Goal: Task Accomplishment & Management: Use online tool/utility

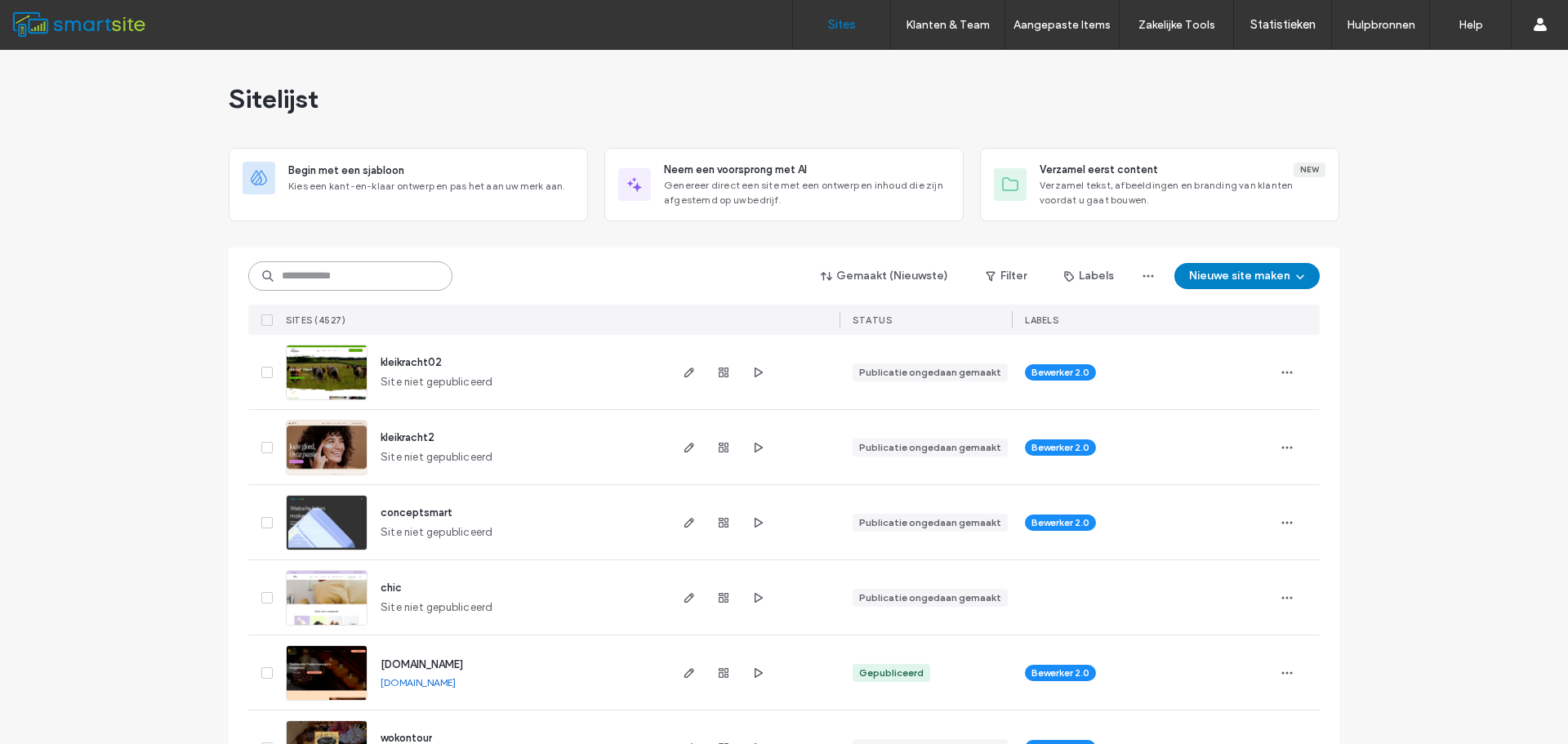
click at [441, 276] on input at bounding box center [350, 276] width 204 height 29
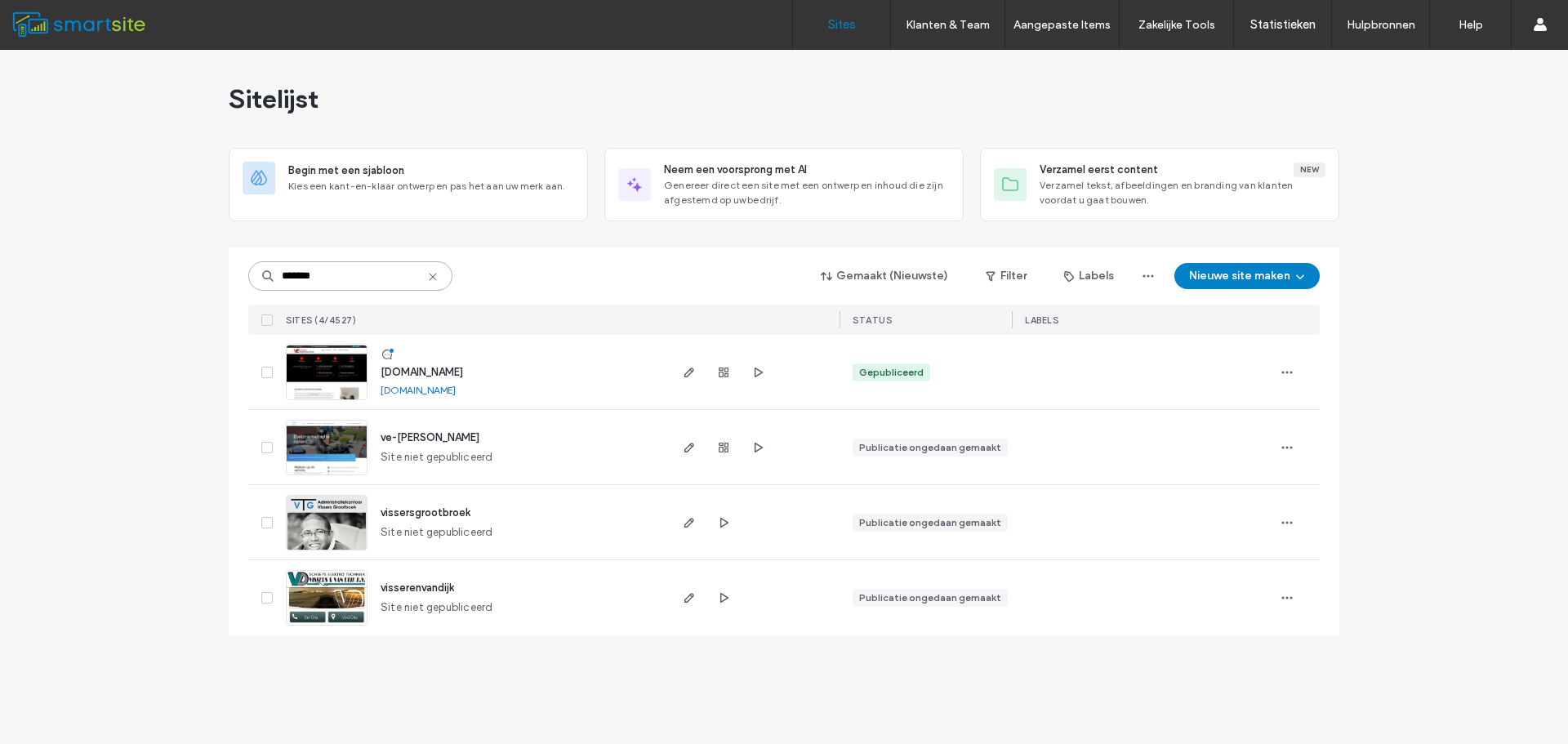
type input "*******"
click at [448, 372] on span "[DOMAIN_NAME]" at bounding box center [422, 372] width 83 height 12
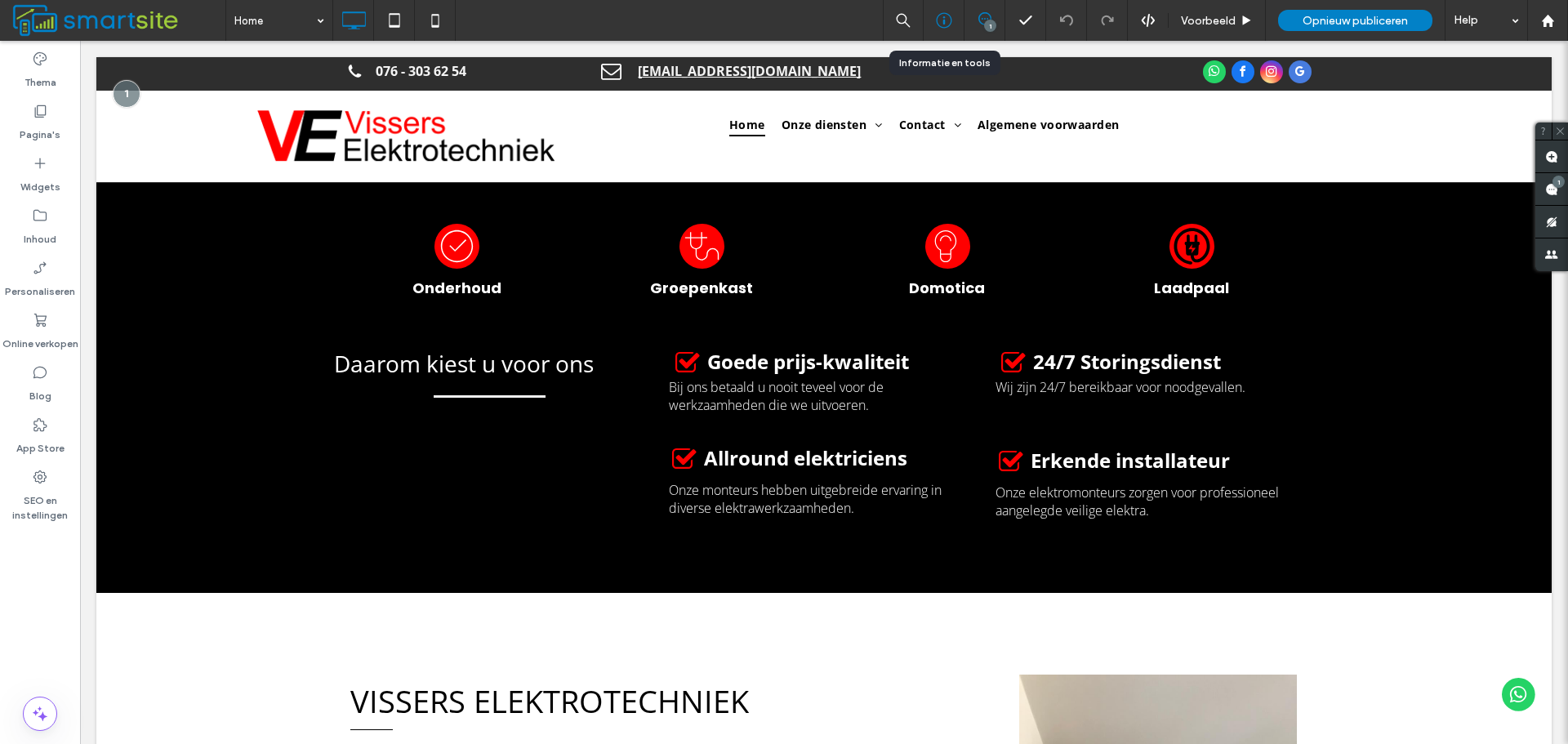
click at [938, 19] on icon at bounding box center [944, 20] width 16 height 16
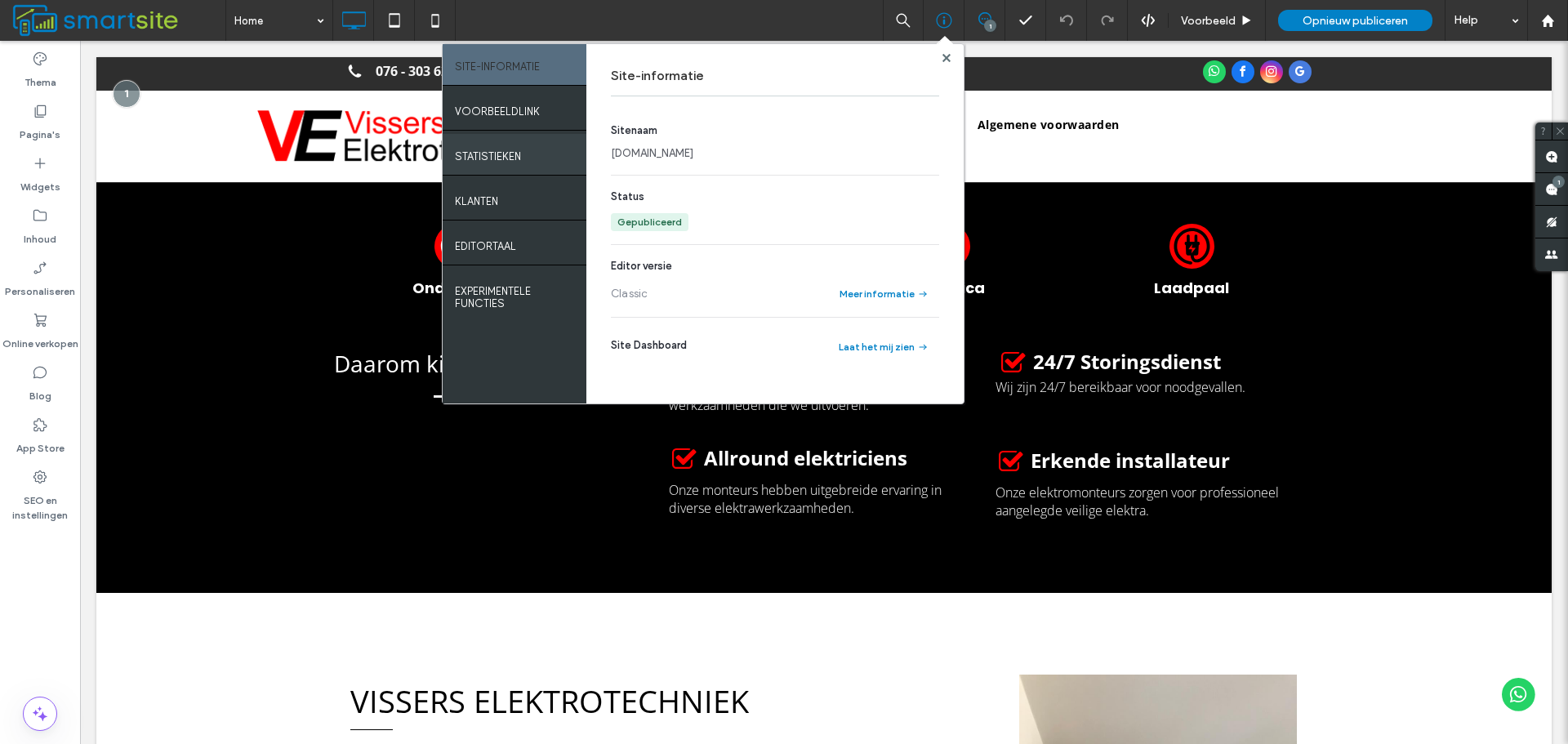
click at [560, 171] on div "Statistieken" at bounding box center [514, 153] width 144 height 41
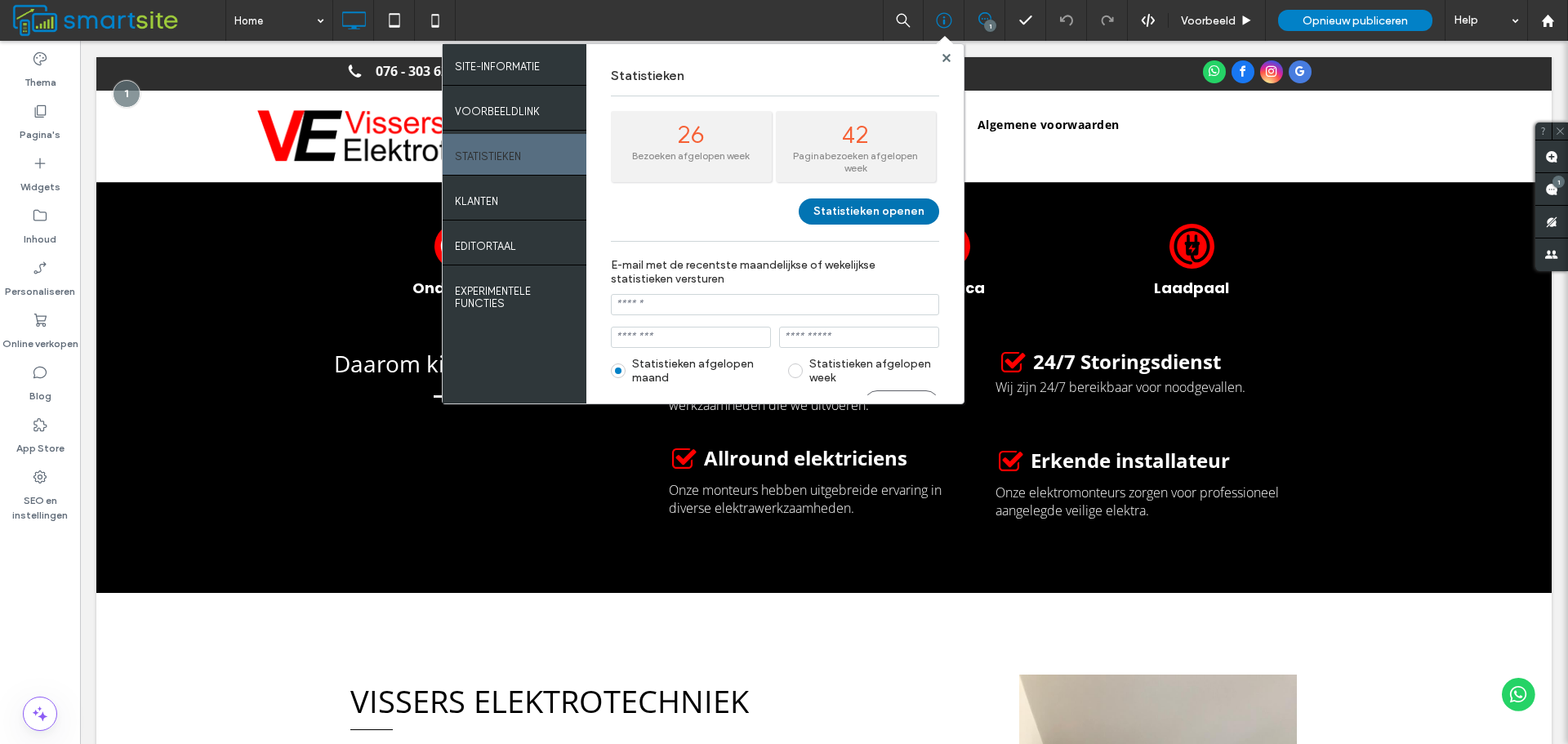
click at [834, 221] on button "Statistieken openen" at bounding box center [869, 211] width 141 height 26
click at [952, 58] on div "Statistieken 26 Bezoeken afgelopen week 42 Paginabezoeken afgelopen week Statis…" at bounding box center [775, 223] width 378 height 359
click at [940, 57] on div at bounding box center [946, 58] width 12 height 12
drag, startPoint x: 946, startPoint y: 55, endPoint x: 865, endPoint y: 15, distance: 90.3
click at [946, 55] on use at bounding box center [945, 57] width 8 height 8
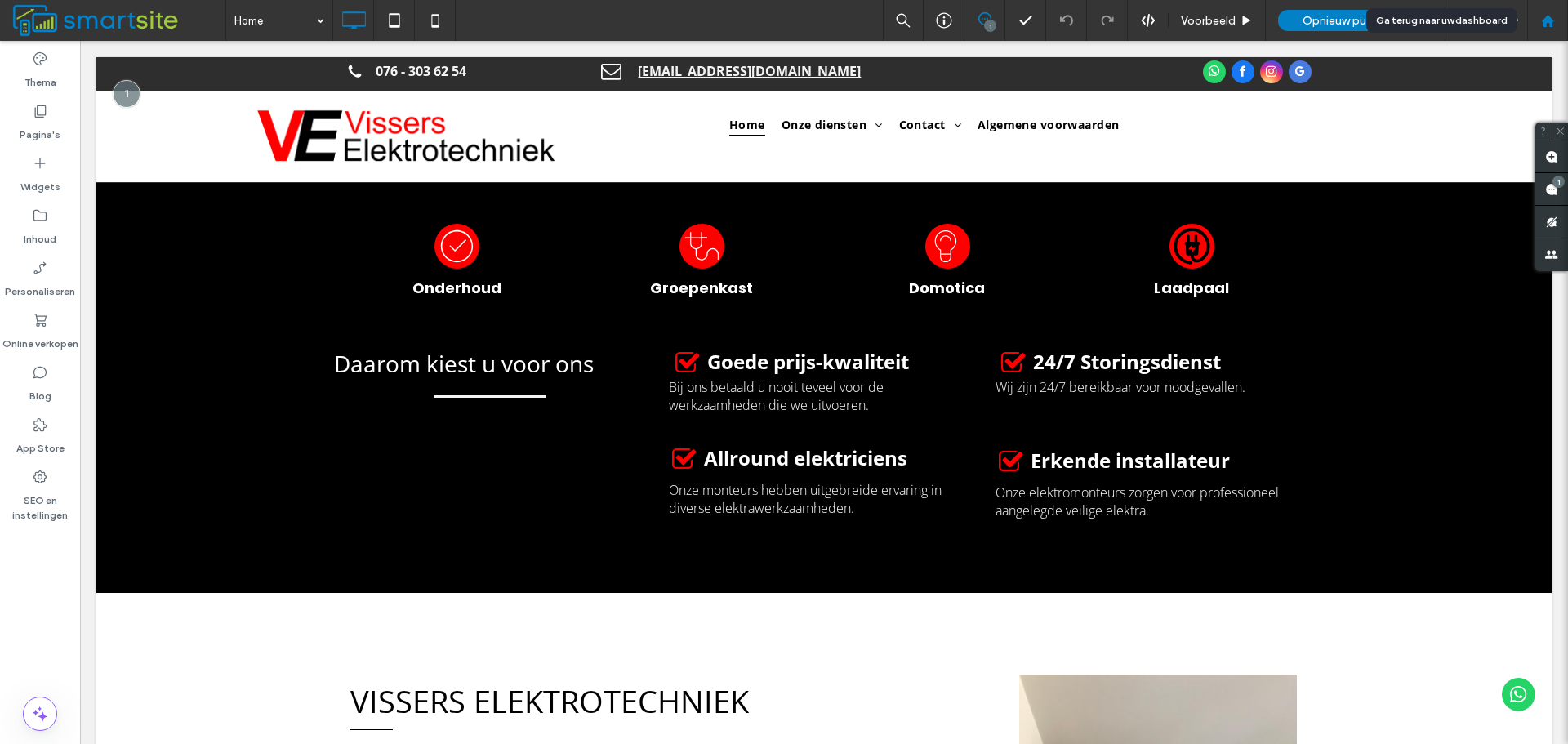
click at [1531, 8] on div at bounding box center [1547, 20] width 41 height 41
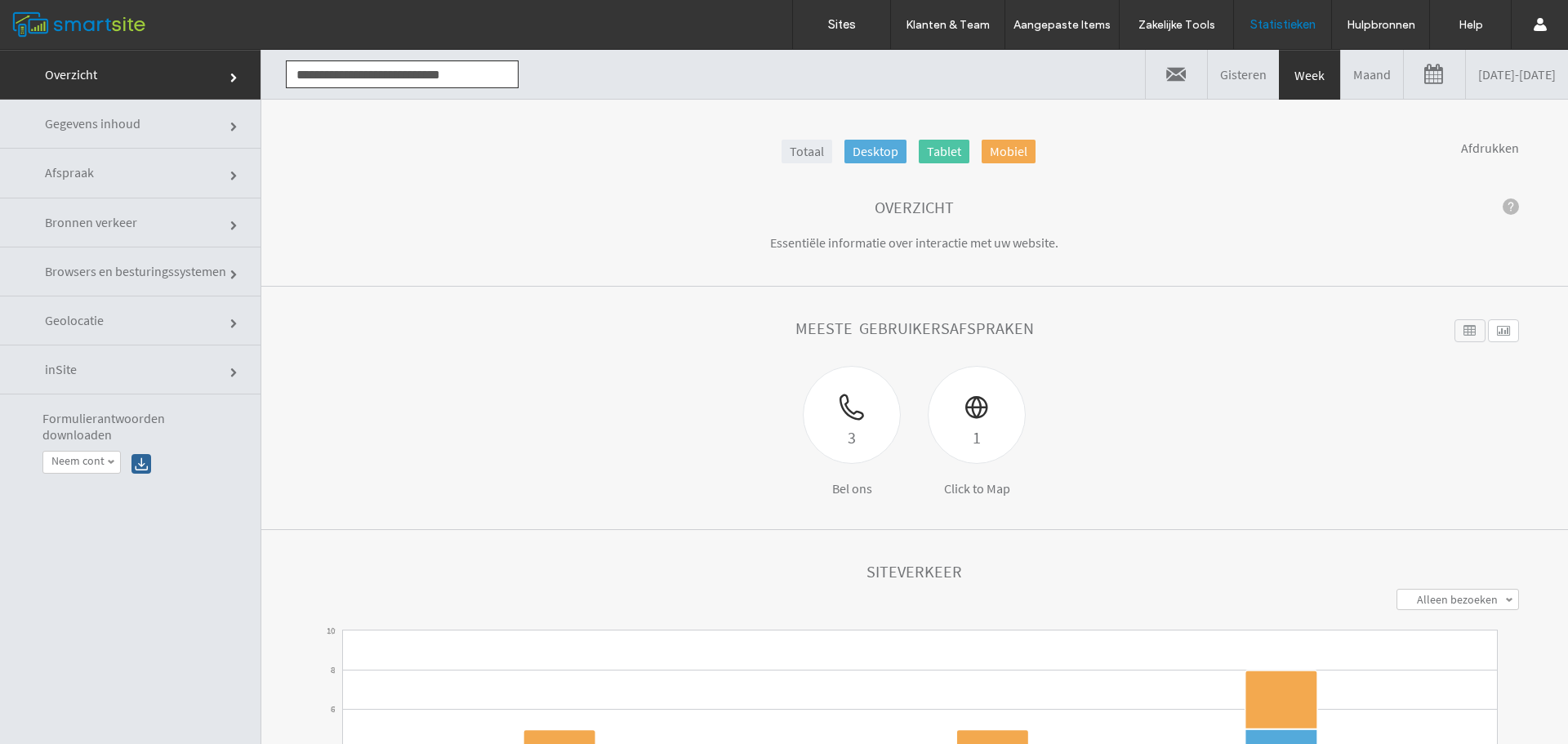
click link "Gegevens inhoud"
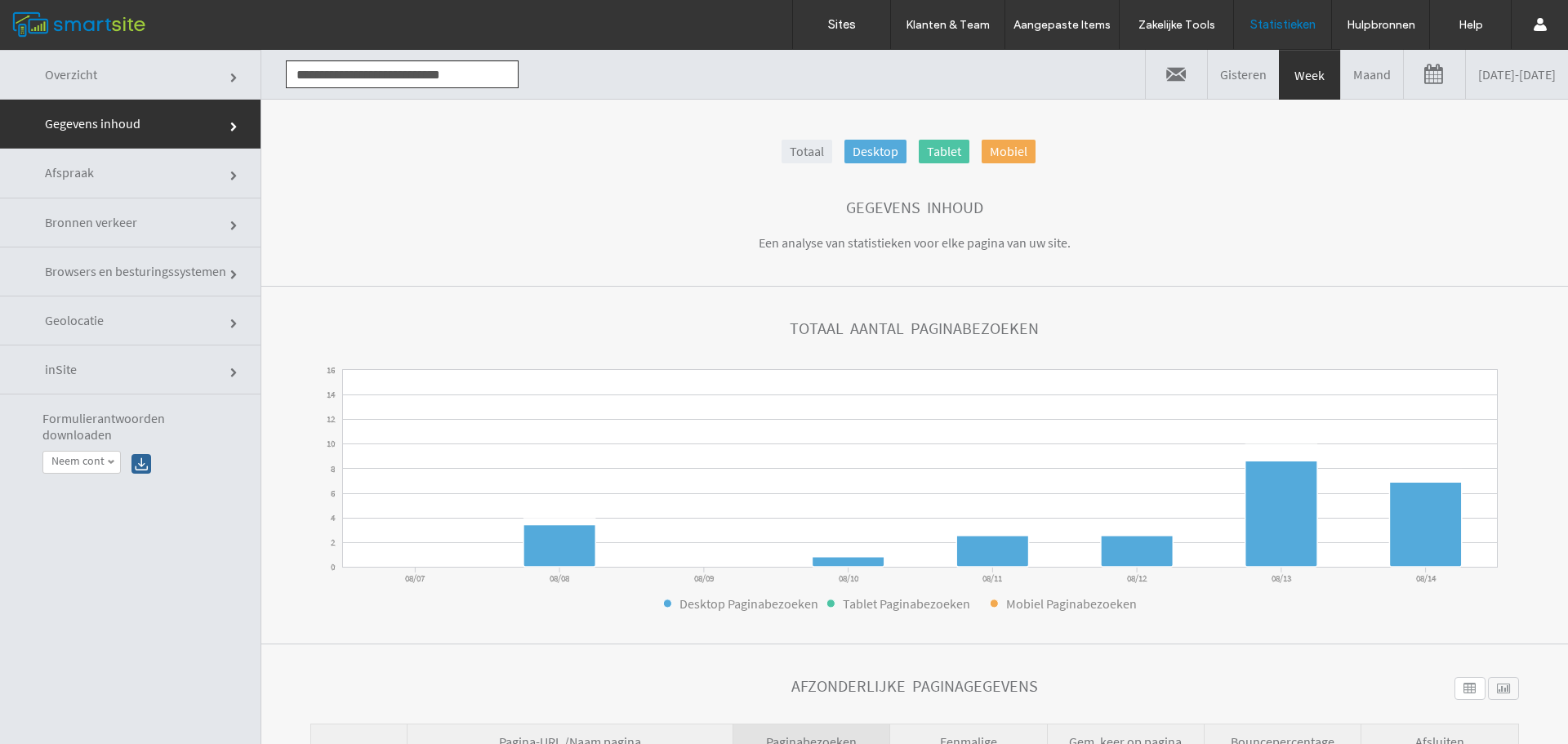
click link "Bronnen verkeer"
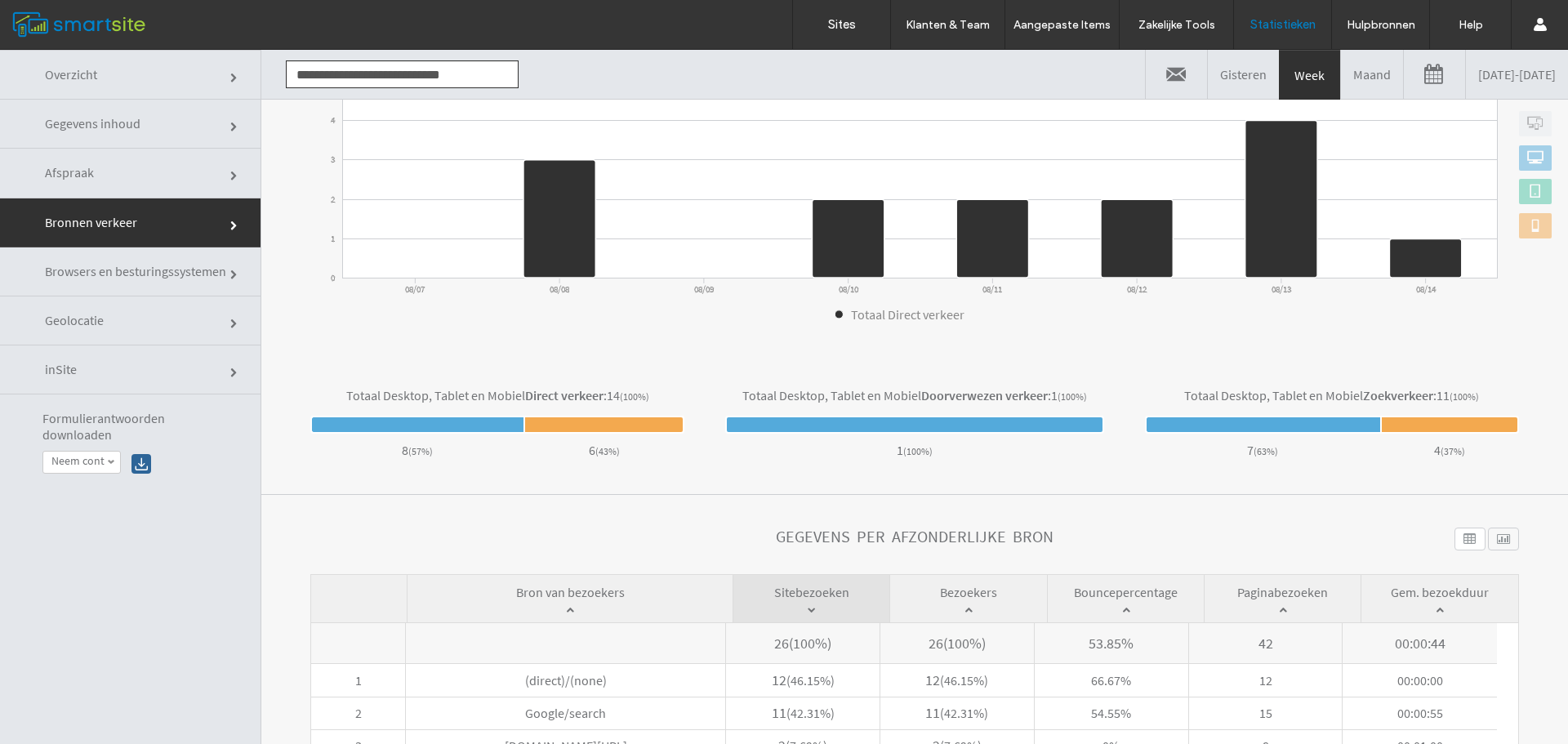
scroll to position [388, 0]
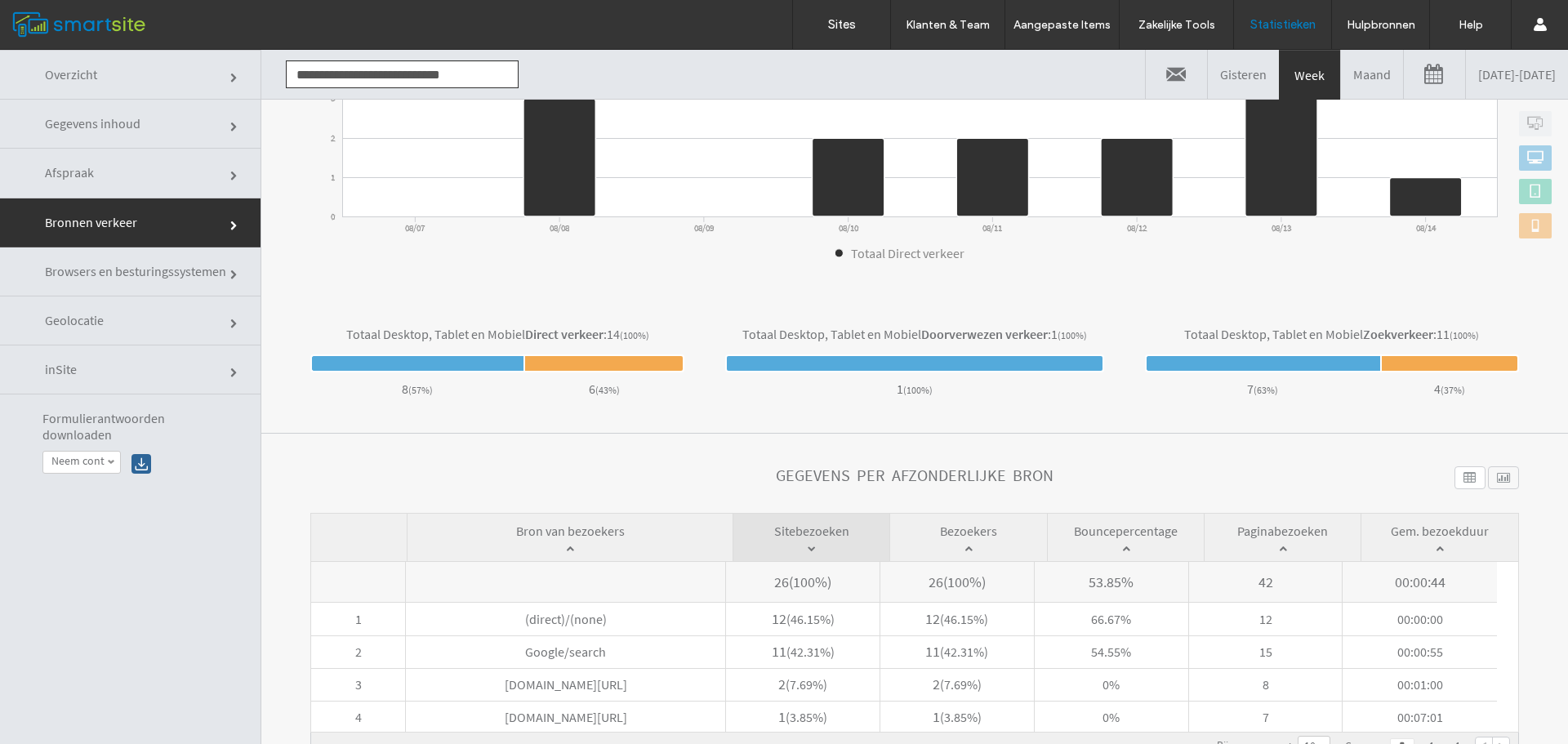
click link "Gegevens inhoud"
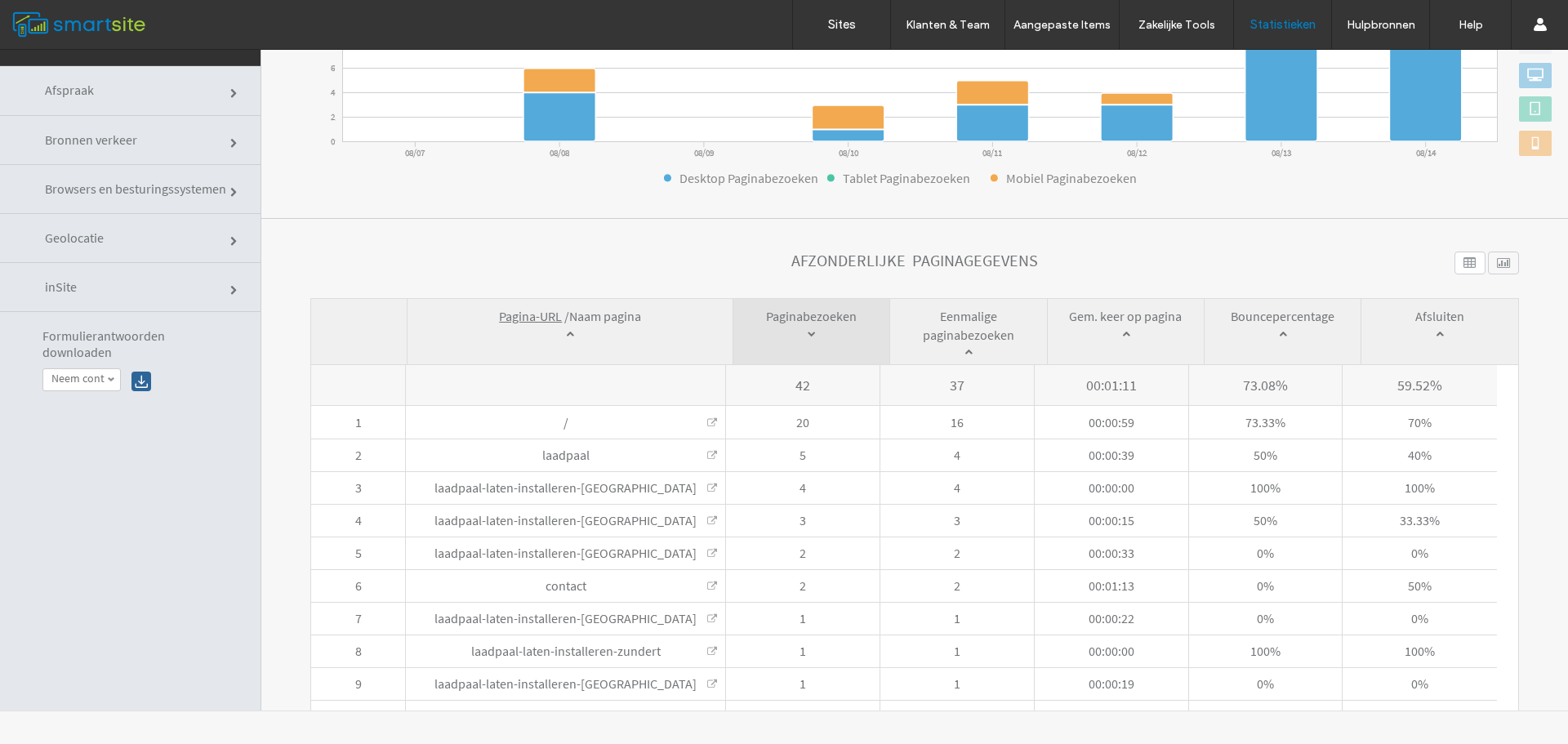
scroll to position [1, 0]
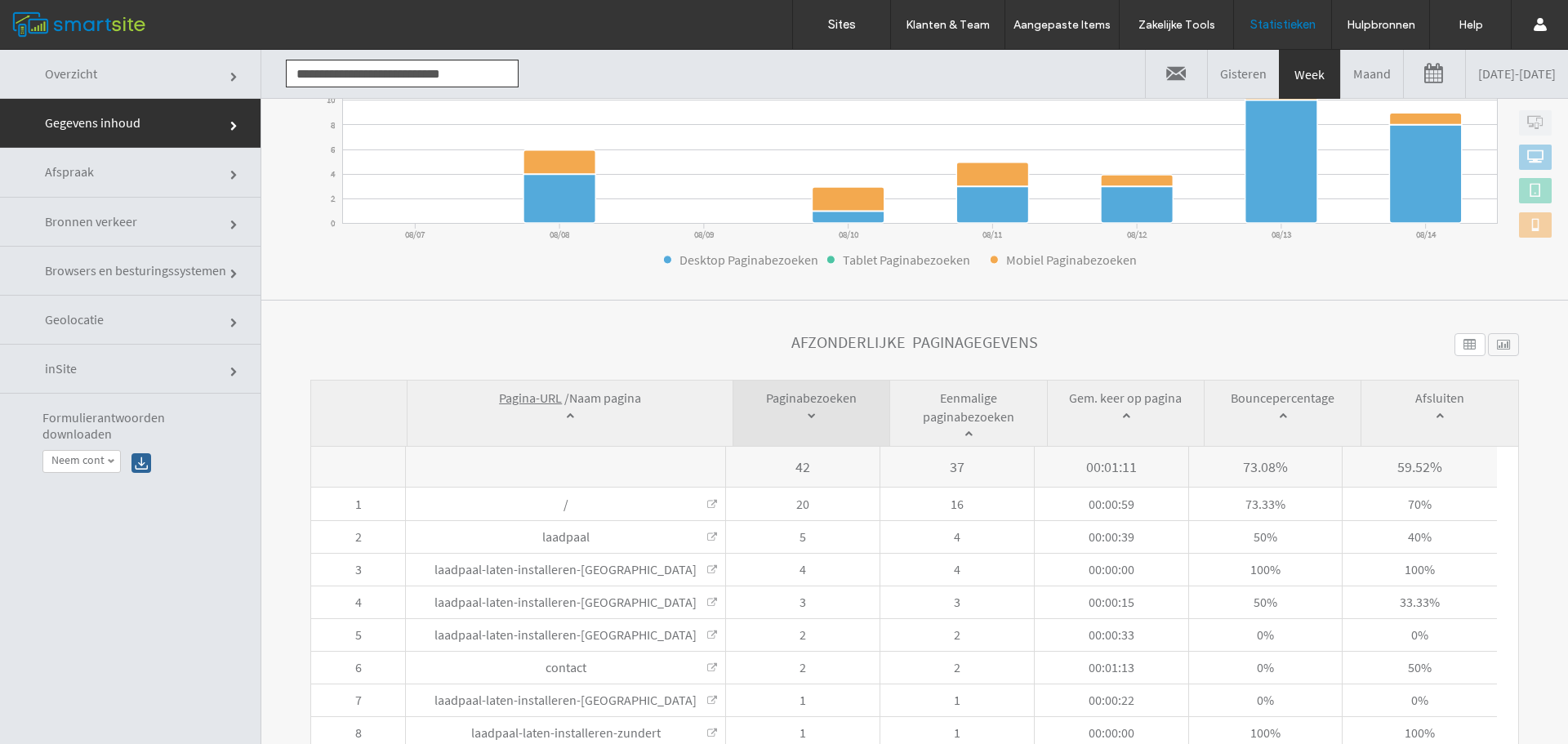
click link "Afspraak"
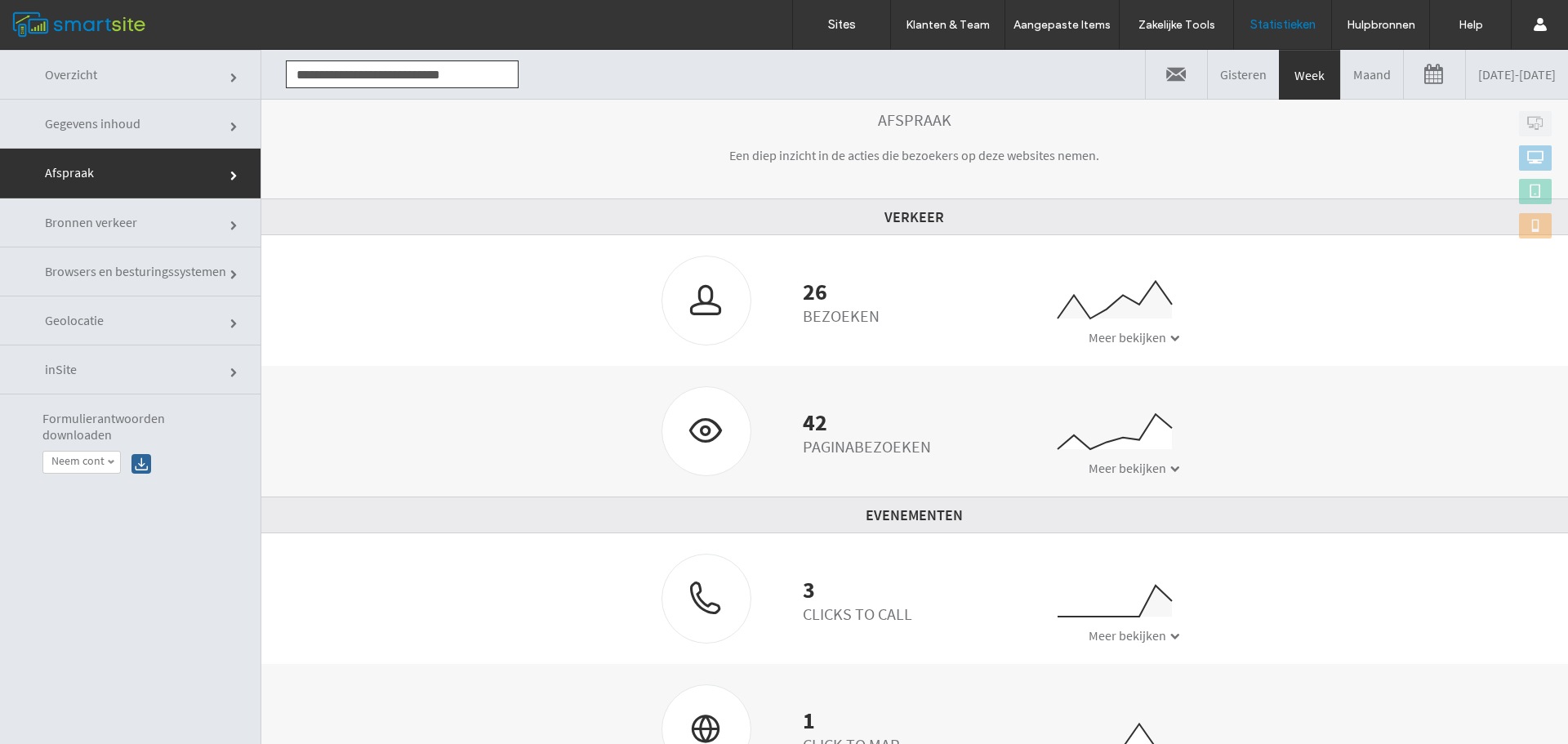
scroll to position [89, 0]
click at [986, 608] on div "3 Clicks to Call 0 1 2 3 08/07 08/08 08/09 08/10 08/11 08/12 08/13 08/14 Meer b…" at bounding box center [915, 597] width 531 height 90
click at [1120, 636] on span "Meer bekijken" at bounding box center [1128, 634] width 78 height 16
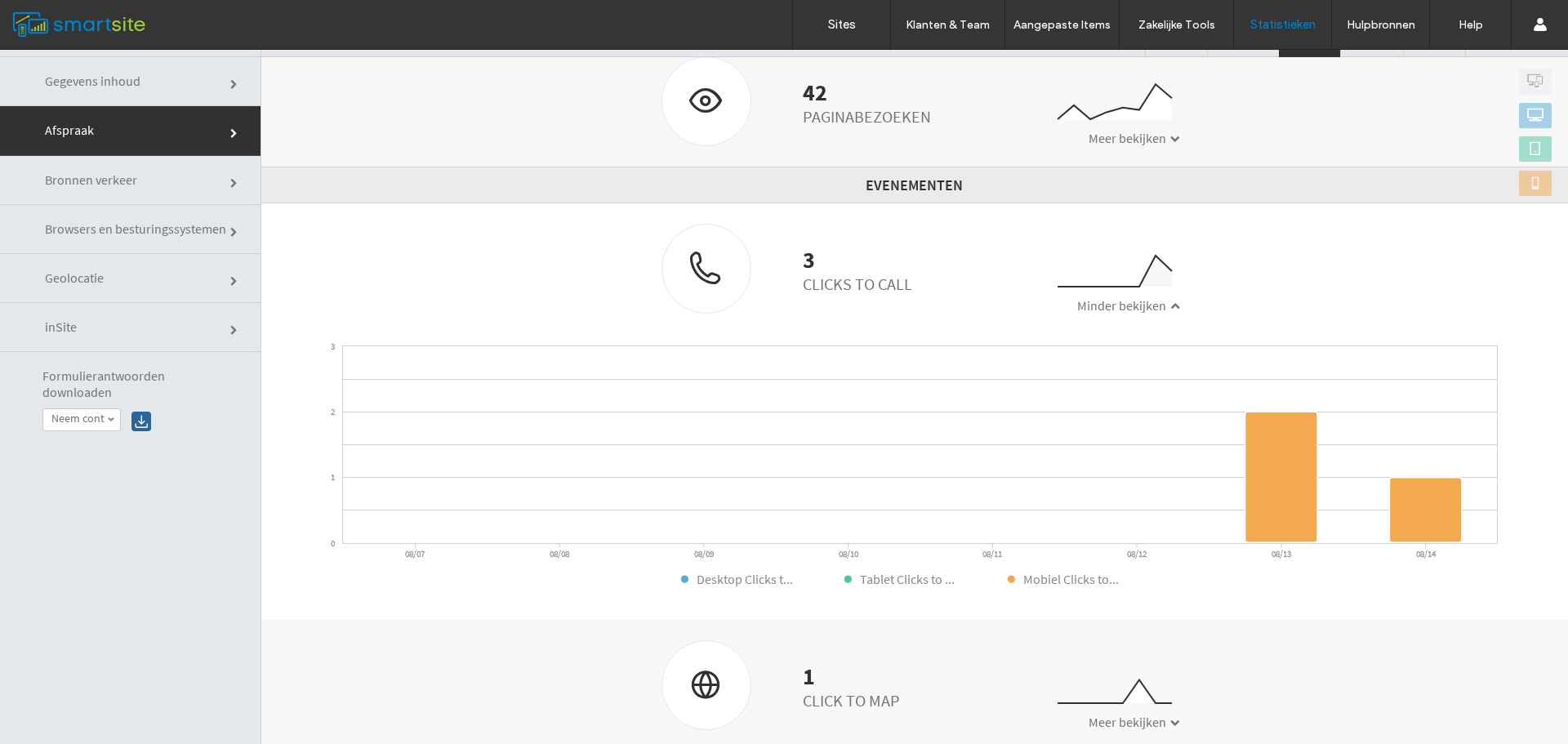
scroll to position [83, 0]
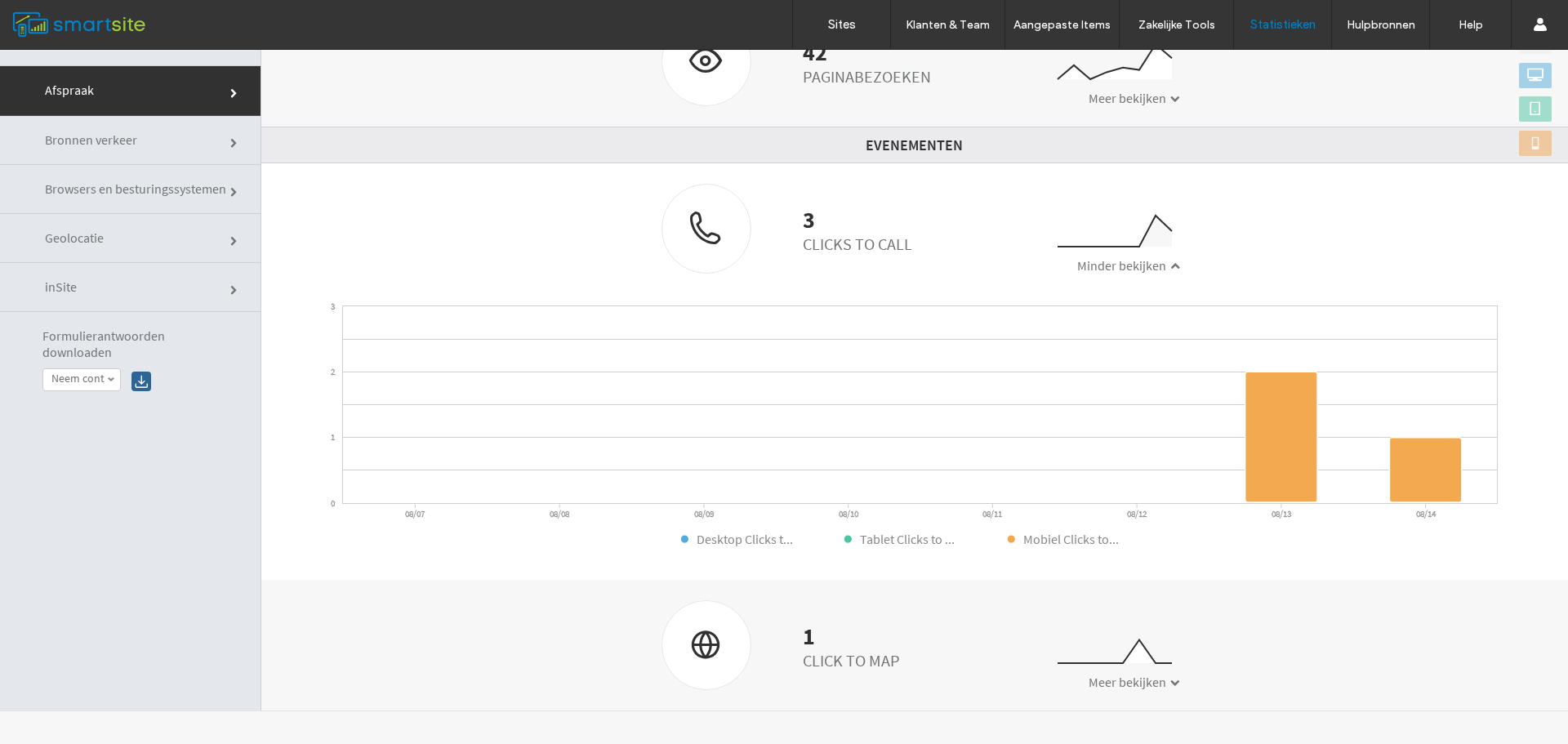
click at [1133, 678] on span "Meer bekijken" at bounding box center [1128, 681] width 78 height 16
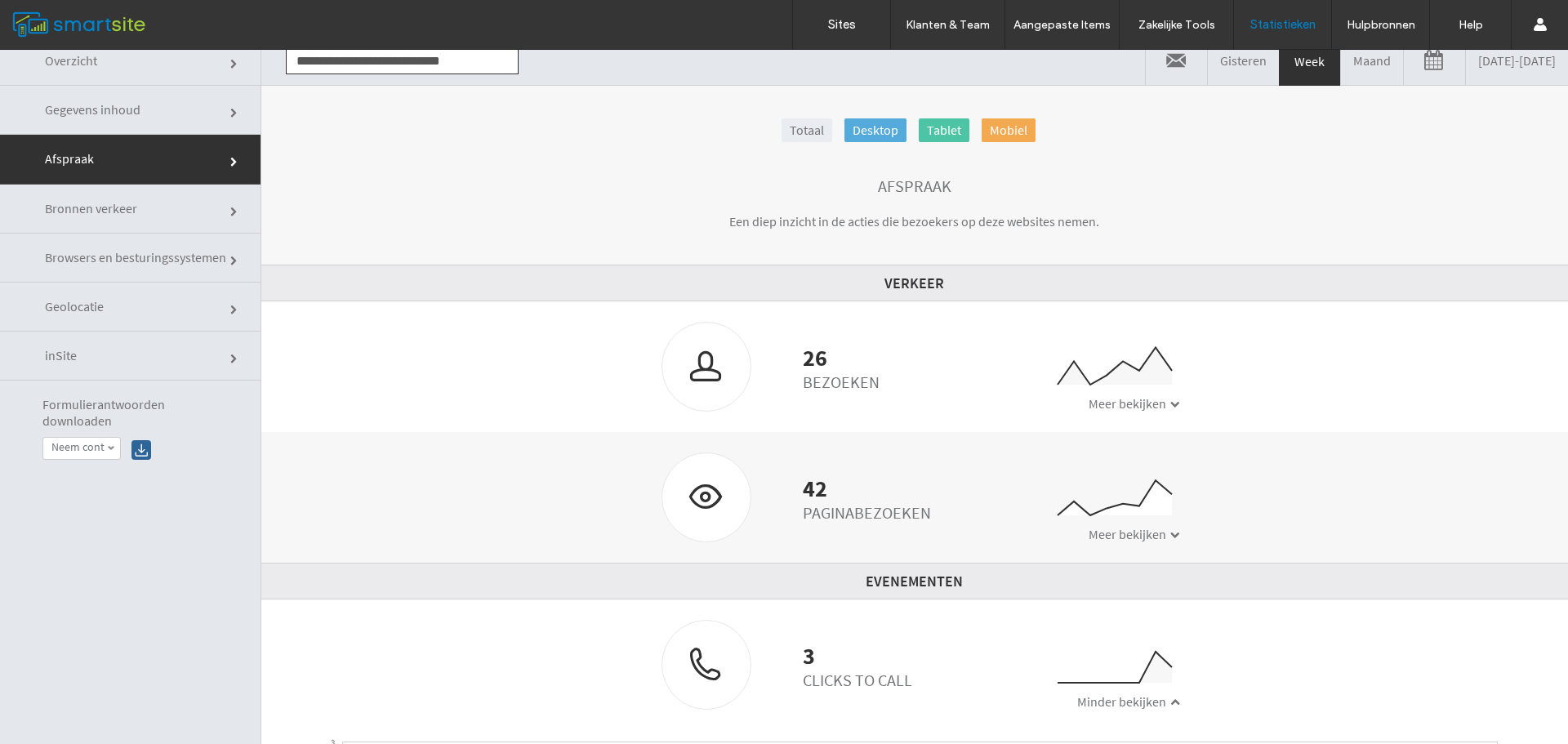
scroll to position [0, 0]
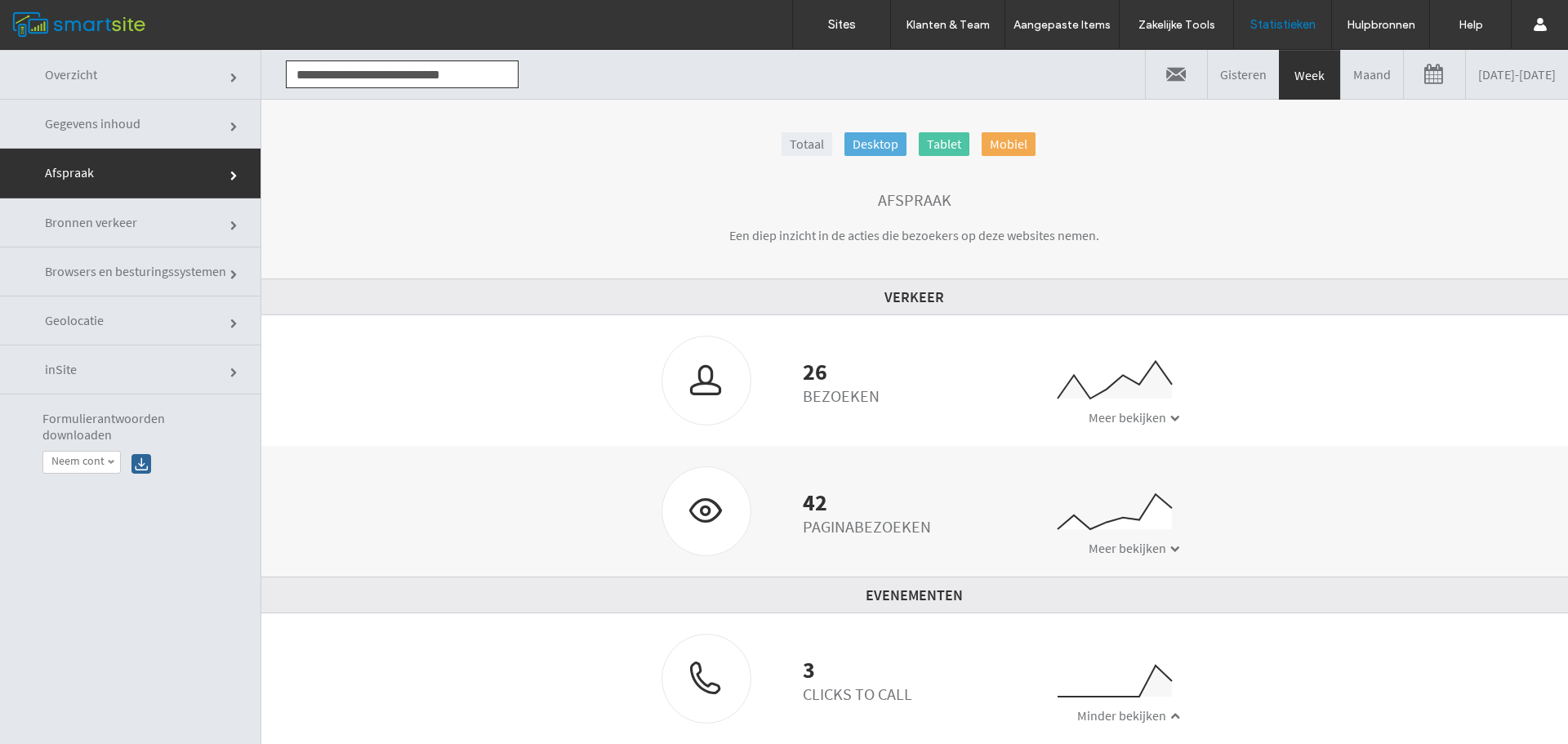
click link "Gegevens inhoud"
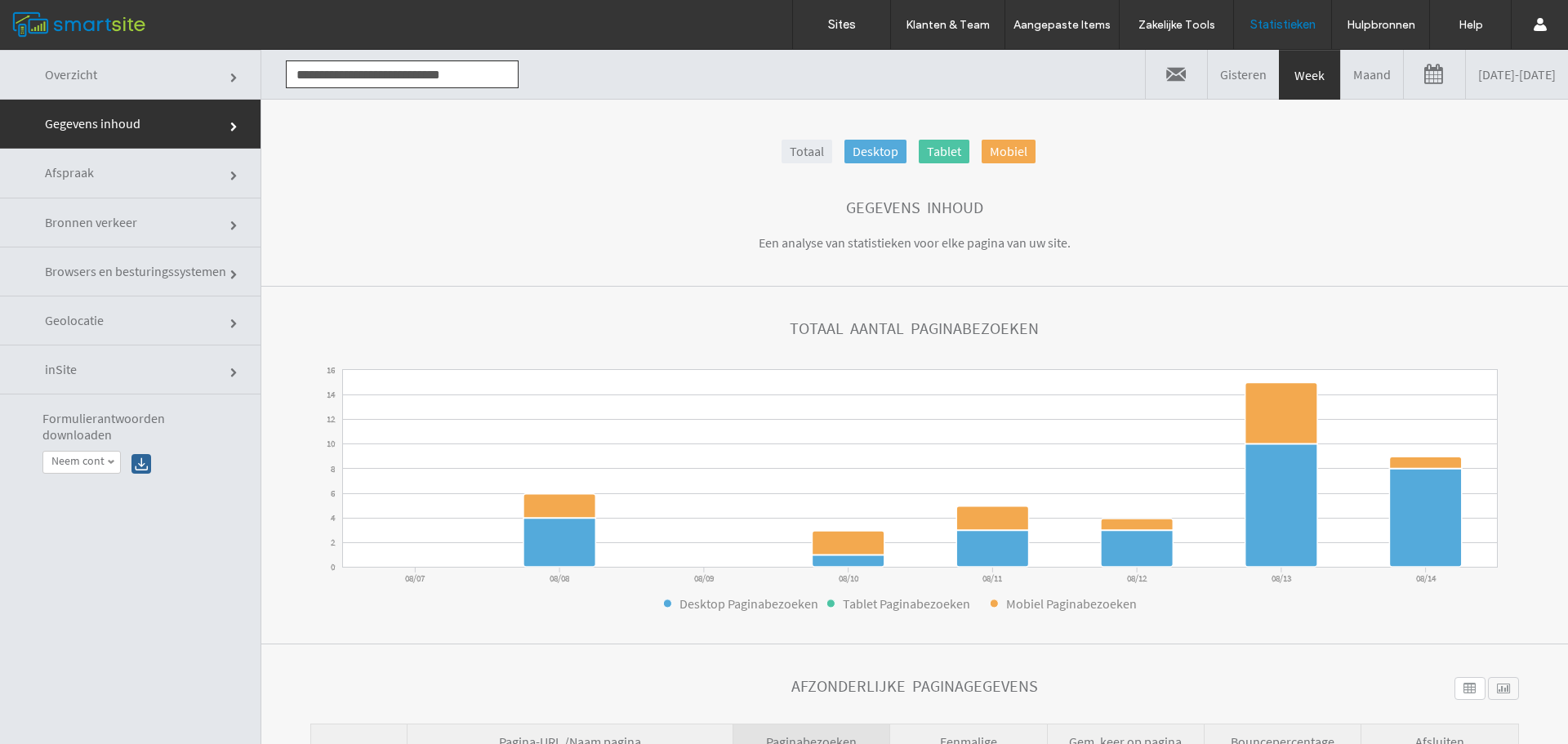
click link
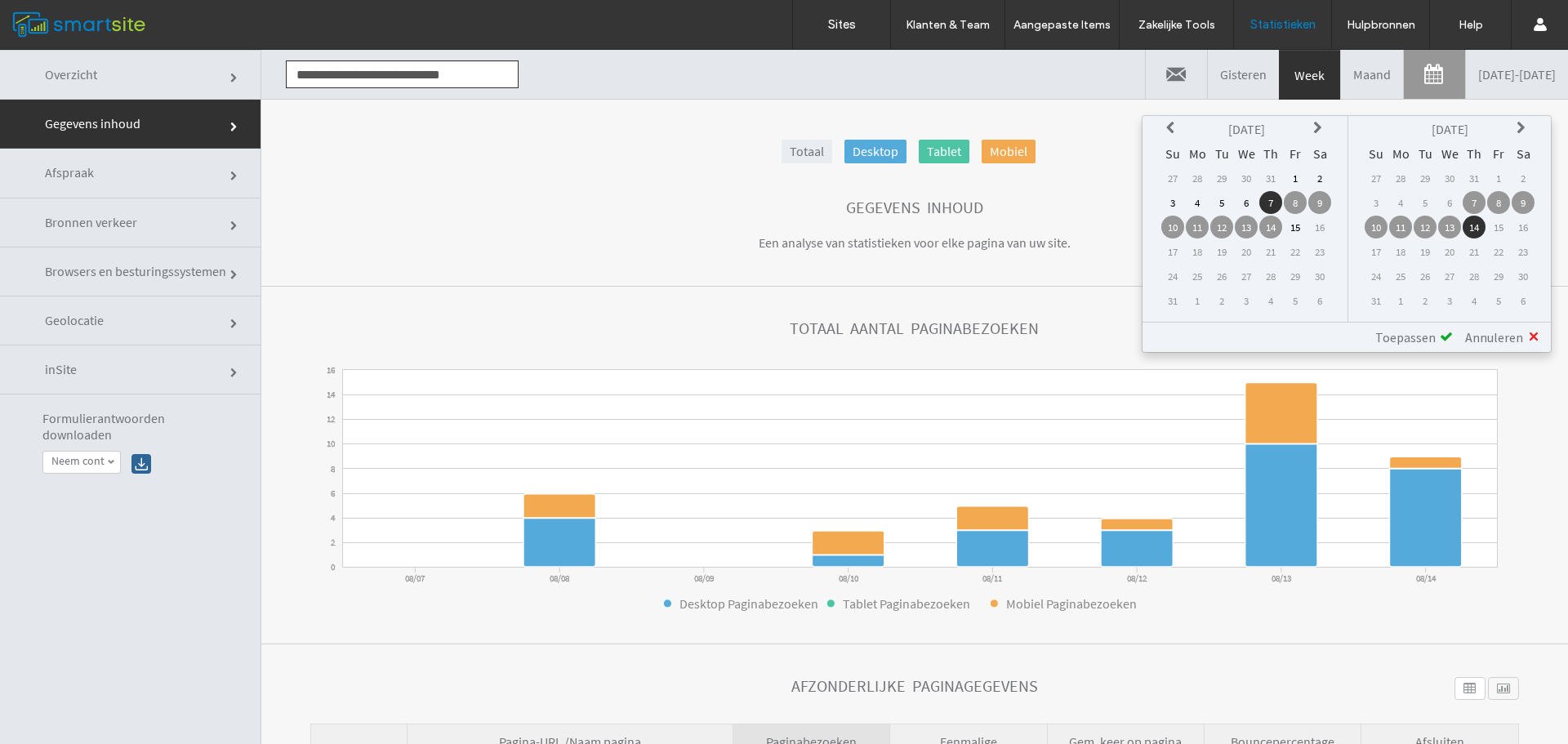
click at [1175, 130] on icon at bounding box center [1173, 128] width 13 height 13
click at [1193, 231] on td "14" at bounding box center [1197, 227] width 23 height 23
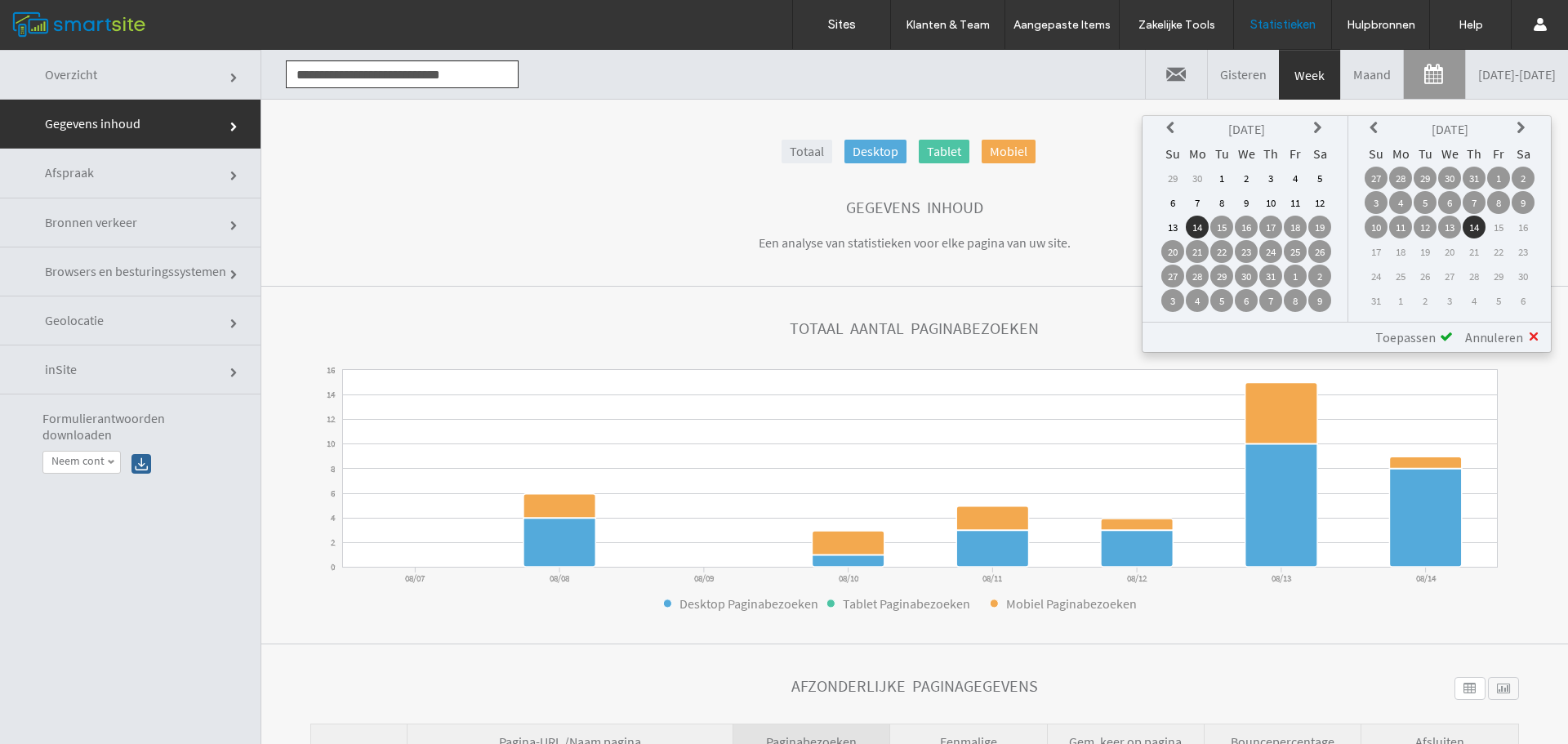
click at [1426, 332] on span "Toepassen" at bounding box center [1406, 337] width 60 height 16
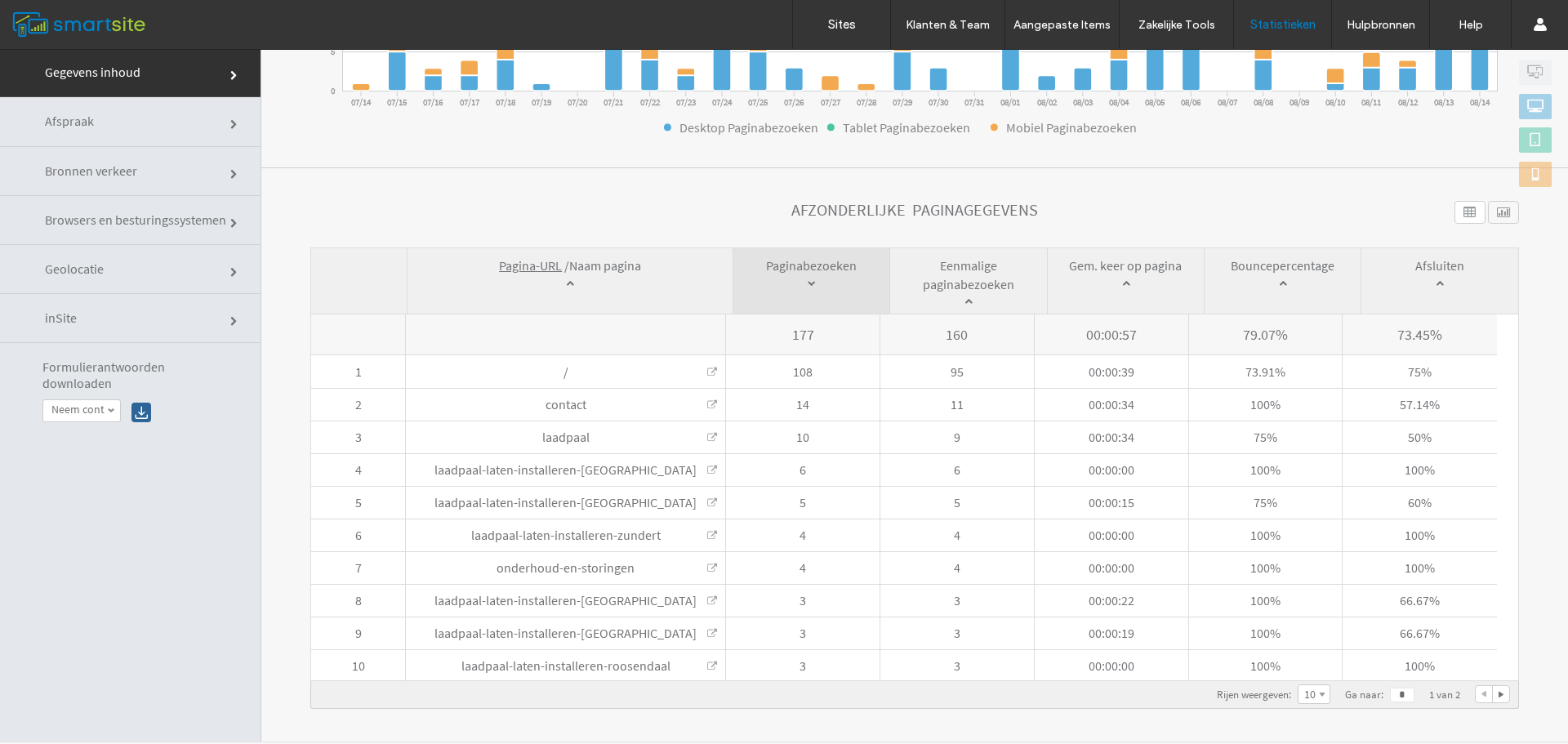
scroll to position [83, 0]
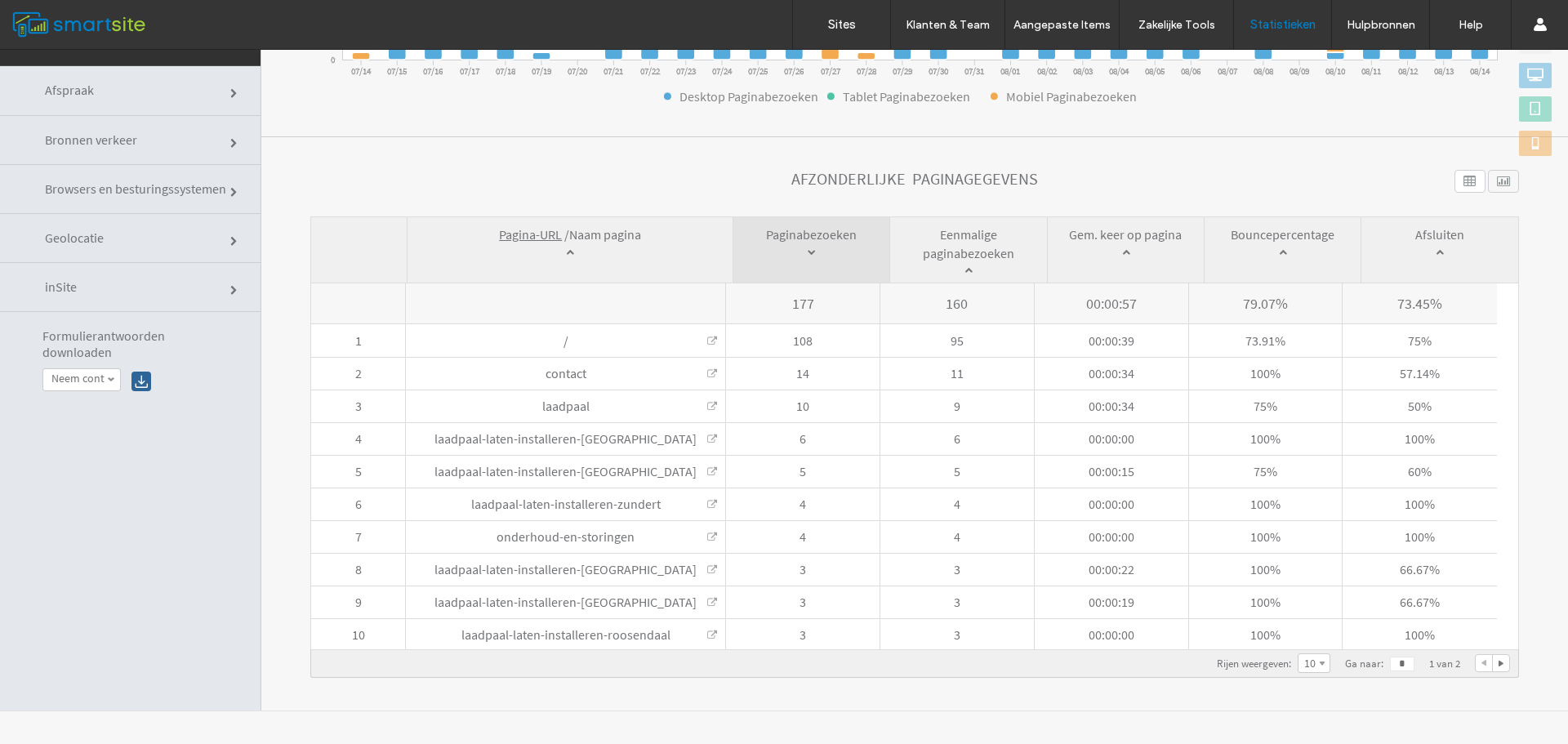
click div
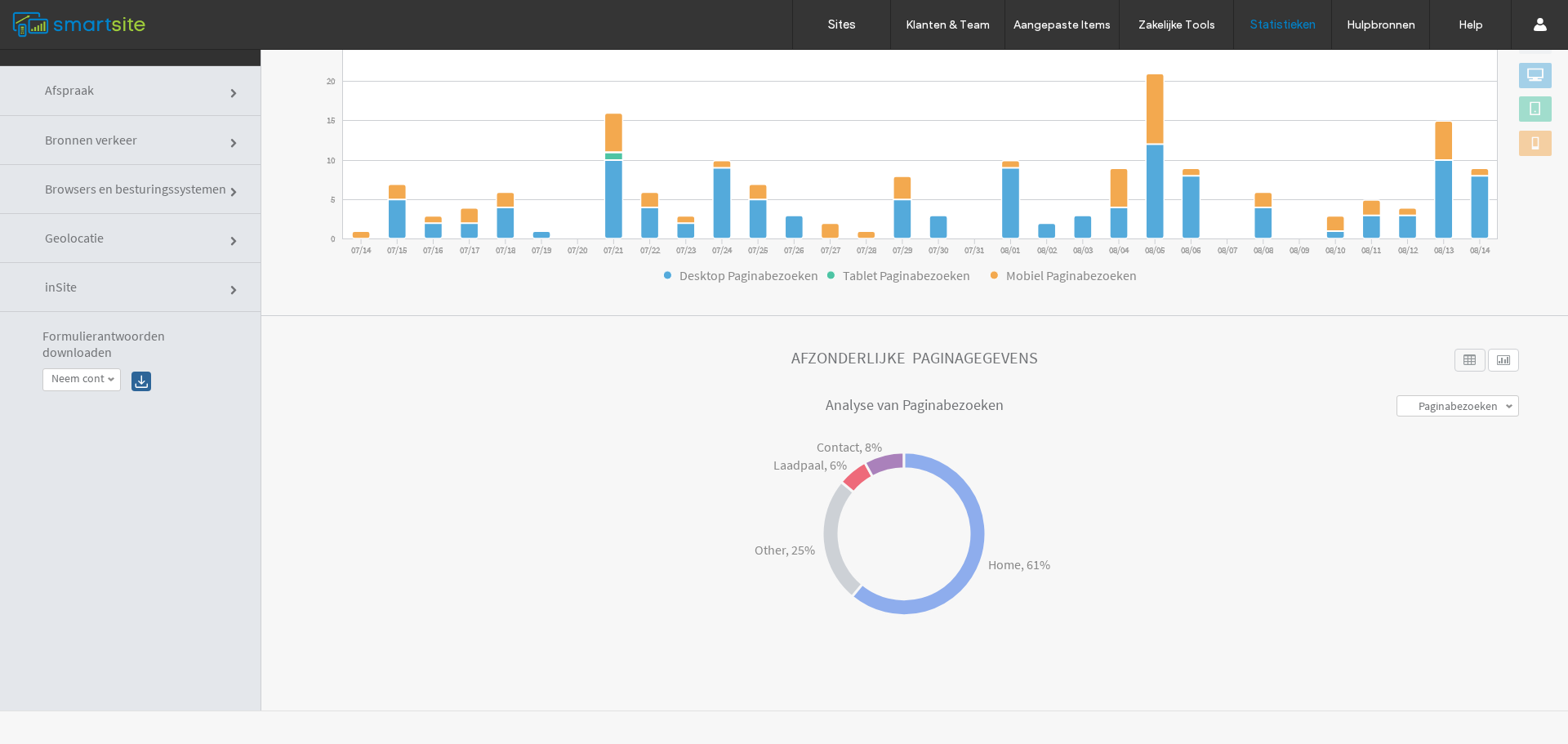
scroll to position [246, 0]
click div
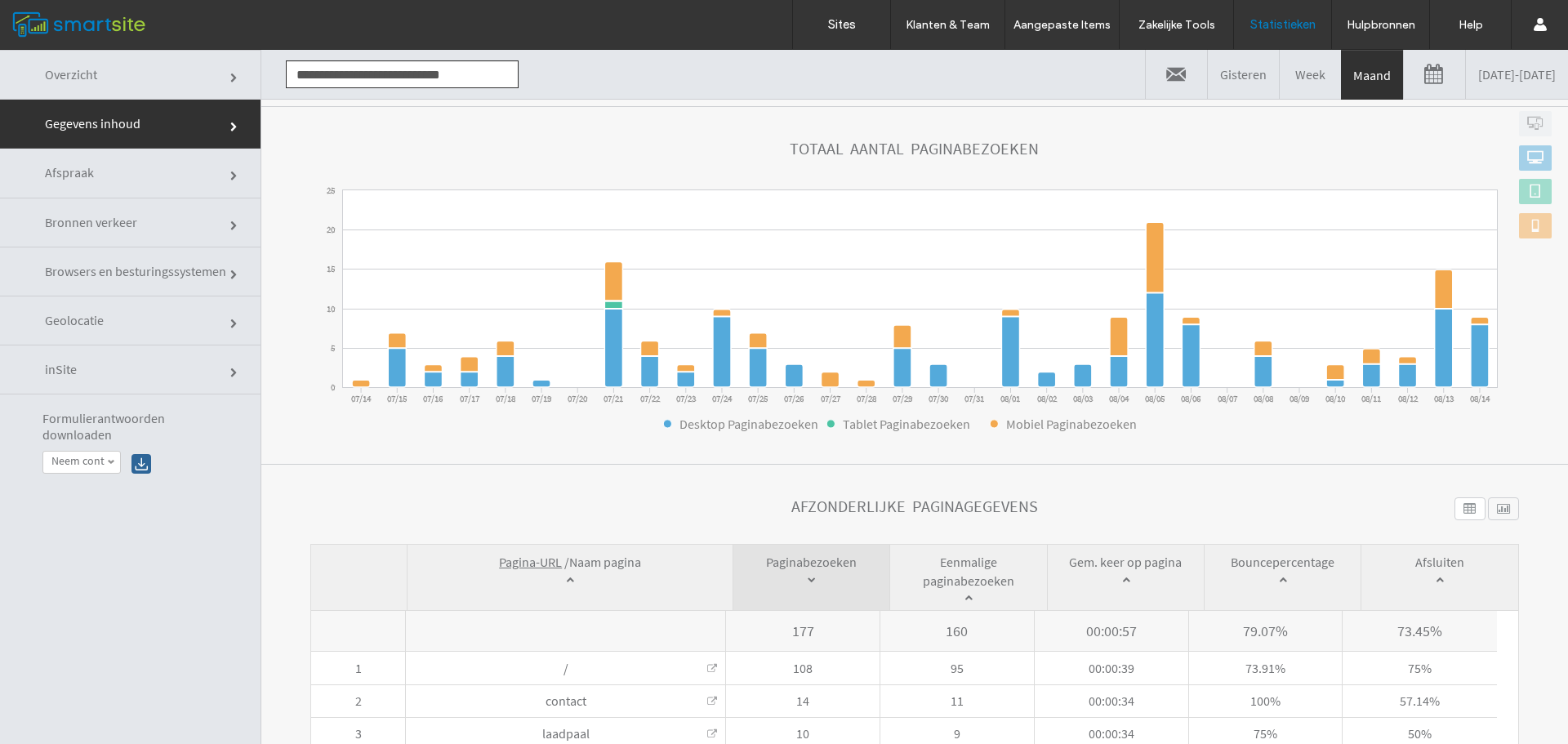
scroll to position [425, 0]
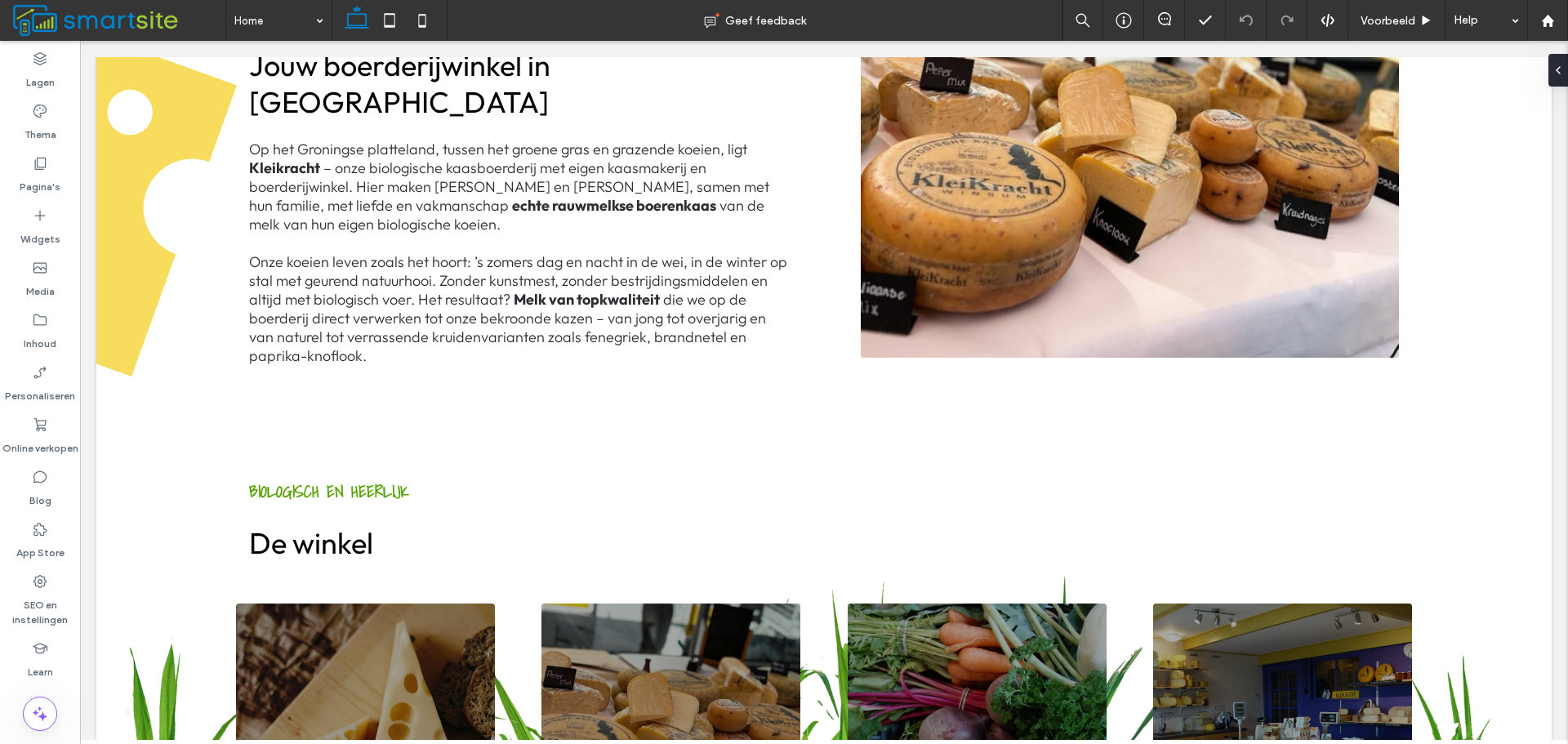
scroll to position [816, 0]
click at [63, 182] on div "Pagina's" at bounding box center [40, 174] width 80 height 53
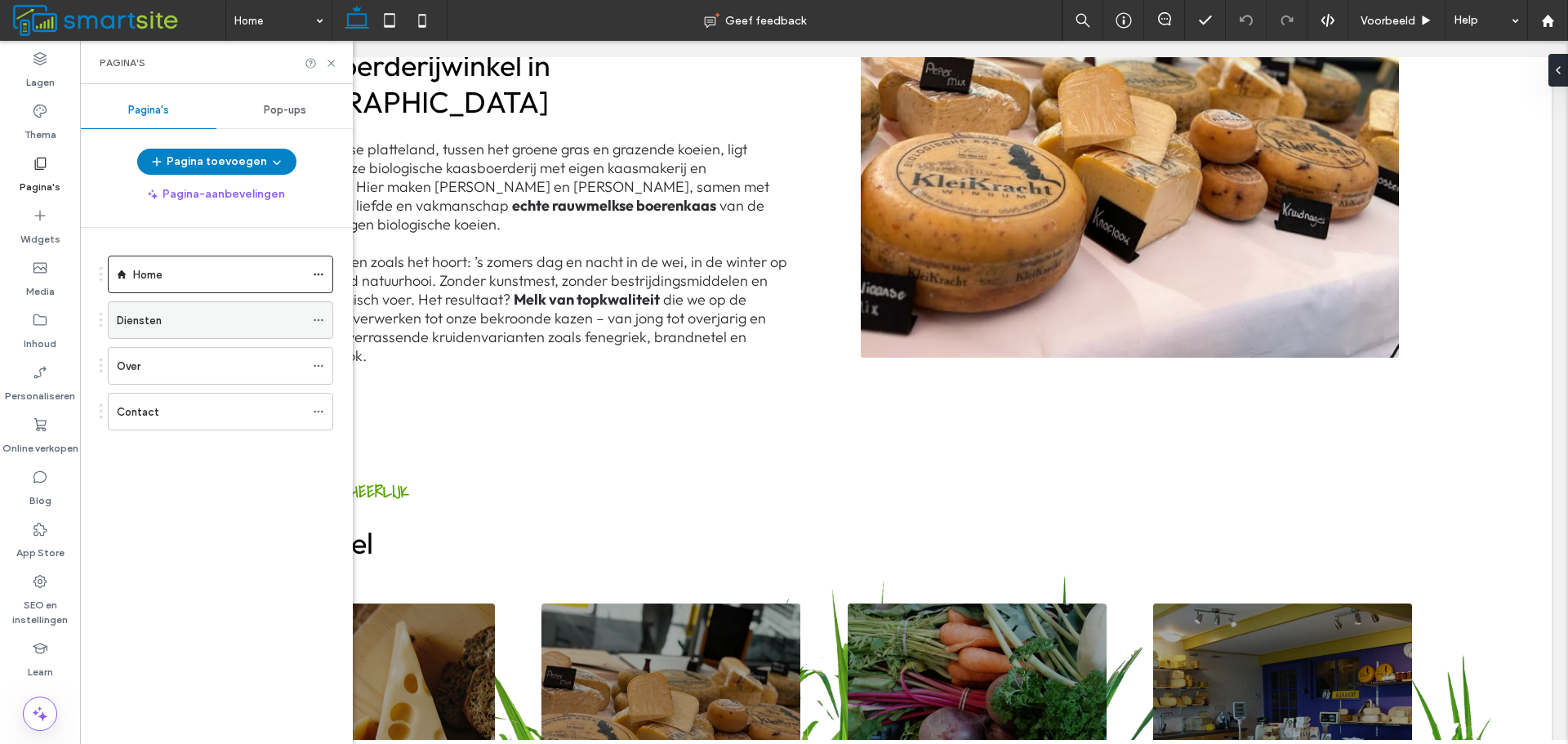
click at [179, 310] on div "Diensten" at bounding box center [210, 320] width 188 height 36
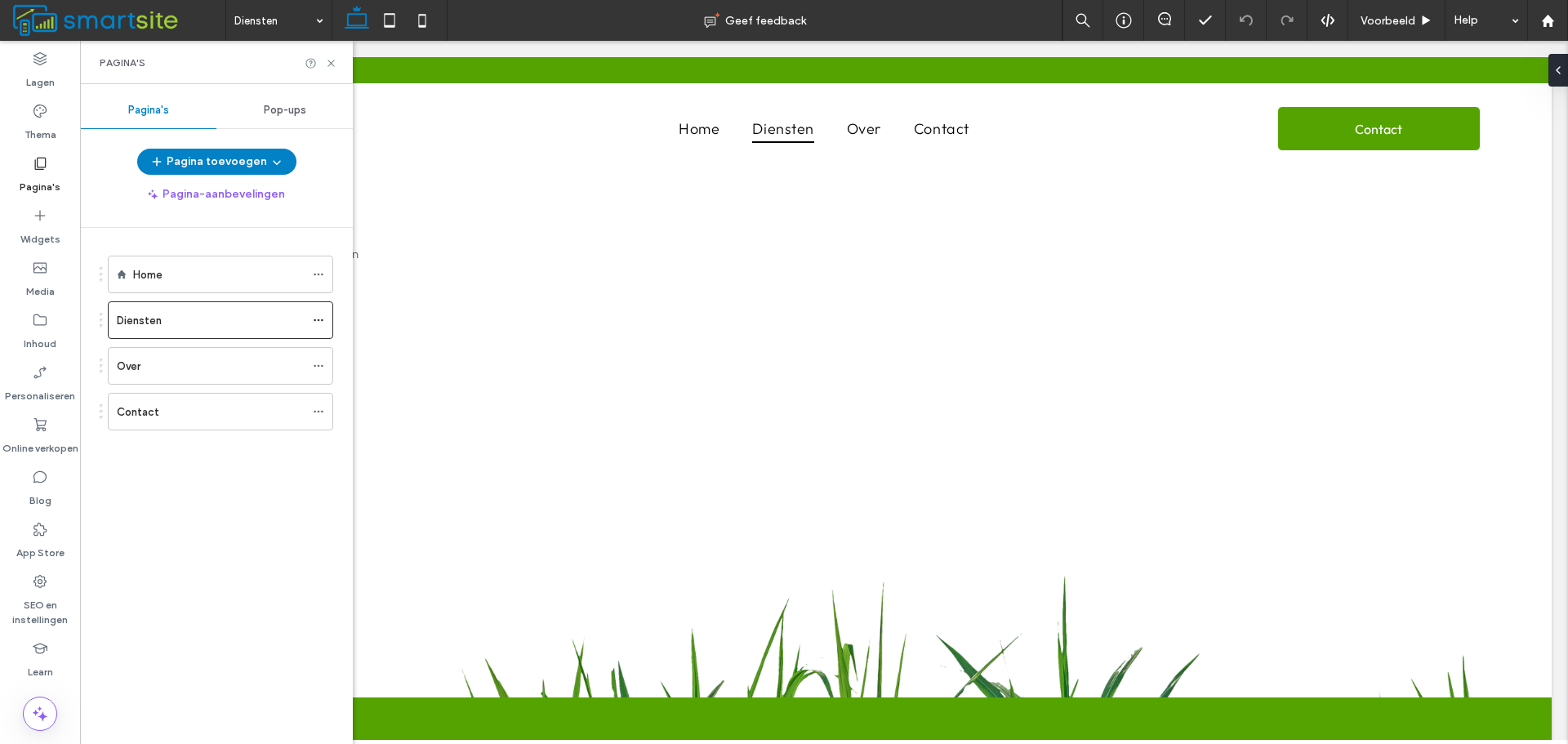
scroll to position [0, 0]
click at [197, 266] on div "Home" at bounding box center [218, 275] width 172 height 17
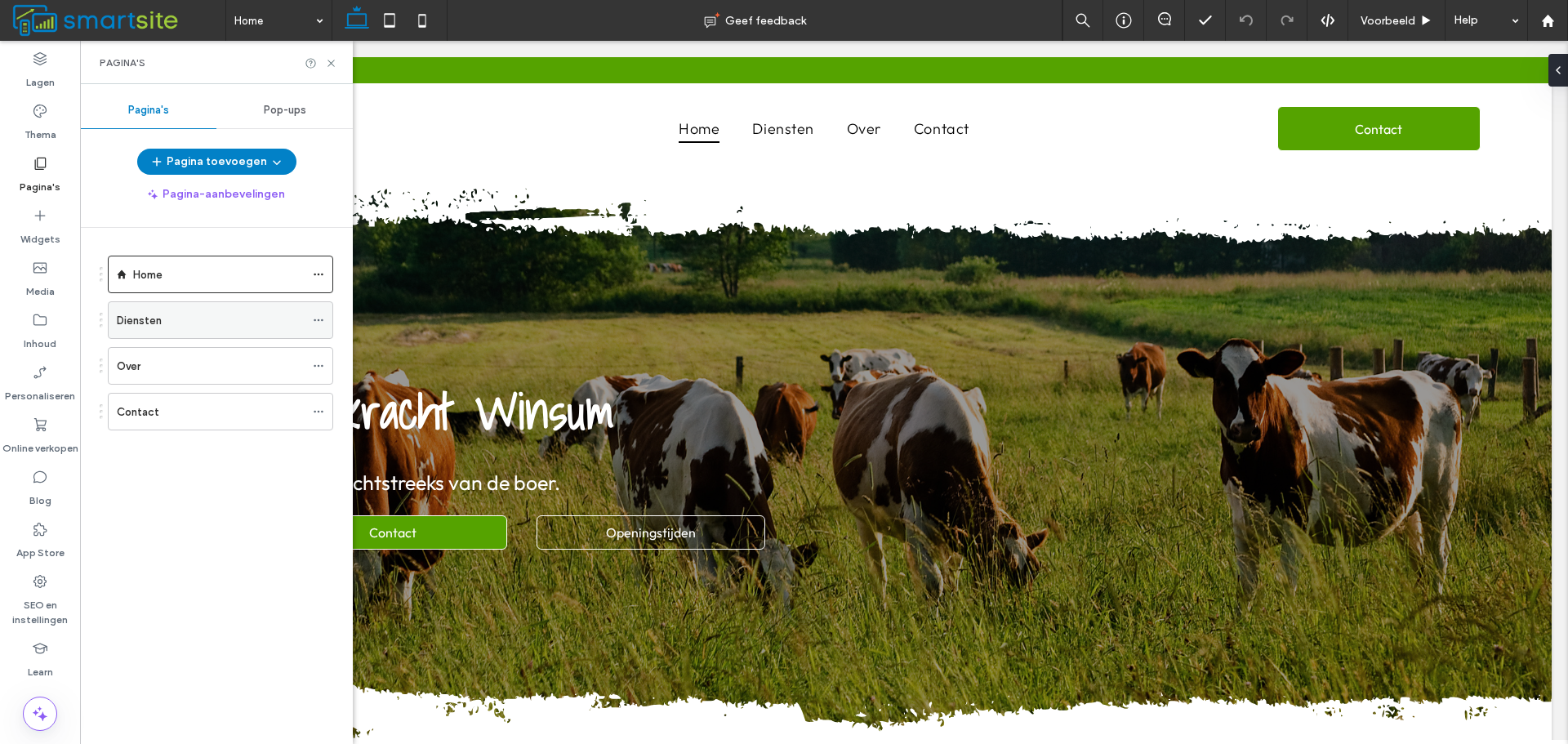
click at [273, 322] on div "Diensten" at bounding box center [210, 321] width 188 height 17
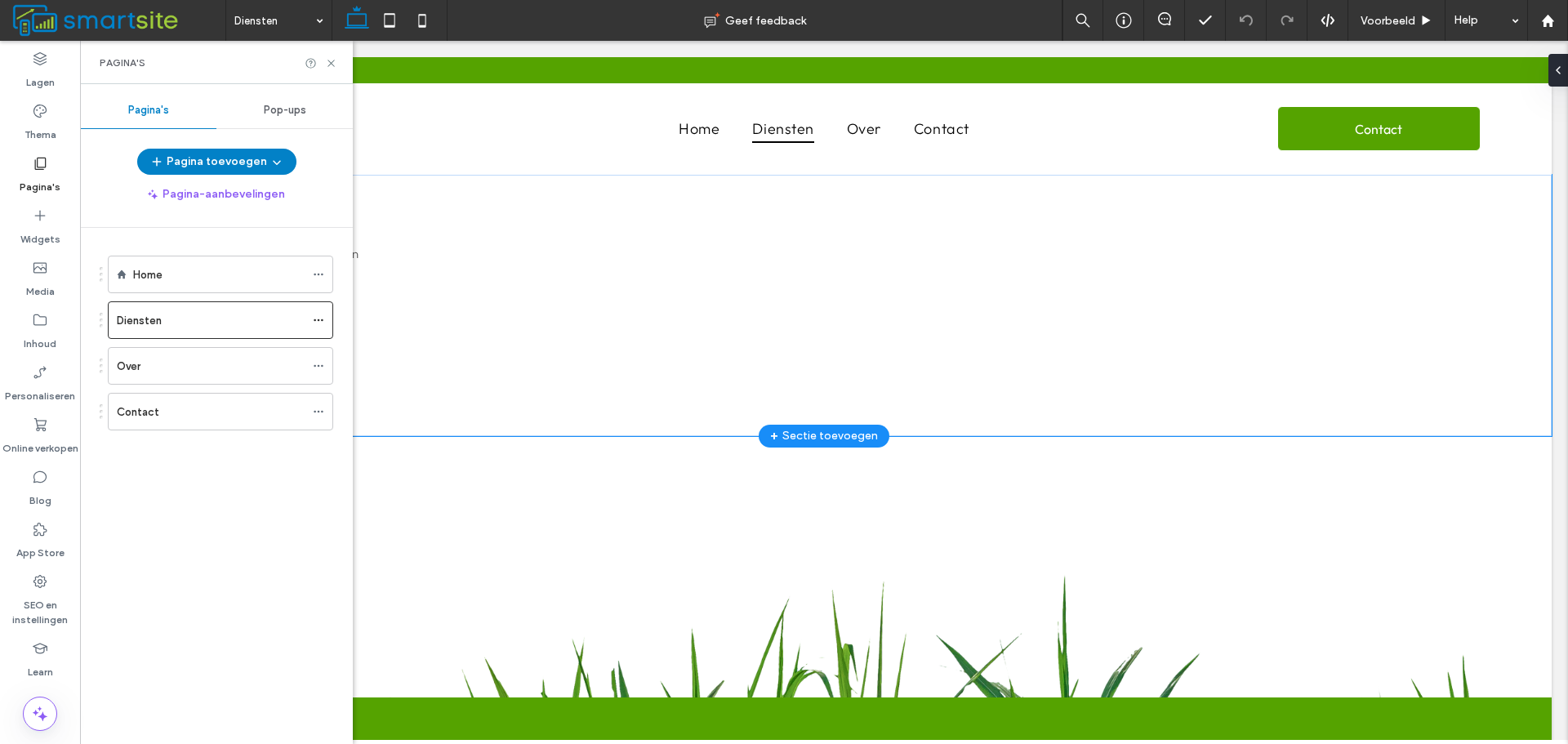
click at [442, 205] on div "Home Diensten Services" at bounding box center [825, 305] width 1176 height 261
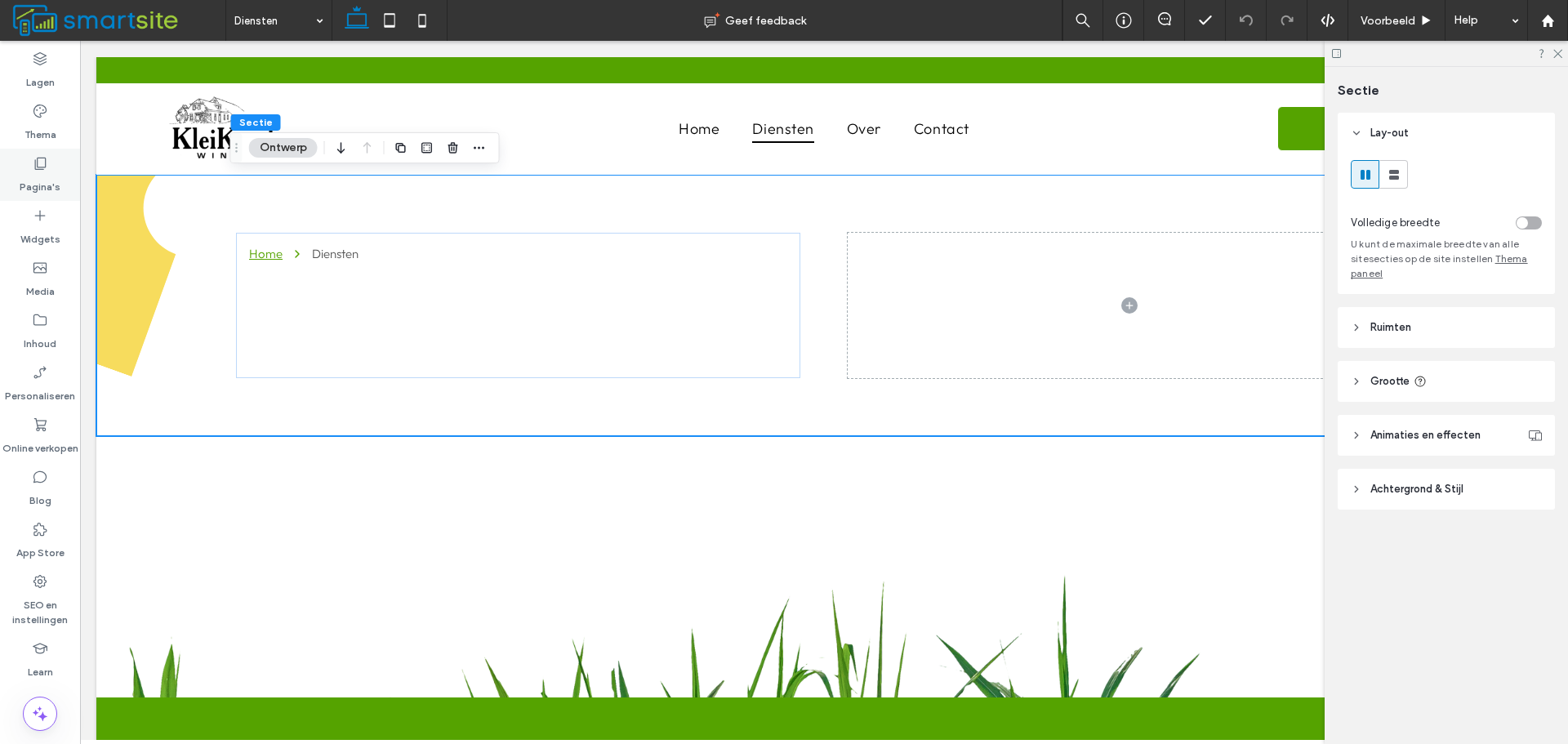
click at [66, 194] on div "Pagina's" at bounding box center [40, 174] width 80 height 53
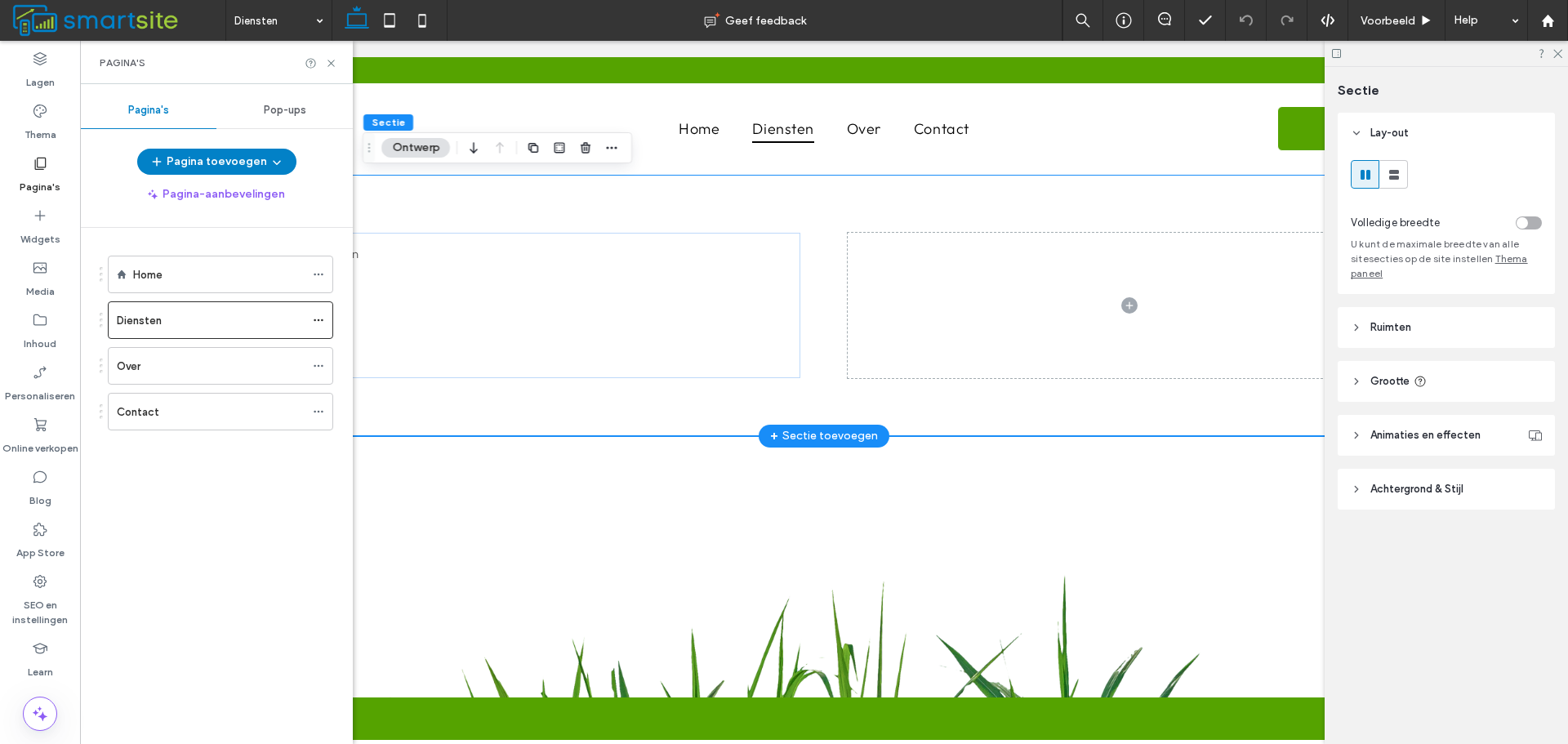
click at [880, 393] on div "Home Diensten Services" at bounding box center [825, 305] width 1176 height 261
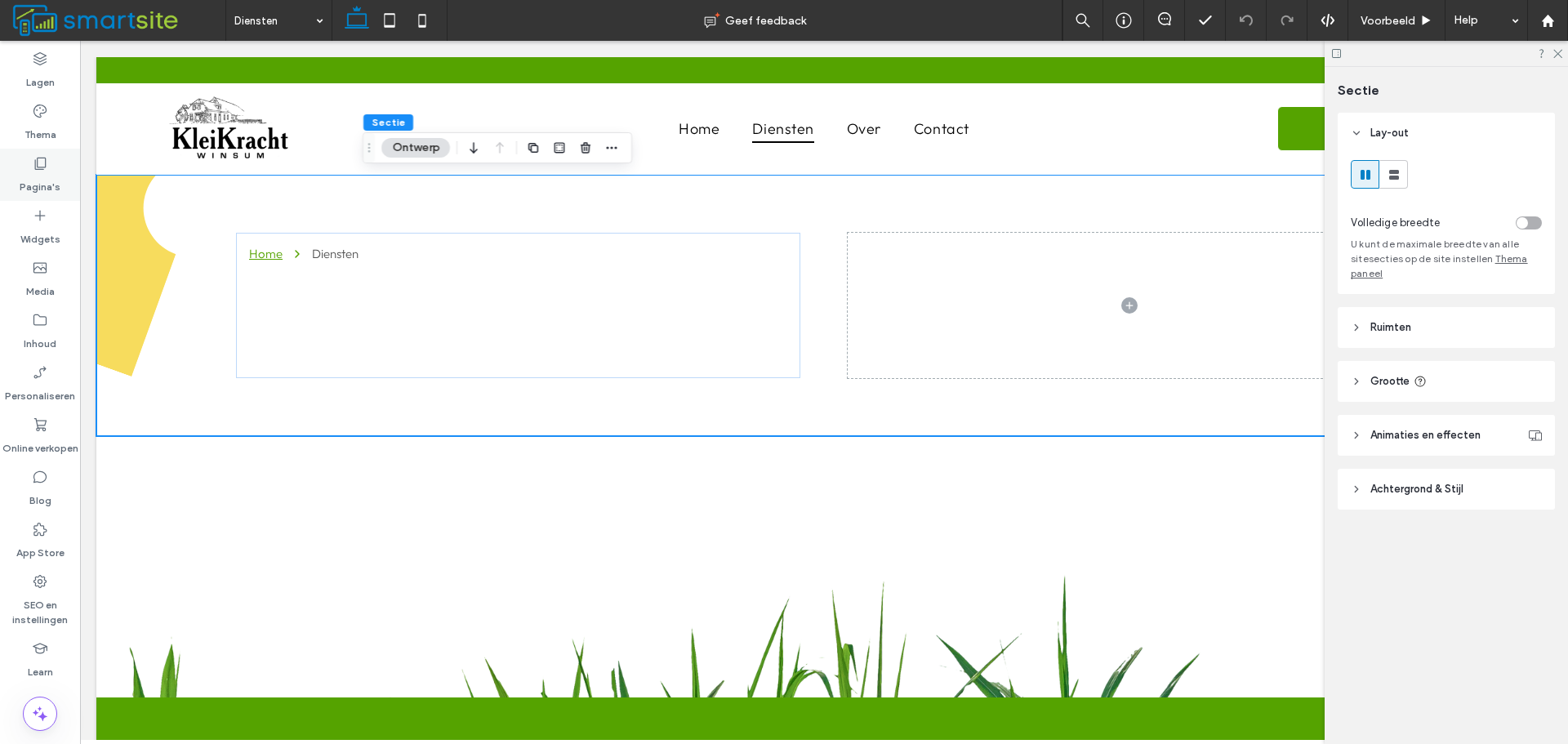
click at [44, 169] on icon at bounding box center [40, 163] width 16 height 16
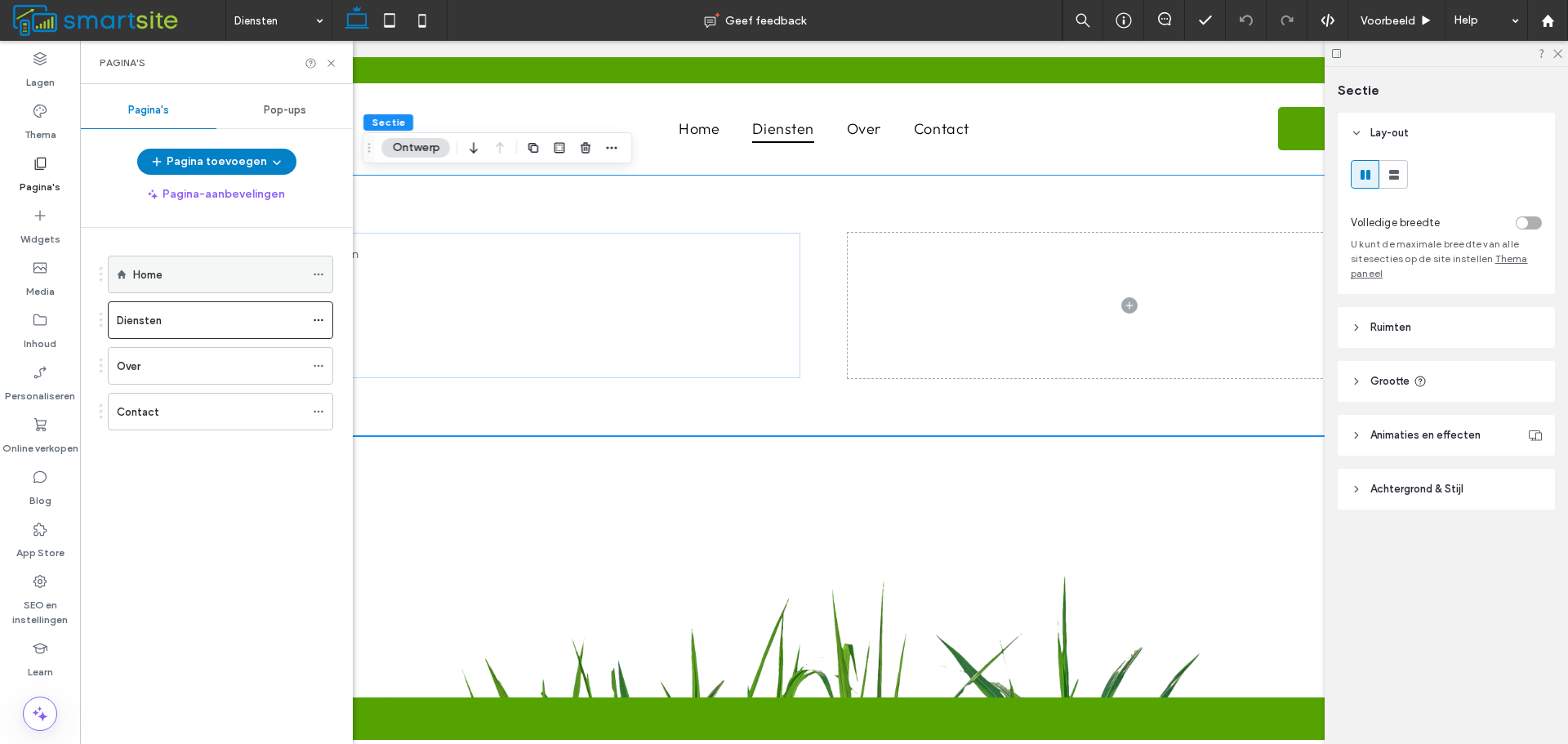
click at [162, 261] on div "Home" at bounding box center [218, 274] width 172 height 36
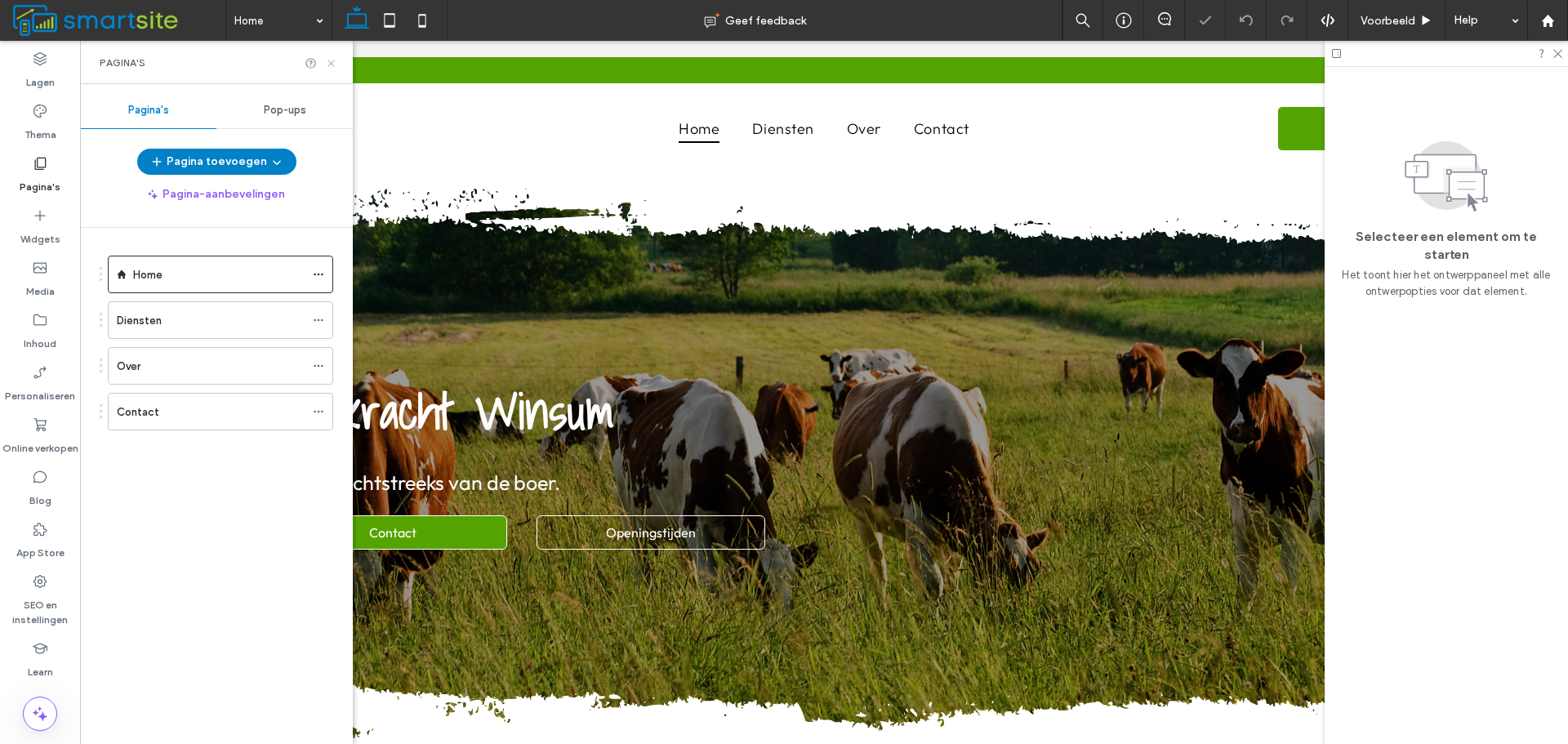
click at [329, 58] on icon at bounding box center [331, 63] width 12 height 12
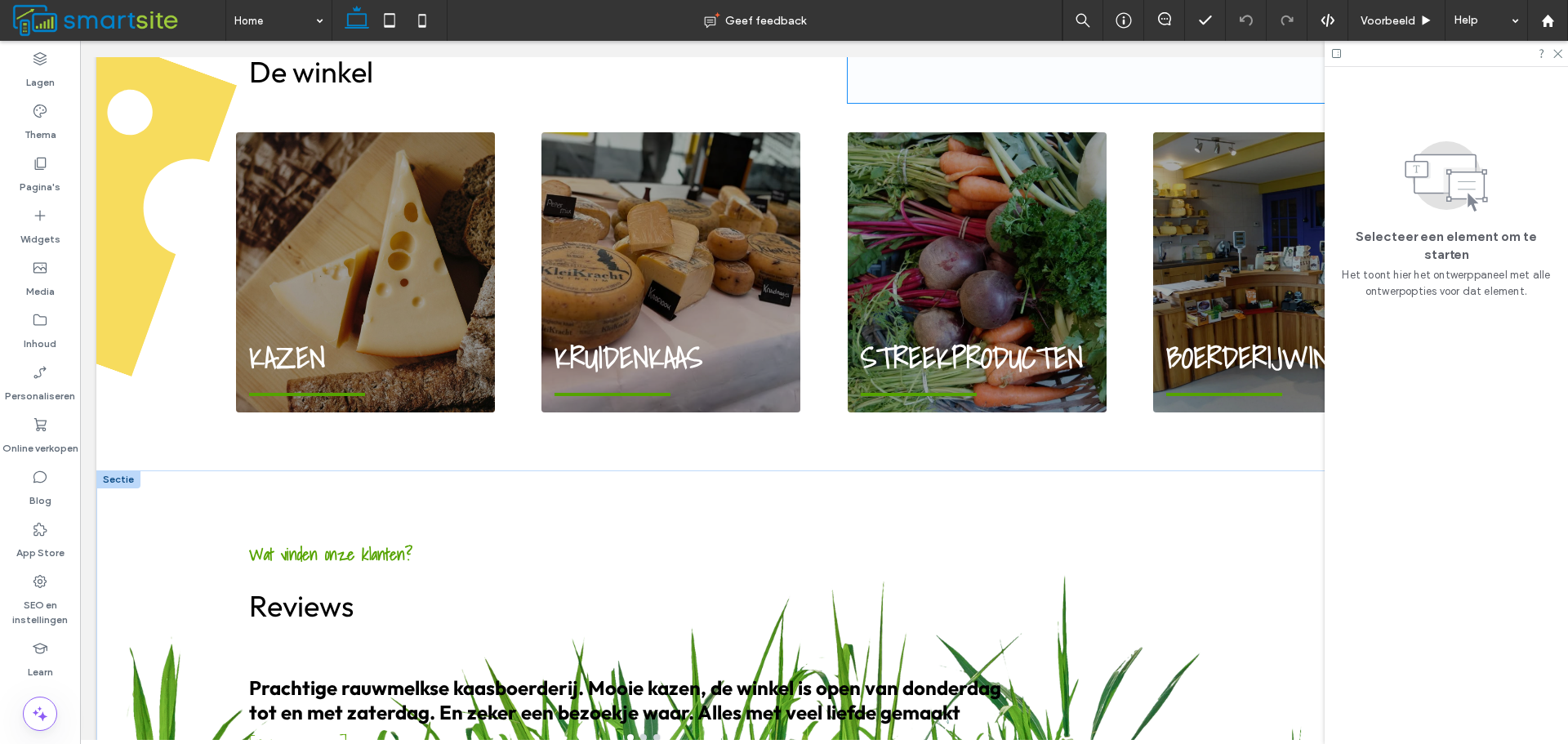
scroll to position [1470, 0]
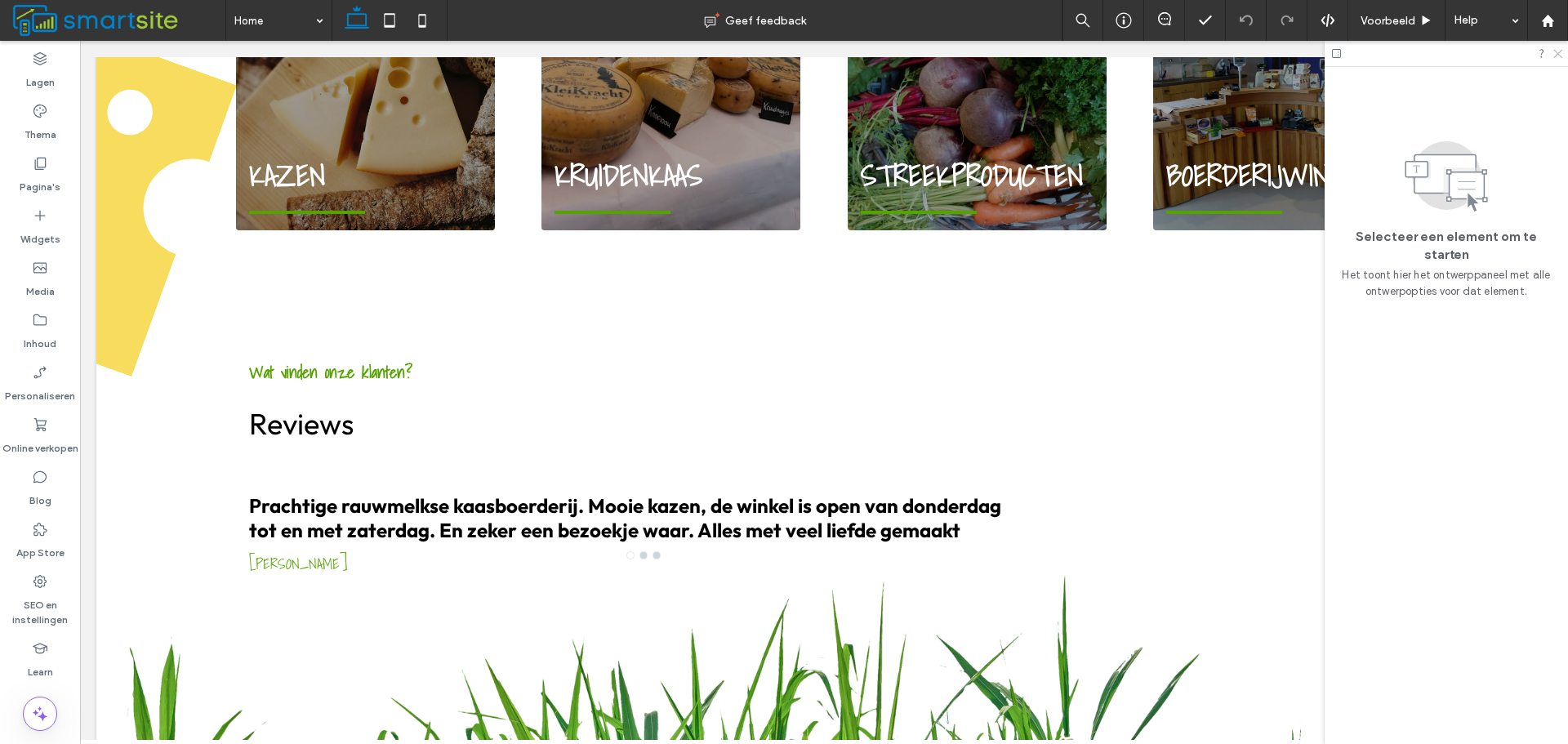
click at [1562, 48] on icon at bounding box center [1558, 53] width 10 height 10
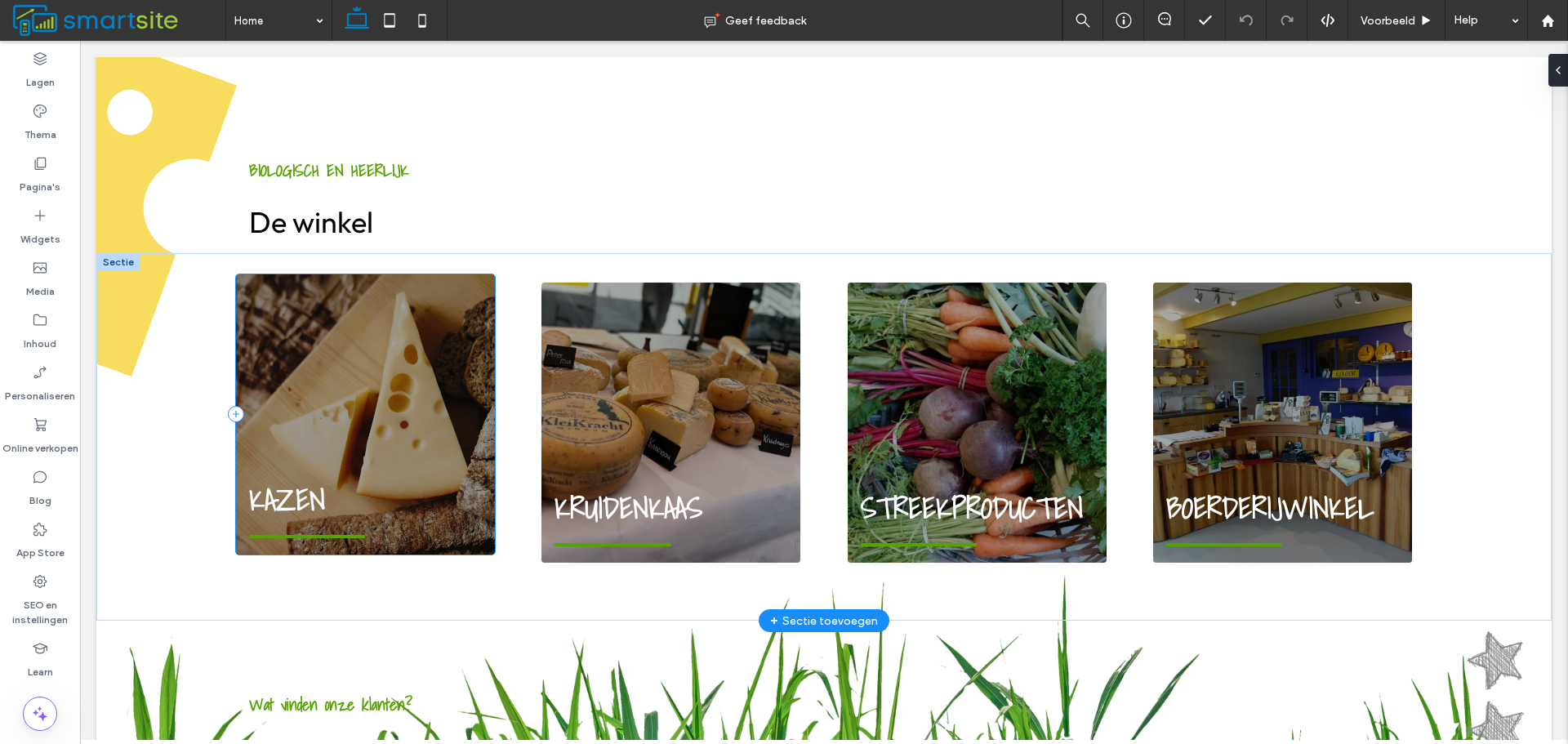
scroll to position [1143, 0]
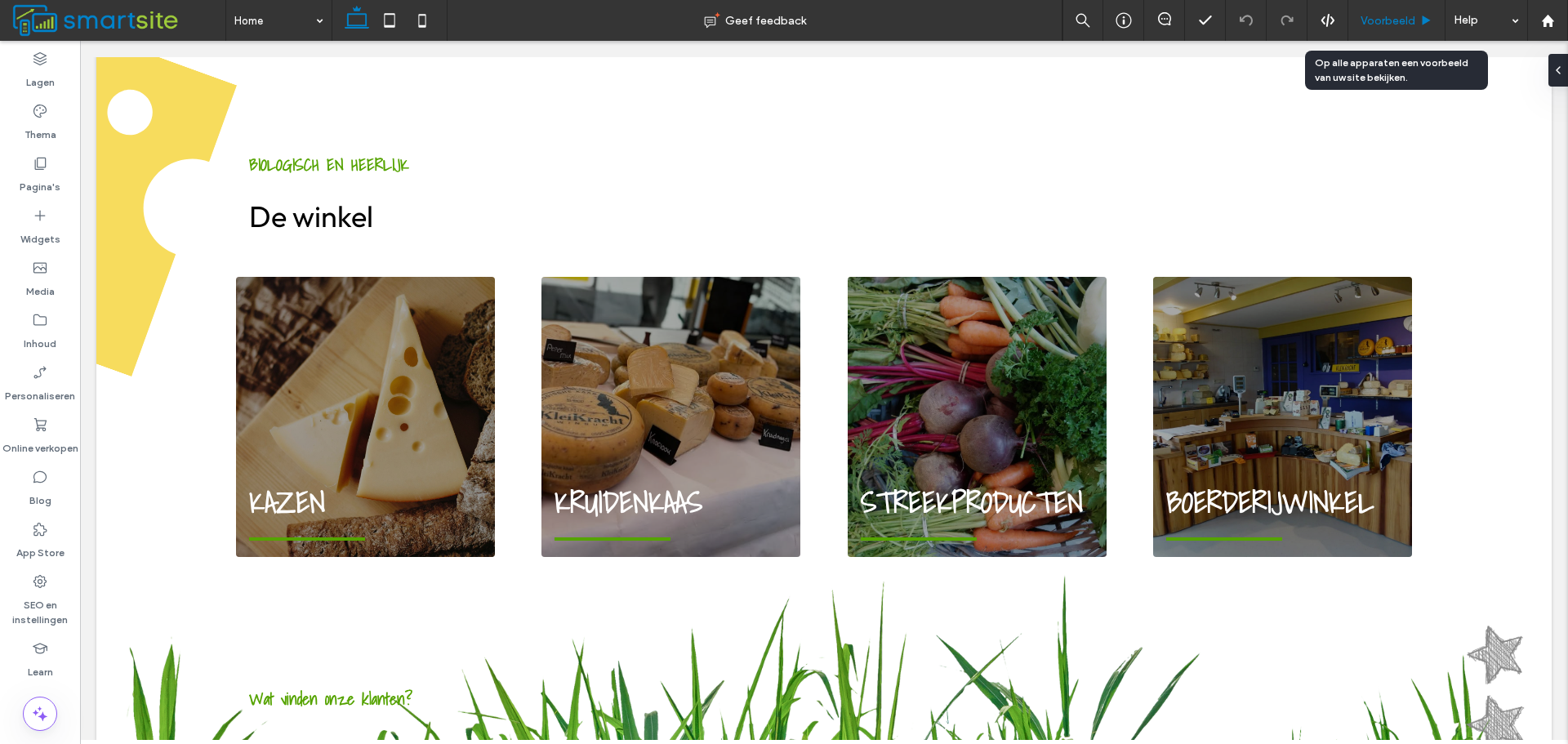
click at [1431, 11] on div "Voorbeeld" at bounding box center [1397, 20] width 97 height 41
click at [1417, 21] on div "Voorbeeld" at bounding box center [1397, 21] width 97 height 14
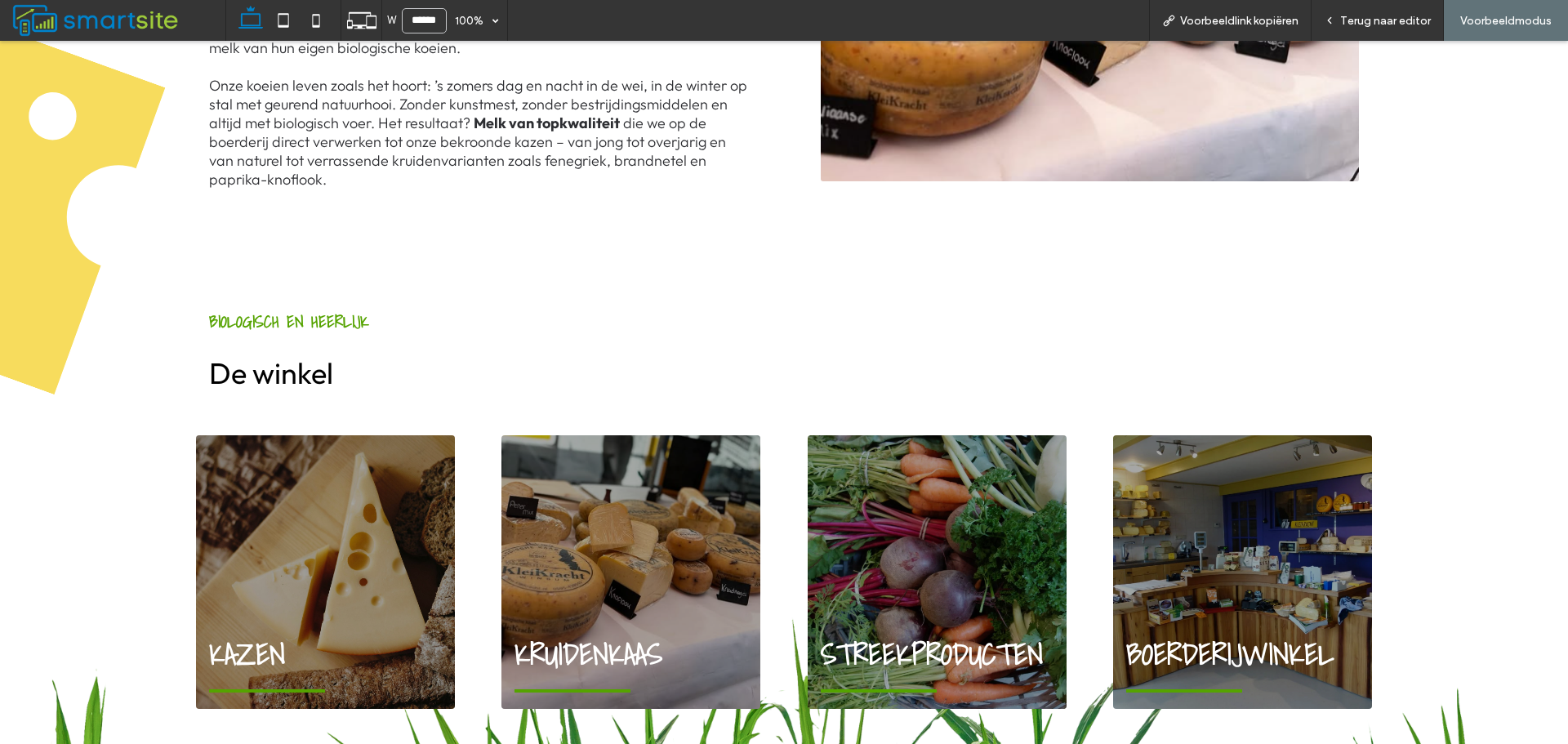
scroll to position [980, 0]
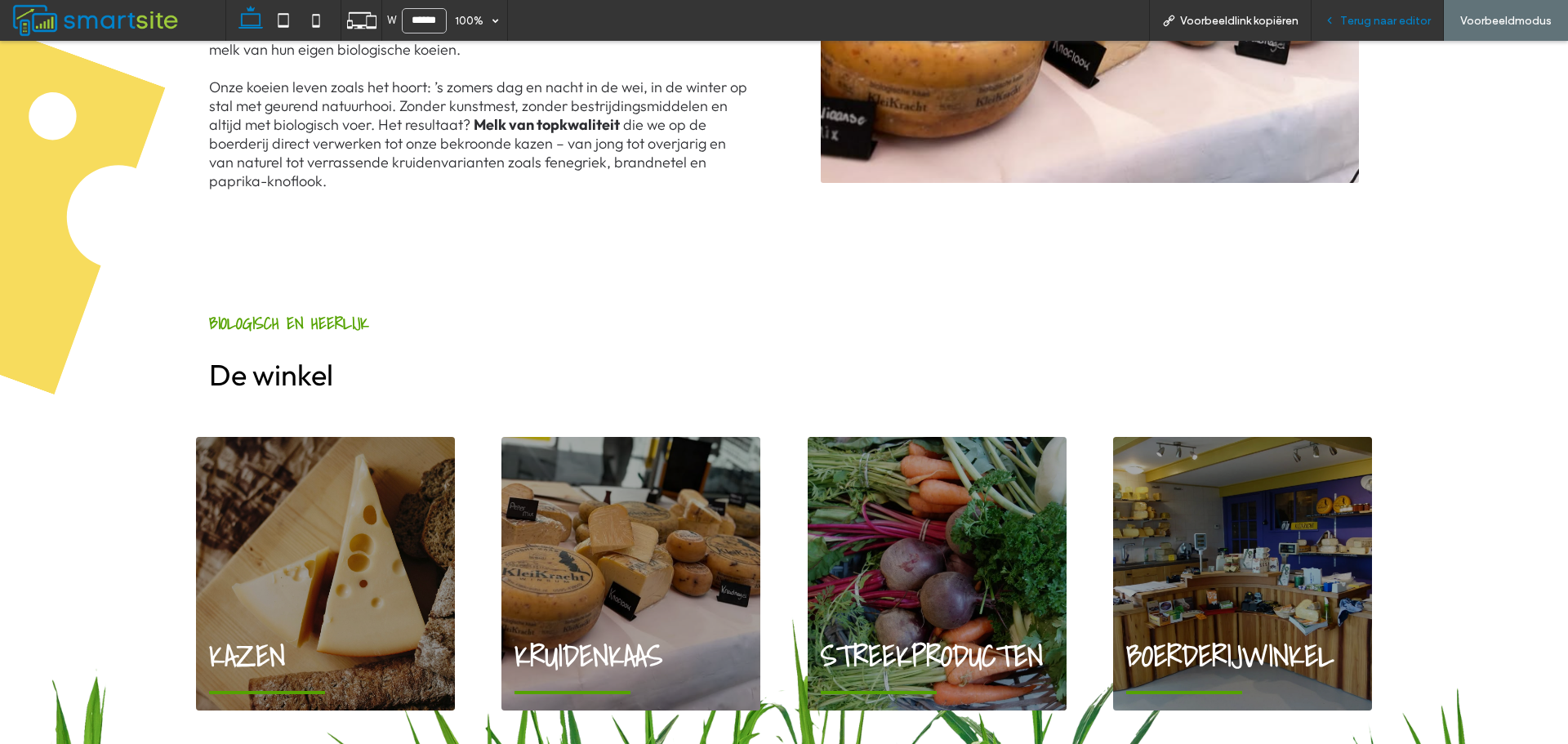
click at [1360, 22] on span "Terug naar editor" at bounding box center [1385, 21] width 91 height 14
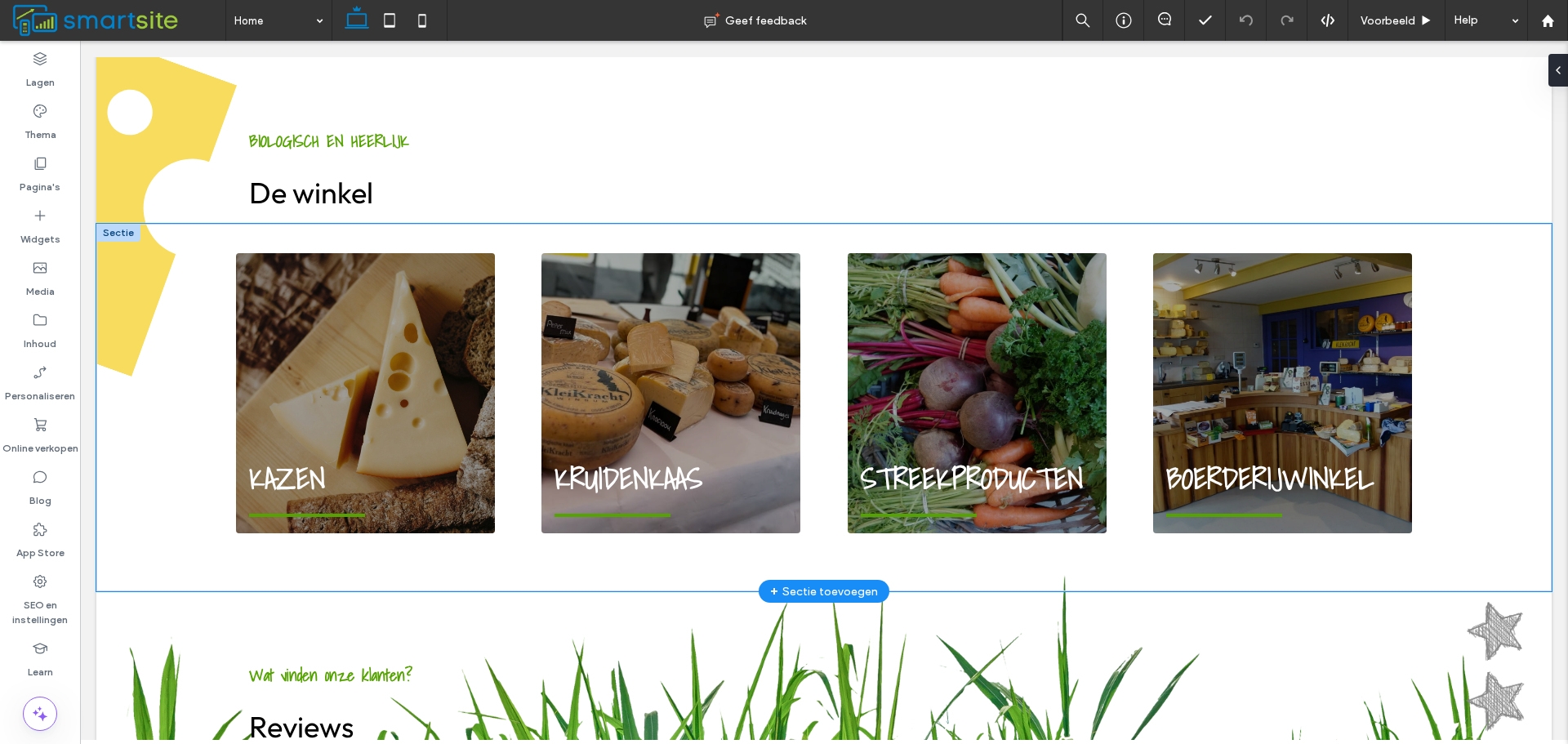
scroll to position [1140, 0]
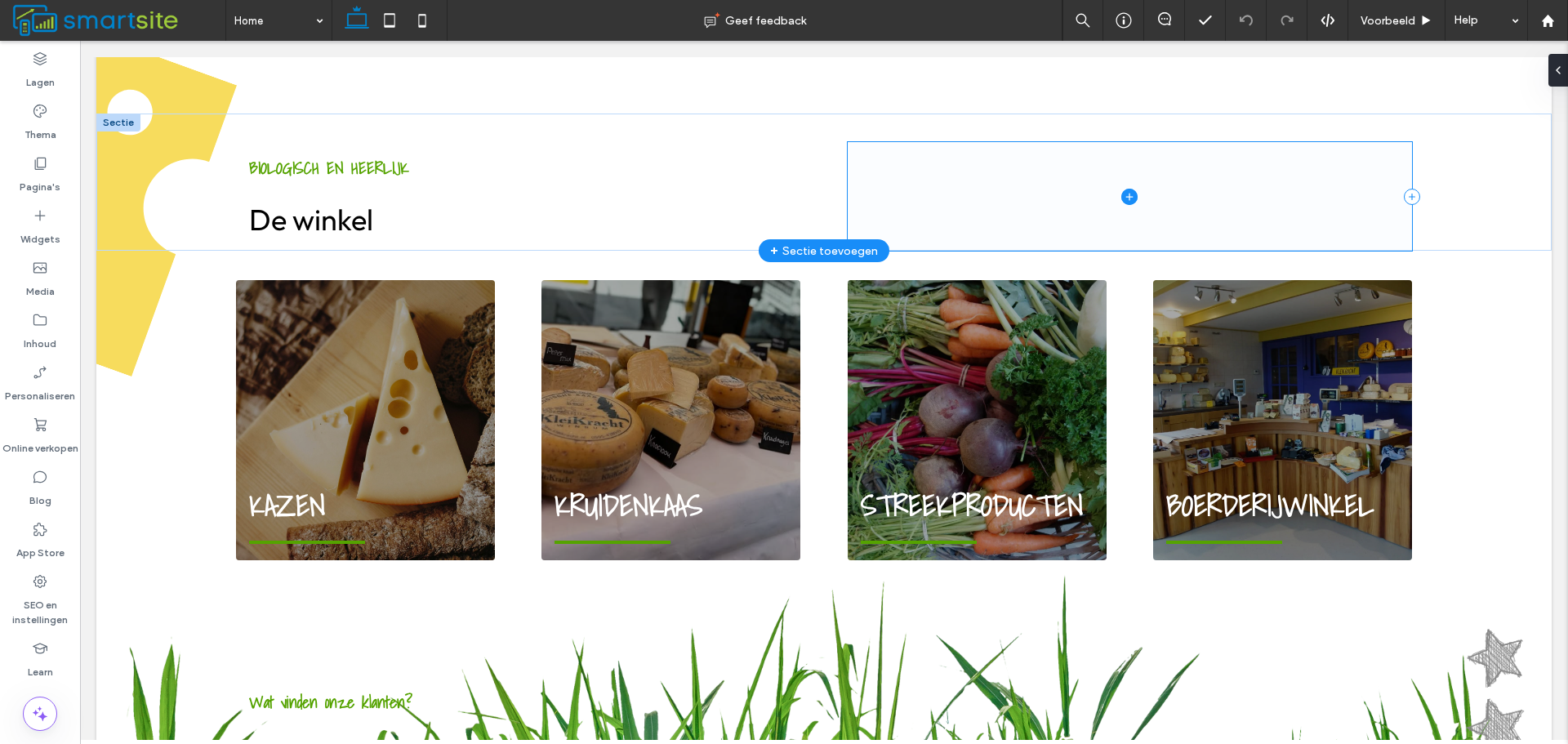
click at [1374, 156] on span at bounding box center [1130, 197] width 564 height 109
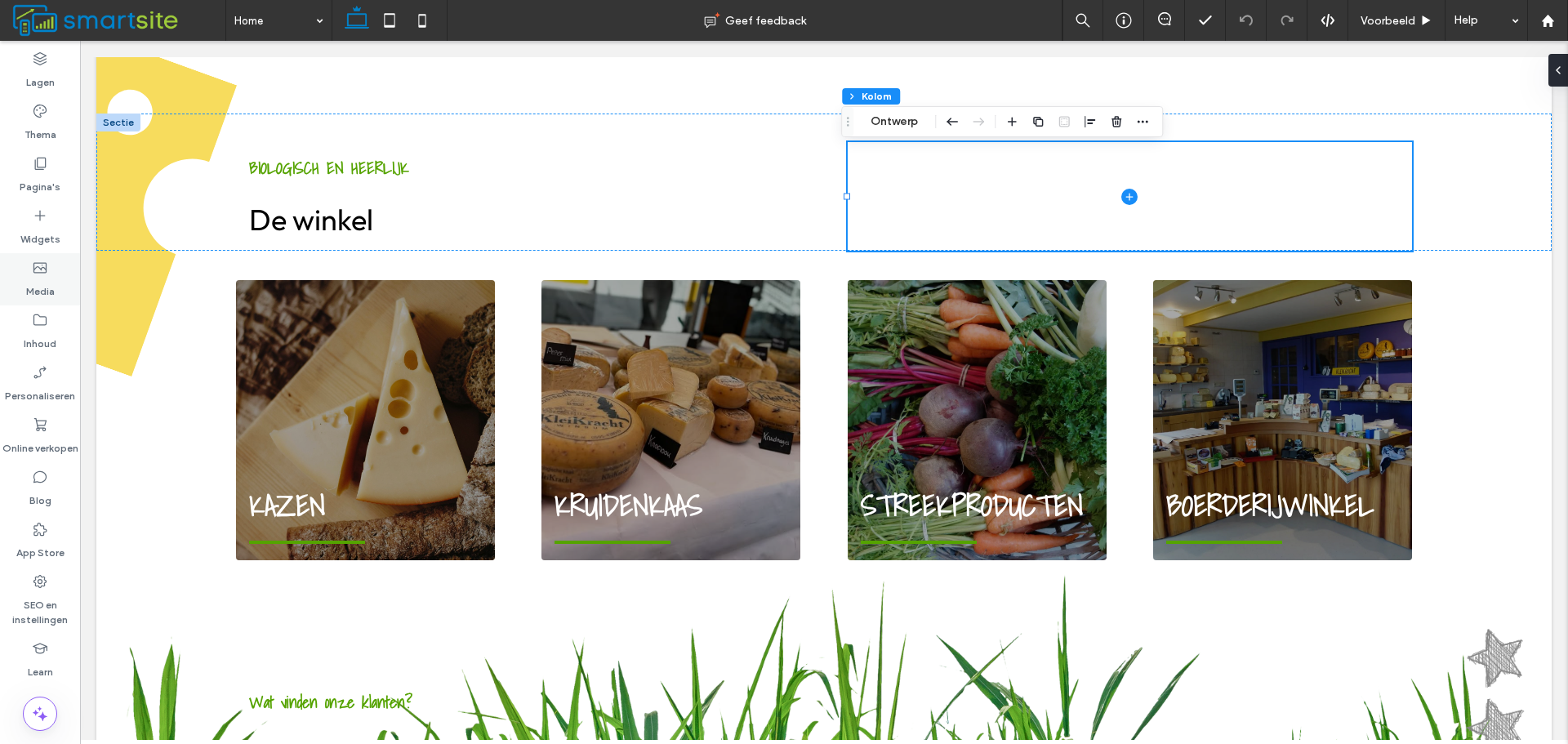
click at [66, 273] on div "Media" at bounding box center [40, 279] width 80 height 53
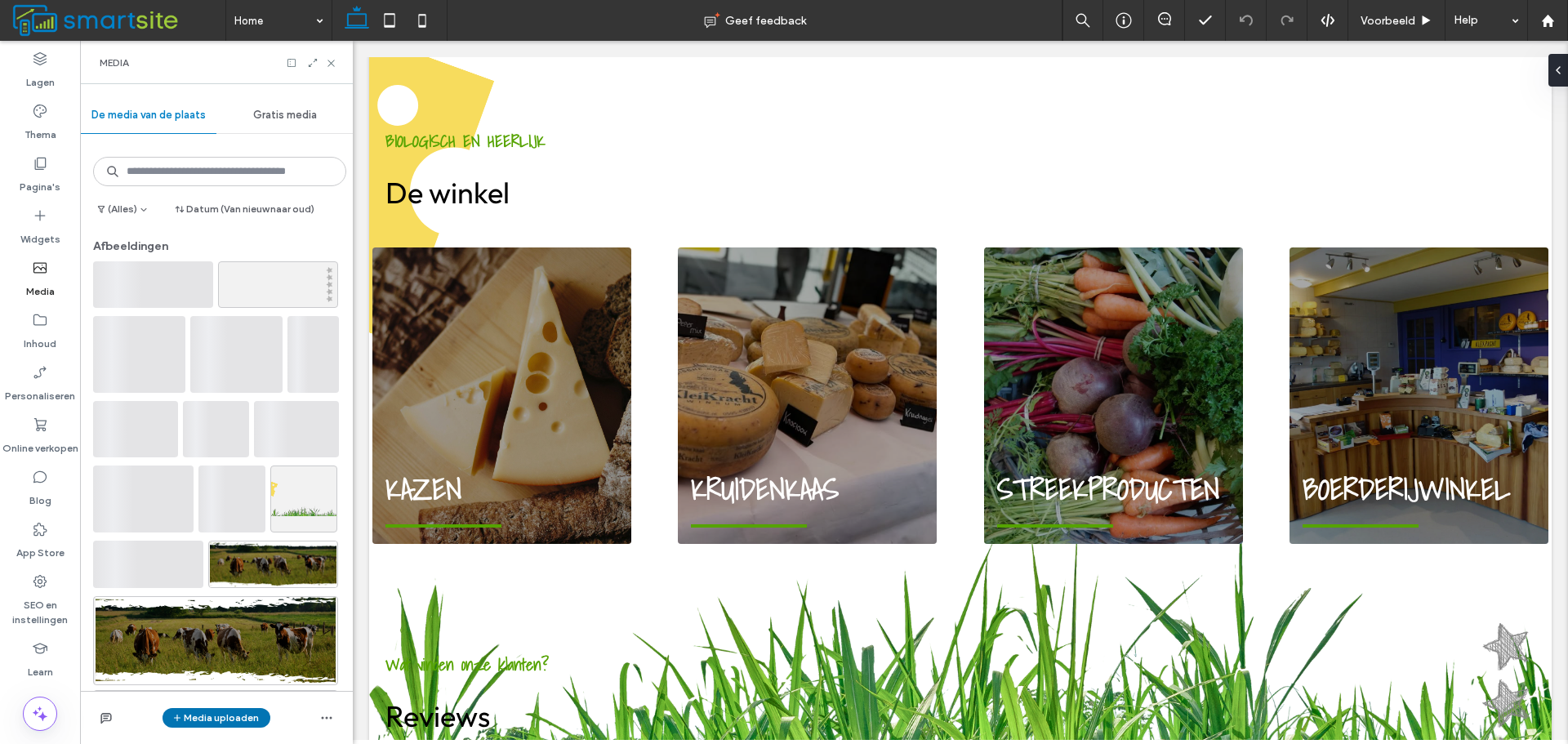
click at [253, 722] on button "Media uploaden" at bounding box center [216, 717] width 108 height 20
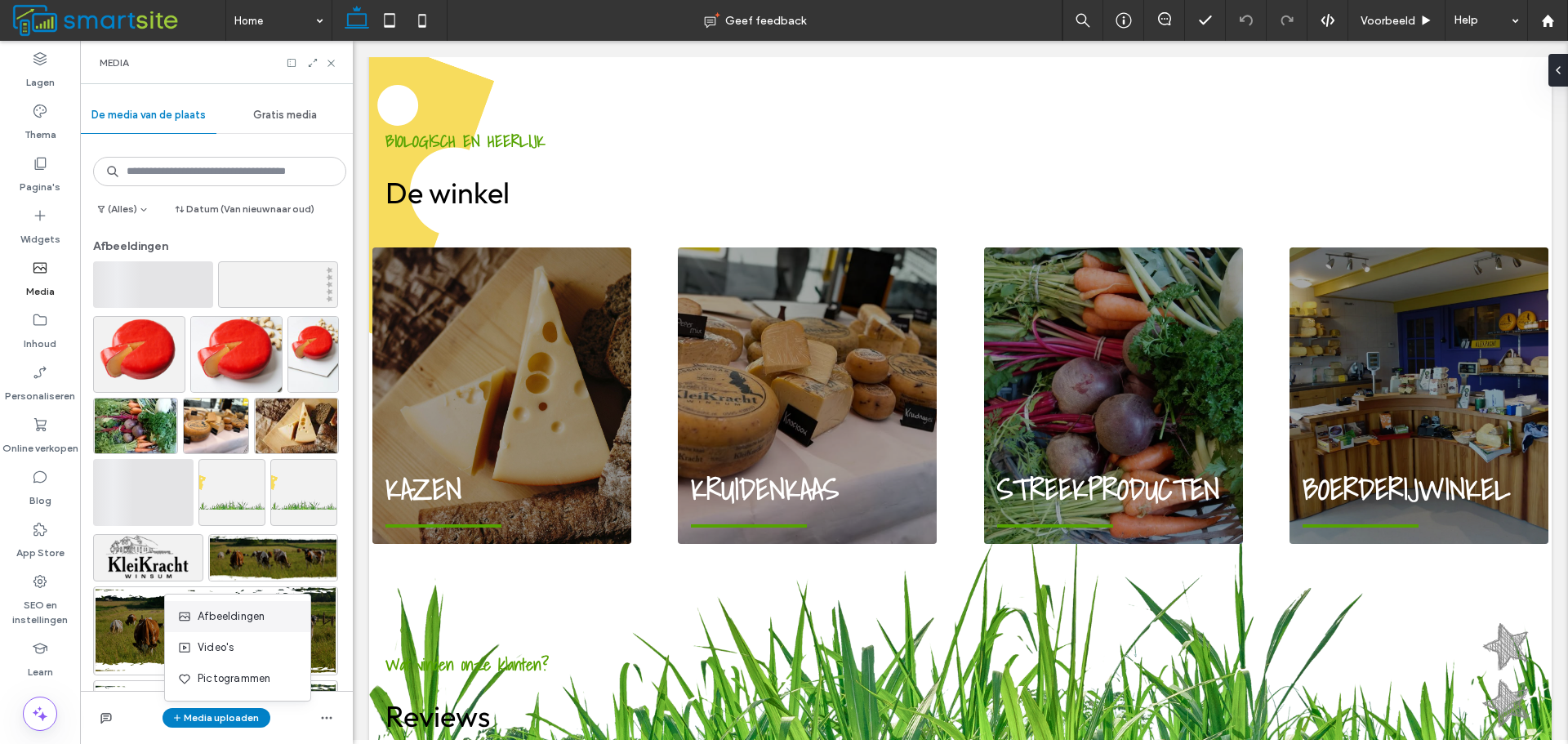
click at [285, 622] on div "Afbeeldingen" at bounding box center [233, 616] width 111 height 16
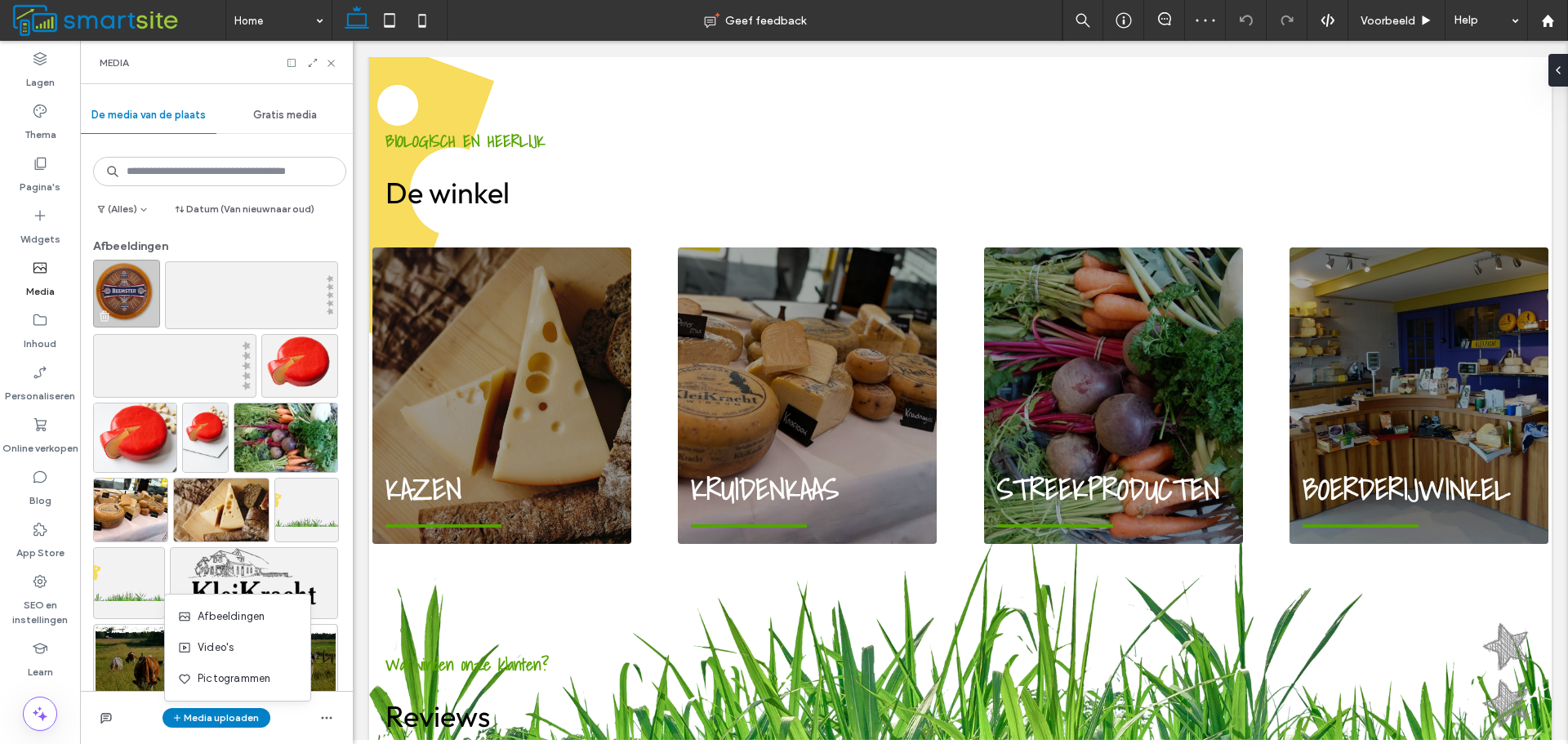
click at [135, 284] on img at bounding box center [127, 293] width 67 height 68
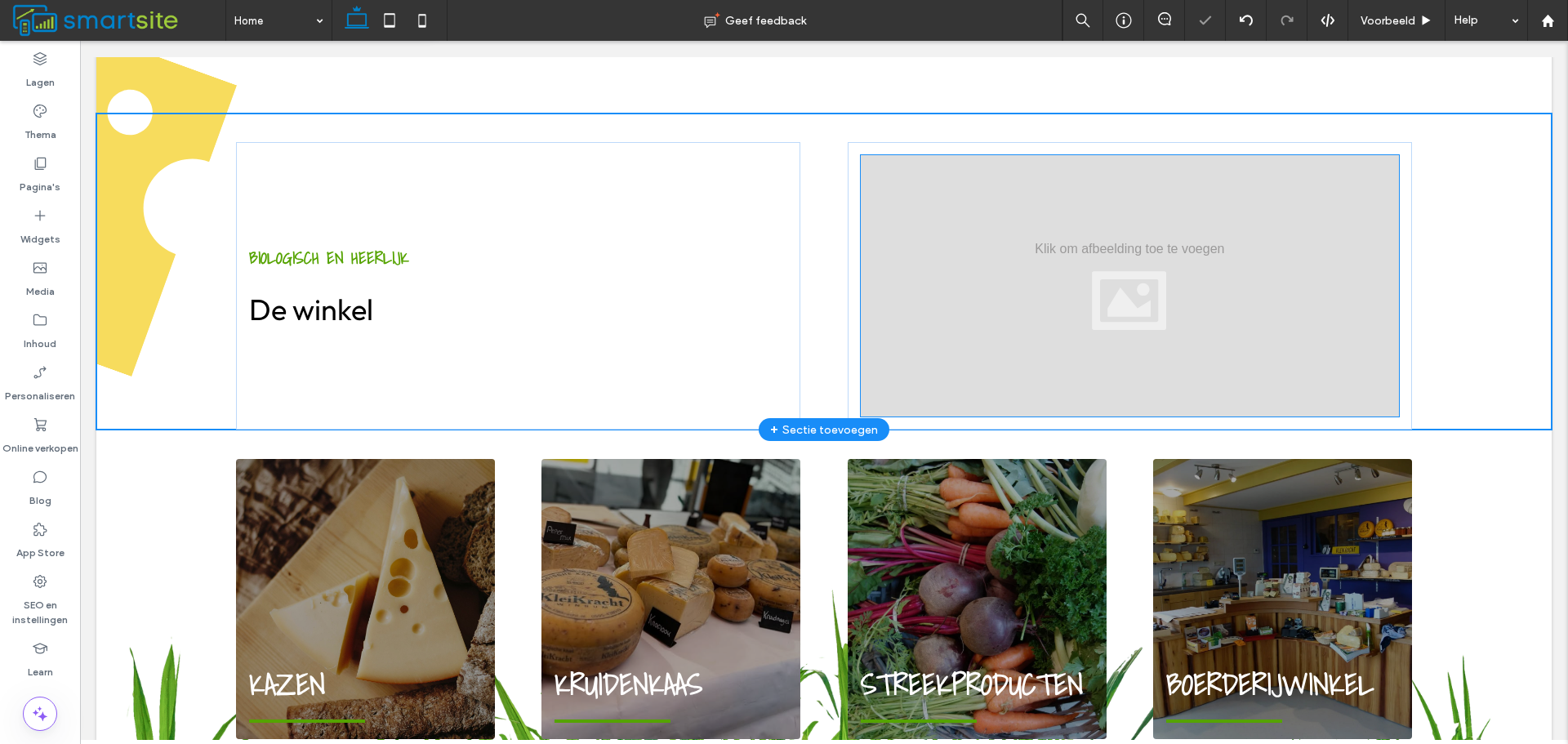
type input "*"
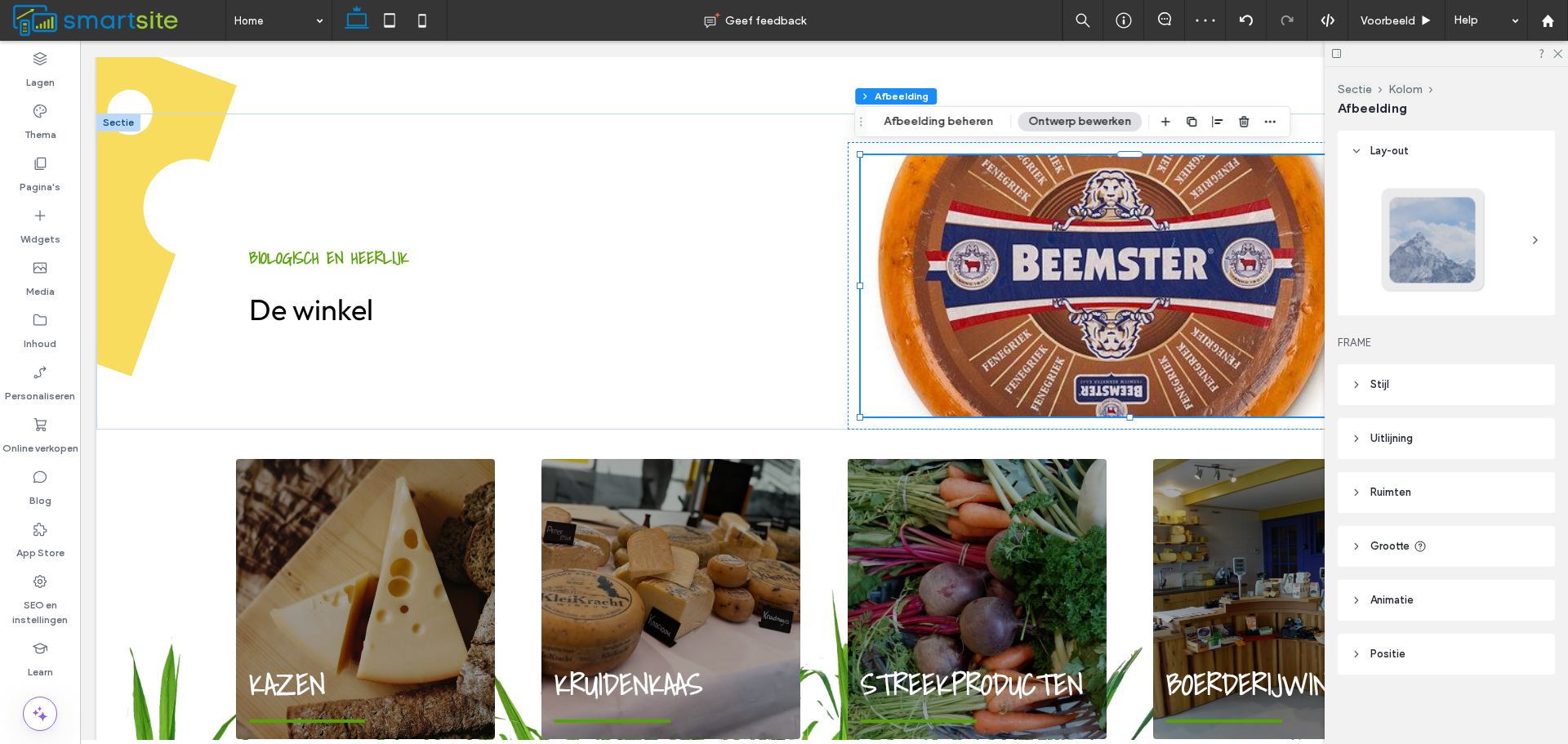
click at [1458, 402] on header "Stijl" at bounding box center [1446, 384] width 217 height 41
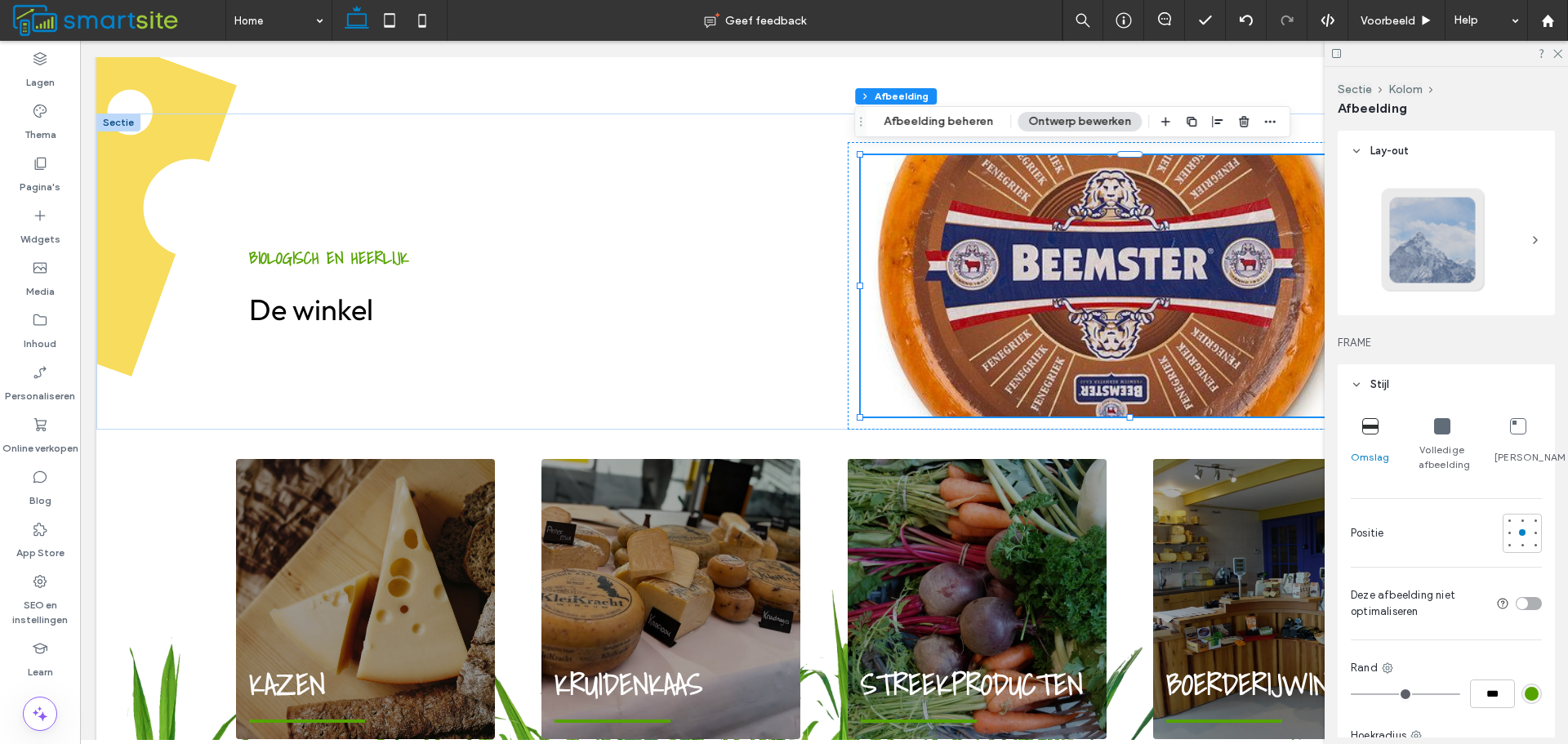
click at [1449, 420] on div "Volledige afbeelding" at bounding box center [1442, 445] width 47 height 67
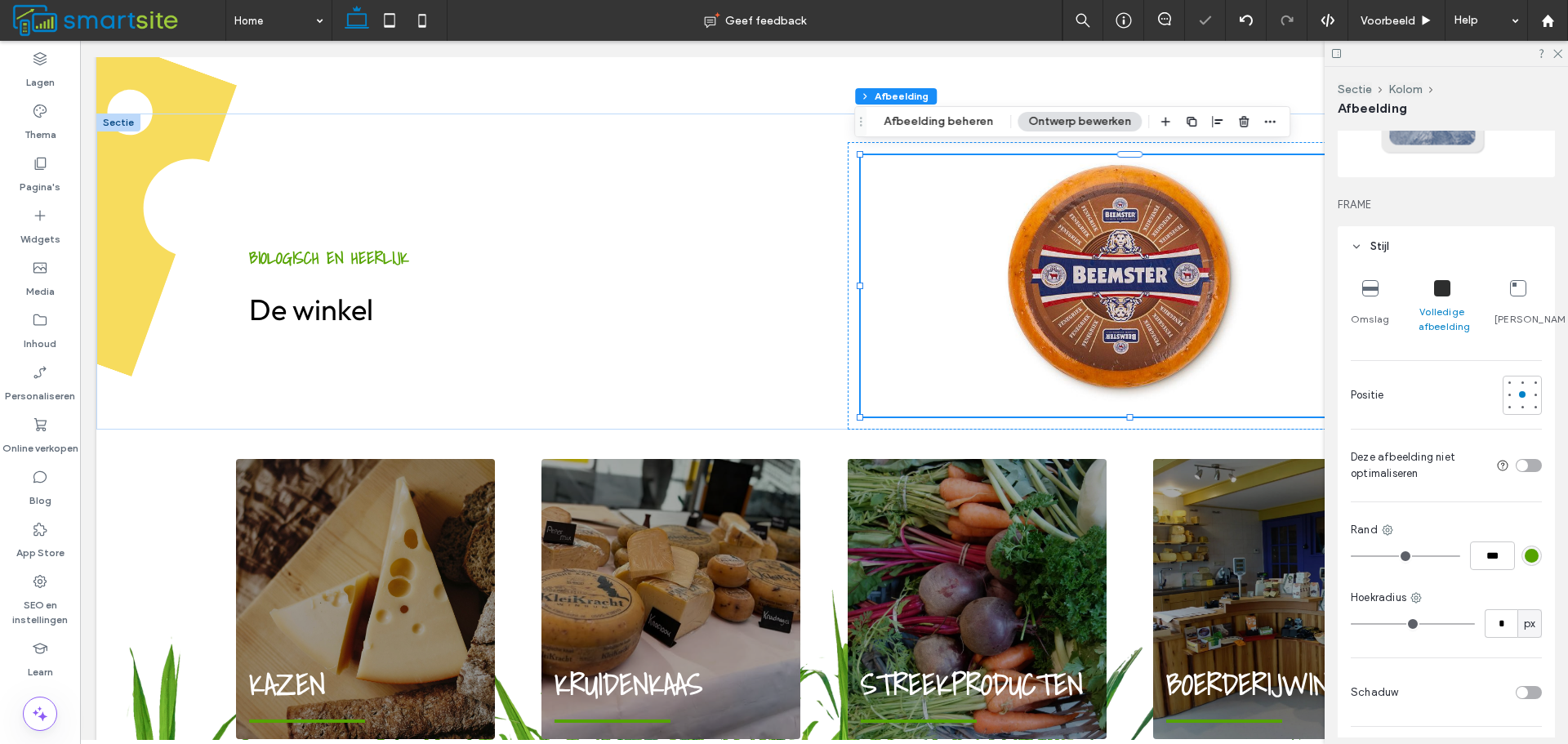
scroll to position [163, 0]
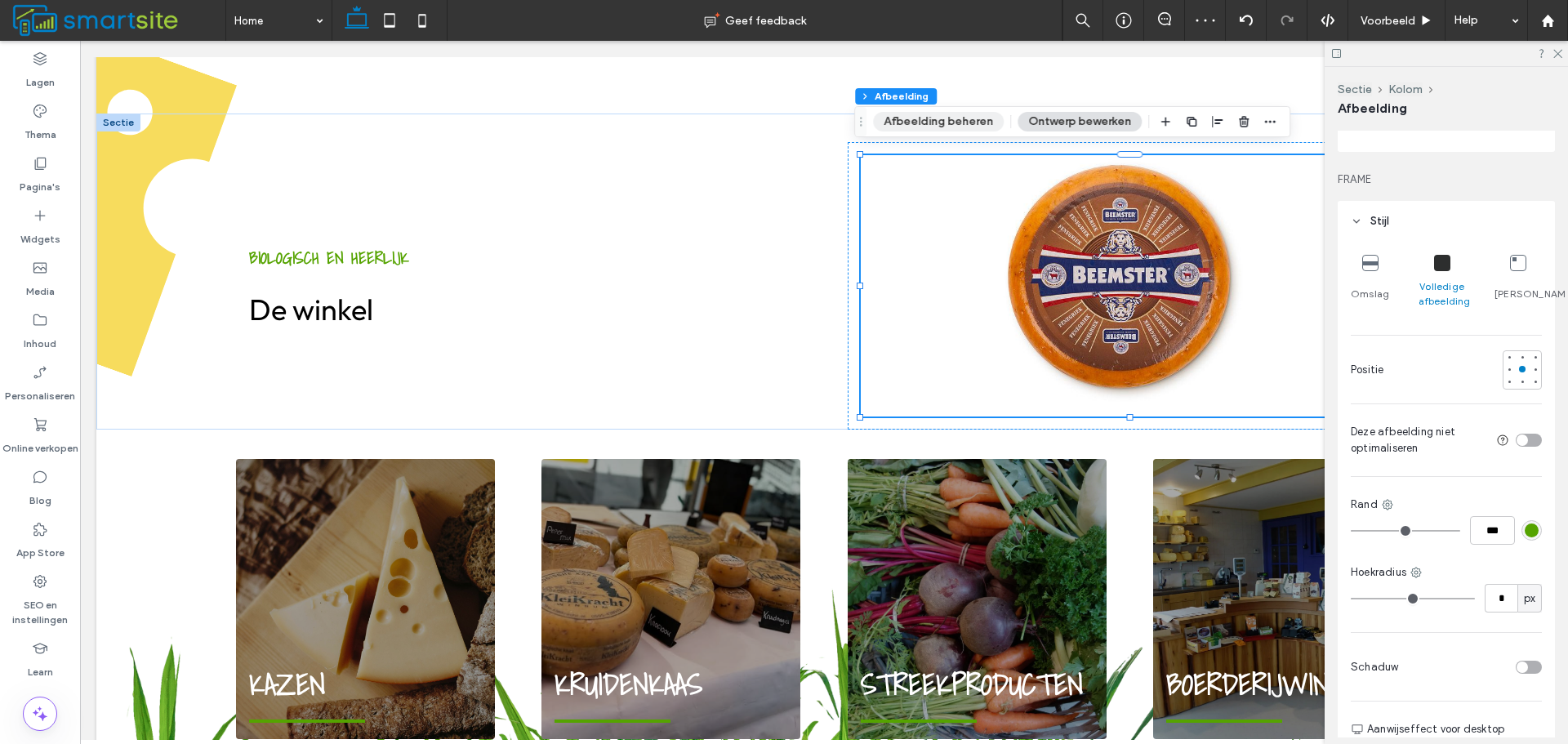
click at [985, 124] on button "Afbeelding beheren" at bounding box center [938, 122] width 131 height 20
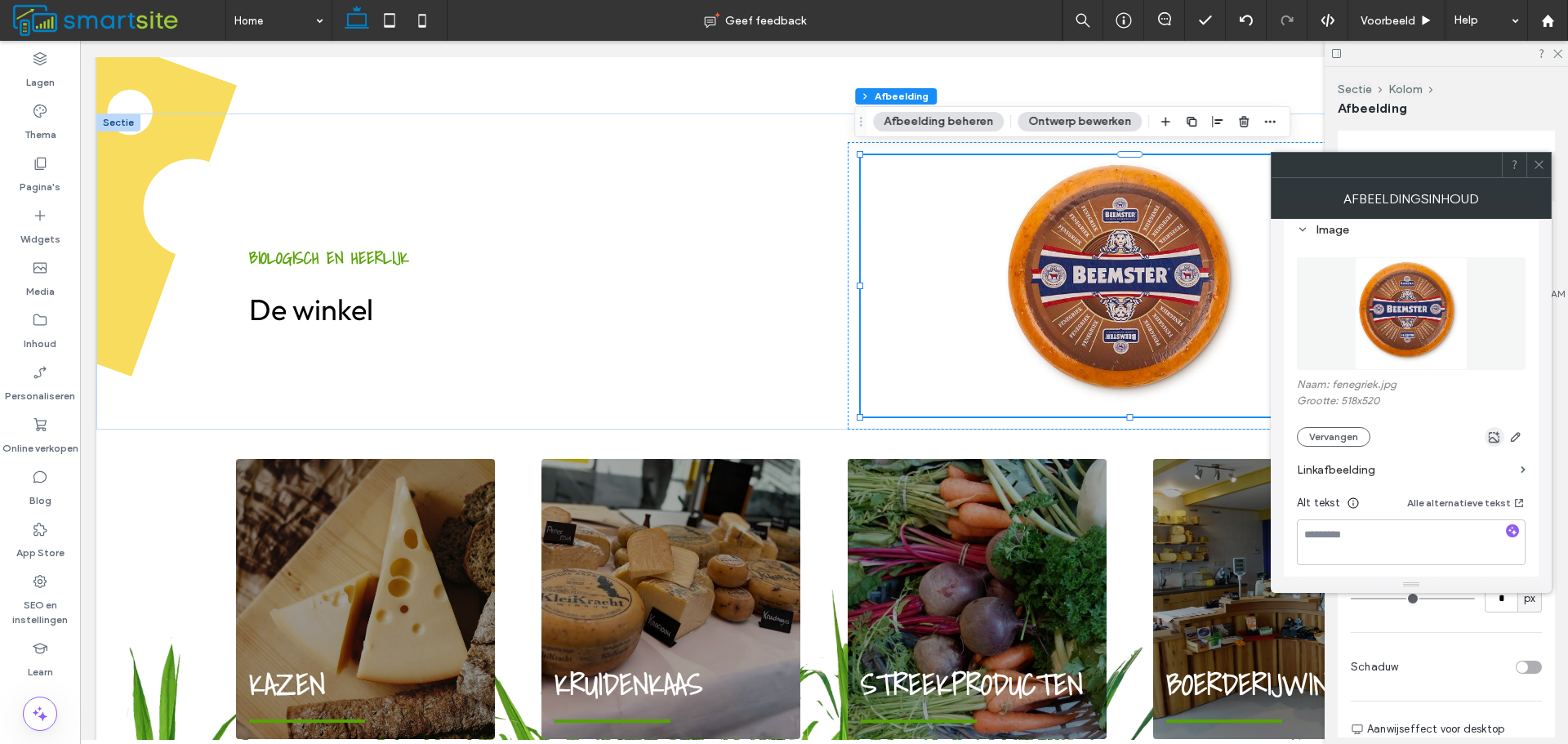
click at [1494, 432] on use "button" at bounding box center [1495, 436] width 11 height 11
click at [1513, 439] on icon "button" at bounding box center [1515, 436] width 13 height 13
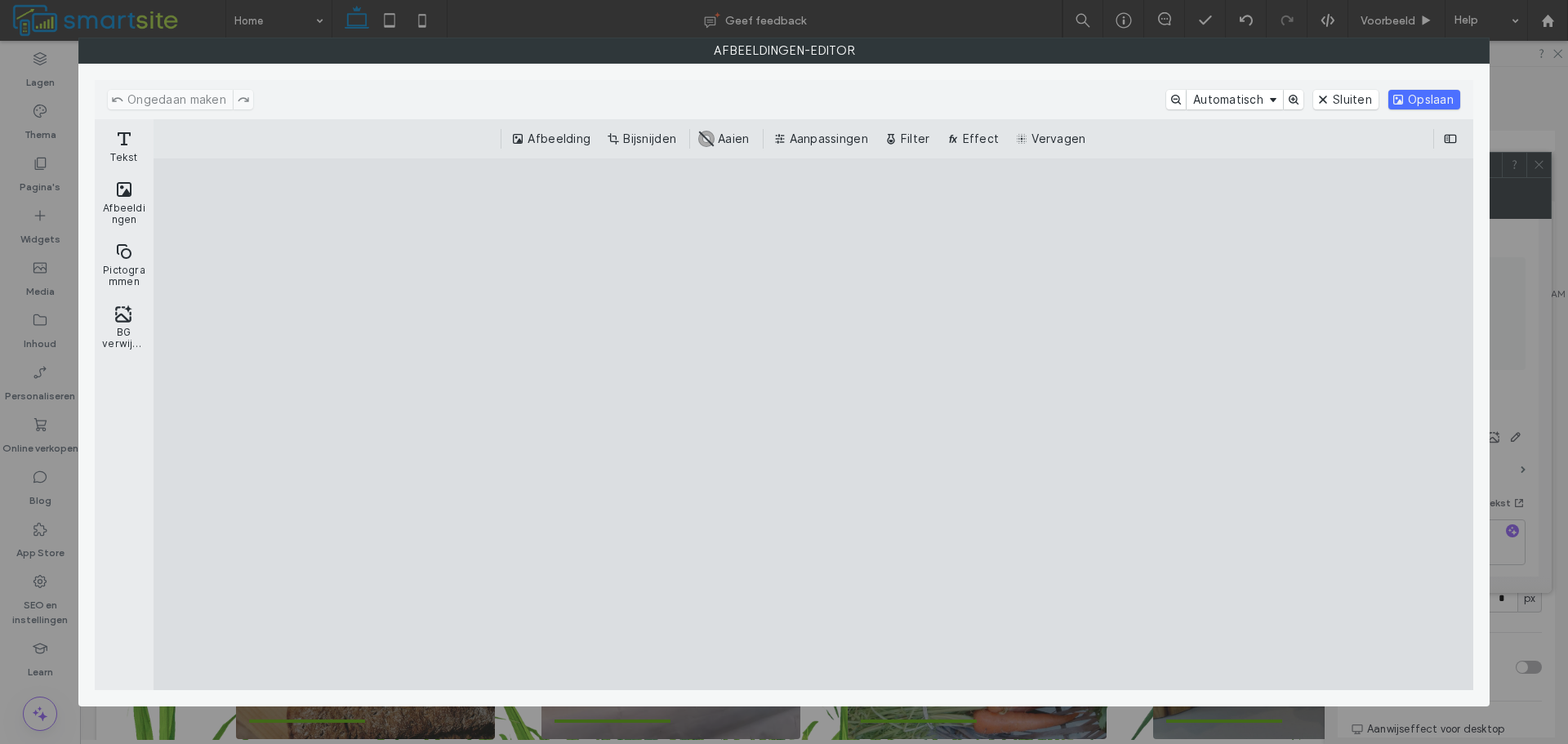
click at [618, 140] on button "Bijsnijden" at bounding box center [643, 139] width 79 height 20
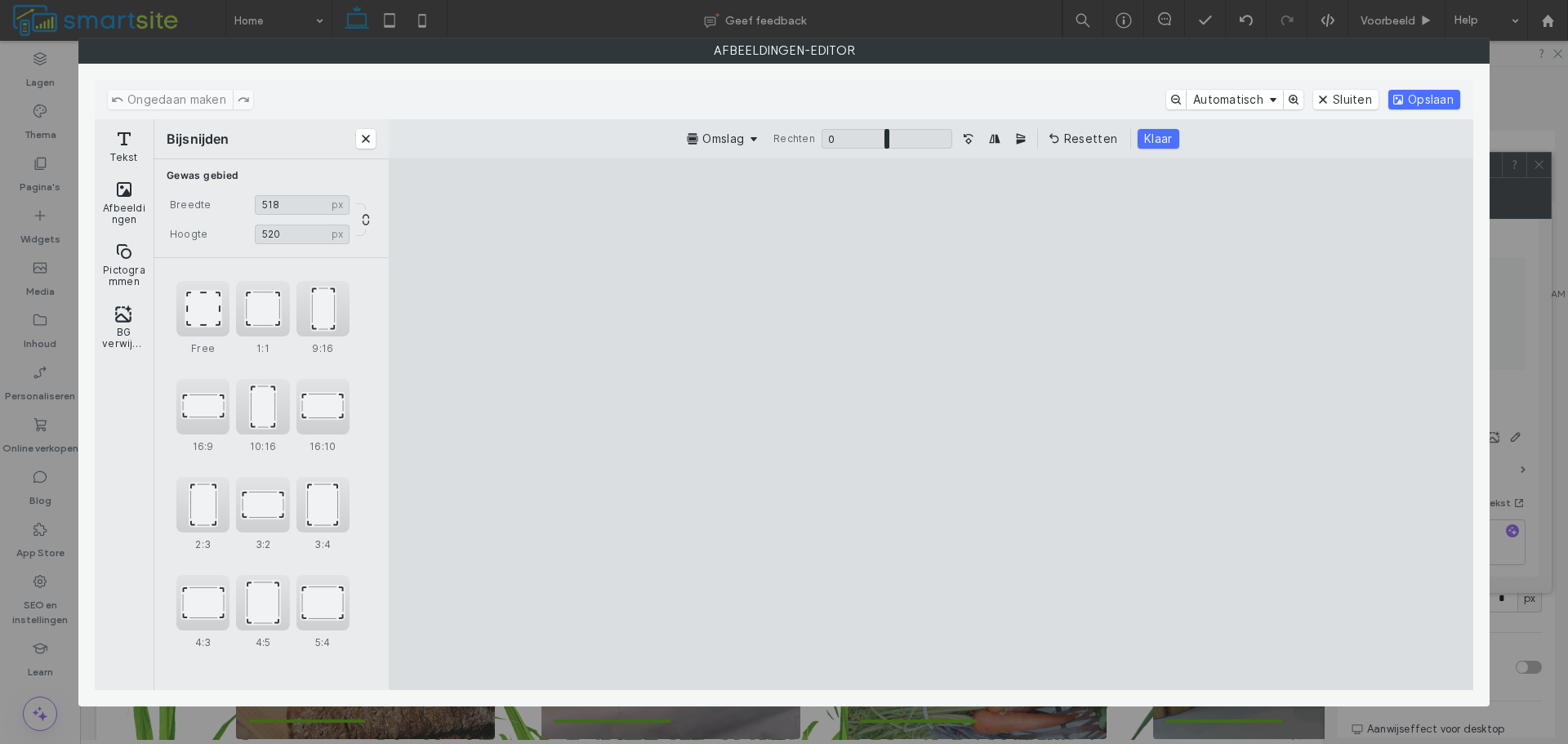
type input "***"
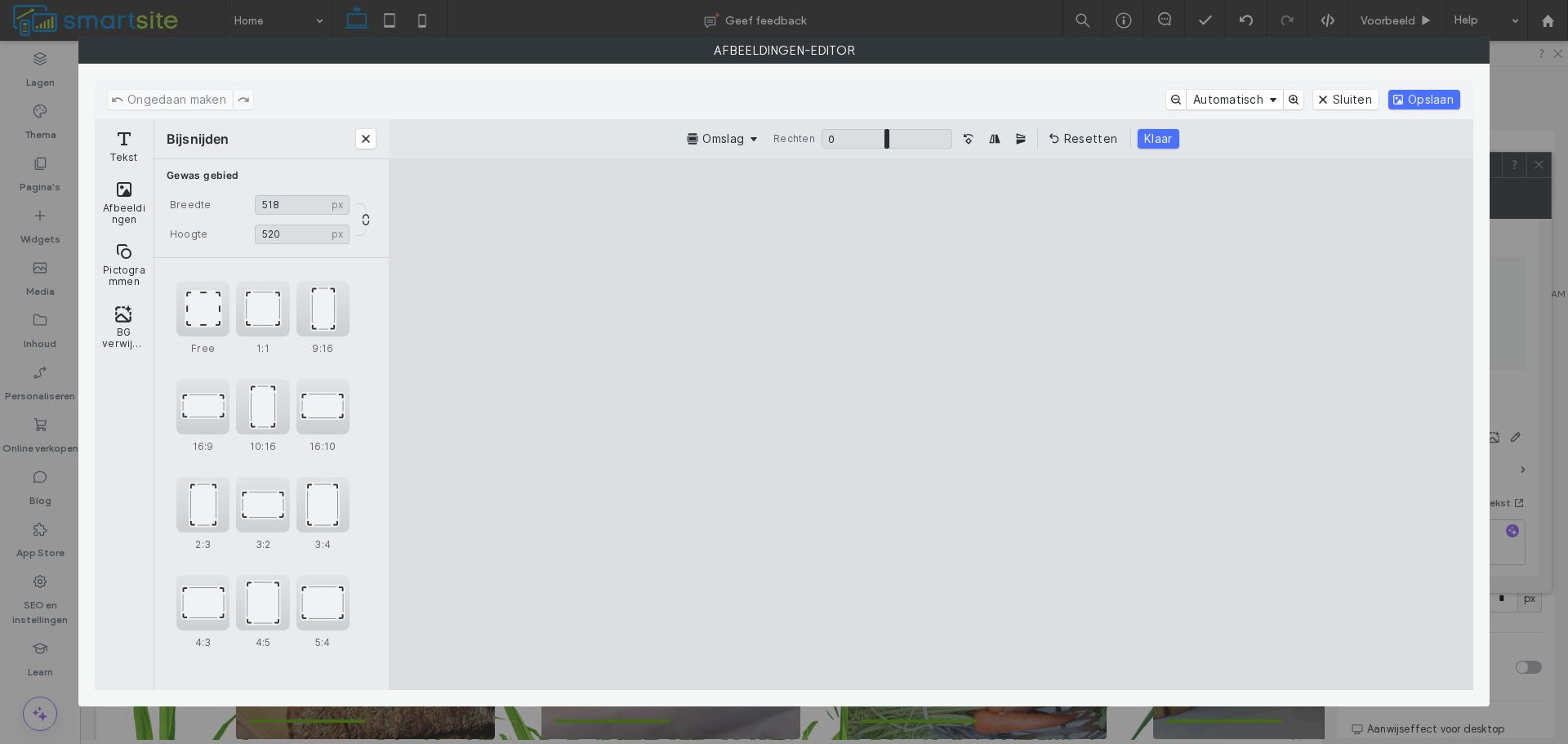
type input "***"
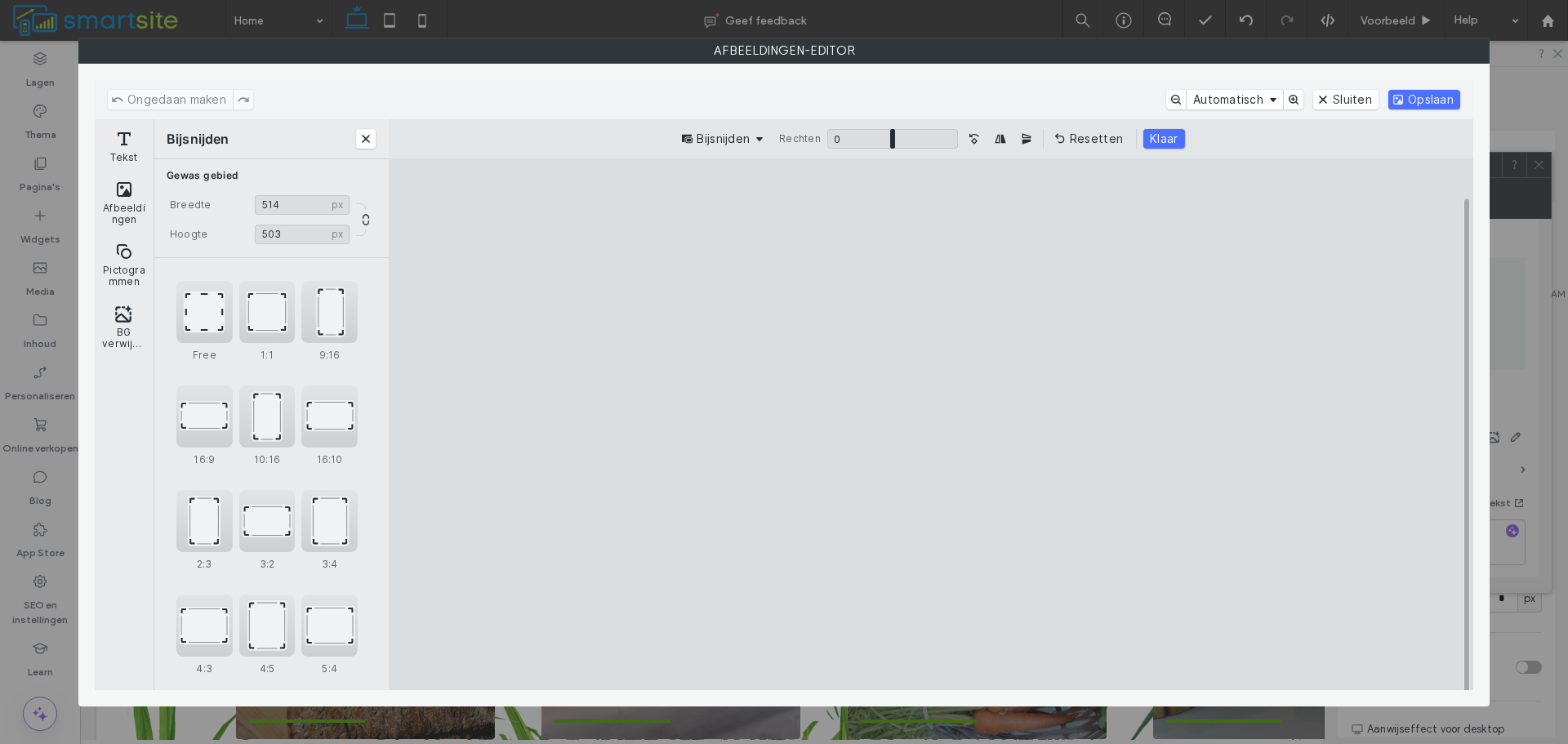
type input "***"
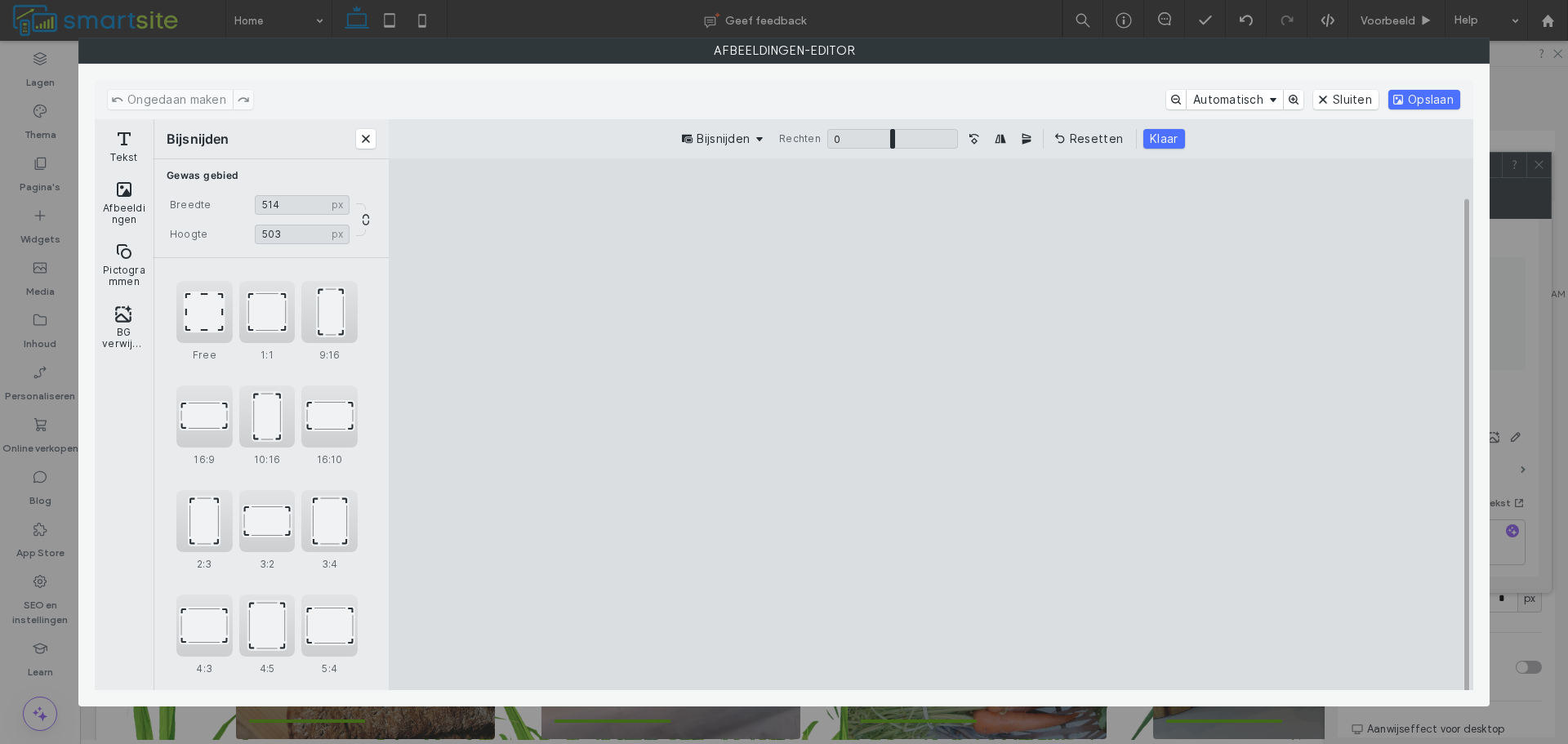
type input "***"
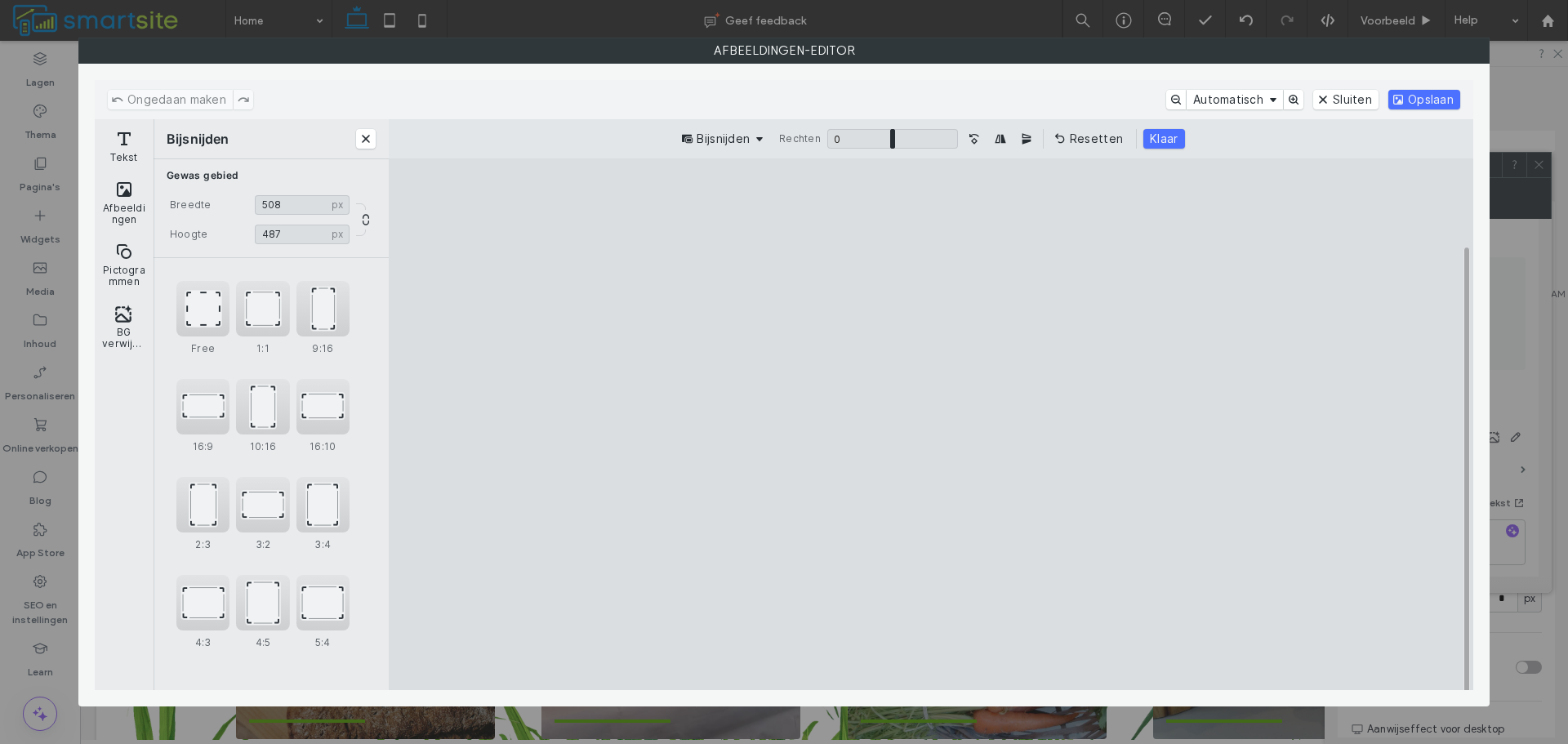
type input "***"
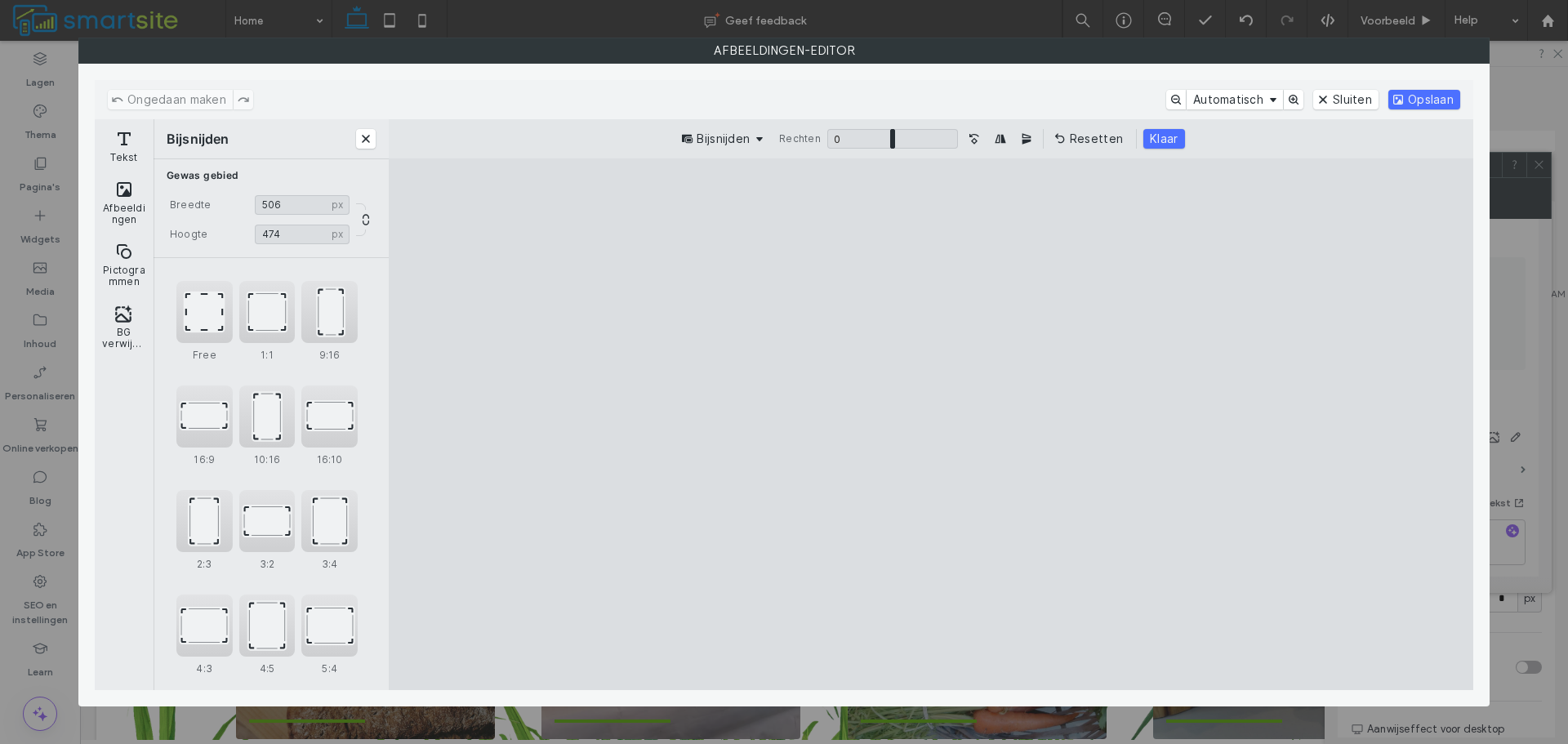
type input "***"
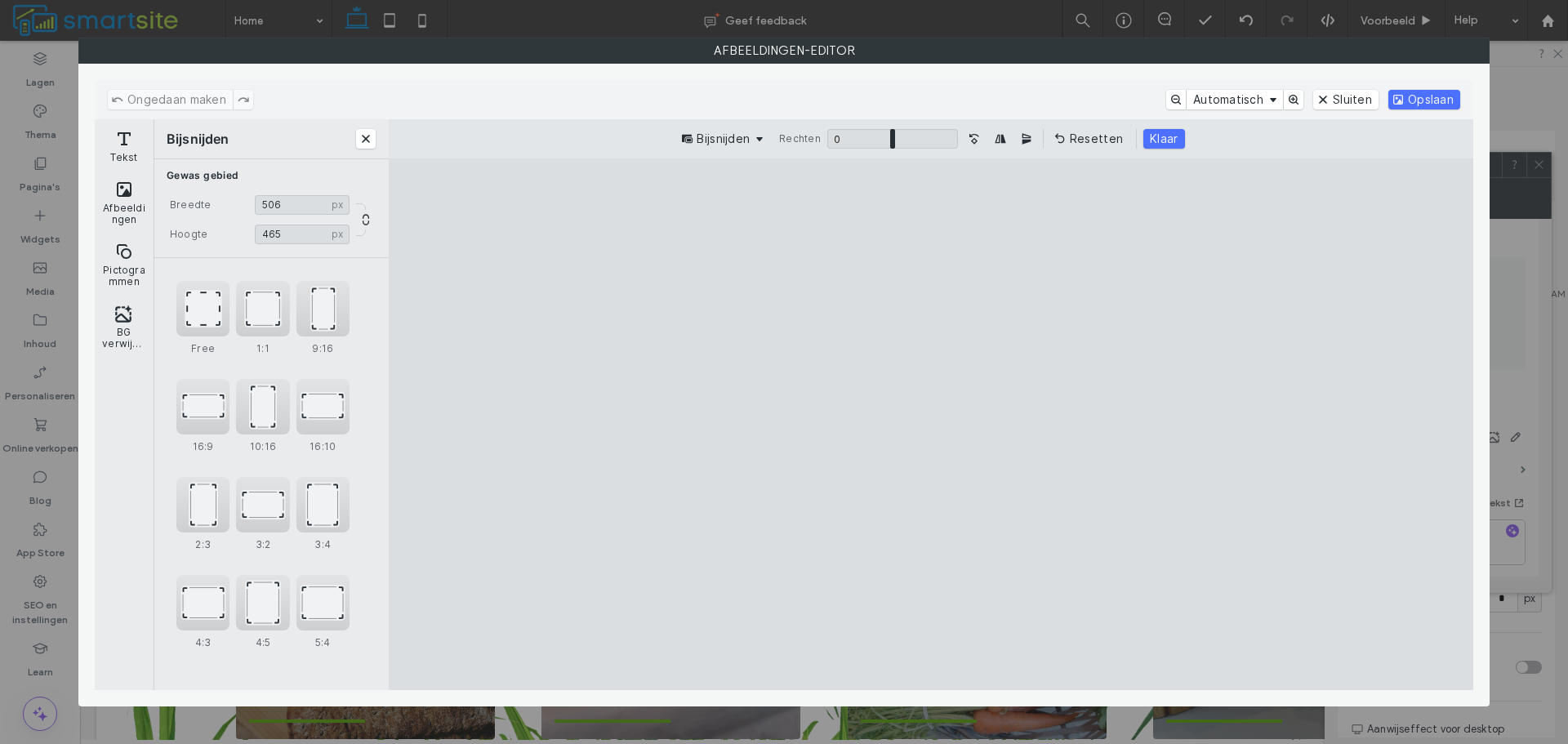
type input "***"
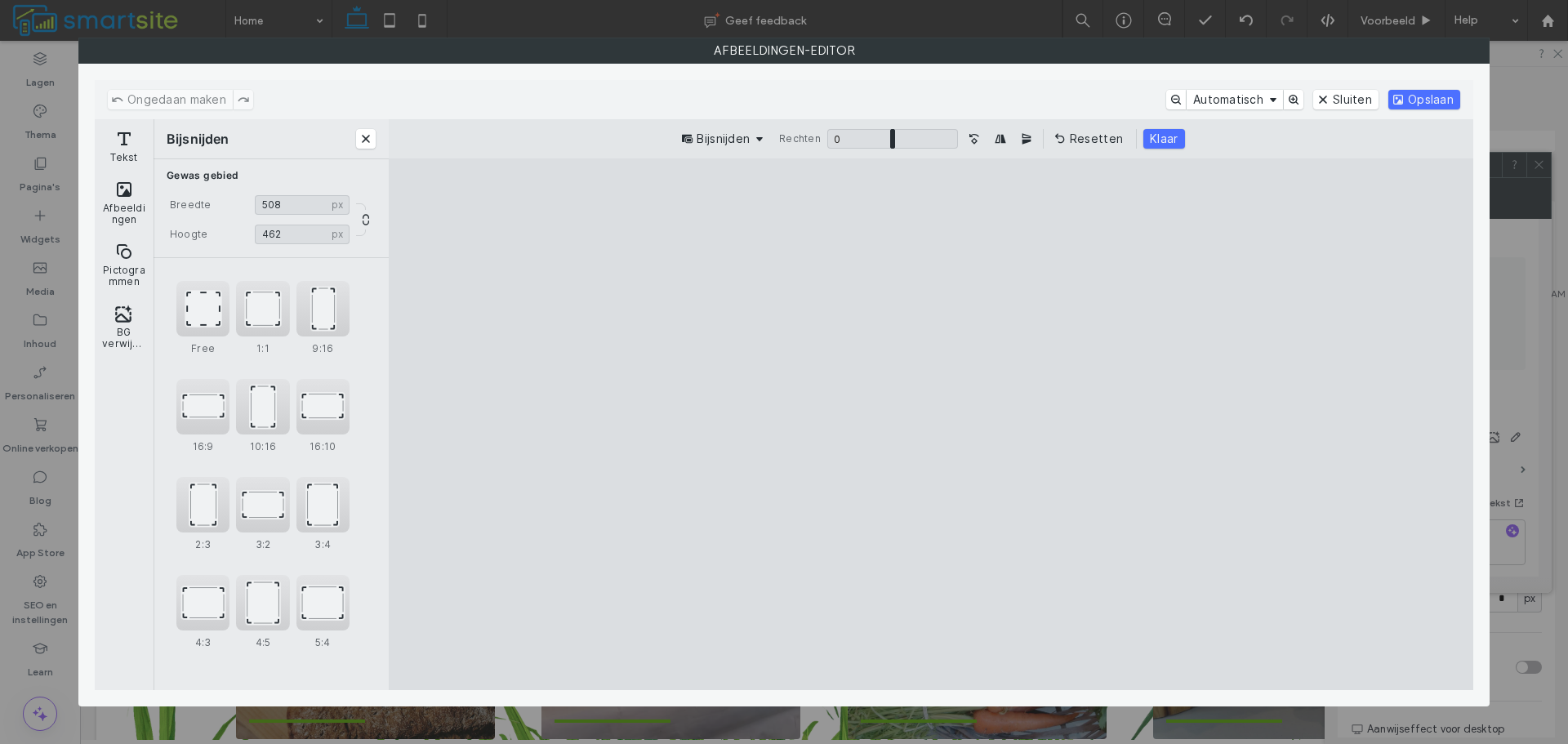
type input "***"
drag, startPoint x: 721, startPoint y: 639, endPoint x: 731, endPoint y: 594, distance: 46.1
click at [931, 424] on cesdk-canvas "Editor canvas" at bounding box center [931, 424] width 0 height 0
type input "***"
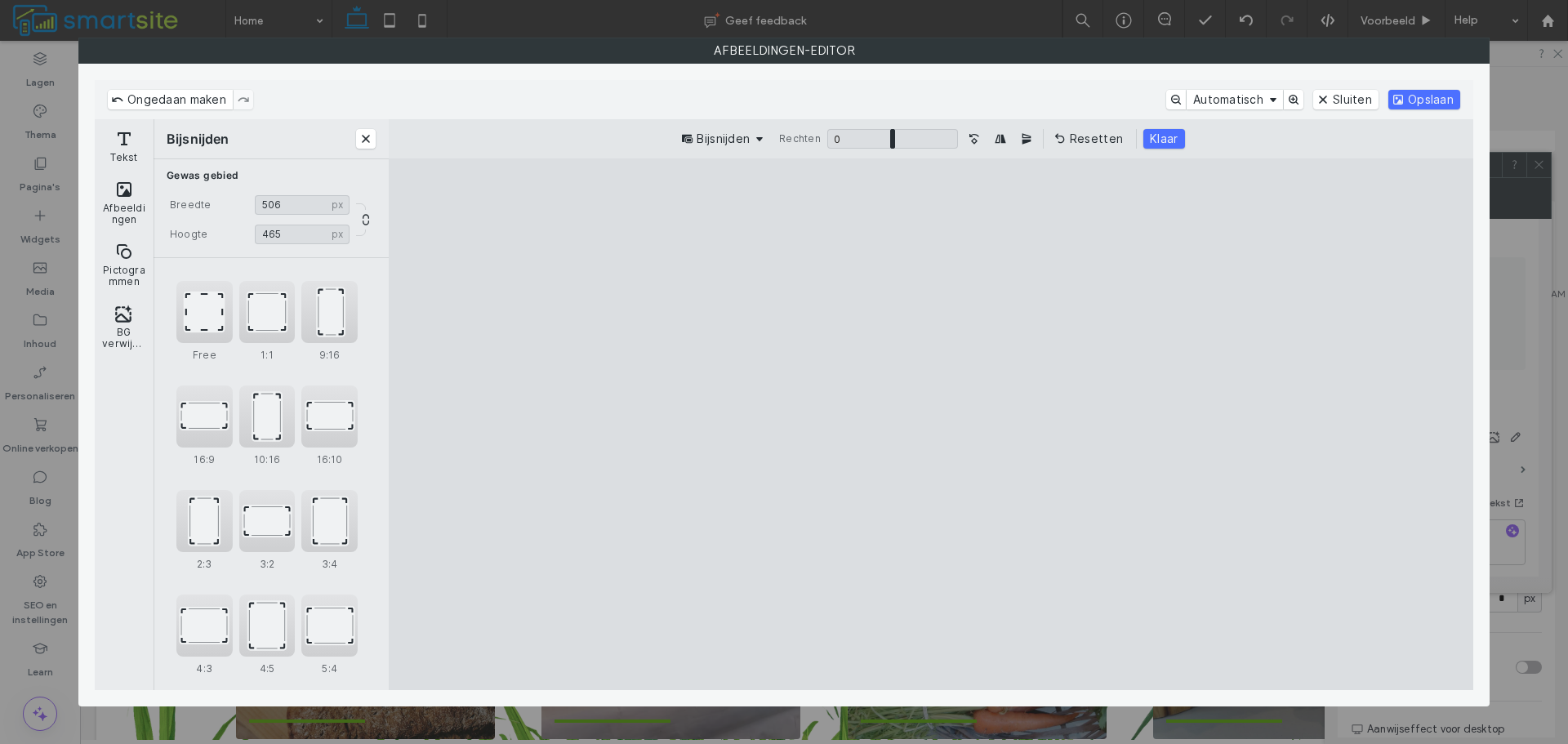
type input "***"
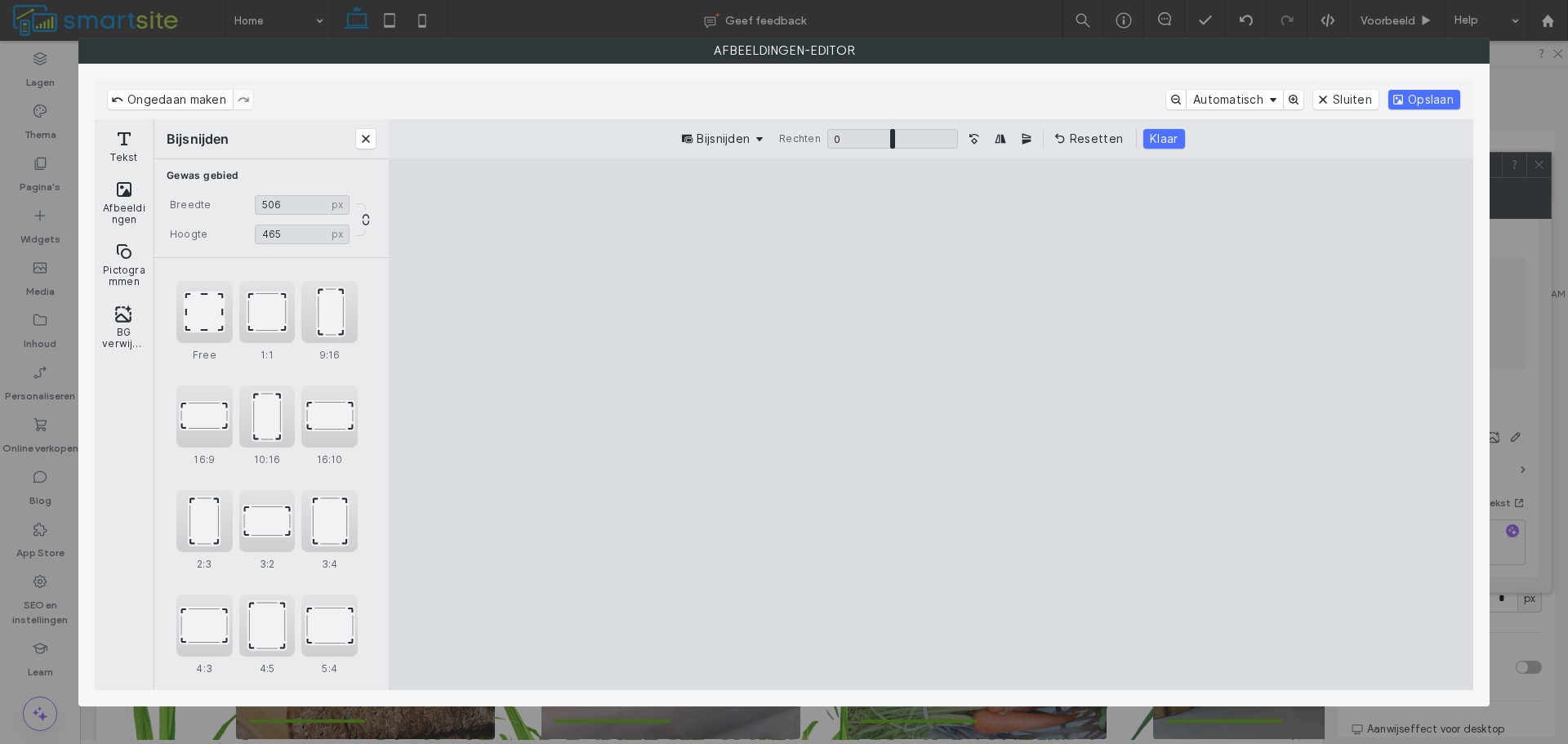
type input "***"
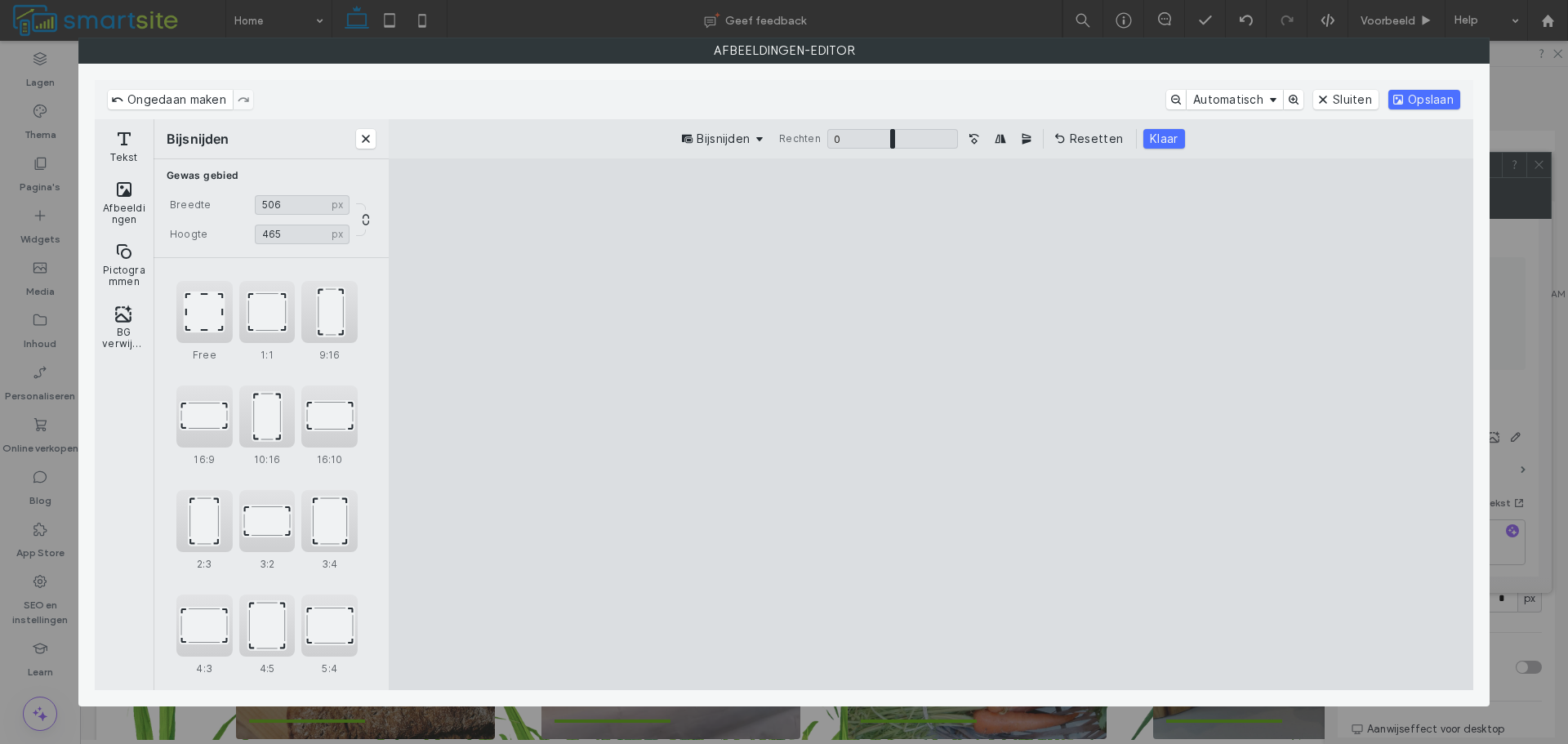
type input "***"
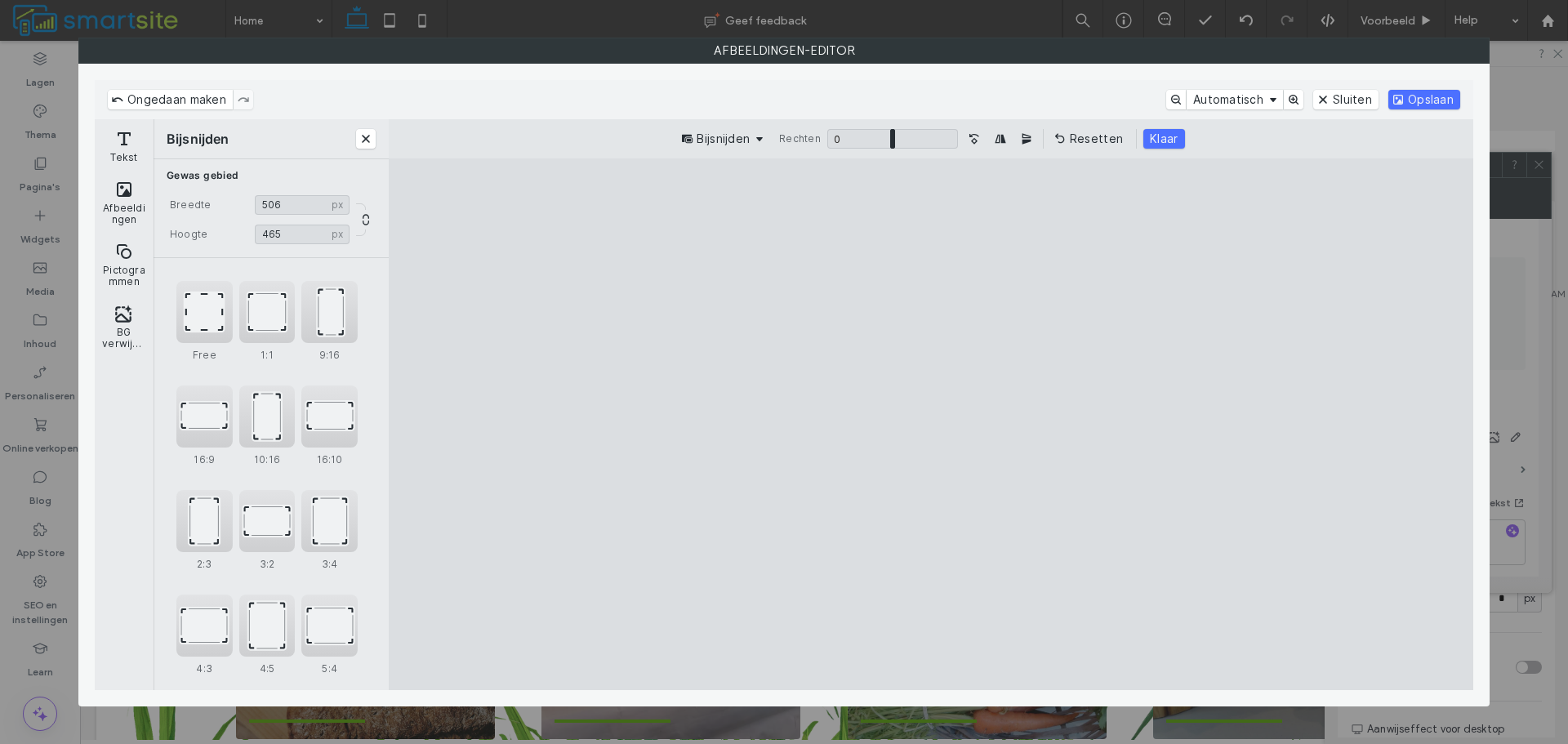
type input "***"
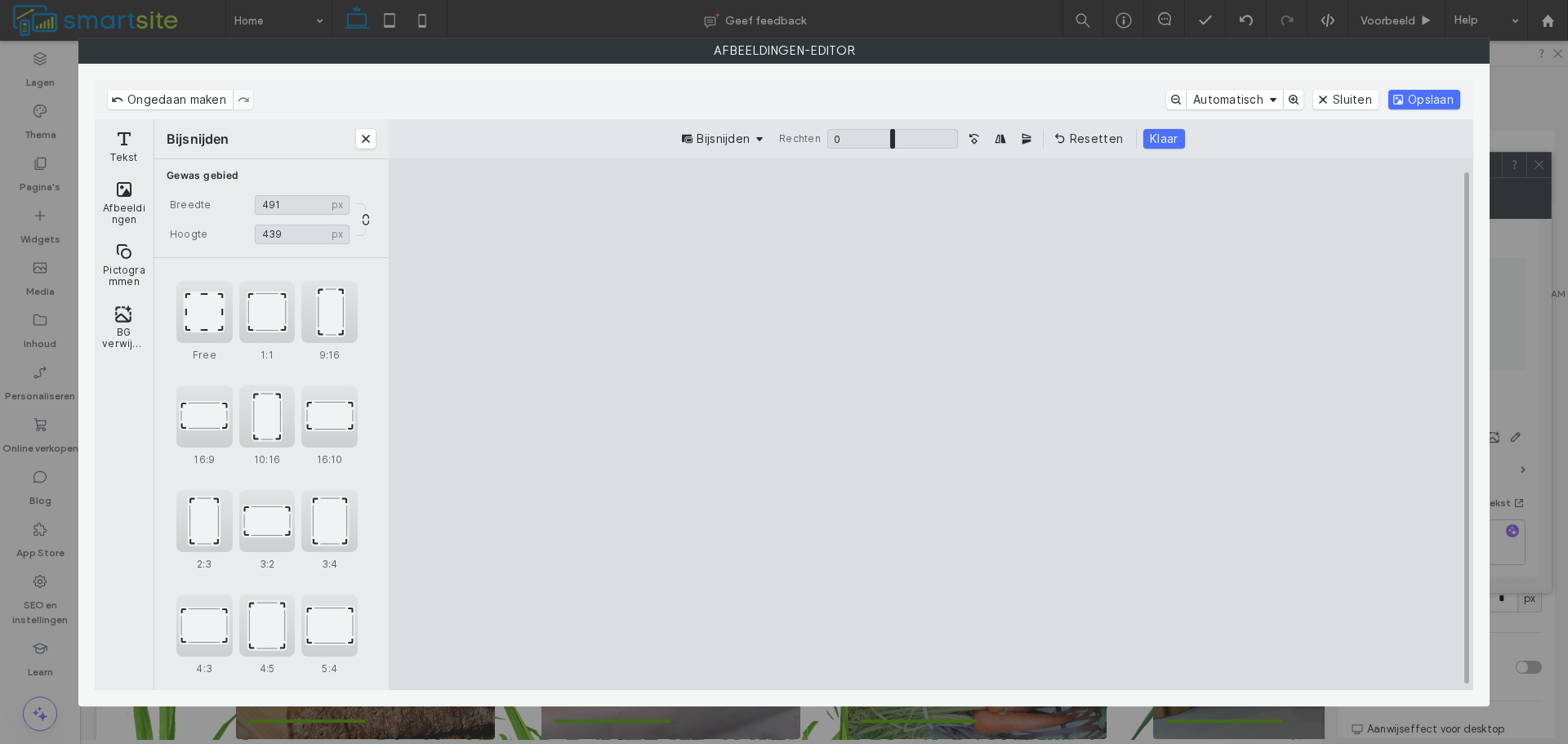
type input "***"
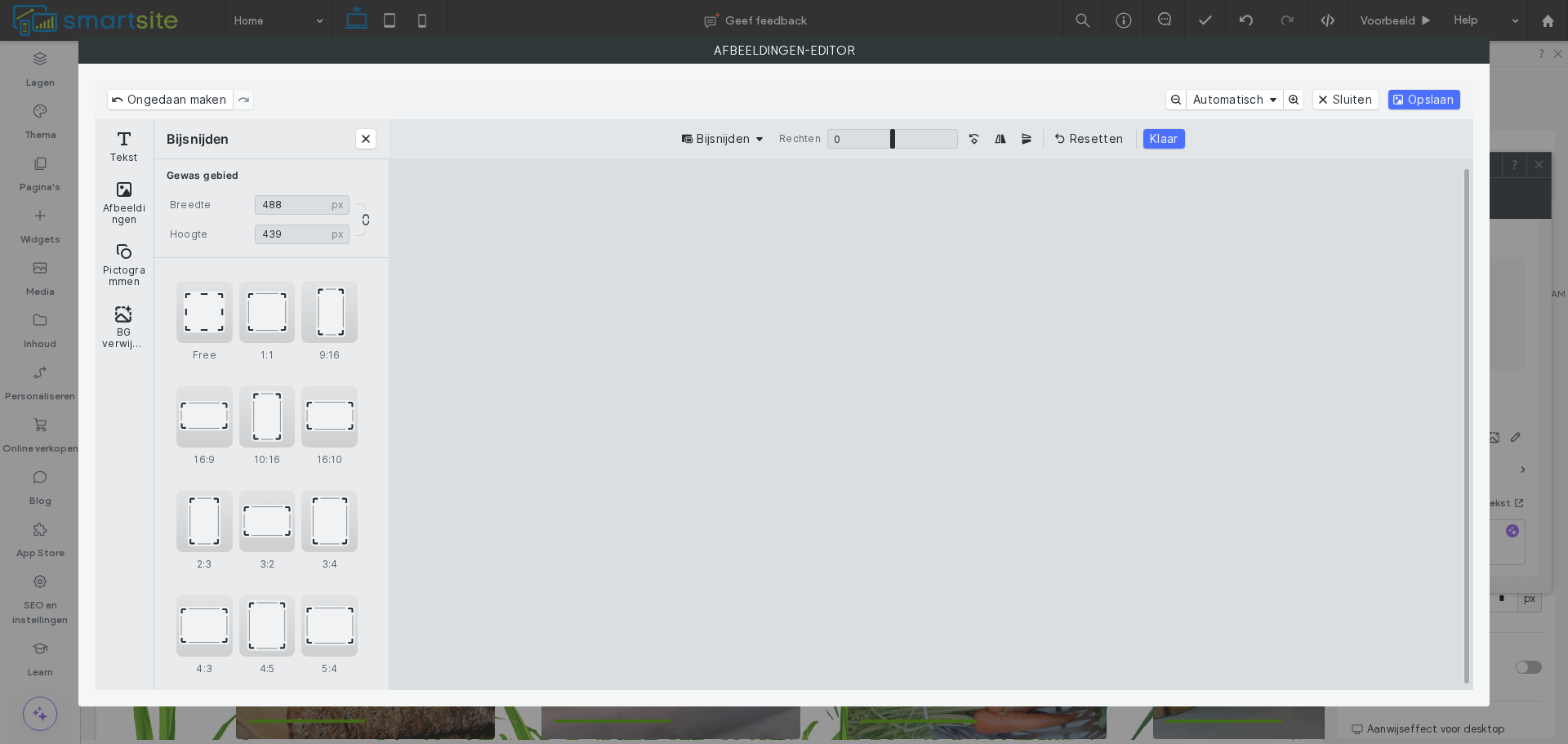
type input "***"
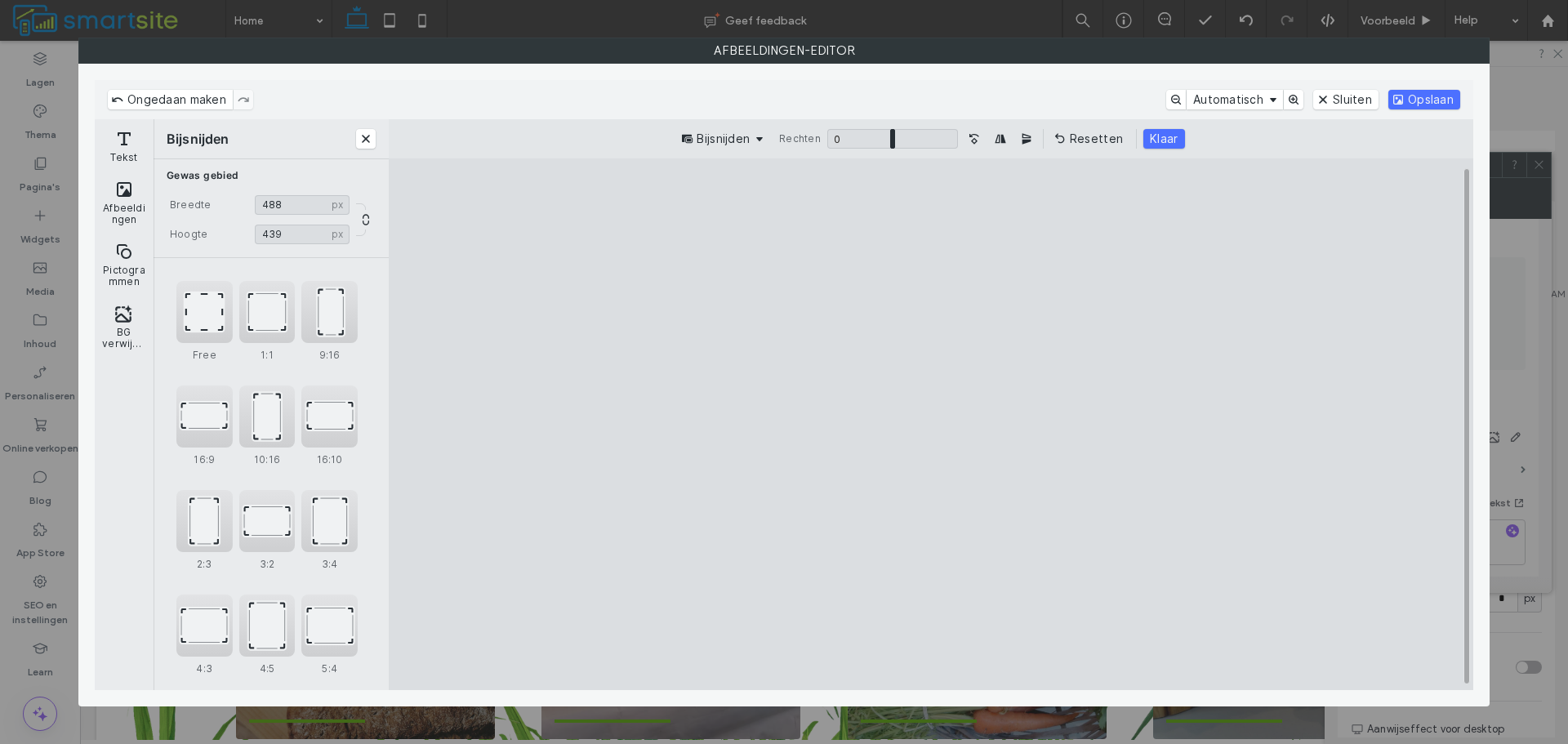
type input "***"
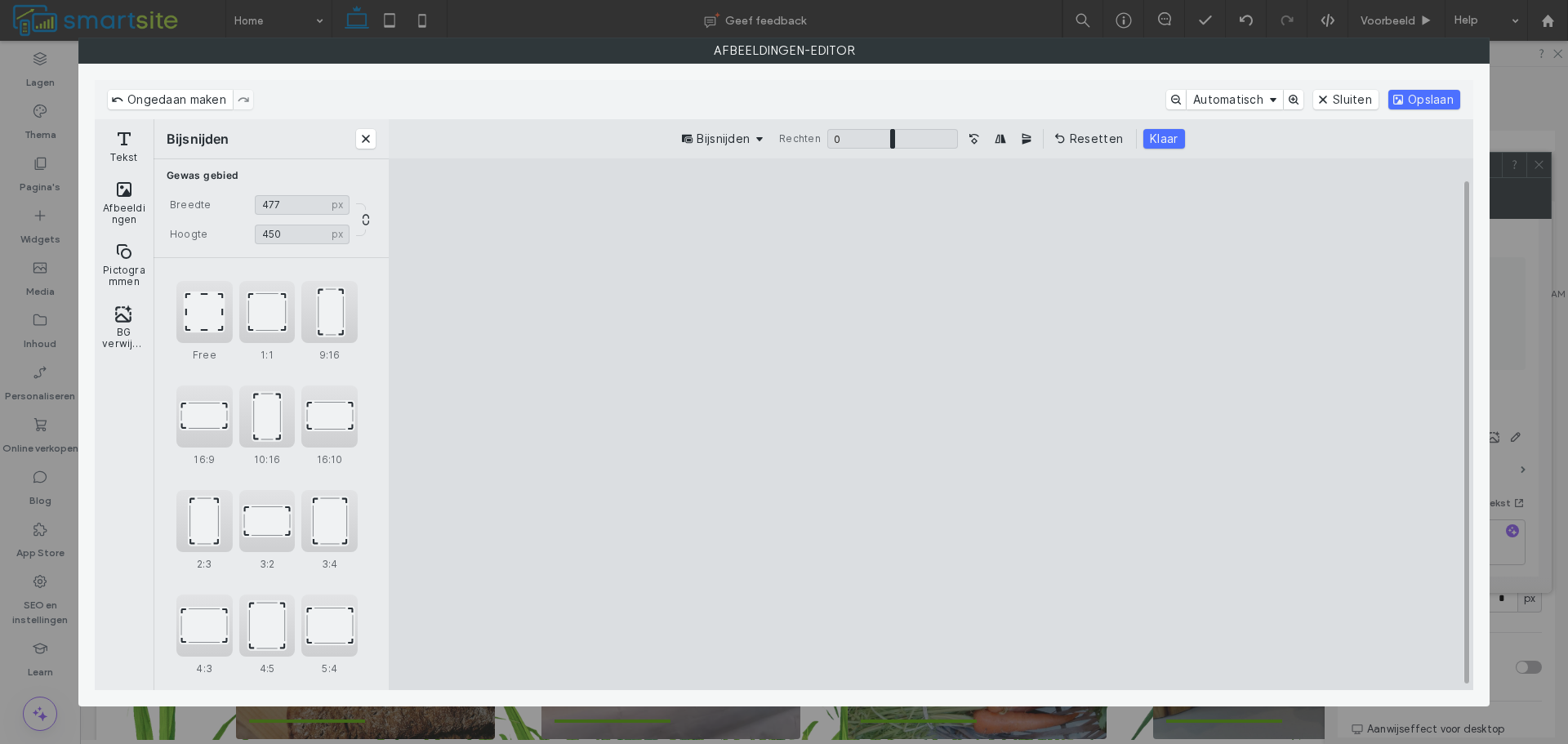
type input "***"
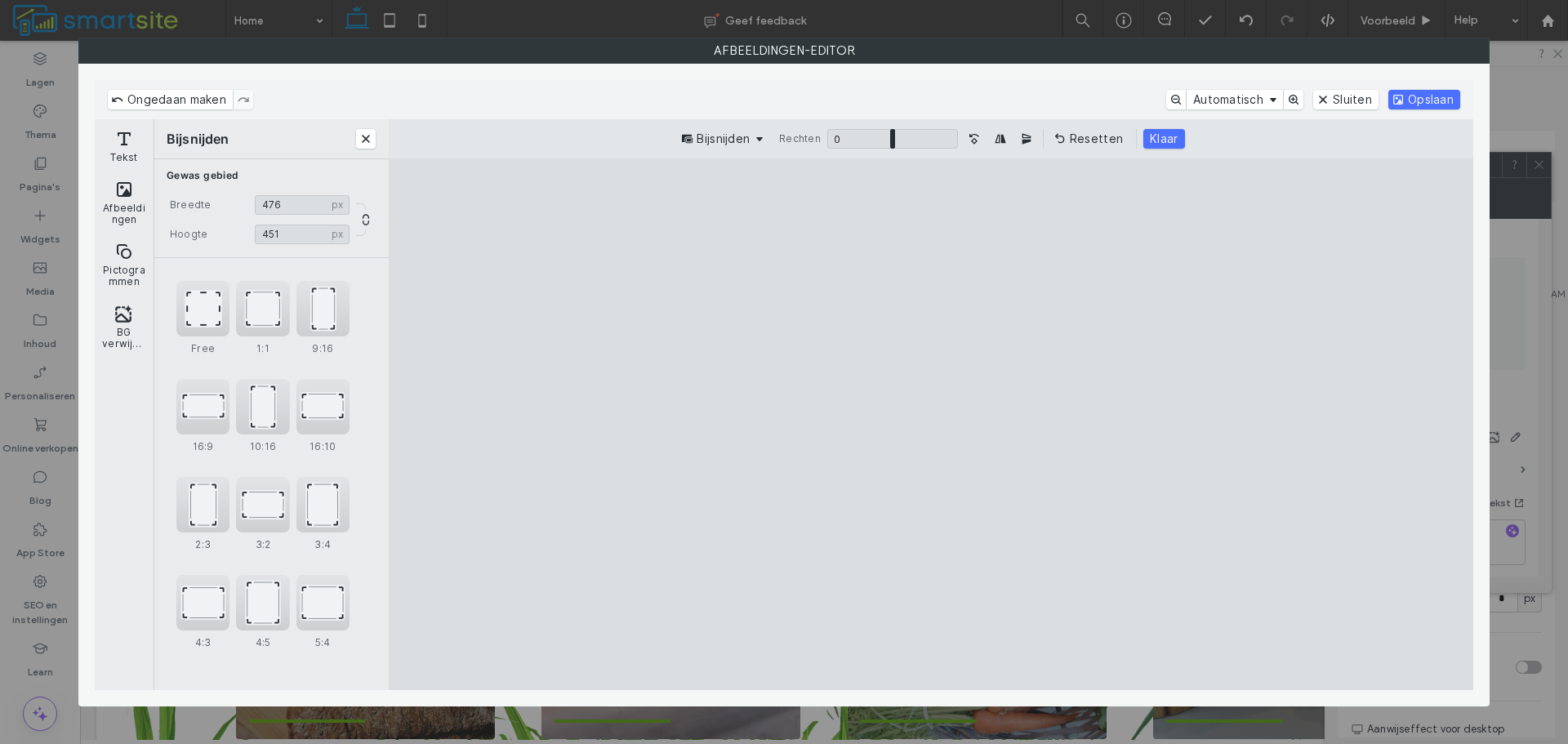
type input "***"
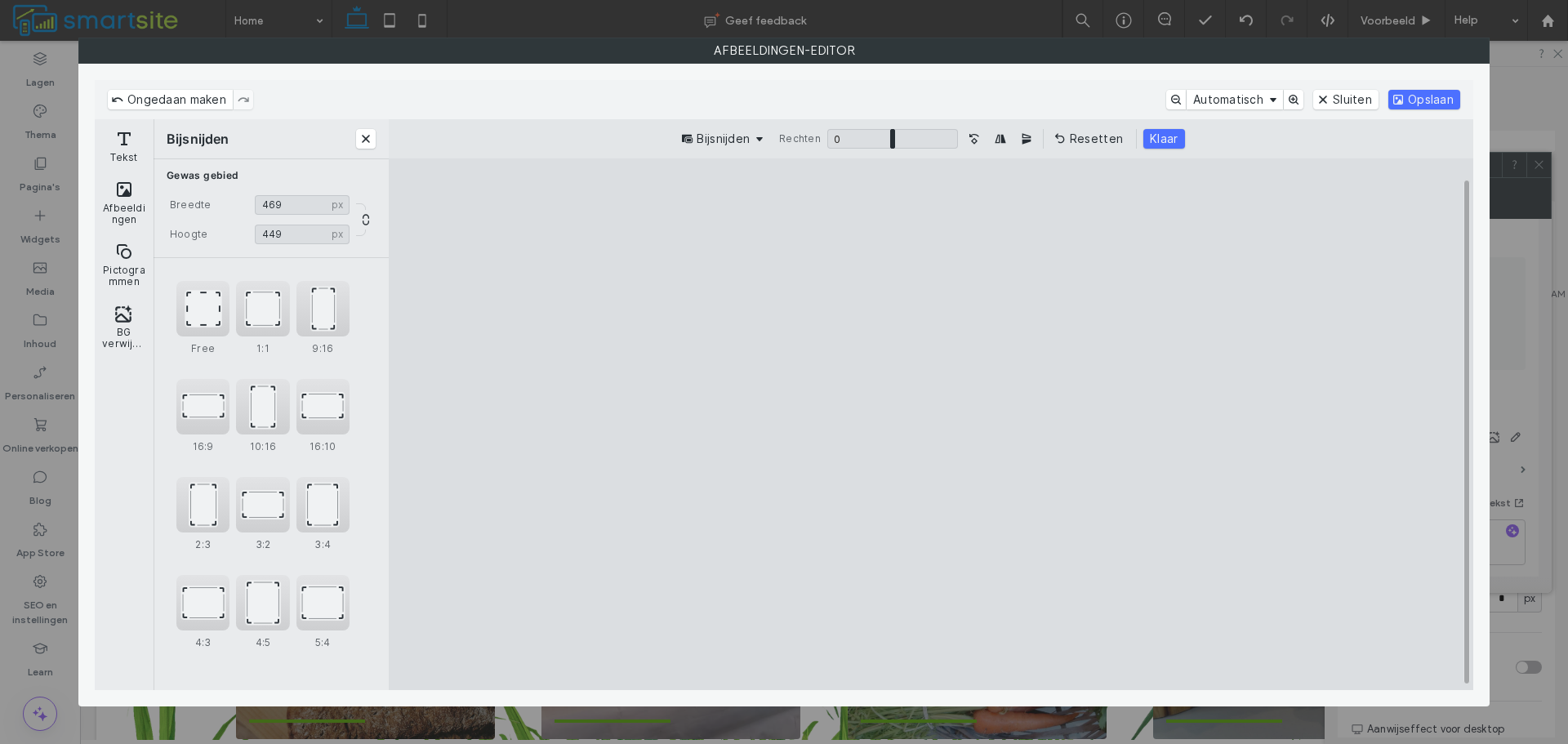
type input "***"
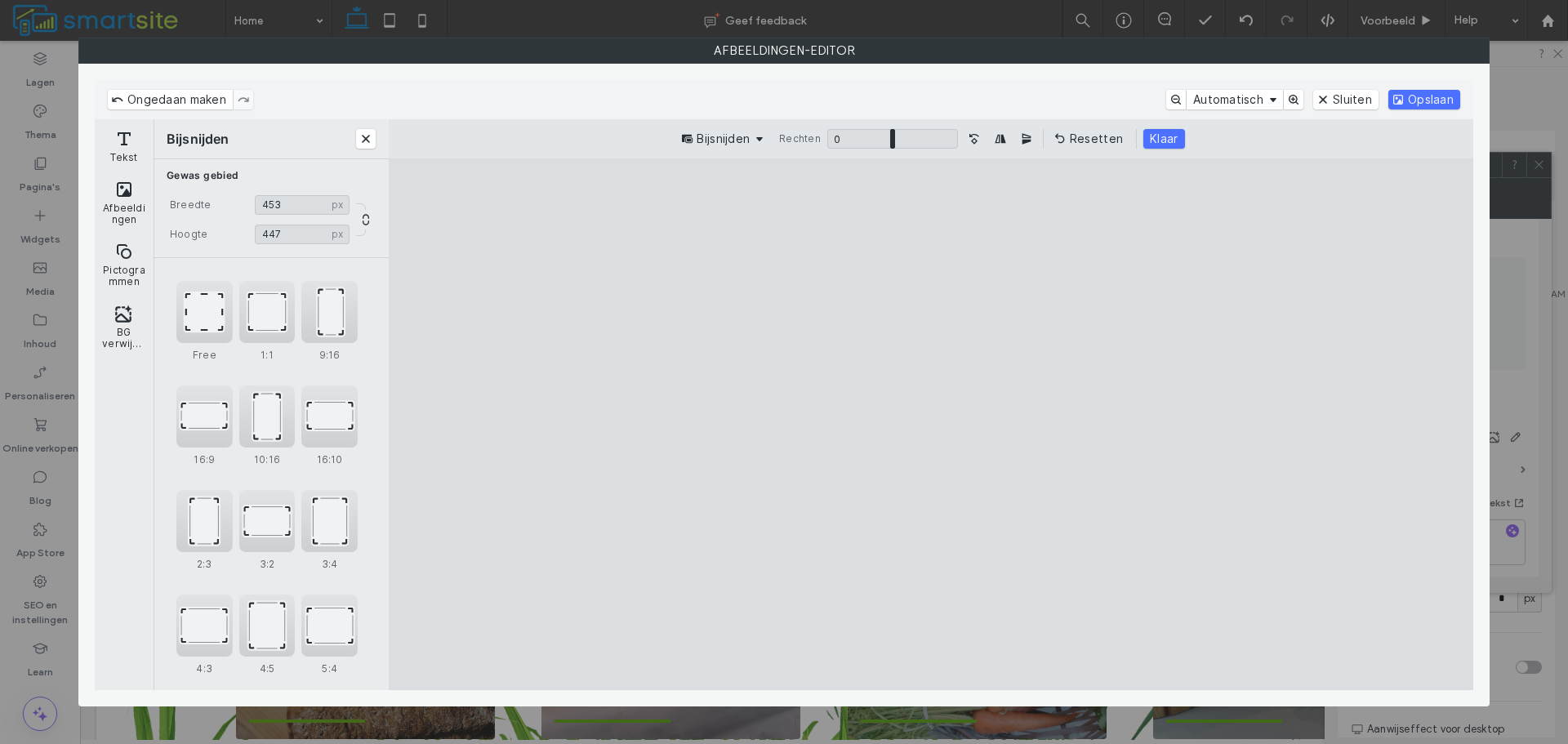
type input "***"
drag, startPoint x: 1155, startPoint y: 216, endPoint x: 1106, endPoint y: 229, distance: 50.7
click at [931, 424] on cesdk-canvas "Editor canvas" at bounding box center [931, 424] width 0 height 0
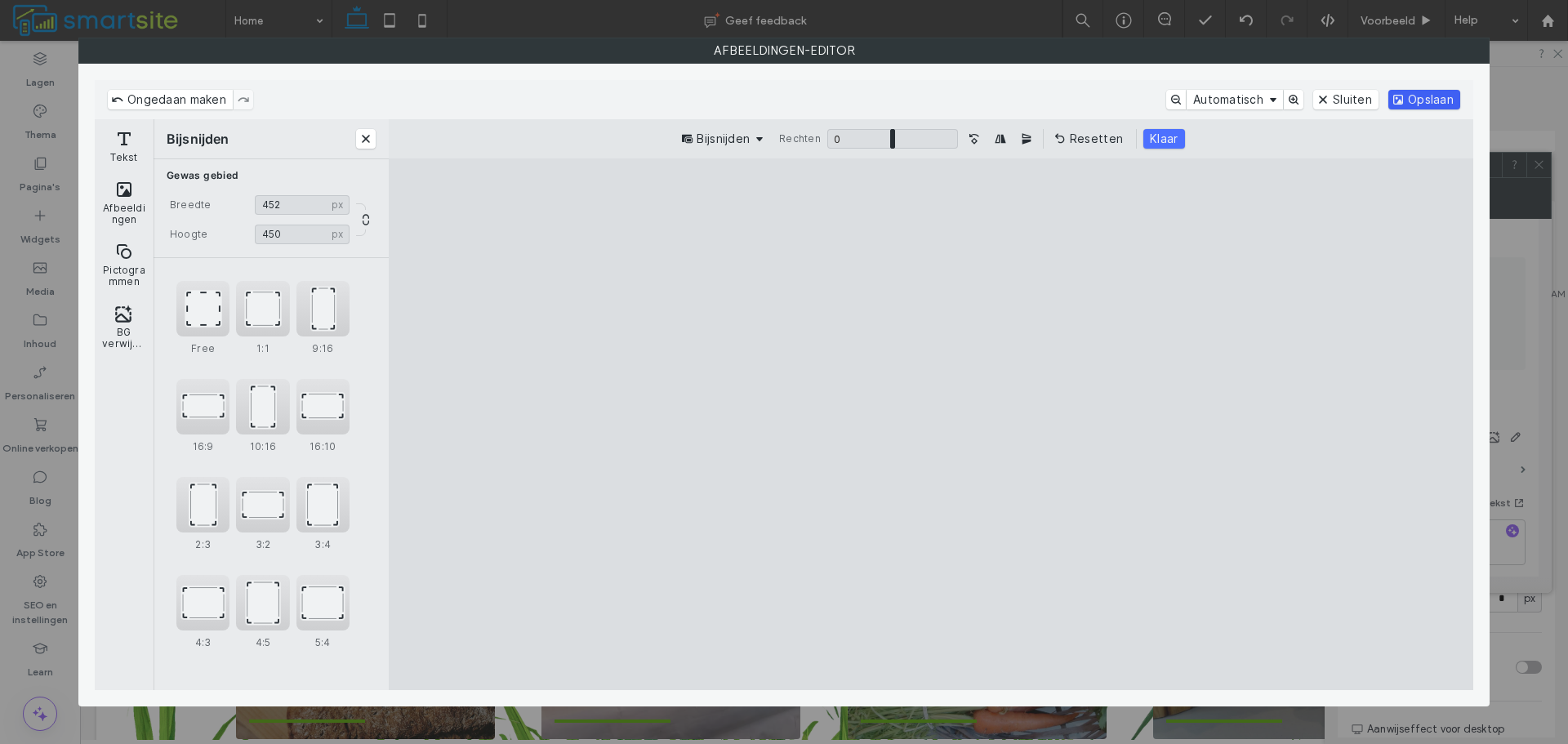
click at [1403, 97] on button "Opslaan" at bounding box center [1424, 99] width 72 height 20
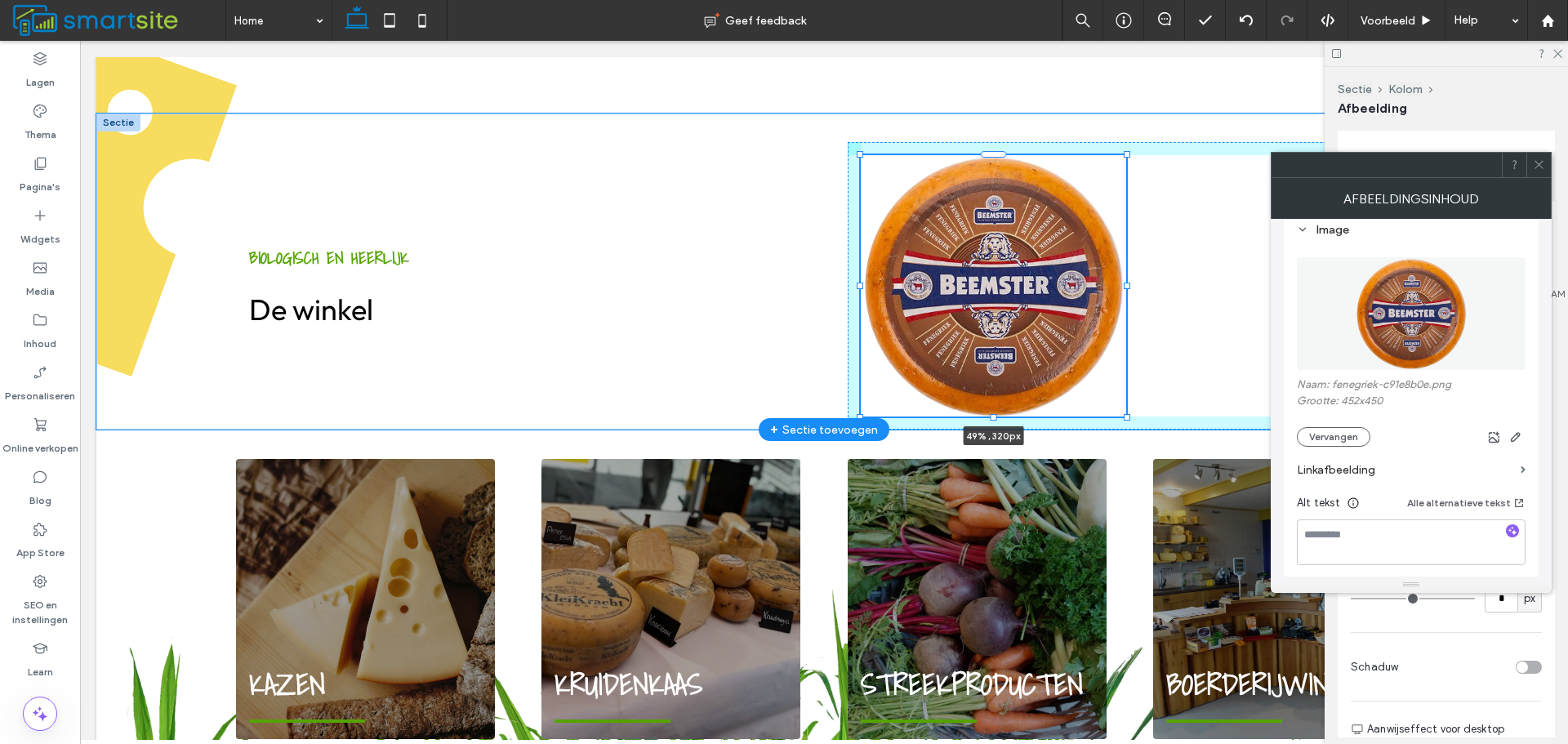
drag, startPoint x: 856, startPoint y: 268, endPoint x: 1129, endPoint y: 306, distance: 275.6
click at [1129, 306] on div "BIOLOGISCH EN HEERLIJK De winkel 49% , 320px" at bounding box center [825, 272] width 1176 height 316
type input "**"
type input "****"
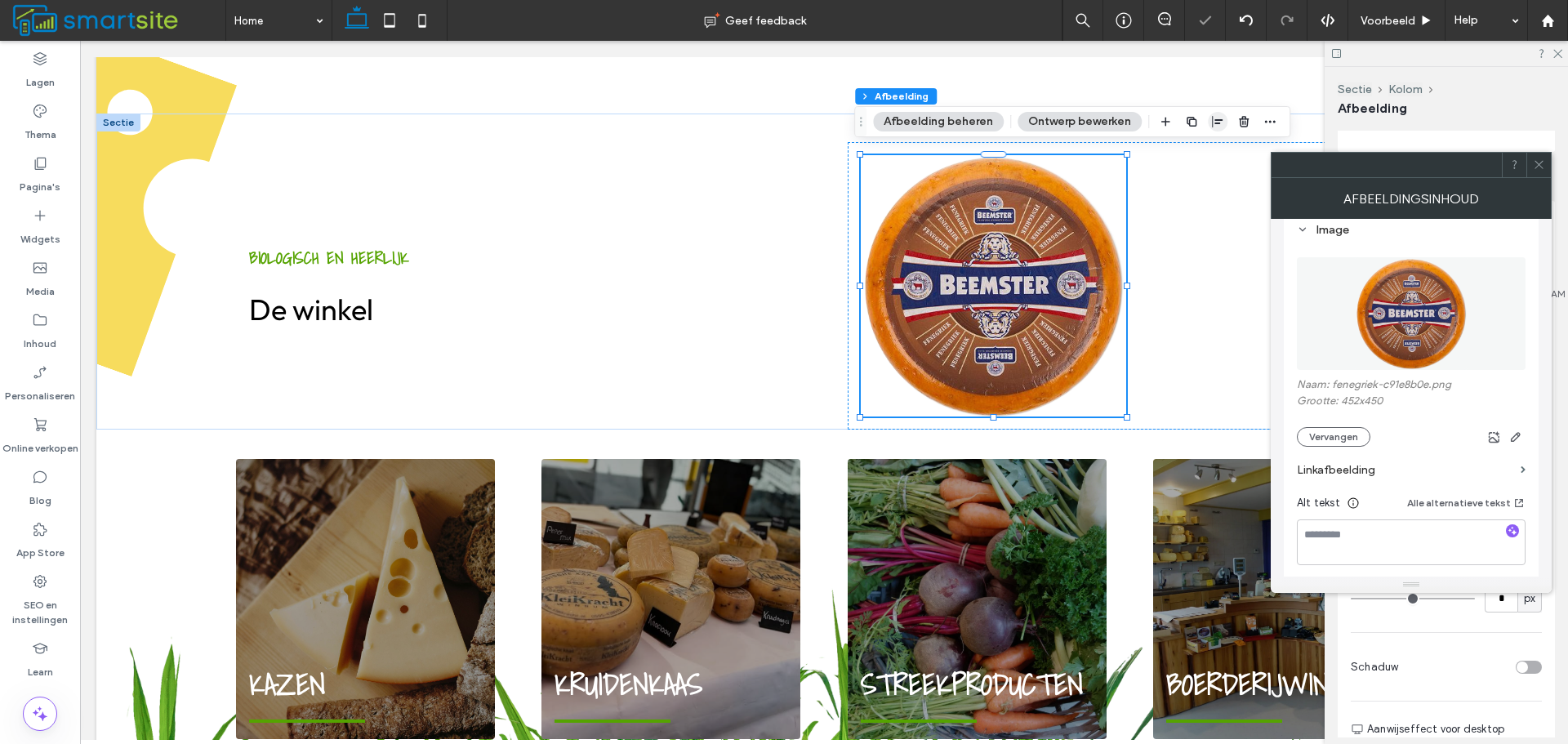
click at [1208, 125] on span "button" at bounding box center [1218, 122] width 20 height 20
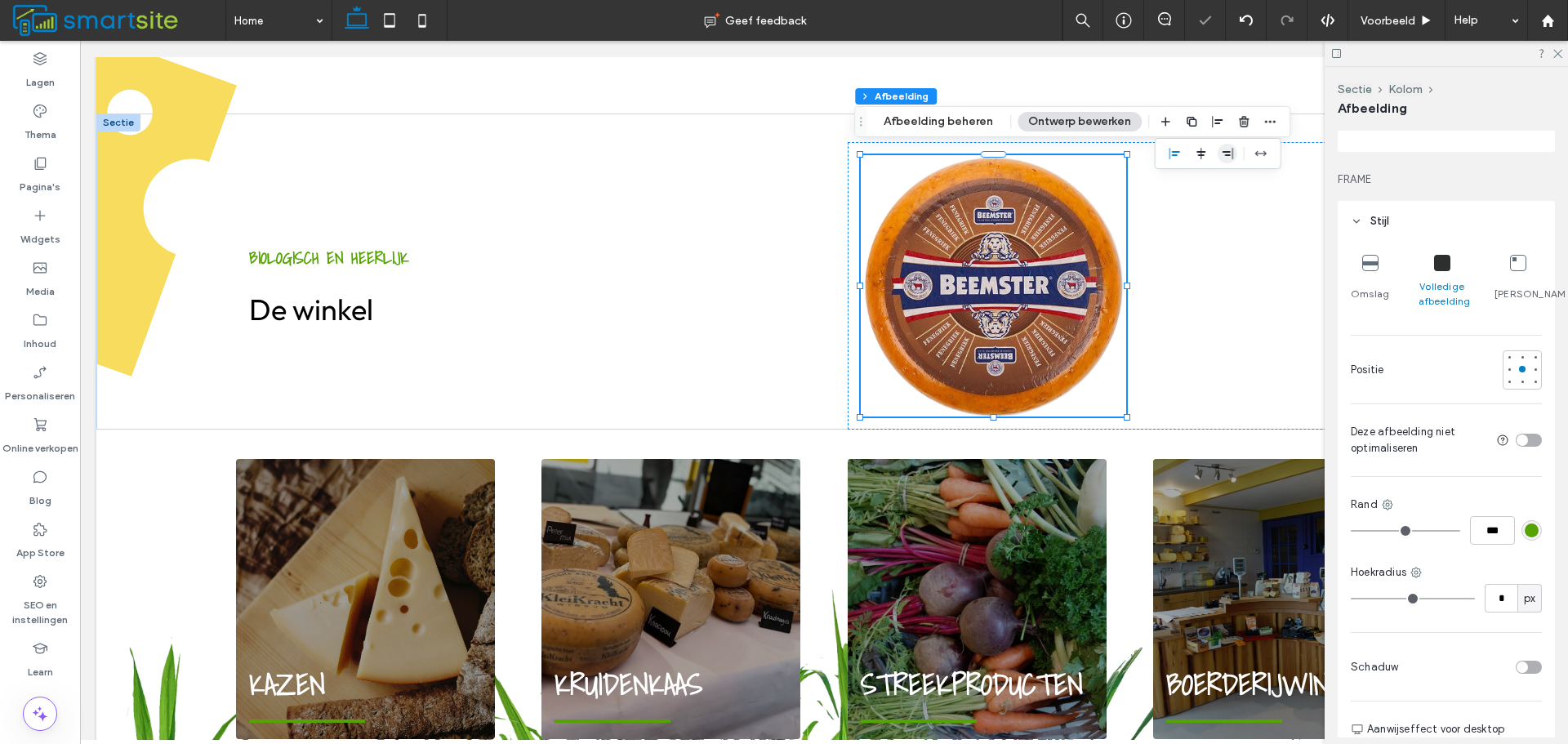
click at [1228, 150] on icon "flex-end" at bounding box center [1227, 153] width 13 height 13
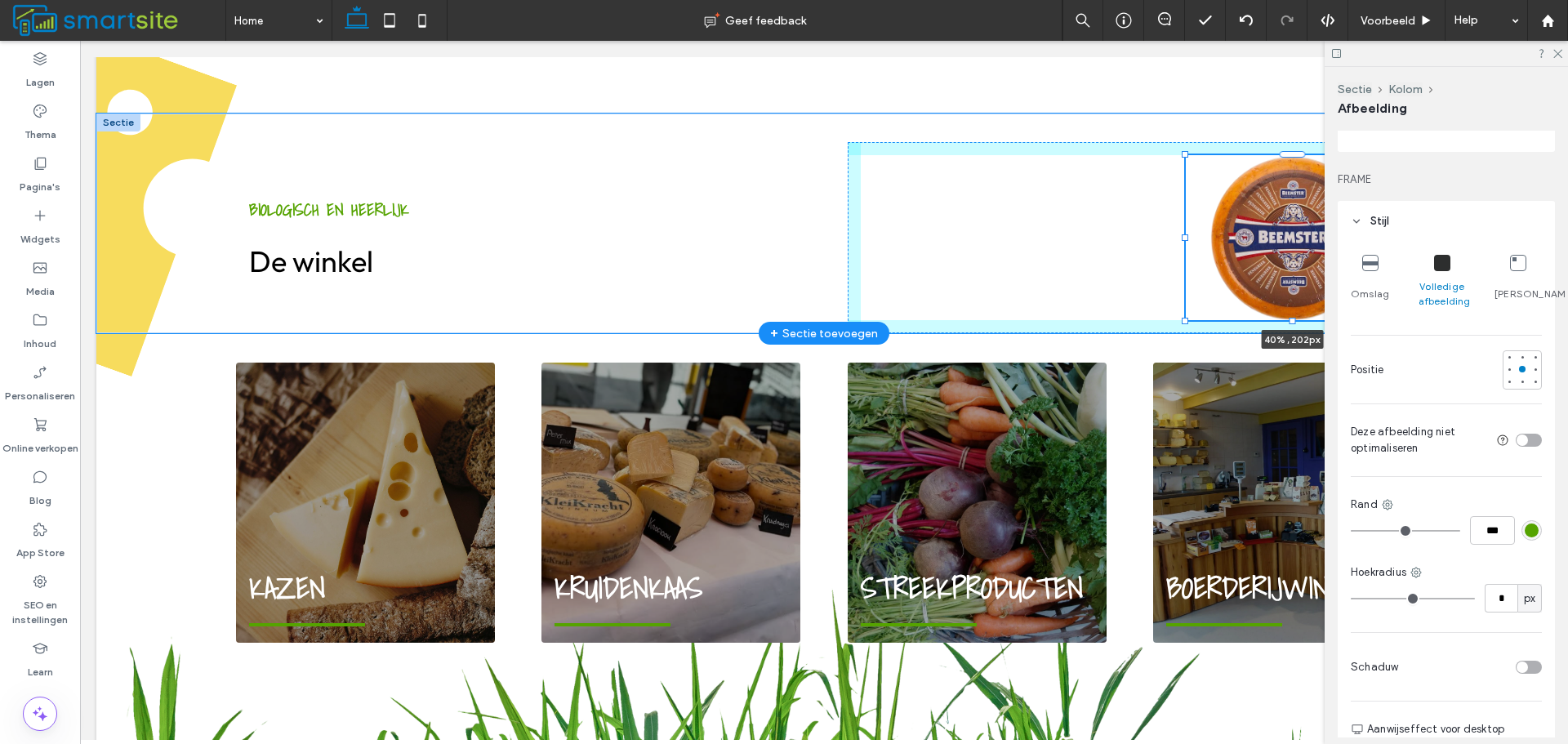
drag, startPoint x: 1128, startPoint y: 138, endPoint x: 1181, endPoint y: 186, distance: 71.5
click at [1186, 156] on div at bounding box center [1186, 155] width 1 height 1
type input "**"
type input "****"
type input "***"
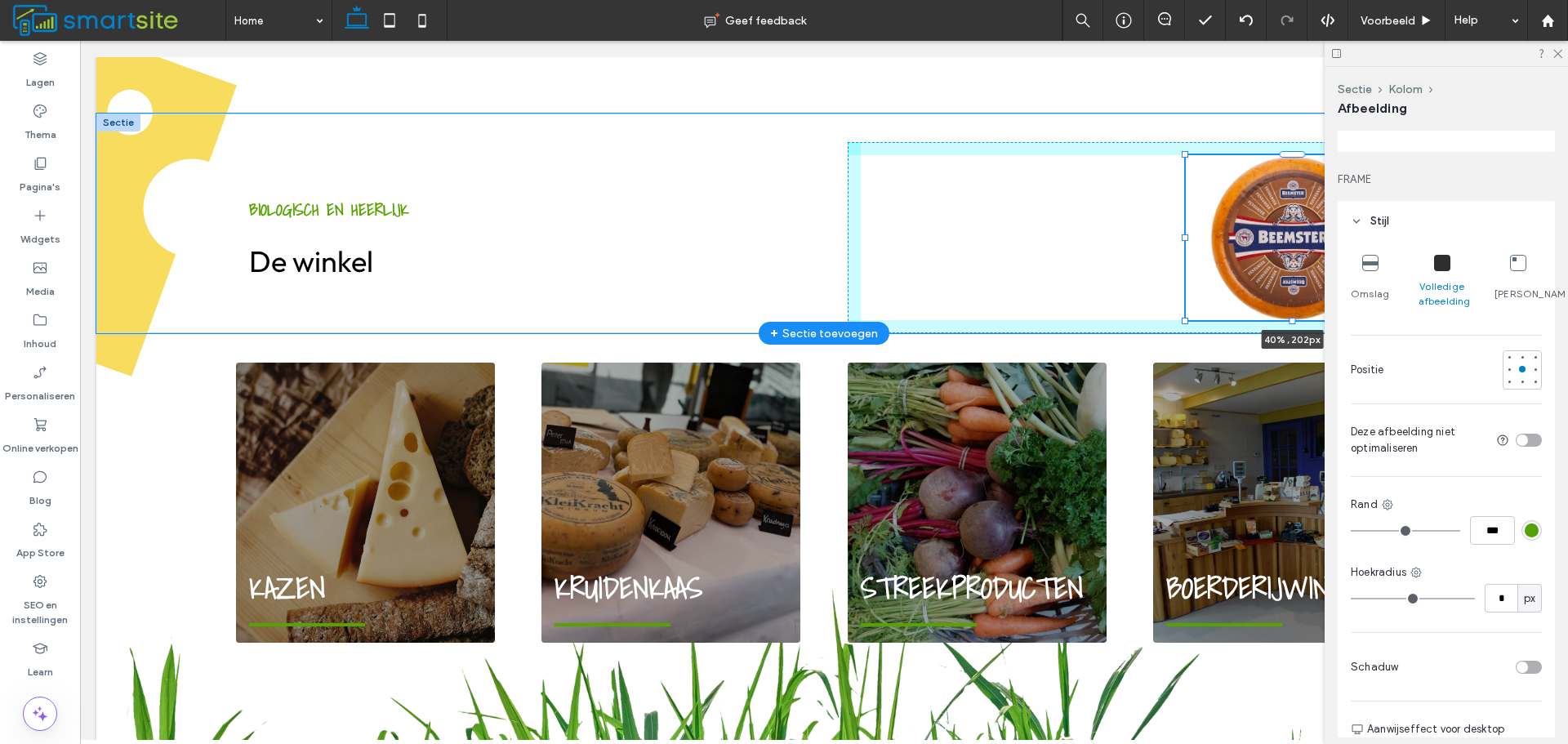
type input "***"
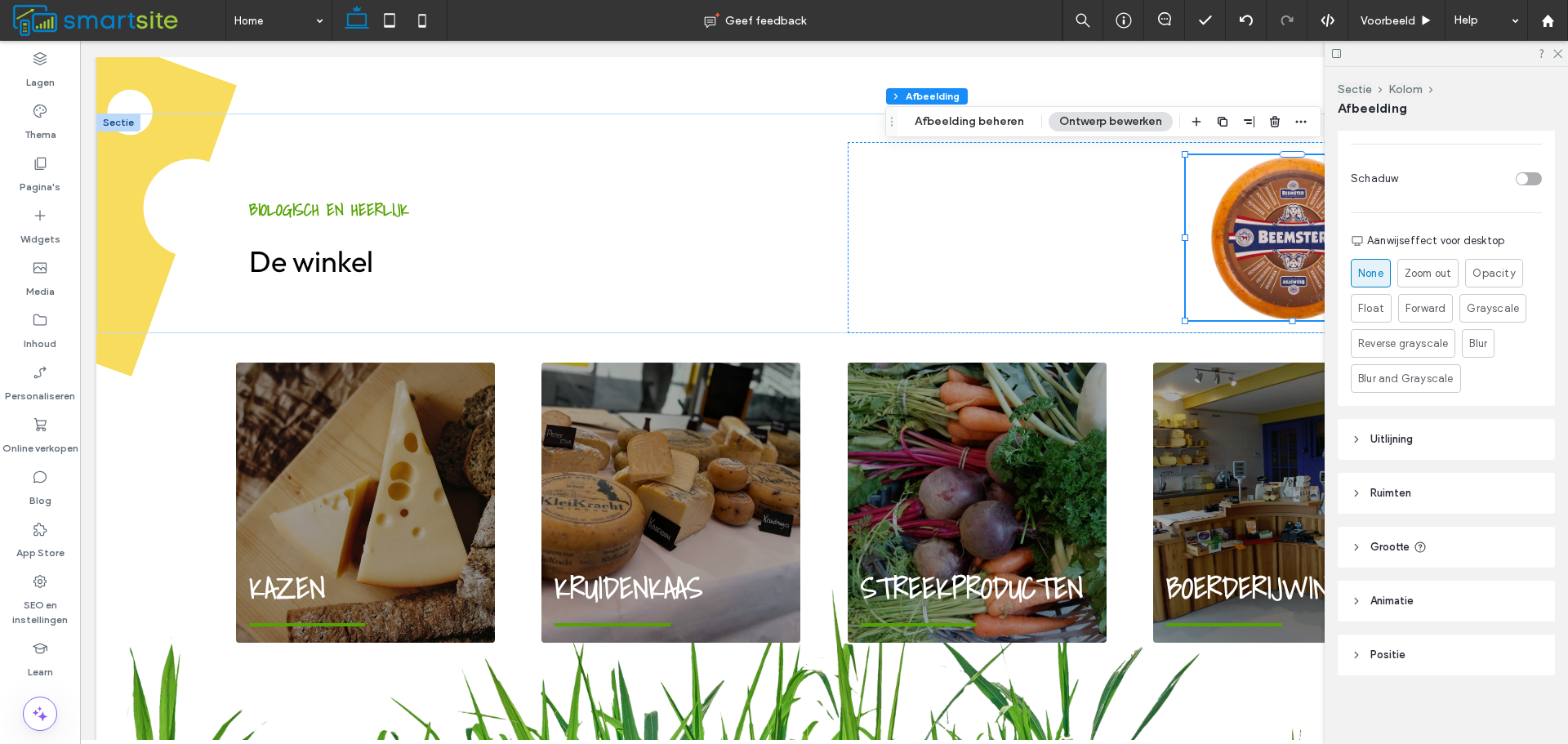
scroll to position [653, 0]
click at [1458, 602] on header "Animatie" at bounding box center [1446, 599] width 217 height 41
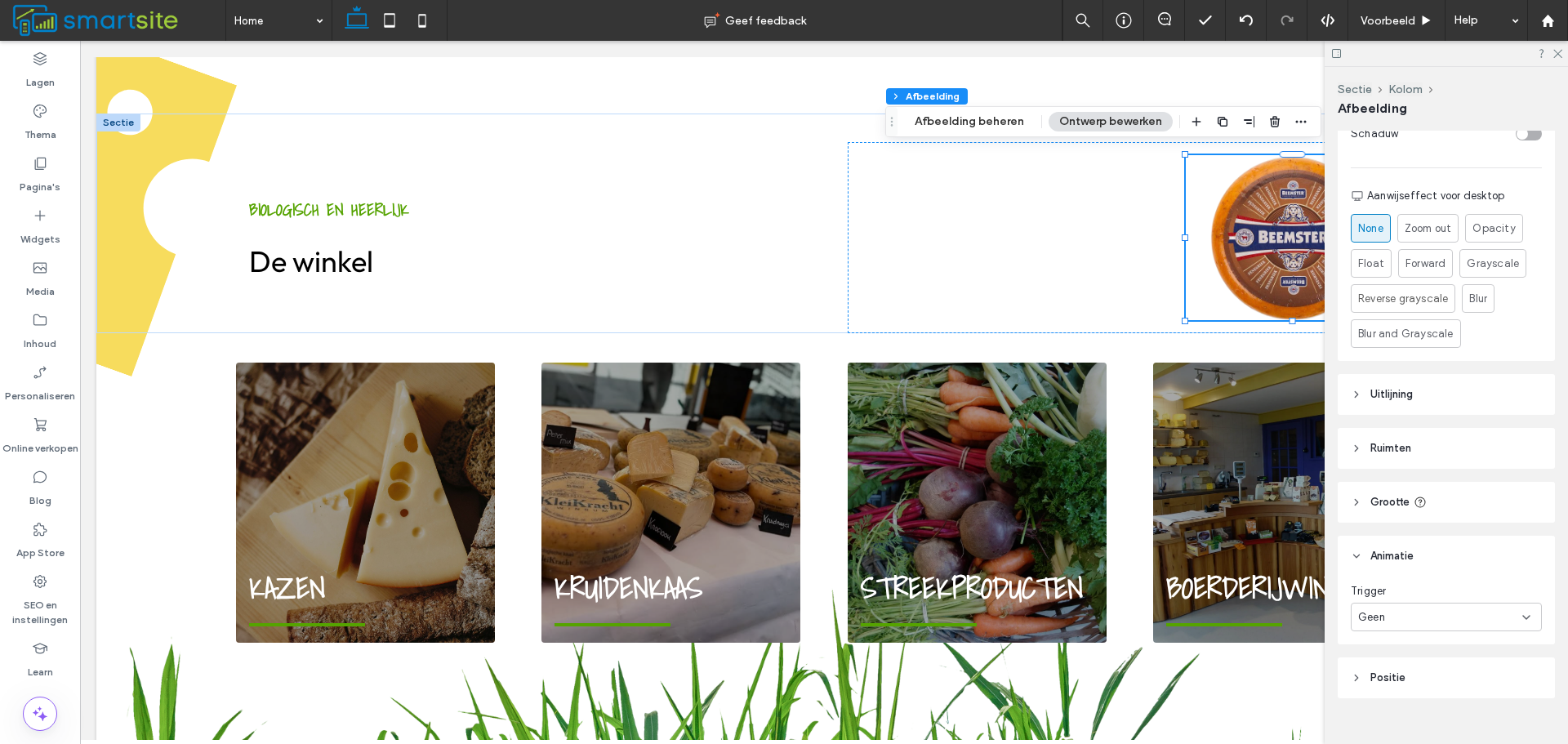
scroll to position [722, 0]
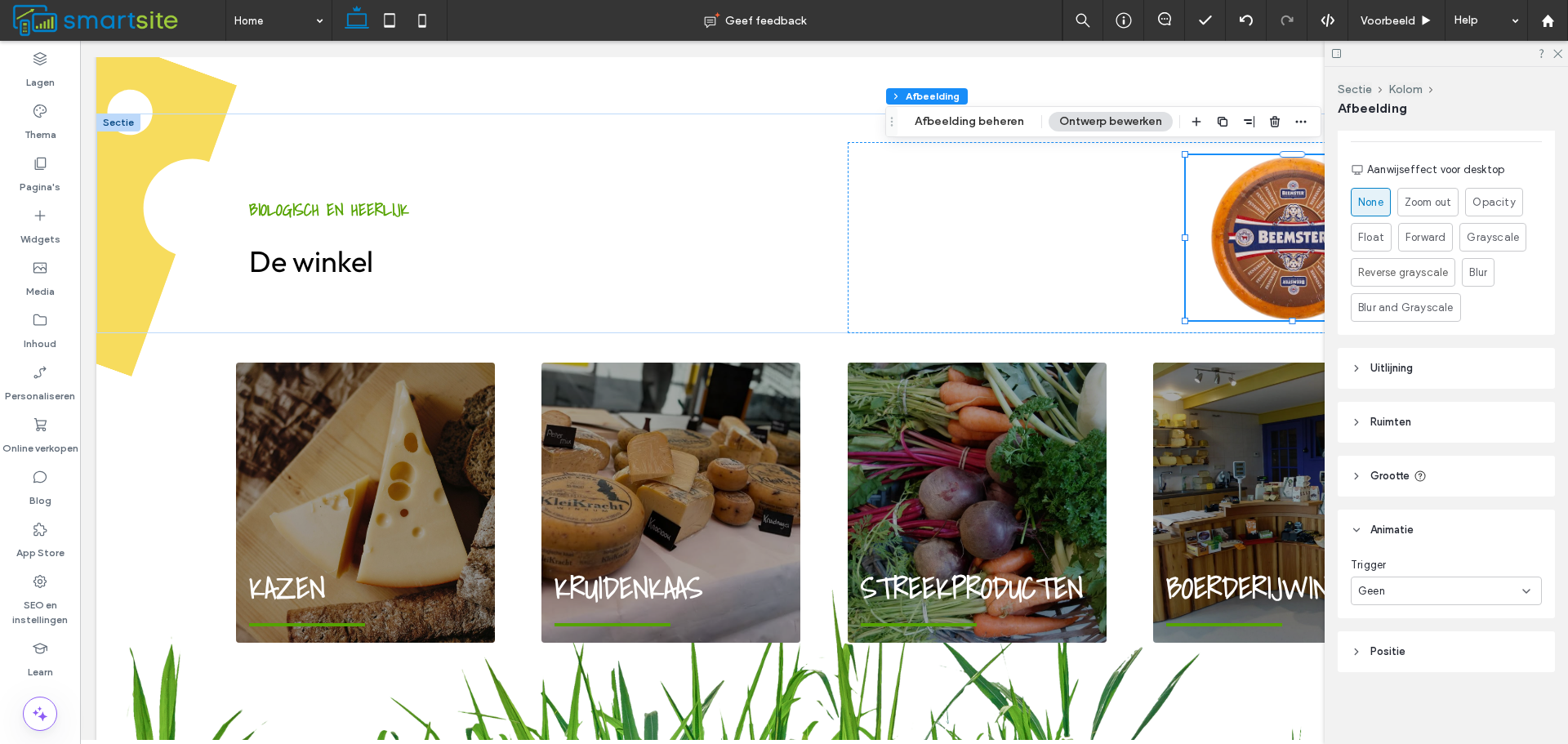
click at [1455, 592] on div "Geen" at bounding box center [1440, 591] width 164 height 16
click at [1436, 679] on div "Scrollen" at bounding box center [1443, 676] width 181 height 28
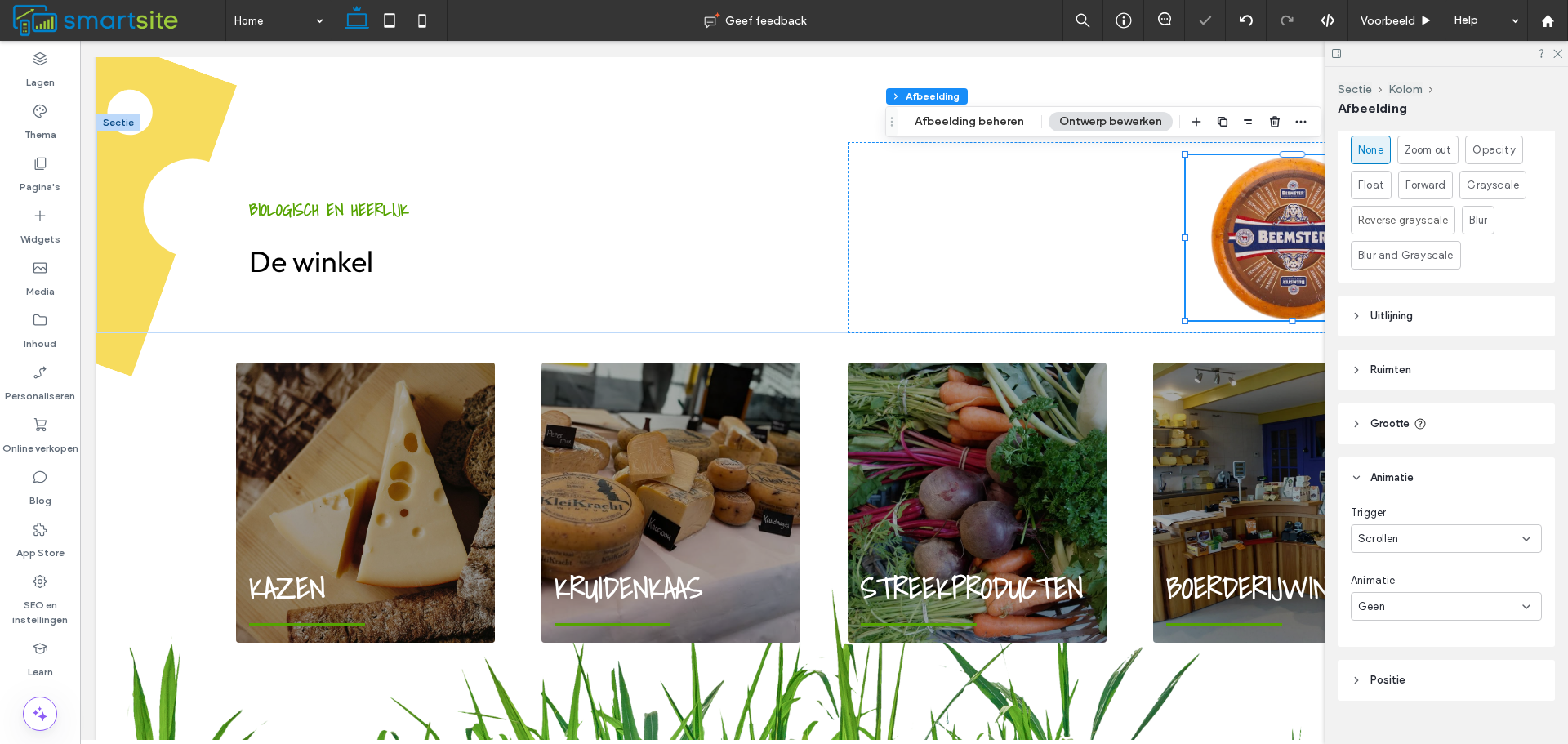
scroll to position [803, 0]
click at [1455, 570] on div "Geen" at bounding box center [1440, 578] width 164 height 16
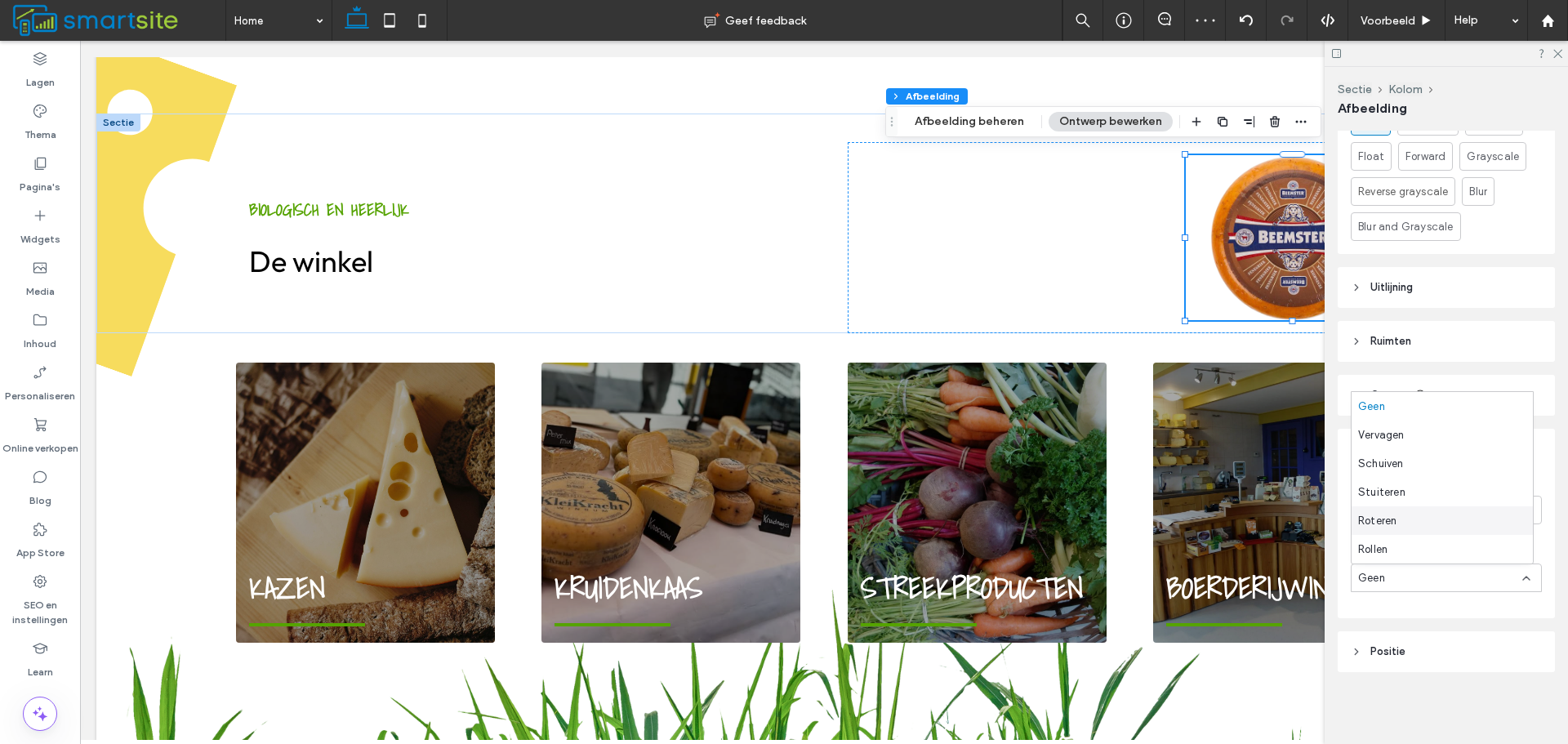
click at [1424, 519] on div "Roteren" at bounding box center [1443, 520] width 181 height 28
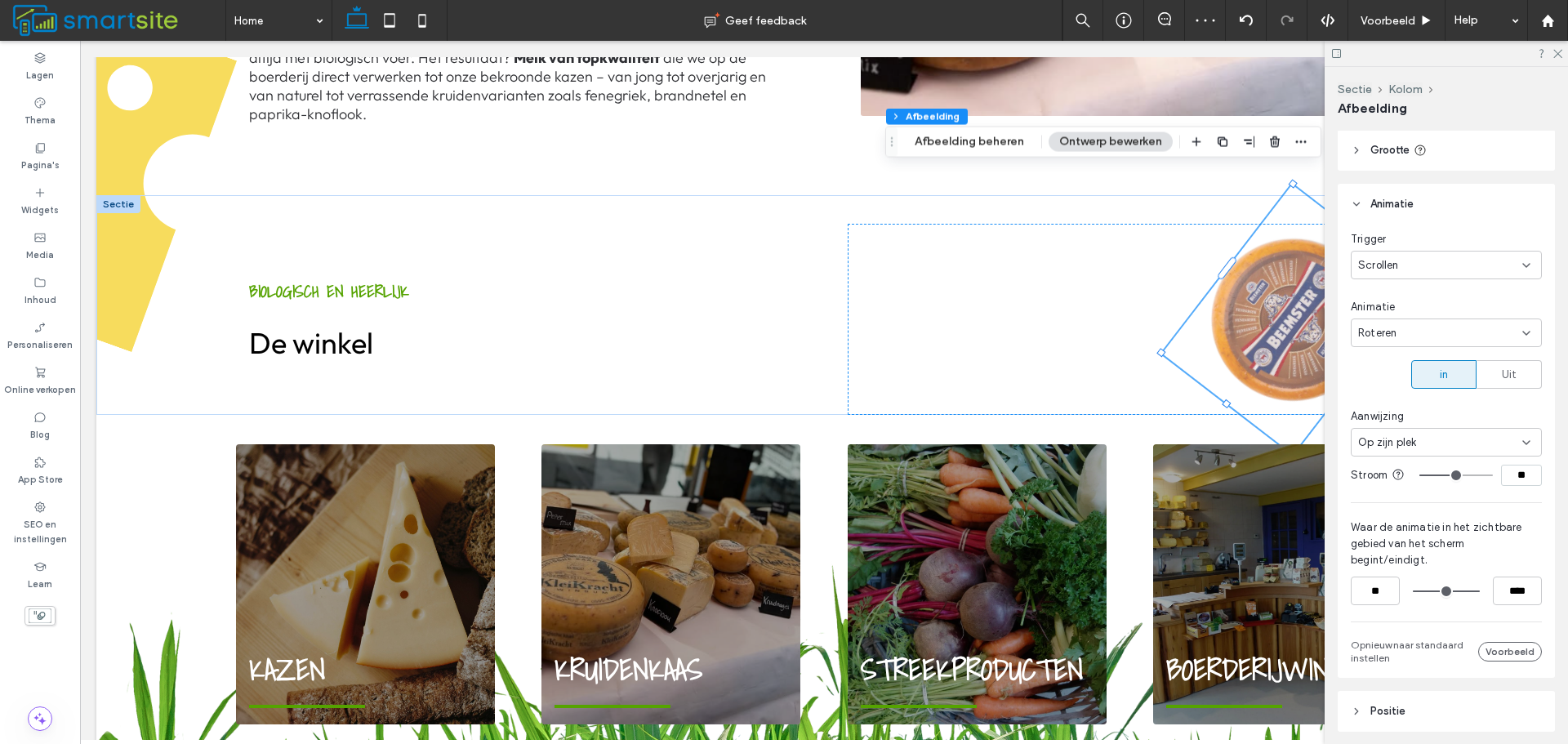
scroll to position [1120, 0]
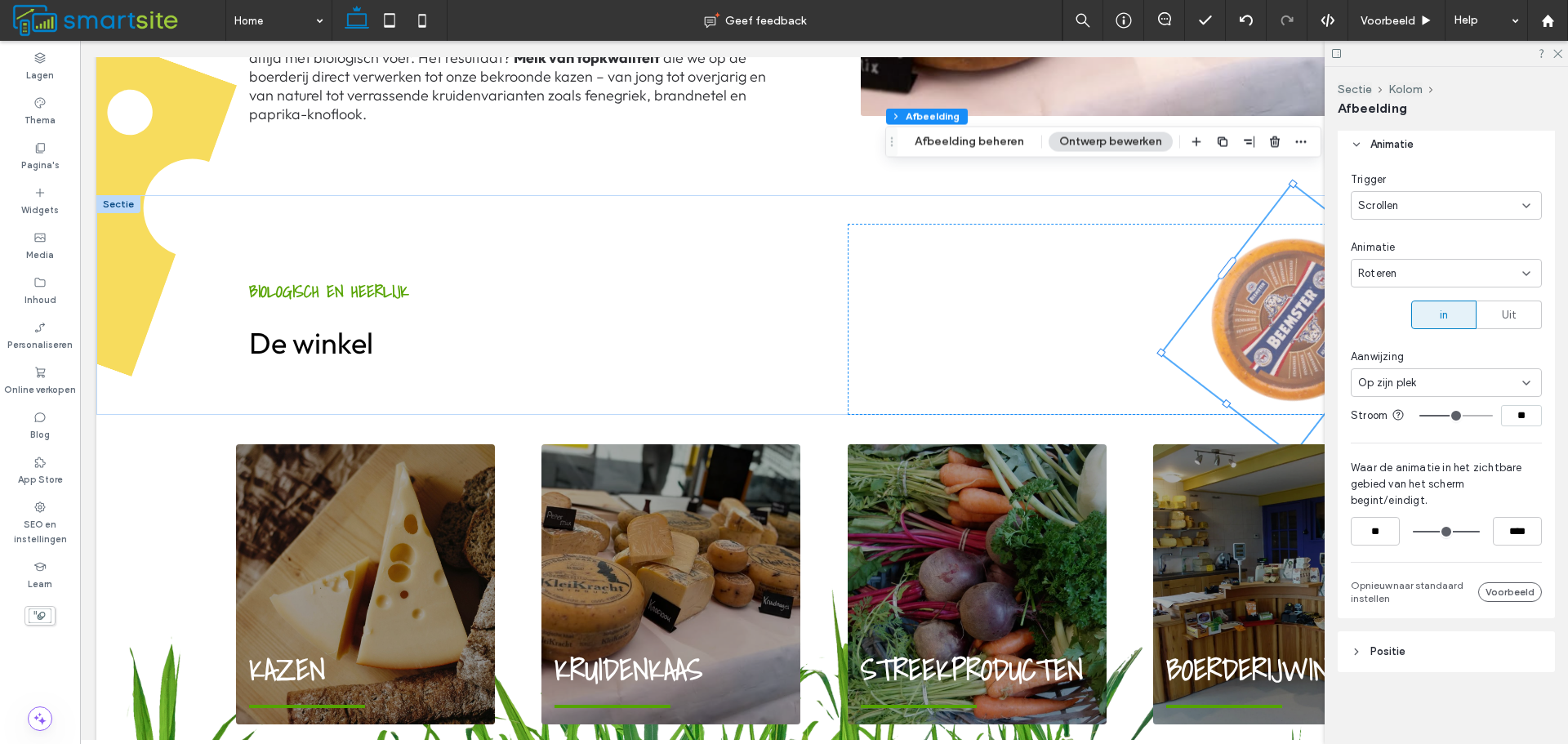
drag, startPoint x: 1415, startPoint y: 535, endPoint x: 1336, endPoint y: 535, distance: 79.0
click at [1414, 532] on input "range" at bounding box center [1447, 532] width 67 height 0
click at [1502, 309] on span "Uit" at bounding box center [1510, 315] width 16 height 16
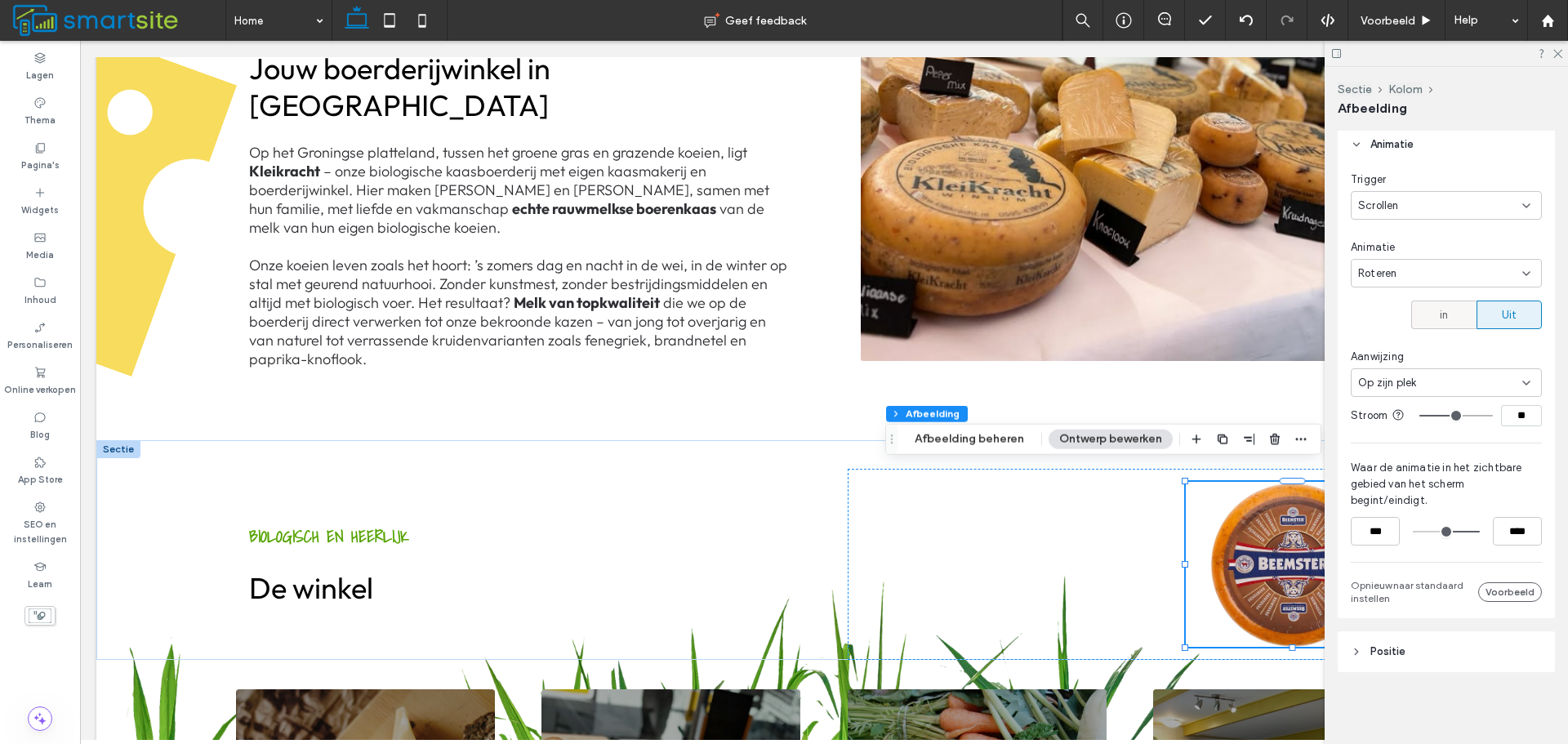
scroll to position [1038, 0]
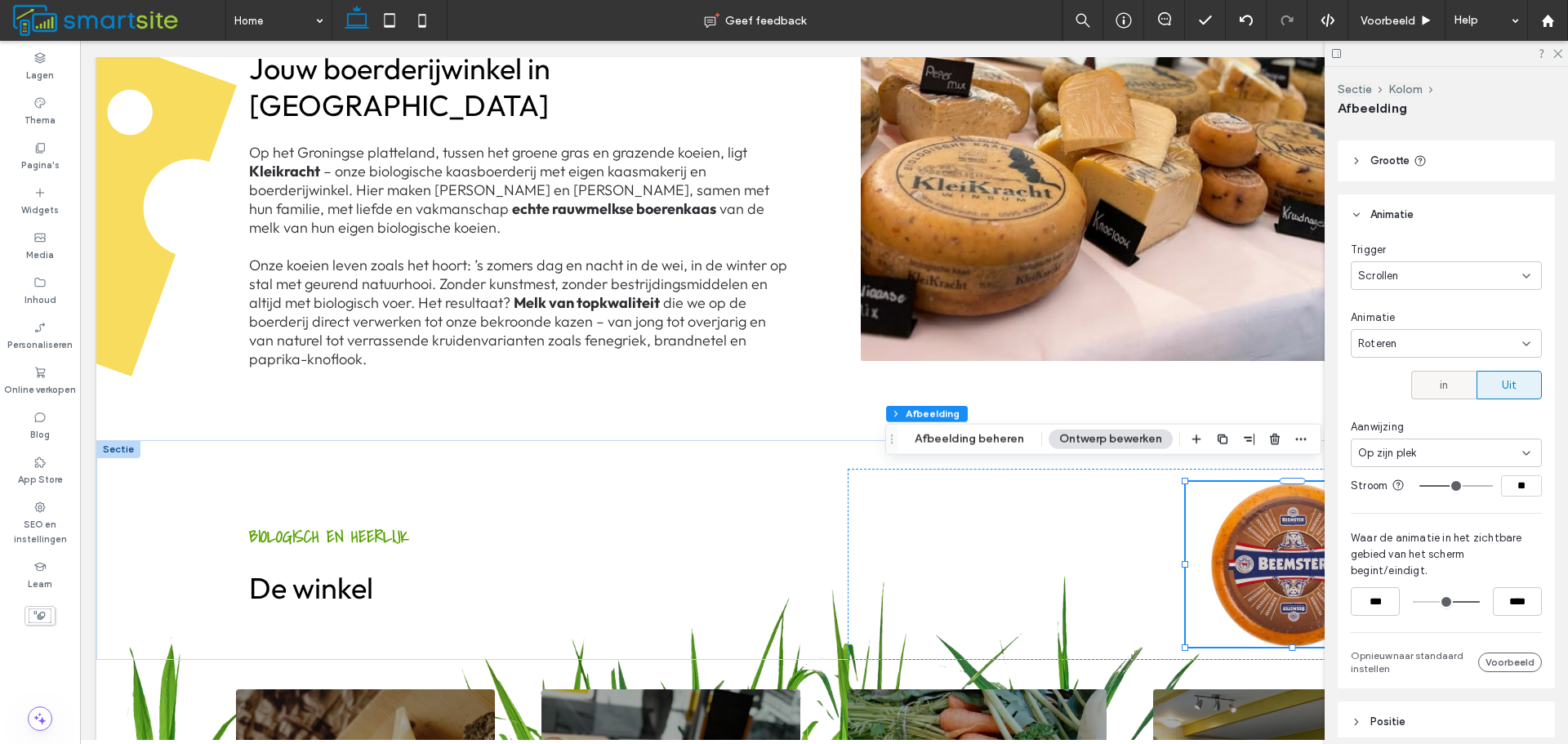
click at [1440, 385] on span "in" at bounding box center [1444, 385] width 8 height 16
type input "**"
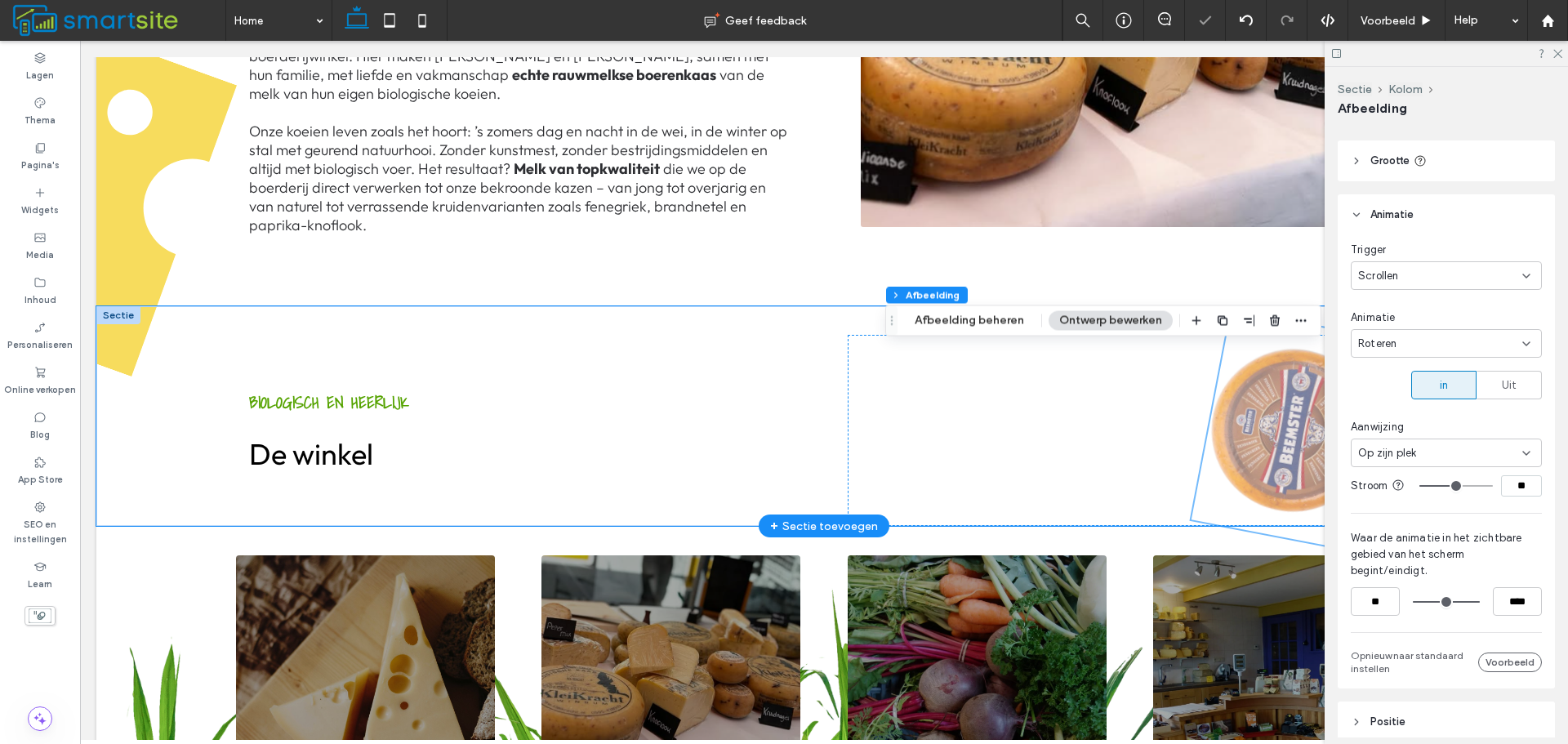
scroll to position [977, 0]
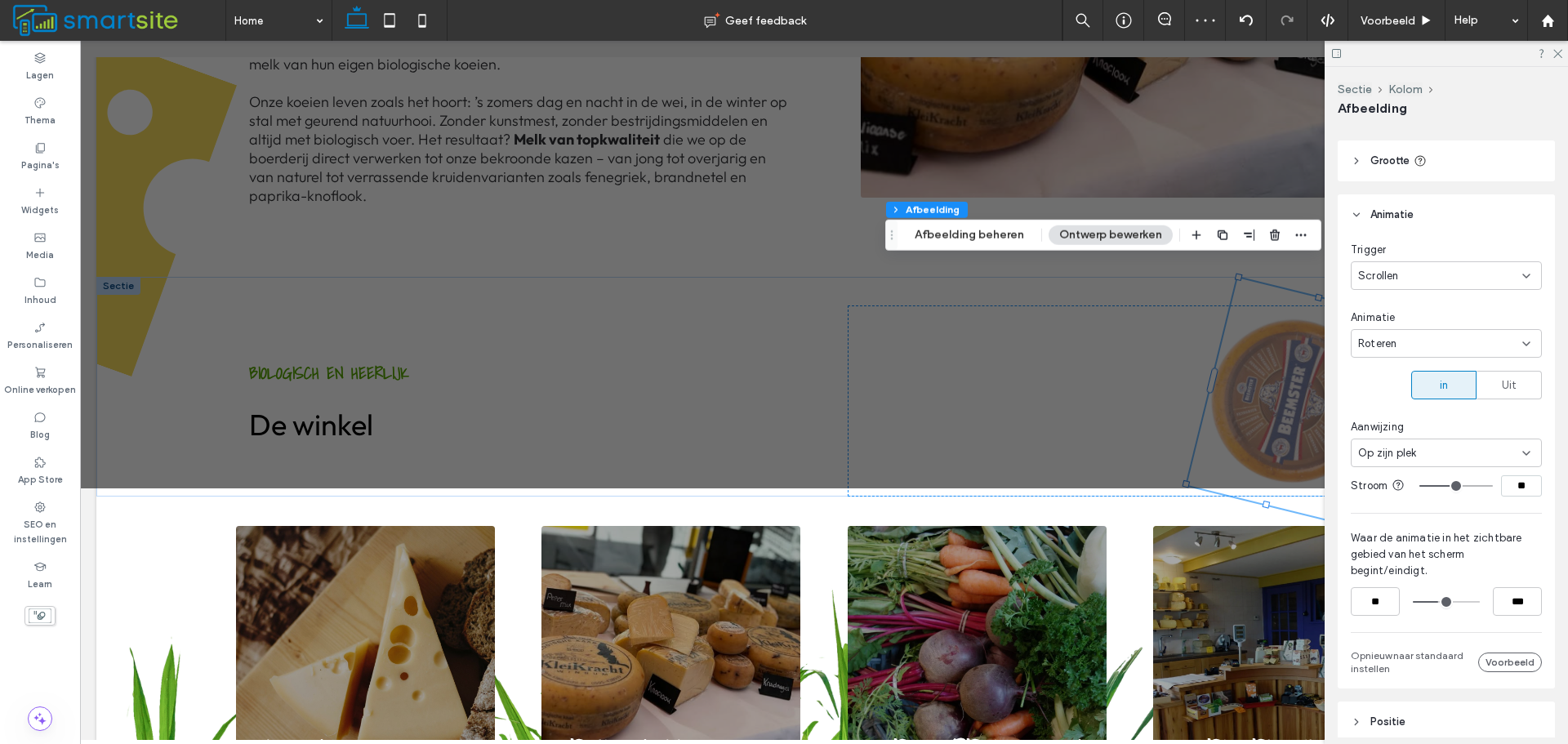
drag, startPoint x: 1461, startPoint y: 612, endPoint x: 1436, endPoint y: 619, distance: 26.0
click at [1436, 602] on input "range" at bounding box center [1447, 602] width 67 height 0
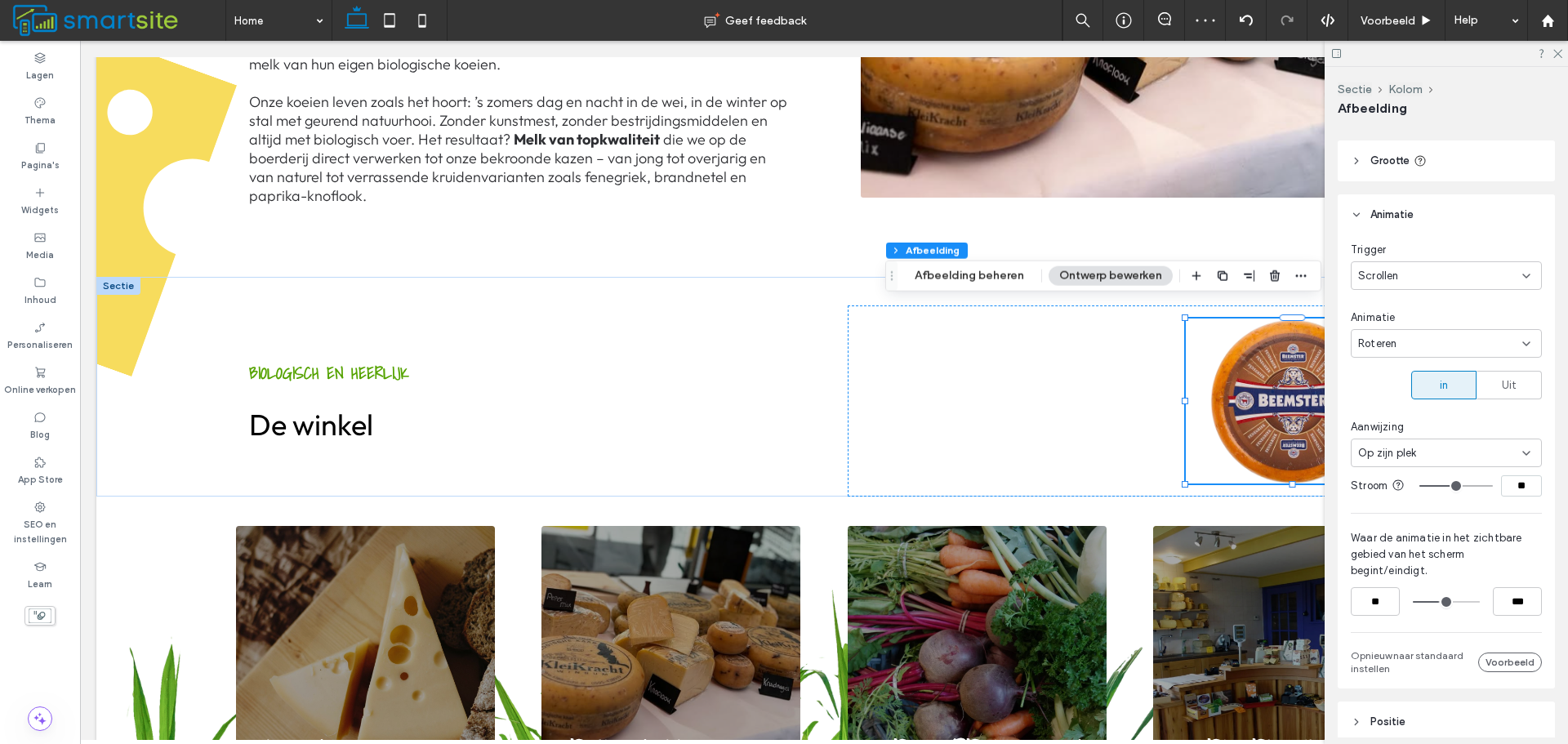
type input "****"
drag, startPoint x: 1438, startPoint y: 608, endPoint x: 1537, endPoint y: 597, distance: 99.6
click at [1480, 602] on input "range" at bounding box center [1447, 602] width 67 height 0
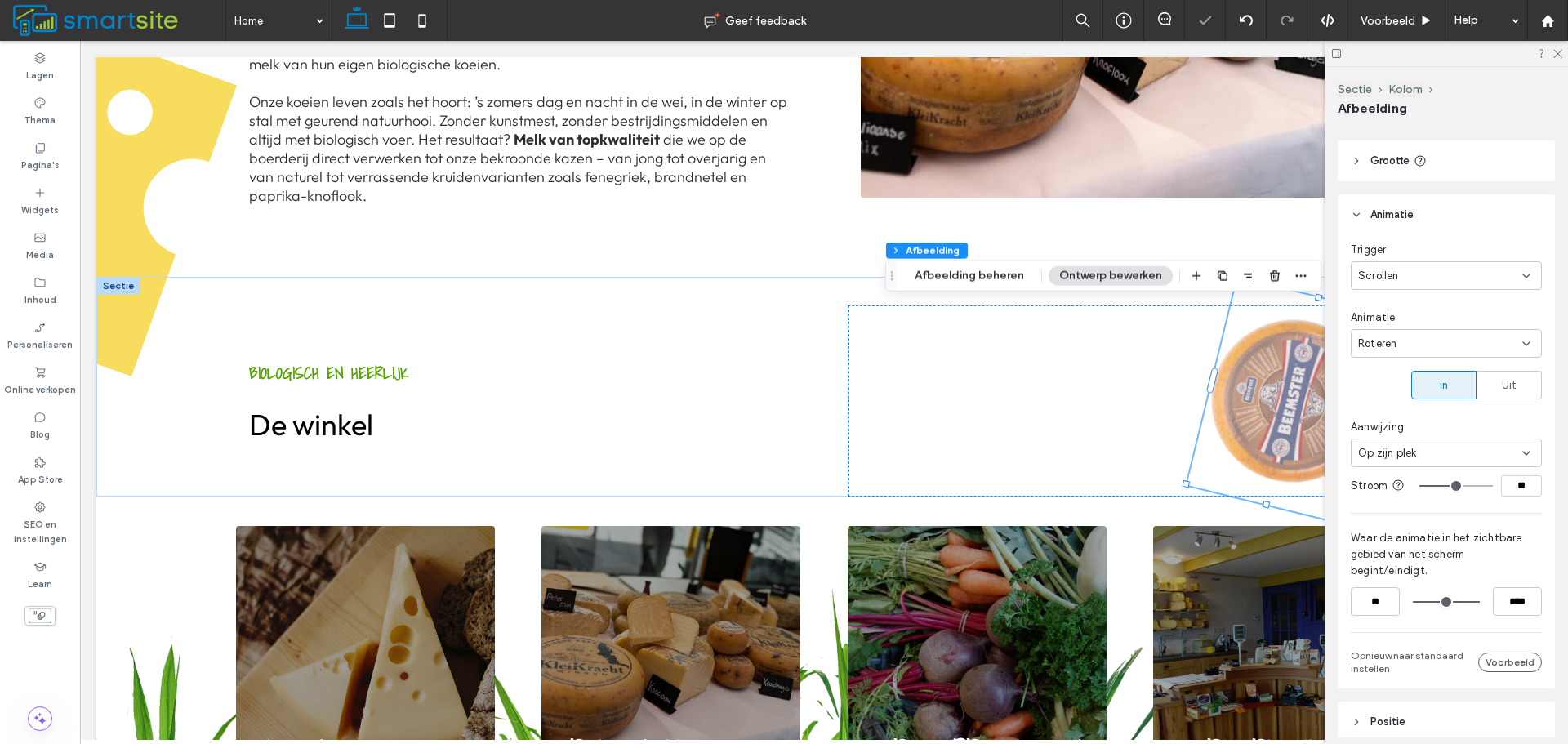
type input "**"
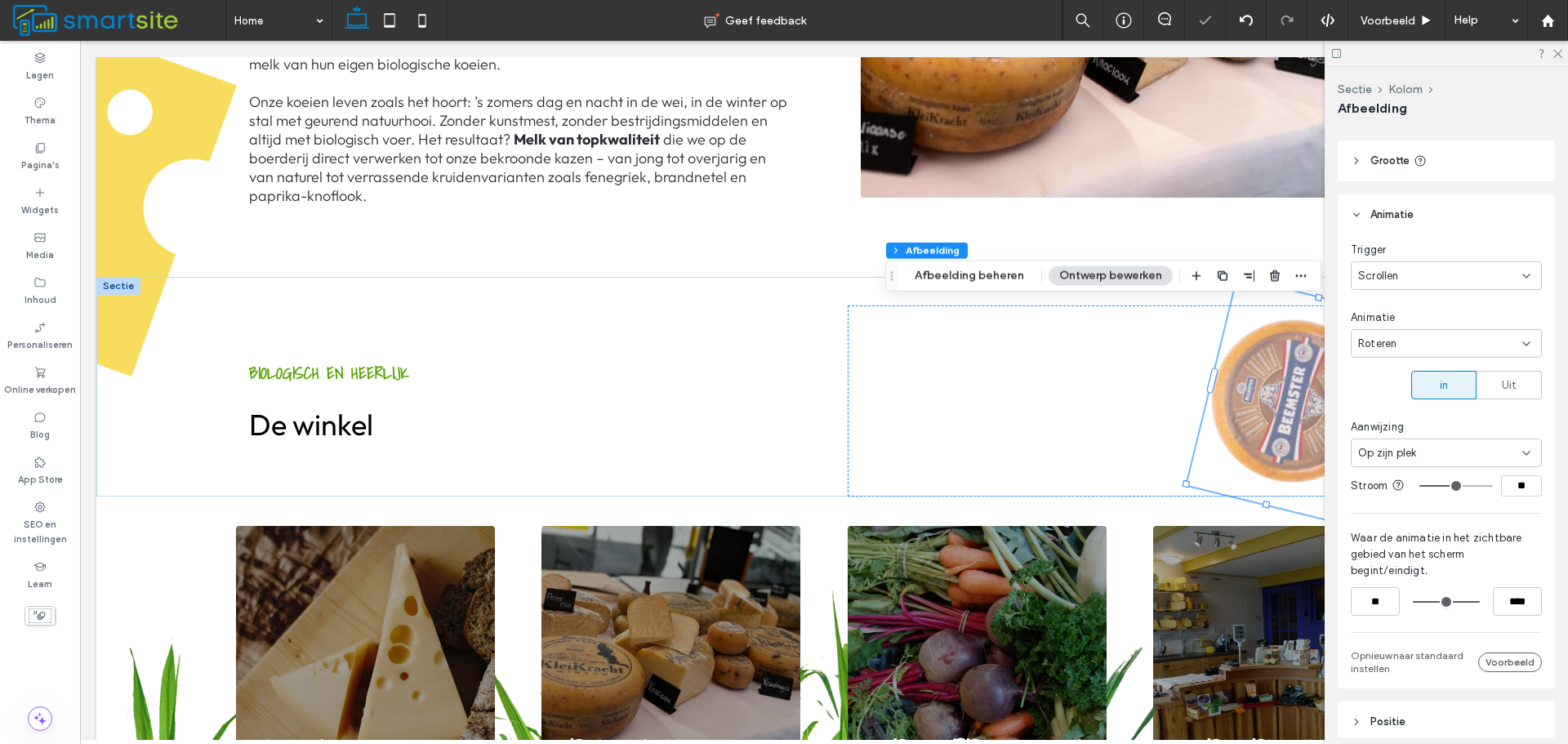
type input "**"
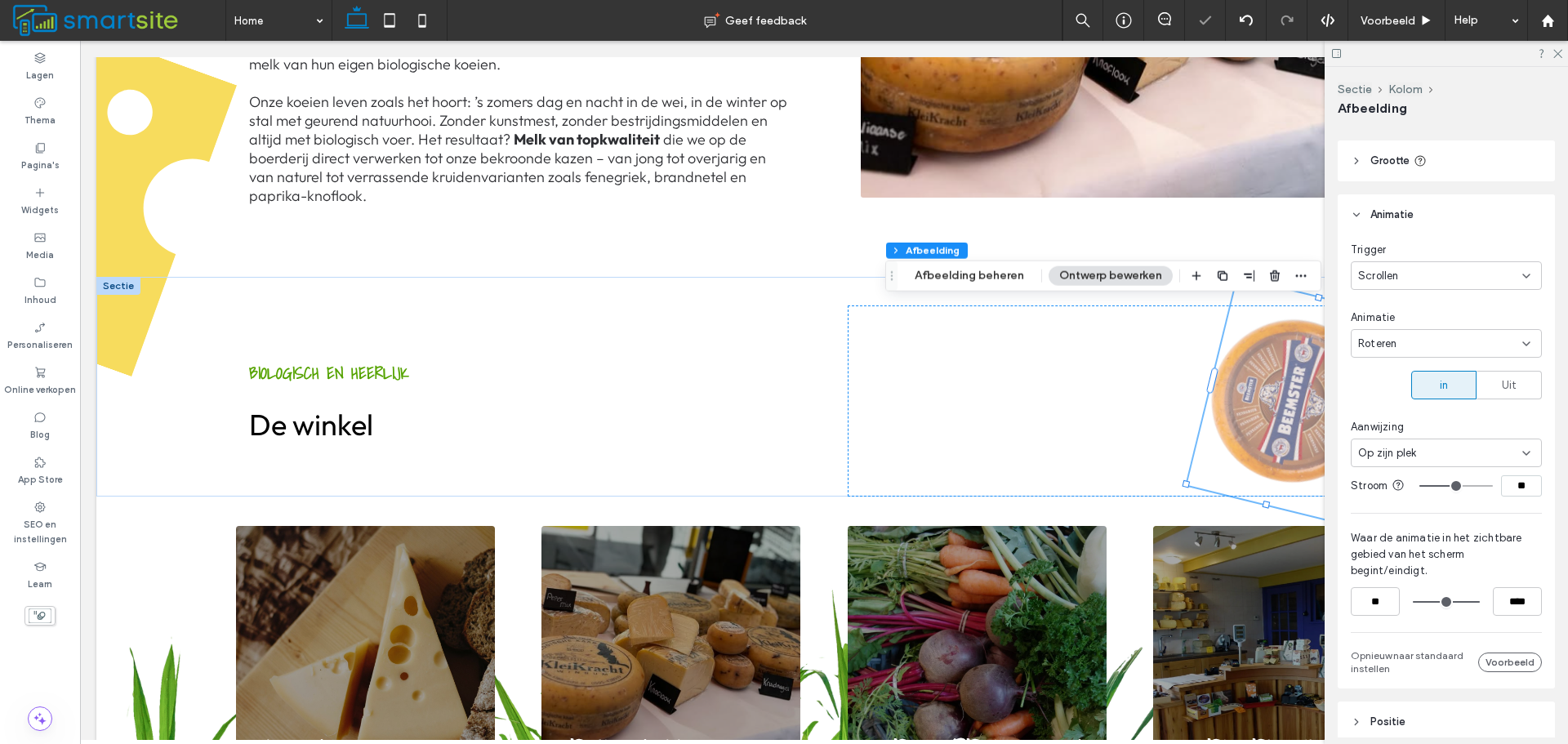
type input "**"
type input "***"
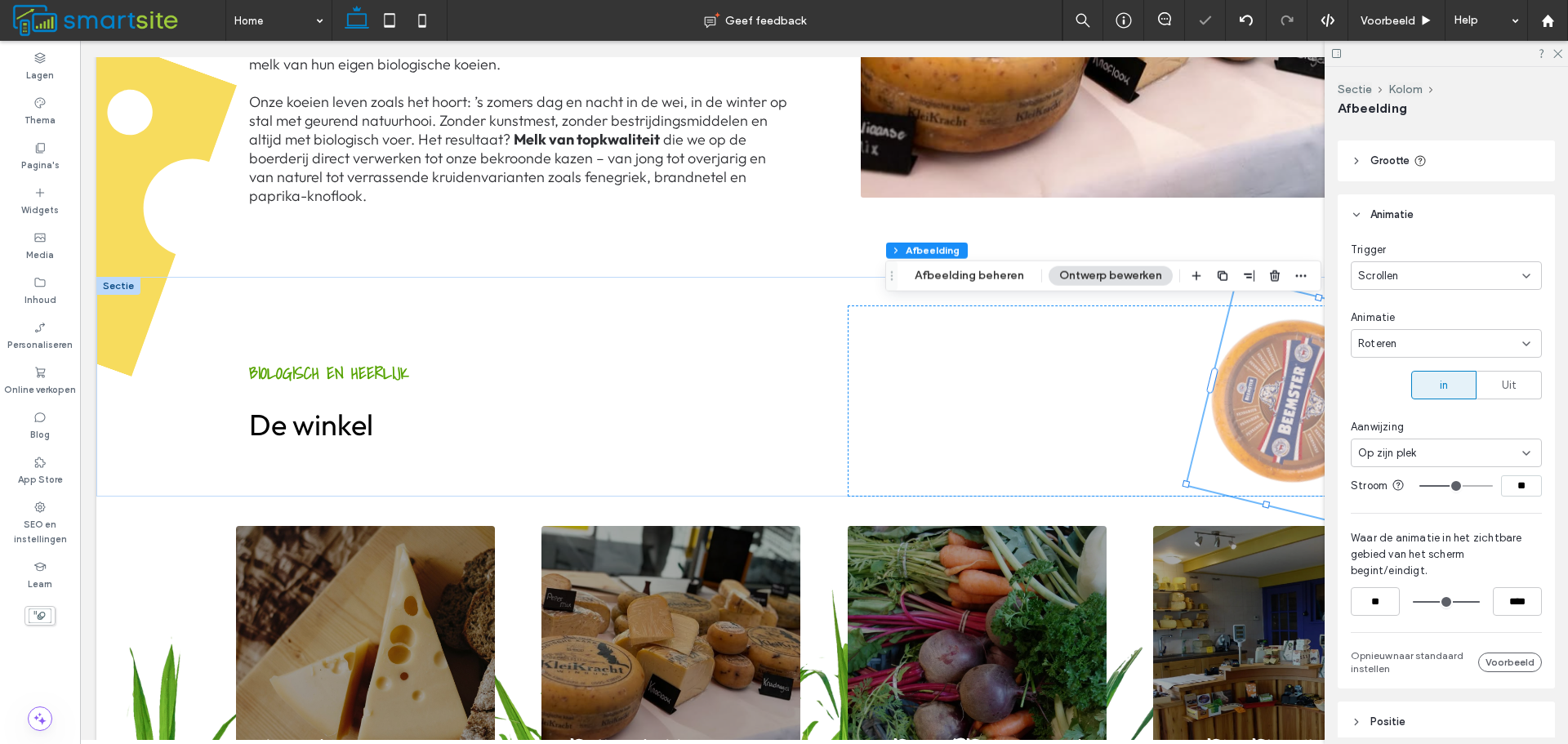
type input "***"
drag, startPoint x: 1446, startPoint y: 494, endPoint x: 1544, endPoint y: 496, distance: 98.0
type input "***"
click at [1493, 486] on input "range" at bounding box center [1456, 486] width 73 height 2
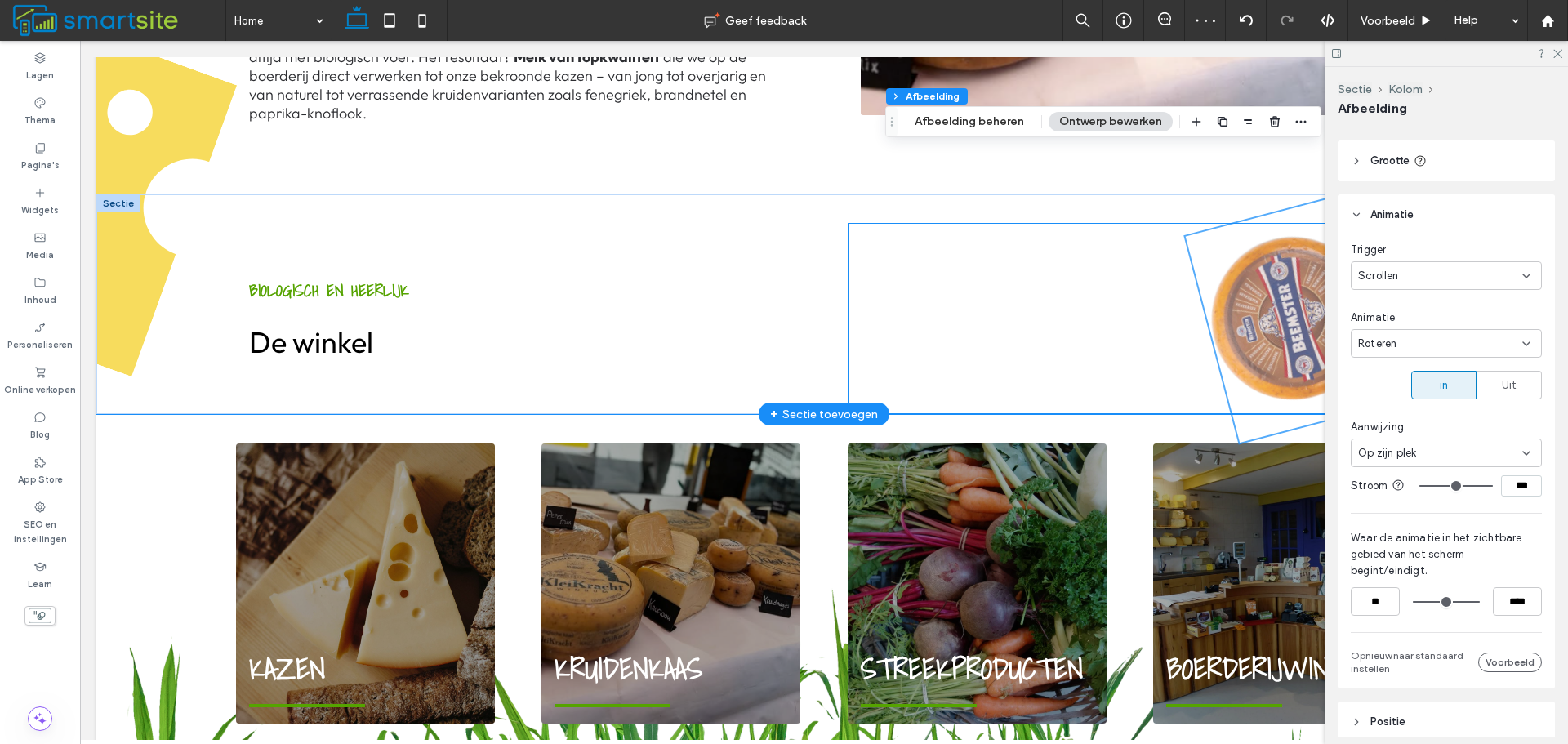
scroll to position [1058, 0]
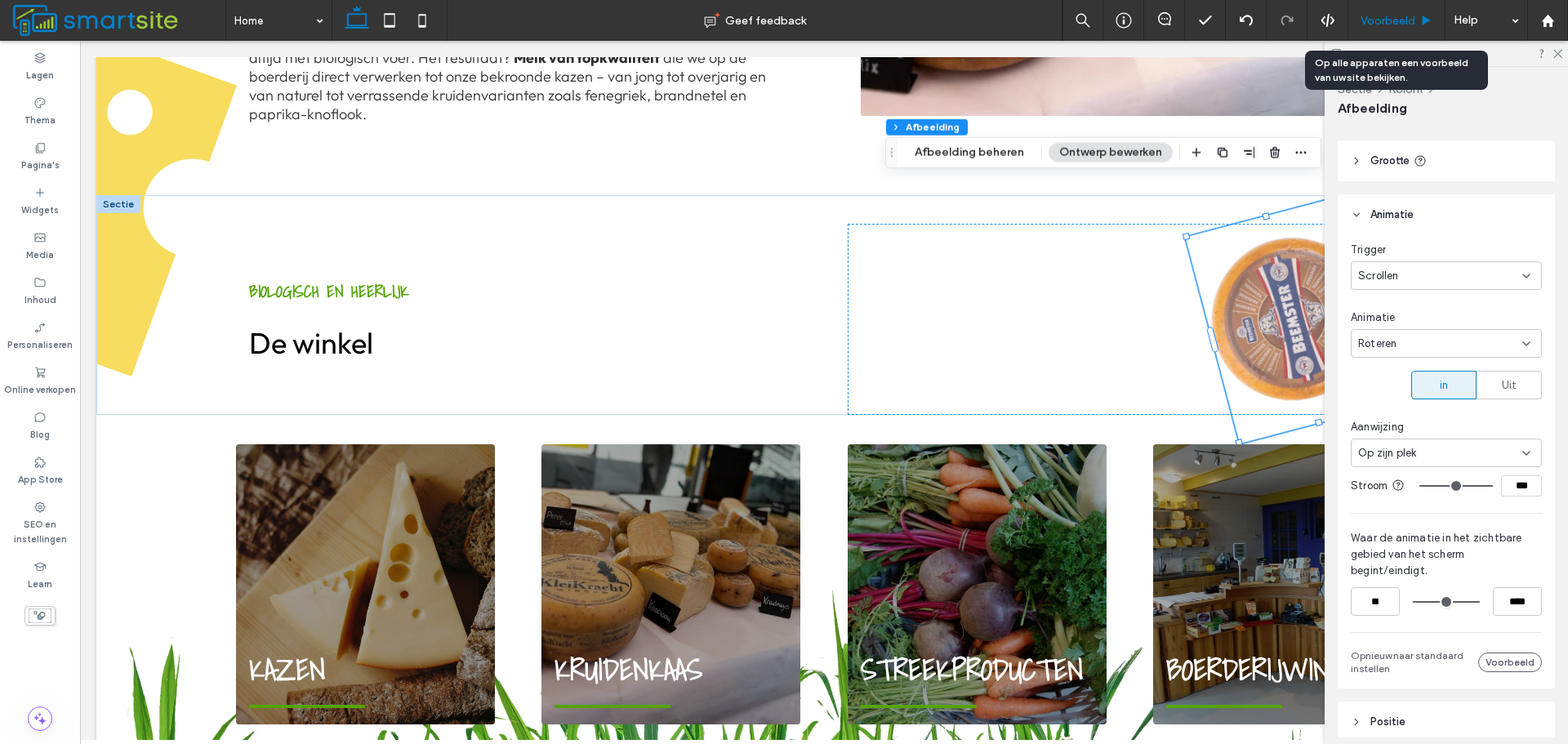
click at [1403, 24] on span "Voorbeeld" at bounding box center [1388, 21] width 54 height 14
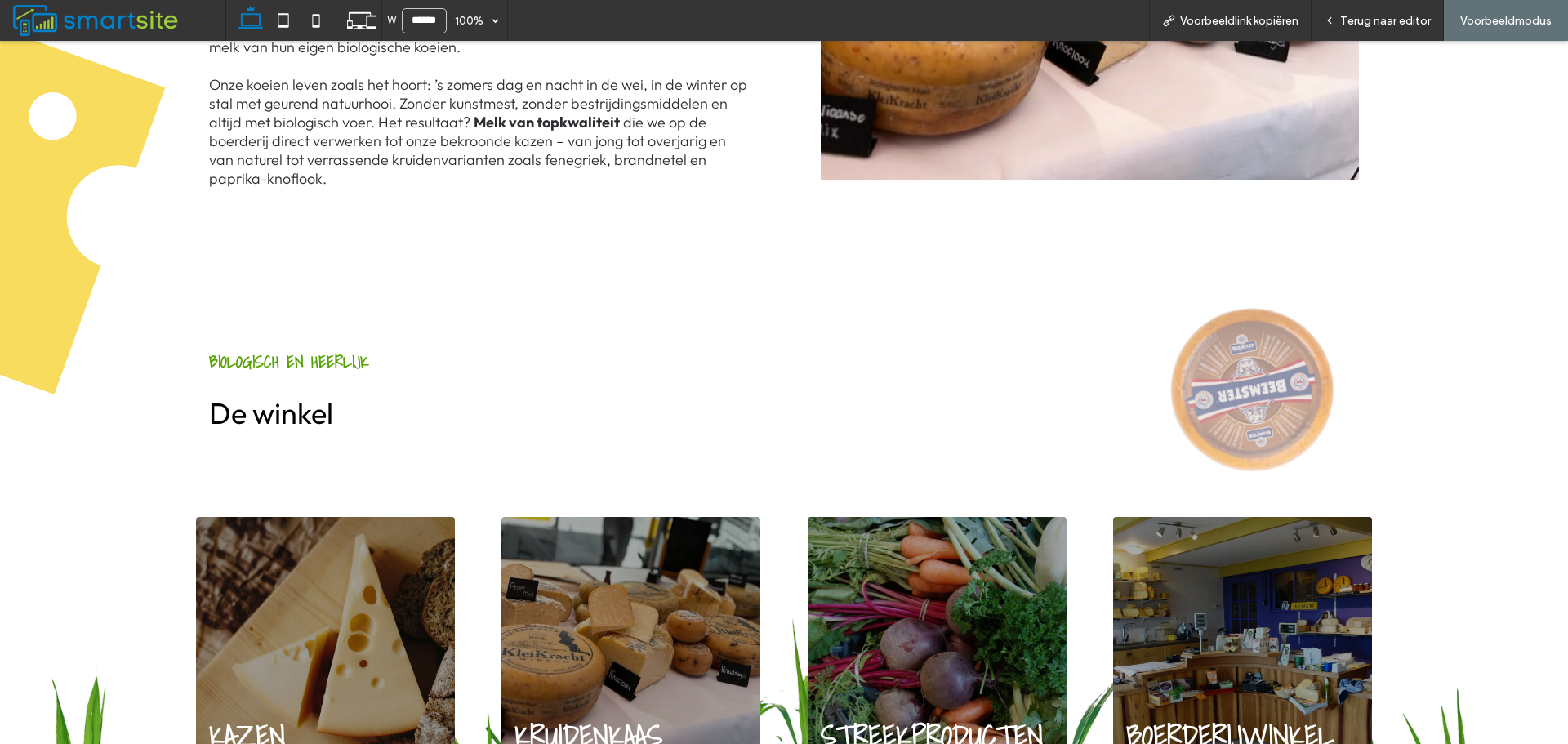
scroll to position [1061, 0]
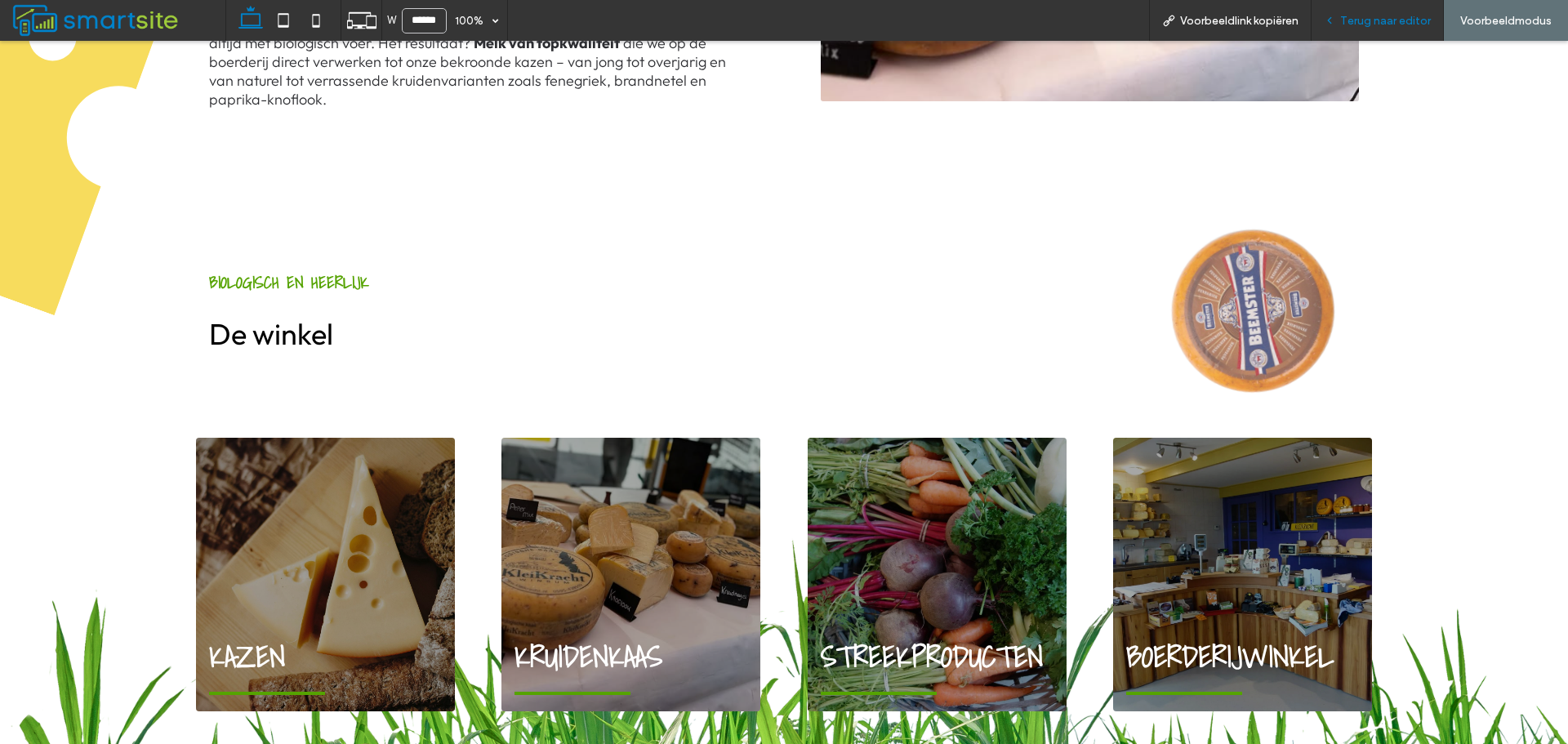
click at [1353, 31] on div "Terug naar editor" at bounding box center [1377, 20] width 132 height 41
click at [1353, 26] on span "Terug naar editor" at bounding box center [1385, 21] width 91 height 14
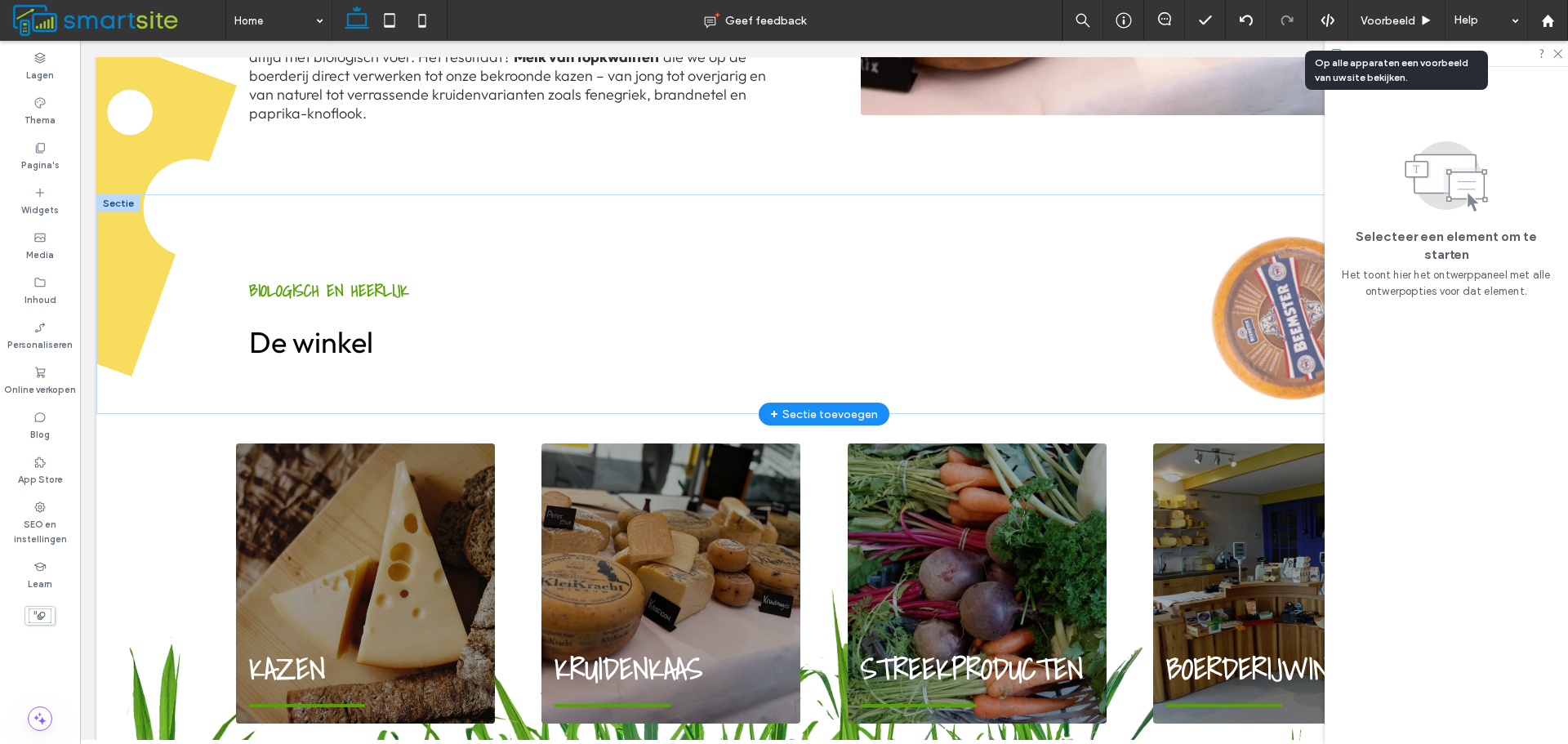
scroll to position [1058, 0]
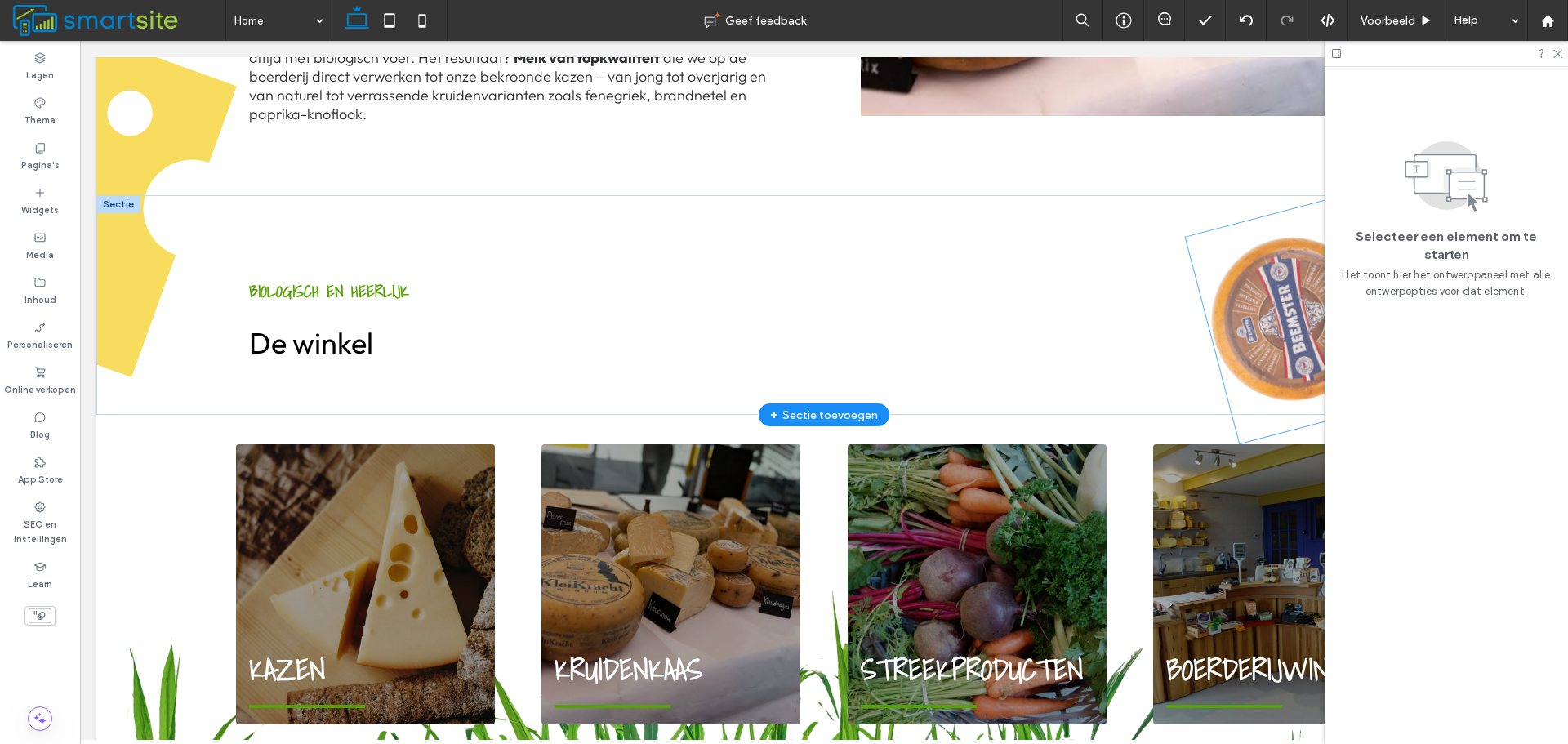
click at [1243, 285] on img at bounding box center [1292, 319] width 214 height 248
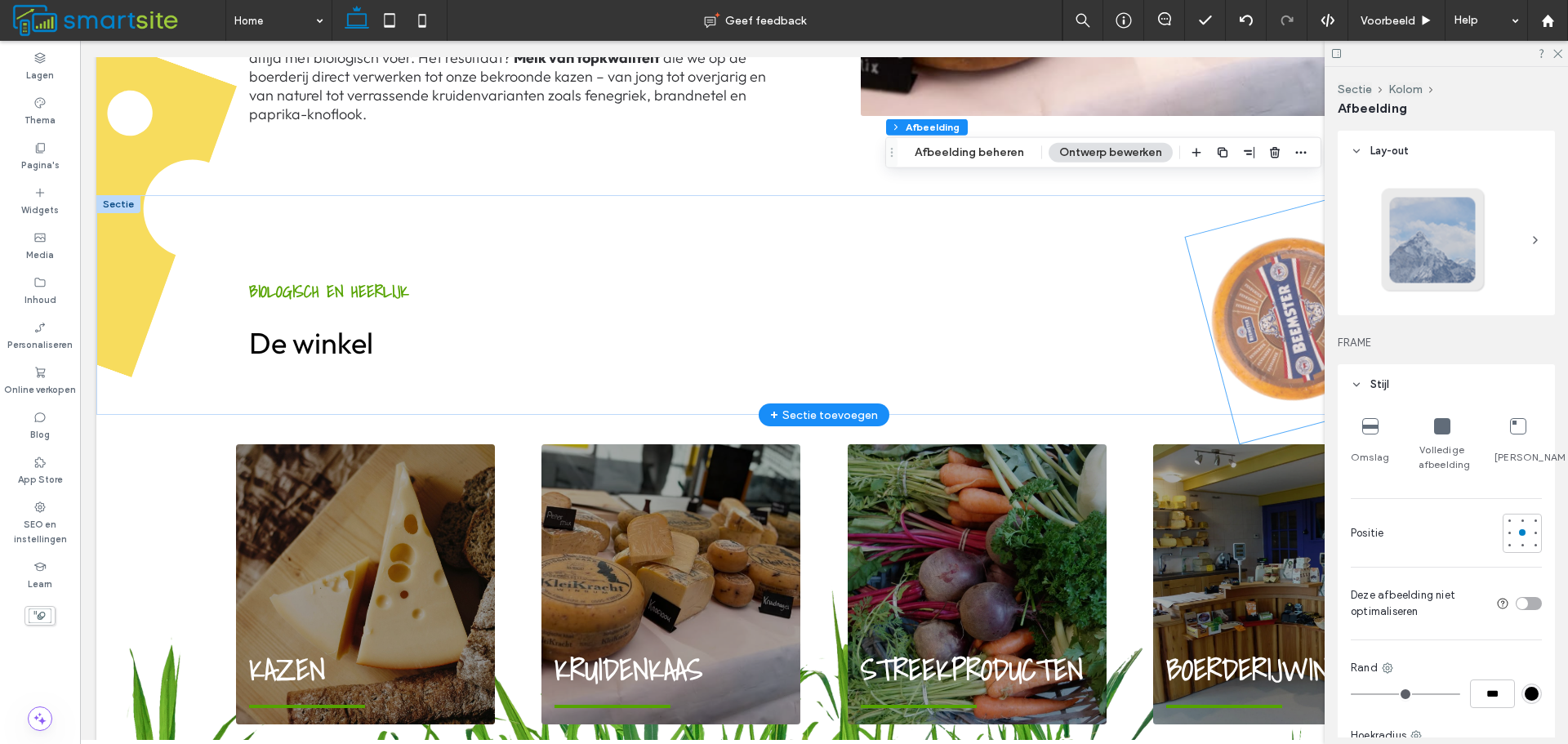
type input "*"
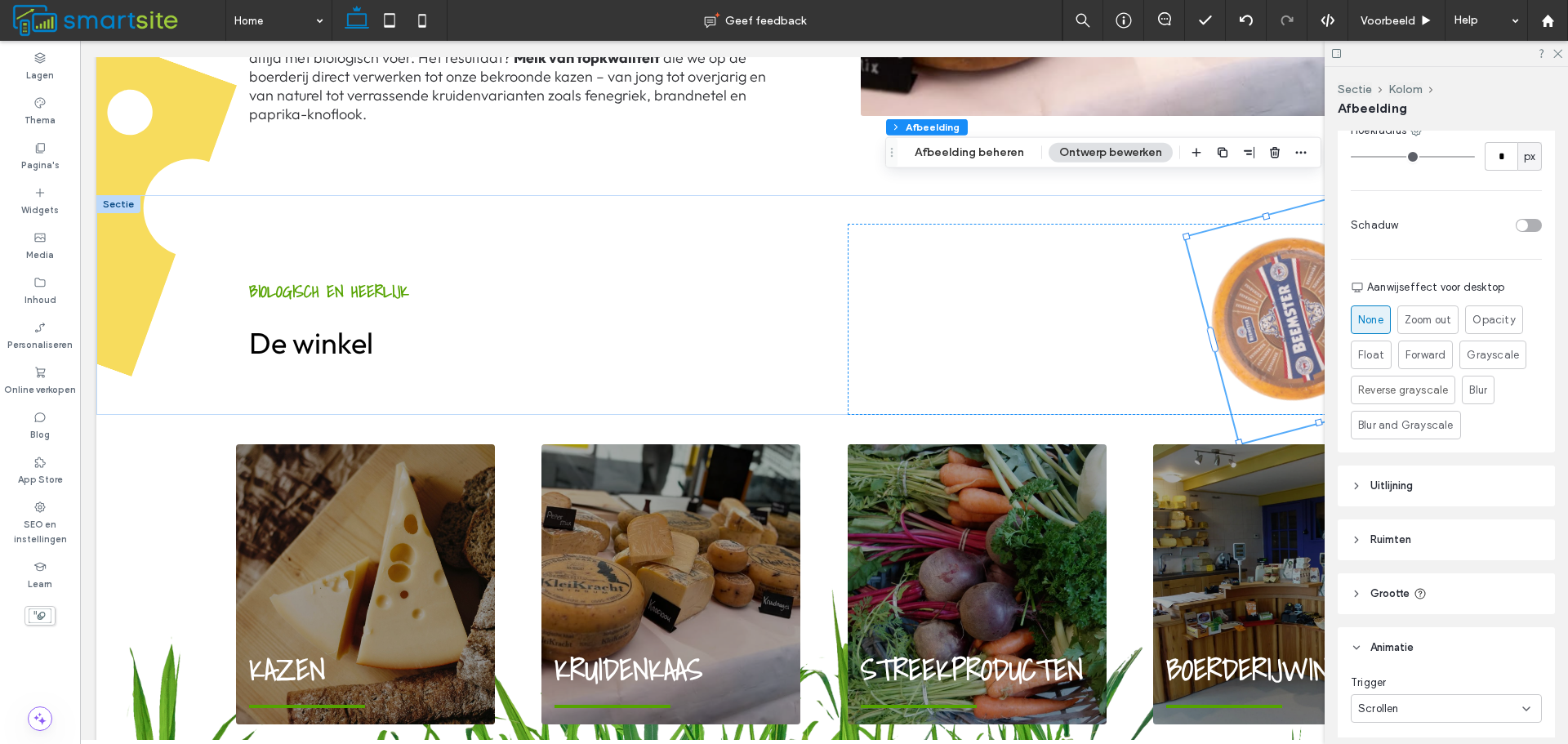
scroll to position [735, 0]
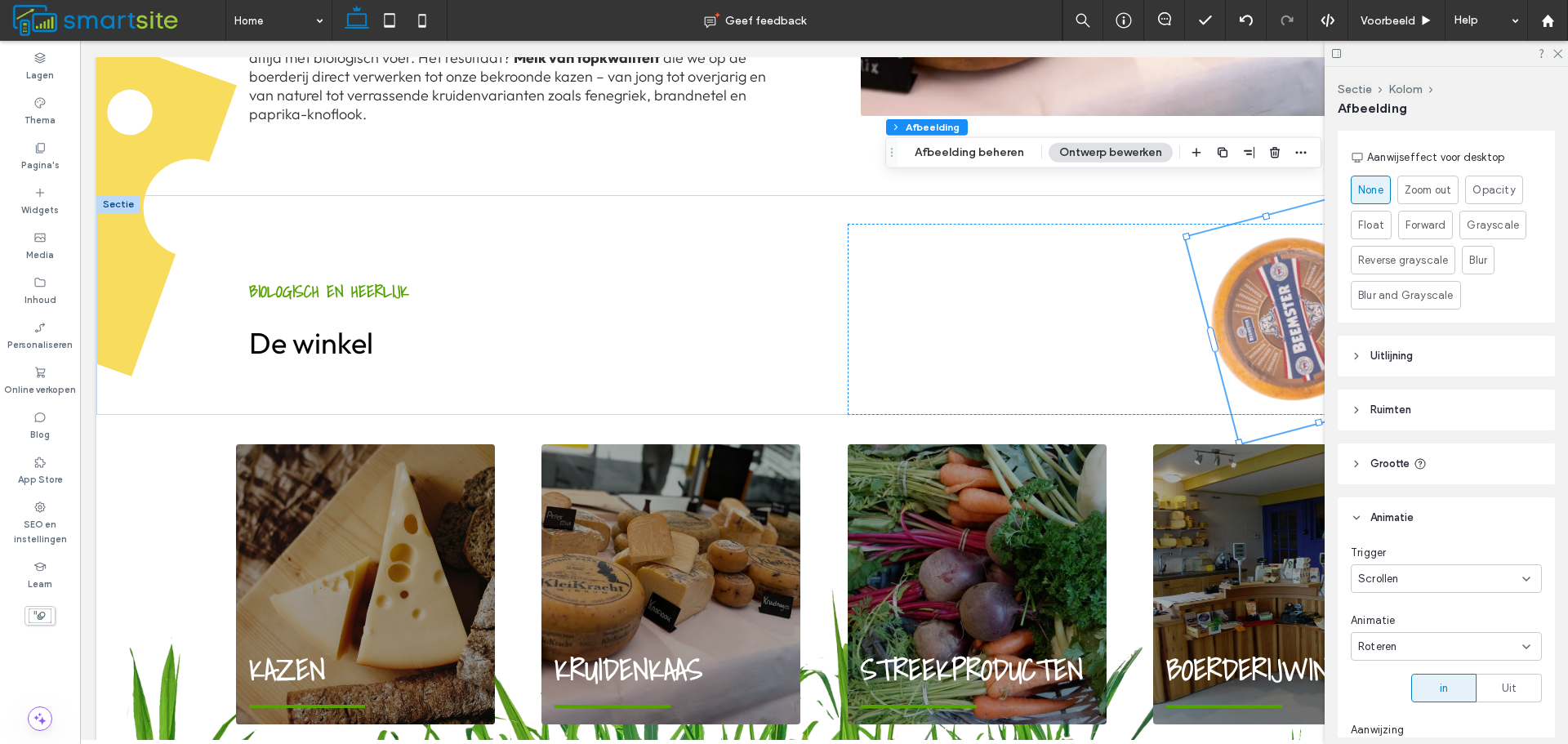
click at [1469, 414] on header "Ruimten" at bounding box center [1446, 410] width 217 height 41
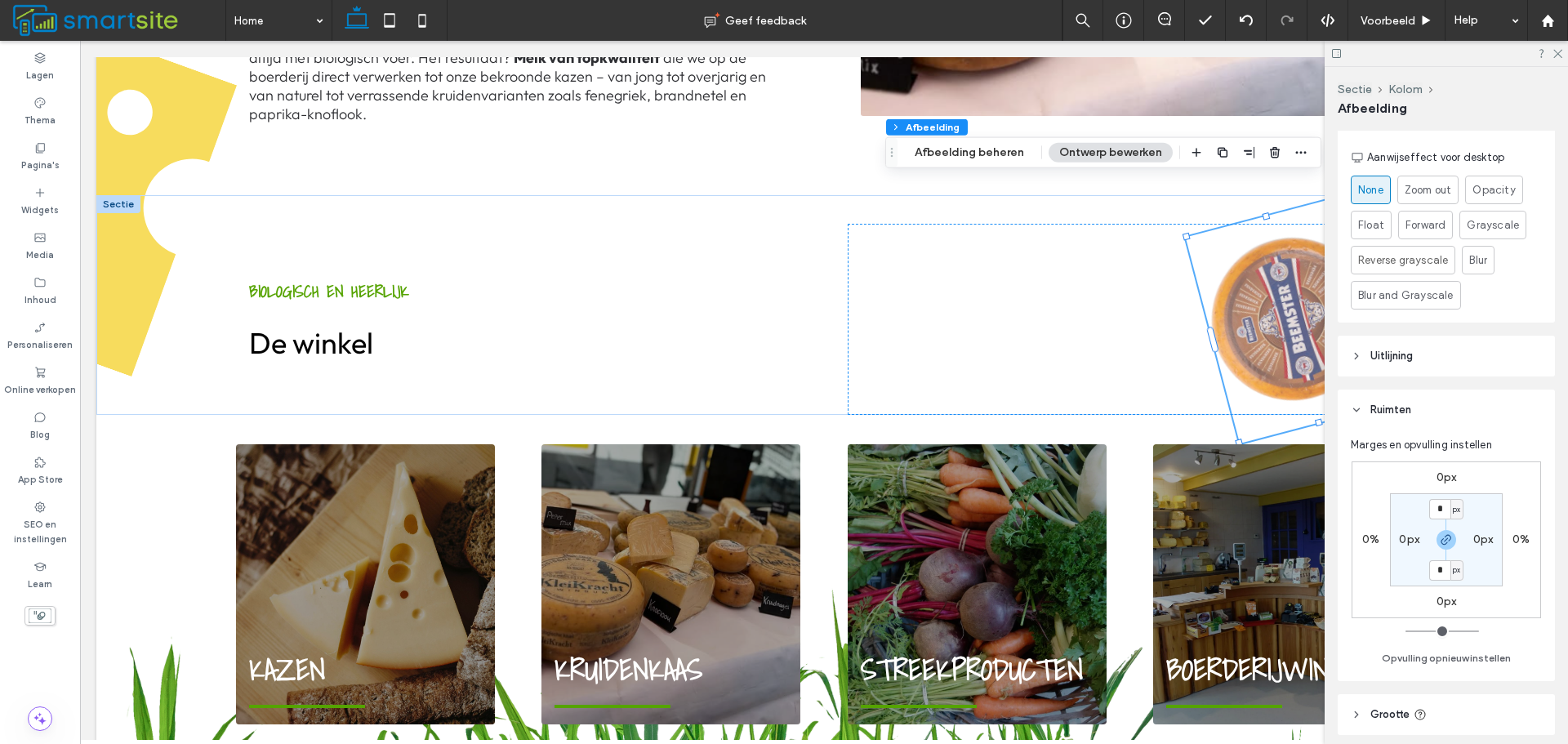
click at [1515, 541] on label "0%" at bounding box center [1521, 540] width 17 height 14
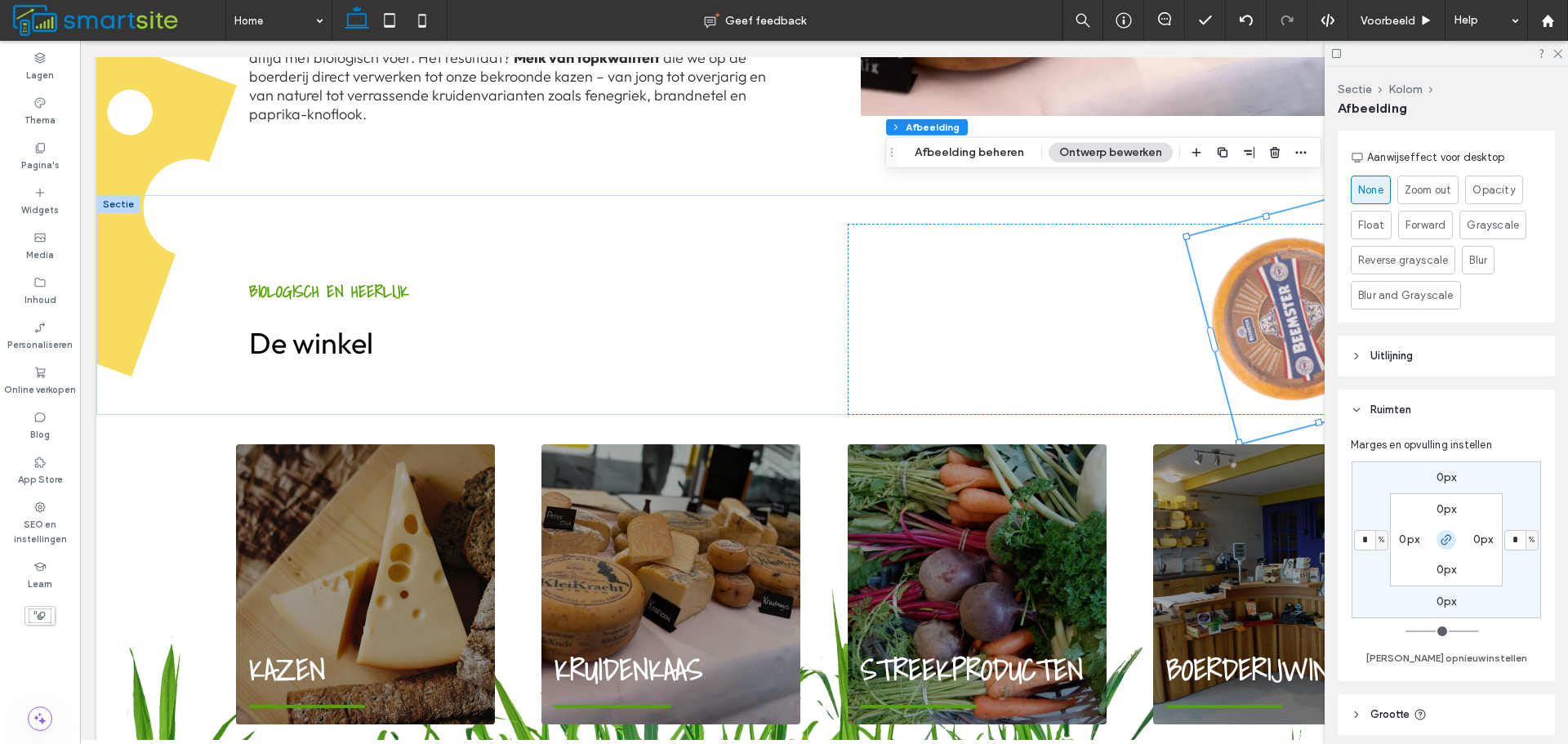
click at [1446, 541] on icon "button" at bounding box center [1446, 539] width 13 height 13
click at [1535, 538] on div "%" at bounding box center [1532, 540] width 9 height 16
click at [1525, 552] on div "px" at bounding box center [1526, 564] width 23 height 28
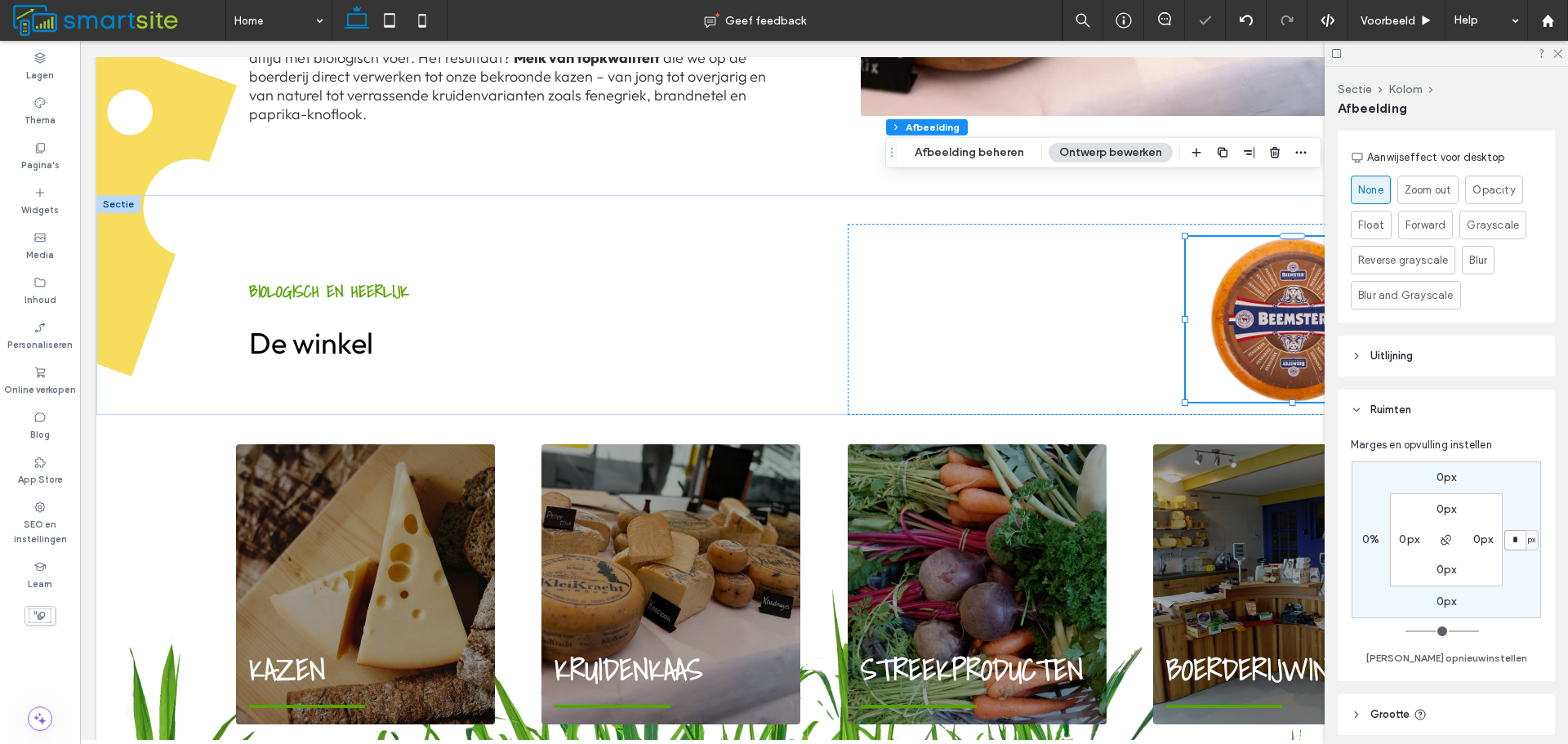
click at [1513, 535] on input "*" at bounding box center [1515, 541] width 22 height 21
type input "**"
type input "*"
type input "**"
type input "*"
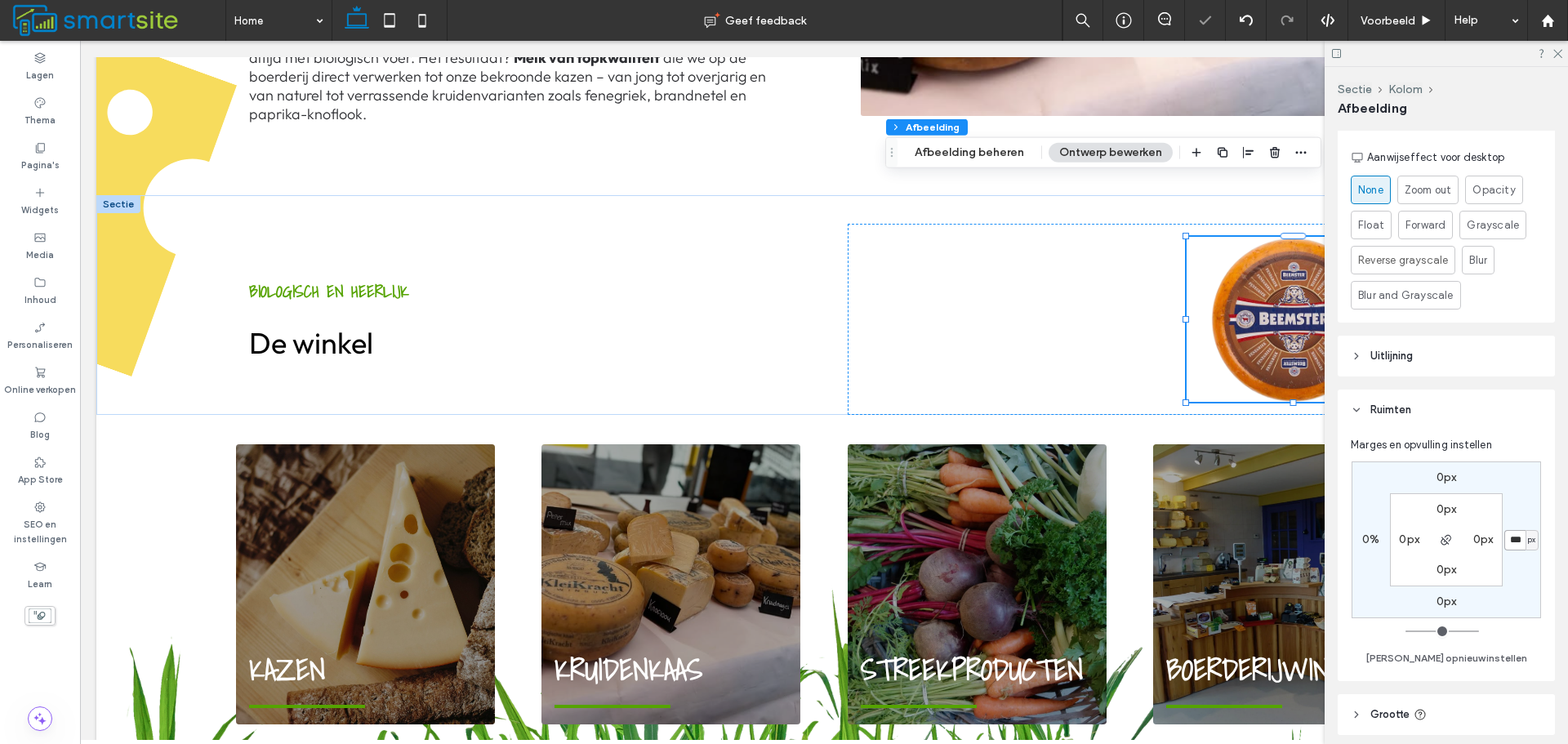
type input "***"
type input "*"
type input "**"
type input "*"
type input "***"
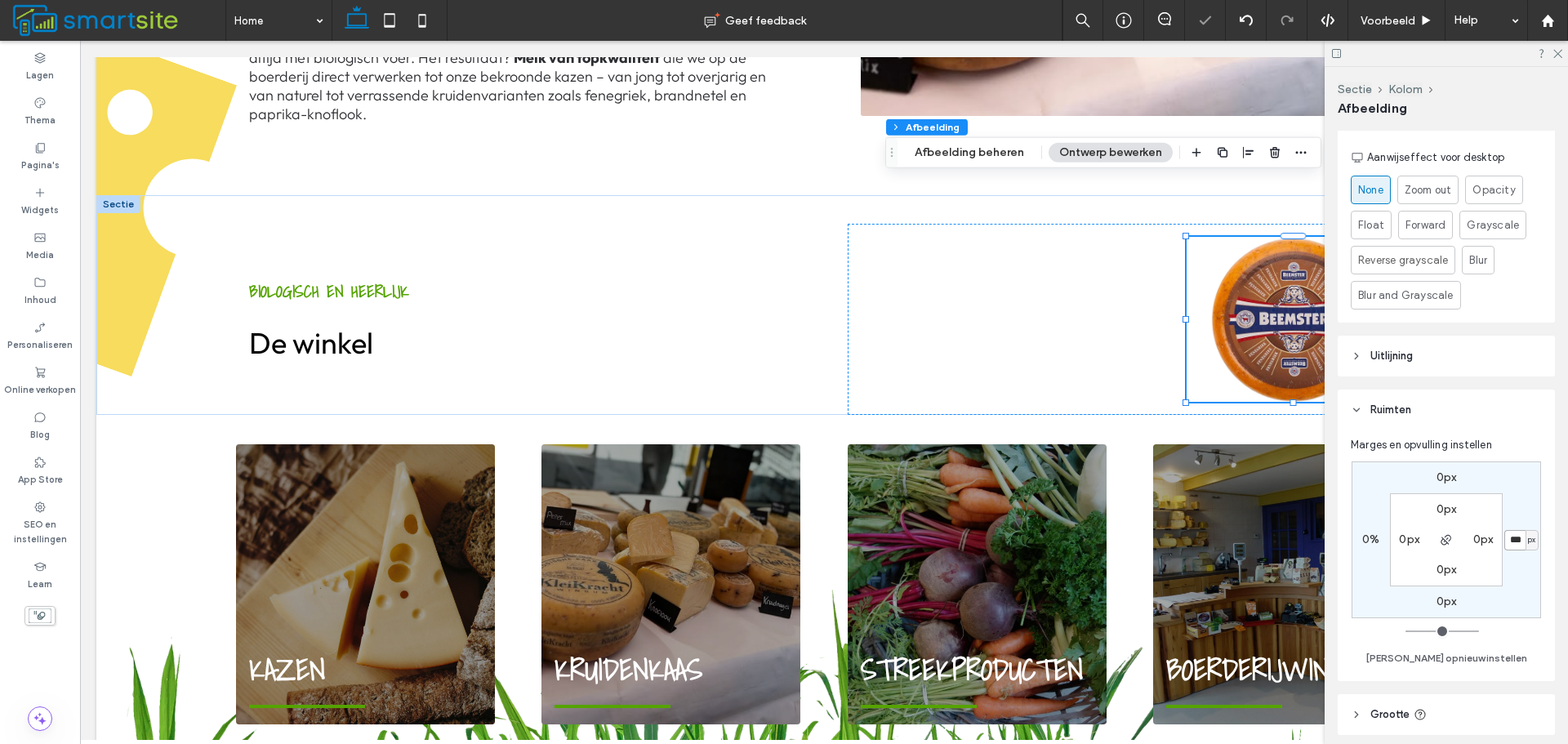
type input "*"
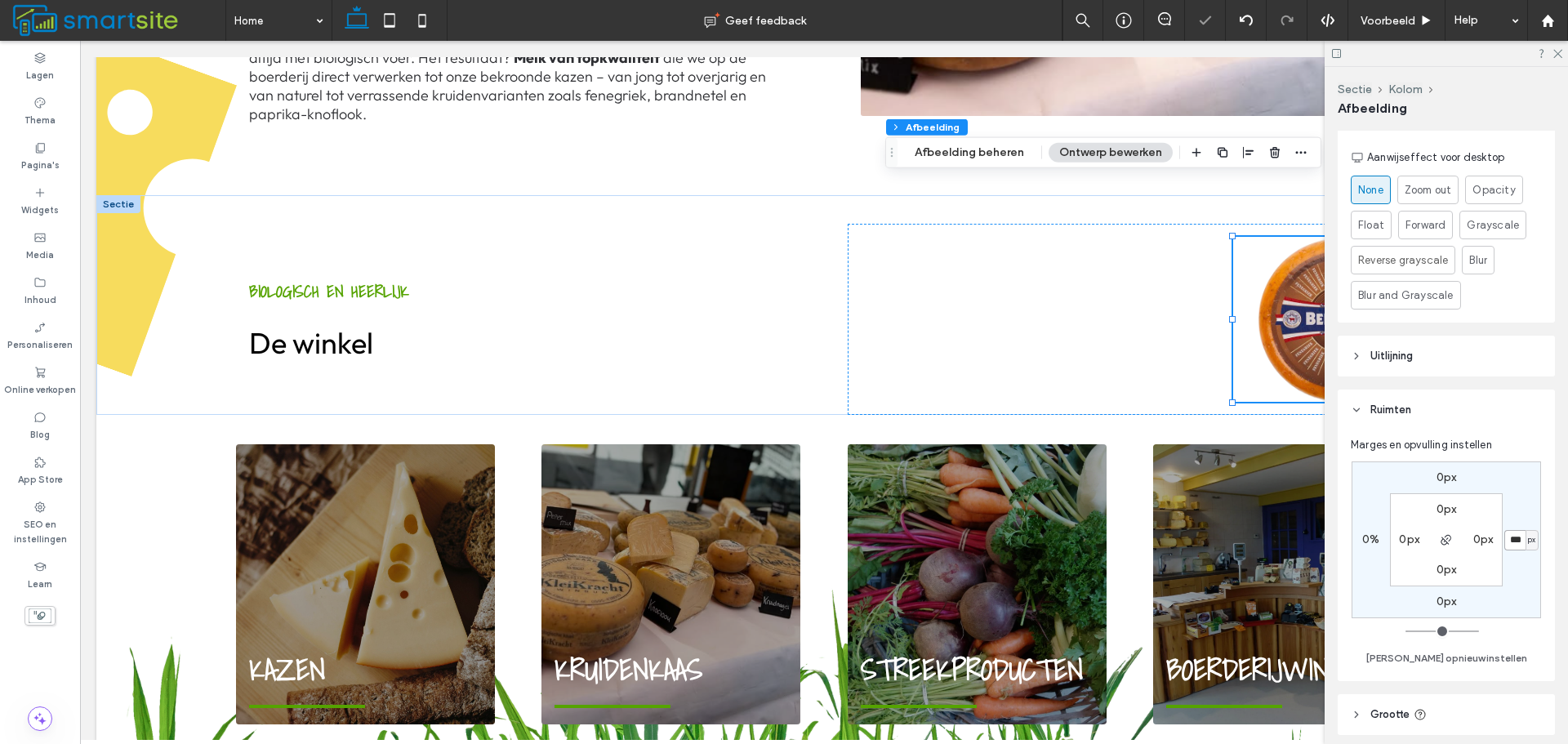
type input "***"
type input "*"
type input "***"
type input "*"
type input "***"
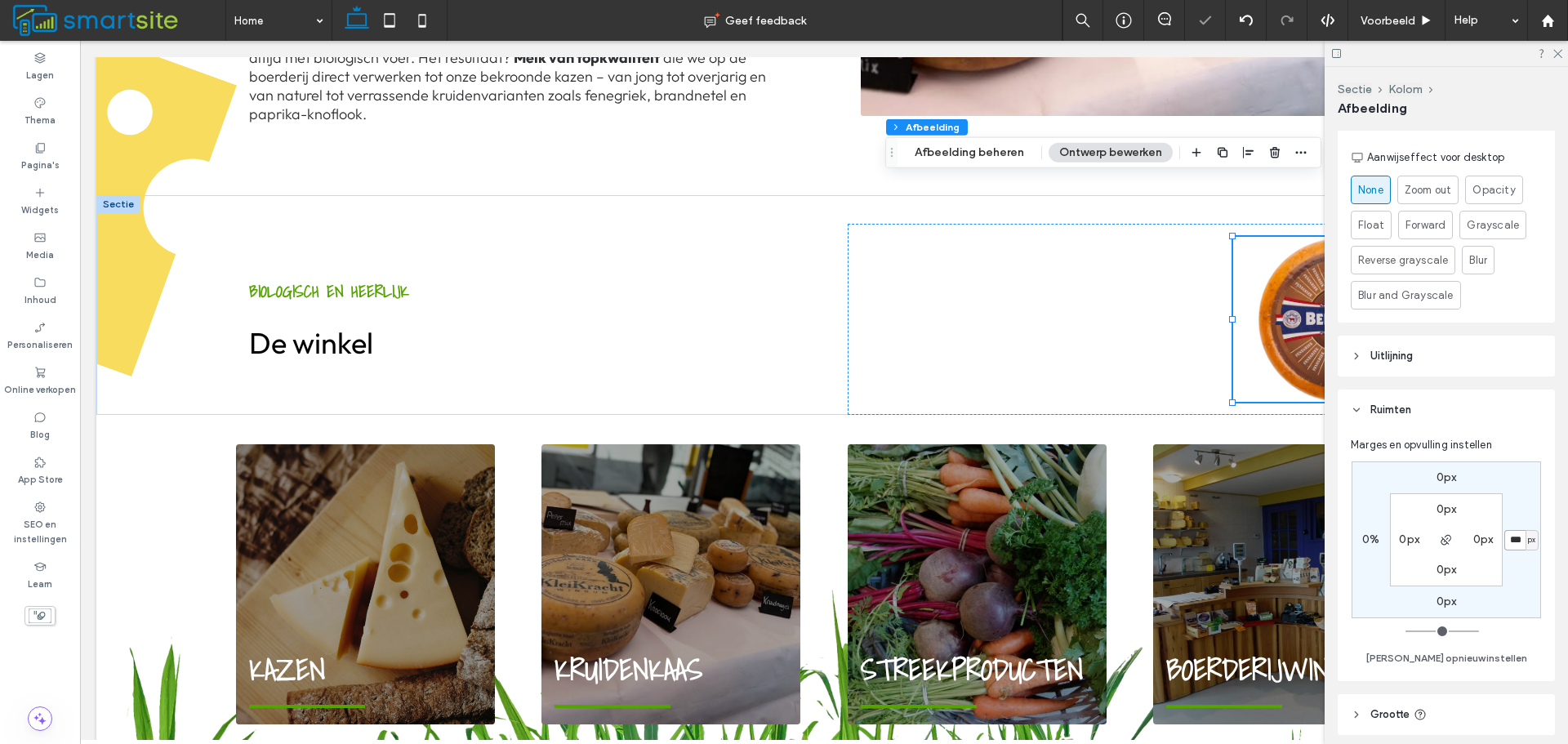
type input "*"
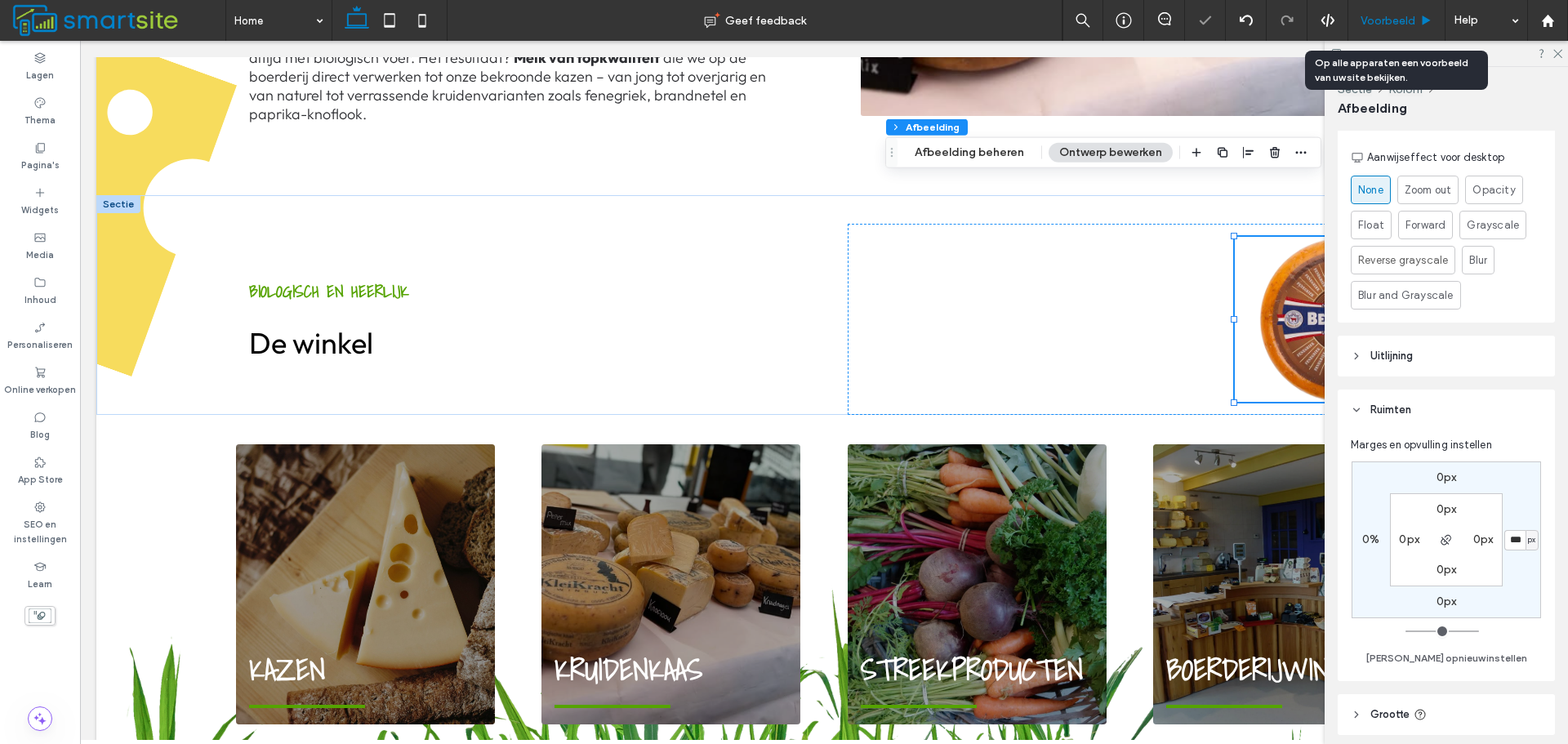
click at [1403, 19] on span "Voorbeeld" at bounding box center [1388, 21] width 54 height 14
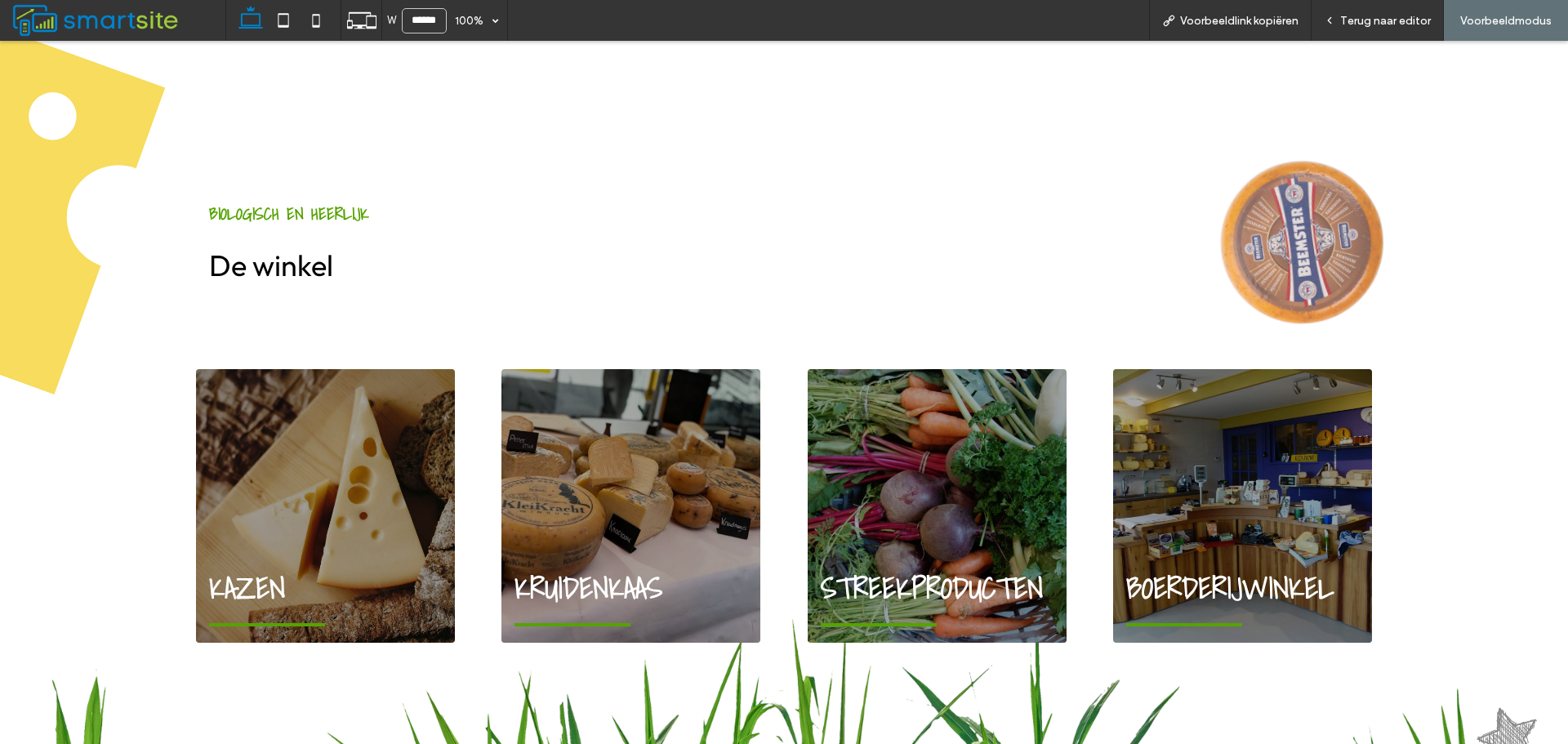
scroll to position [1225, 0]
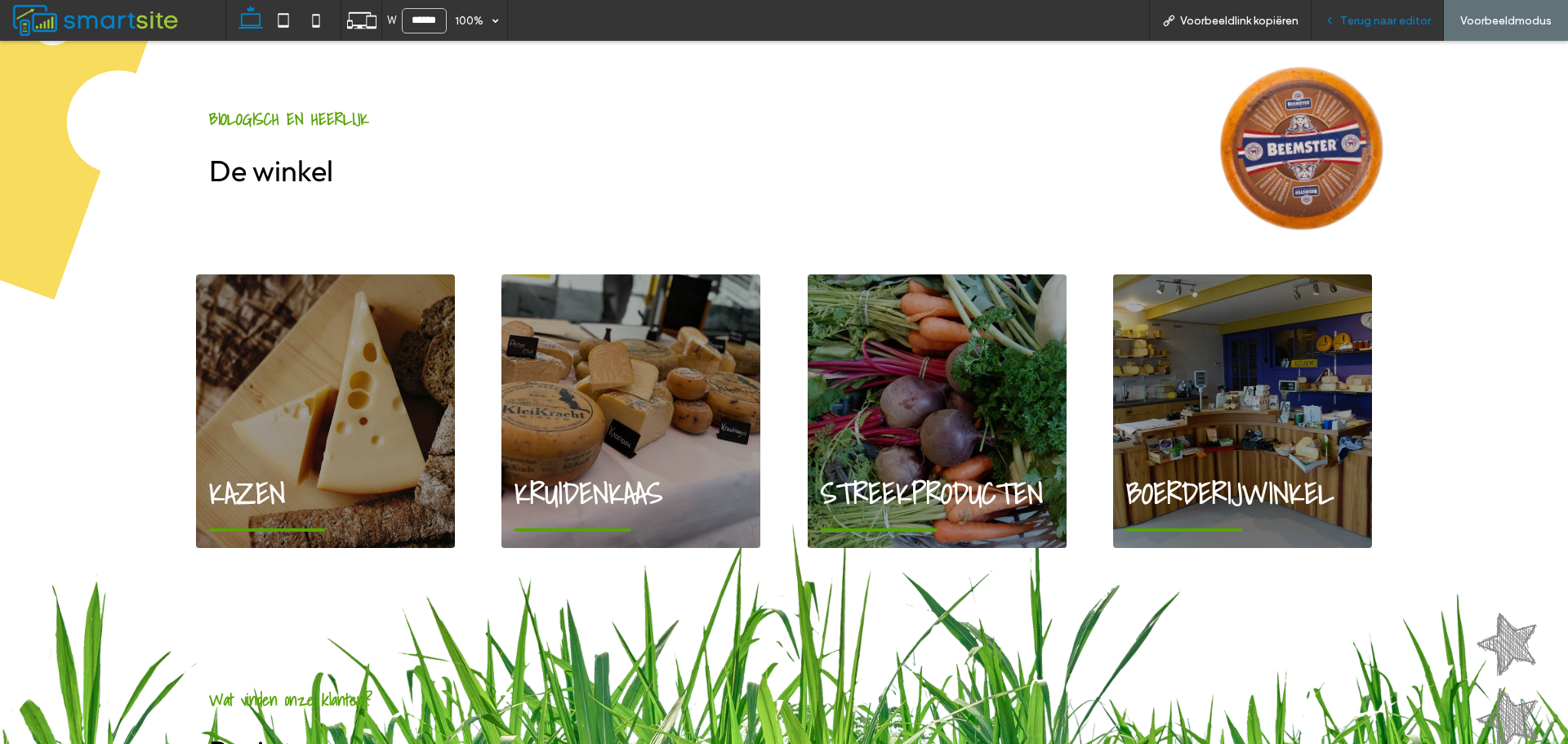
click at [1361, 16] on span "Terug naar editor" at bounding box center [1385, 21] width 91 height 14
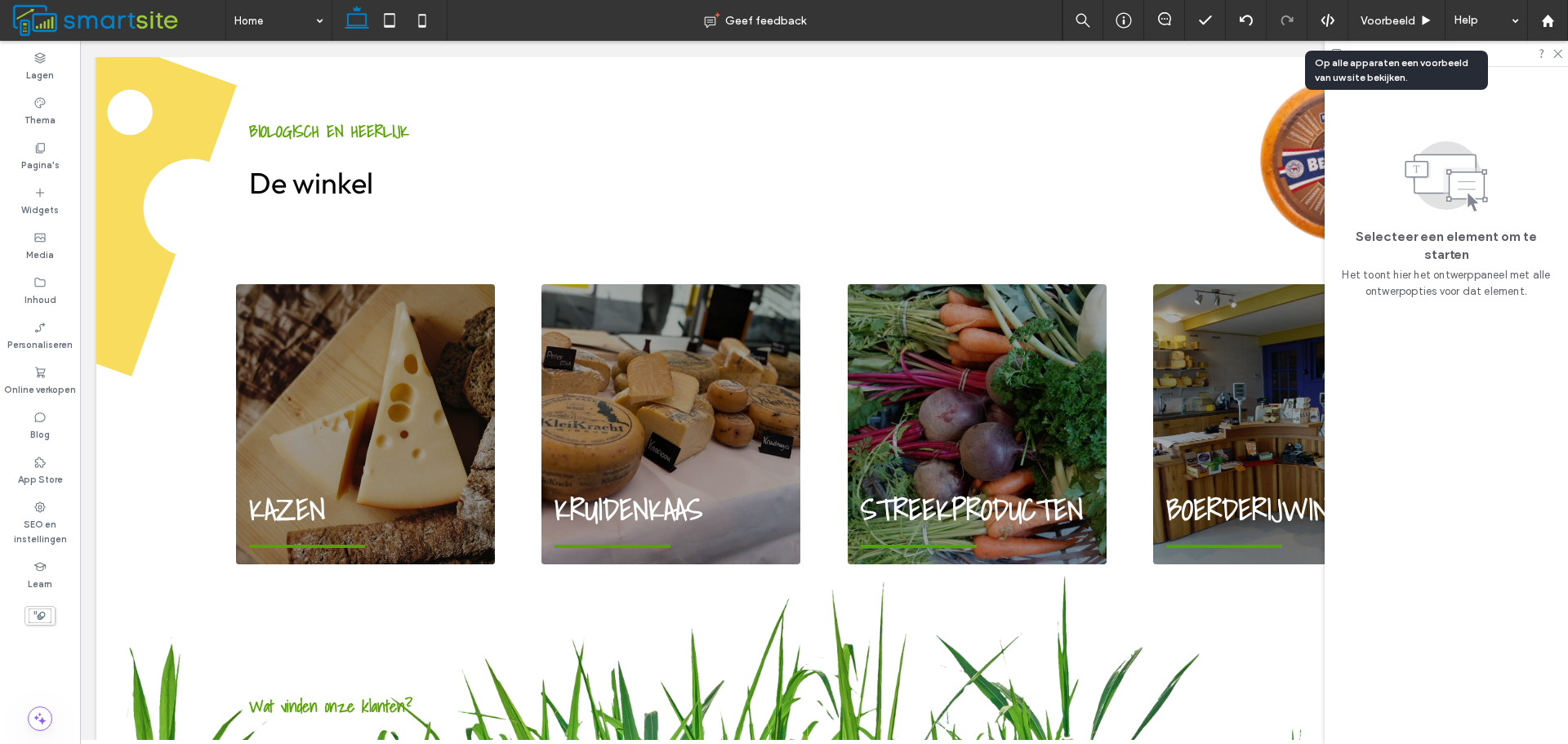
scroll to position [1217, 0]
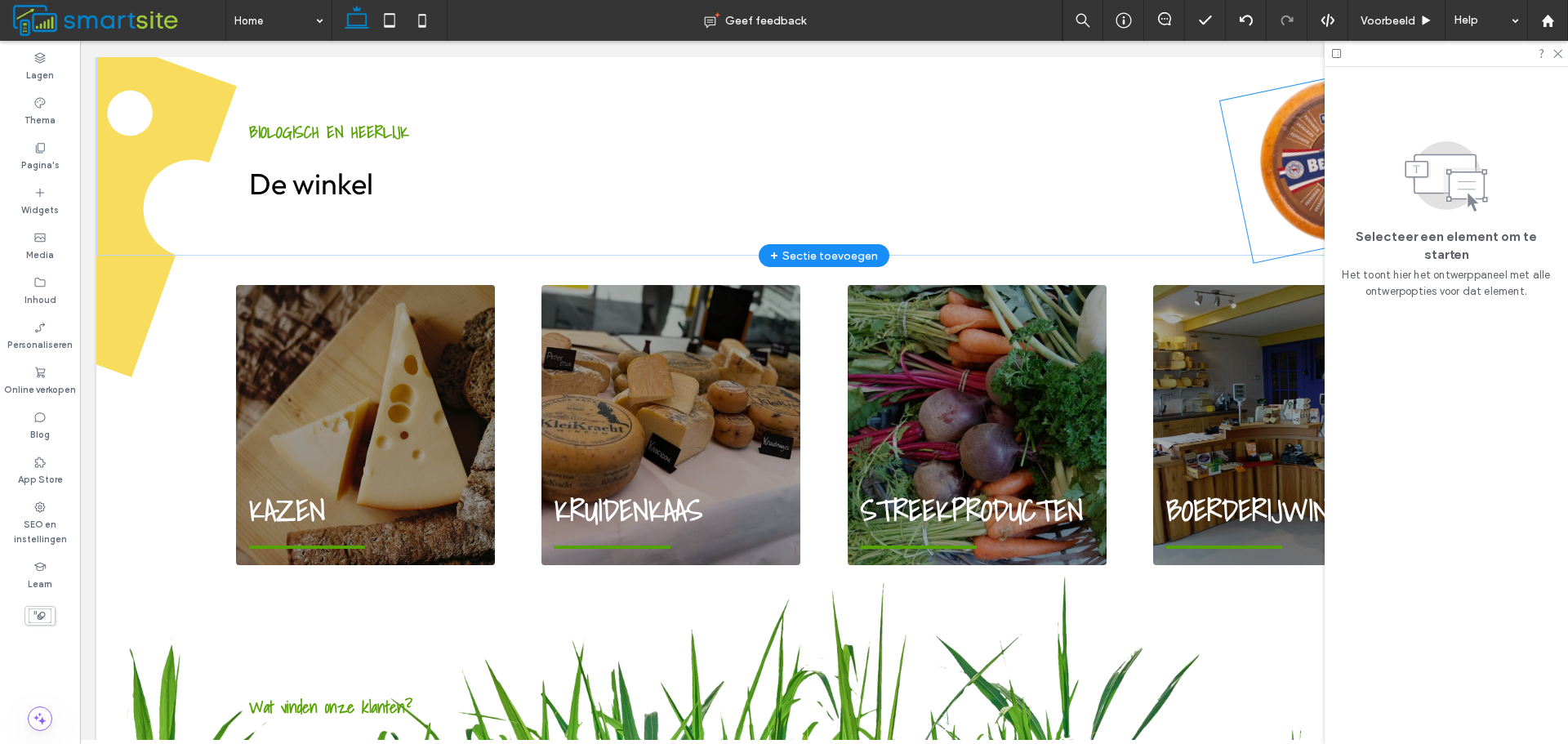
click at [1311, 134] on img at bounding box center [1341, 160] width 242 height 205
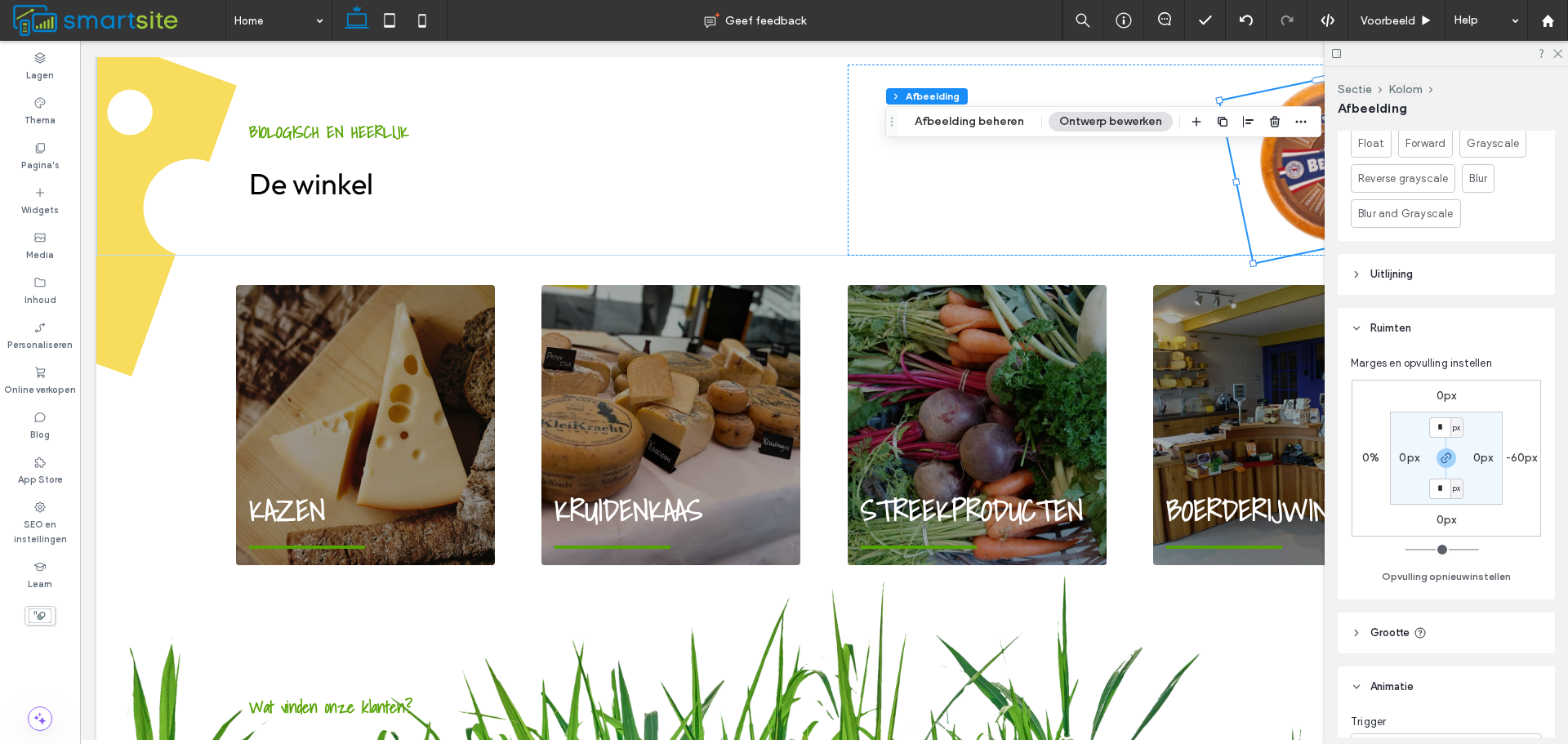
scroll to position [980, 0]
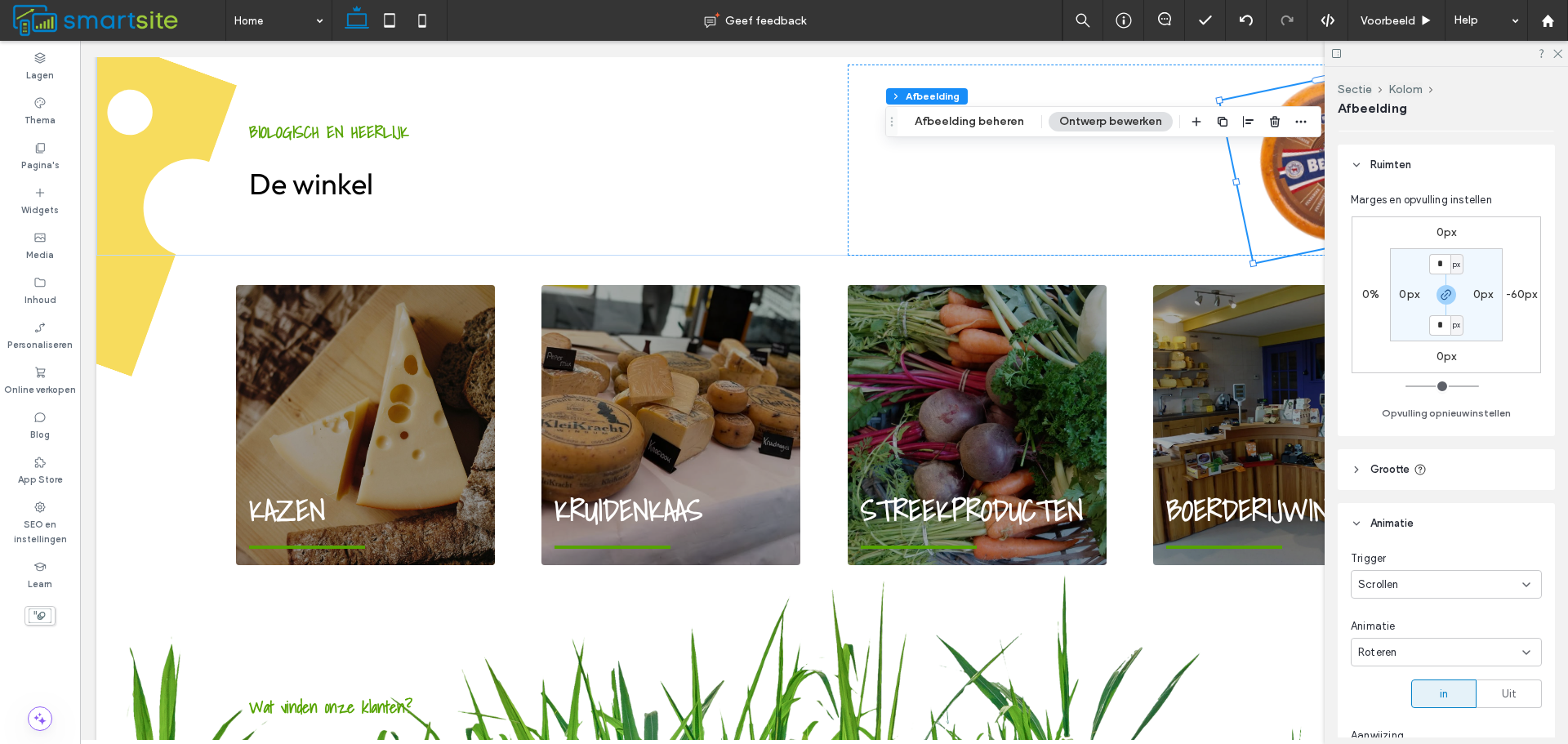
click at [1524, 288] on label "-60px" at bounding box center [1522, 294] width 32 height 14
type input "*"
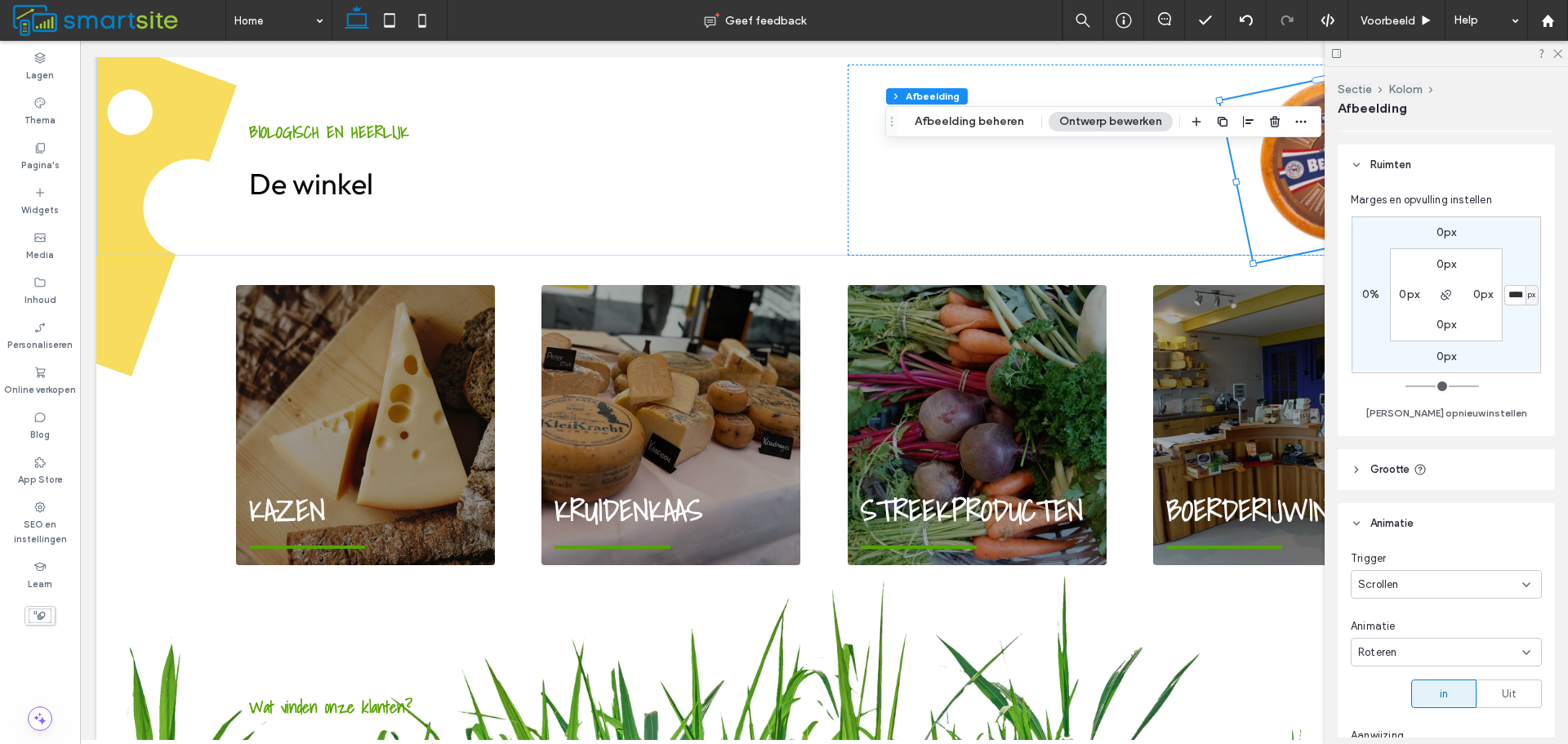
type input "****"
type input "*"
type input "***"
type input "*"
type input "****"
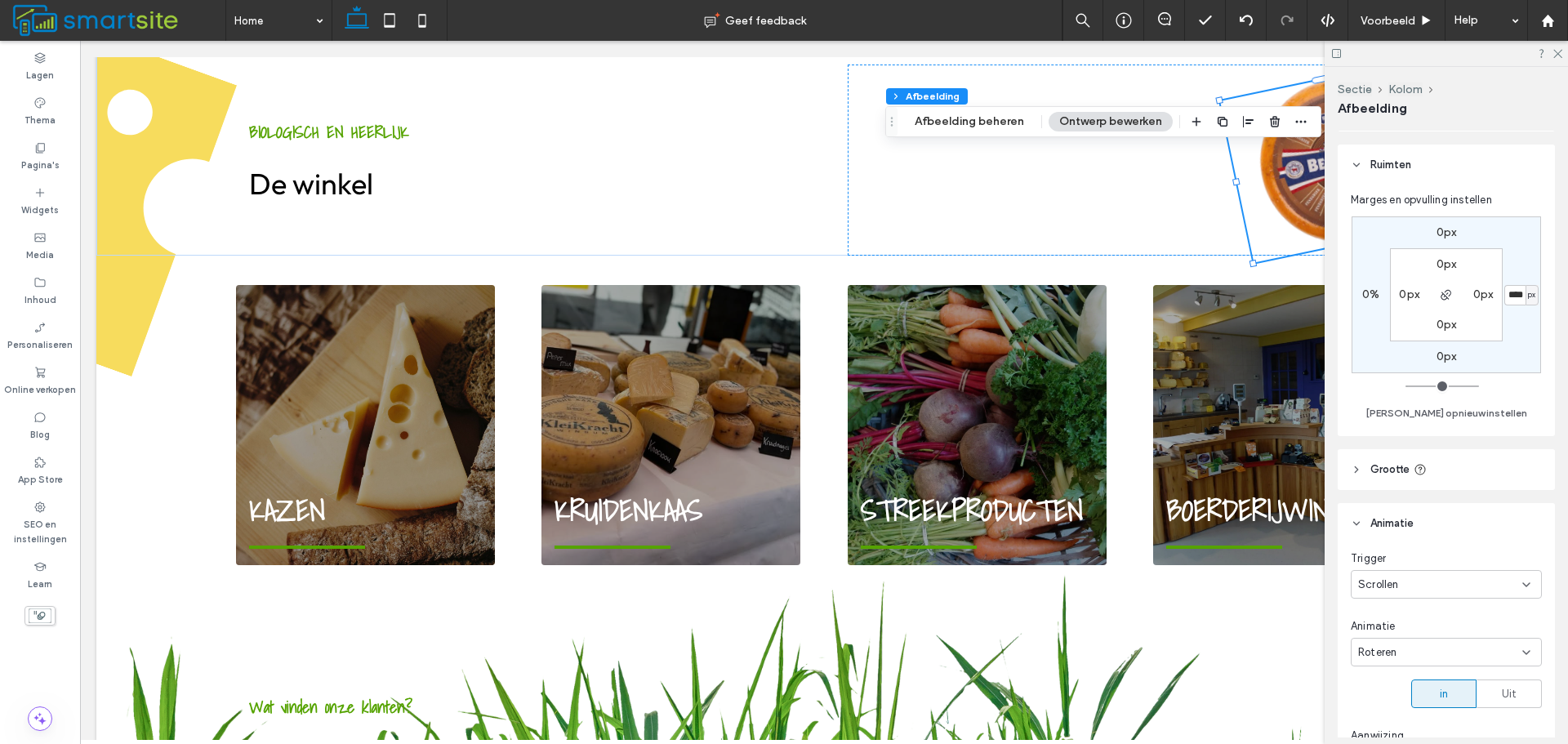
type input "*"
type input "****"
type input "*"
type input "****"
type input "*"
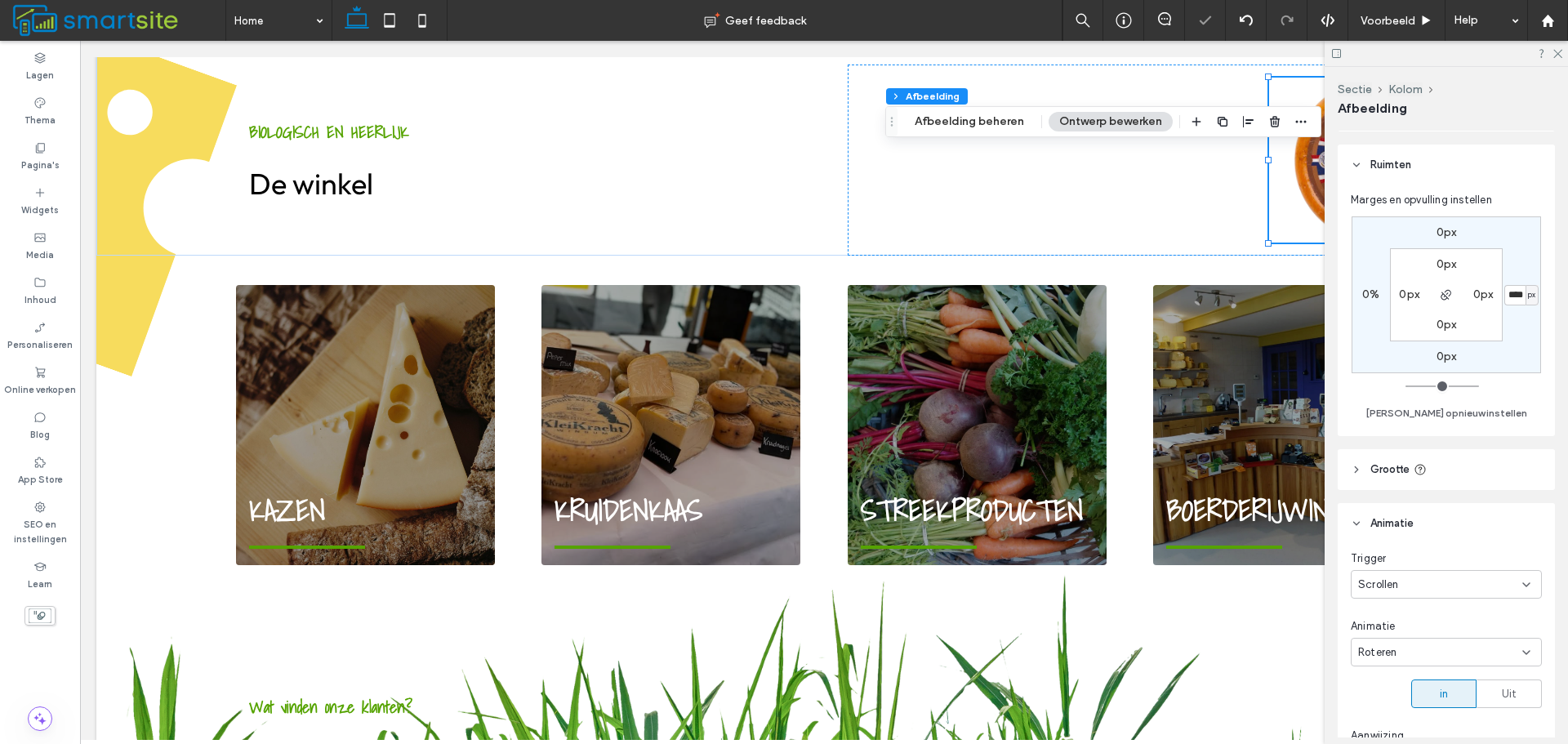
type input "****"
type input "*"
click at [1389, 16] on span "Voorbeeld" at bounding box center [1388, 21] width 54 height 14
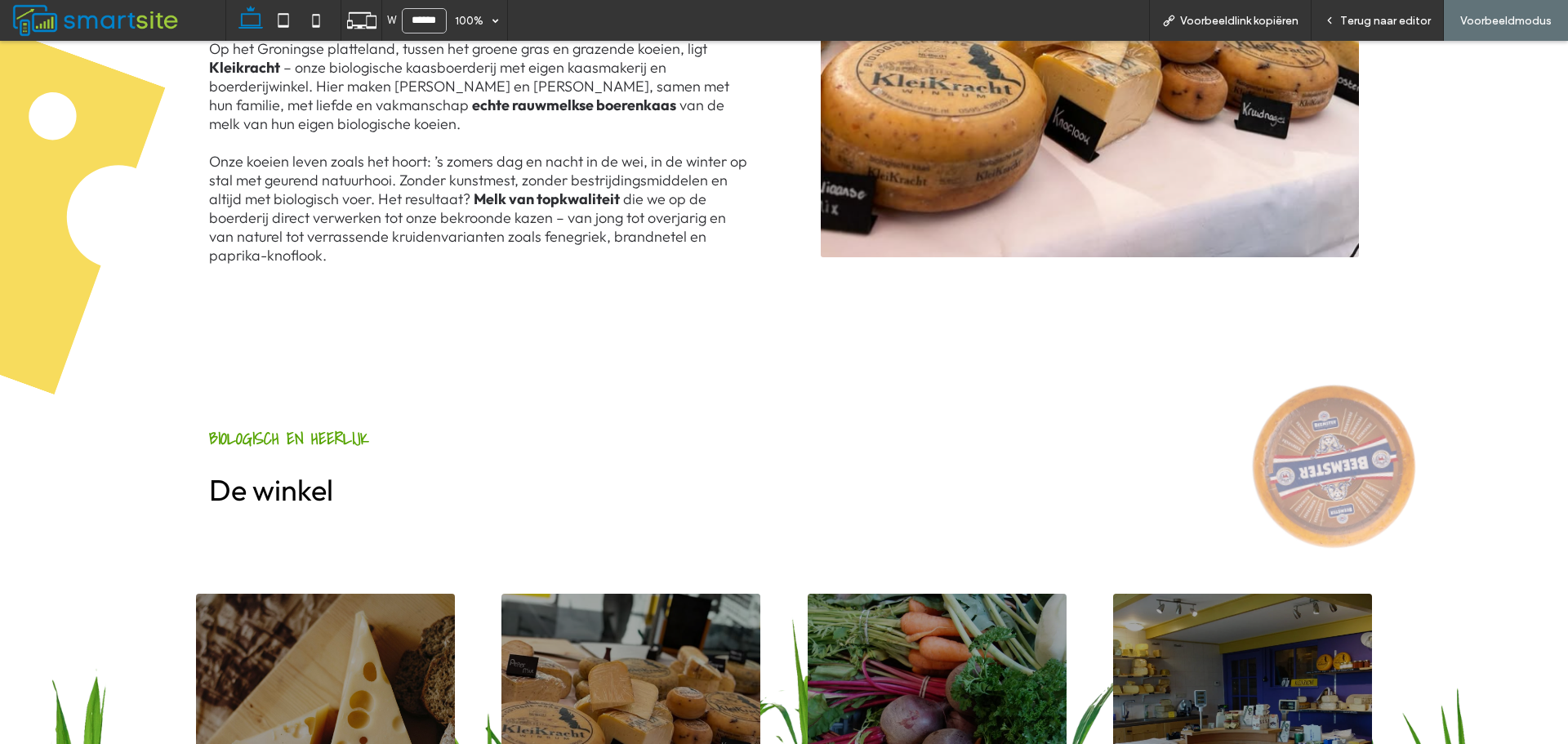
scroll to position [899, 0]
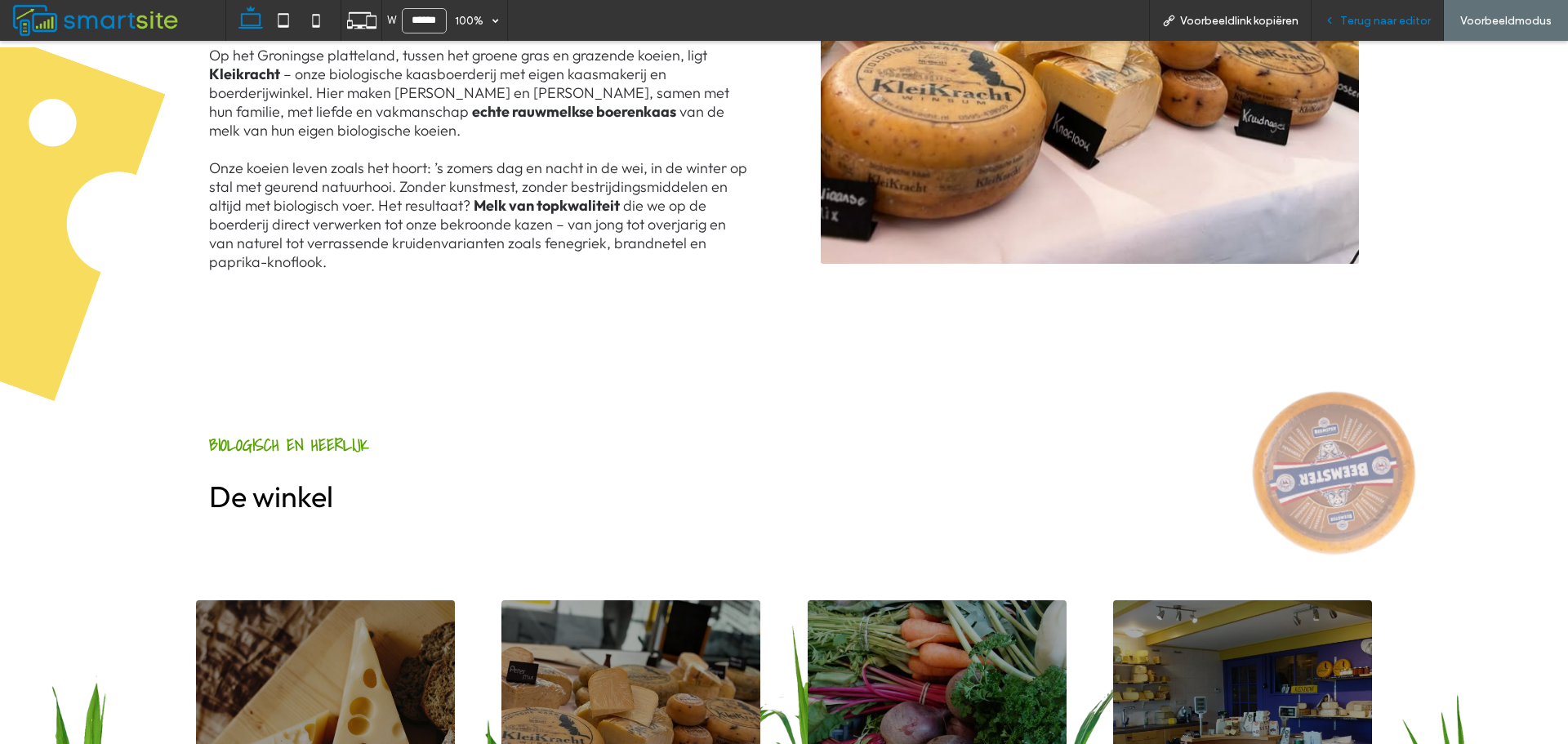
click at [1367, 21] on span "Terug naar editor" at bounding box center [1385, 21] width 91 height 14
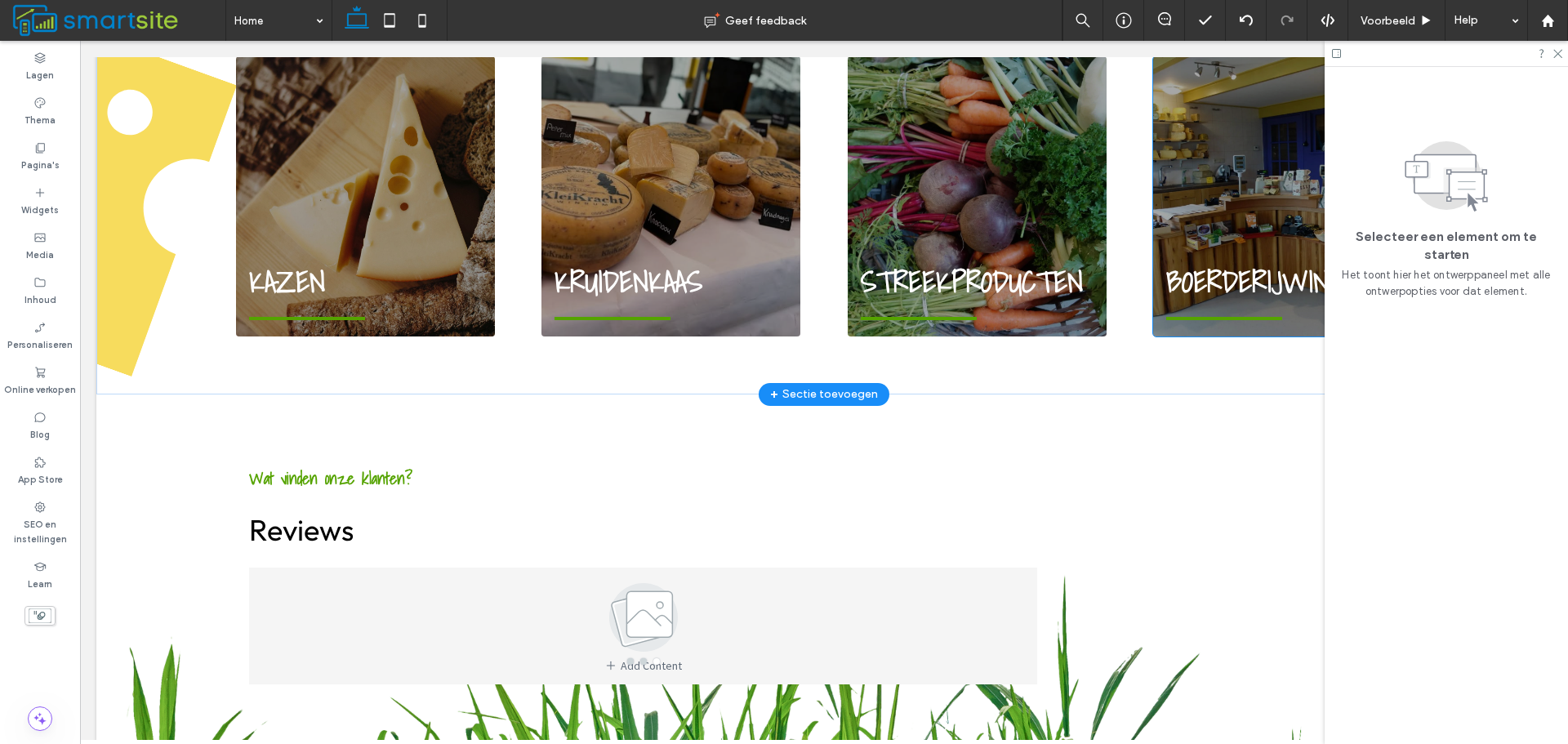
scroll to position [1549, 0]
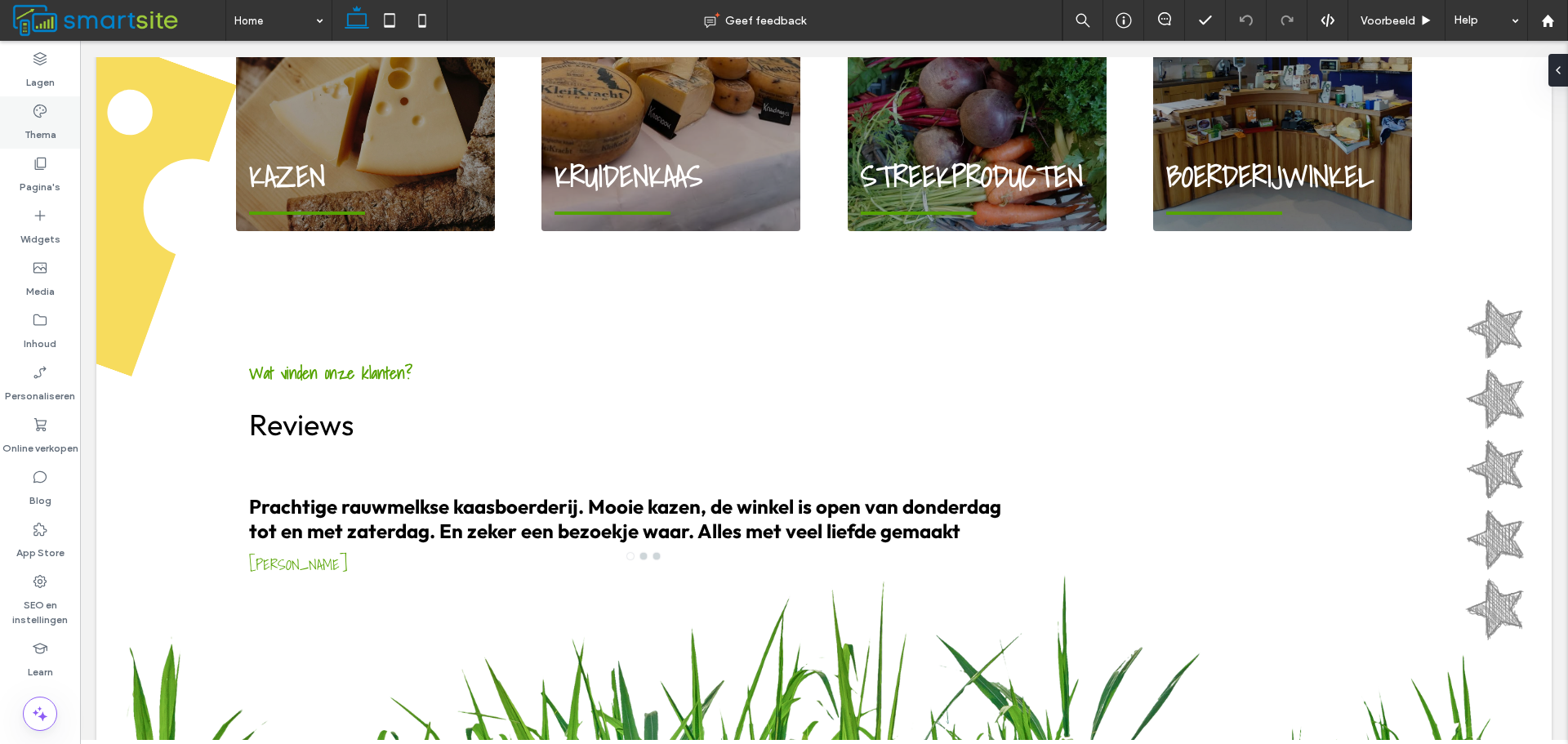
click at [53, 122] on label "Thema" at bounding box center [40, 130] width 32 height 23
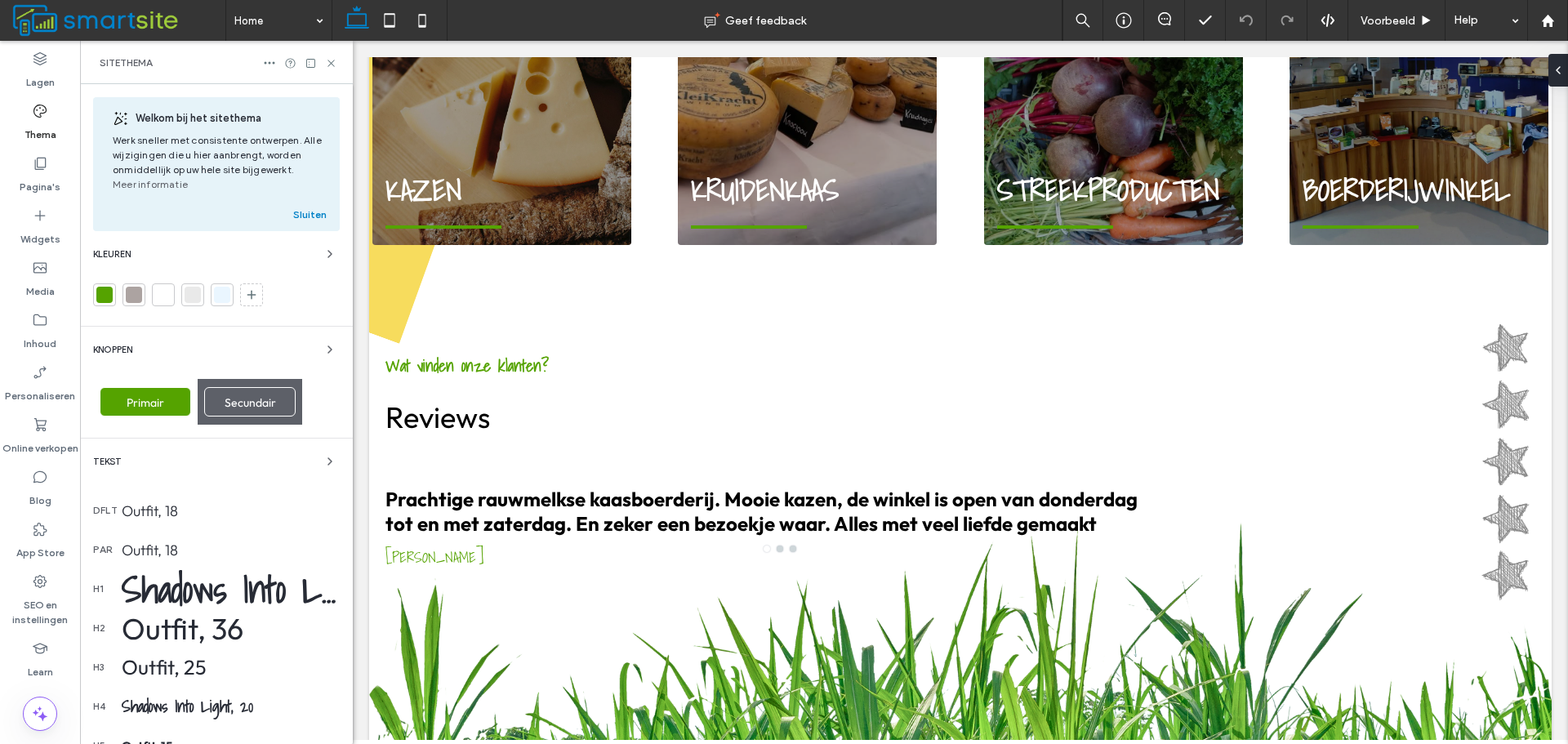
scroll to position [1519, 0]
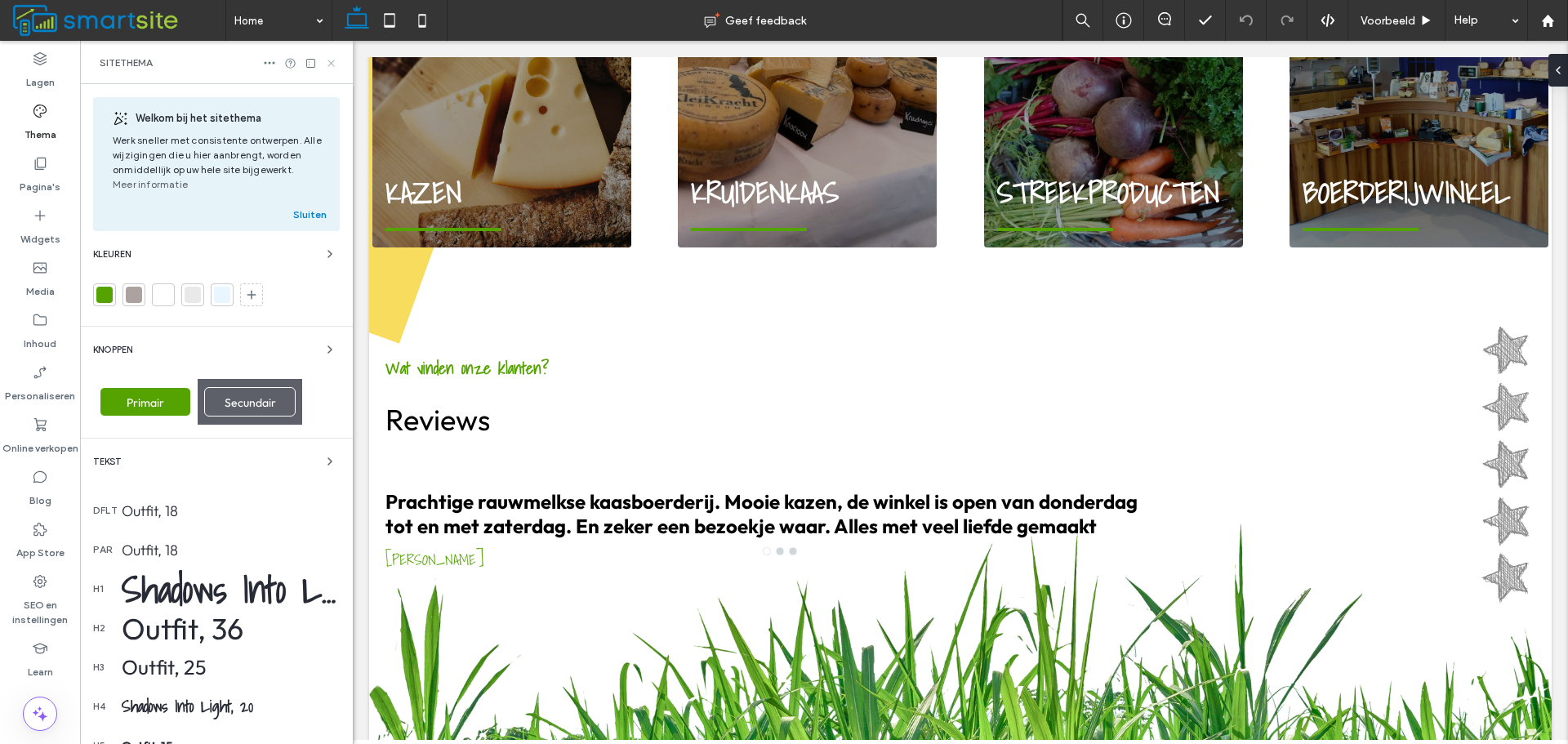
click at [335, 57] on icon at bounding box center [331, 63] width 12 height 12
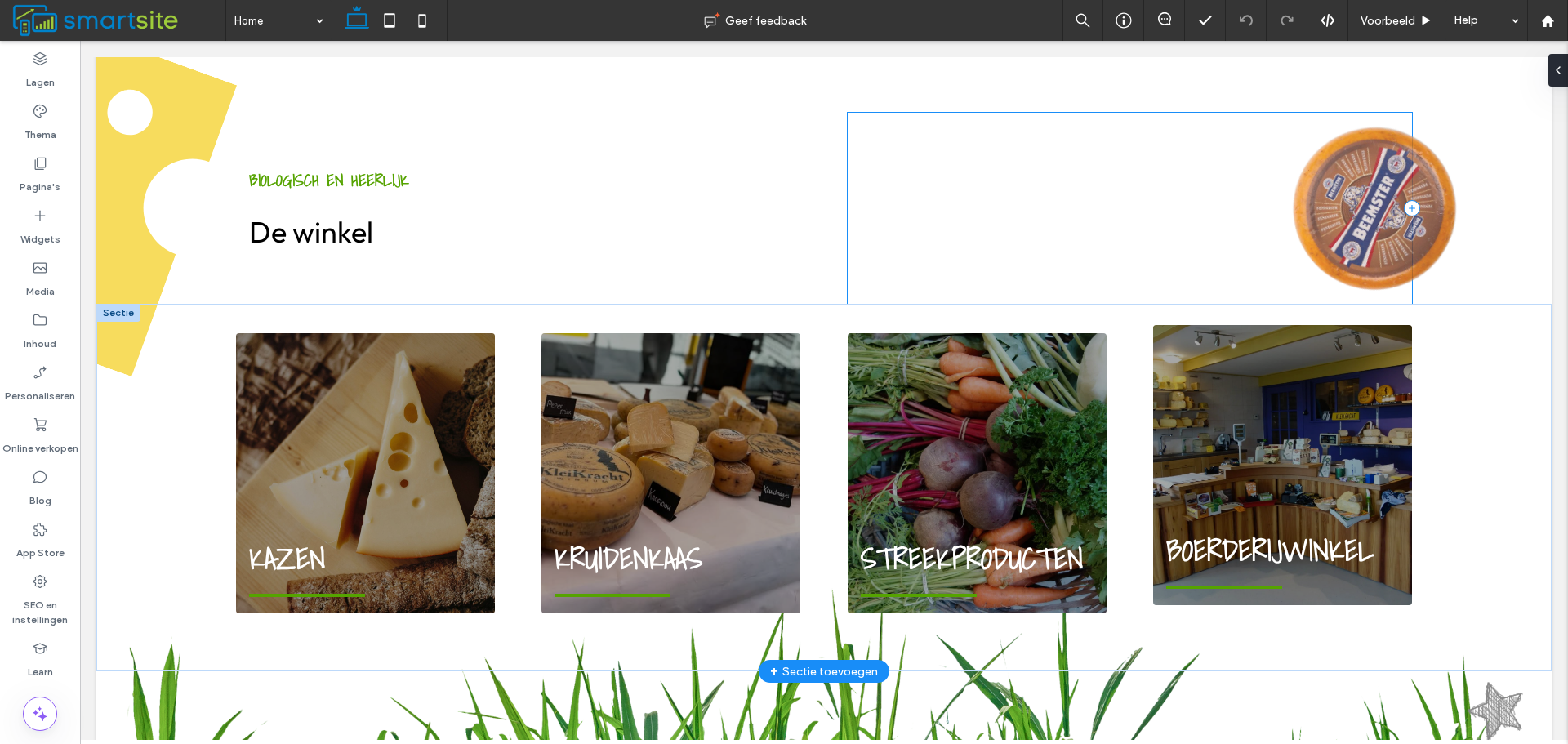
scroll to position [1129, 0]
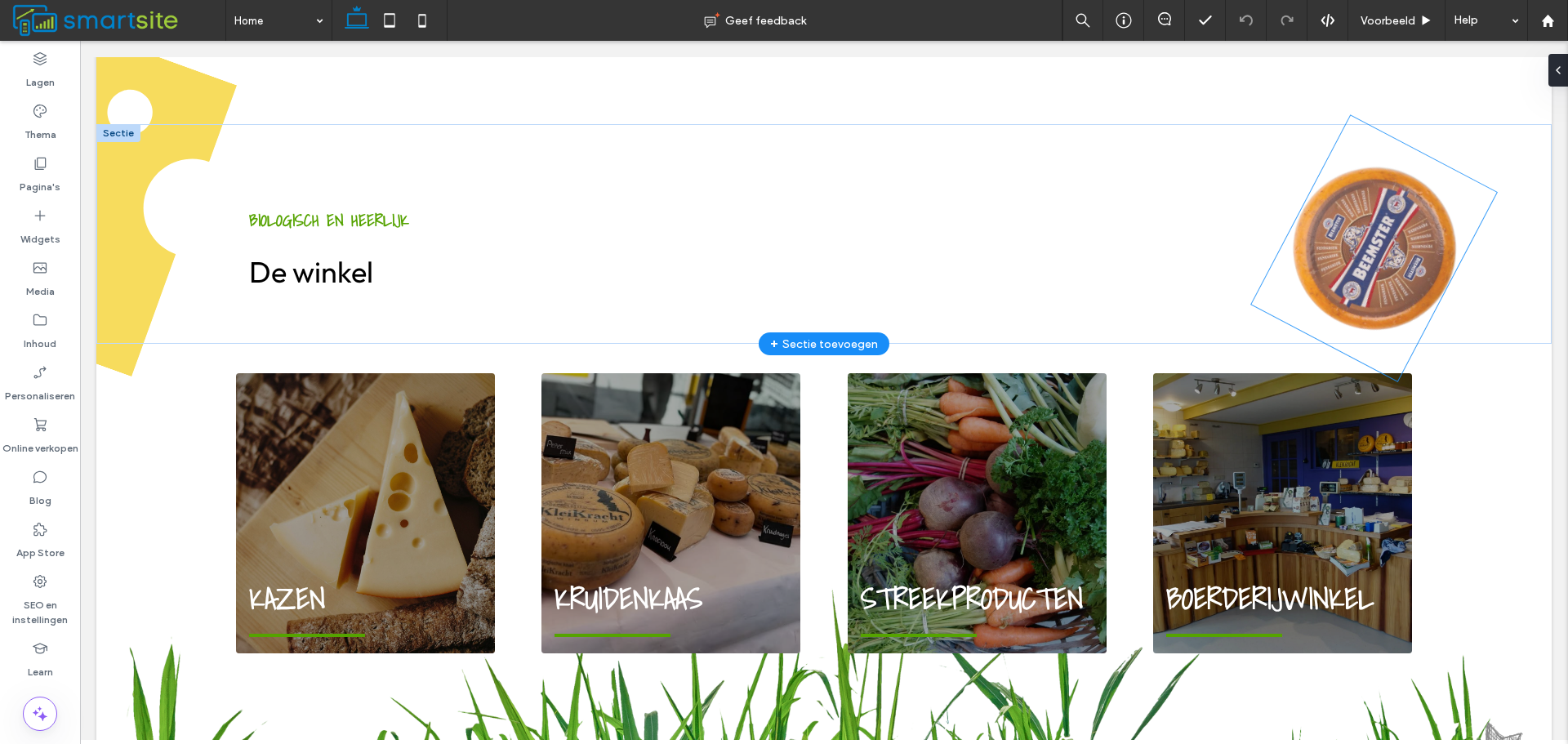
click at [1350, 187] on img at bounding box center [1374, 248] width 245 height 266
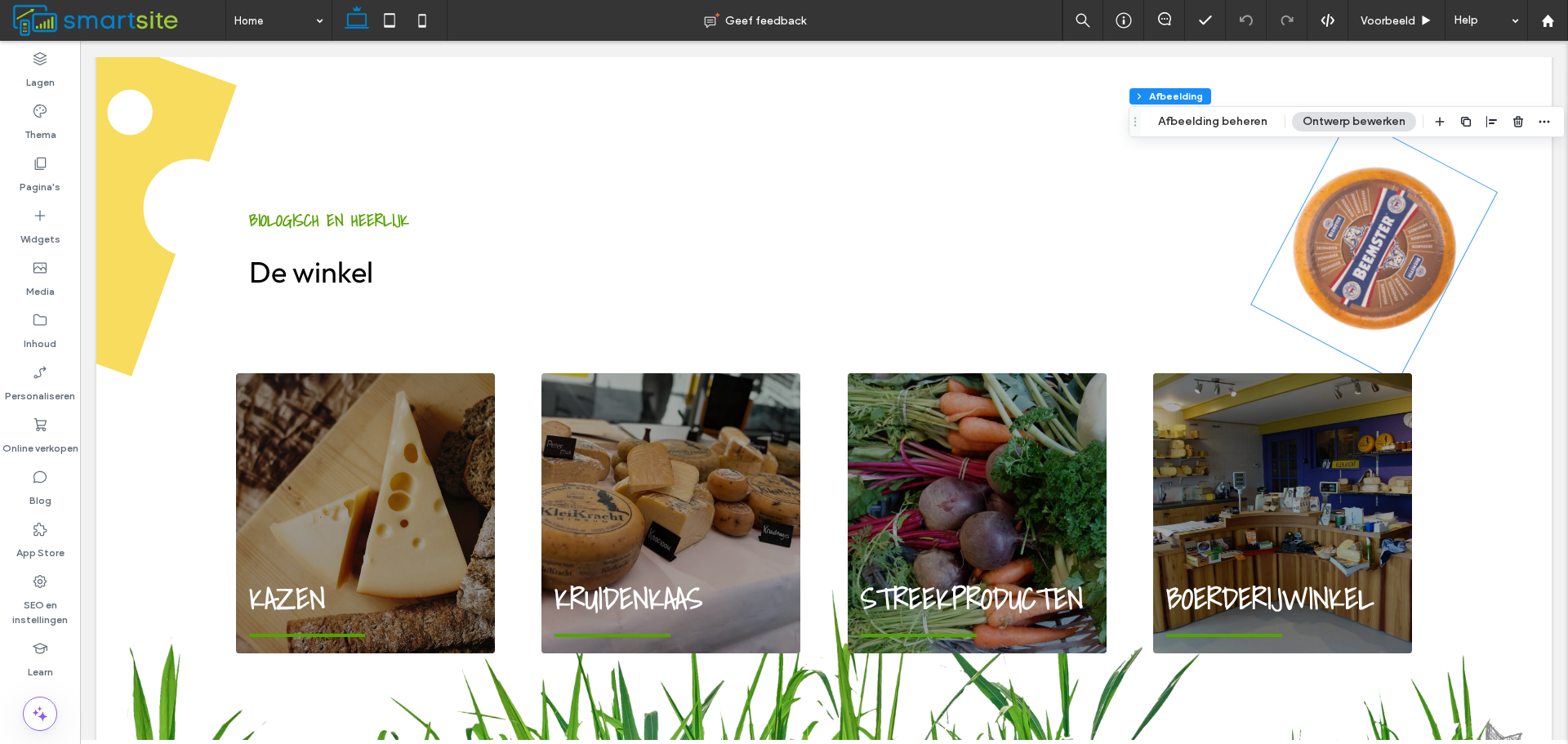
type input "*"
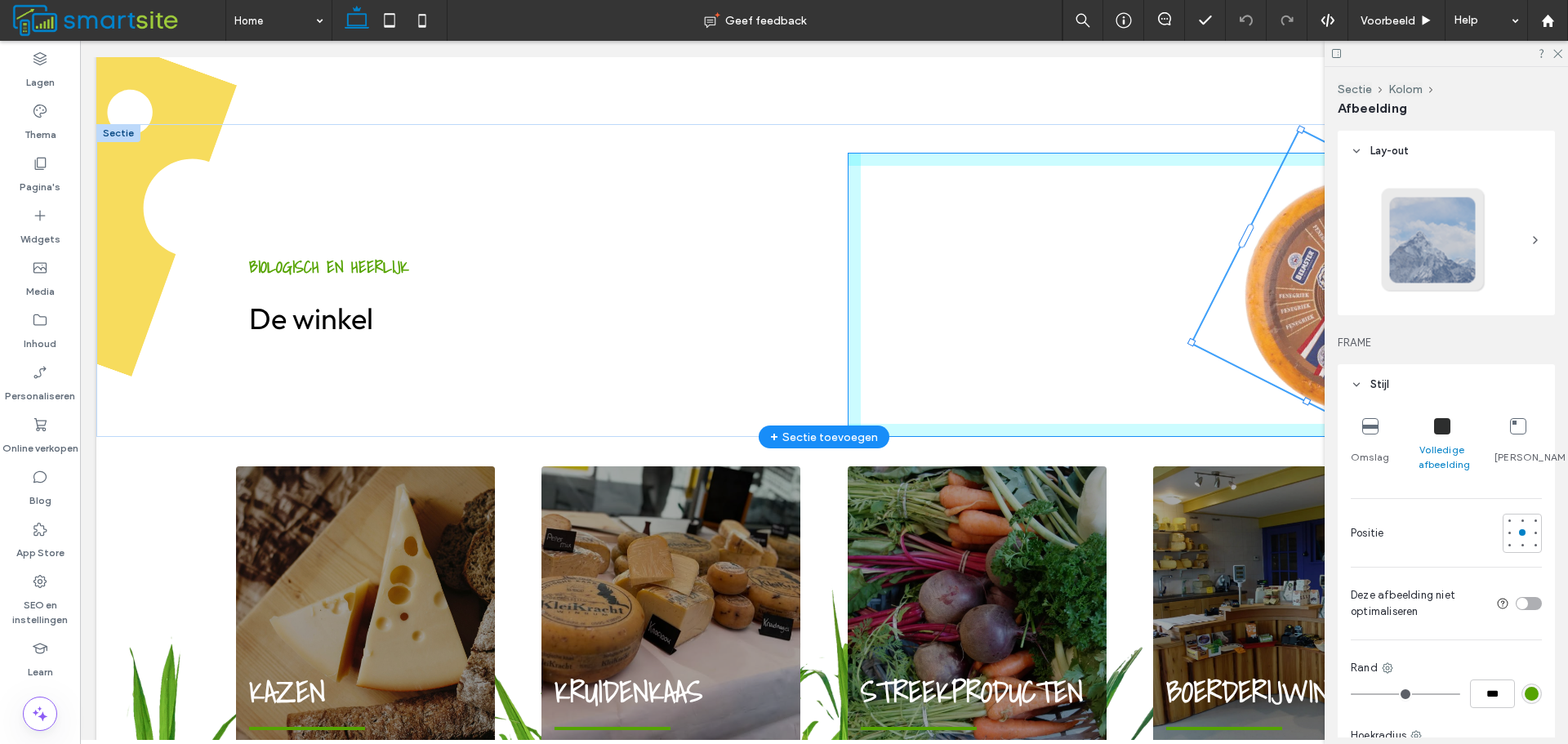
click at [1250, 286] on div "BIOLOGISCH EN HEERLIJK De winkel 44% , 316px" at bounding box center [825, 281] width 1176 height 314
type input "**"
type input "****"
type input "***"
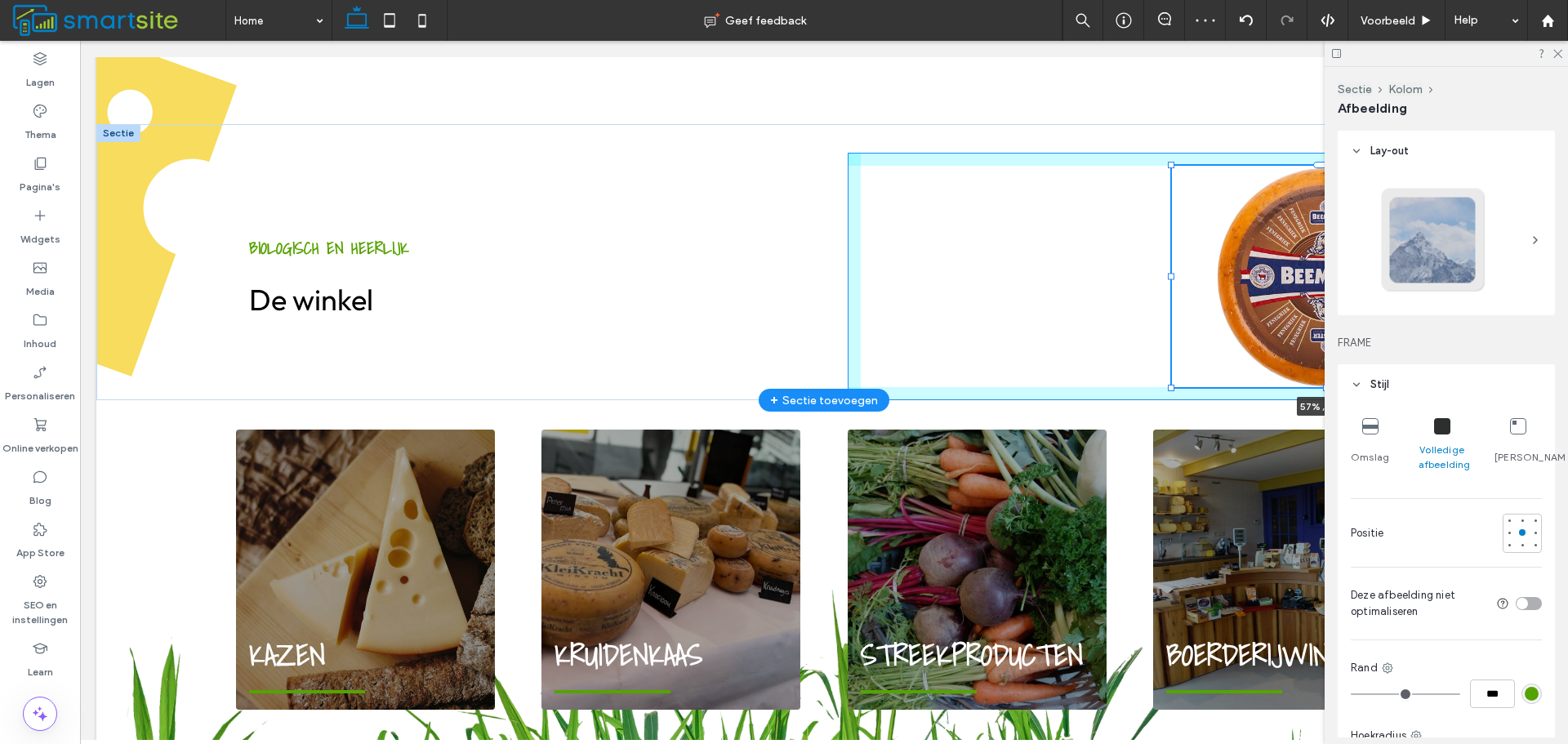
drag, startPoint x: 1137, startPoint y: 147, endPoint x: 1167, endPoint y: 202, distance: 62.6
click at [1172, 166] on div at bounding box center [1172, 166] width 1 height 1
type input "**"
type input "****"
type input "***"
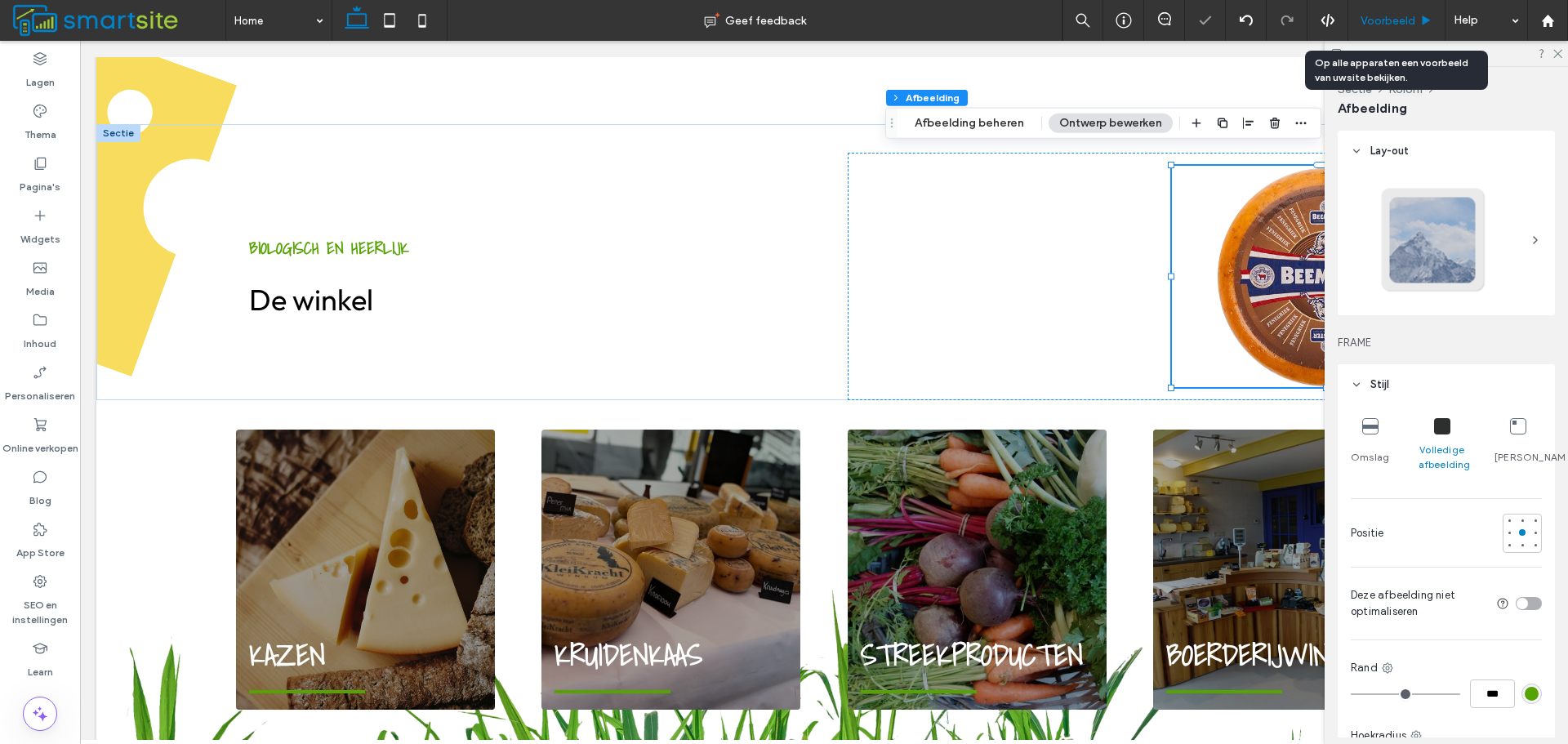
click at [1421, 22] on icon at bounding box center [1427, 21] width 12 height 12
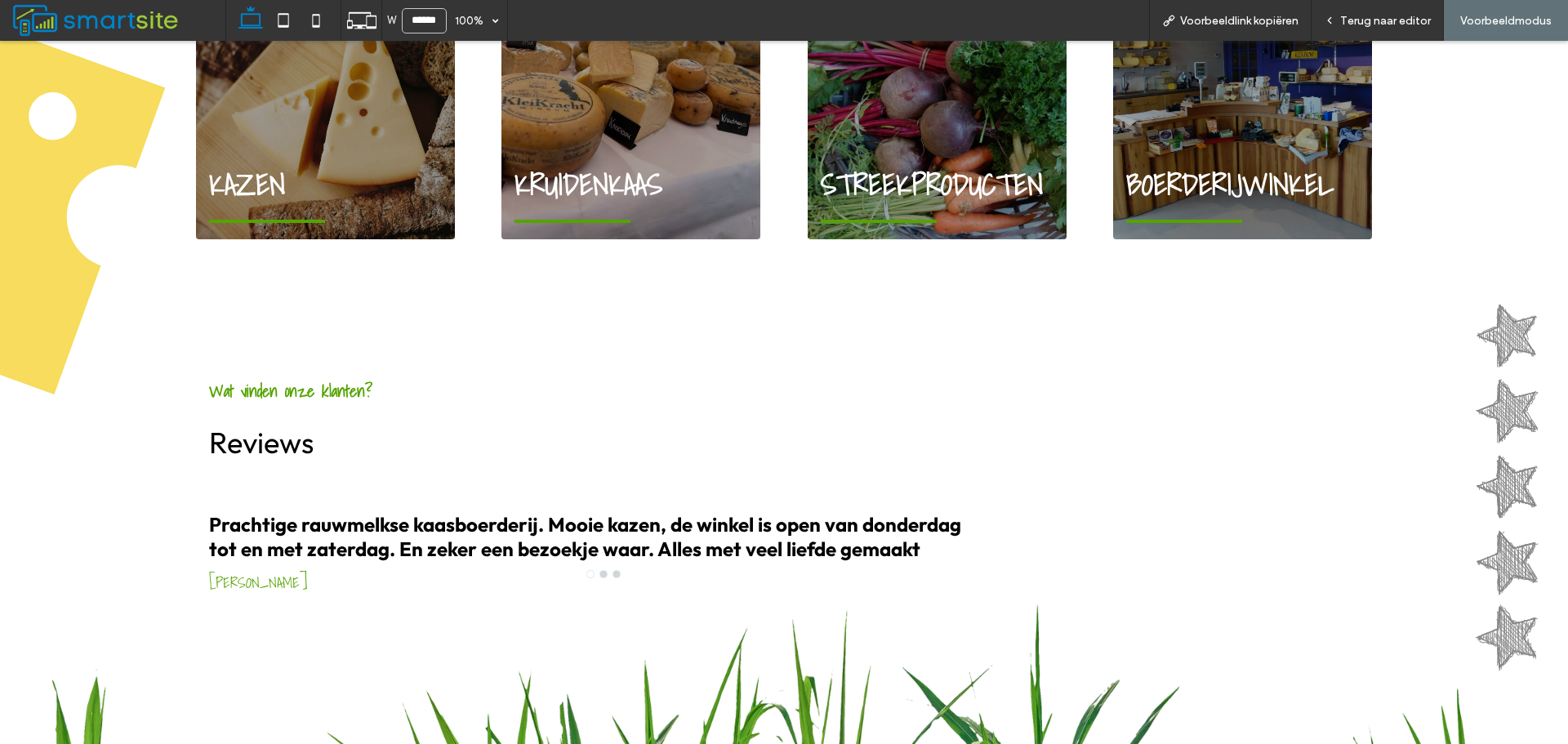
scroll to position [1619, 0]
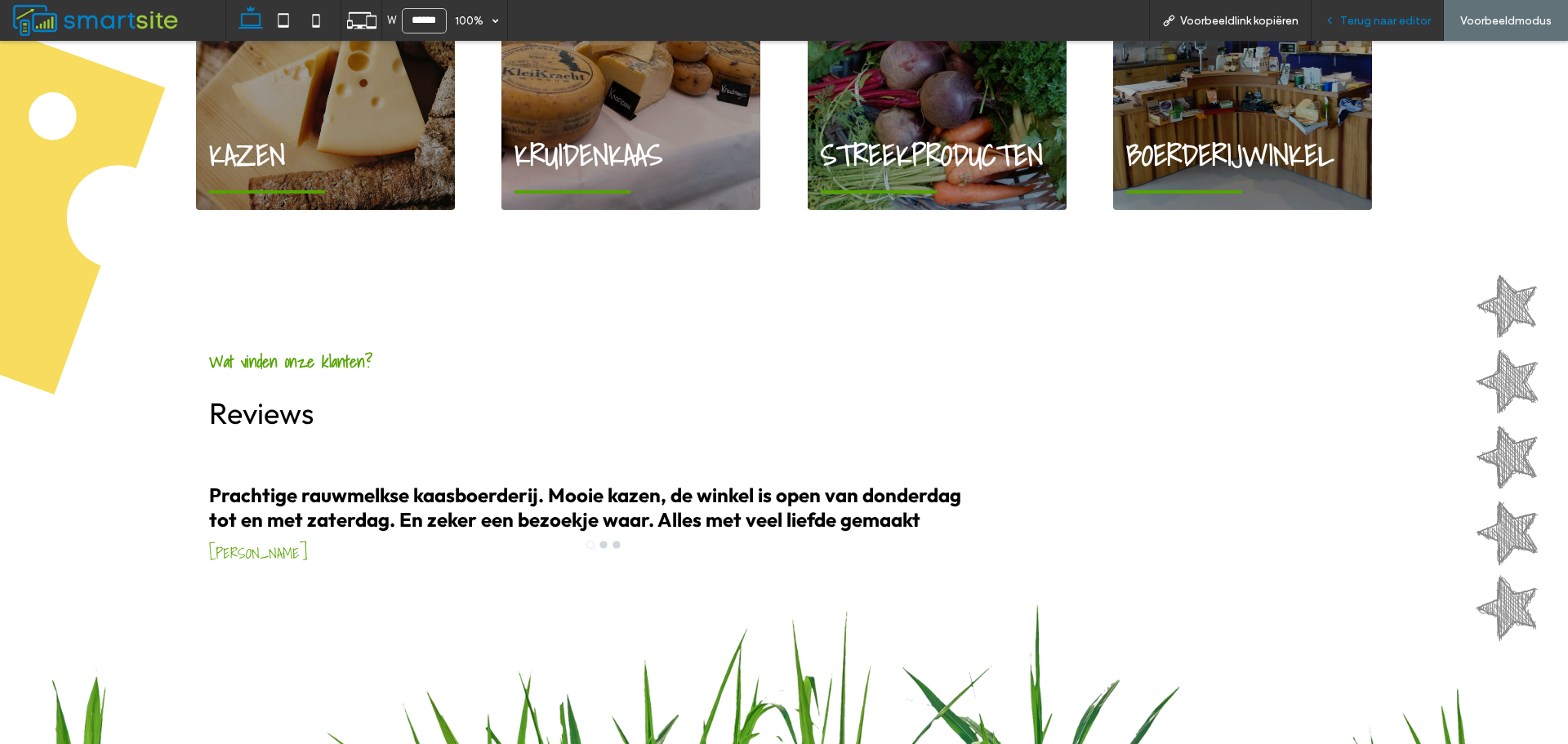
click at [1370, 27] on span "Terug naar editor" at bounding box center [1385, 21] width 91 height 14
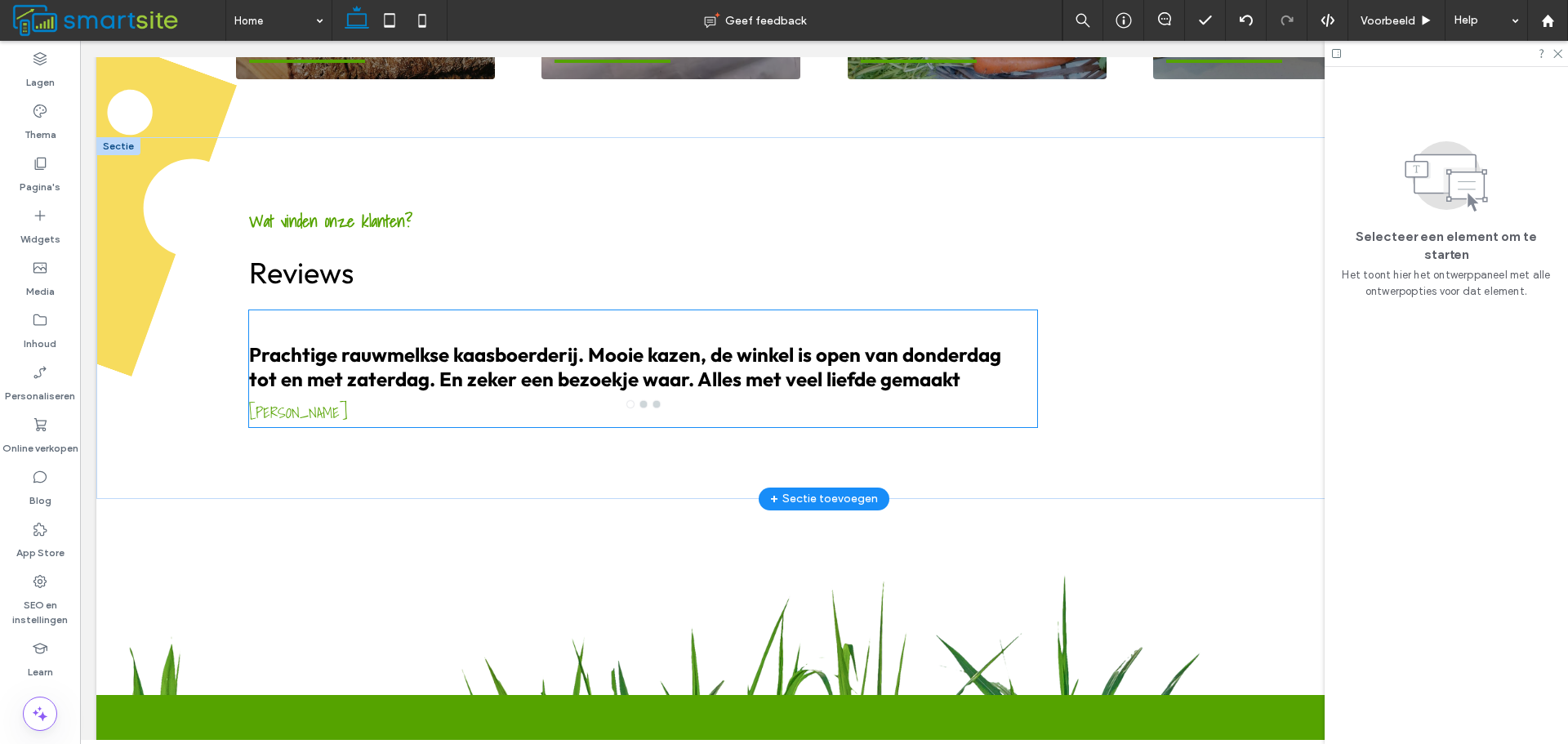
scroll to position [1772, 0]
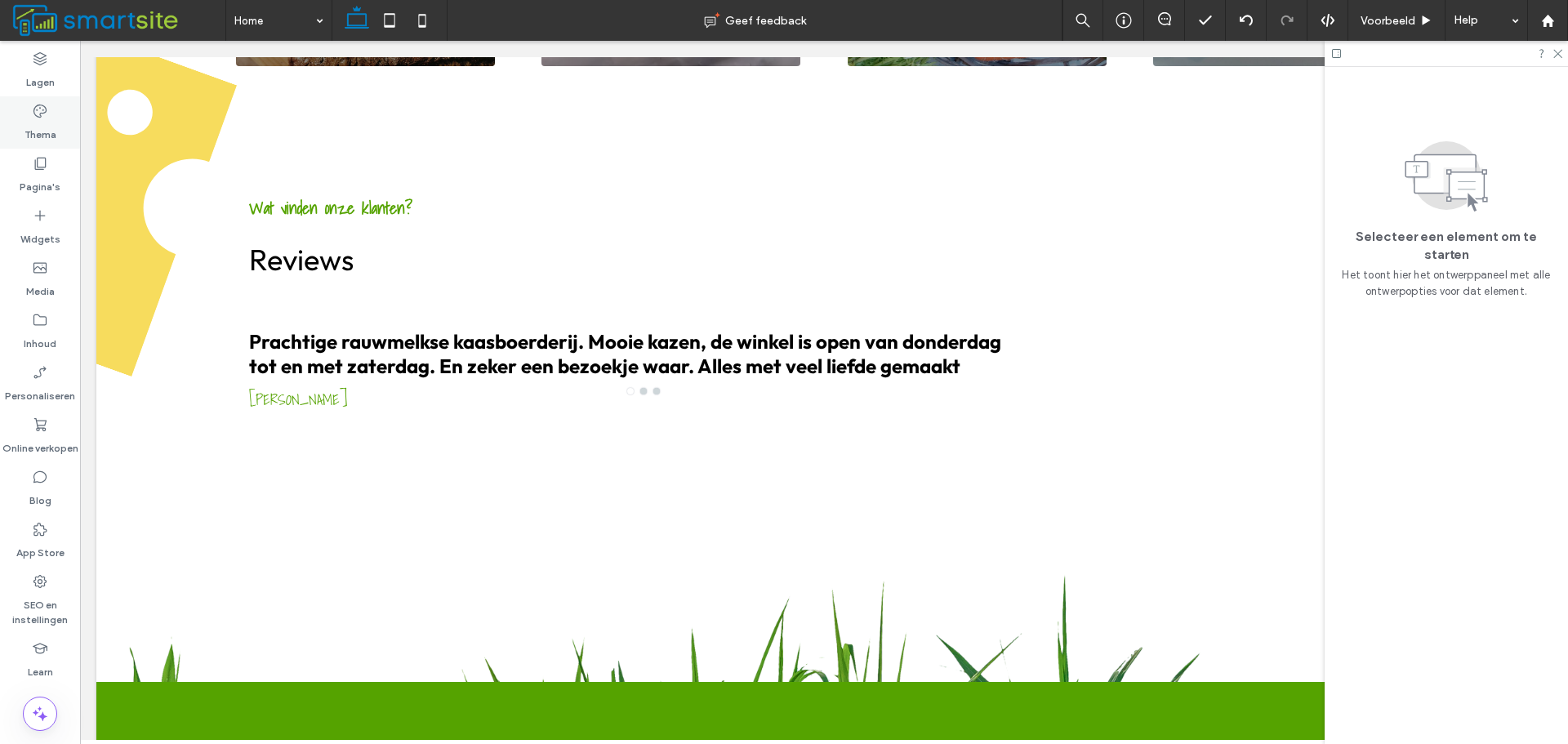
click at [58, 115] on div "Thema" at bounding box center [40, 122] width 80 height 53
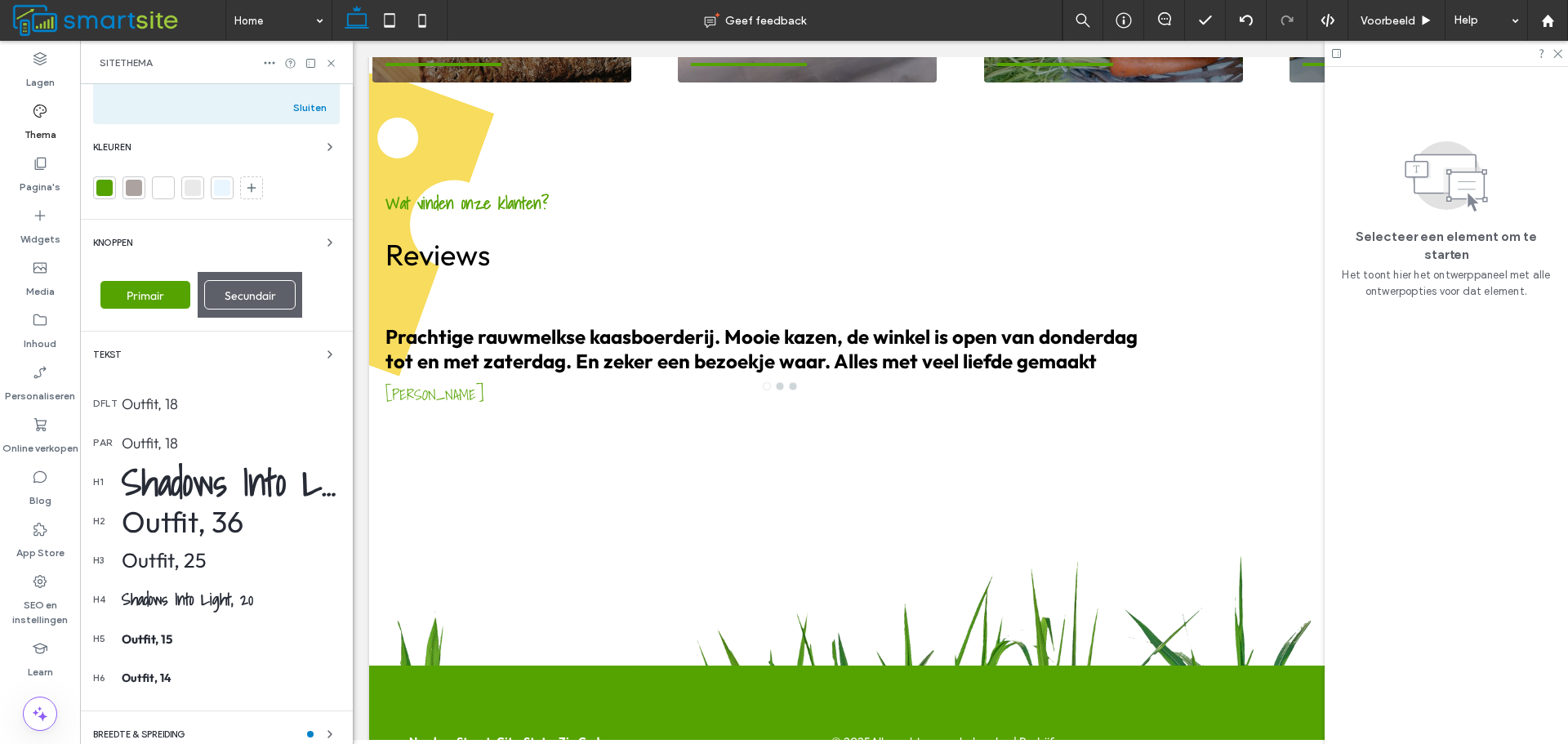
scroll to position [214, 0]
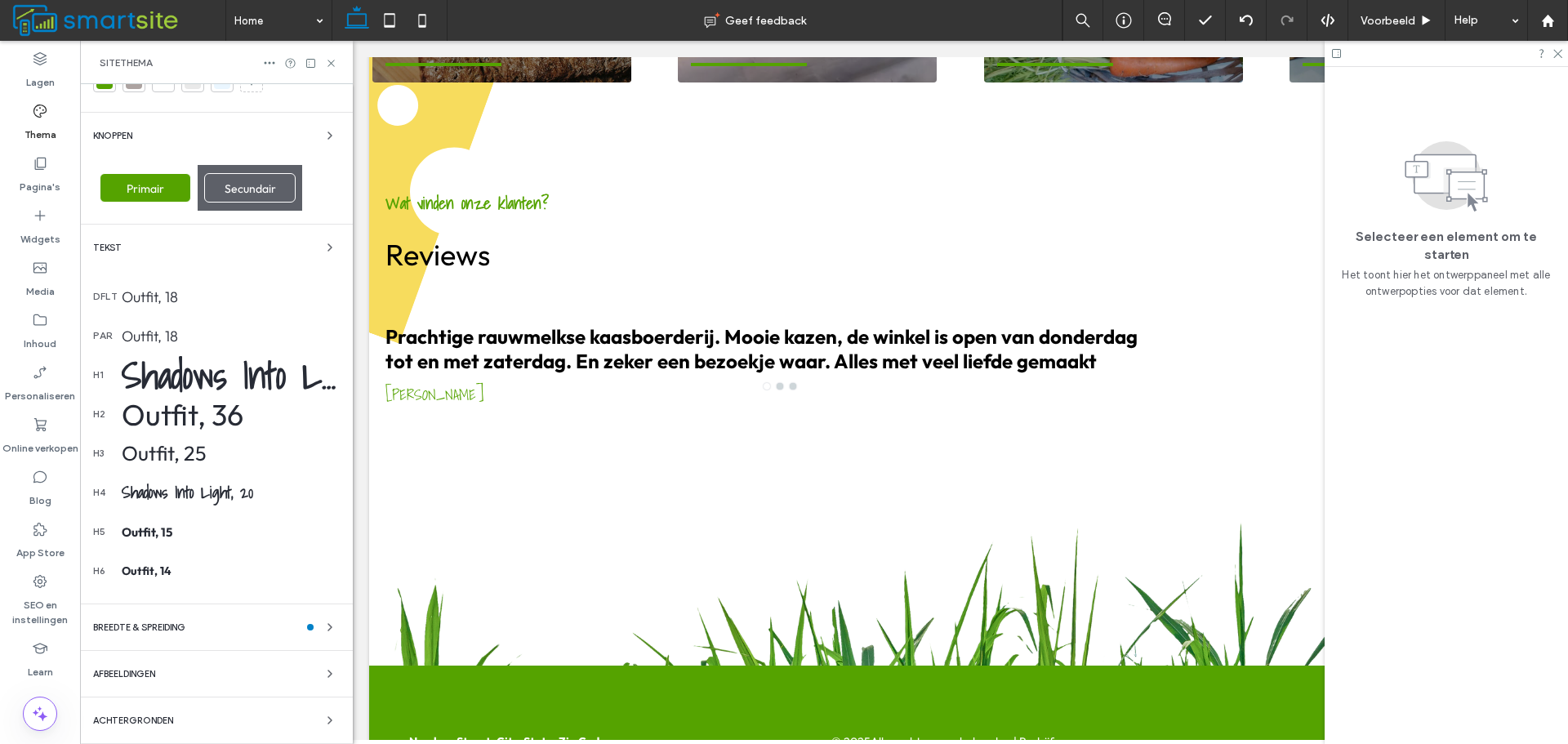
click at [231, 669] on div "Afbeeldingen" at bounding box center [216, 673] width 247 height 20
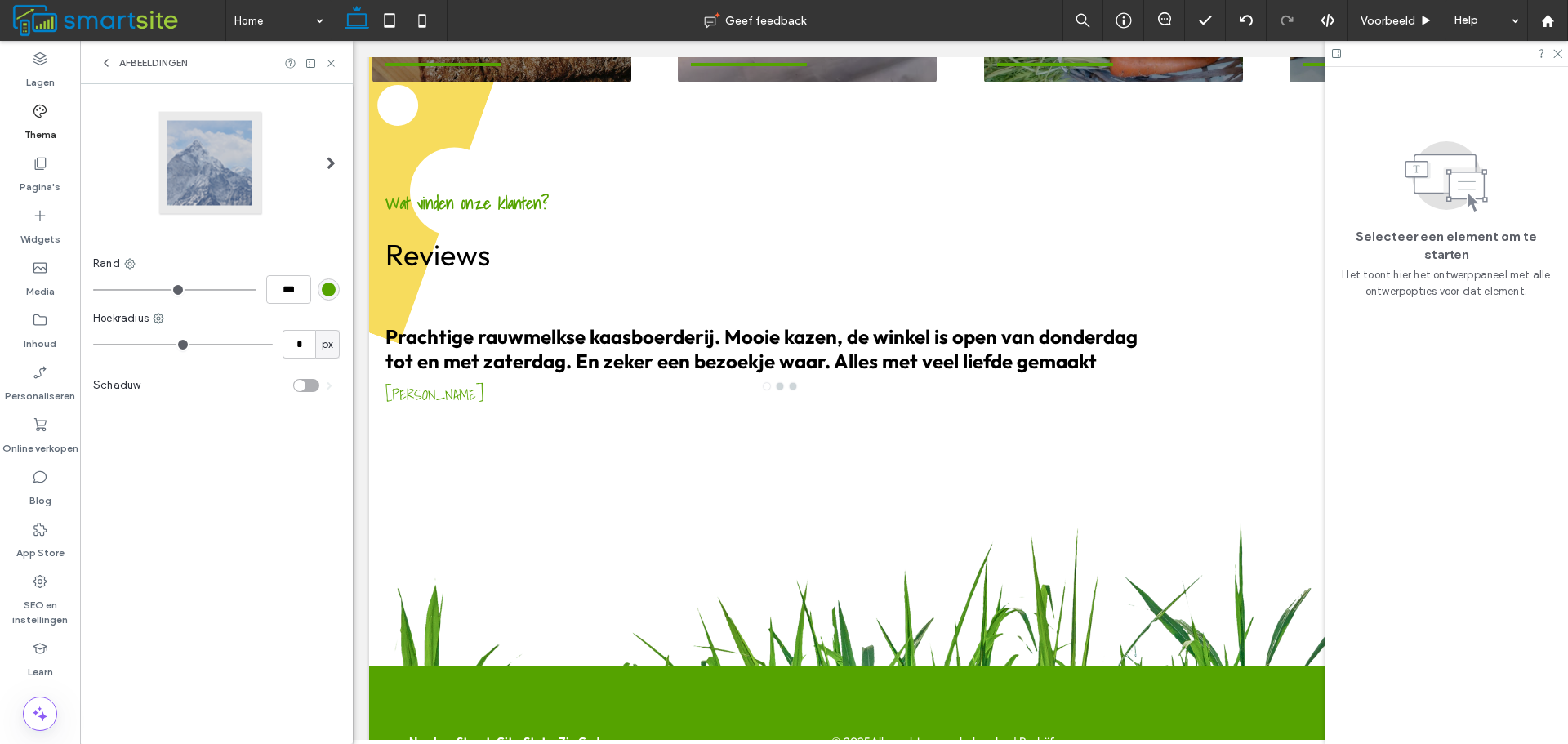
scroll to position [0, 0]
click at [303, 190] on div at bounding box center [216, 163] width 247 height 108
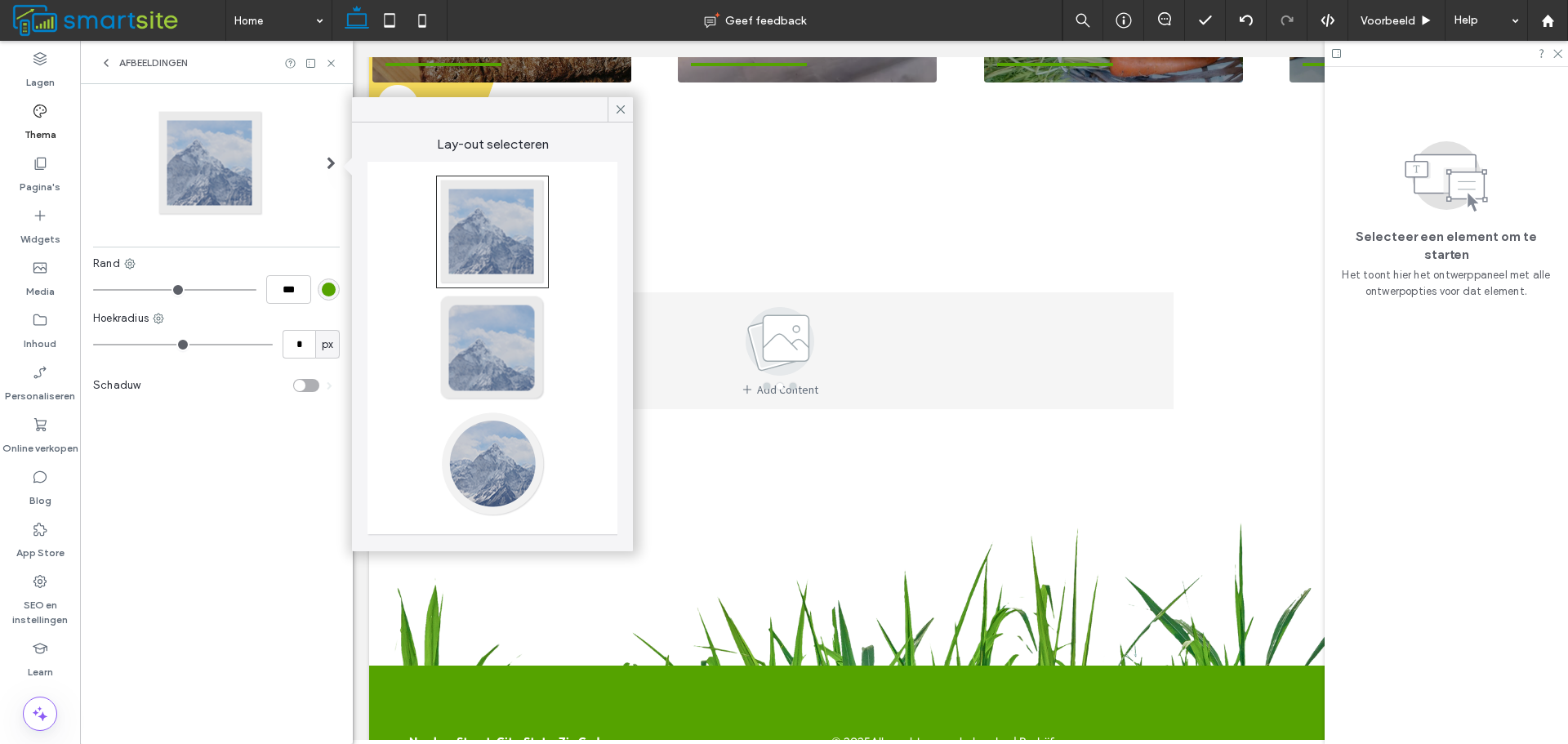
click at [108, 69] on icon at bounding box center [106, 62] width 13 height 13
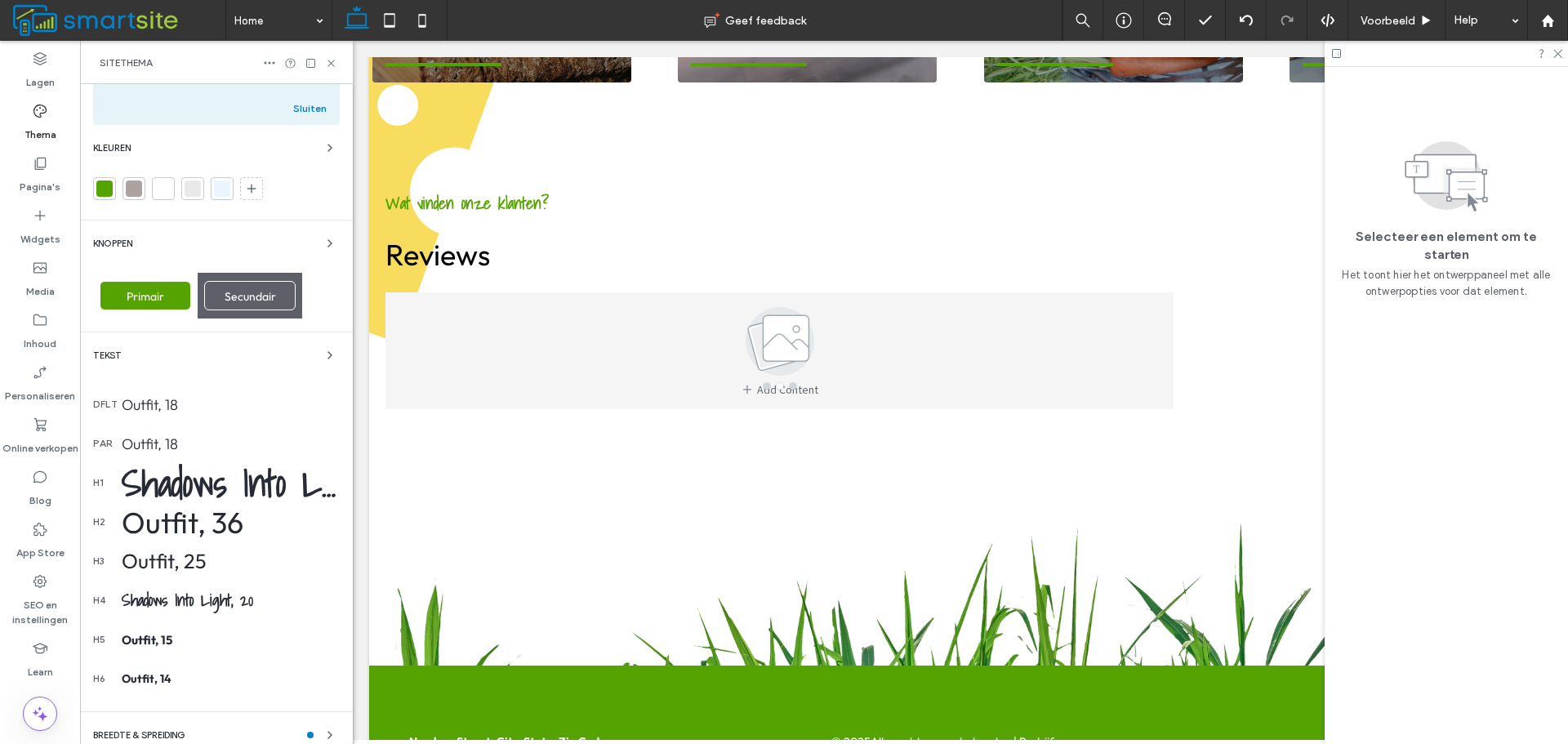
scroll to position [214, 0]
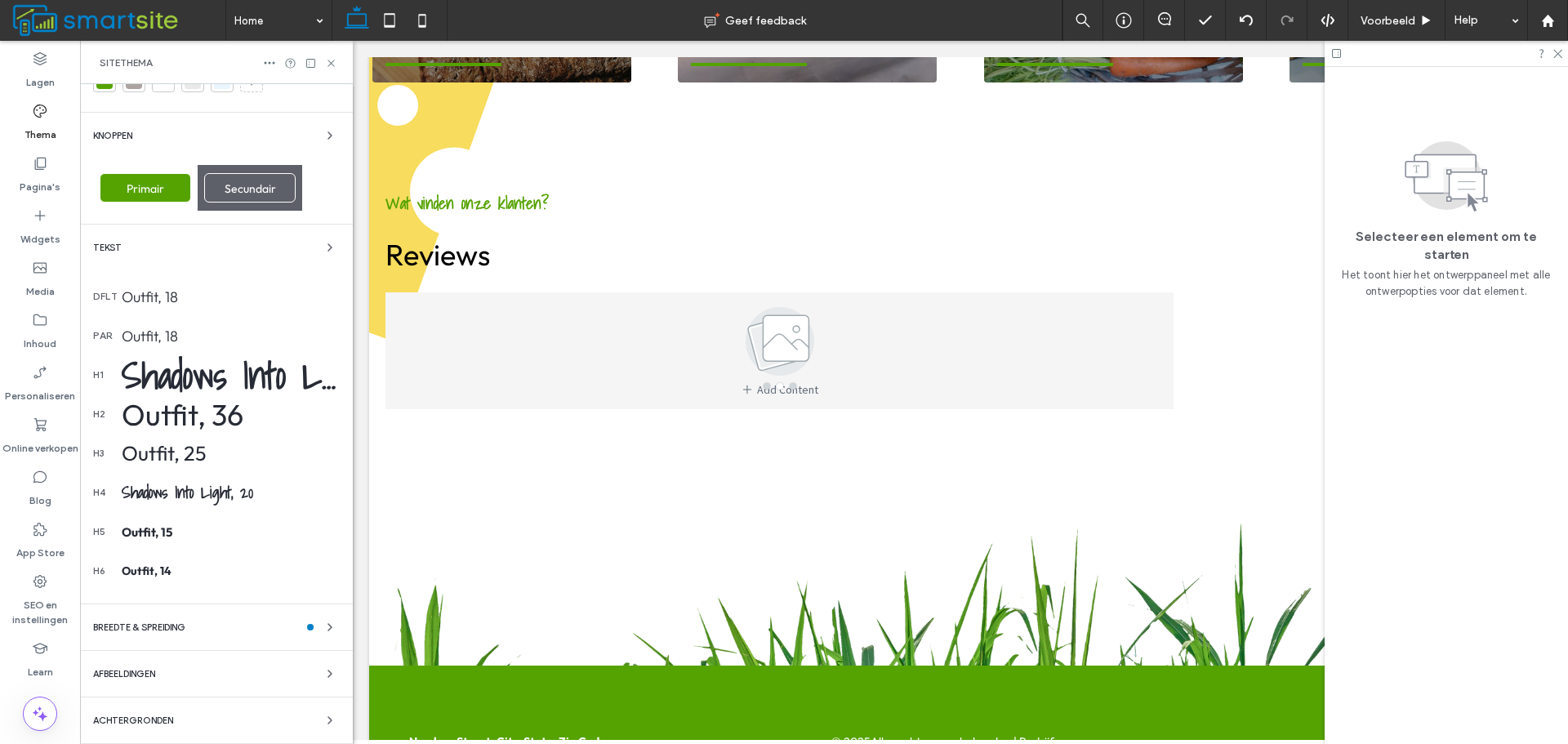
click at [177, 712] on div "Achtergronden" at bounding box center [216, 720] width 247 height 20
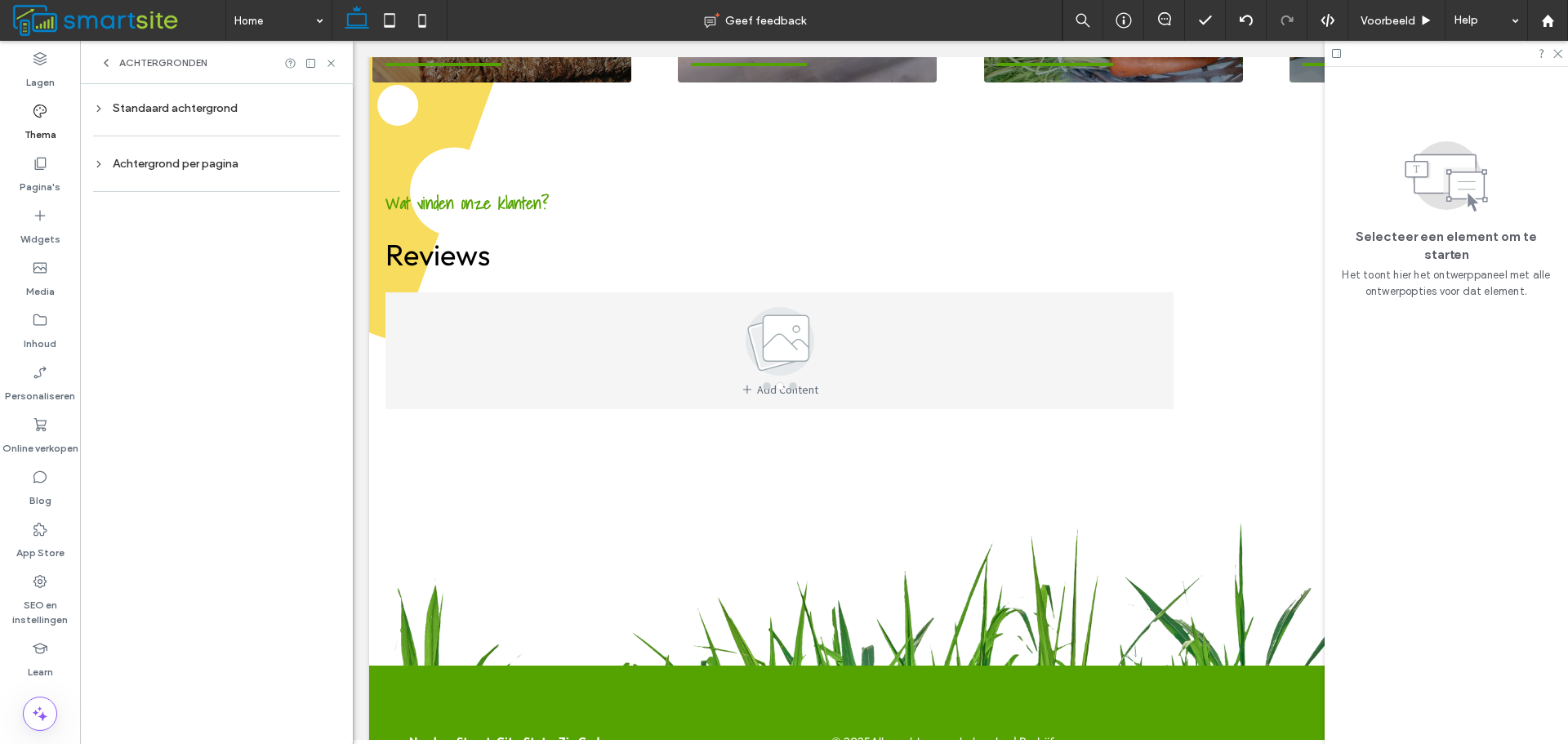
scroll to position [0, 0]
click at [198, 107] on div "Standaard achtergrond" at bounding box center [216, 108] width 247 height 14
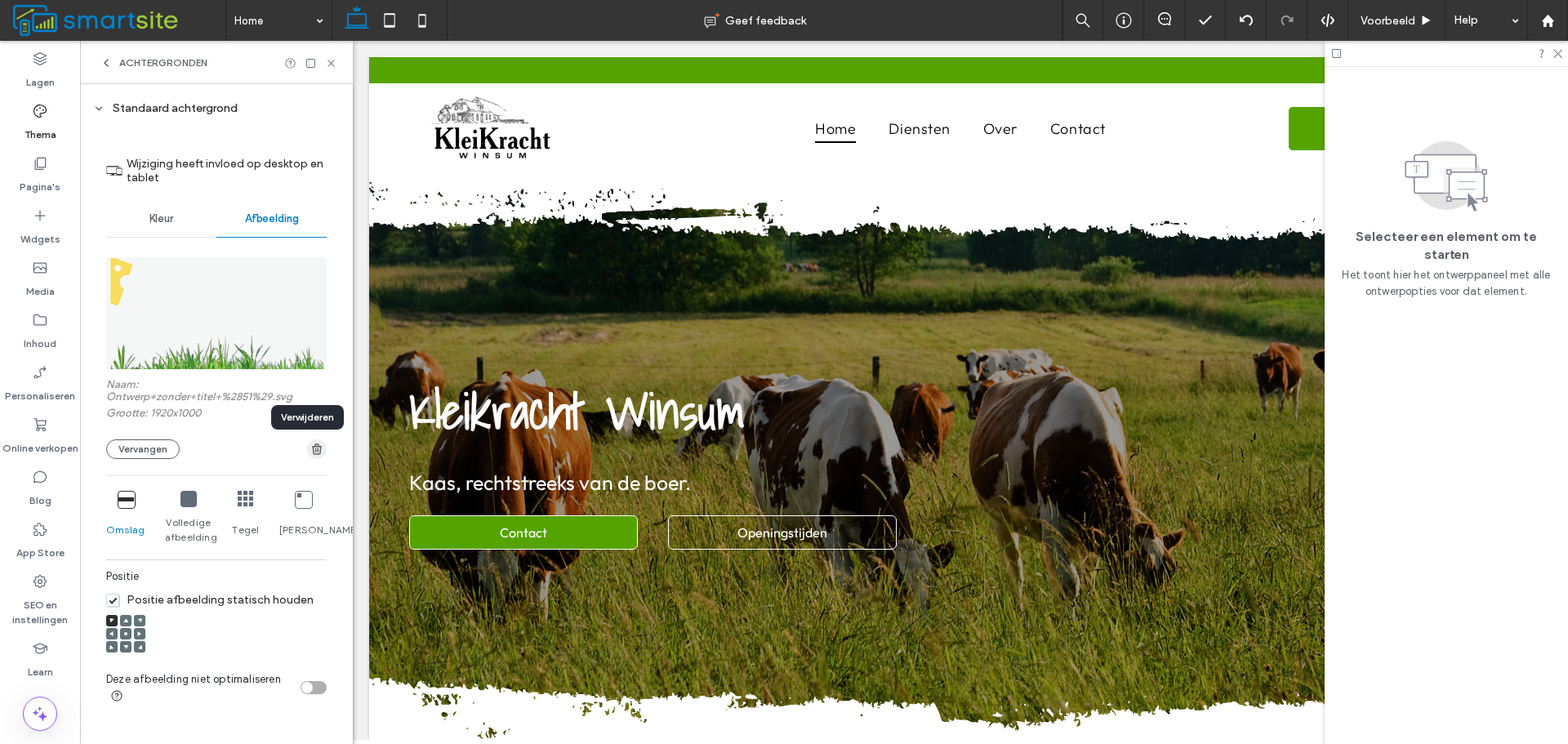
click at [307, 441] on span "button" at bounding box center [317, 449] width 20 height 20
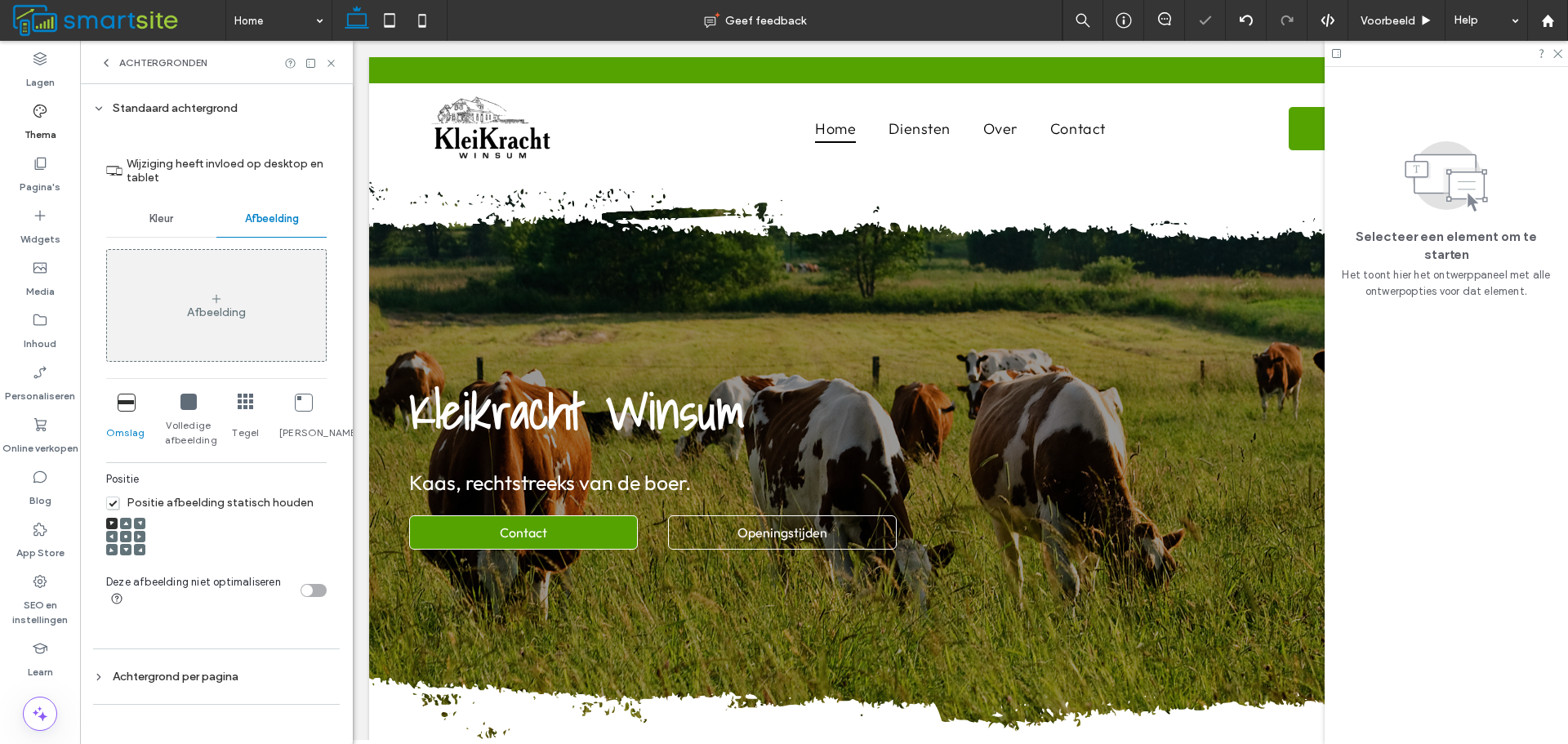
click at [335, 69] on icon at bounding box center [331, 63] width 12 height 12
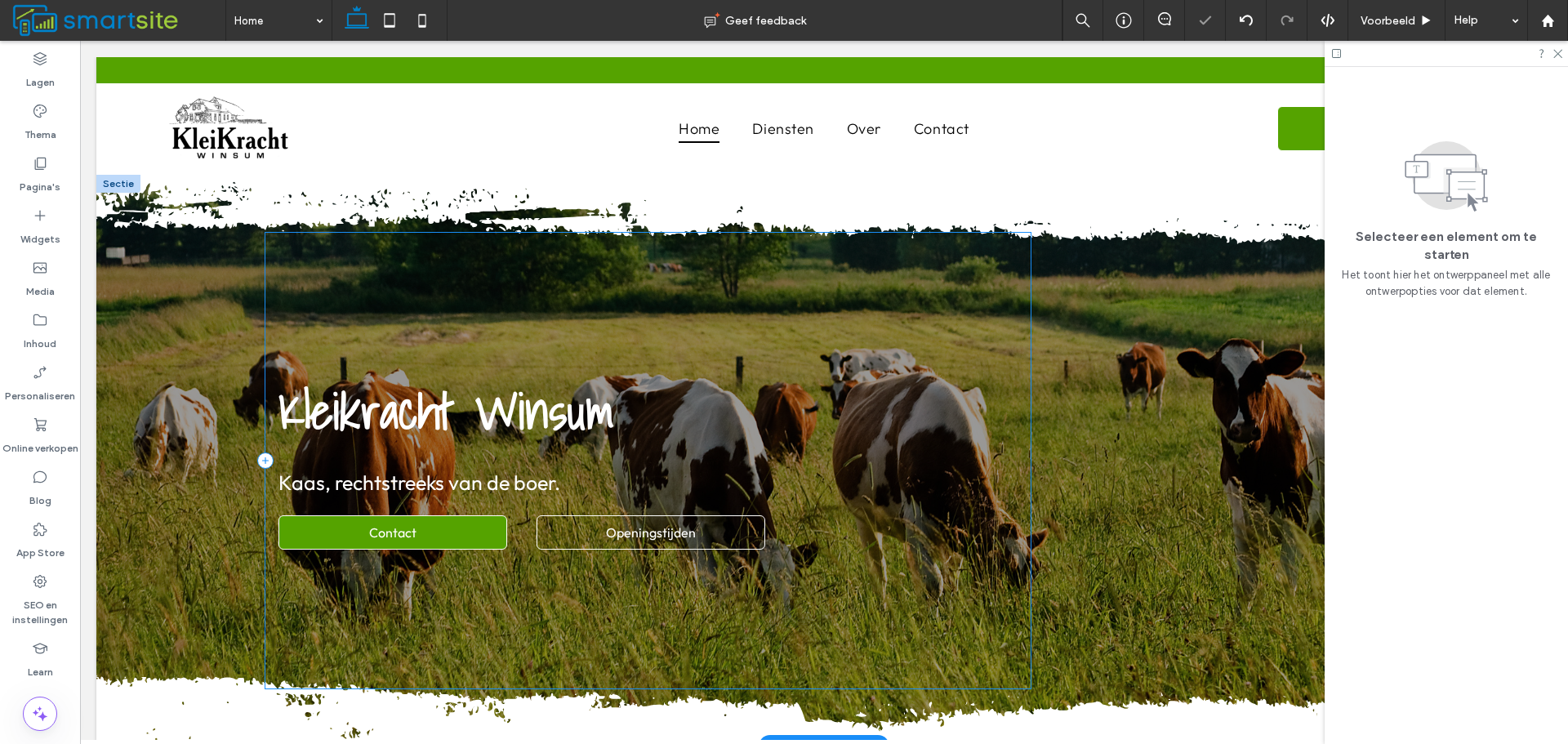
scroll to position [409, 0]
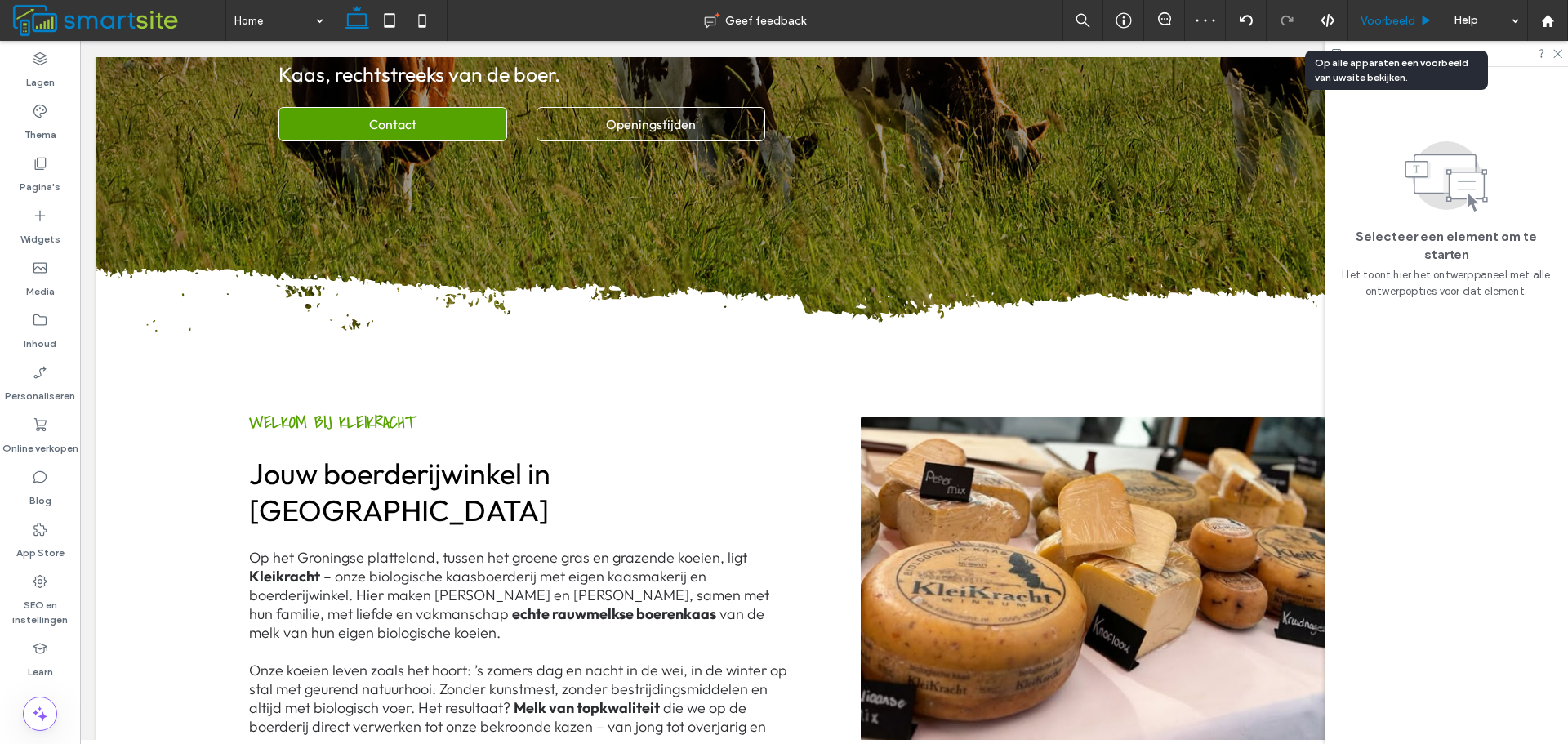
click at [1376, 22] on span "Voorbeeld" at bounding box center [1388, 21] width 54 height 14
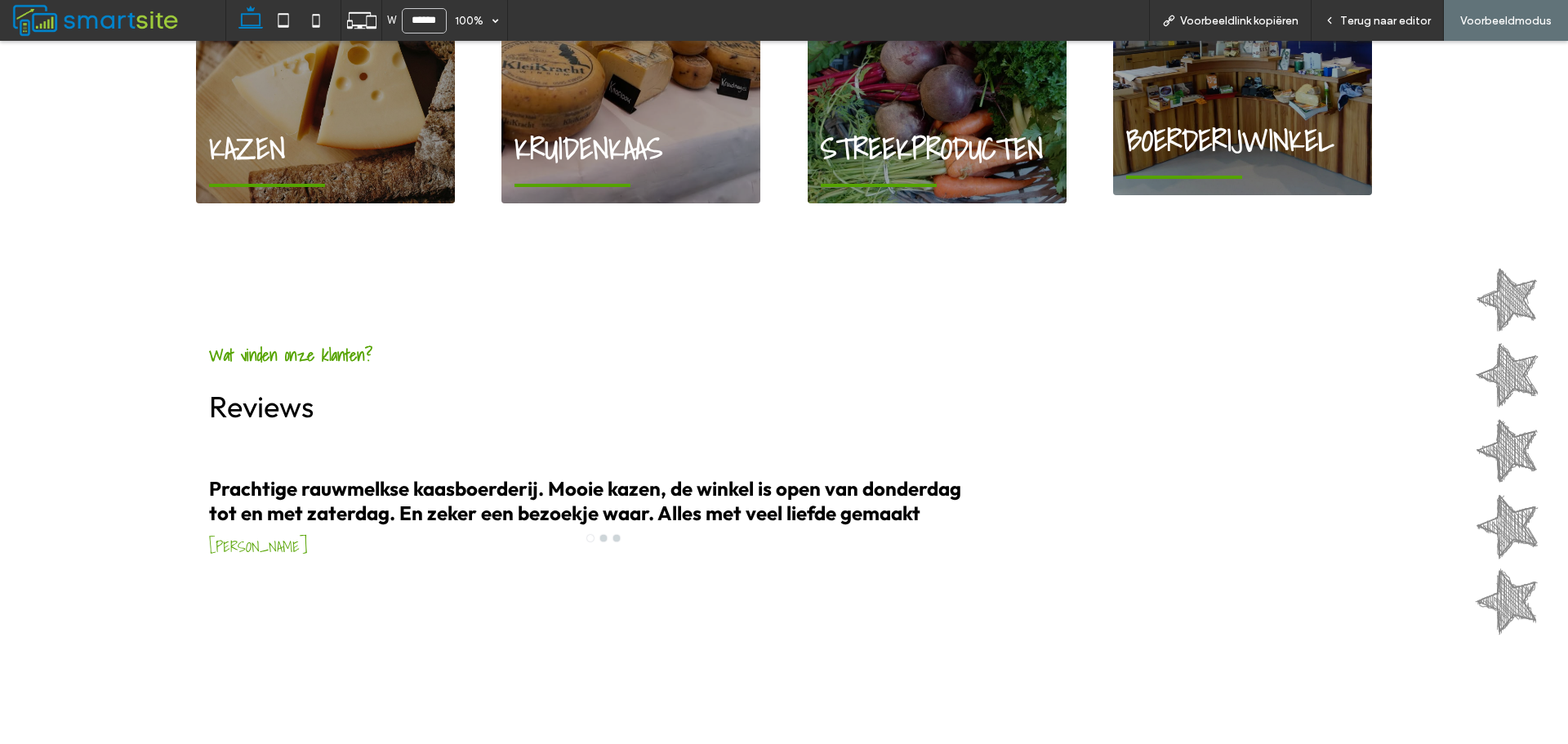
scroll to position [1633, 0]
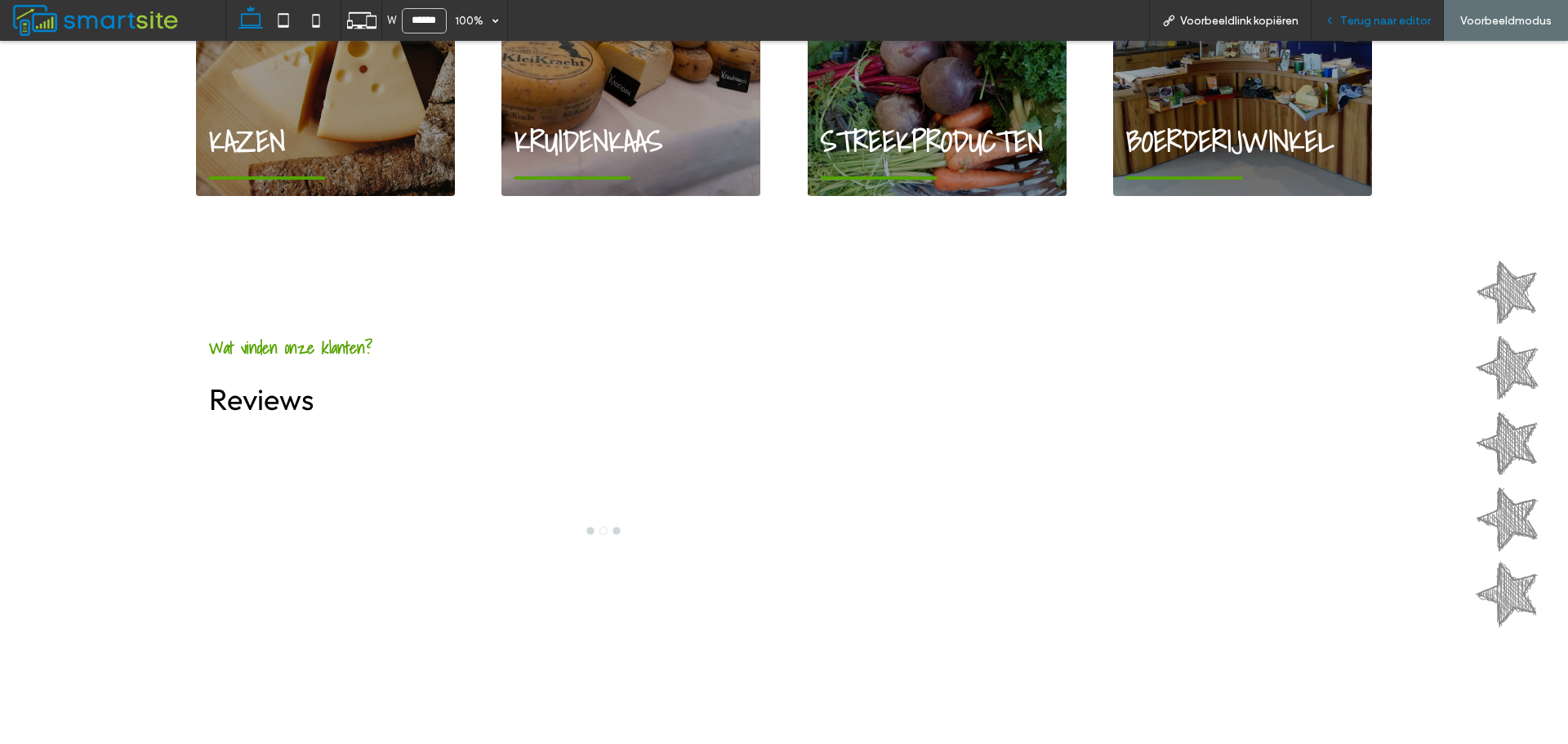
click at [1335, 19] on icon at bounding box center [1329, 20] width 11 height 11
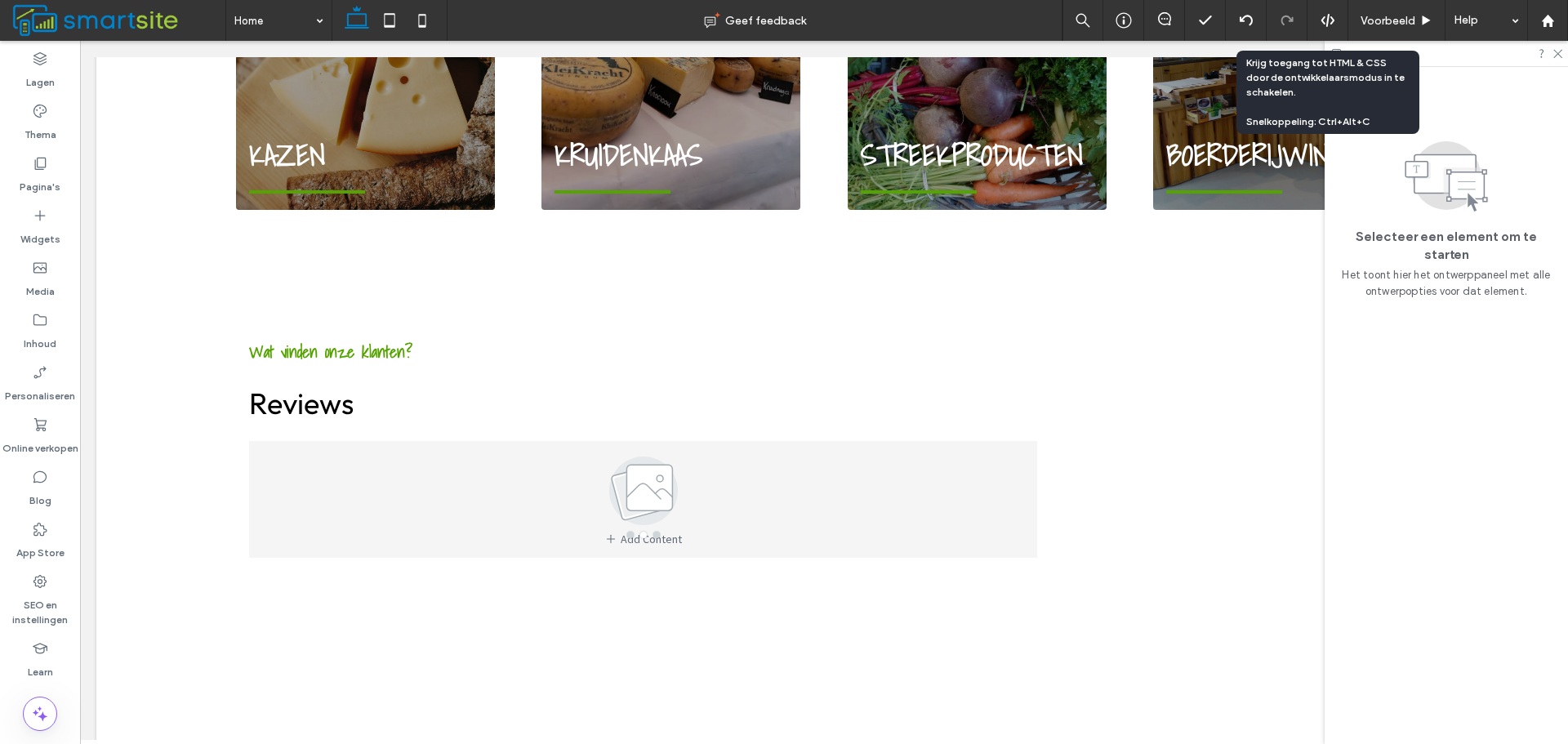
scroll to position [1623, 0]
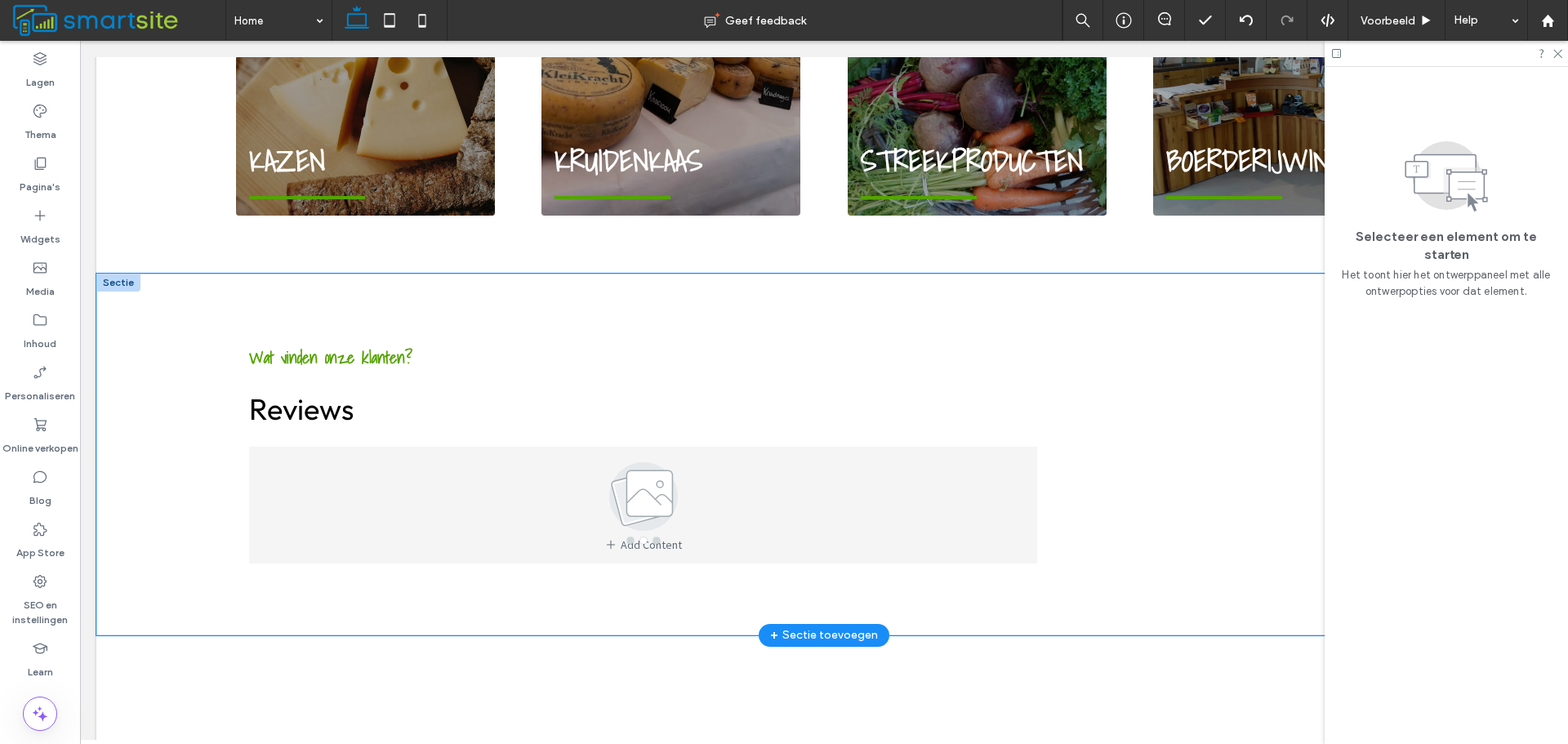
click at [1145, 314] on div "Wat vinden onze klanten? Reviews Prachtige rauwmelkse kaasboerderij. Mooie kaze…" at bounding box center [825, 454] width 1176 height 362
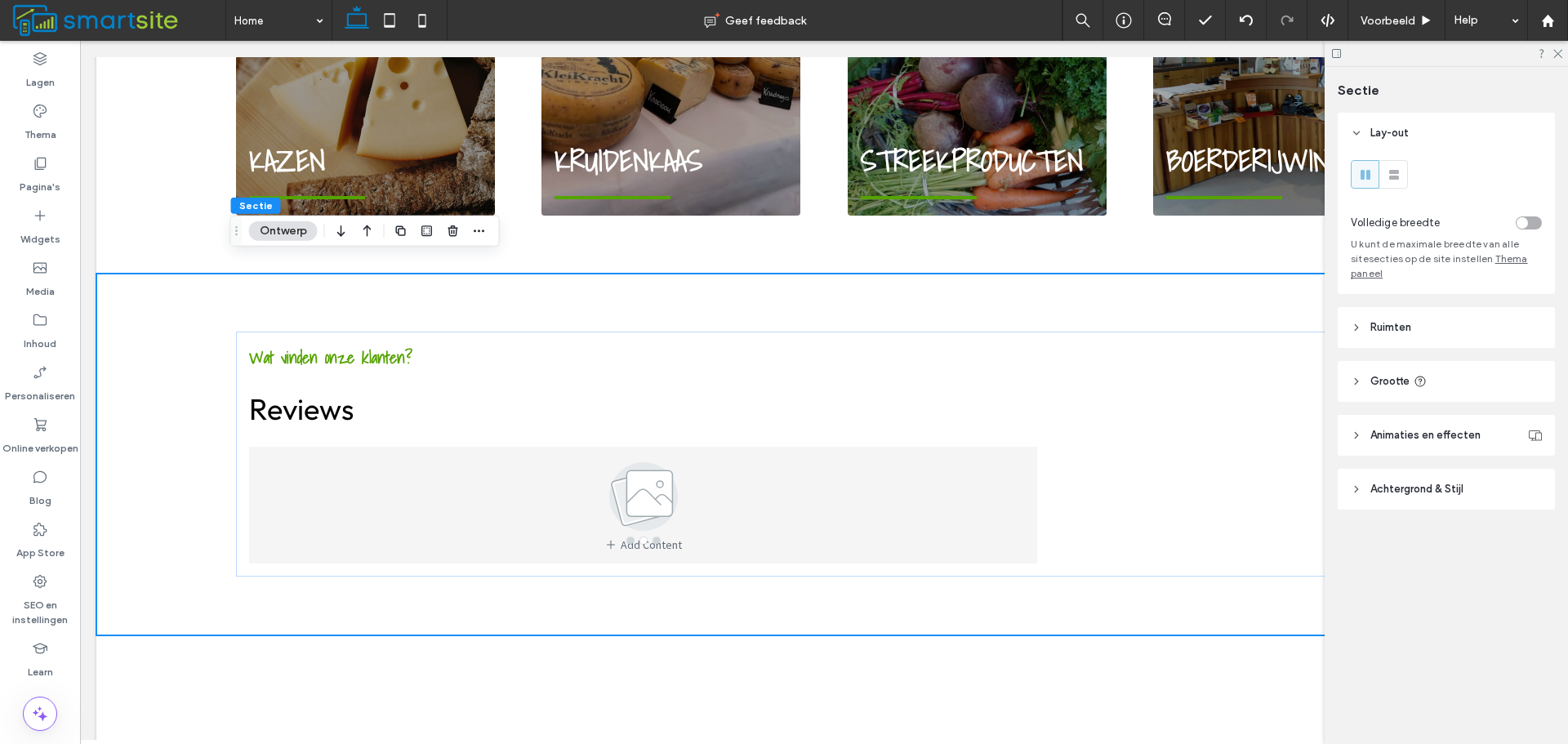
scroll to position [0, 0]
click at [1403, 484] on span "Achtergrond & Stijl" at bounding box center [1417, 489] width 93 height 16
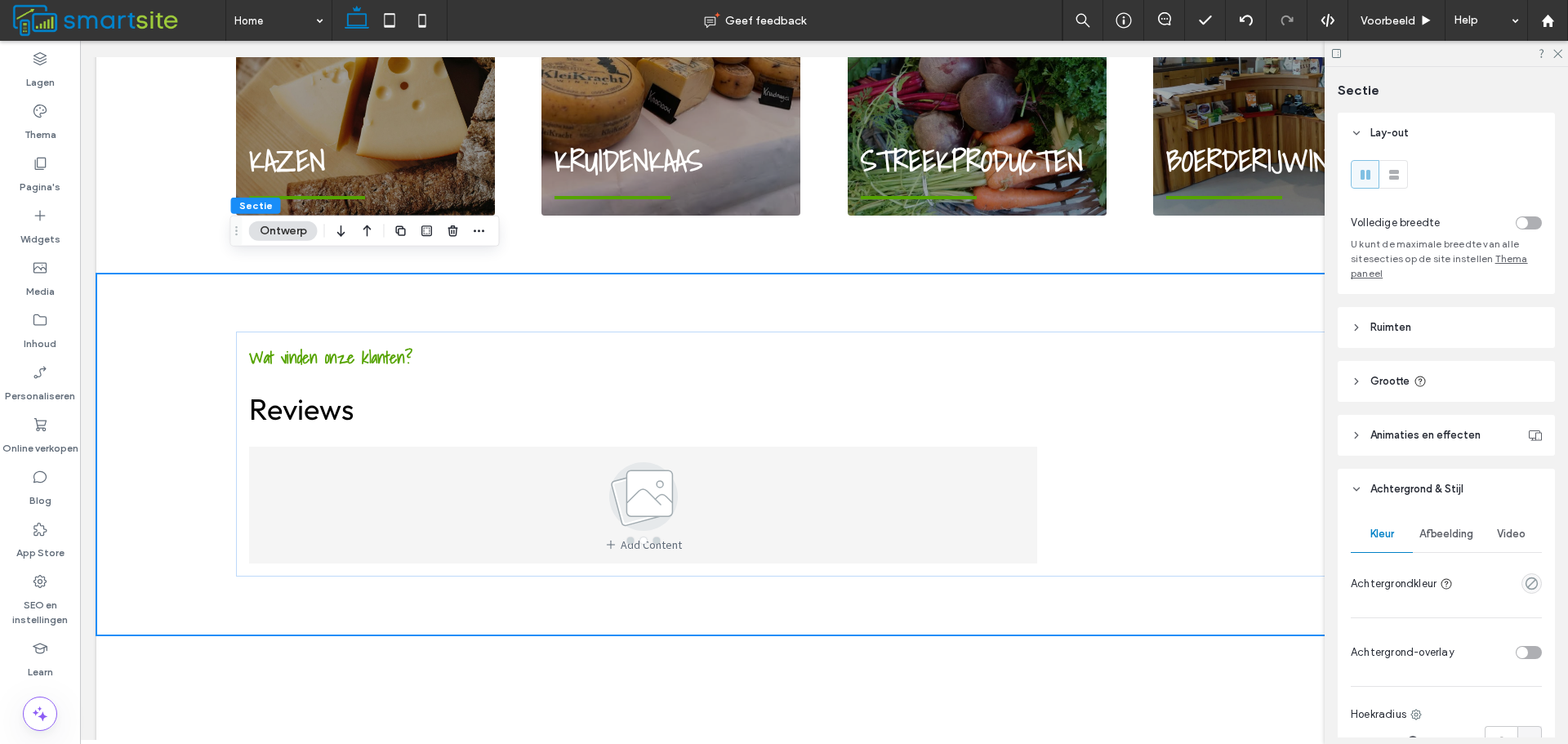
click at [1440, 534] on span "Afbeelding" at bounding box center [1446, 534] width 54 height 13
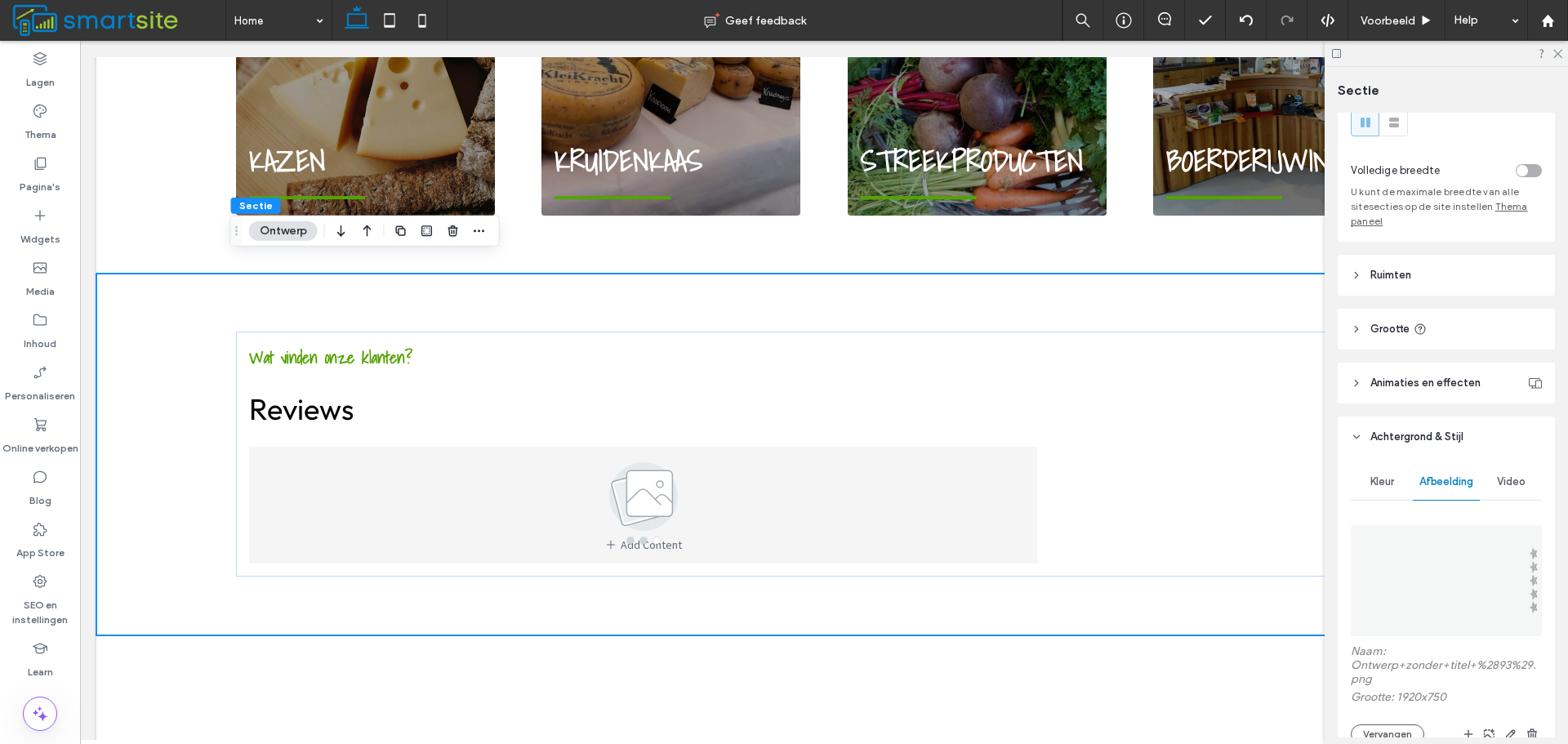
scroll to position [82, 0]
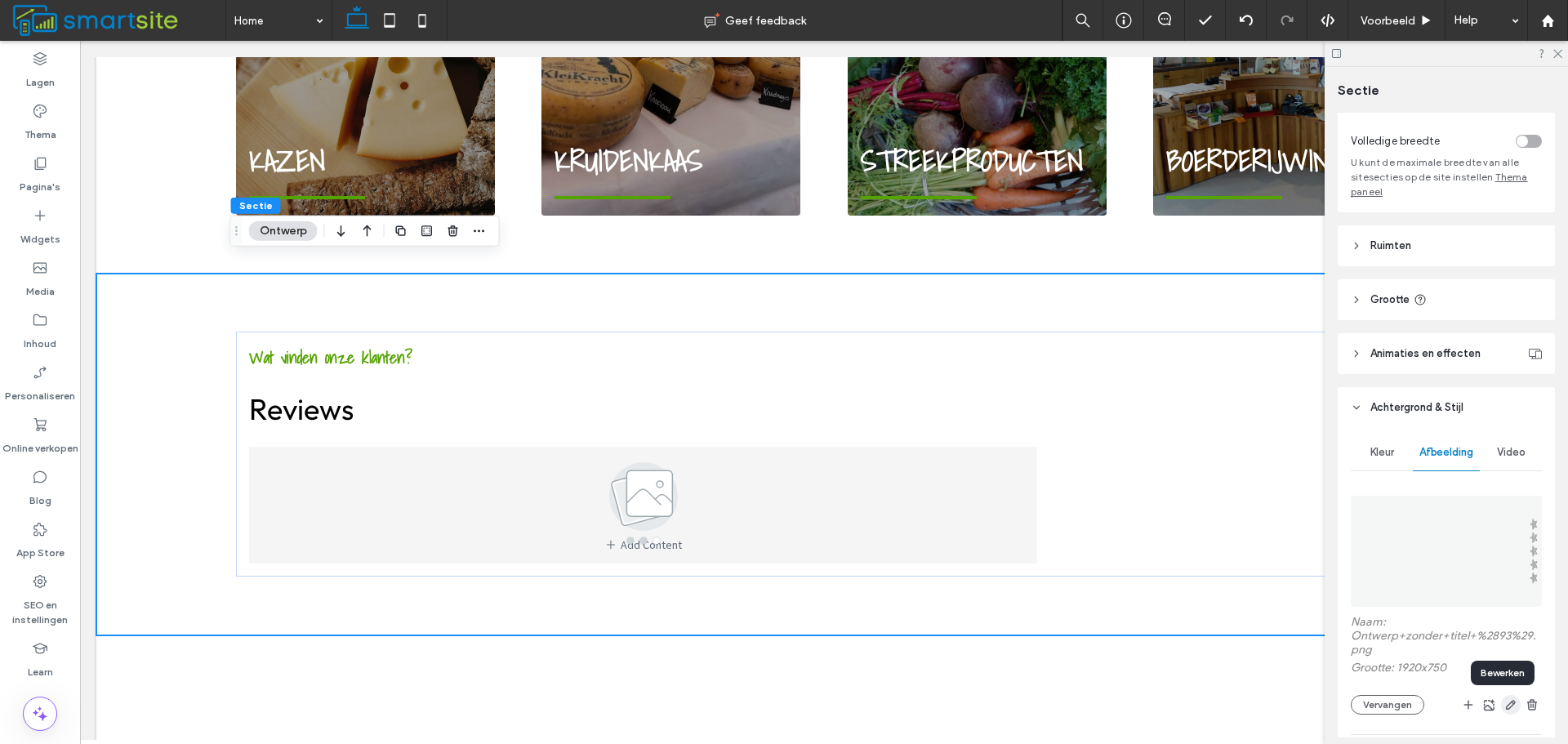
click at [1507, 703] on icon "button" at bounding box center [1511, 704] width 13 height 13
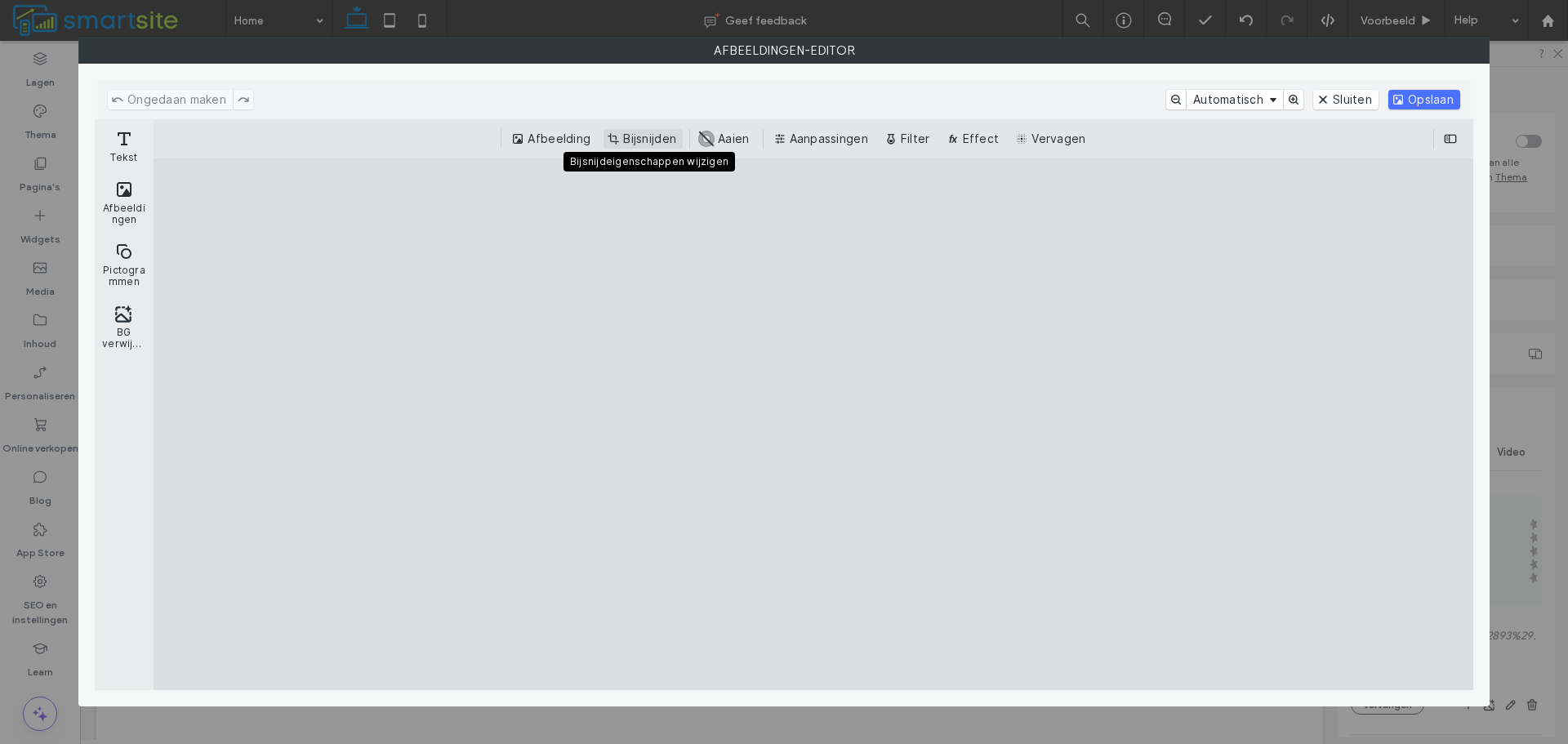
click at [660, 131] on button "Bijsnijden" at bounding box center [643, 139] width 79 height 20
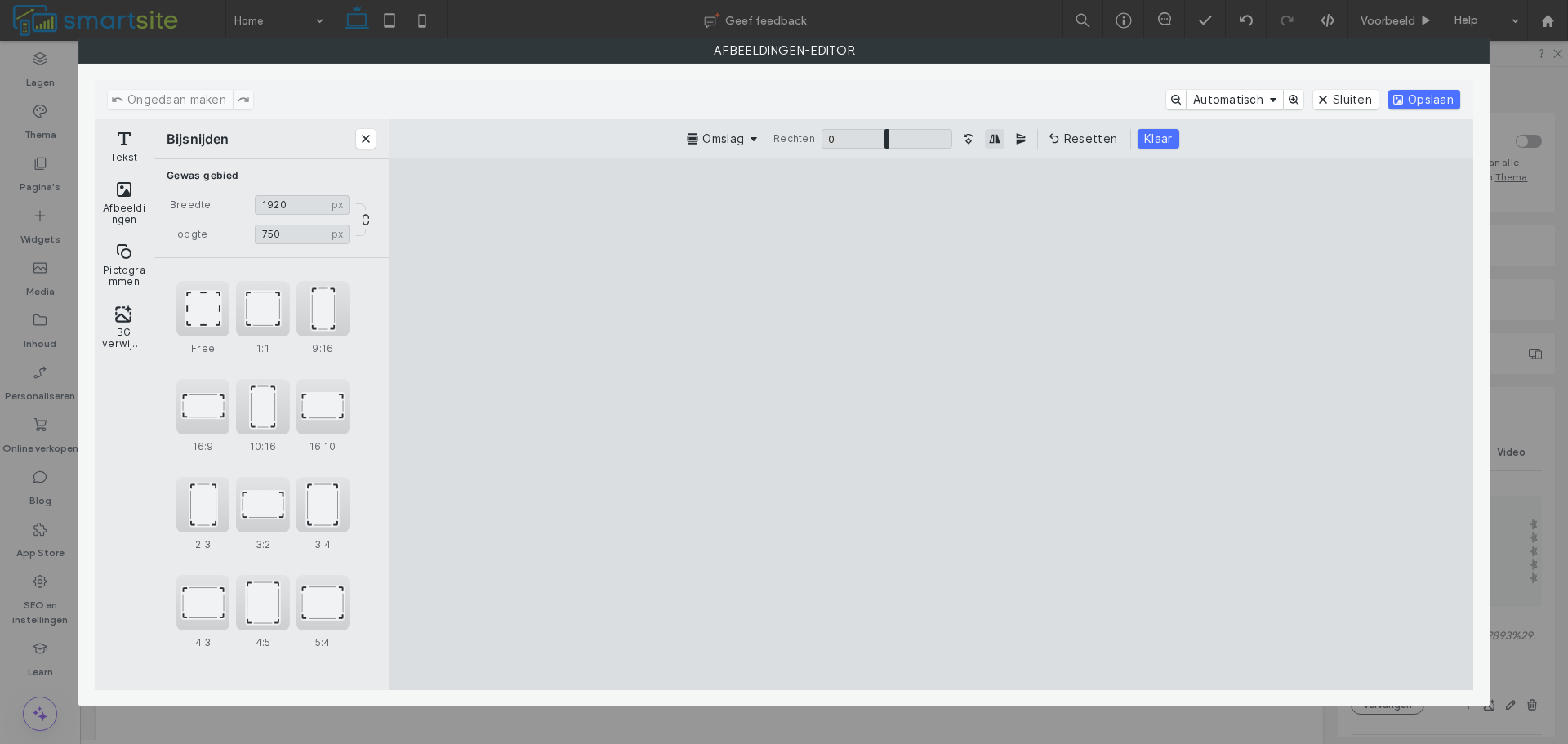
click at [994, 131] on button "Beeld horizontaal spiegelen" at bounding box center [994, 139] width 20 height 20
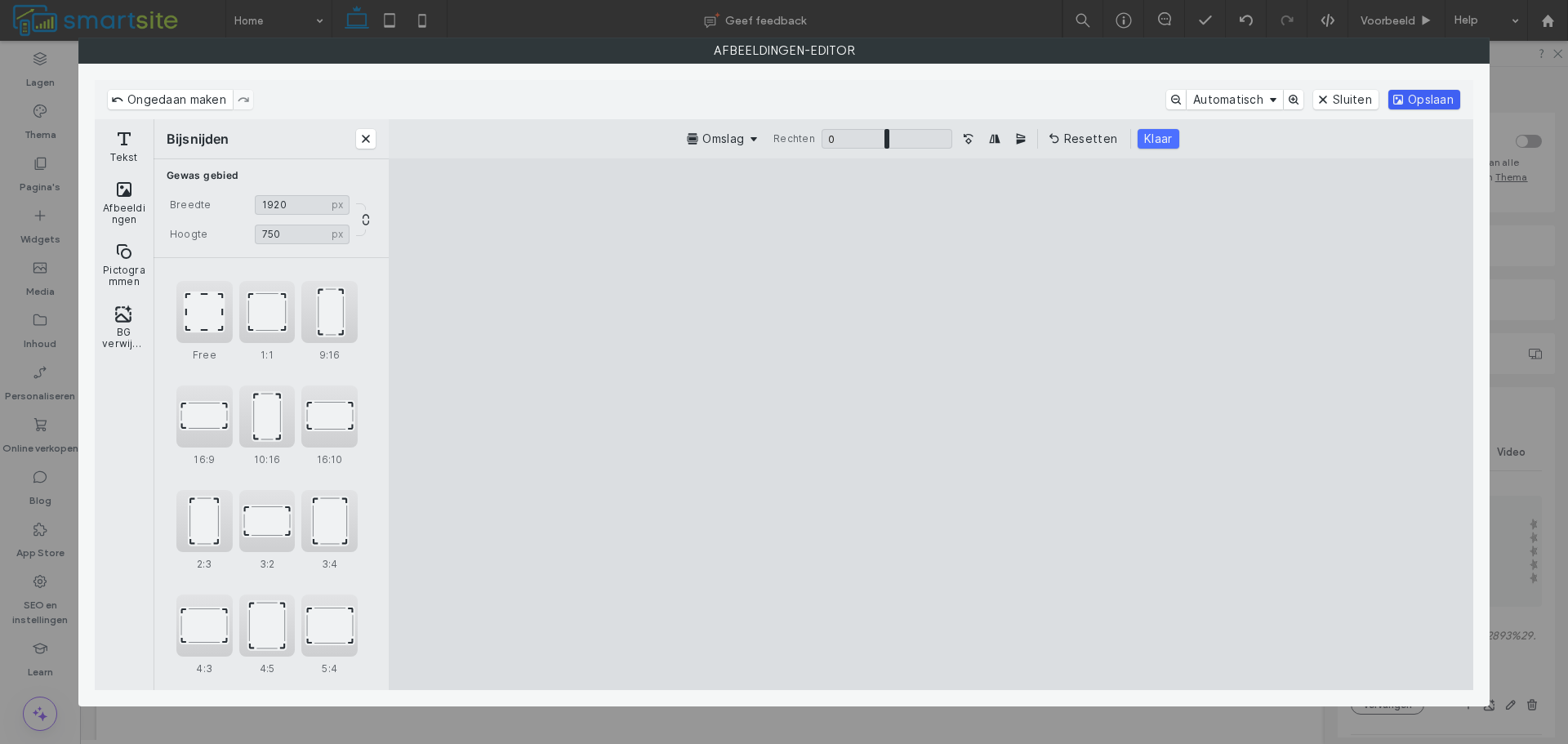
click at [1412, 92] on button "Opslaan" at bounding box center [1424, 99] width 72 height 20
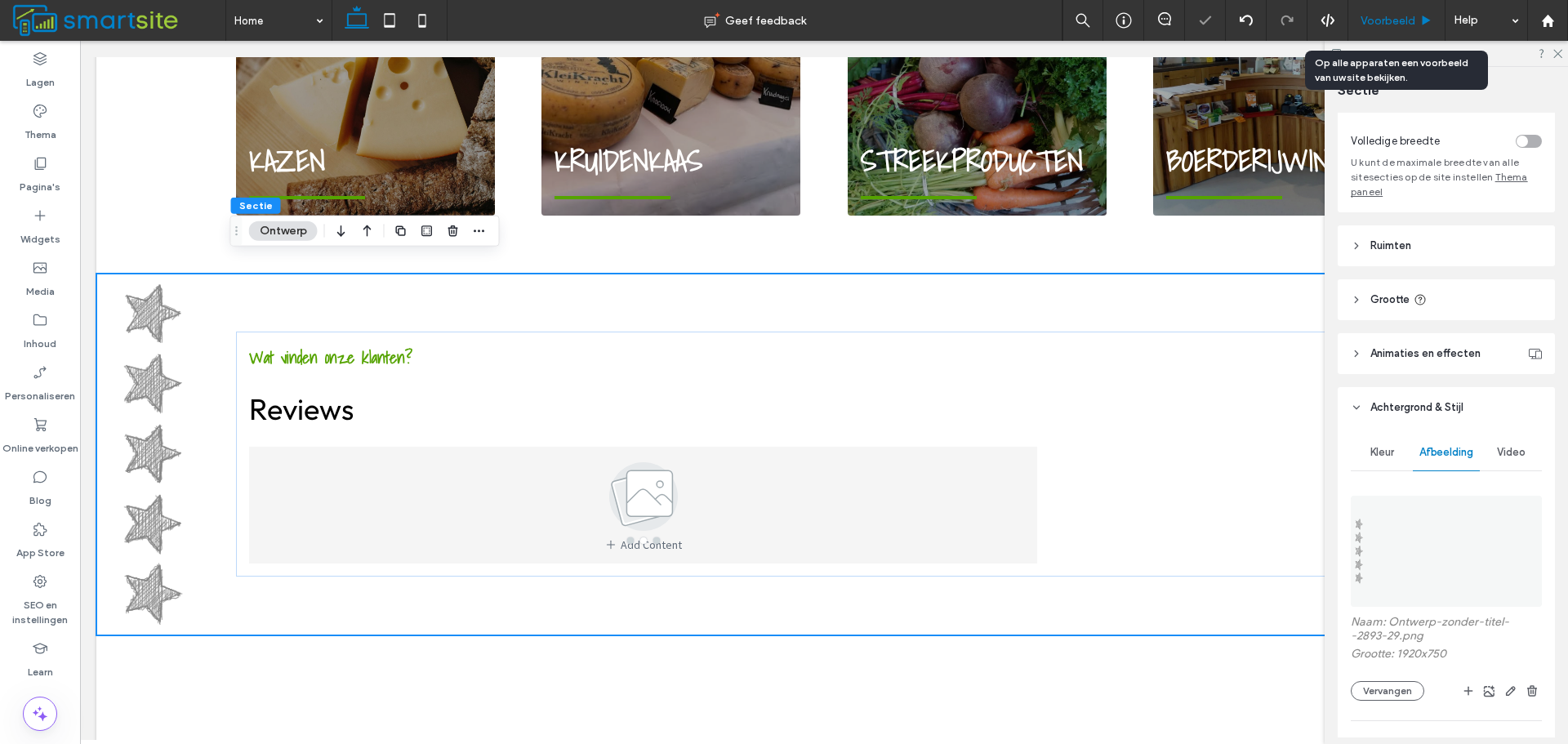
click at [1393, 11] on div "Voorbeeld" at bounding box center [1397, 20] width 97 height 41
click at [1393, 14] on span "Voorbeeld" at bounding box center [1388, 21] width 54 height 14
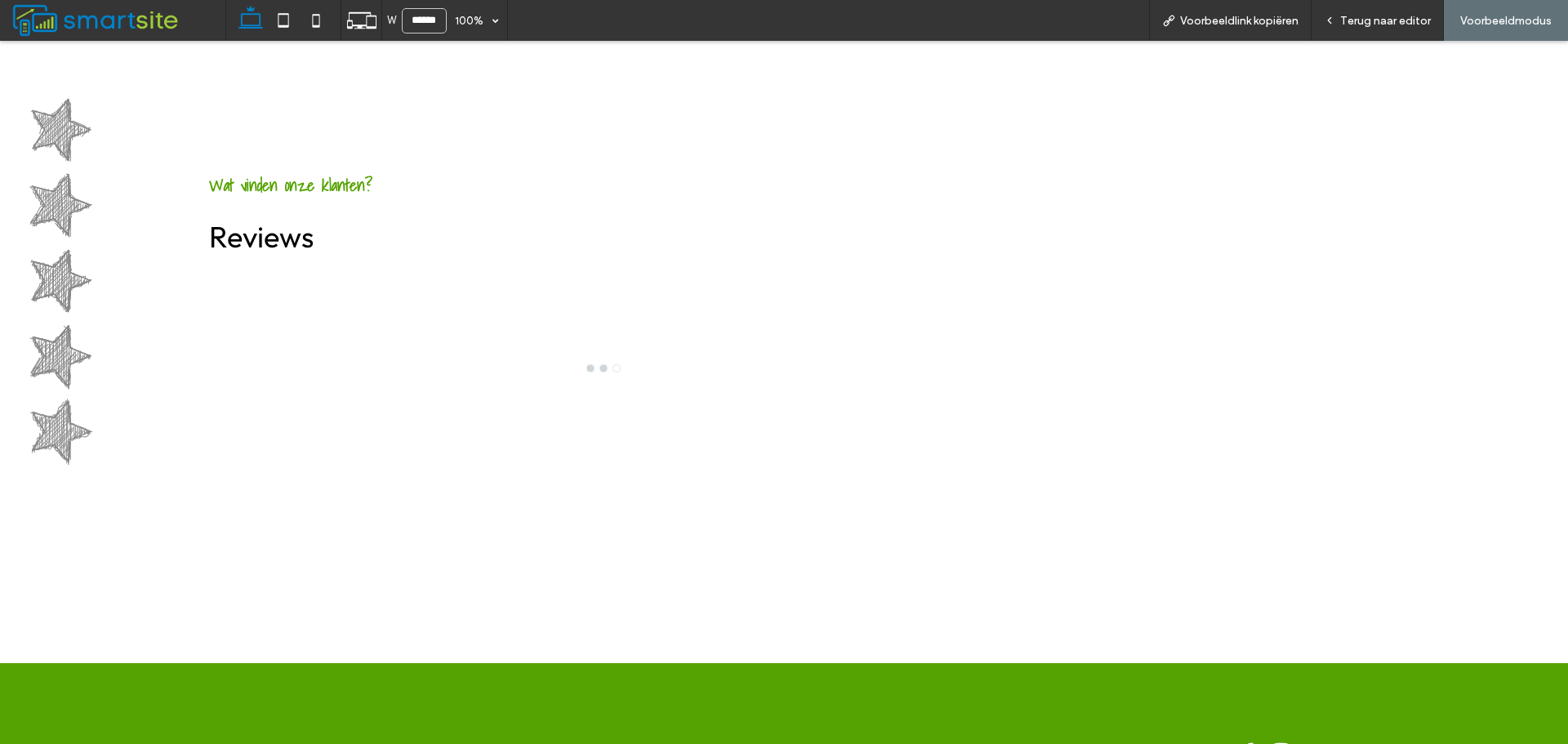
scroll to position [1797, 0]
click at [592, 355] on div at bounding box center [603, 331] width 788 height 116
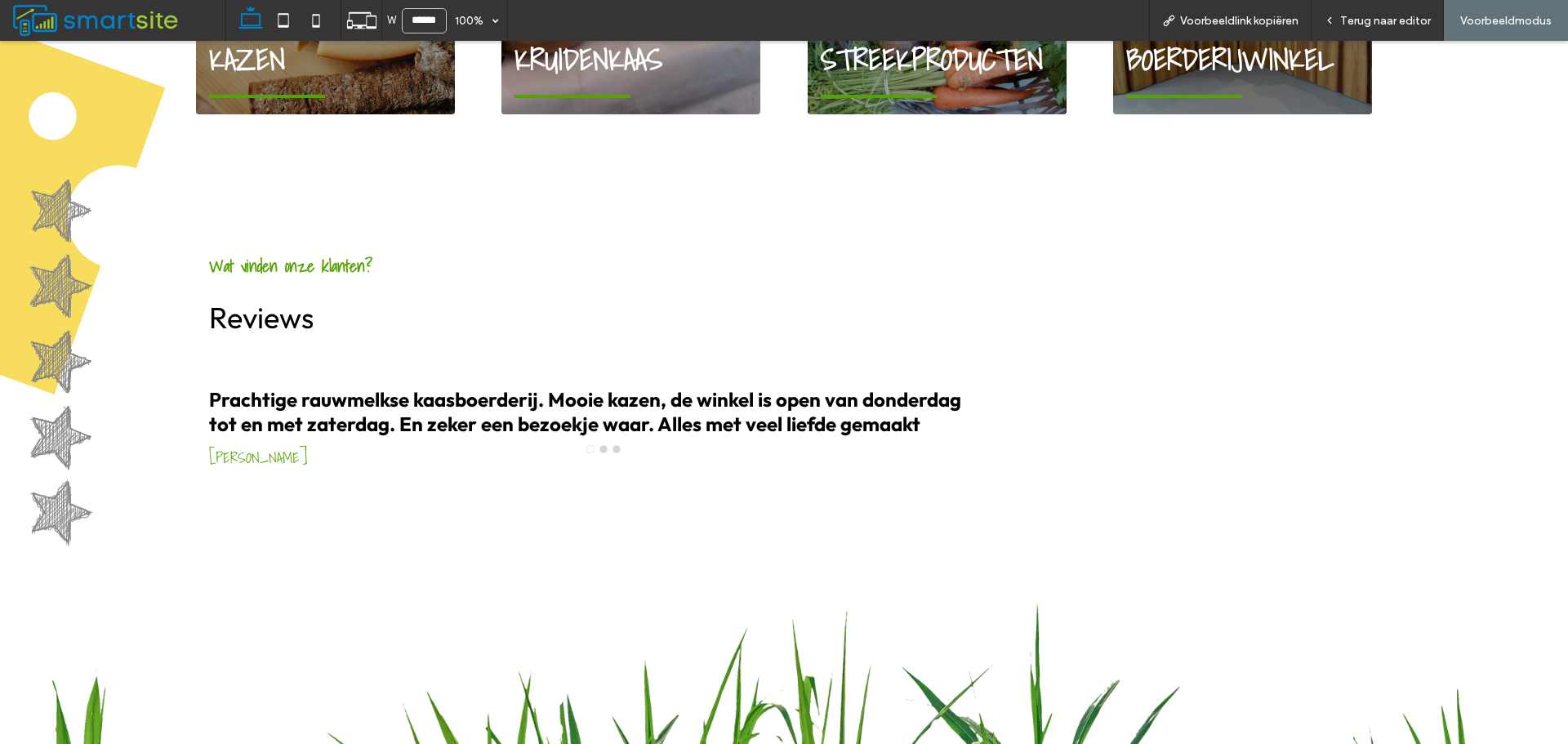
click at [1340, 22] on div "Terug naar editor" at bounding box center [1377, 21] width 131 height 14
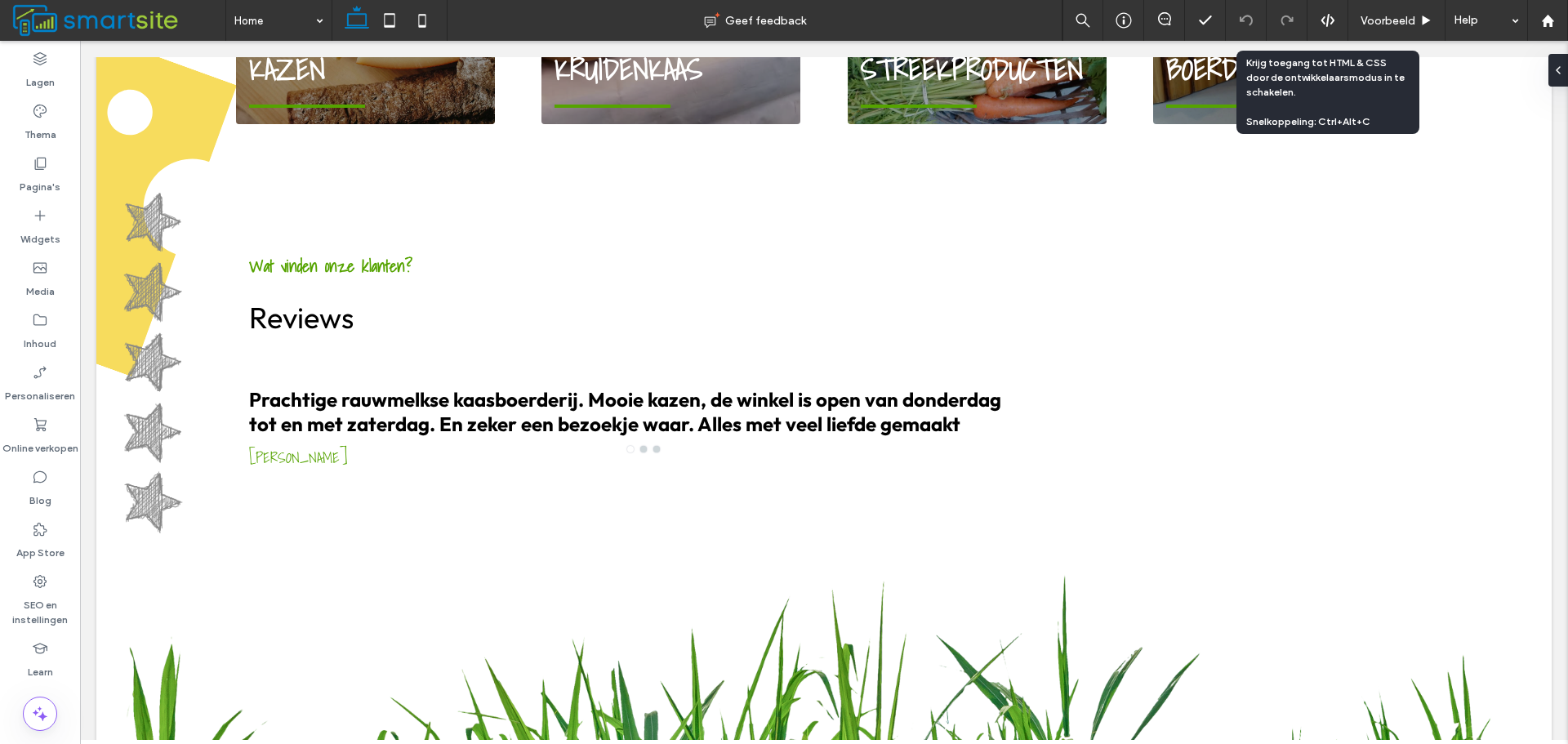
scroll to position [1705, 0]
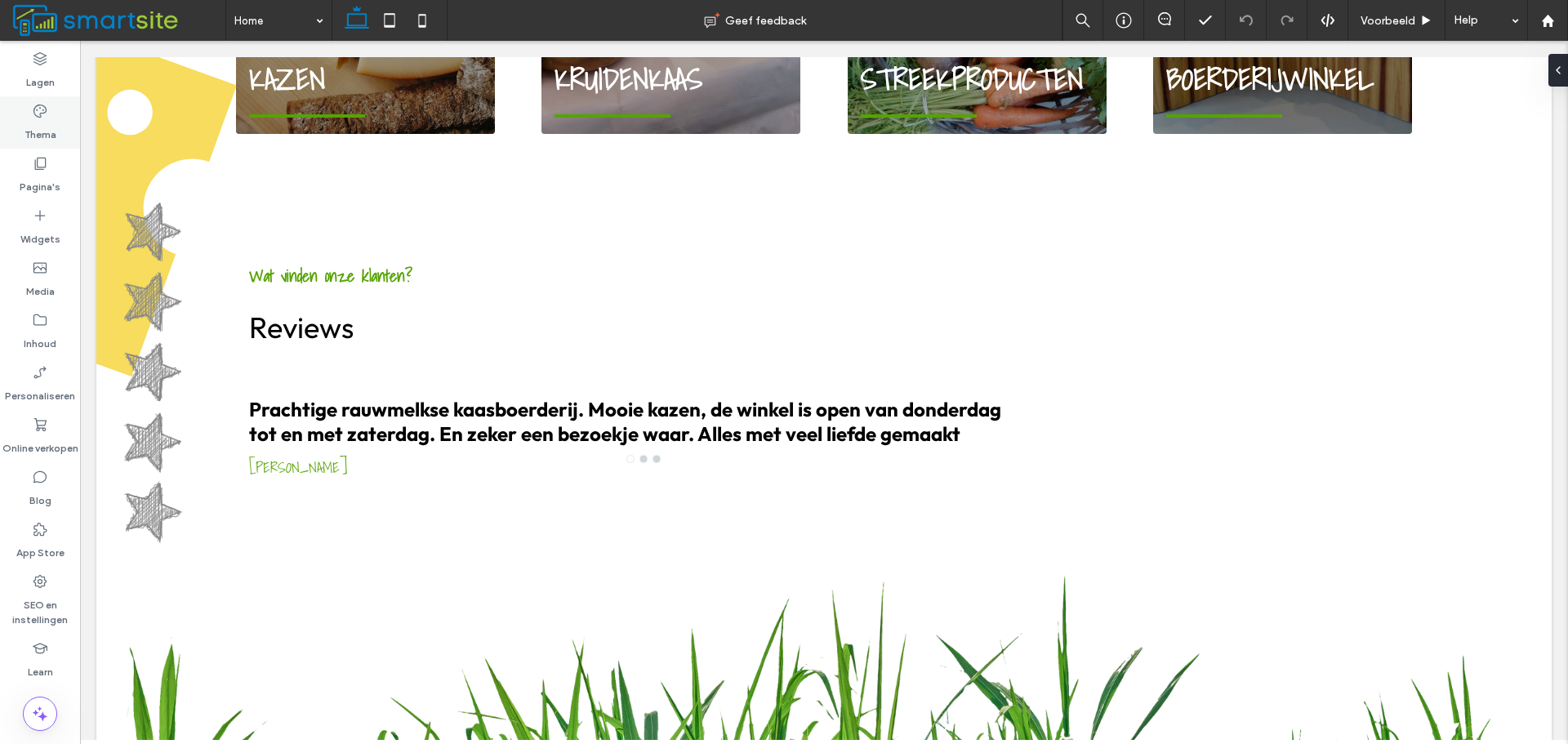
click at [60, 116] on div "Thema" at bounding box center [40, 122] width 80 height 53
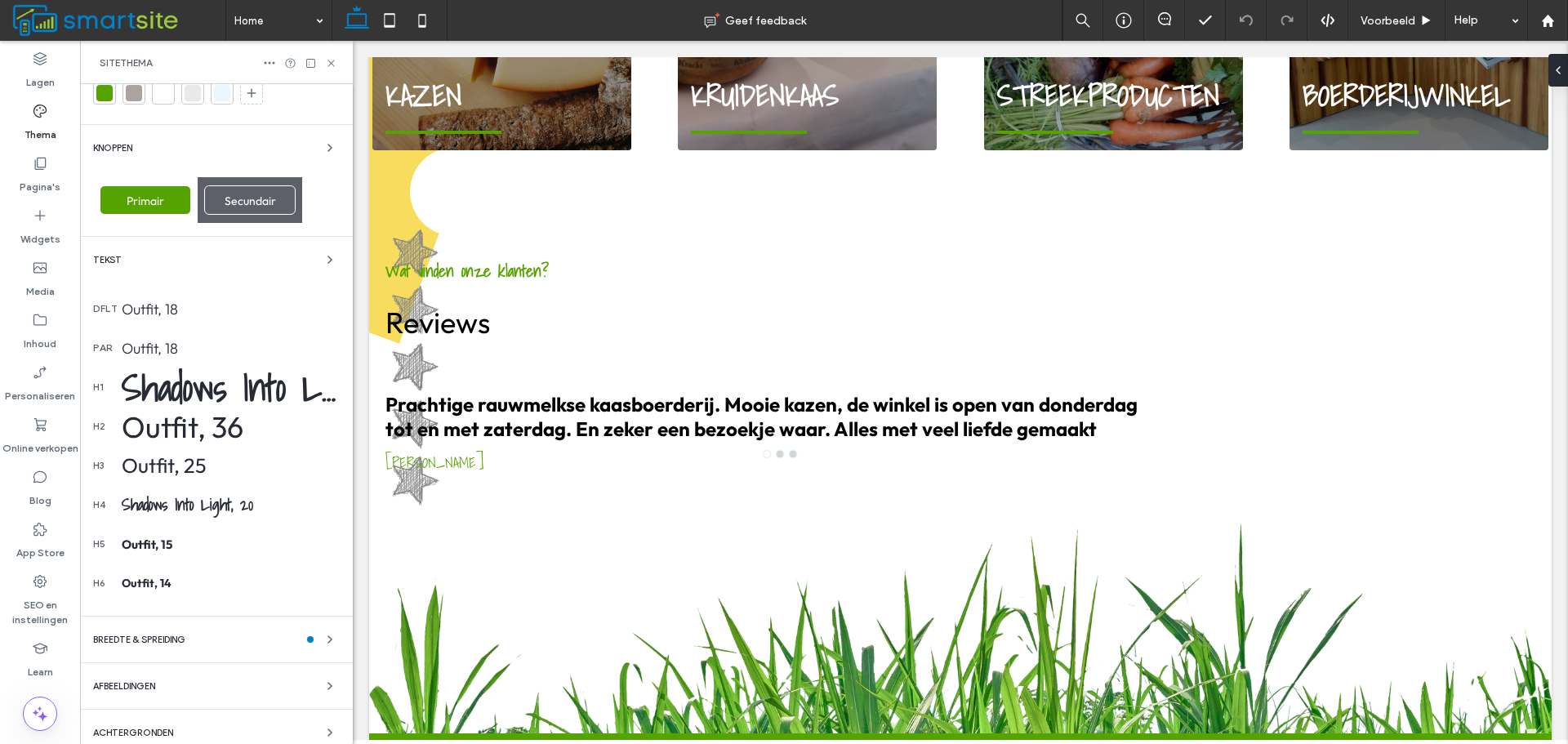
scroll to position [214, 0]
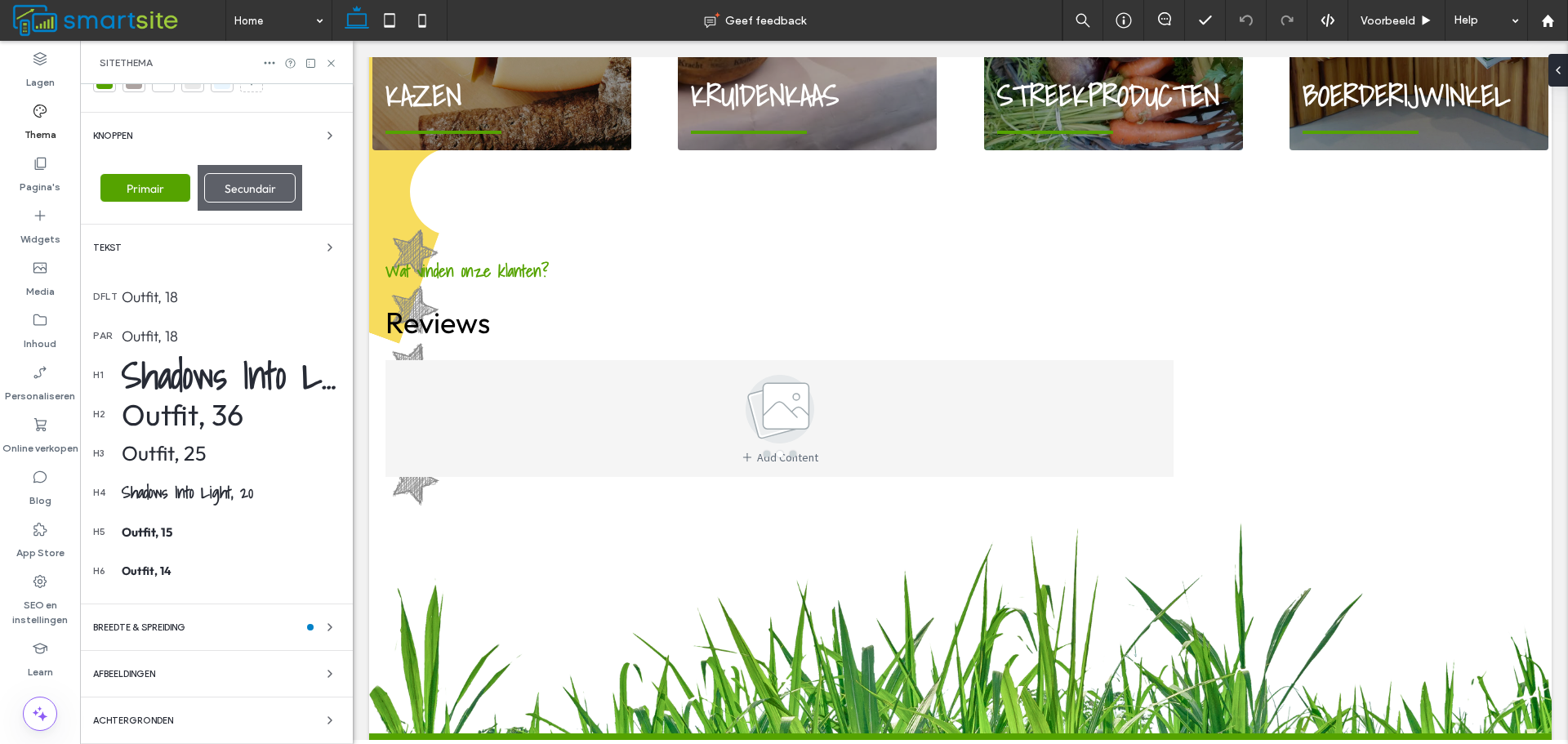
click at [283, 711] on div "Achtergronden" at bounding box center [216, 720] width 247 height 20
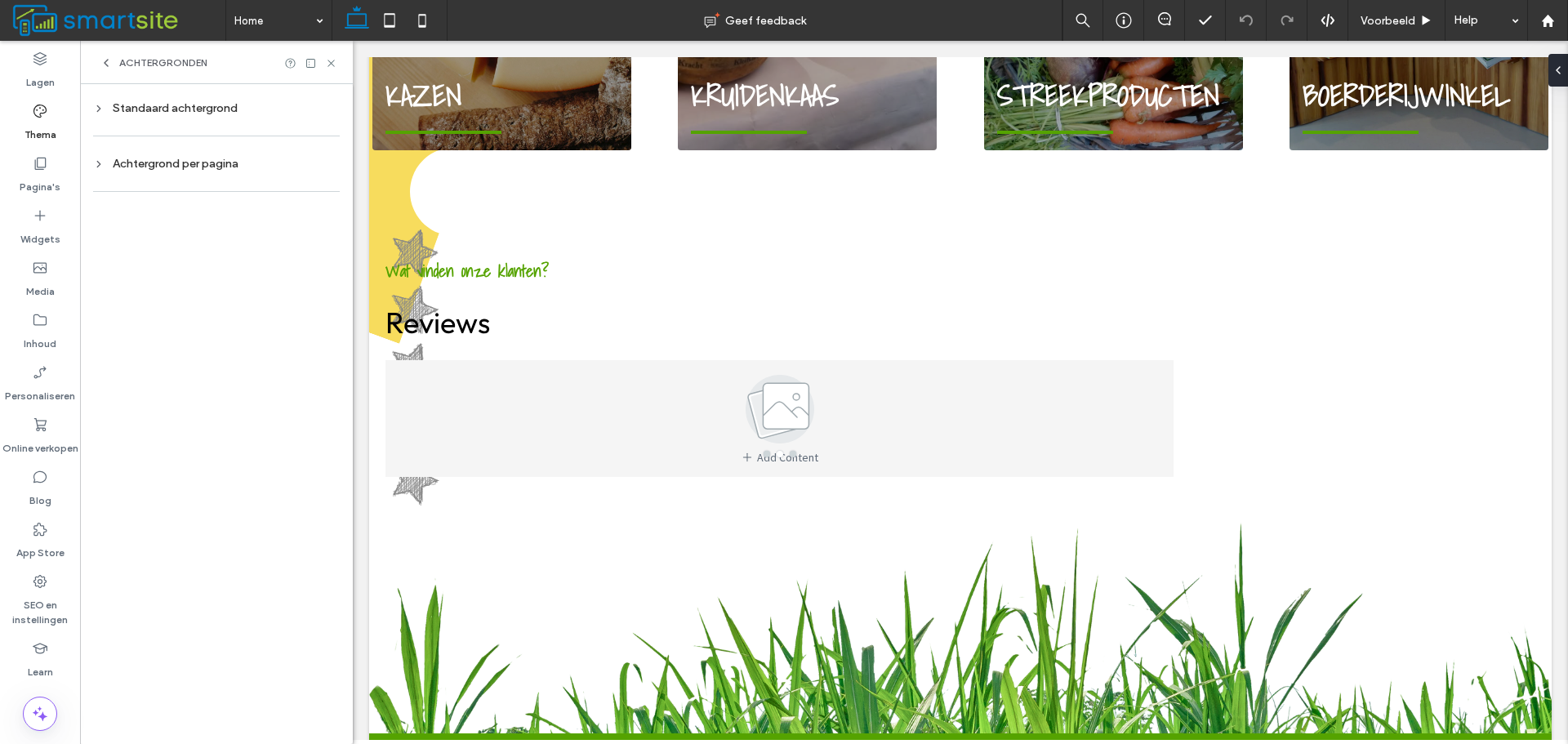
scroll to position [0, 0]
click at [263, 112] on div "Standaard achtergrond" at bounding box center [216, 108] width 247 height 14
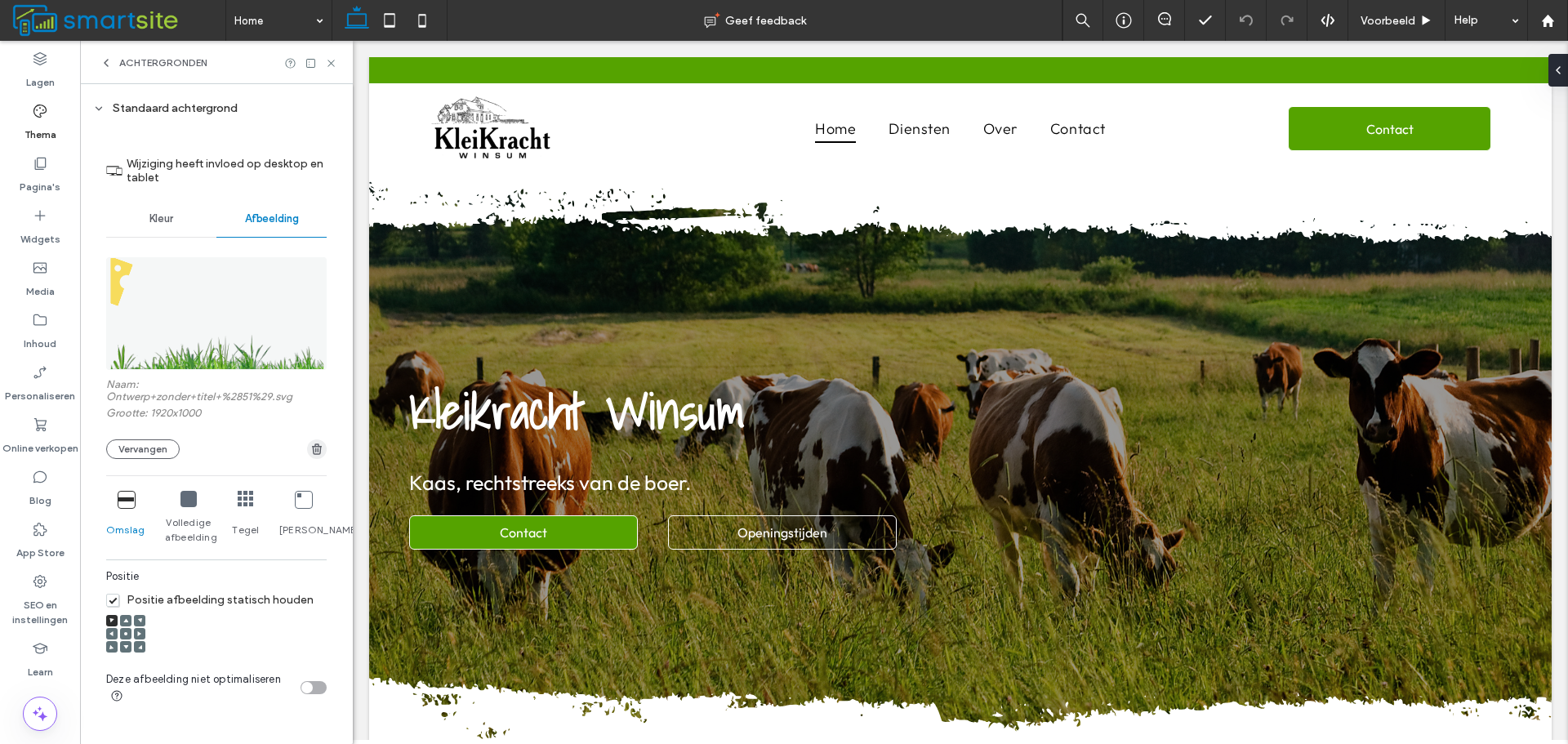
click at [307, 449] on span "button" at bounding box center [317, 449] width 20 height 20
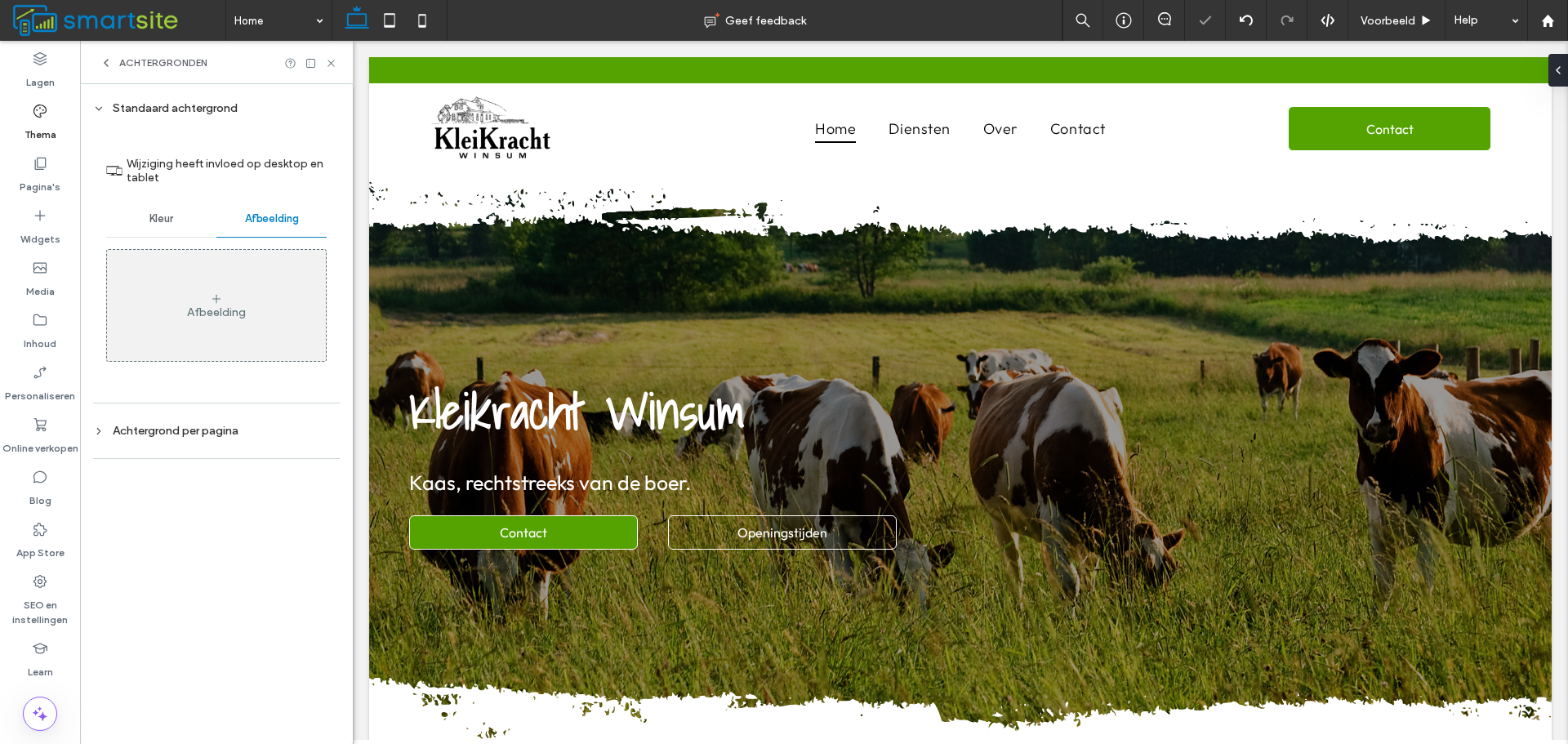
click at [332, 66] on icon at bounding box center [331, 63] width 12 height 12
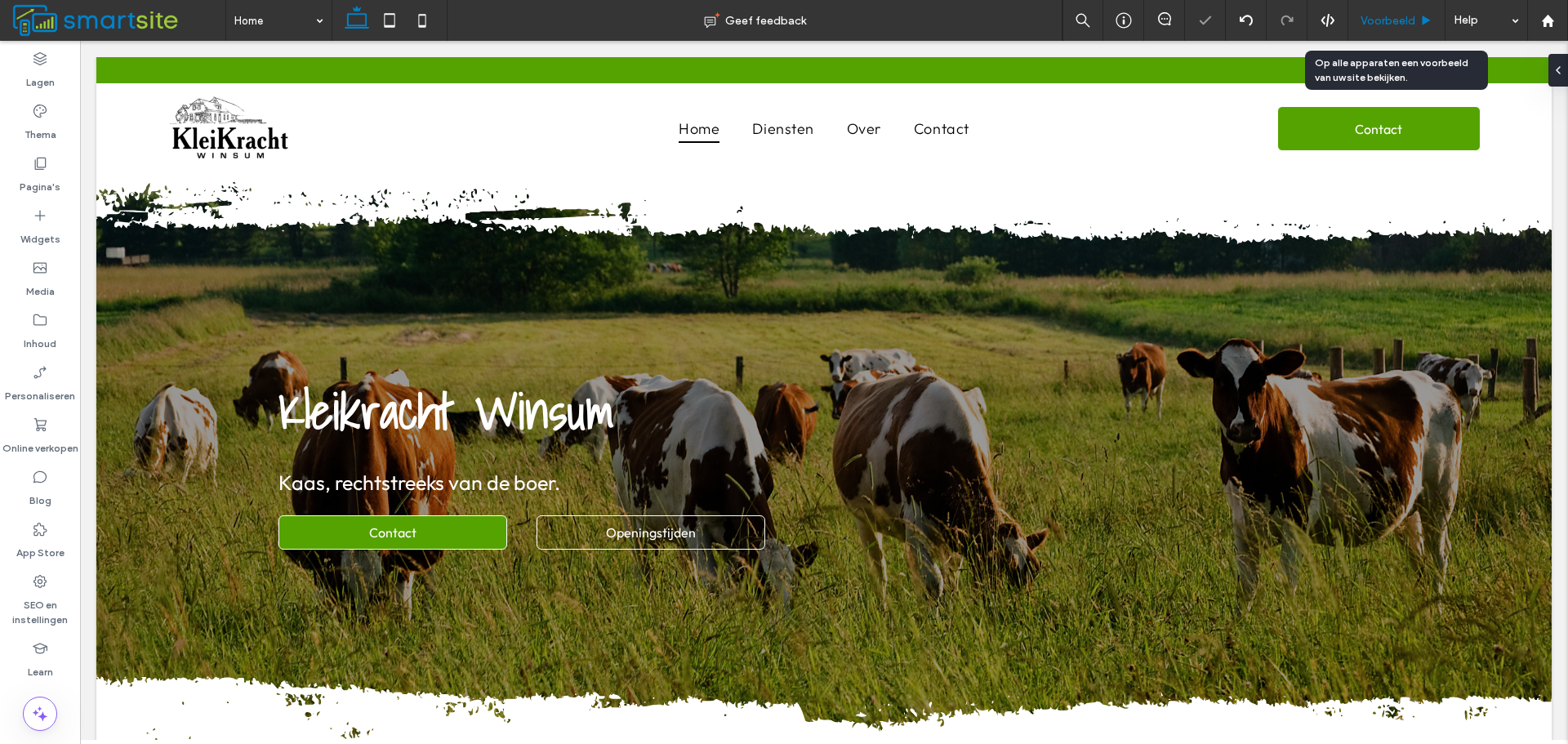
click at [1383, 11] on div "Voorbeeld" at bounding box center [1397, 20] width 97 height 41
click at [1385, 22] on span "Voorbeeld" at bounding box center [1388, 21] width 54 height 14
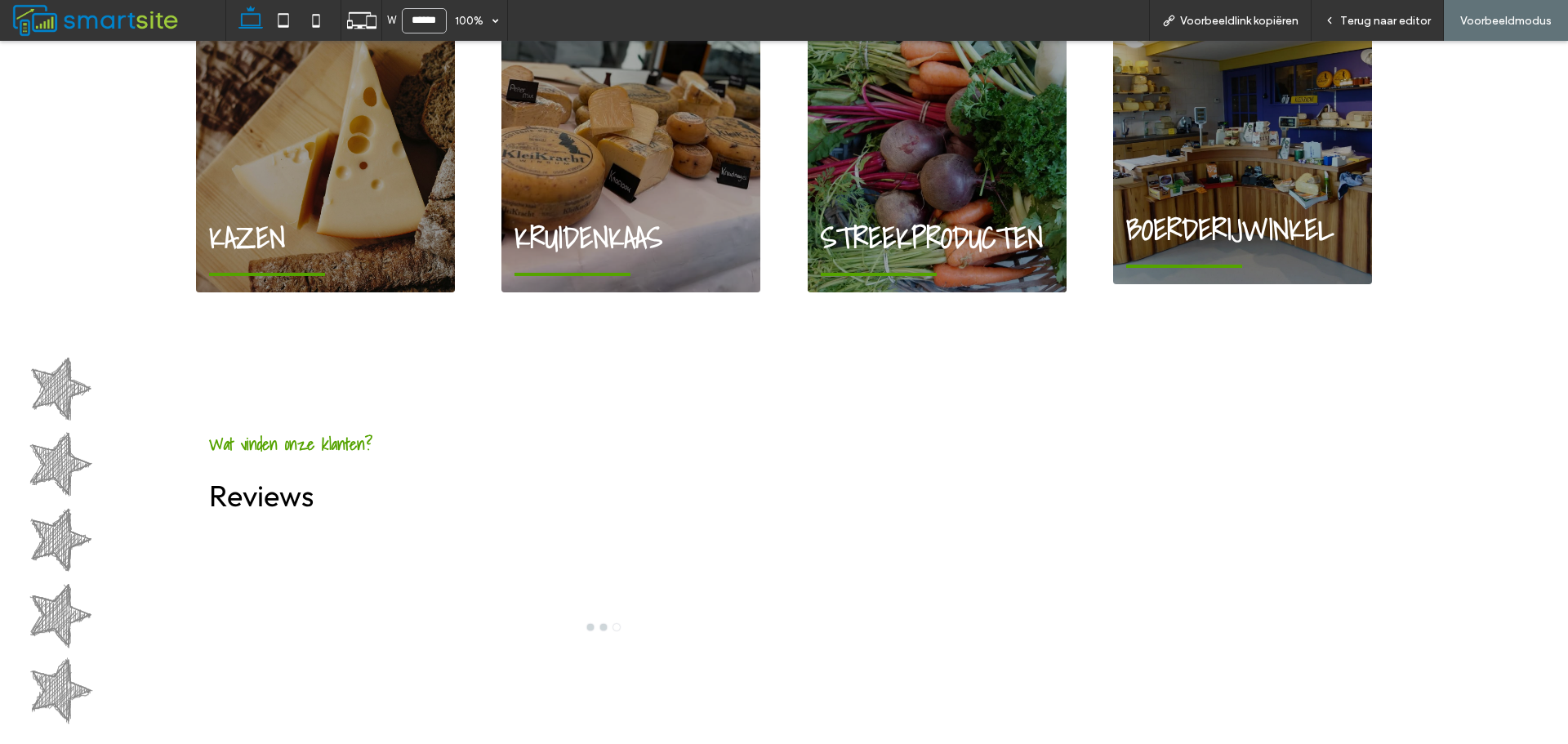
scroll to position [1633, 0]
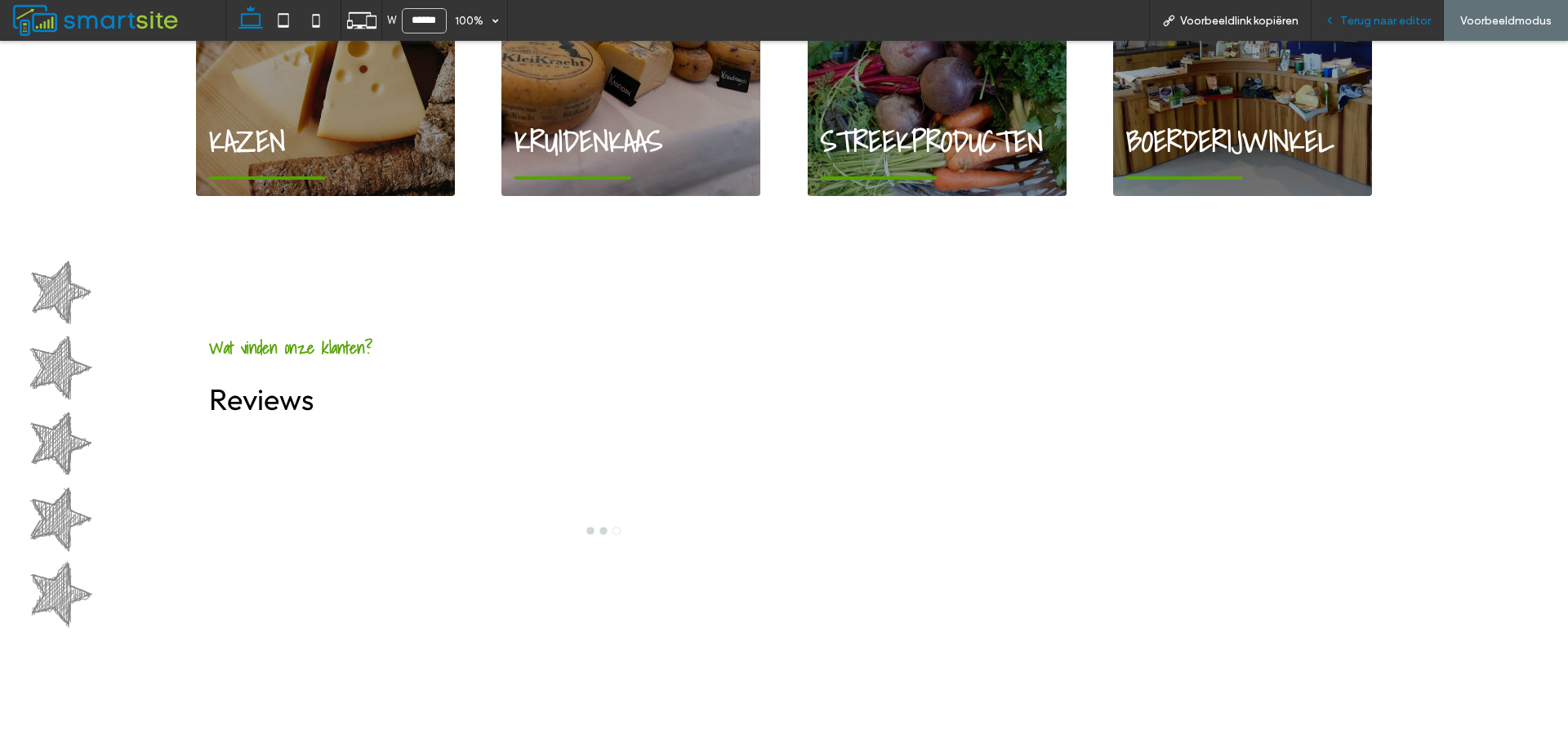
click at [1358, 23] on span "Terug naar editor" at bounding box center [1385, 21] width 91 height 14
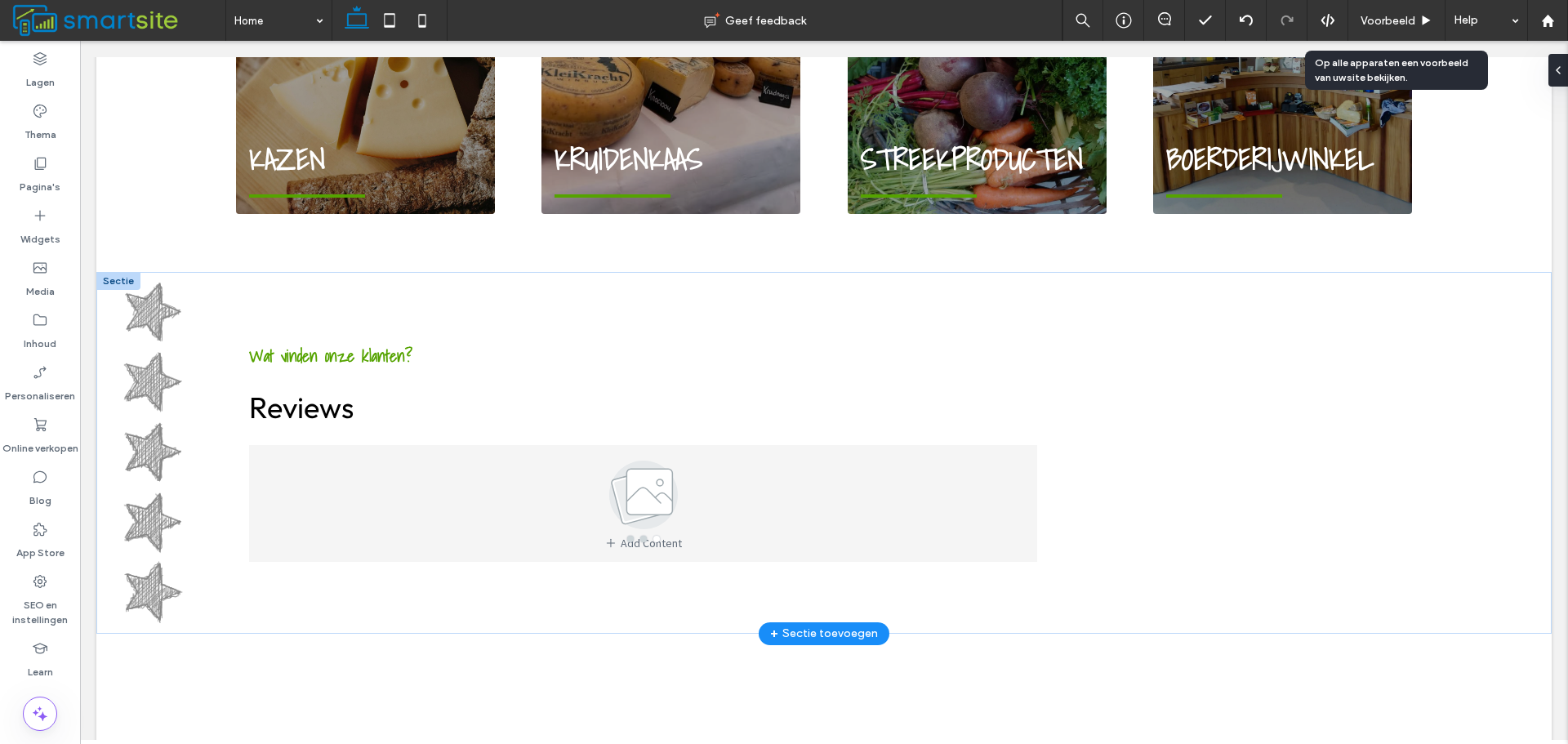
scroll to position [1623, 0]
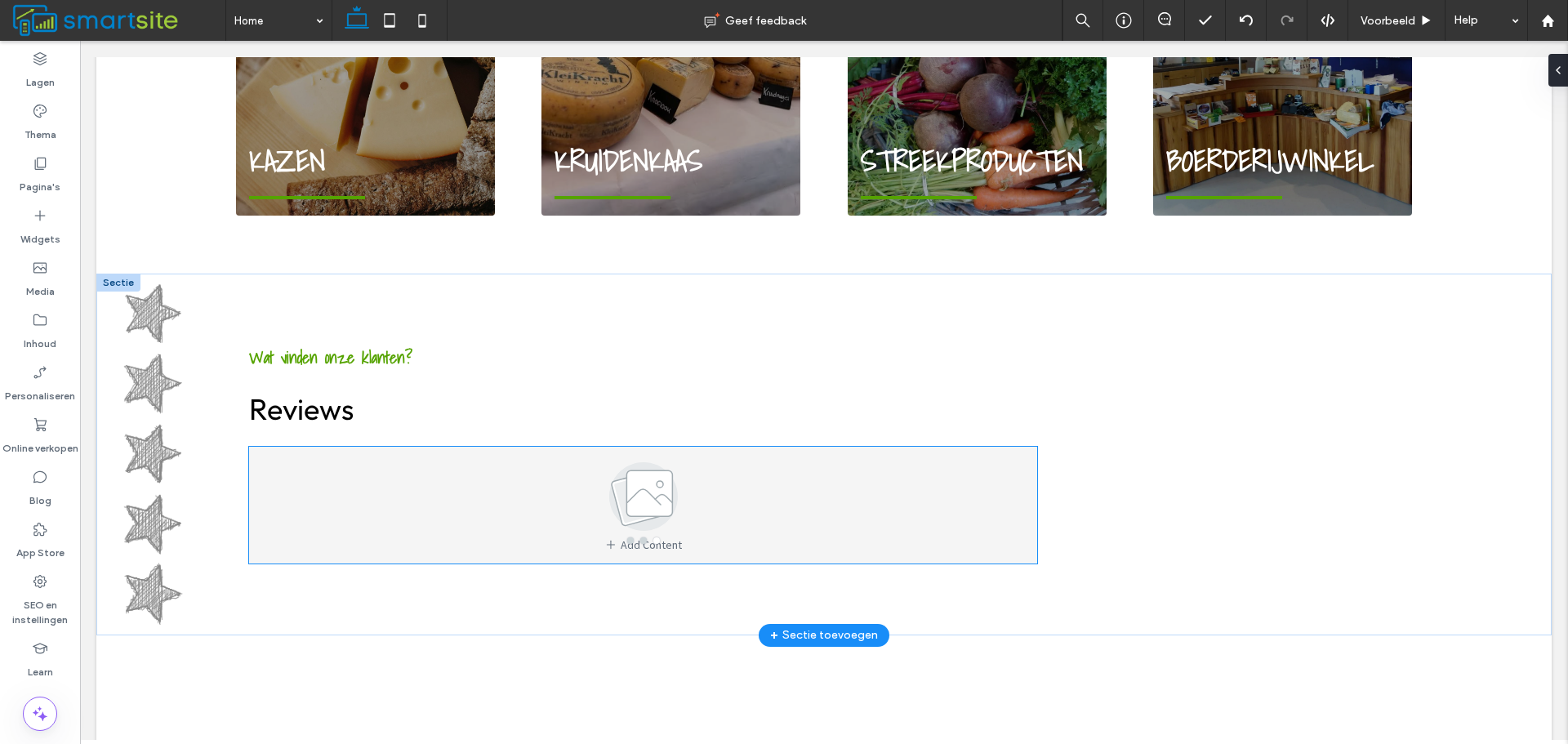
click at [681, 486] on img at bounding box center [643, 496] width 117 height 78
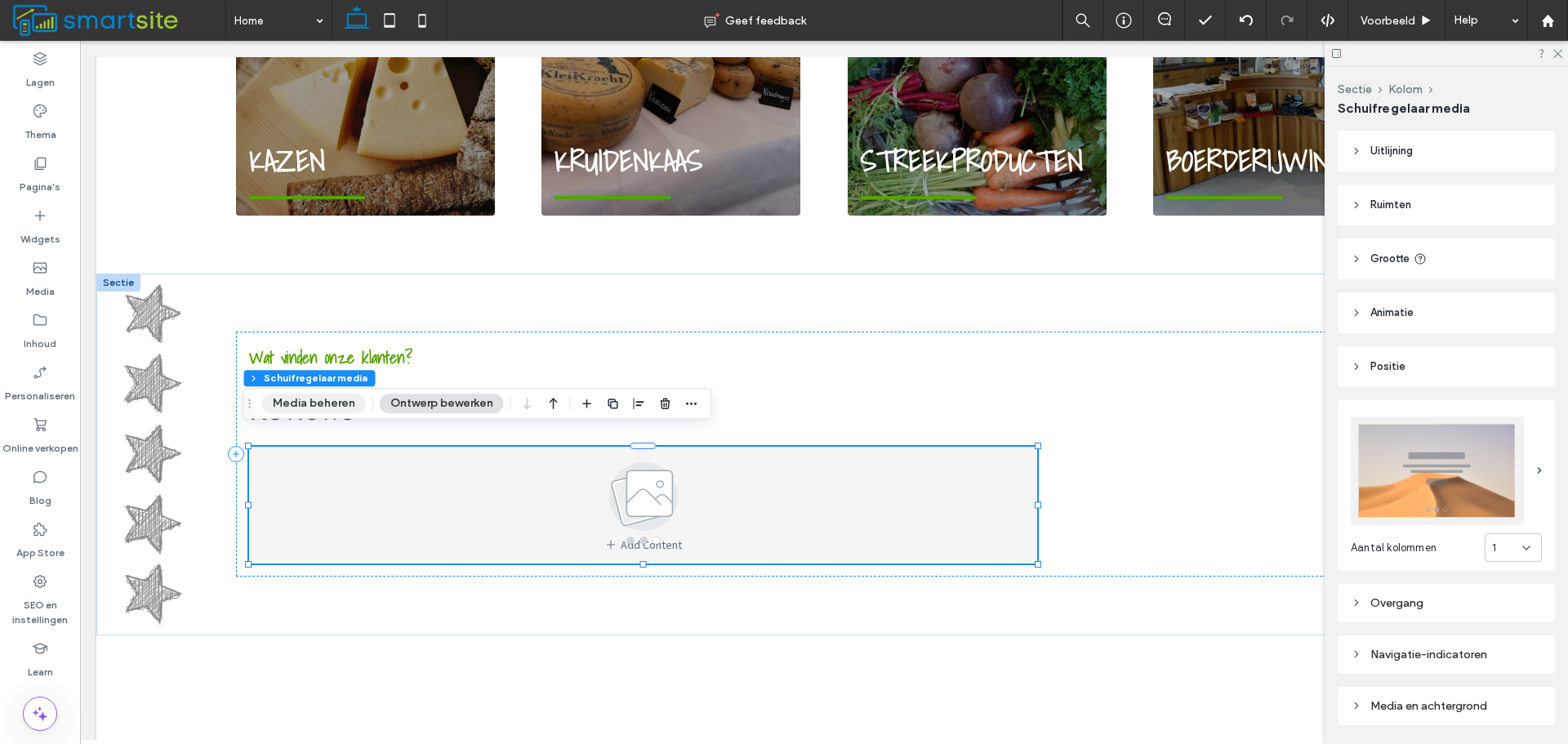
click at [347, 405] on button "Media beheren" at bounding box center [314, 403] width 103 height 20
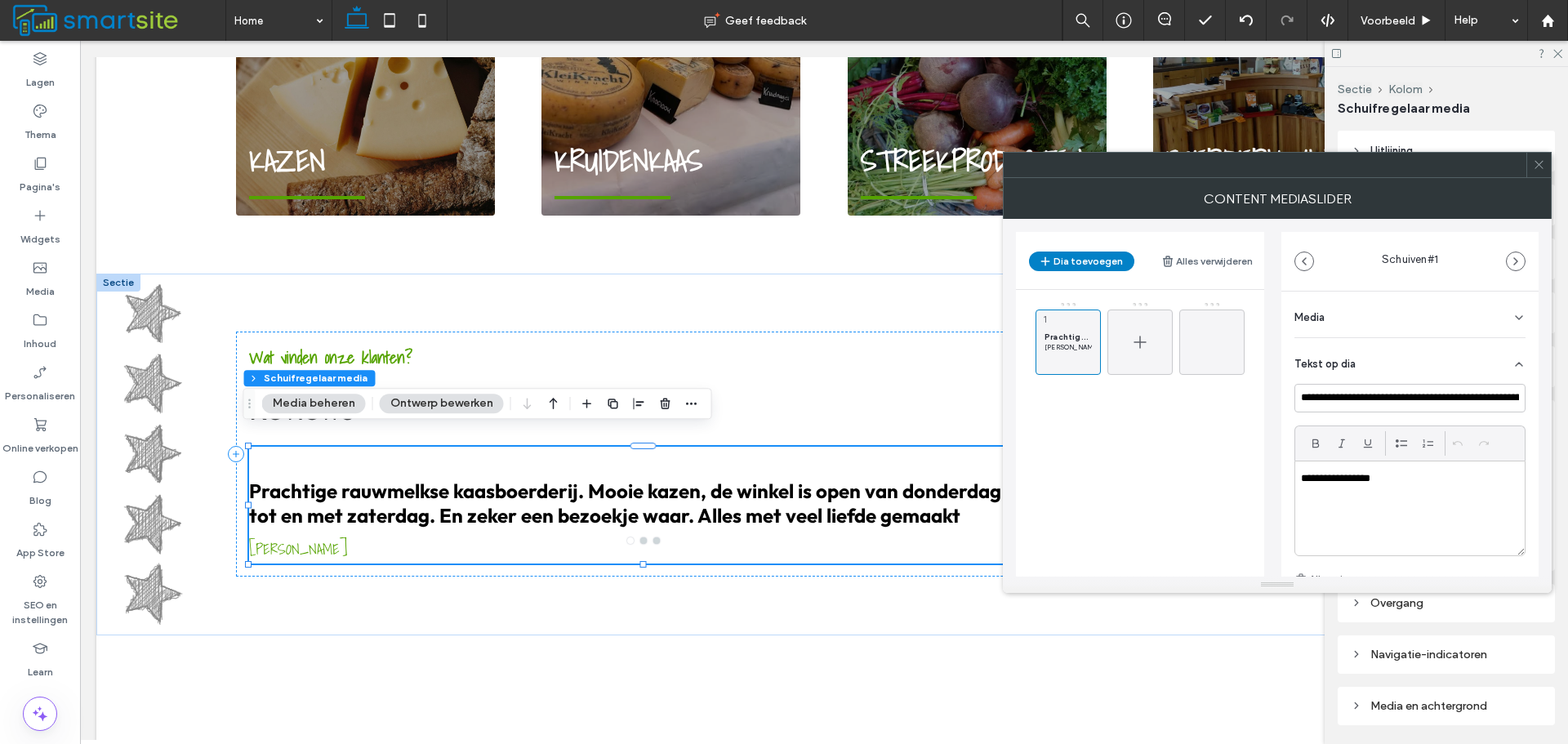
click at [1159, 322] on div at bounding box center [1140, 342] width 66 height 66
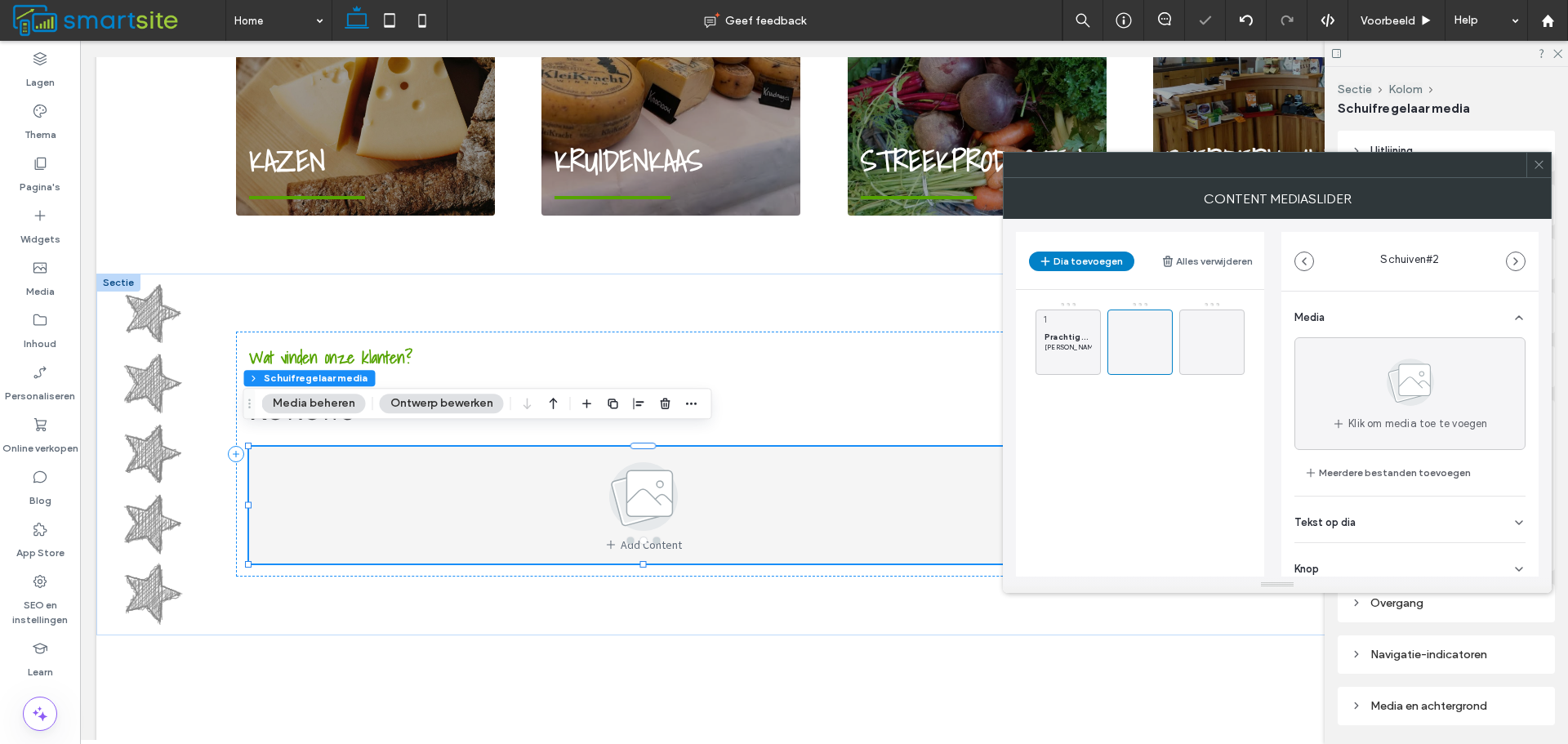
click at [1407, 511] on div "Tekst op dia" at bounding box center [1410, 519] width 231 height 46
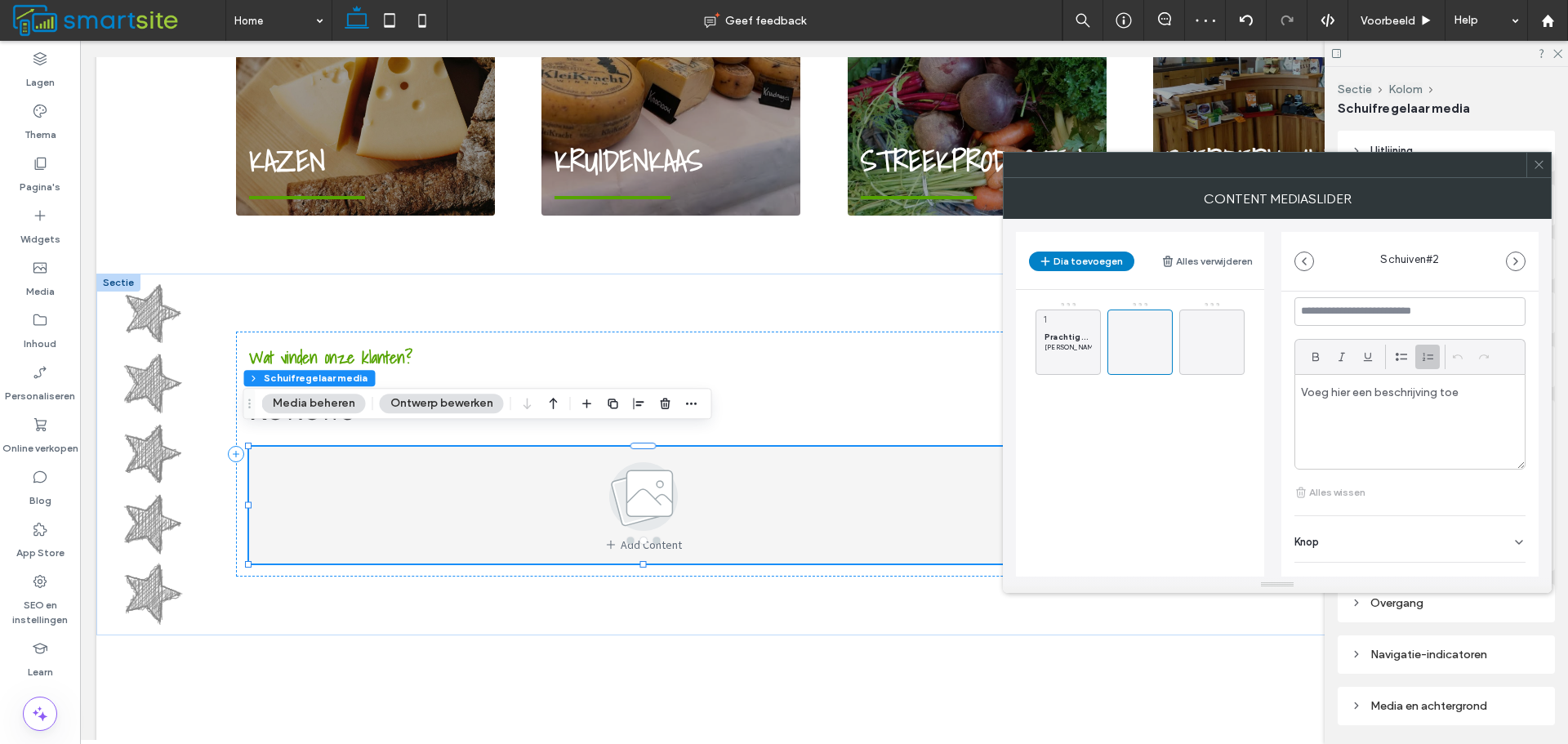
scroll to position [163, 0]
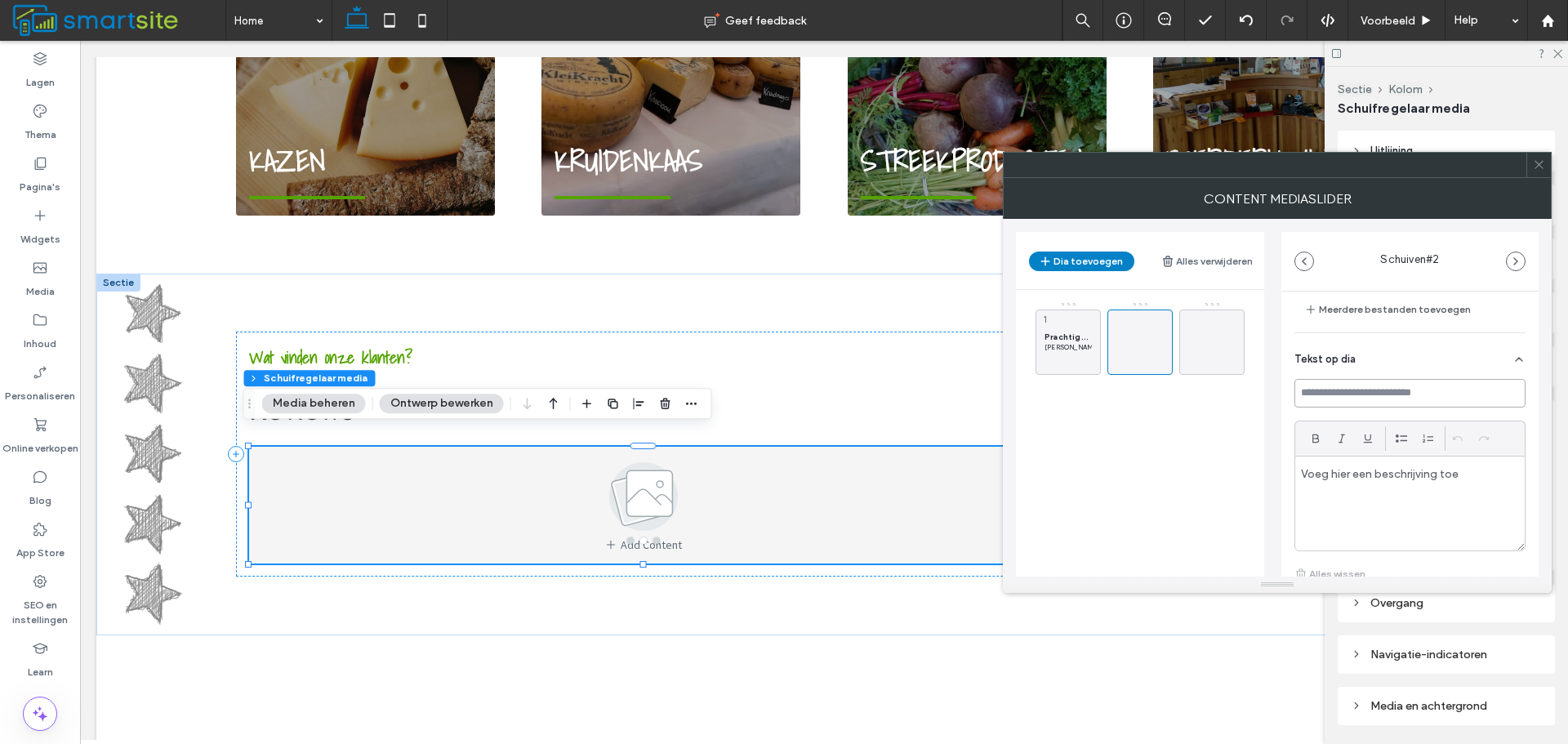
click at [1503, 387] on input at bounding box center [1410, 392] width 231 height 28
paste input "**********"
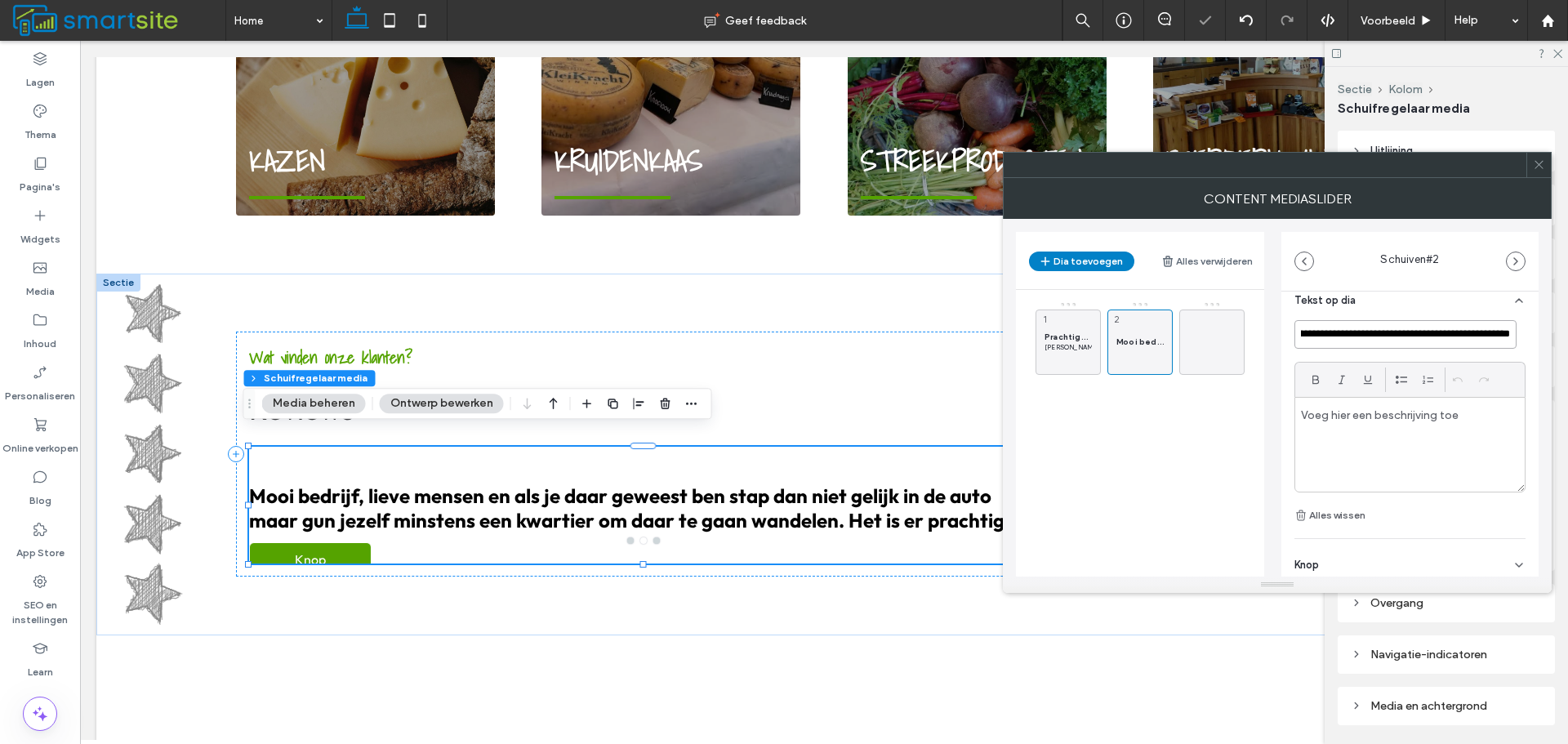
scroll to position [270, 0]
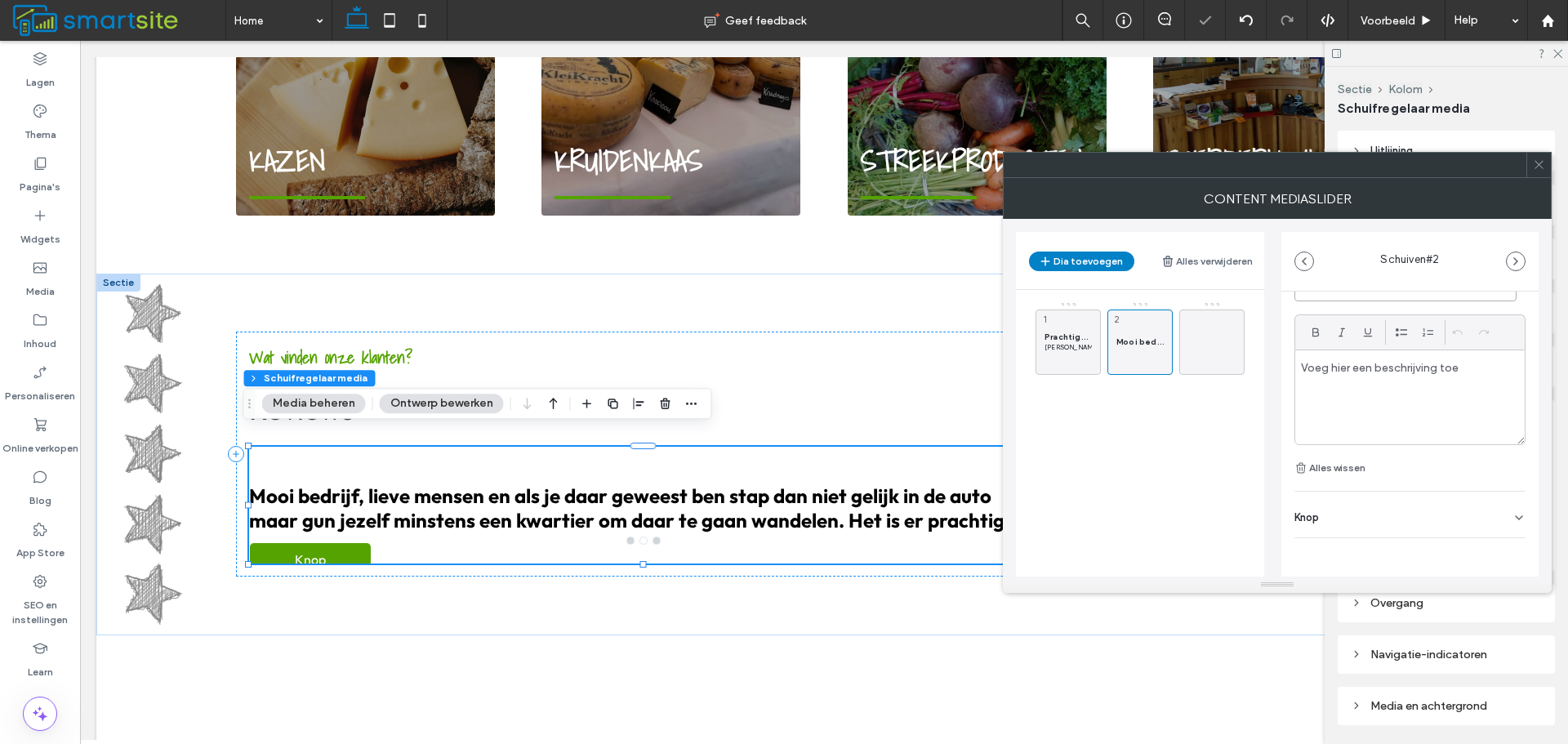
type input "**********"
click at [1437, 524] on div "Knop" at bounding box center [1410, 514] width 231 height 46
click at [1507, 547] on icon at bounding box center [1511, 551] width 15 height 15
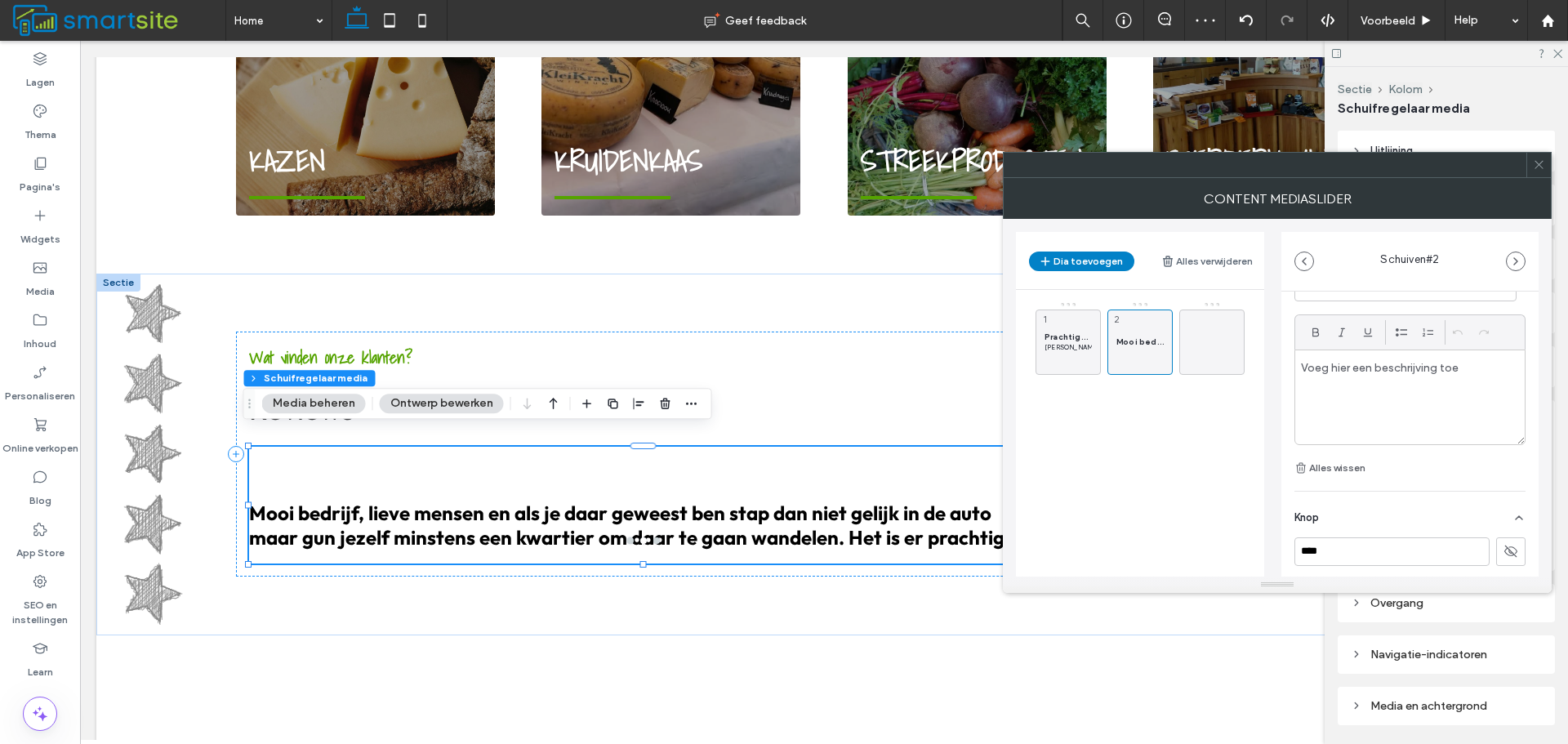
click at [1483, 383] on div at bounding box center [1410, 397] width 229 height 94
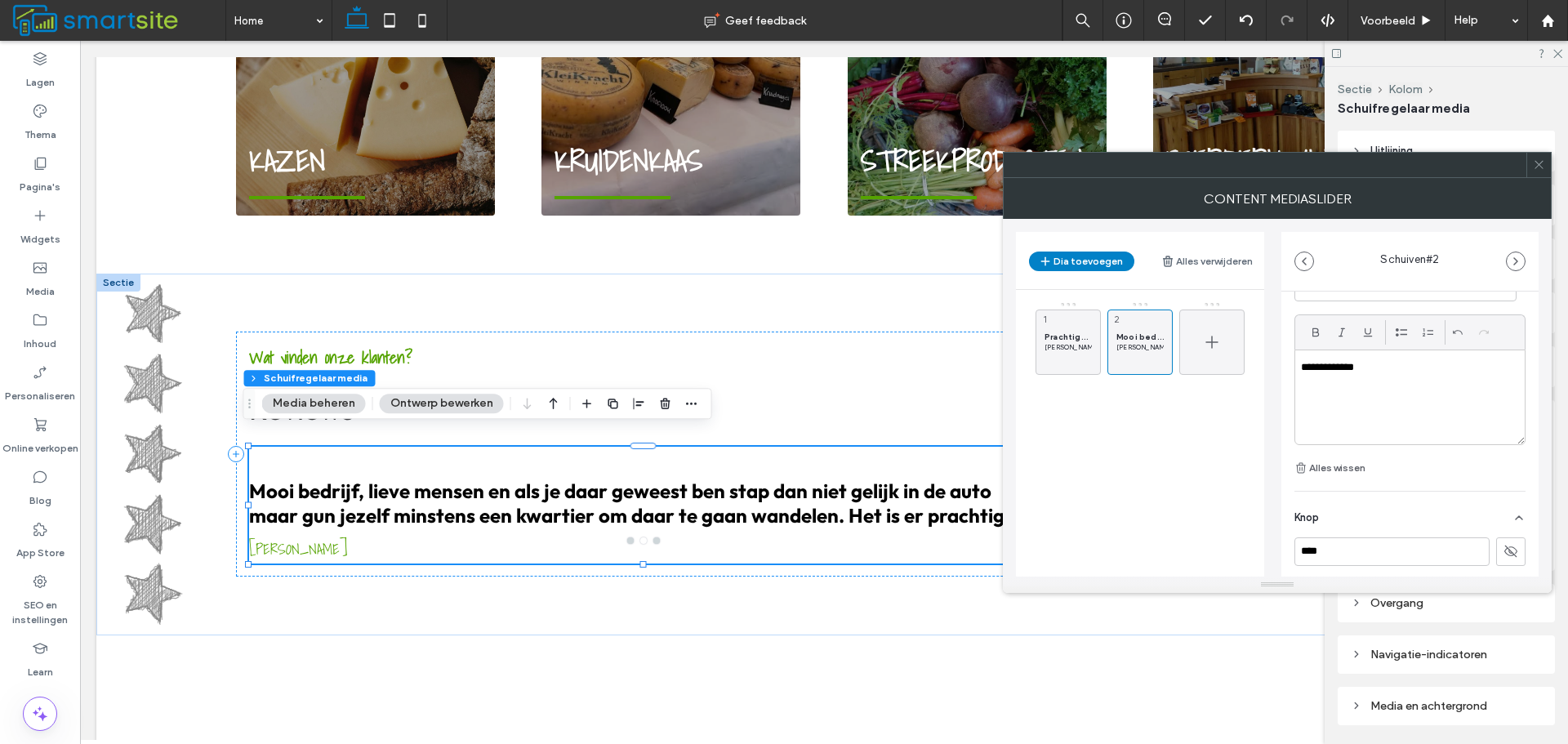
click at [1224, 331] on div at bounding box center [1213, 342] width 66 height 66
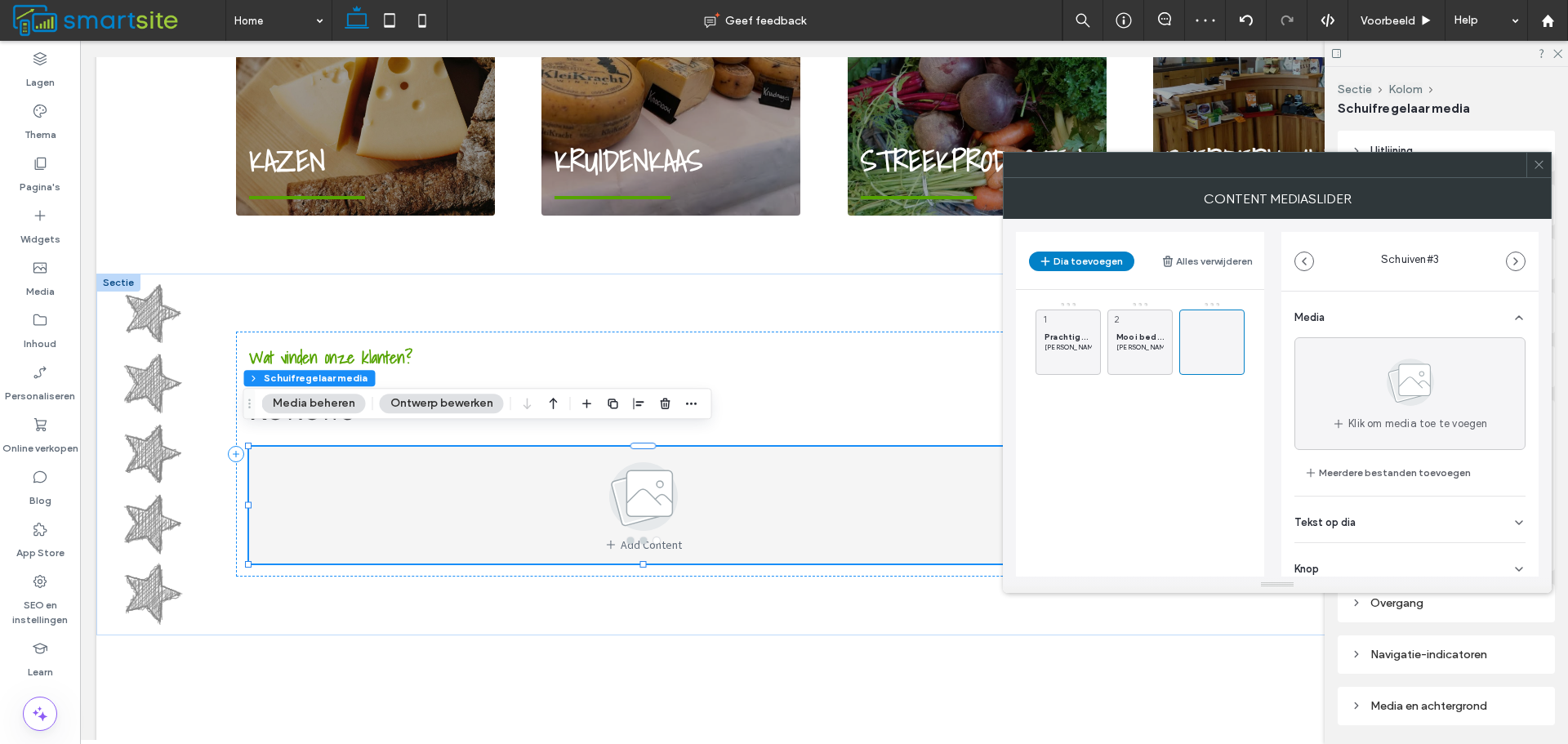
click at [1414, 518] on div "Tekst op dia" at bounding box center [1410, 519] width 231 height 46
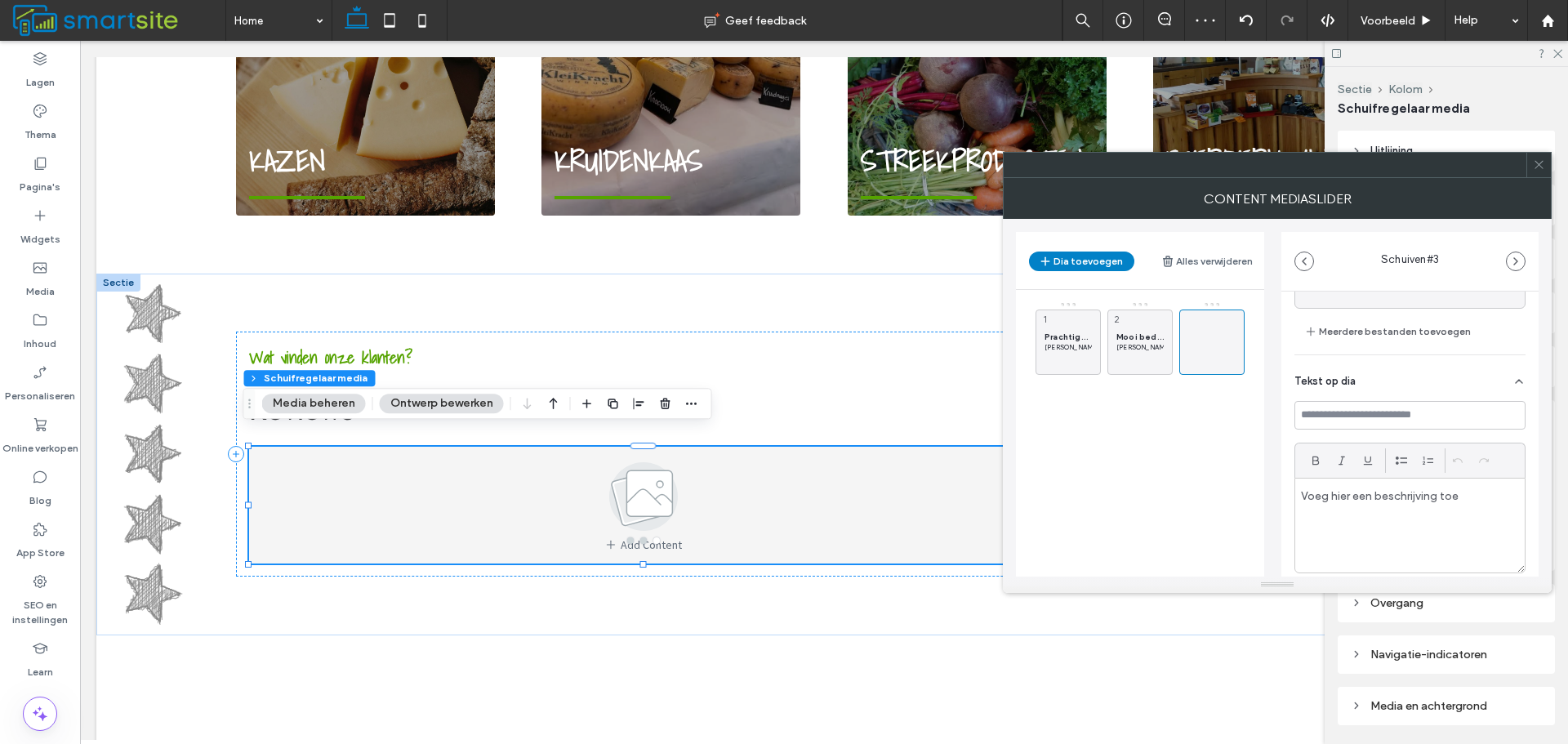
scroll to position [163, 0]
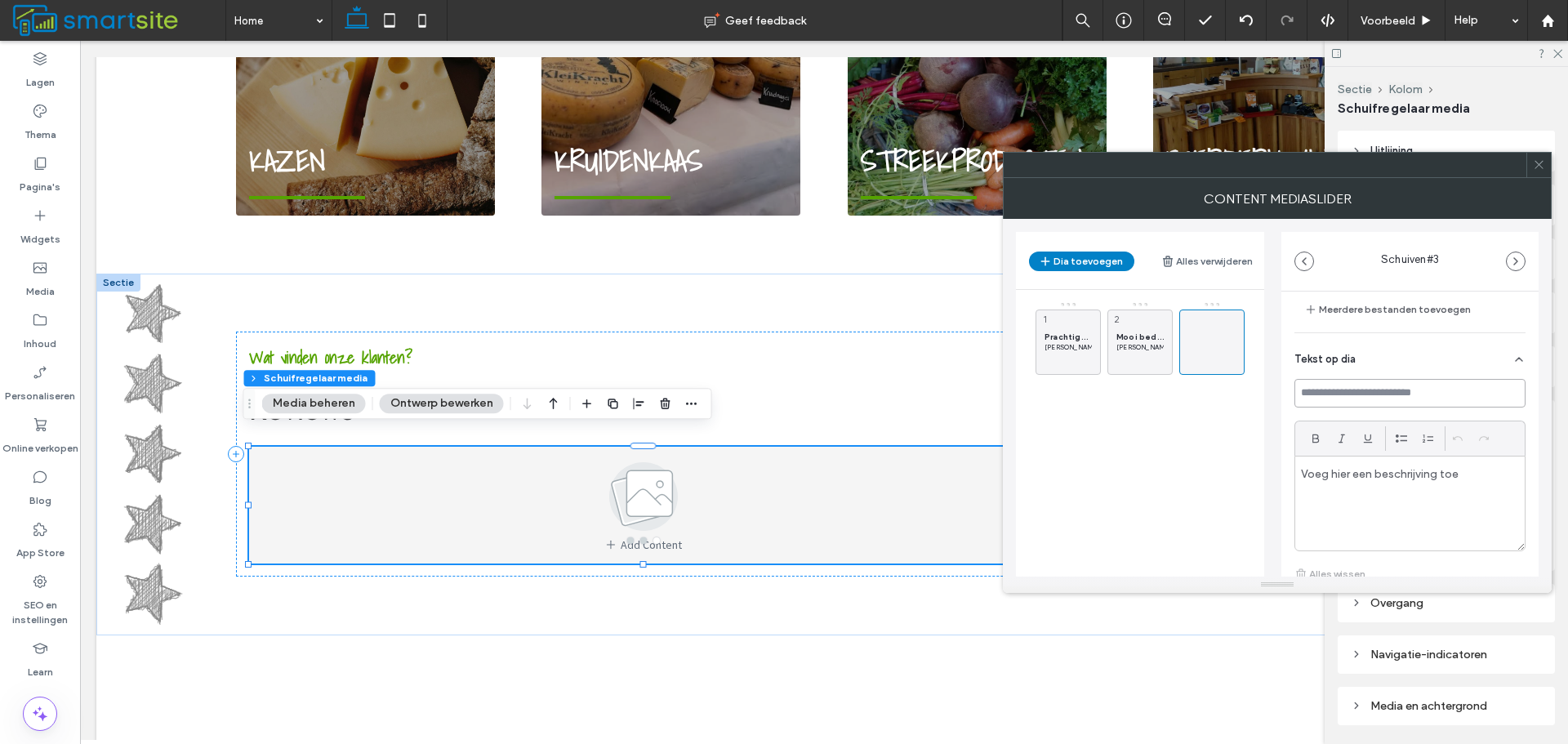
click at [1419, 397] on input at bounding box center [1410, 392] width 231 height 28
click at [1377, 493] on div at bounding box center [1410, 503] width 229 height 94
paste div
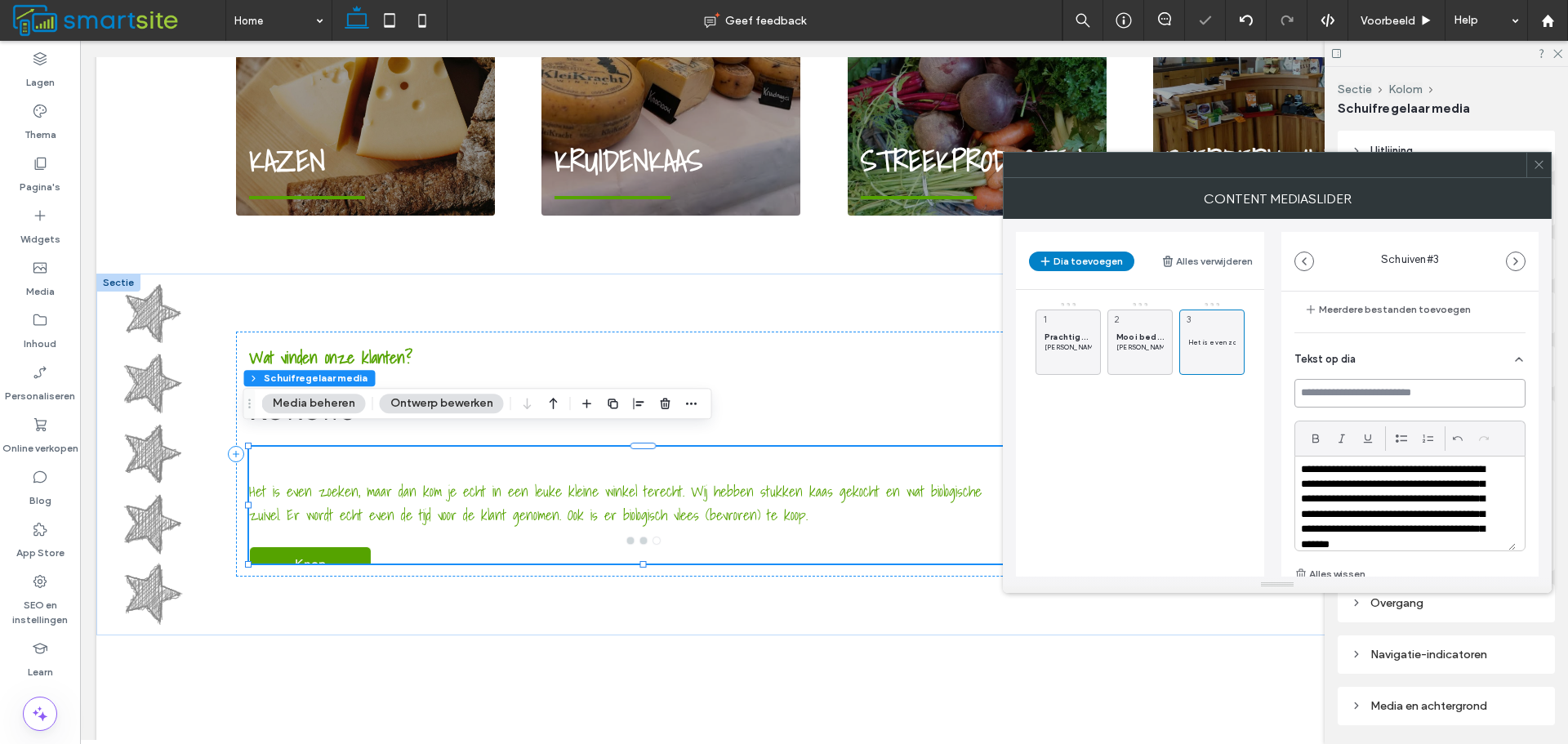
click at [1391, 396] on input at bounding box center [1410, 392] width 231 height 28
click at [1401, 468] on p "**********" at bounding box center [1400, 507] width 197 height 91
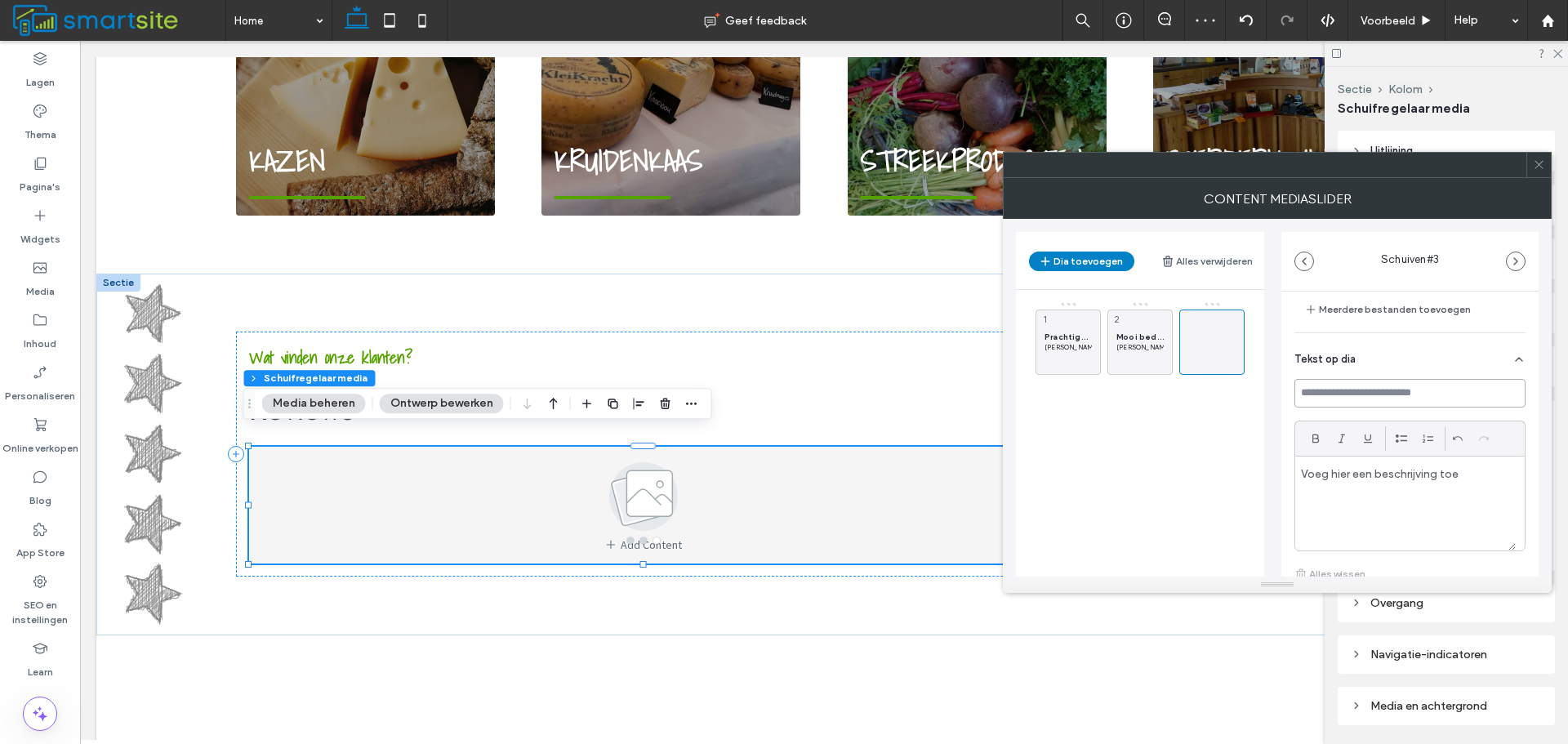
click at [1401, 391] on input at bounding box center [1410, 392] width 231 height 28
paste input "**********"
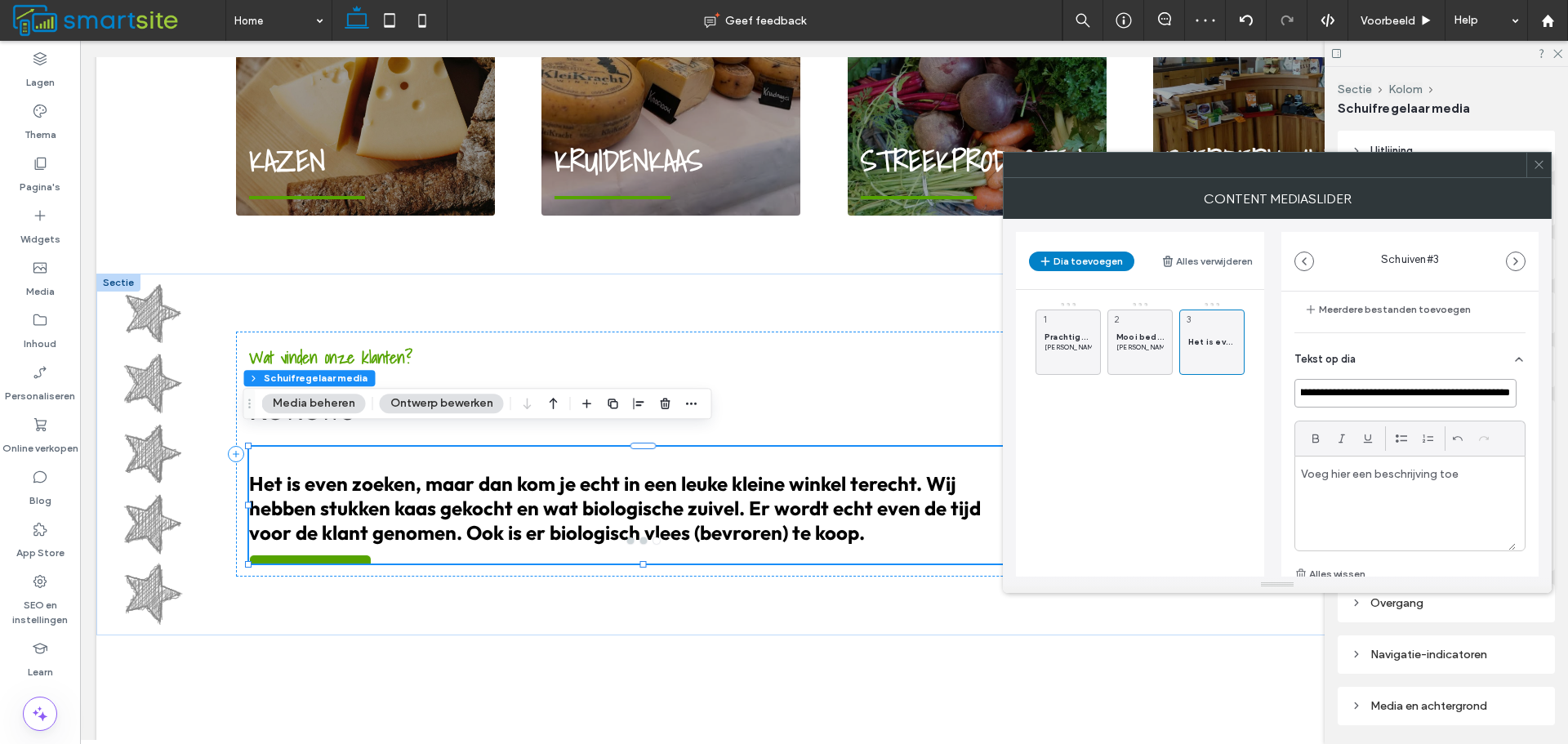
type input "**********"
click at [1367, 480] on p at bounding box center [1406, 473] width 209 height 15
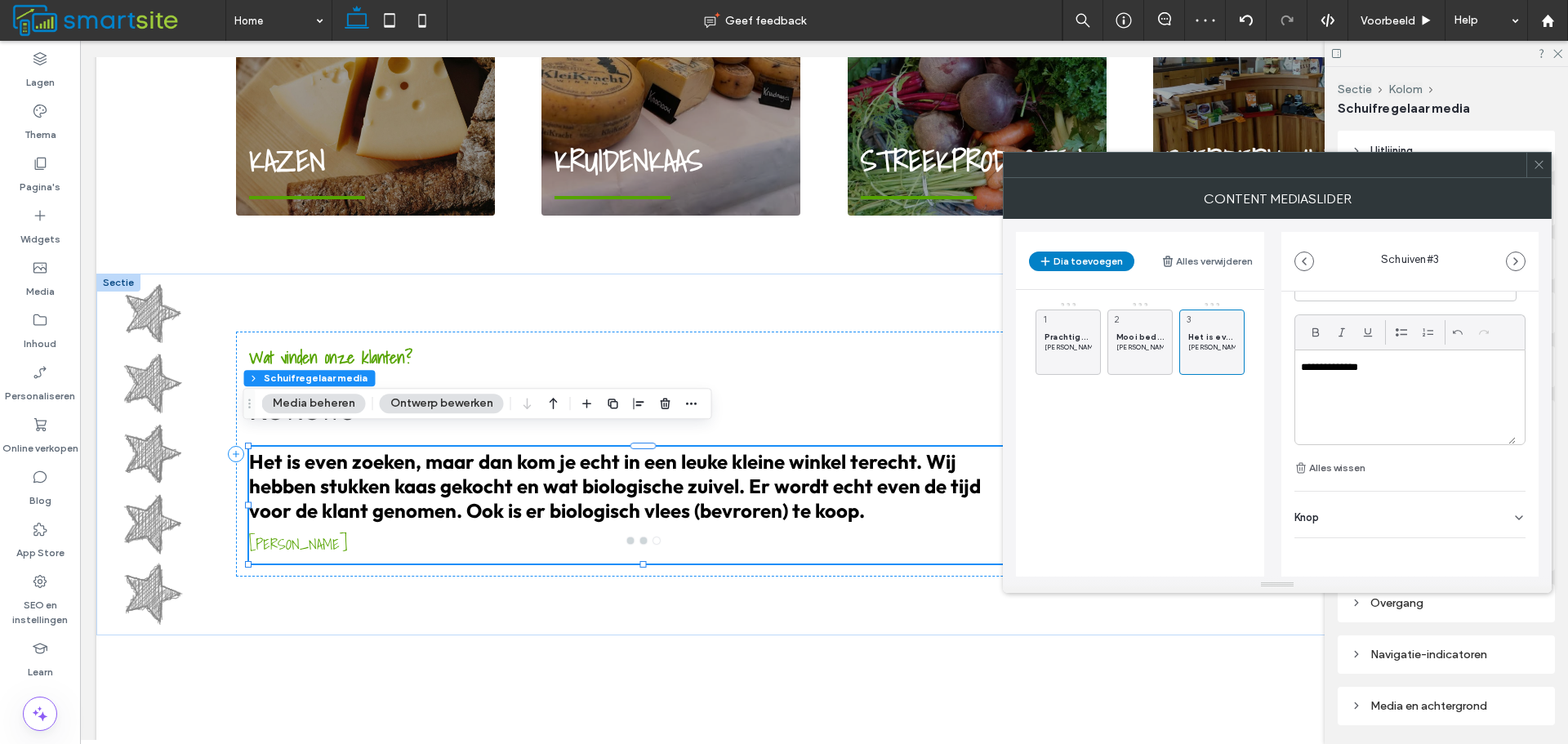
click at [1440, 522] on div "Knop" at bounding box center [1410, 514] width 231 height 46
click at [1502, 542] on button at bounding box center [1511, 551] width 29 height 28
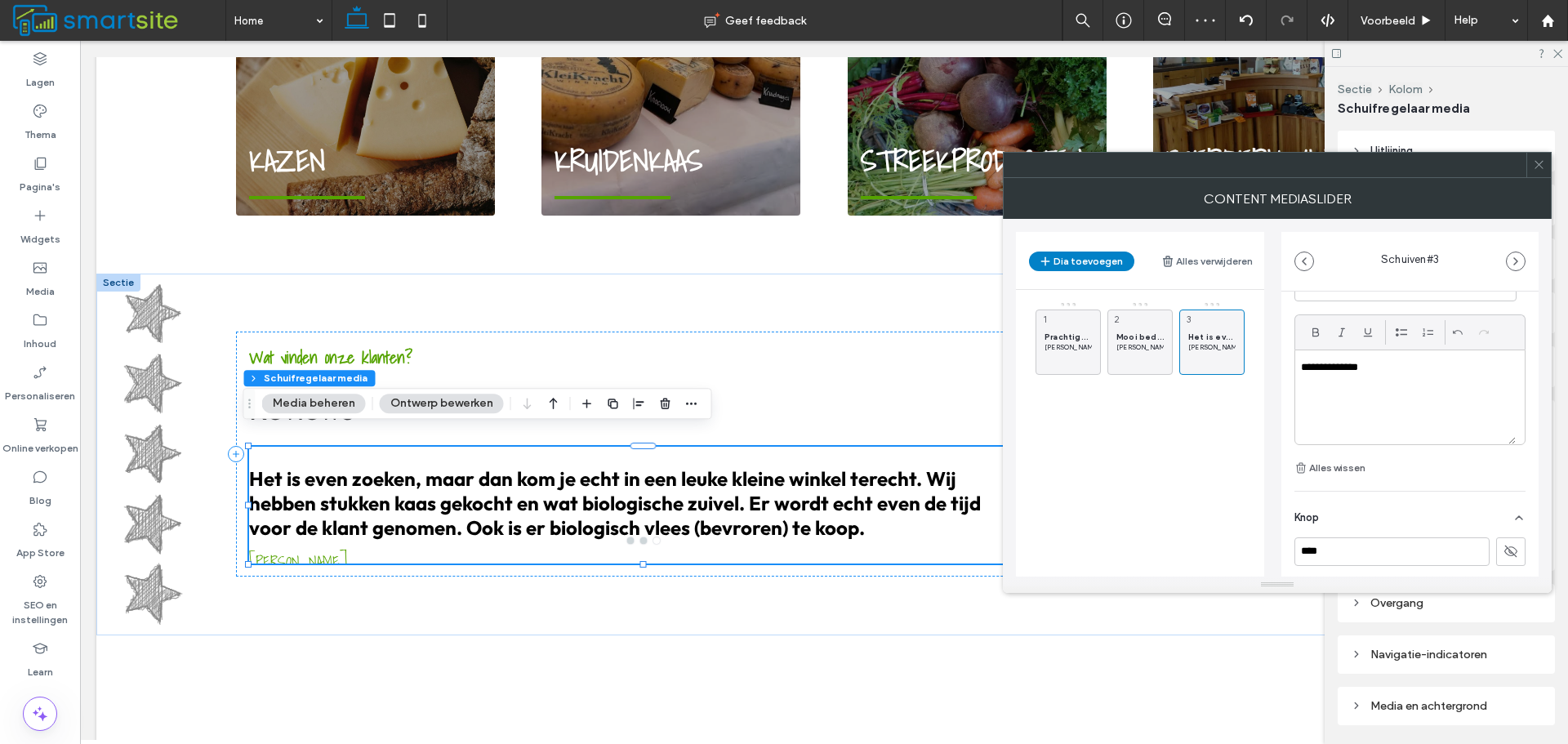
click at [1535, 173] on span at bounding box center [1540, 165] width 12 height 24
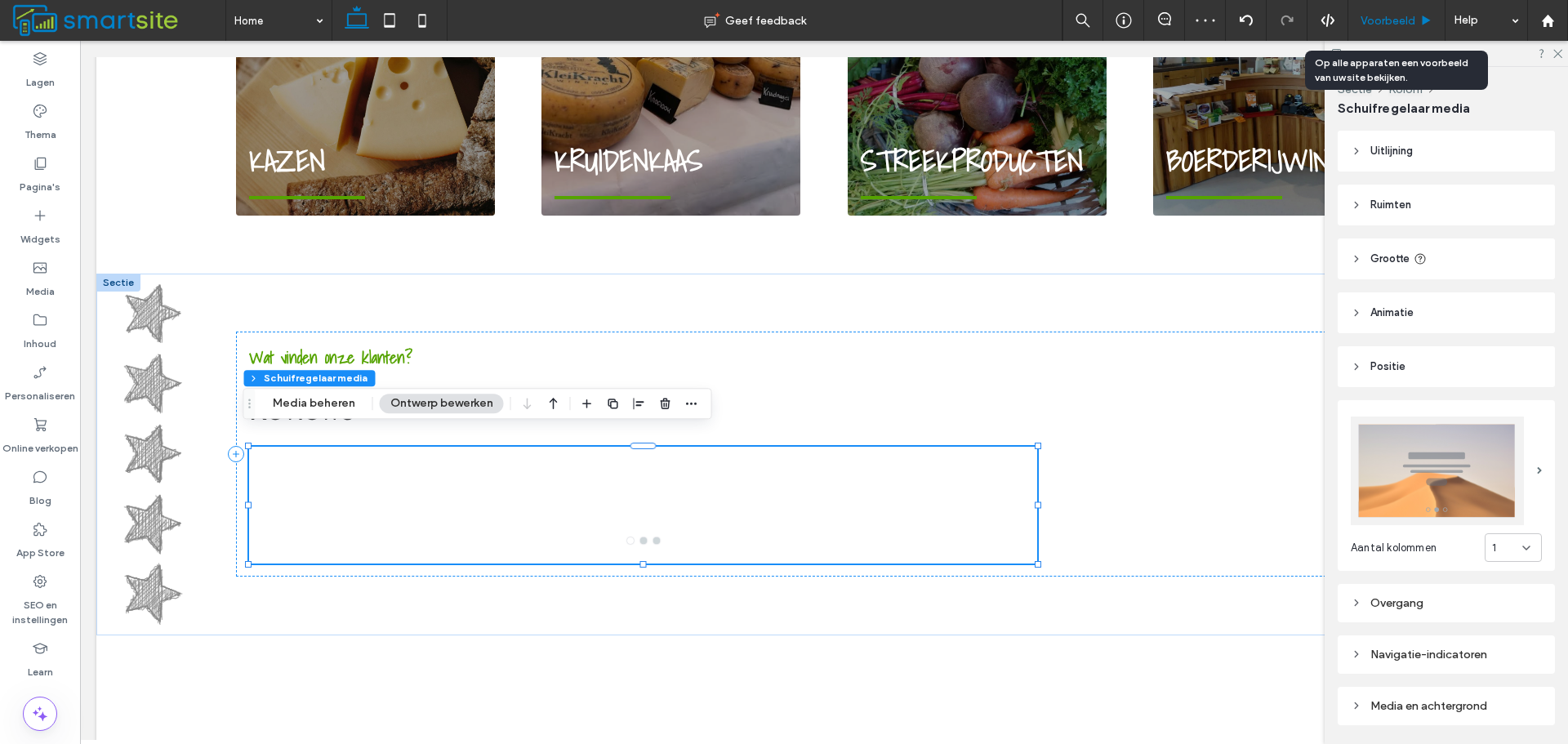
click at [1424, 19] on use at bounding box center [1427, 20] width 8 height 9
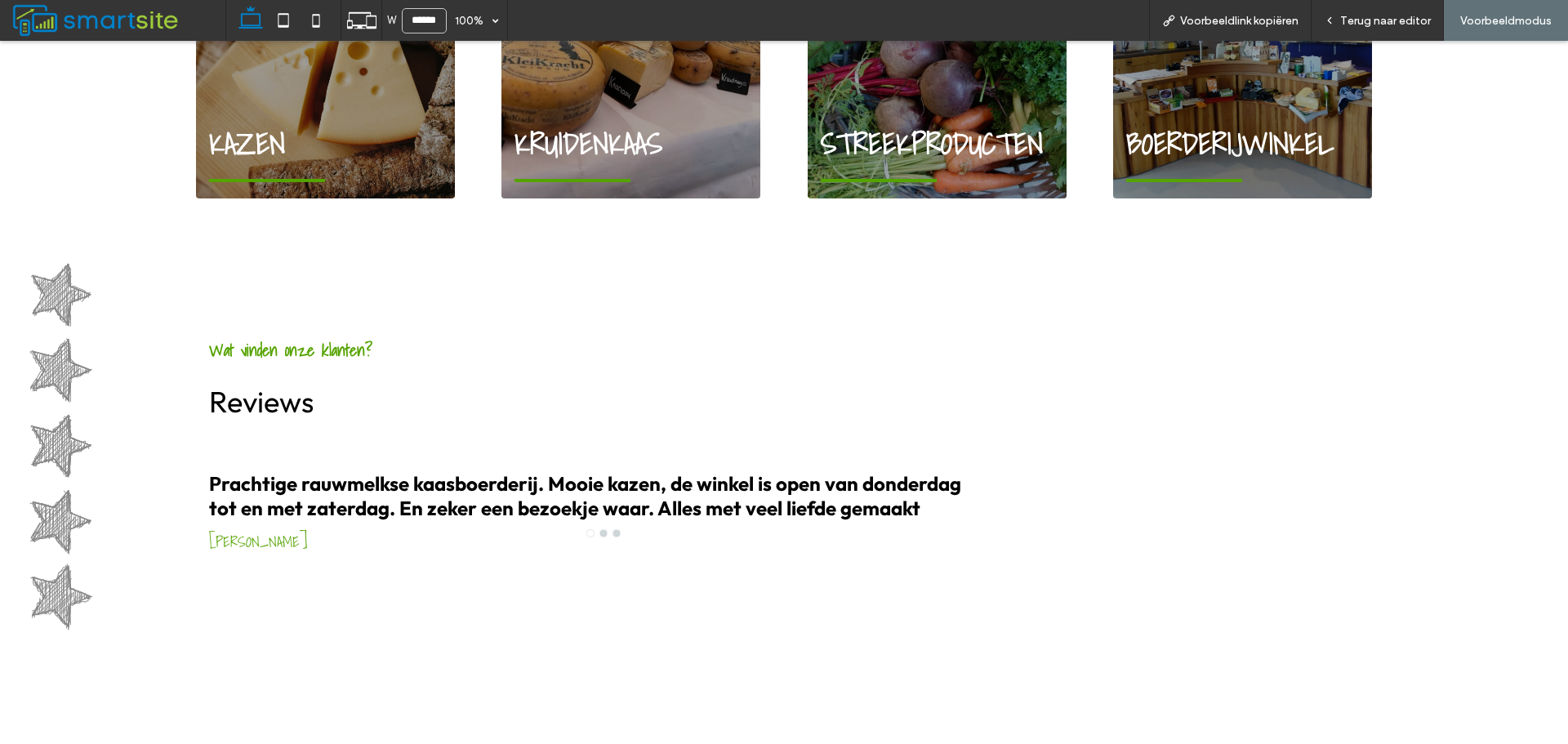
scroll to position [1633, 0]
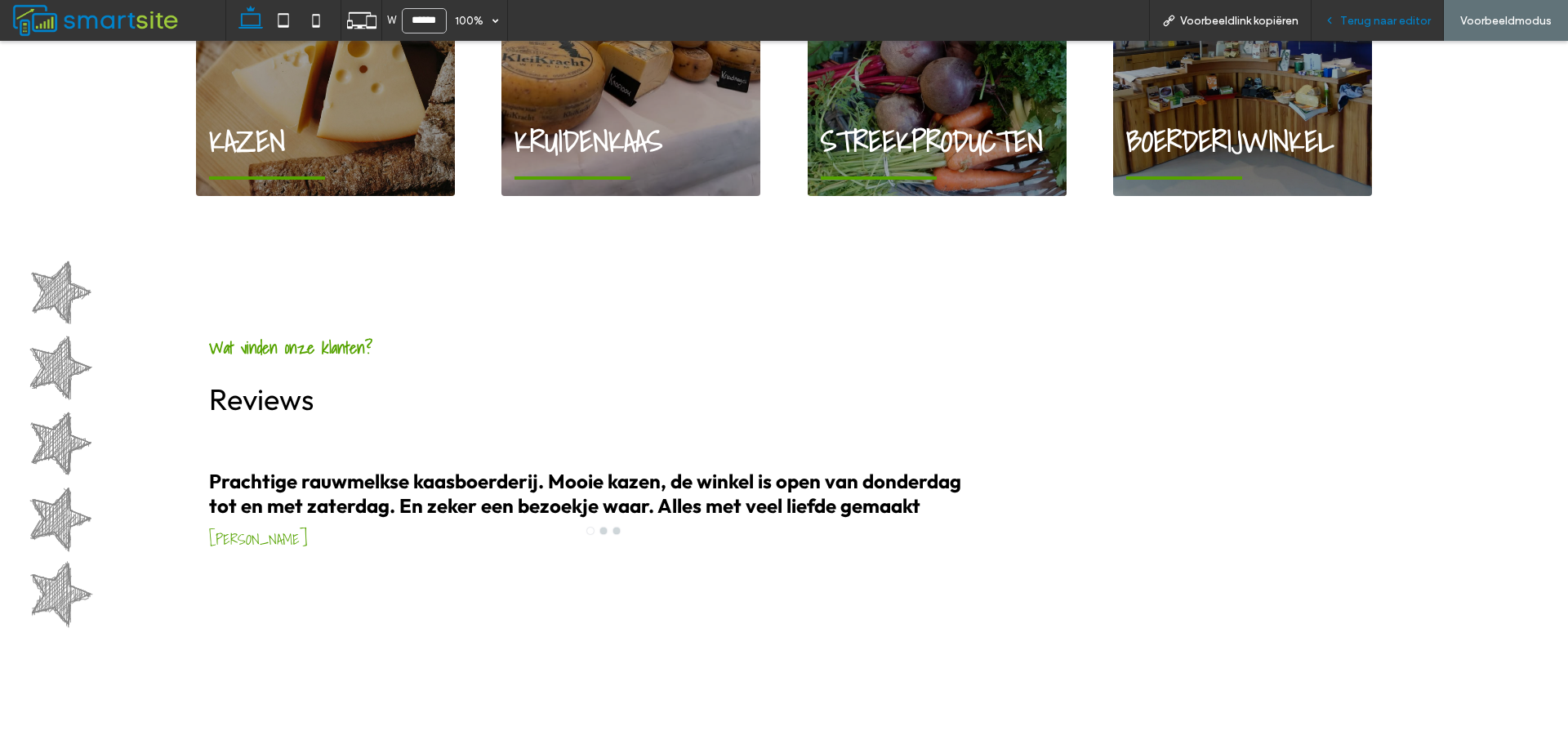
click at [1385, 11] on div "Terug naar editor" at bounding box center [1377, 20] width 132 height 41
click at [1382, 18] on span "Terug naar editor" at bounding box center [1385, 21] width 91 height 14
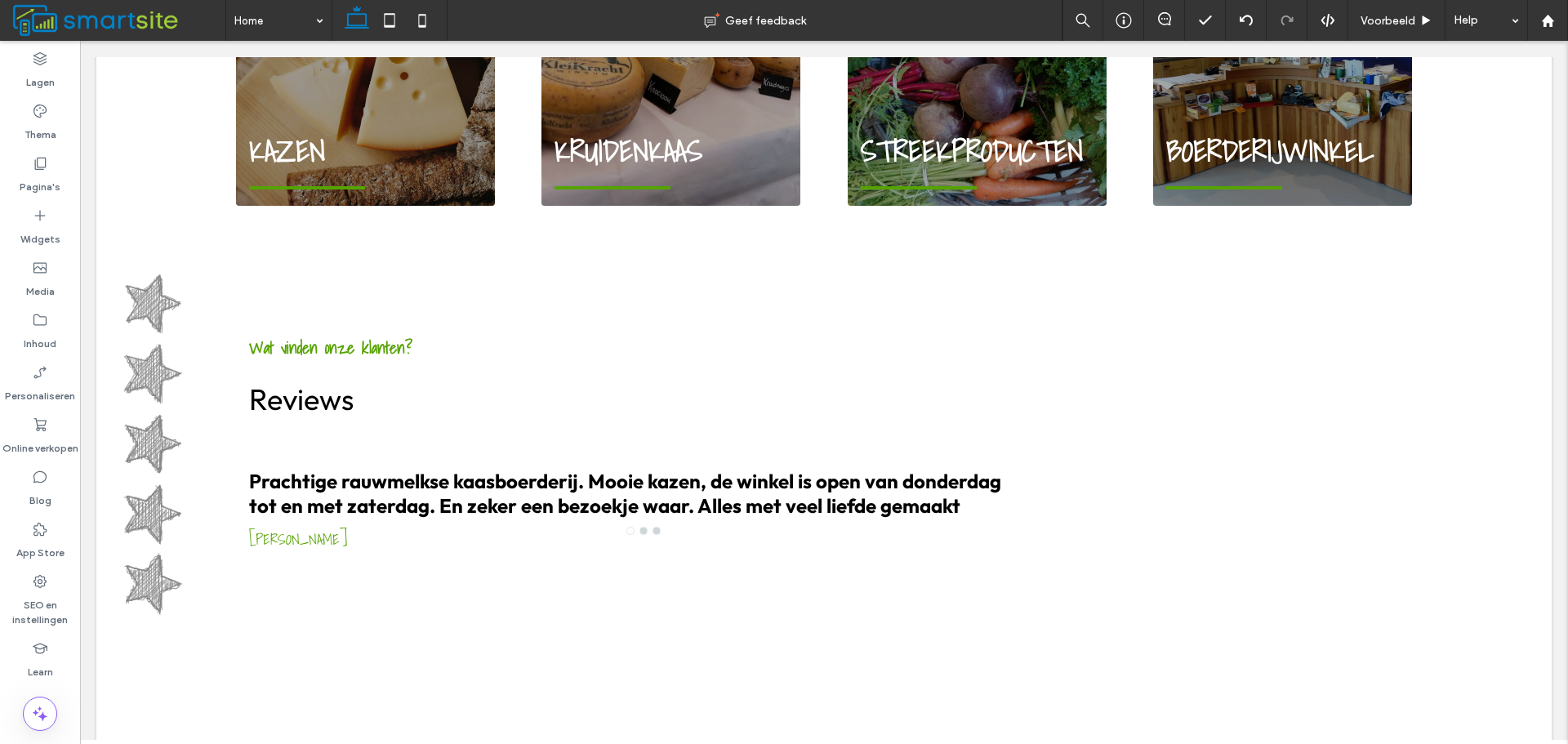
scroll to position [1623, 0]
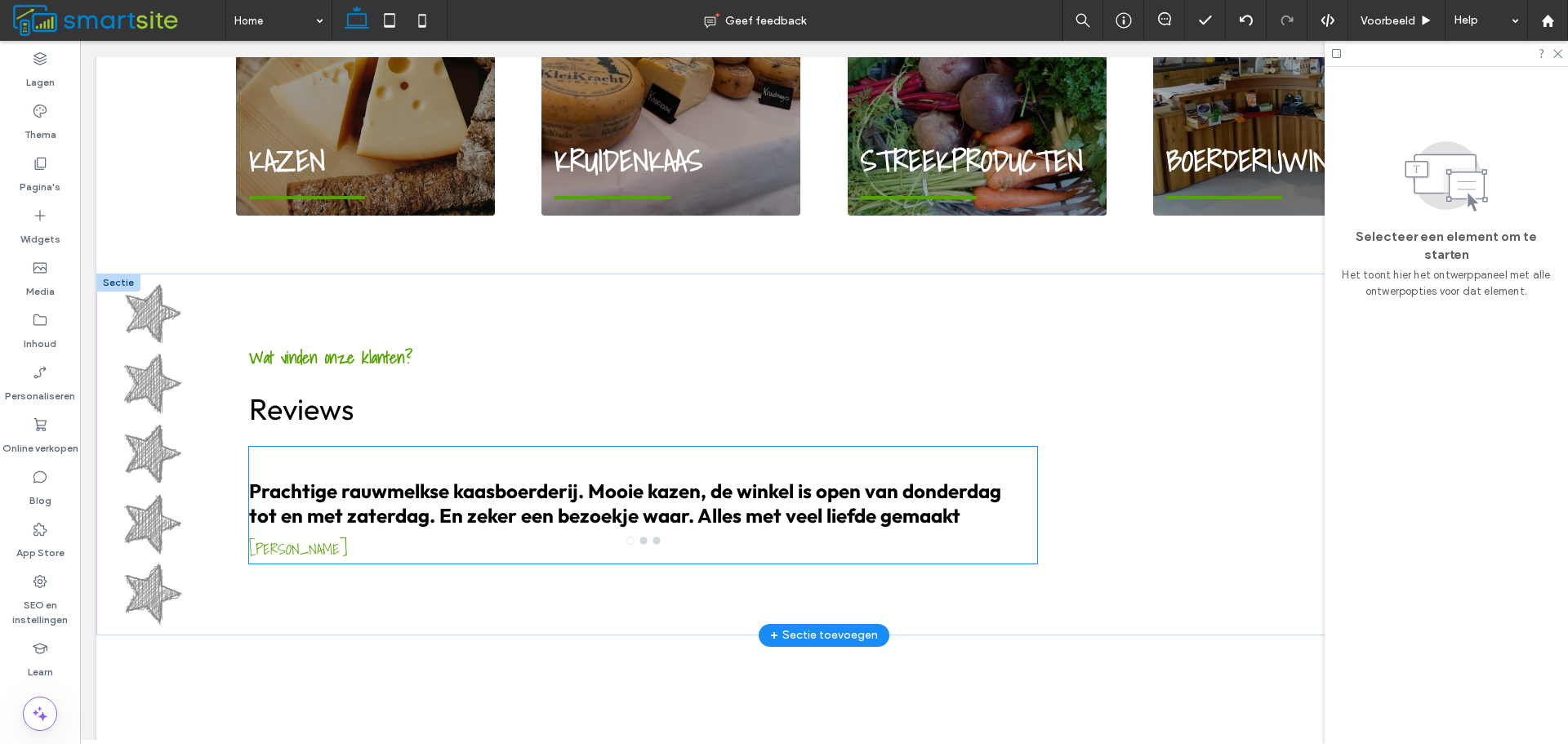
click at [812, 478] on h3 "Prachtige rauwmelkse kaasboerderij. Mooie kazen, de winkel is open van donderda…" at bounding box center [633, 503] width 768 height 49
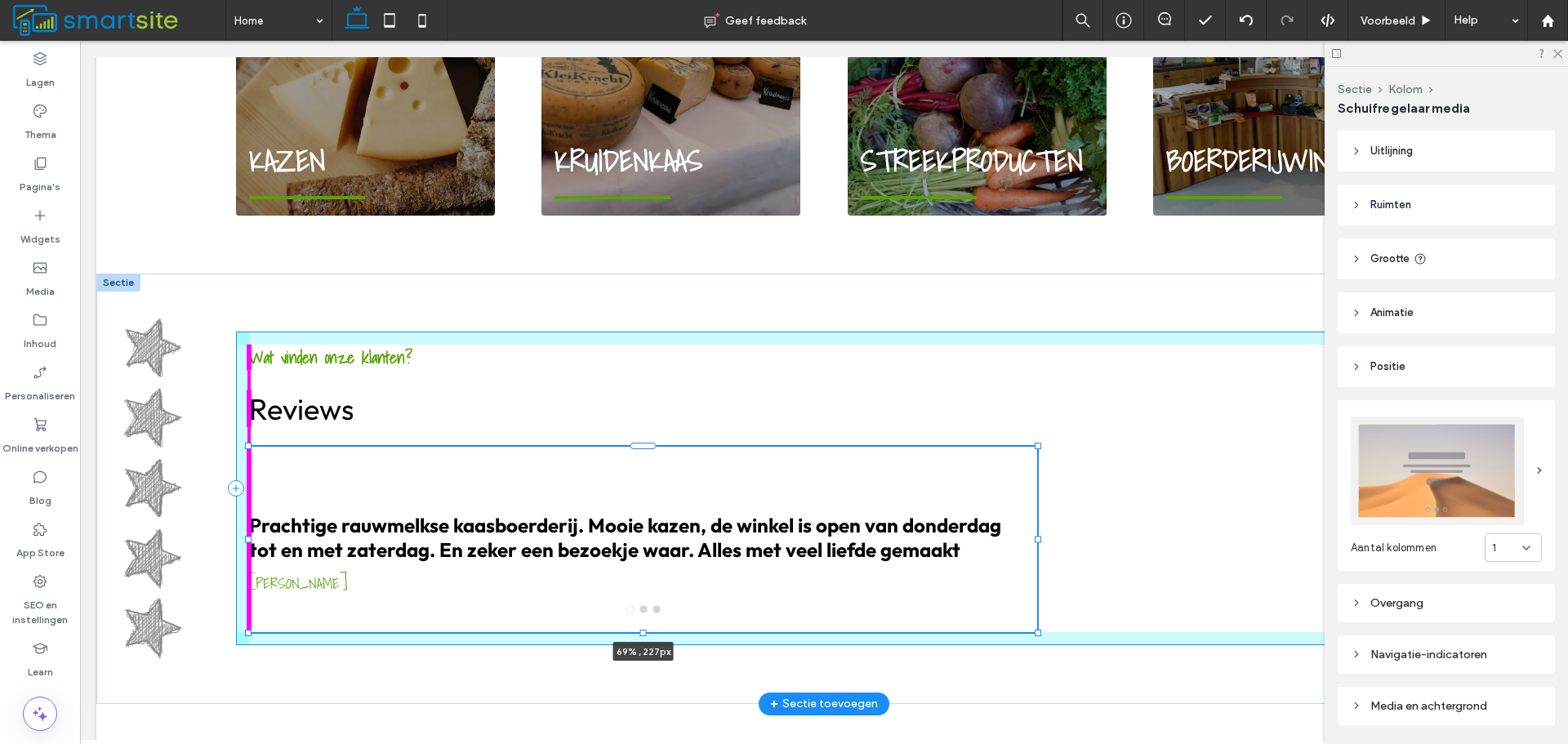
drag, startPoint x: 637, startPoint y: 547, endPoint x: 631, endPoint y: 582, distance: 35.5
click at [631, 582] on div "Wat vinden onze klanten? Reviews Prachtige rauwmelkse kaasboerderij. Mooie kaze…" at bounding box center [825, 488] width 1176 height 430
type input "***"
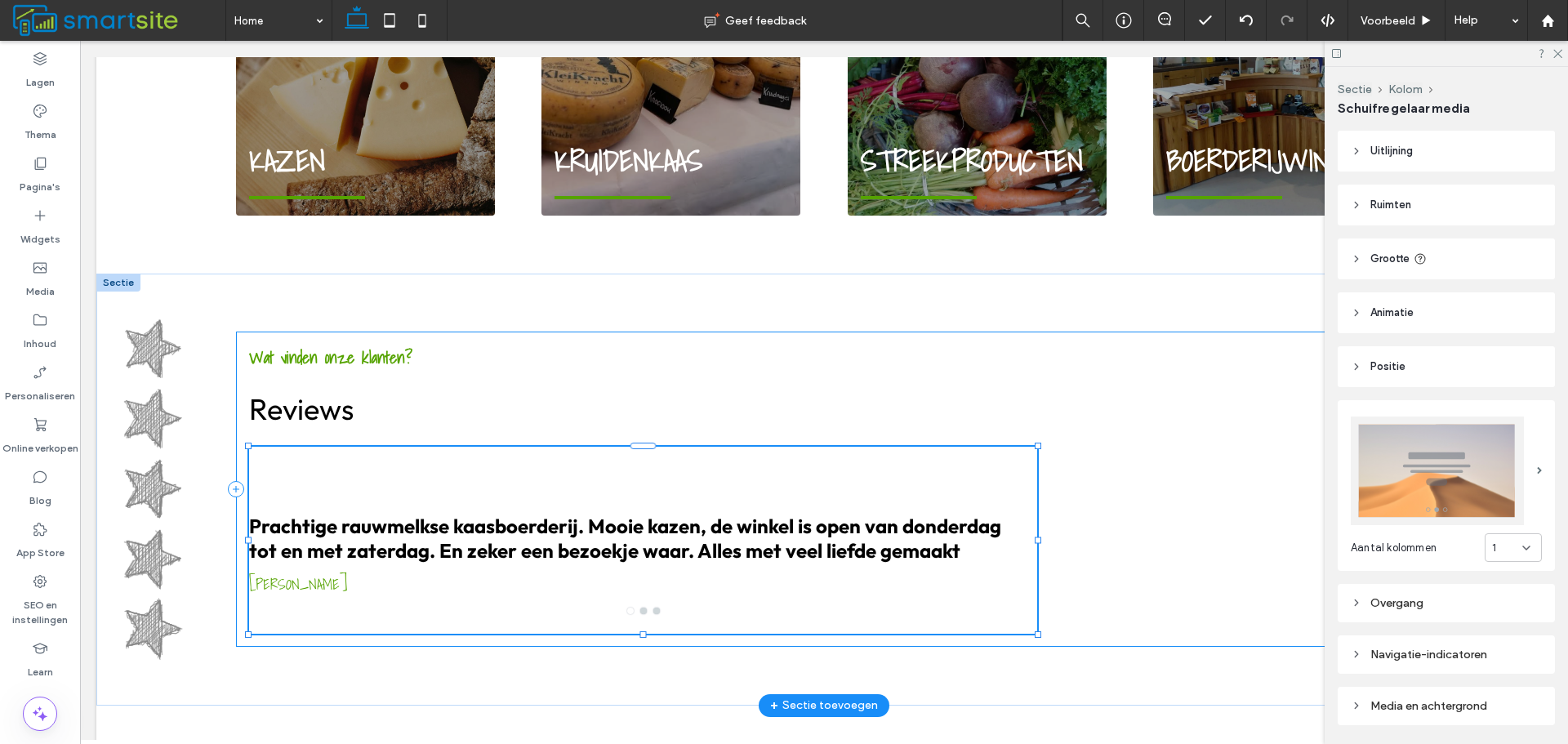
type input "***"
click at [654, 608] on button "go to slide 3" at bounding box center [657, 611] width 7 height 7
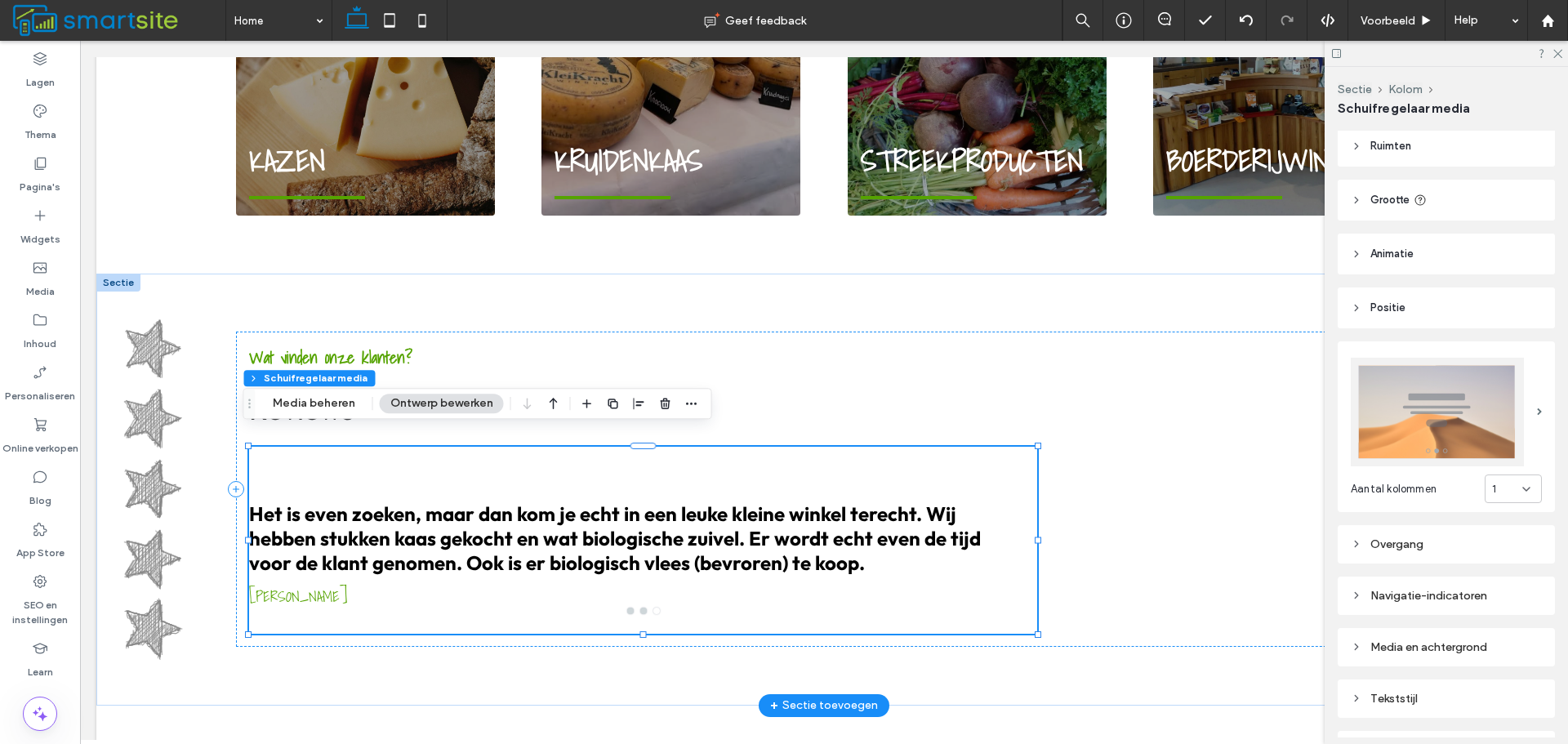
scroll to position [163, 0]
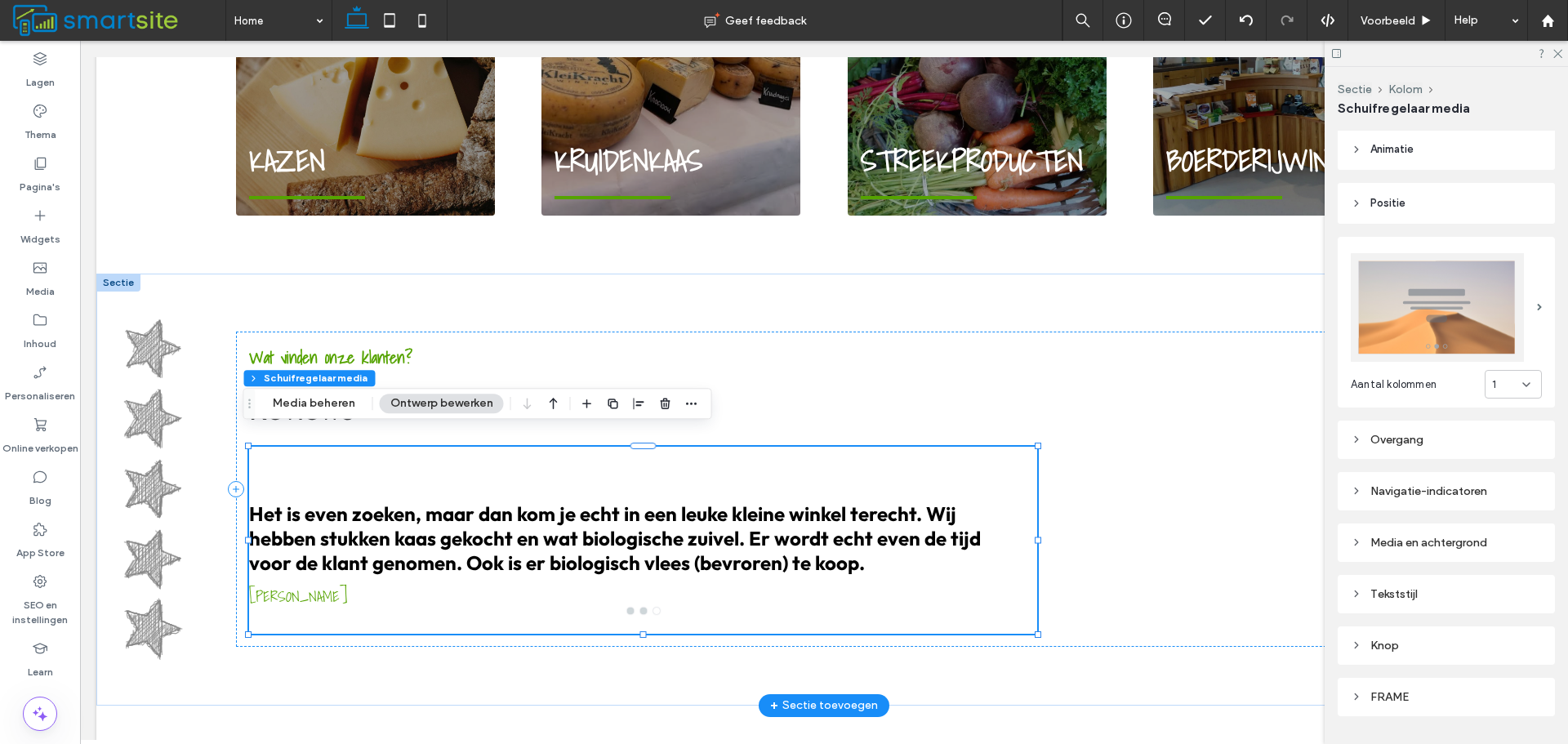
click at [1453, 491] on div "Navigatie-indicatoren" at bounding box center [1447, 491] width 191 height 14
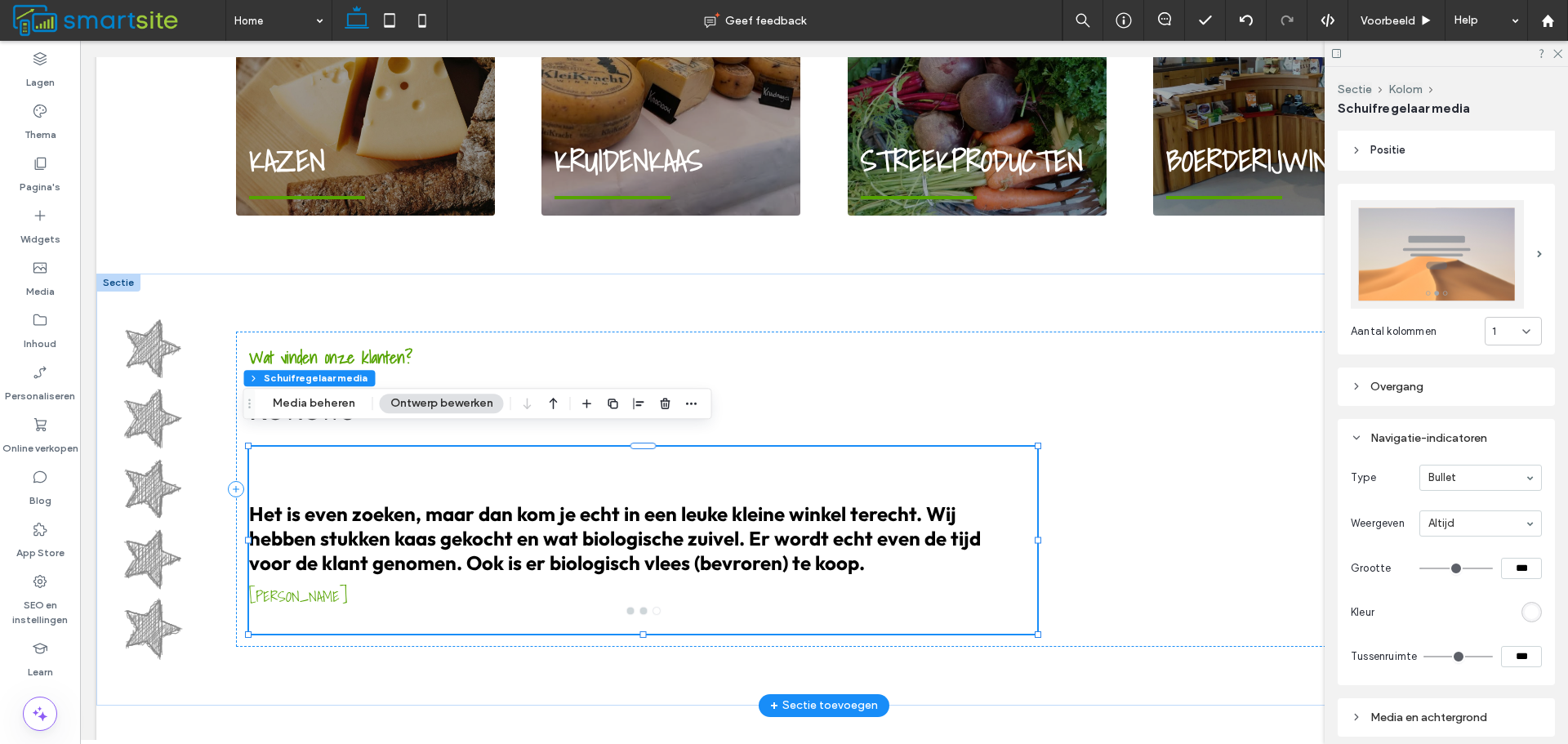
scroll to position [245, 0]
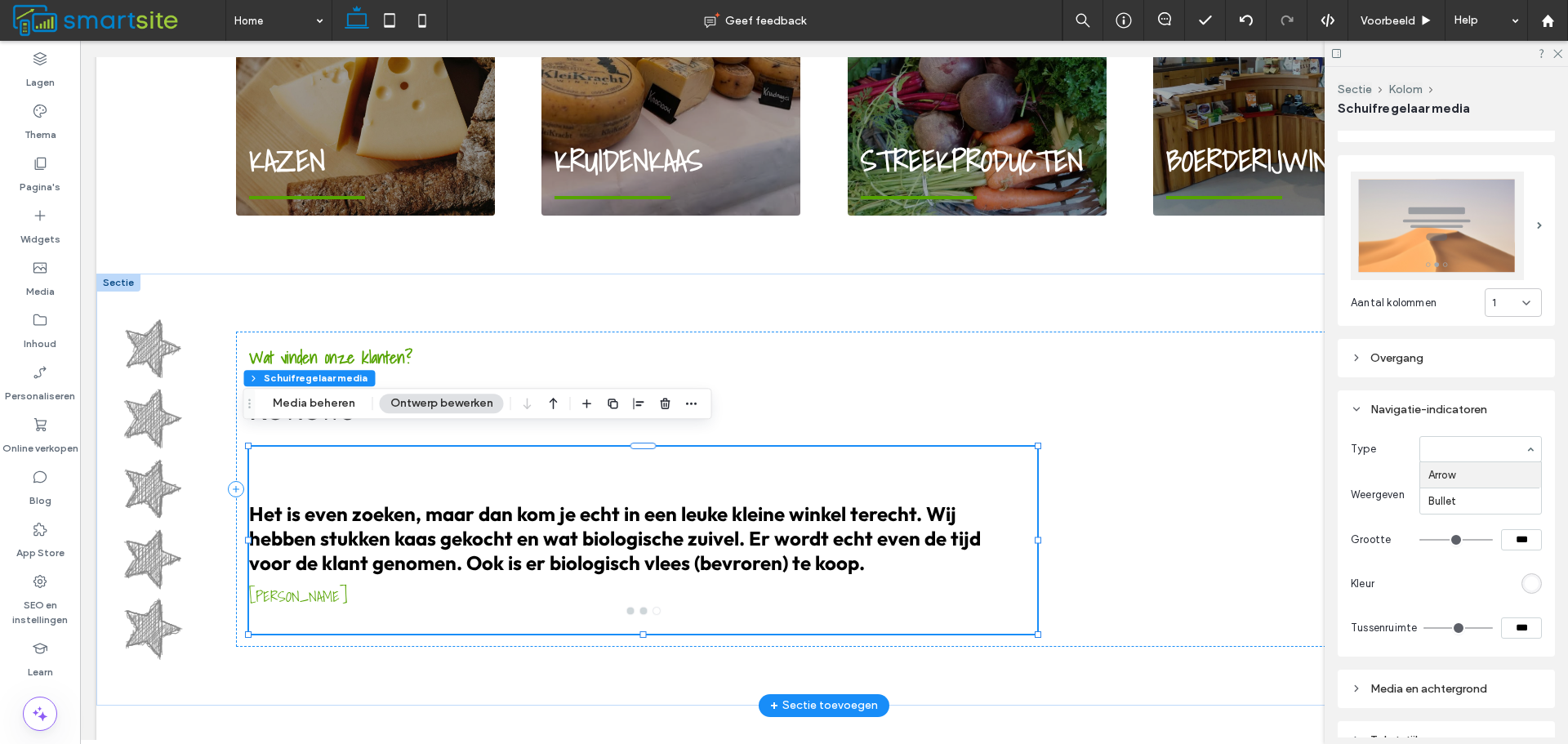
type input "**"
type input "*"
type input "**"
type input "****"
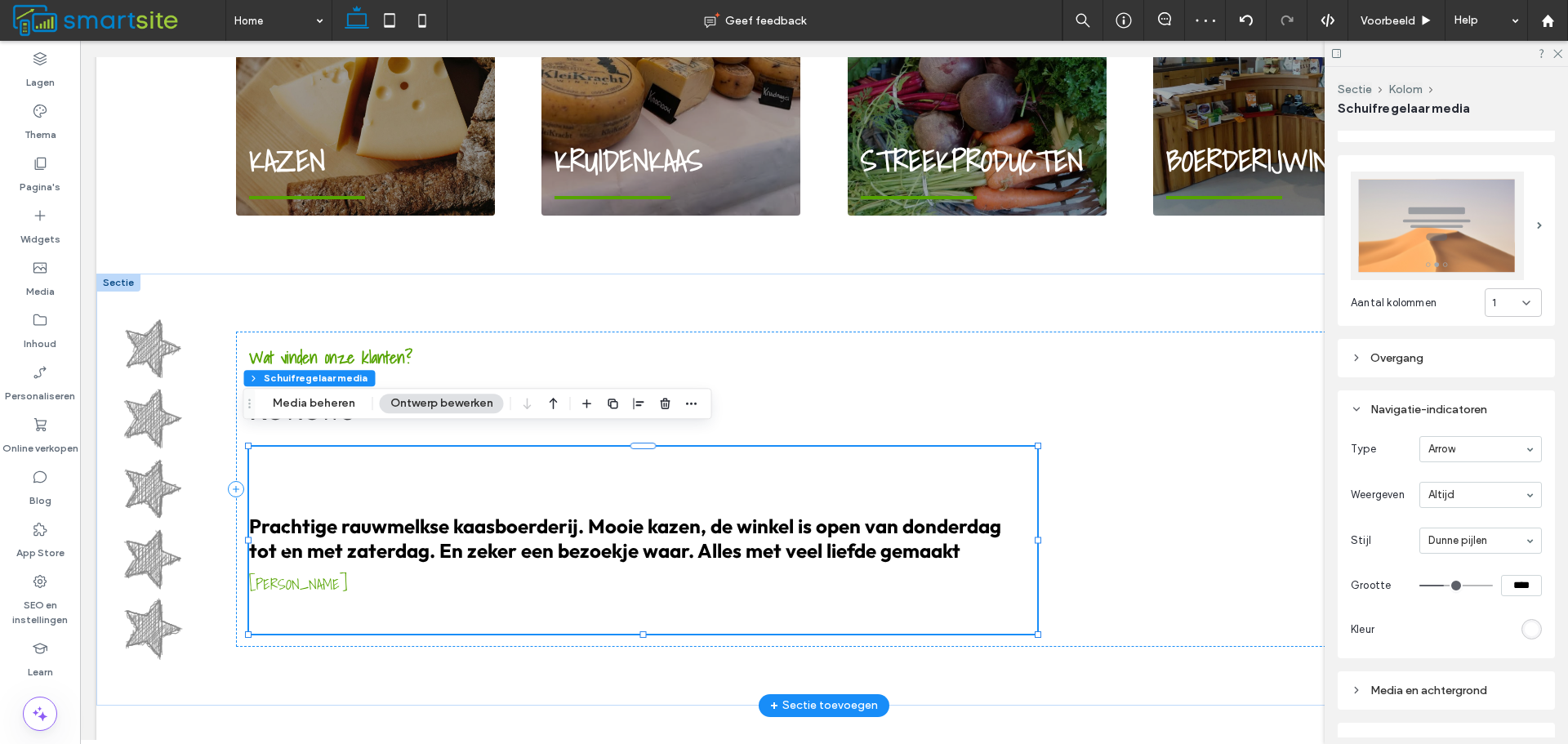
click at [1525, 622] on div "rgb(255, 255, 255)" at bounding box center [1532, 629] width 14 height 14
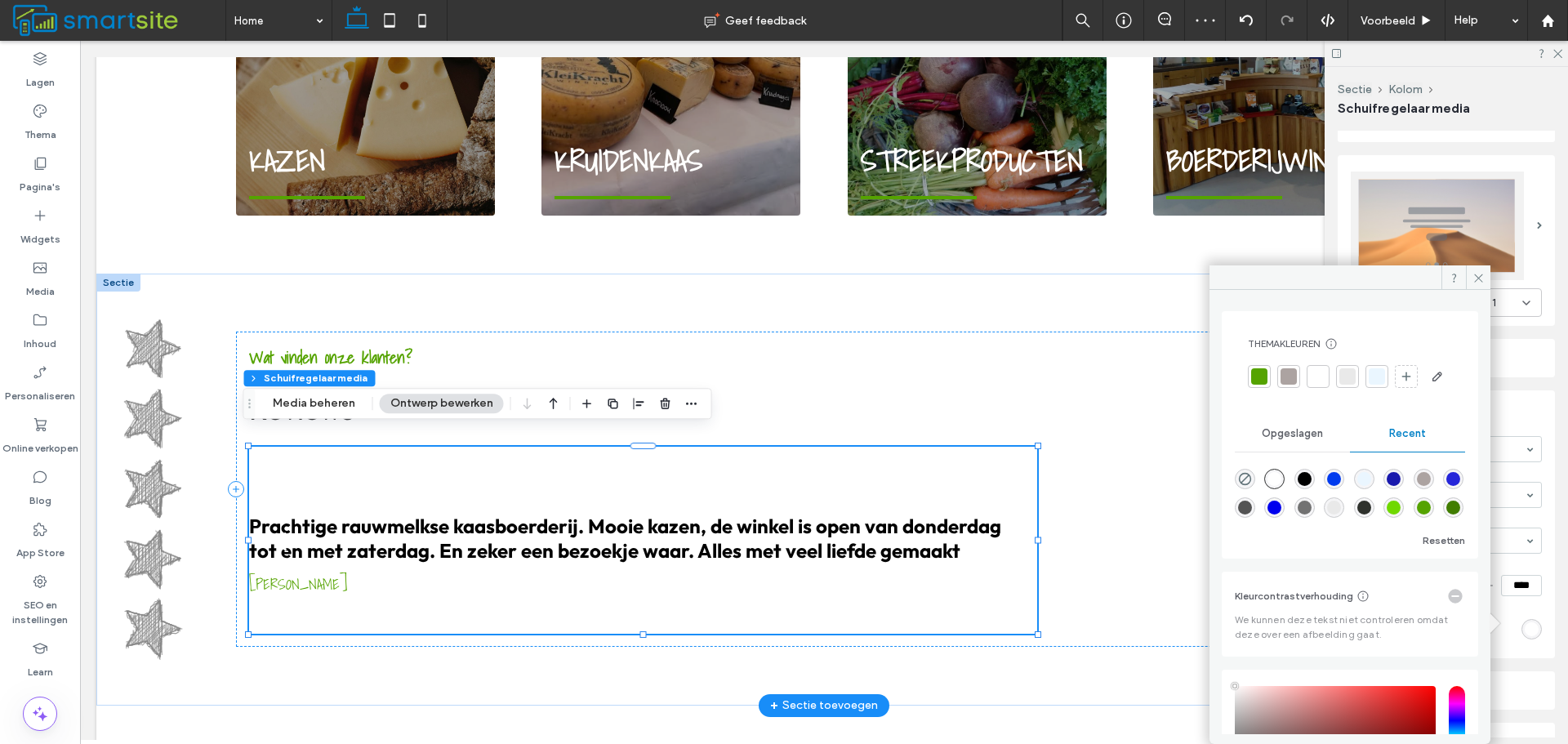
click at [1268, 383] on div at bounding box center [1259, 376] width 23 height 23
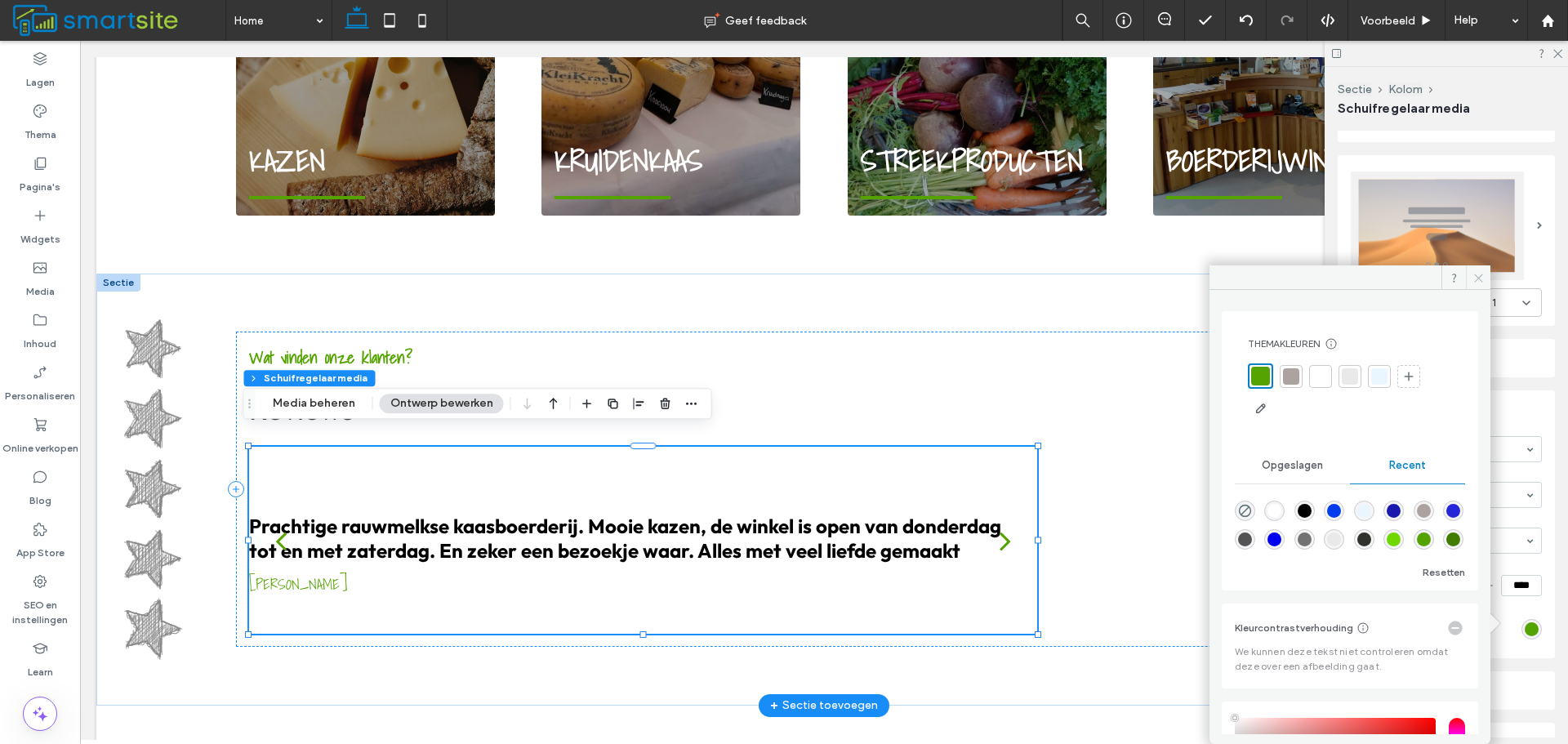
click at [1473, 276] on icon at bounding box center [1479, 278] width 12 height 12
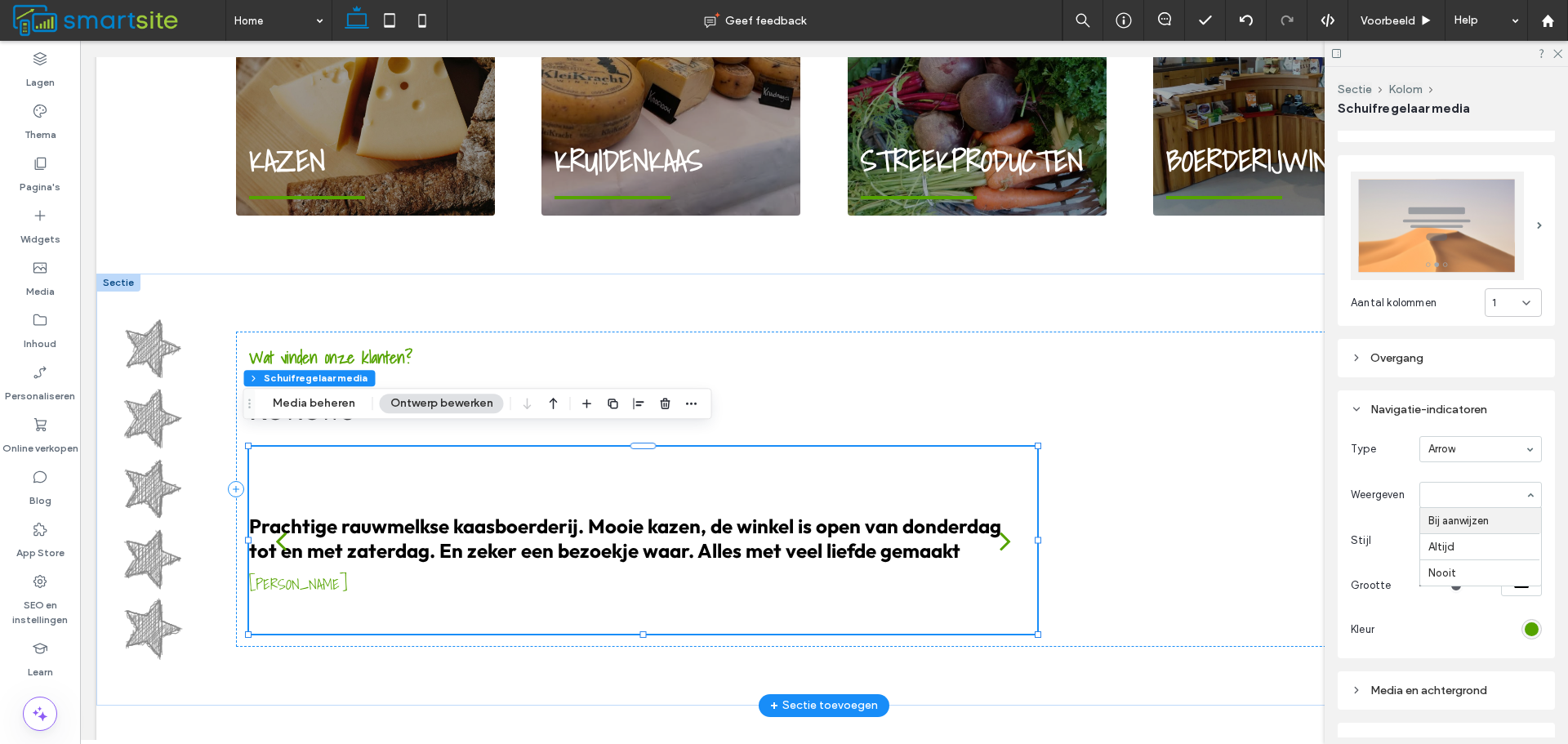
click at [1469, 456] on div "Type Arrow Weergeven Bij aanwijzen Altijd Nooit Stijl Dunne pijlen Grootte ****…" at bounding box center [1447, 539] width 191 height 206
type input "**"
type input "*"
type input "**"
type input "***"
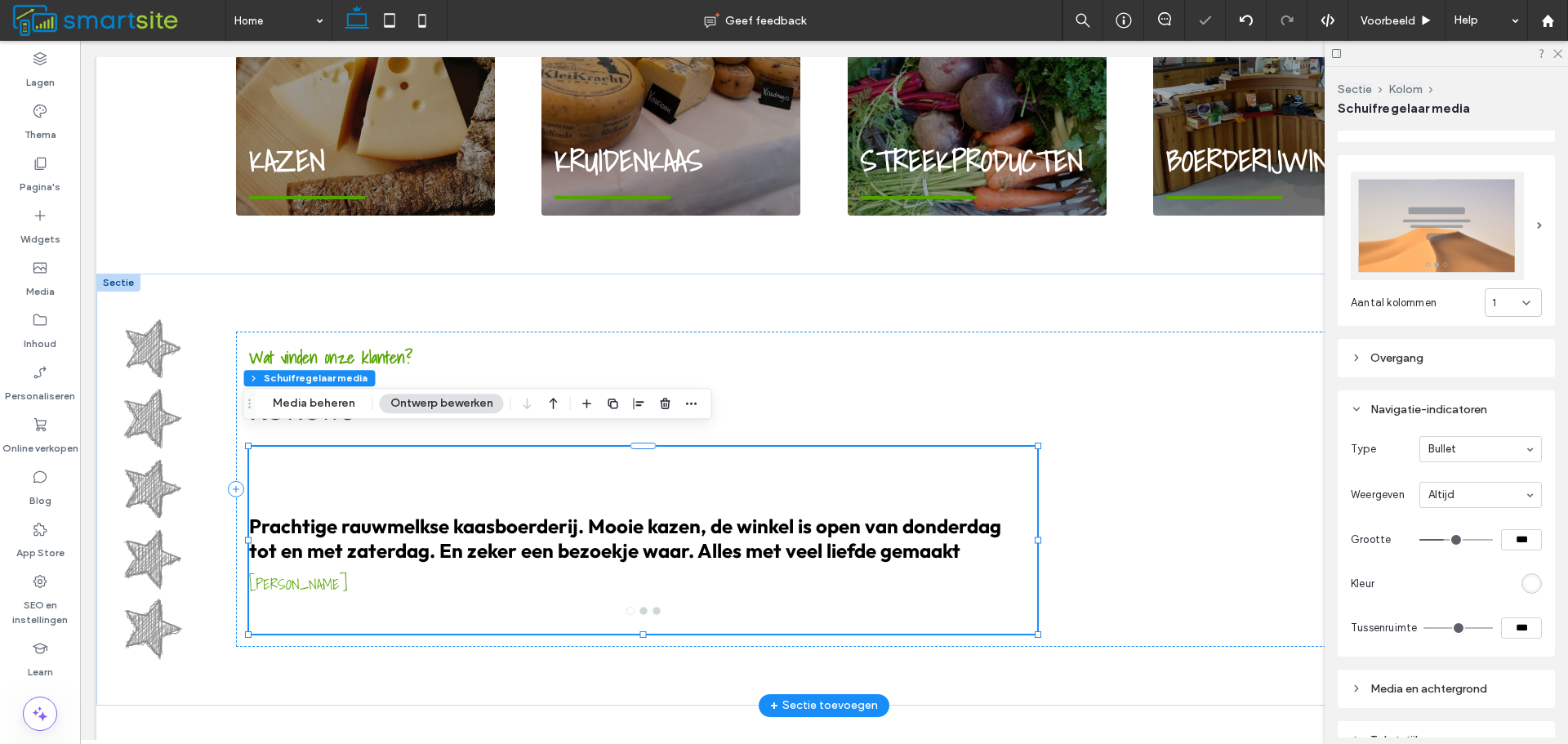
click at [1525, 577] on div "rgb(255, 255, 255)" at bounding box center [1532, 584] width 14 height 14
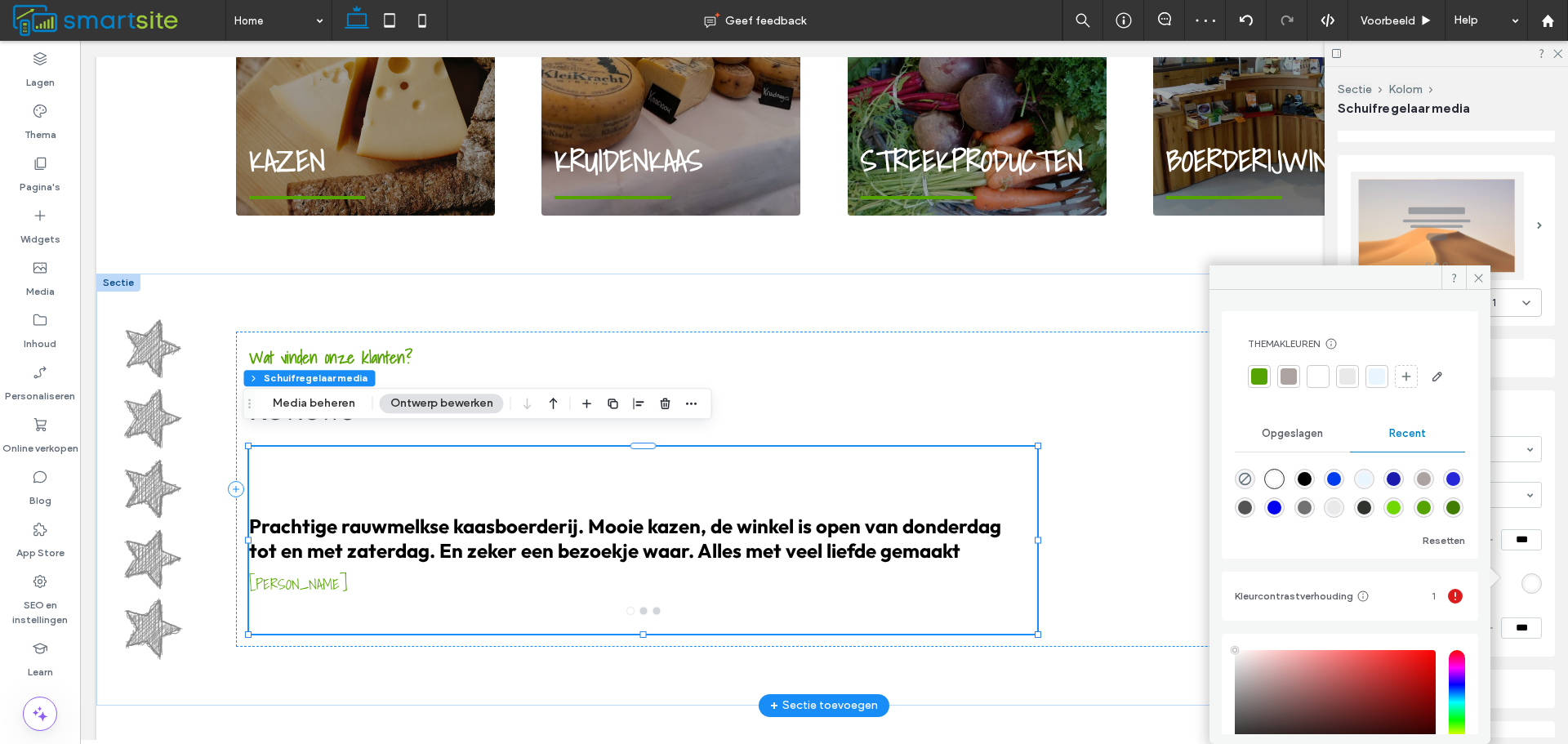
click at [1478, 272] on icon at bounding box center [1479, 278] width 12 height 12
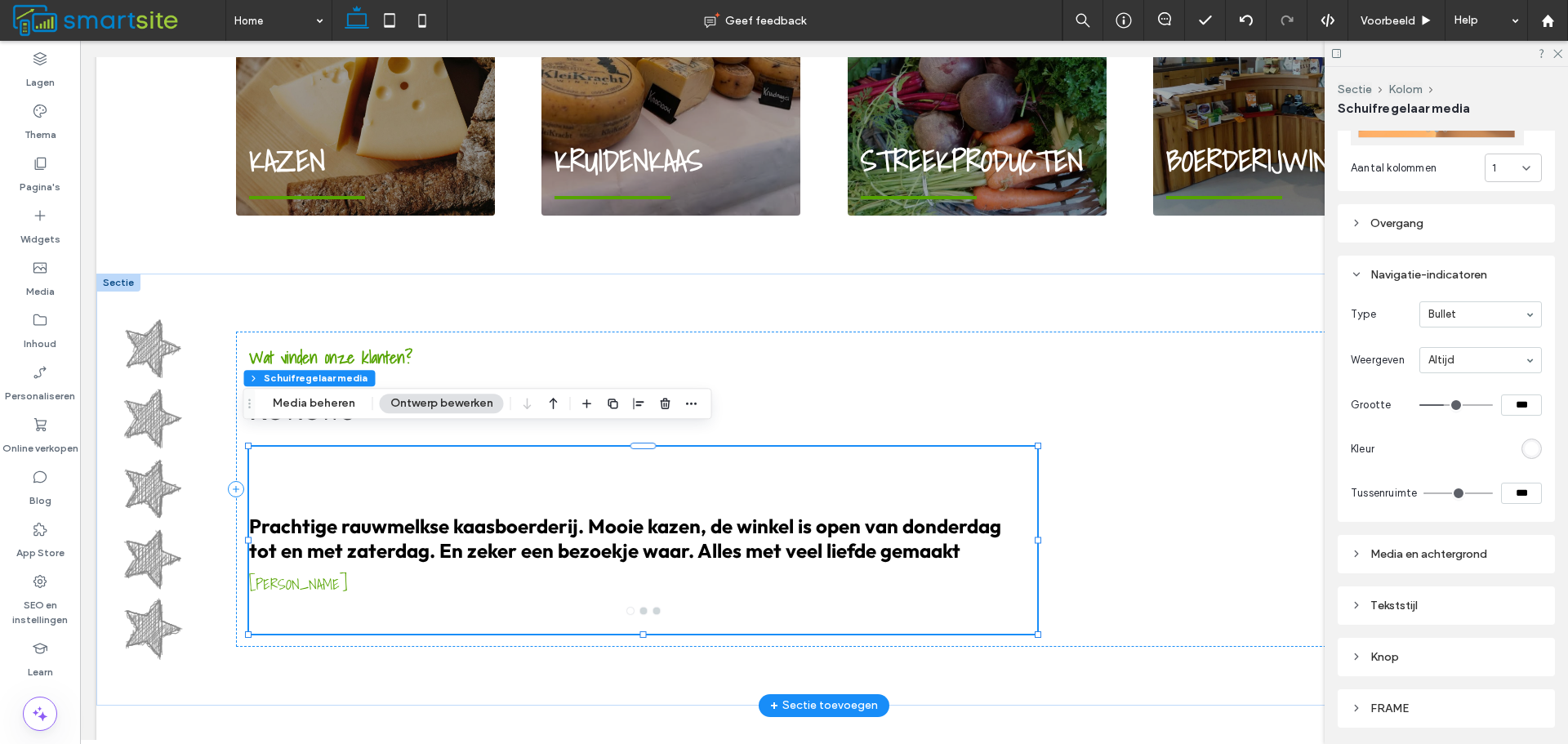
scroll to position [409, 0]
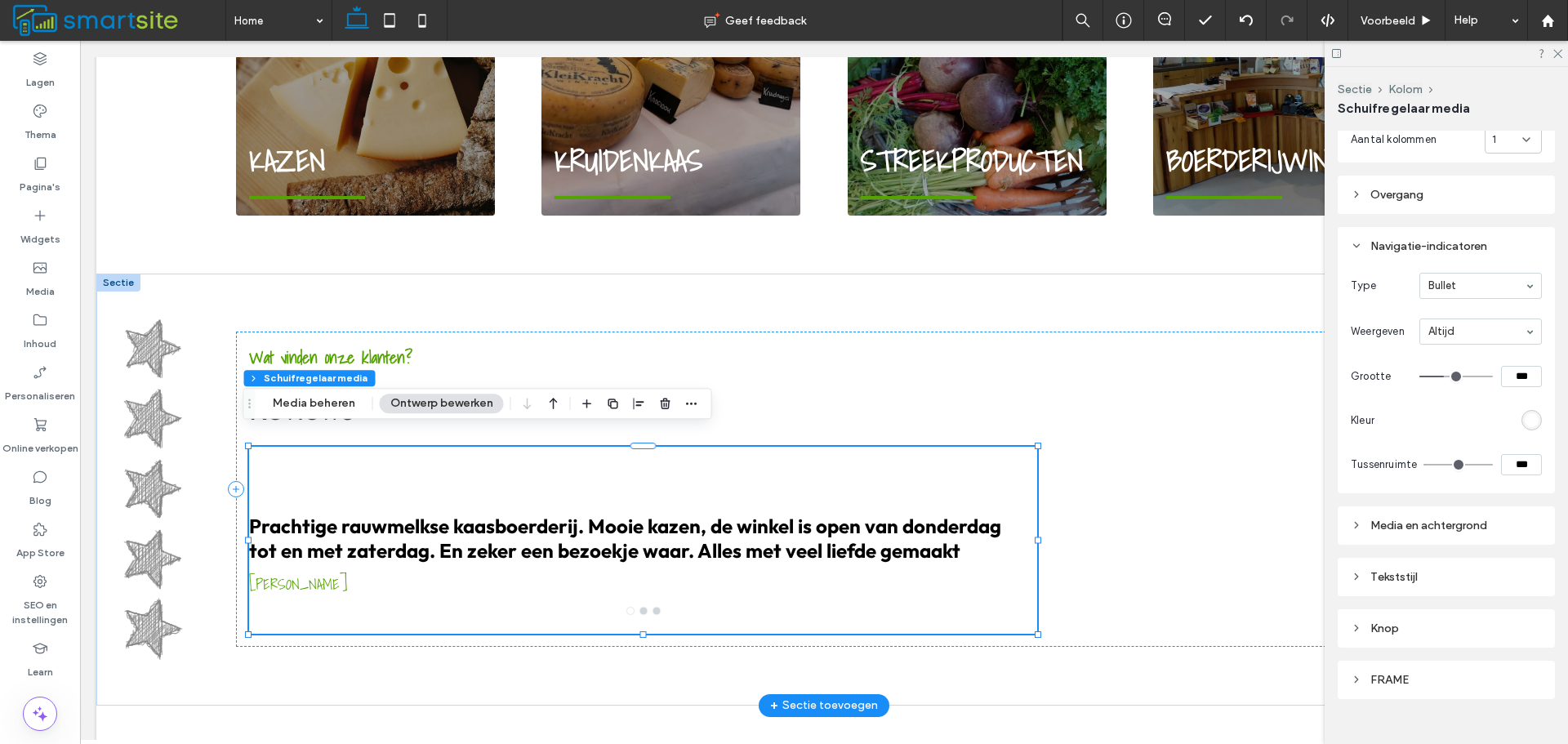
click at [1525, 417] on div "rgb(255, 255, 255)" at bounding box center [1532, 420] width 14 height 14
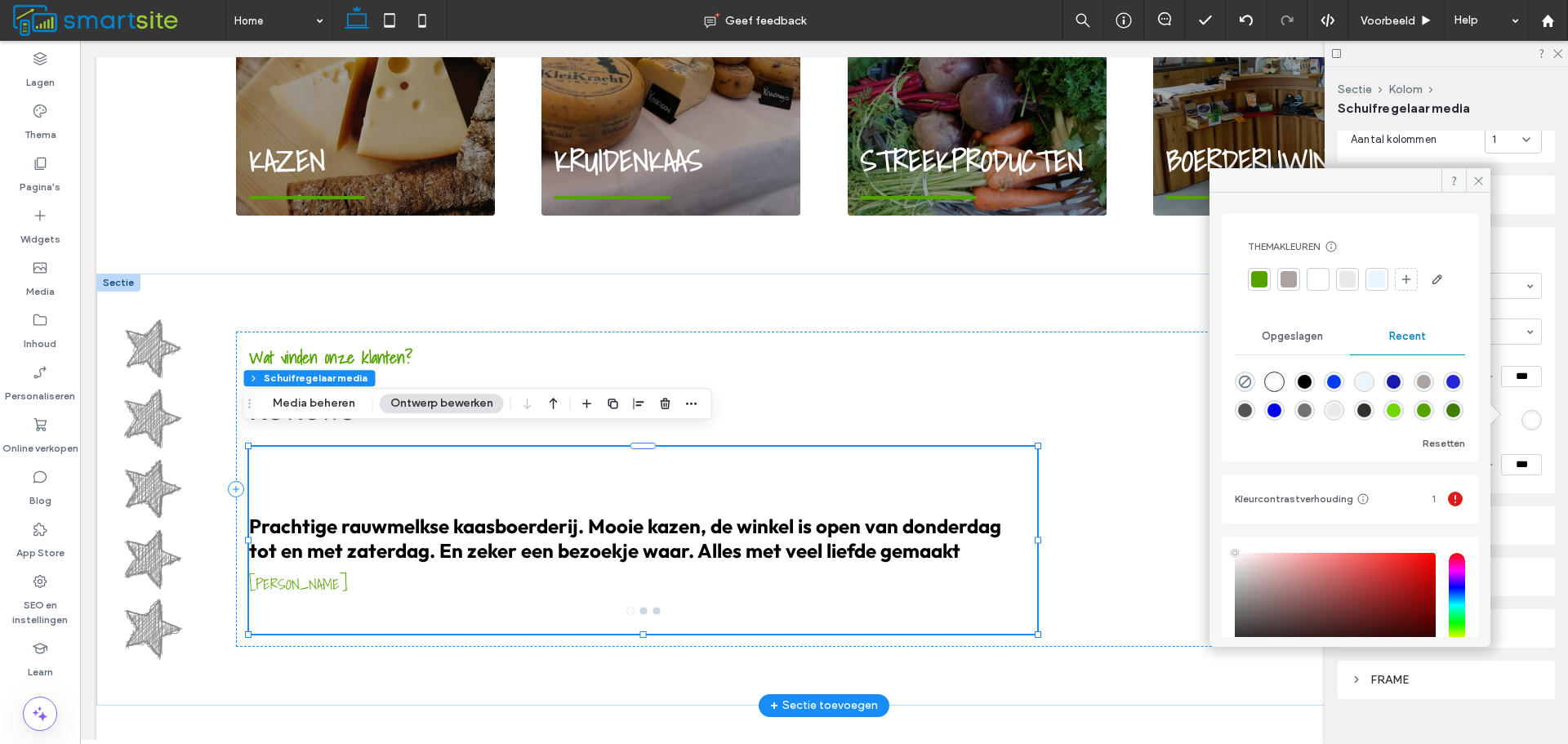
click at [1262, 271] on div at bounding box center [1259, 278] width 16 height 16
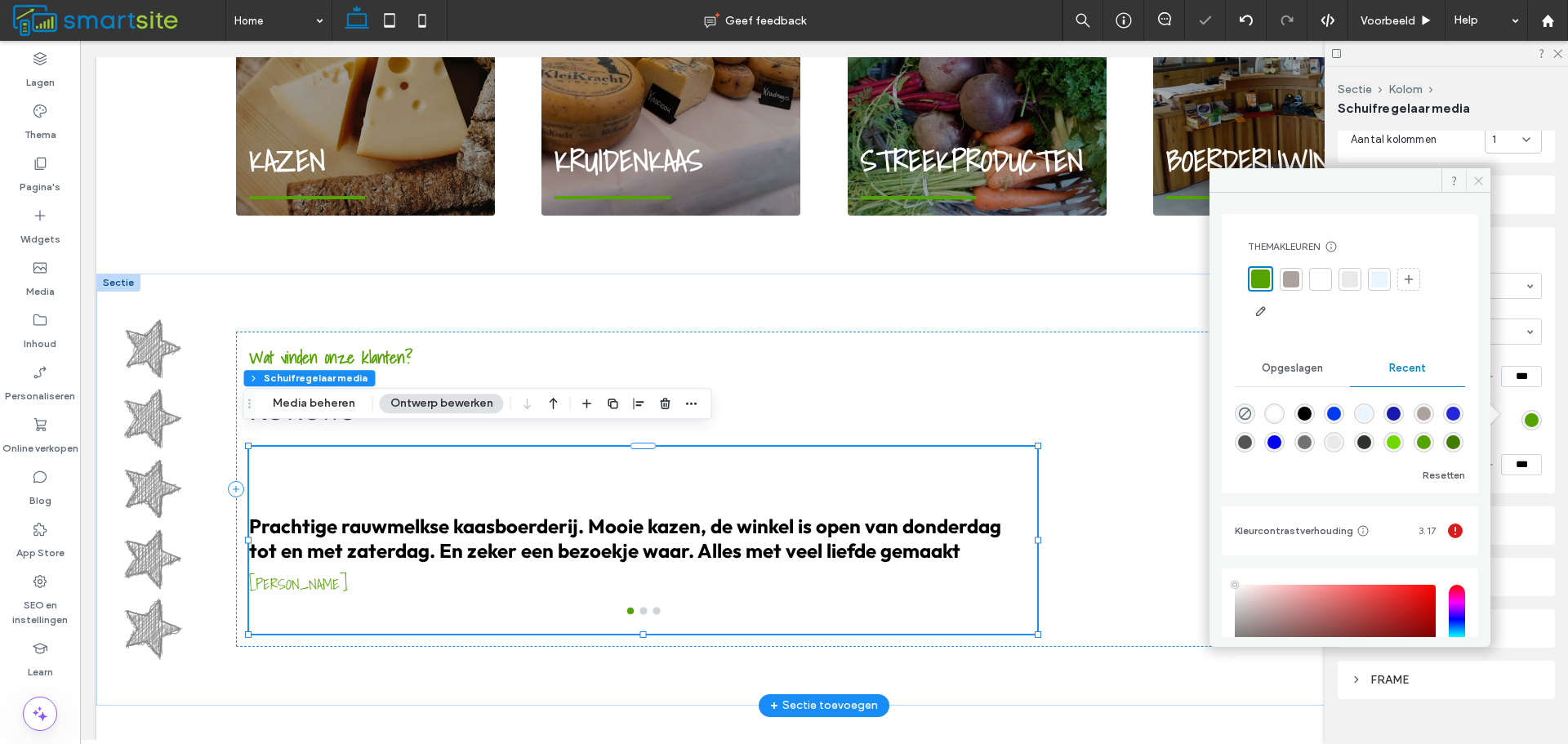
click at [1477, 185] on icon at bounding box center [1479, 181] width 12 height 12
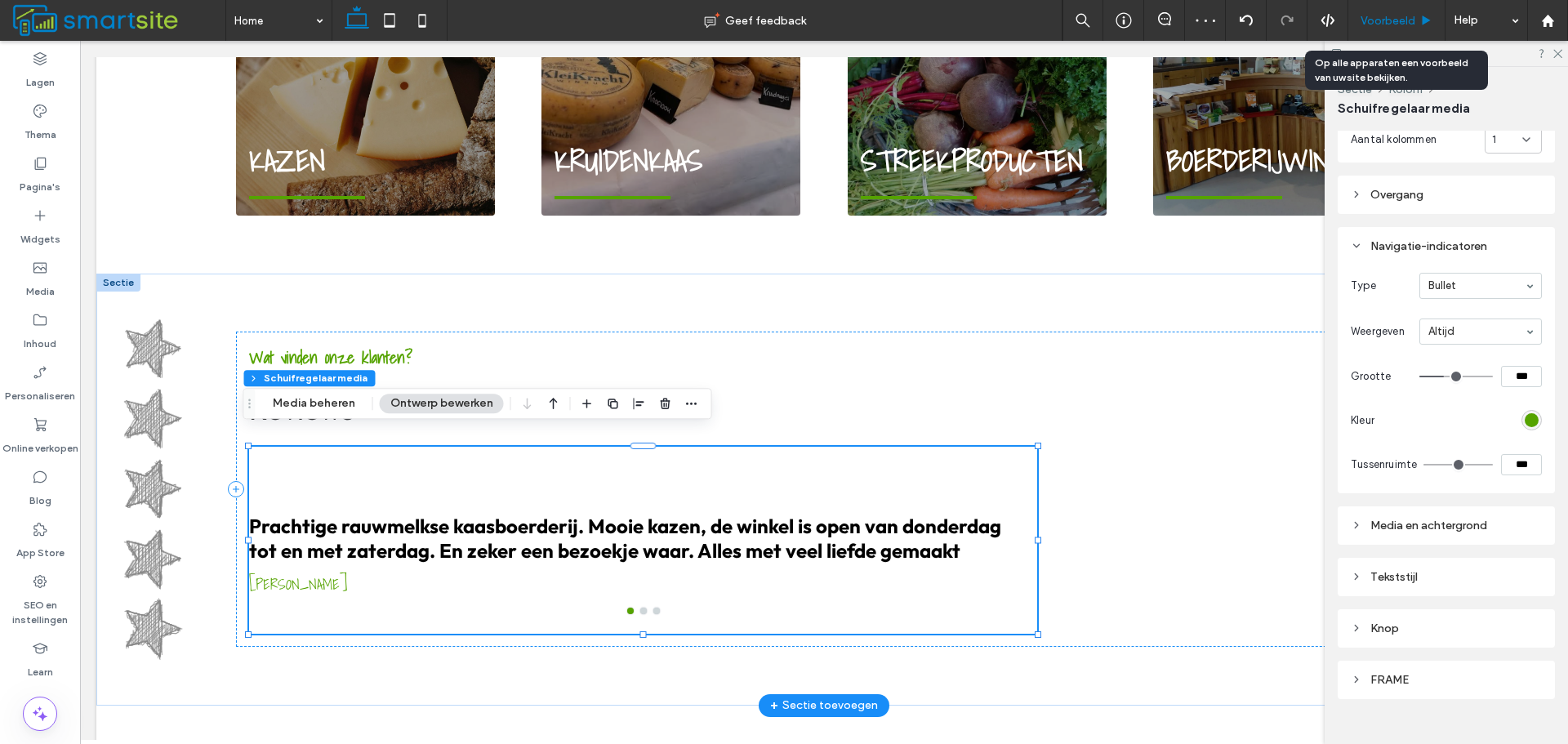
click at [1410, 24] on span "Voorbeeld" at bounding box center [1388, 21] width 54 height 14
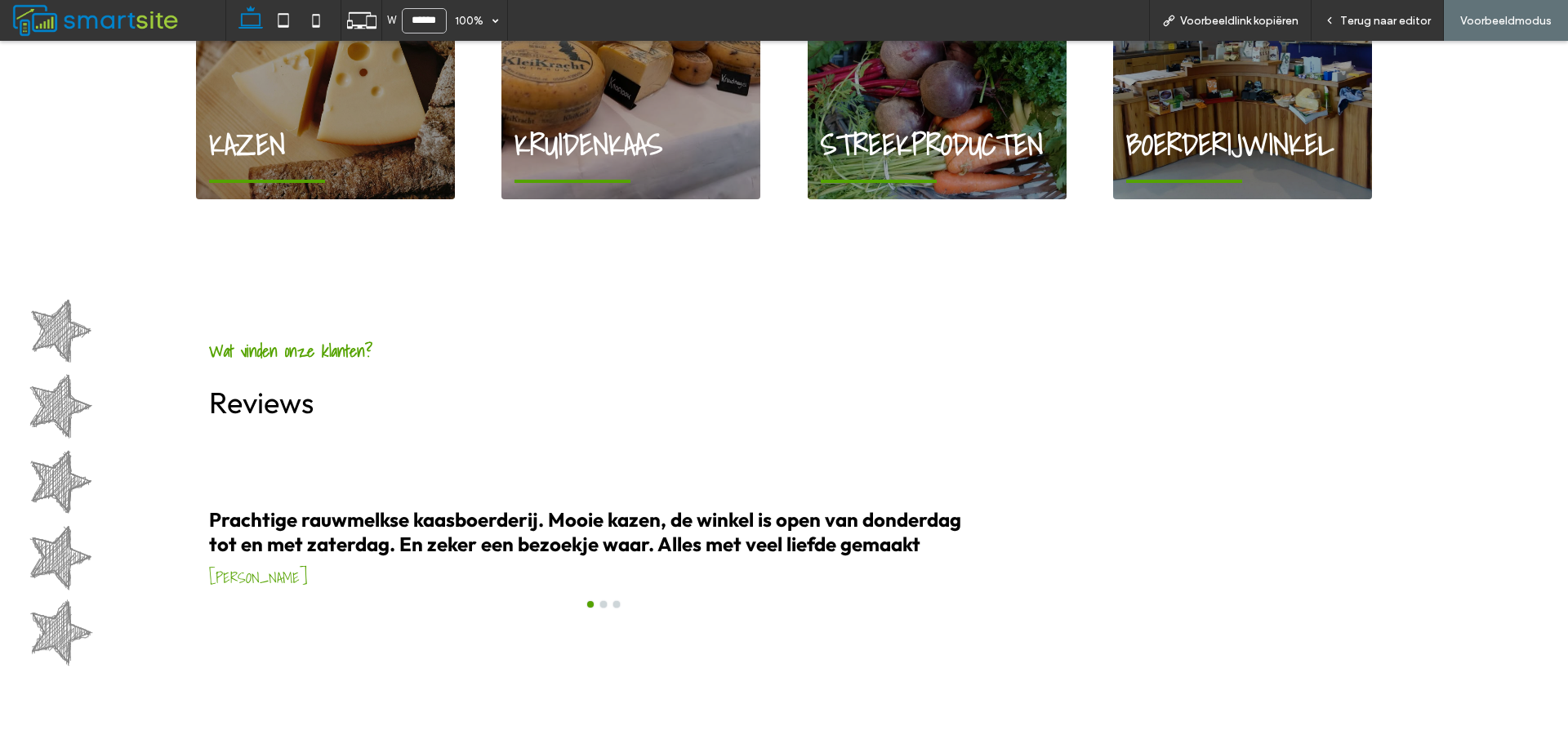
scroll to position [1633, 0]
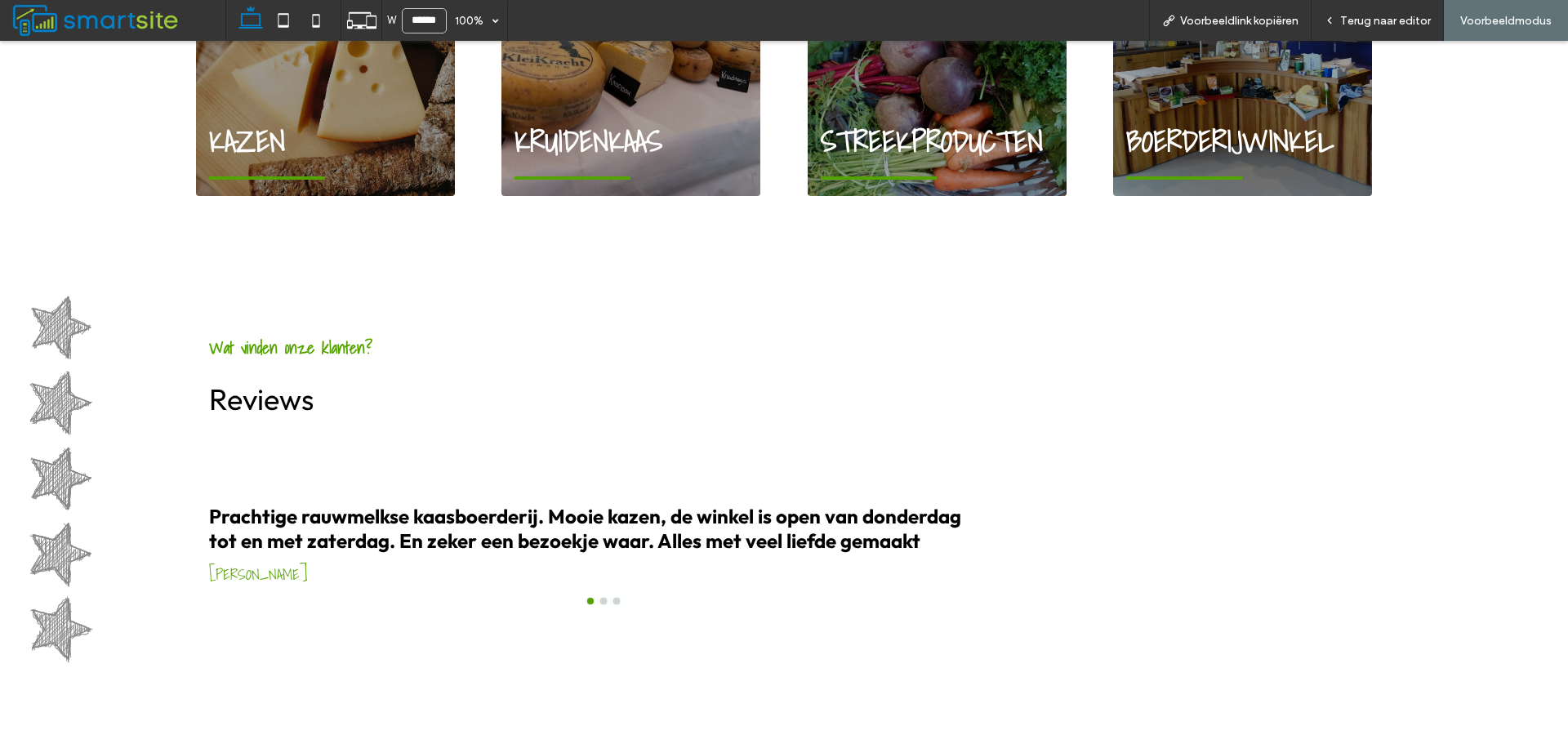
click at [593, 591] on div at bounding box center [603, 530] width 788 height 187
click at [600, 597] on button "go to slide 2" at bounding box center [604, 601] width 7 height 7
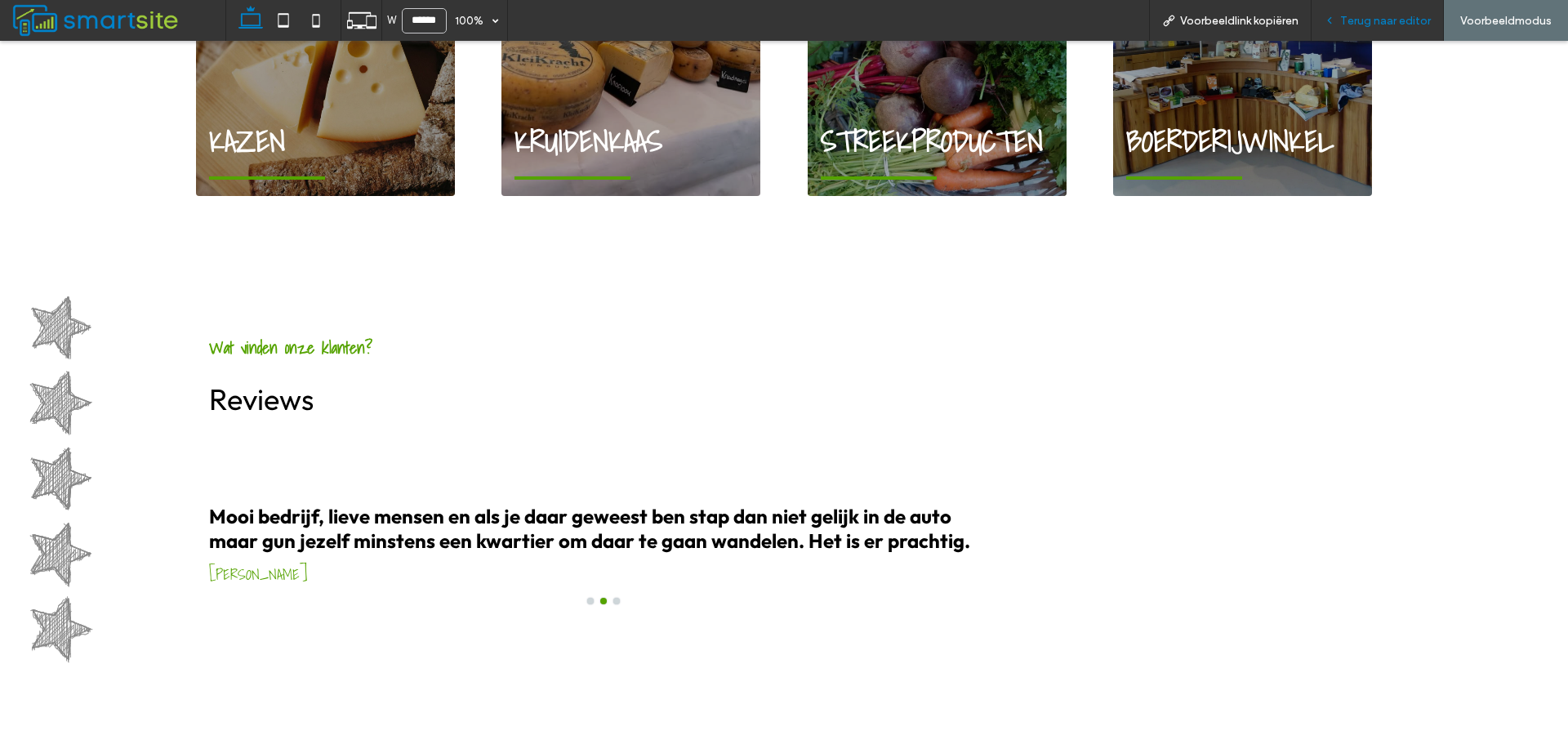
click at [1345, 18] on span "Terug naar editor" at bounding box center [1385, 21] width 91 height 14
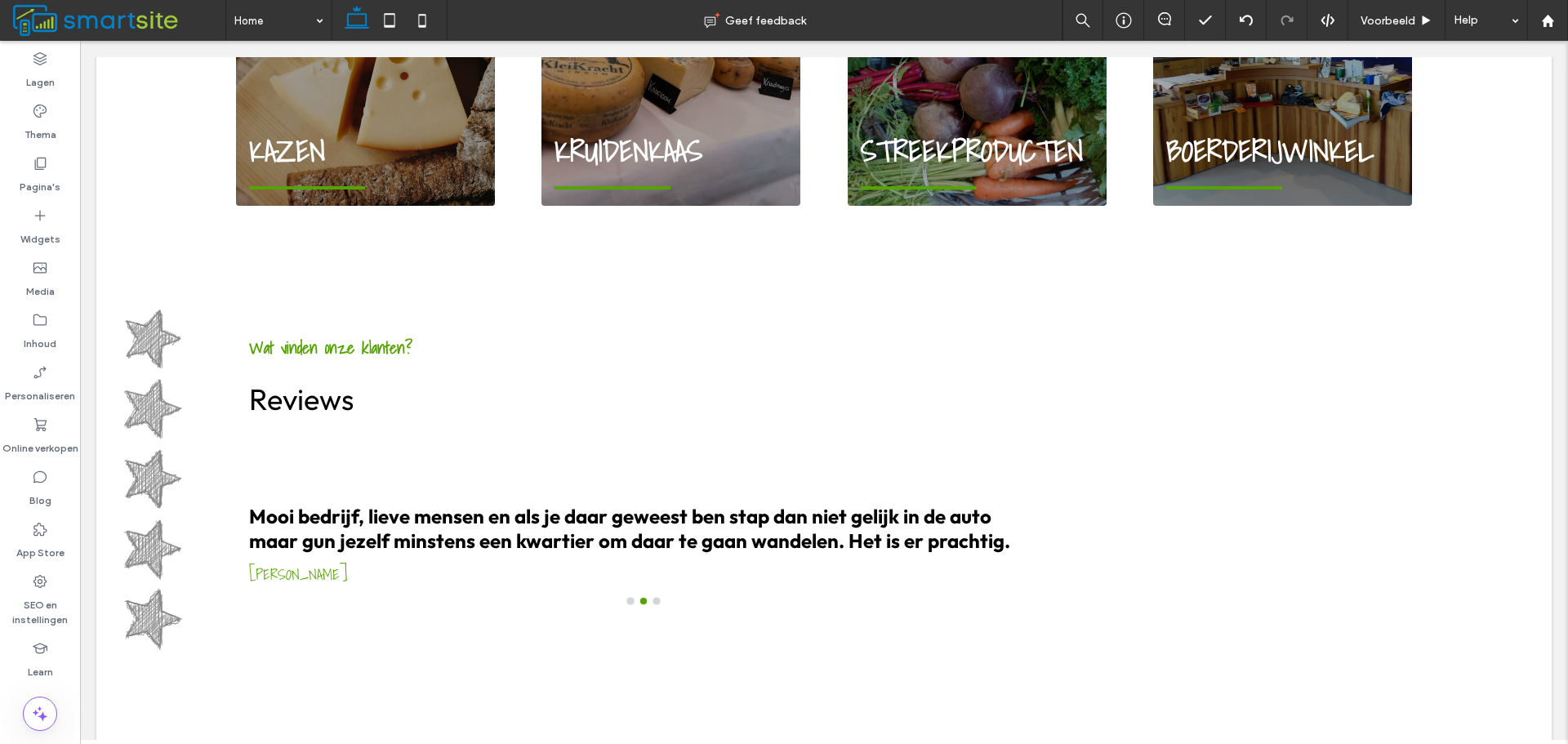
scroll to position [1623, 0]
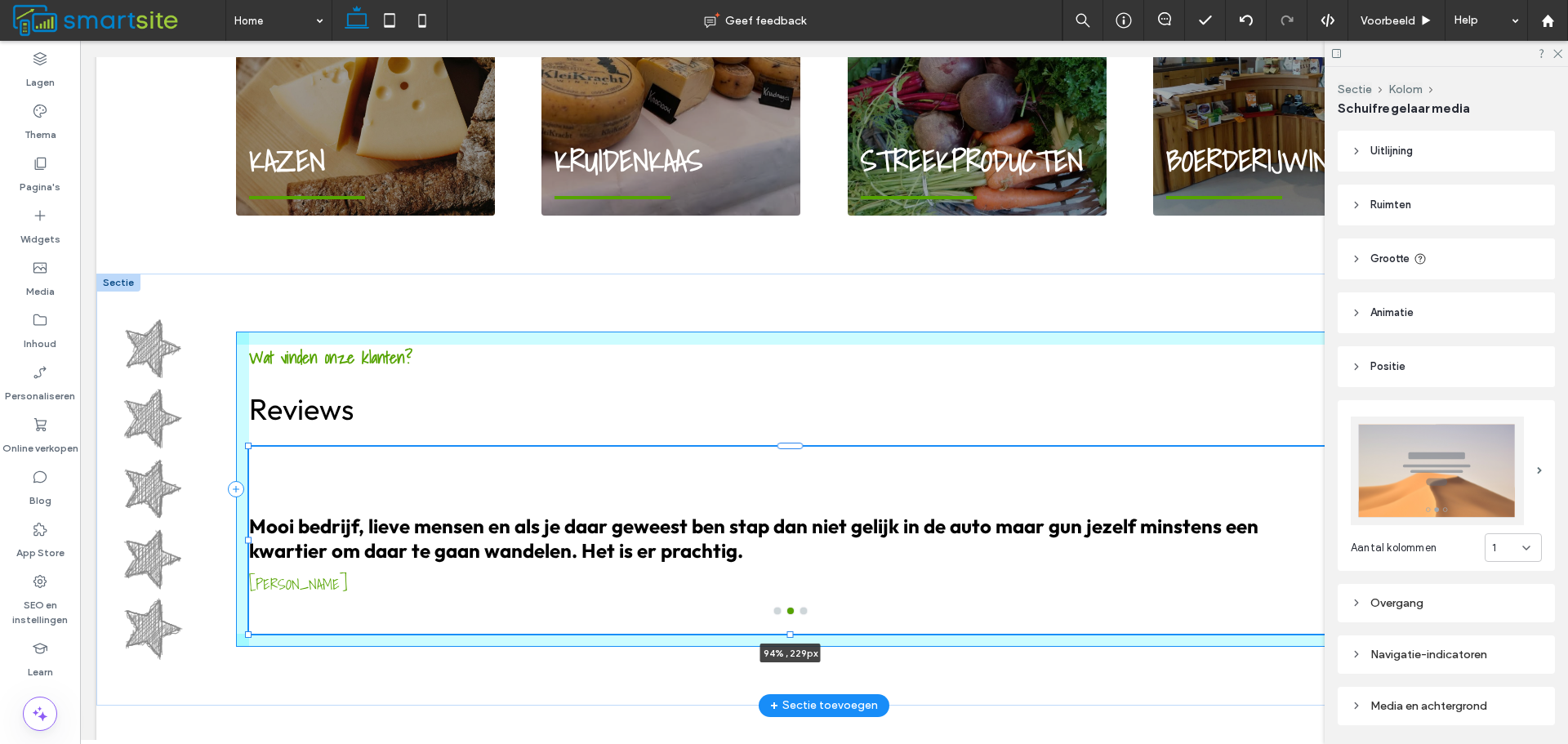
drag, startPoint x: 1032, startPoint y: 525, endPoint x: 1327, endPoint y: 533, distance: 295.1
click at [1327, 533] on div "Wat vinden onze klanten? Reviews Prachtige rauwmelkse kaasboerderij. Mooie kaze…" at bounding box center [825, 489] width 1176 height 432
type input "**"
type input "****"
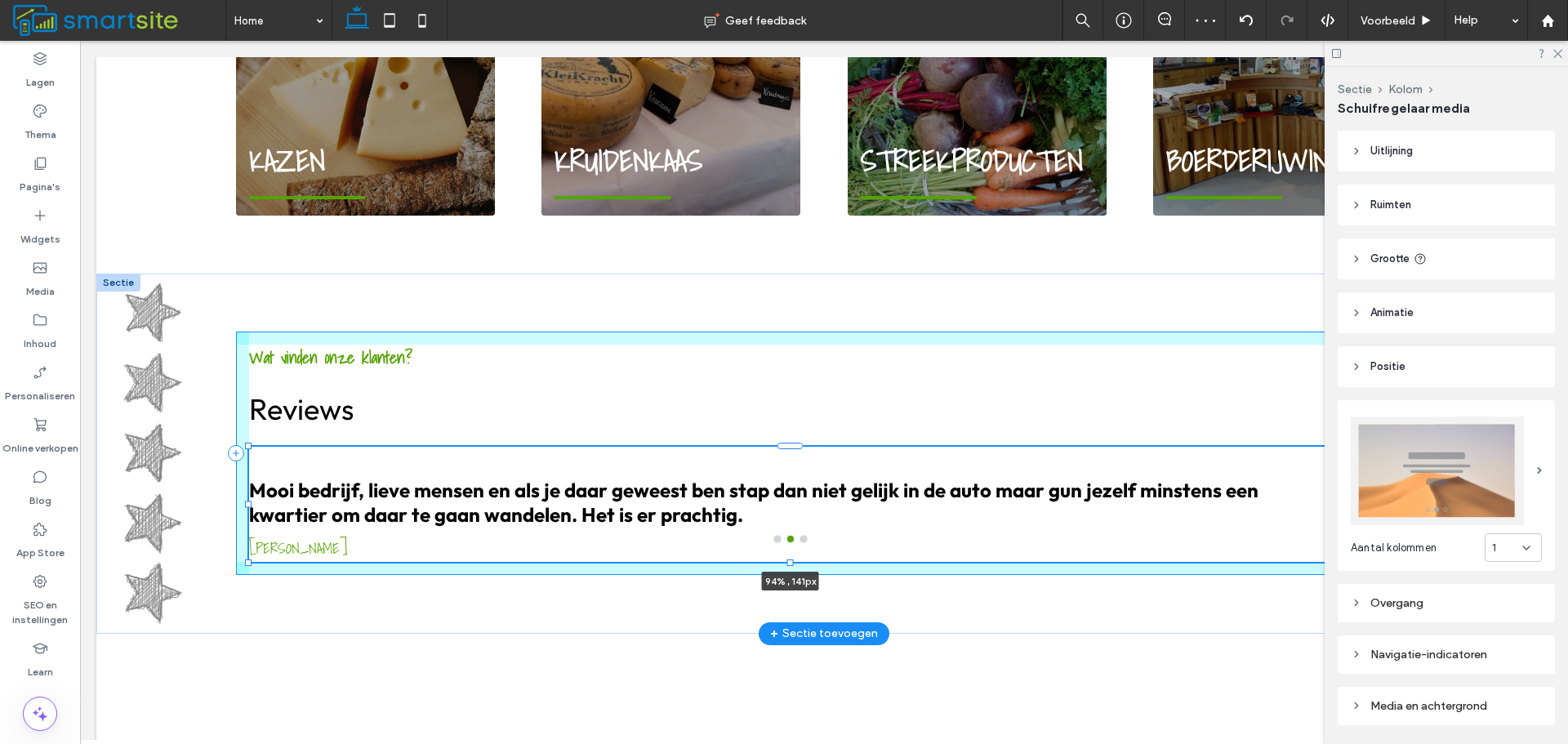
drag, startPoint x: 785, startPoint y: 617, endPoint x: 783, endPoint y: 581, distance: 36.1
click at [783, 581] on div "Wat vinden onze klanten? Reviews Prachtige rauwmelkse kaasboerderij. Mooie kaze…" at bounding box center [825, 453] width 1176 height 360
type input "***"
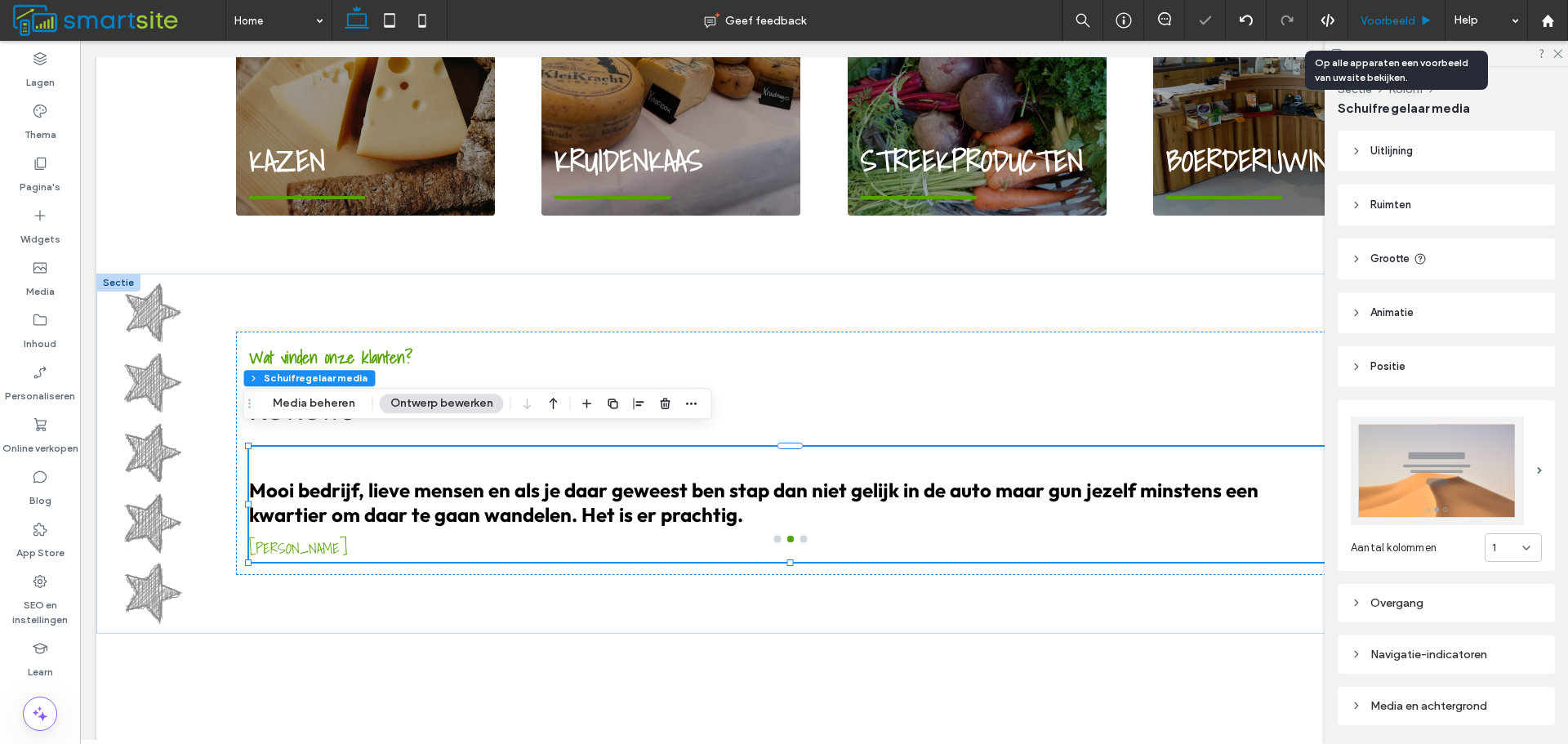
click at [1389, 17] on span "Voorbeeld" at bounding box center [1388, 21] width 54 height 14
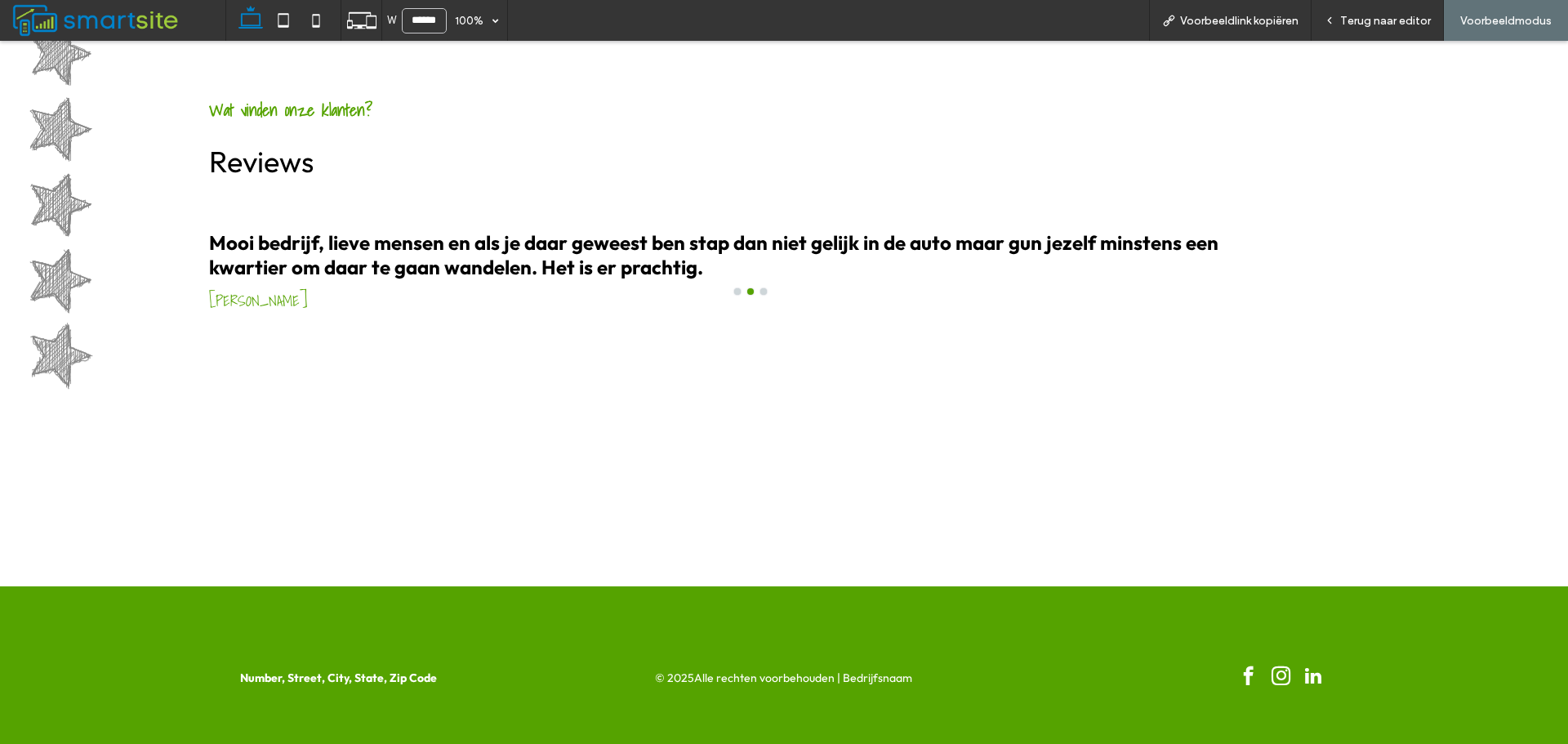
scroll to position [1878, 0]
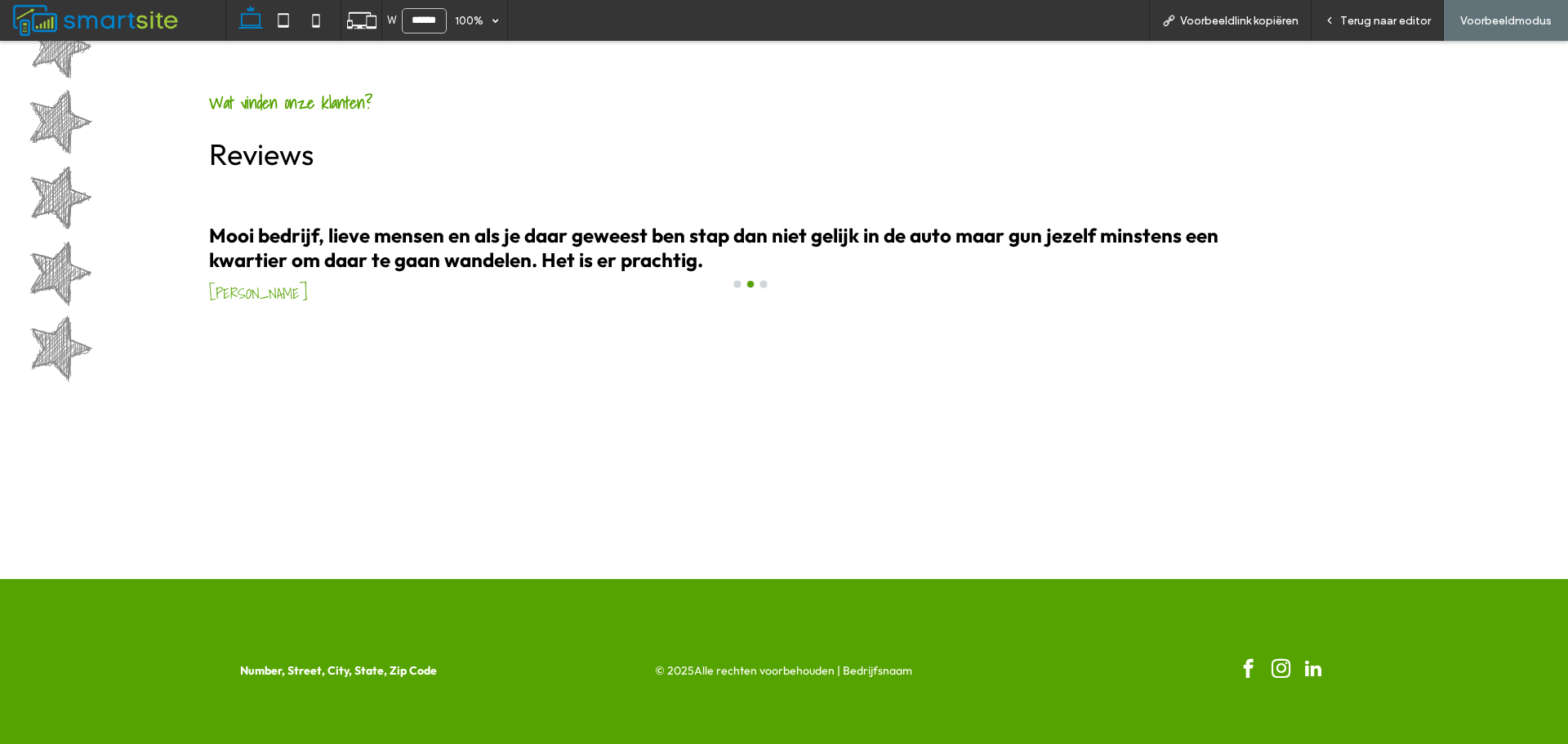
click at [1310, 109] on div "Wat vinden onze klanten? Reviews Prachtige rauwmelkse kaasboerderij. Mooie kaze…" at bounding box center [784, 198] width 1176 height 243
click at [1368, 23] on span "Terug naar editor" at bounding box center [1385, 21] width 91 height 14
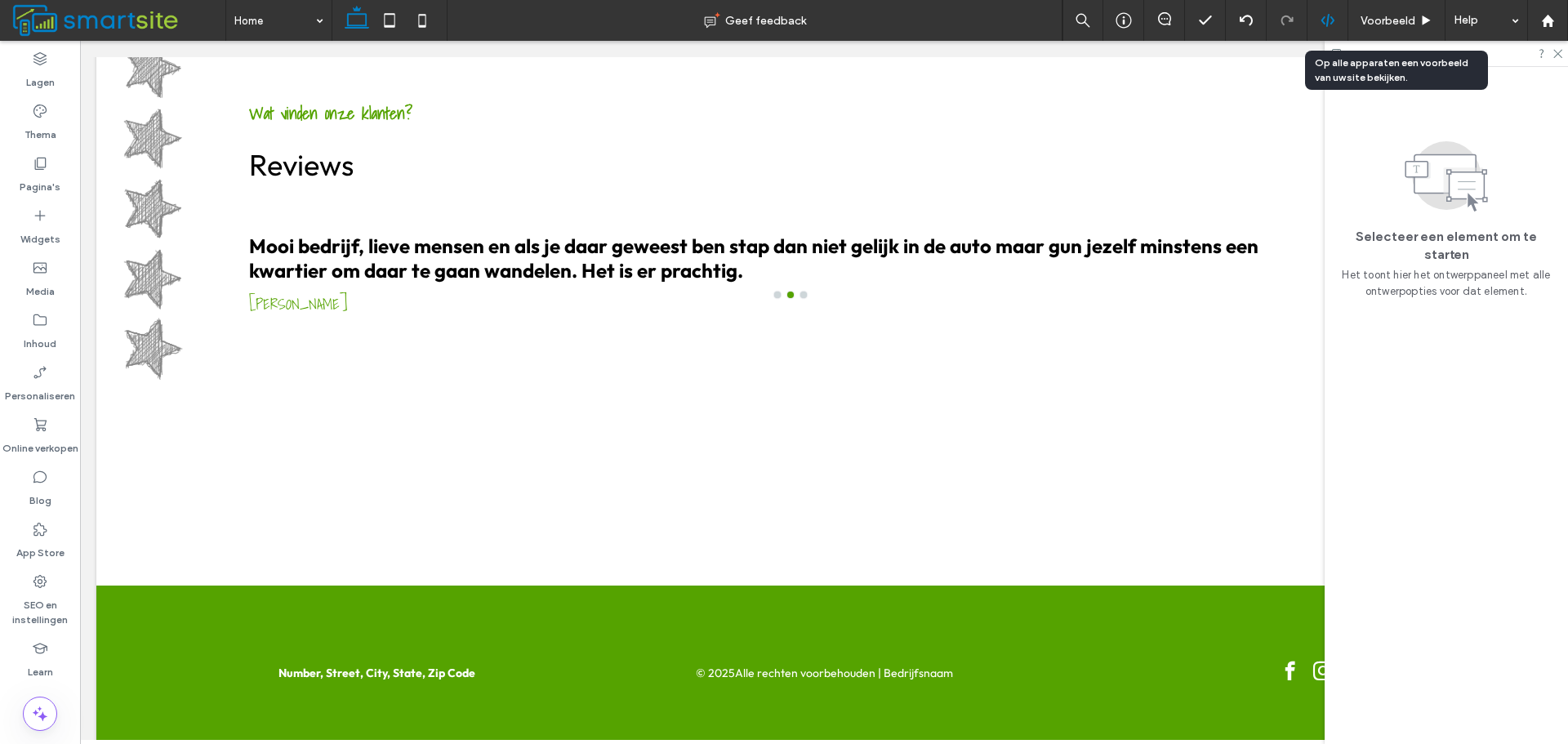
scroll to position [1866, 0]
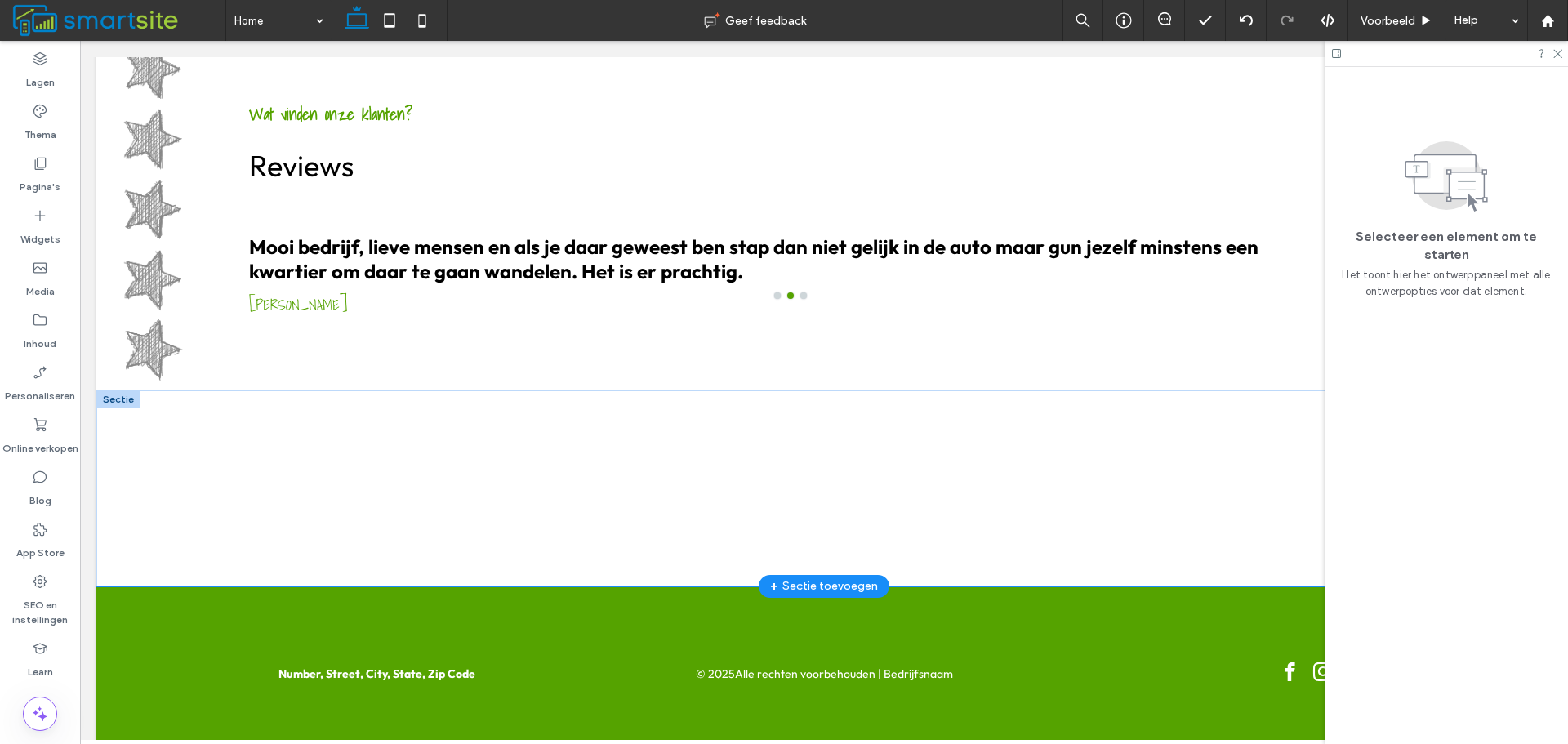
click at [193, 433] on div at bounding box center [825, 488] width 1456 height 196
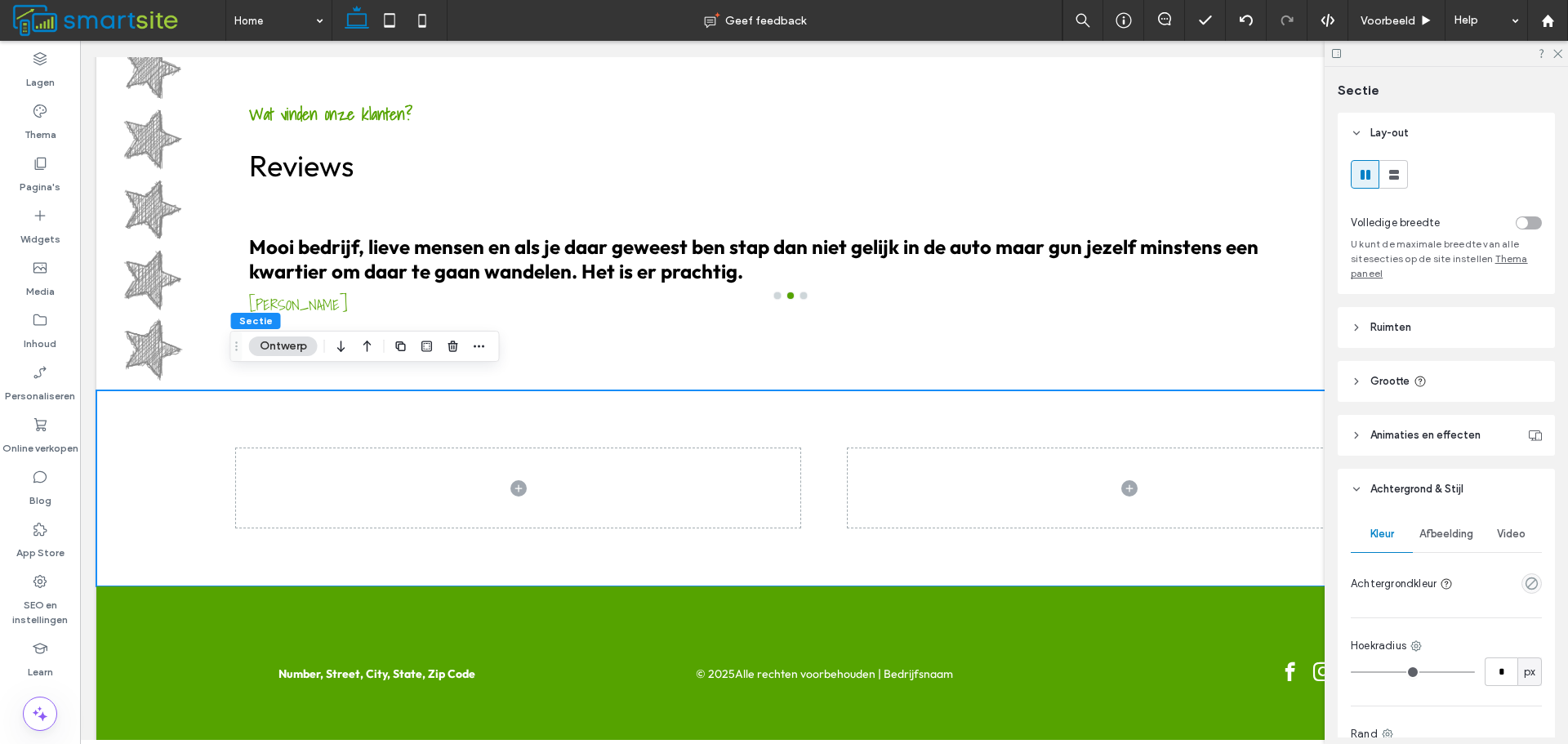
click at [1461, 532] on span "Afbeelding" at bounding box center [1446, 534] width 54 height 13
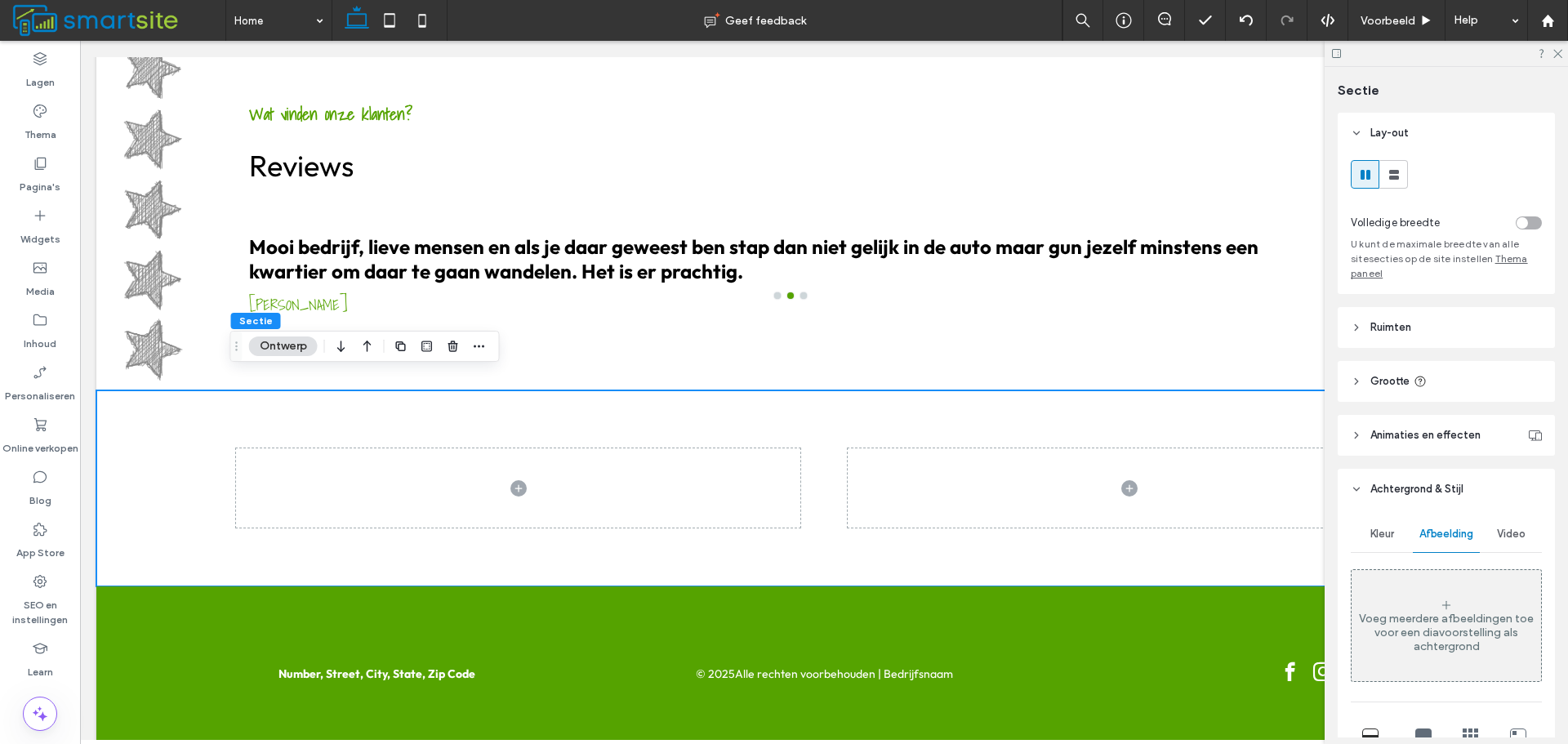
click at [1453, 615] on div "Voeg meerdere afbeeldingen toe voor een diavoorstelling als achtergrond" at bounding box center [1447, 632] width 190 height 41
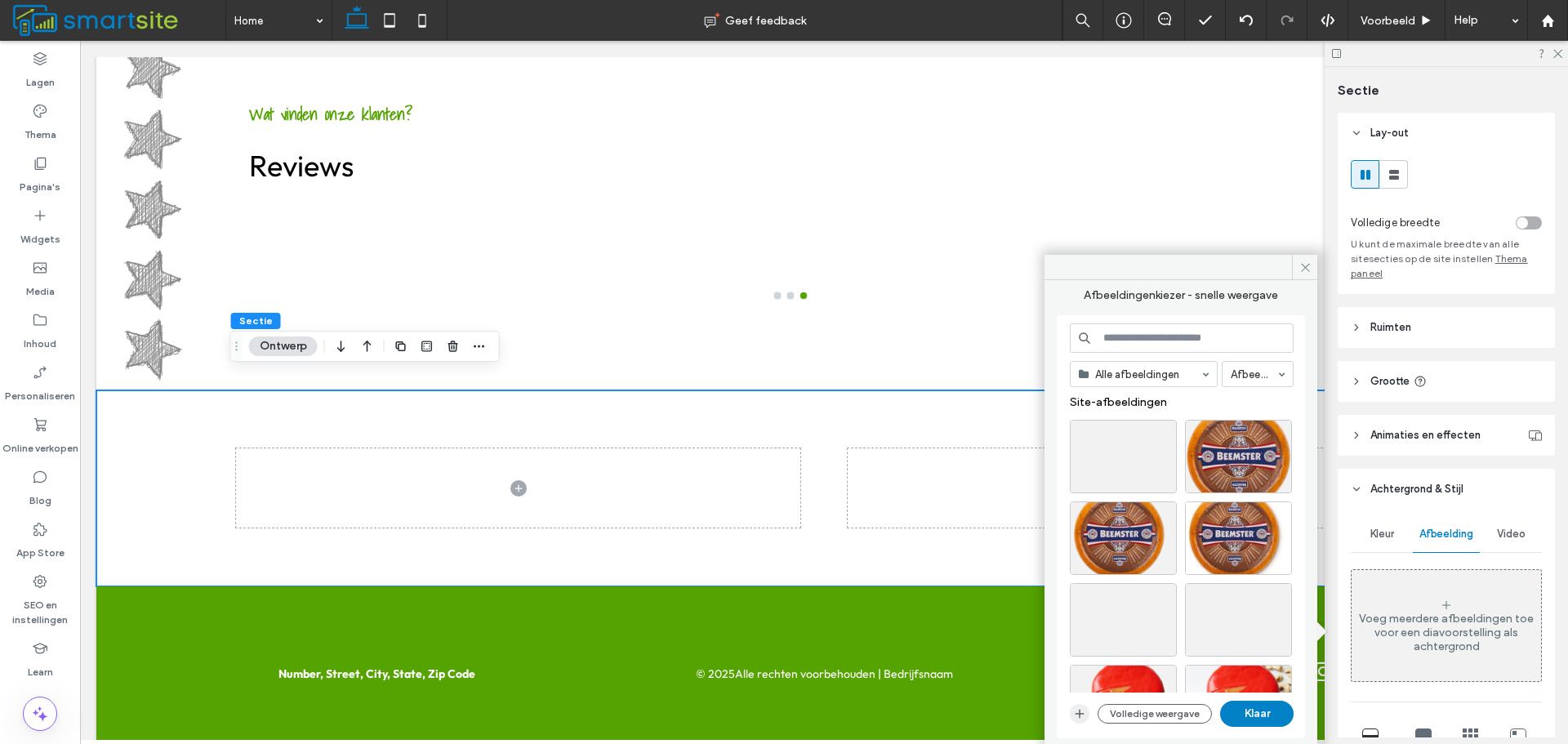
click at [1078, 713] on icon "button" at bounding box center [1080, 713] width 13 height 13
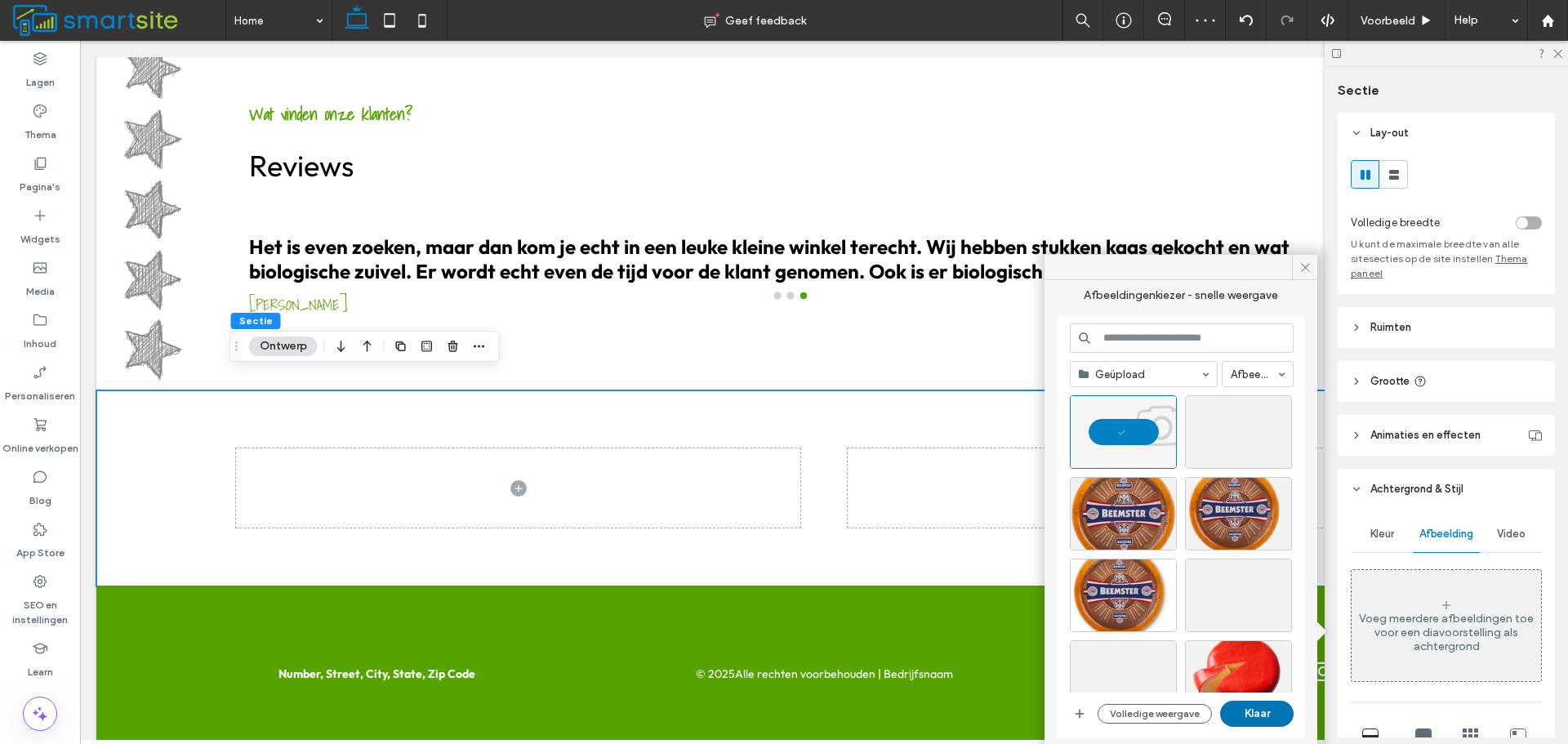
click at [1282, 707] on button "Klaar" at bounding box center [1257, 714] width 73 height 26
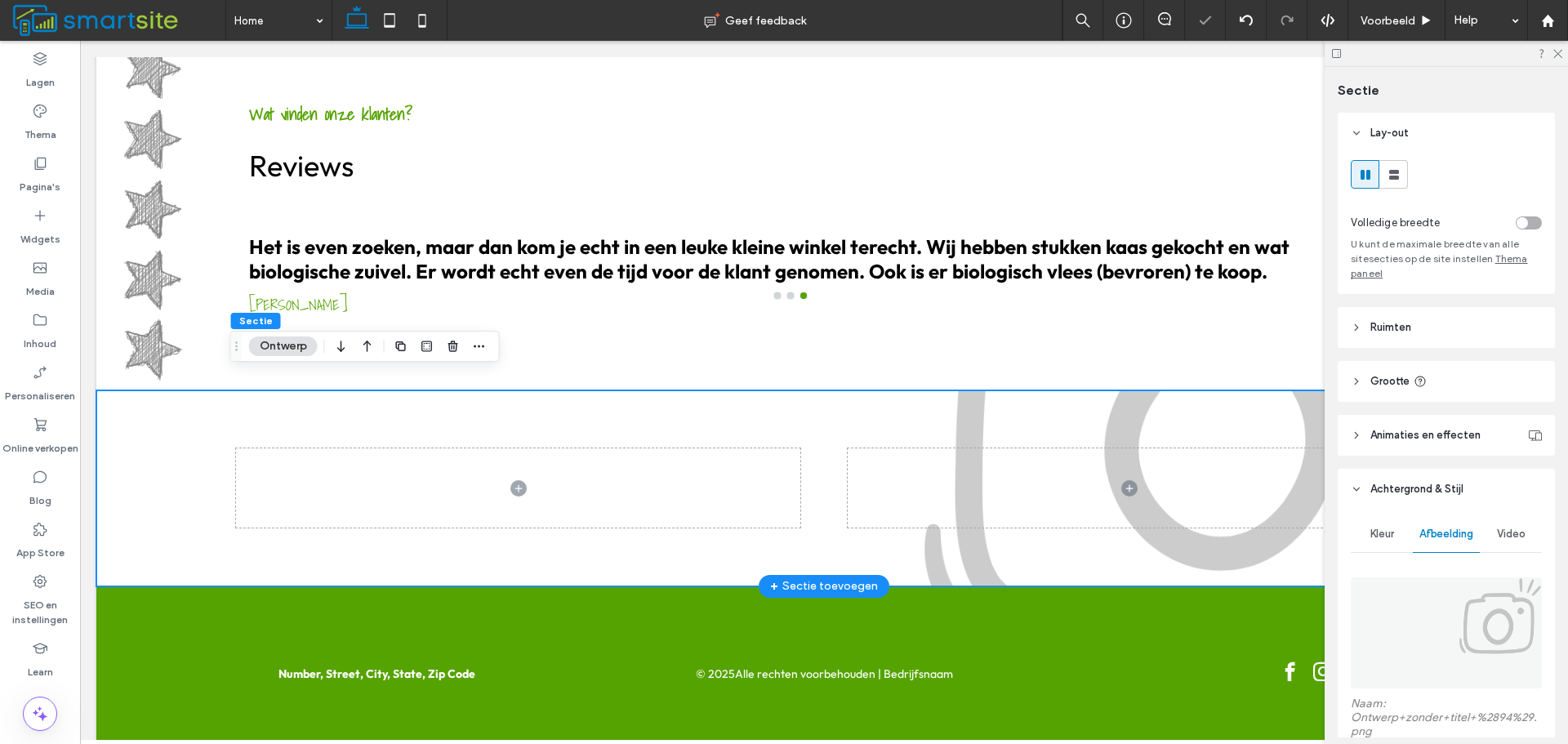
click at [757, 536] on div at bounding box center [825, 488] width 1176 height 196
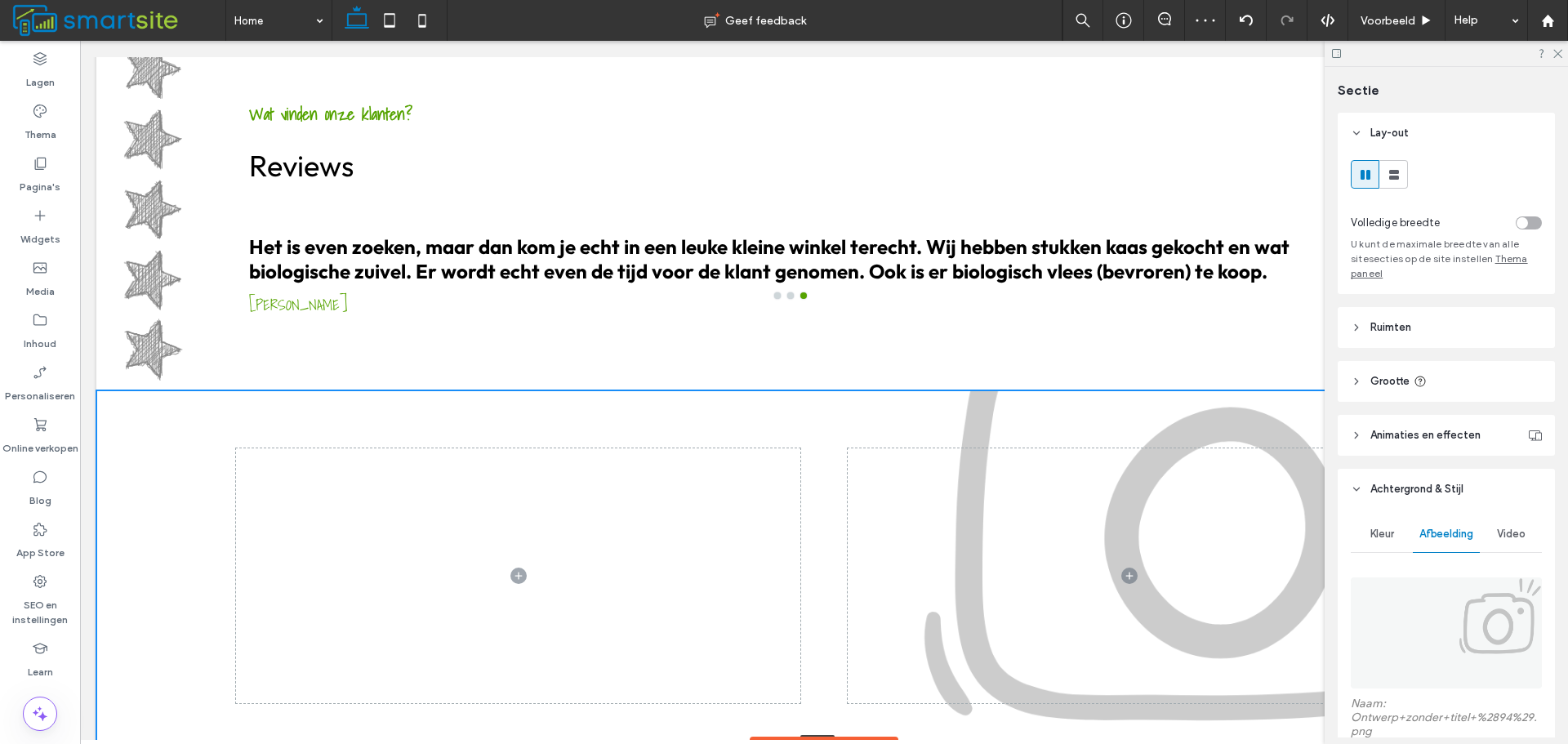
drag, startPoint x: 729, startPoint y: 569, endPoint x: 768, endPoint y: 722, distance: 157.9
type input "***"
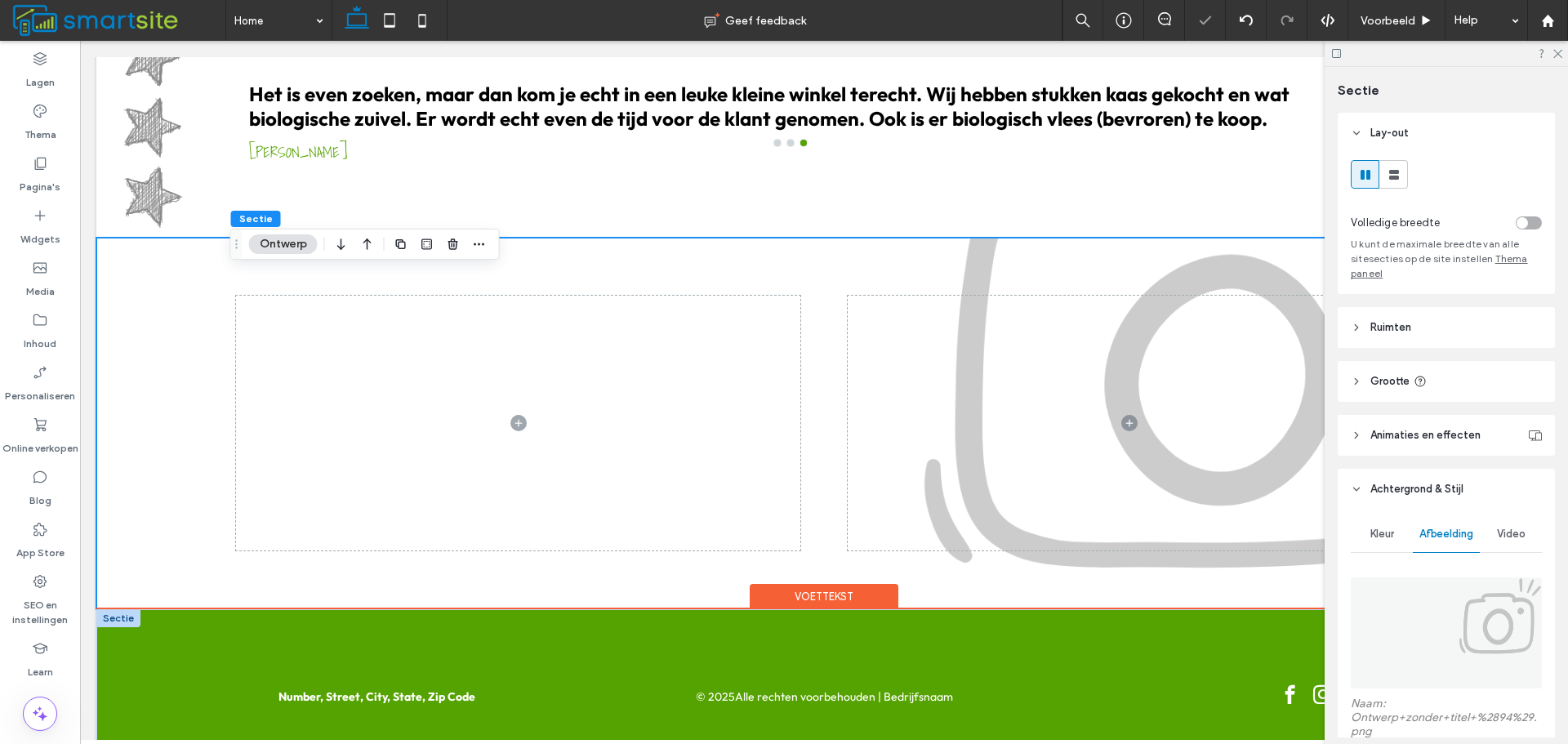
scroll to position [2030, 0]
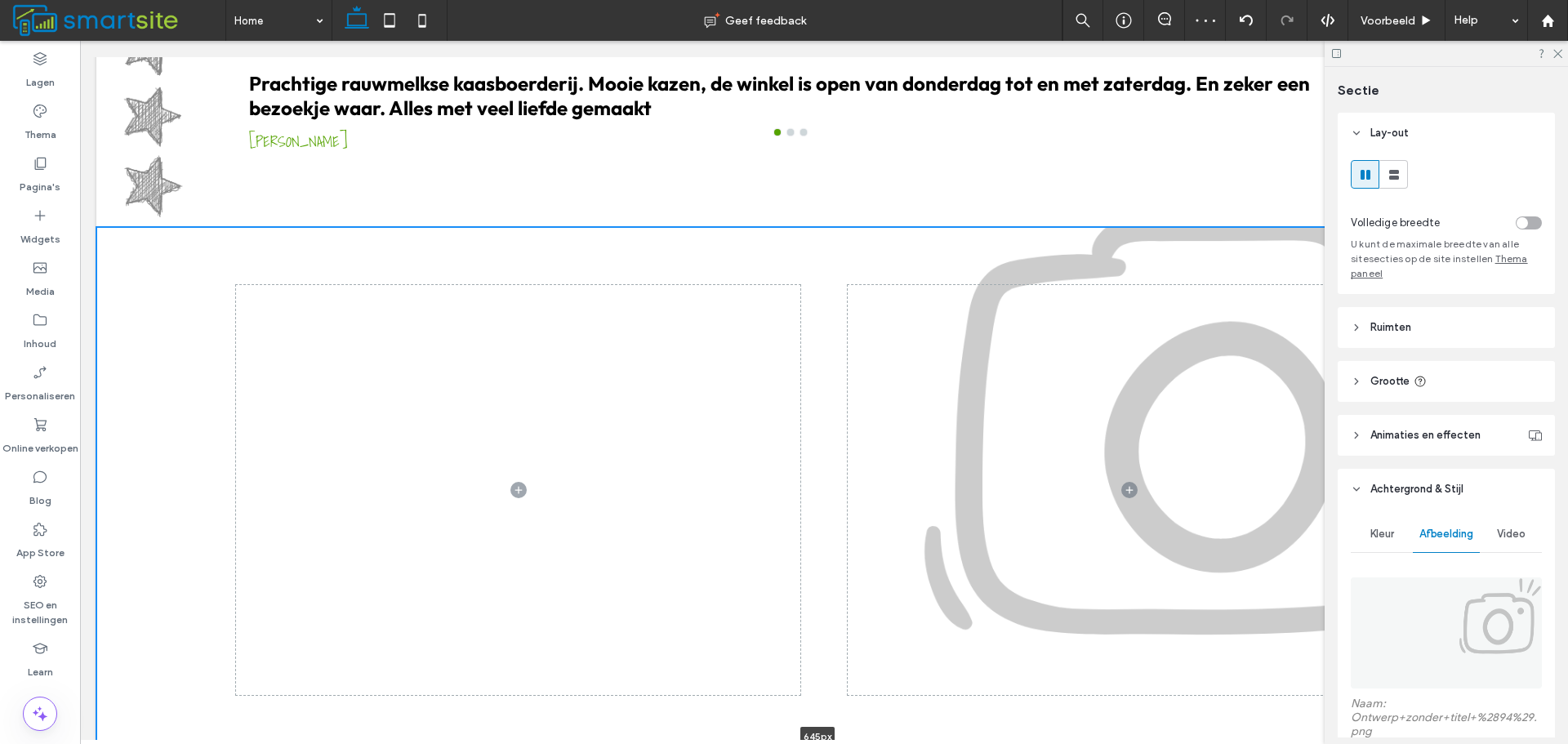
drag, startPoint x: 742, startPoint y: 578, endPoint x: 749, endPoint y: 734, distance: 156.2
type input "***"
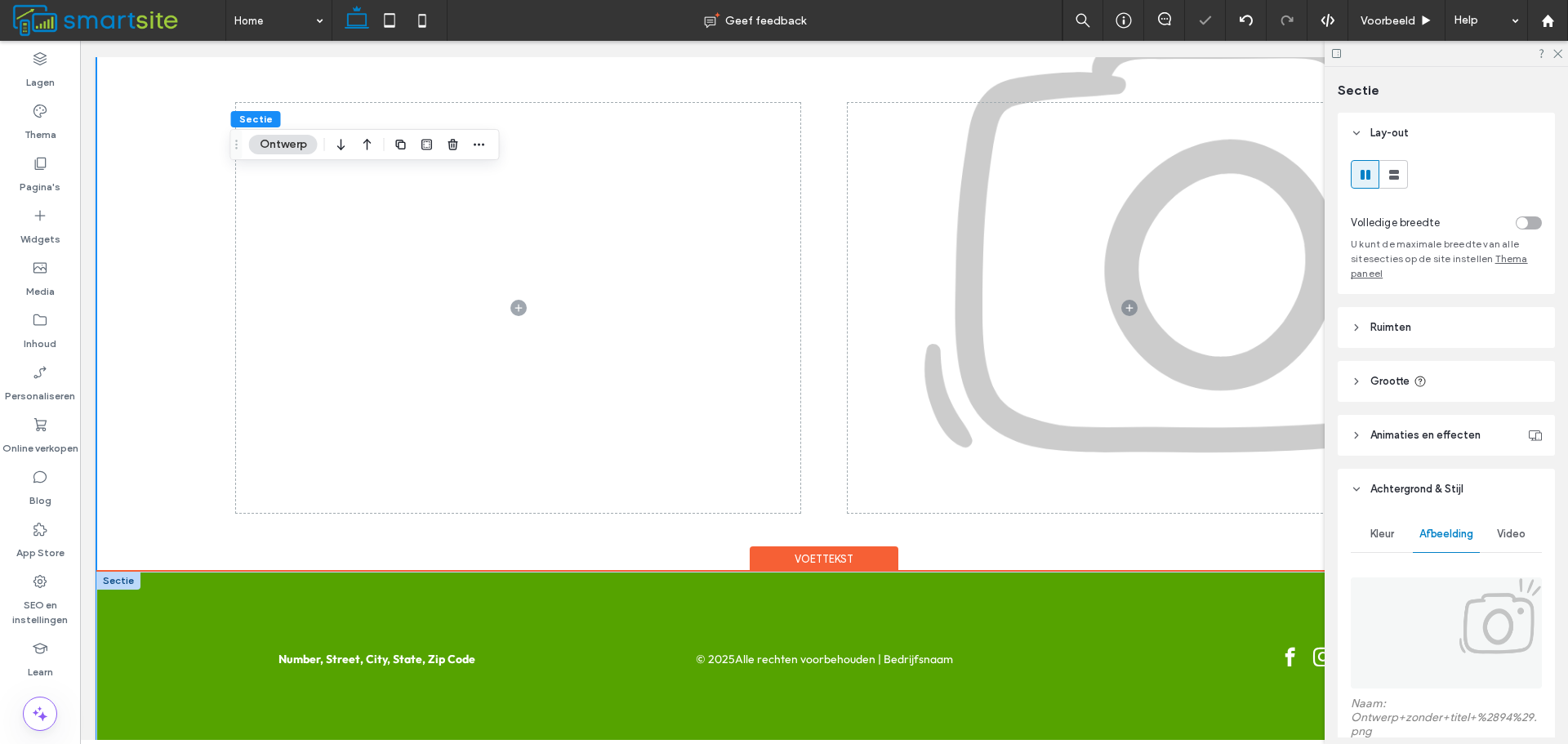
scroll to position [2216, 0]
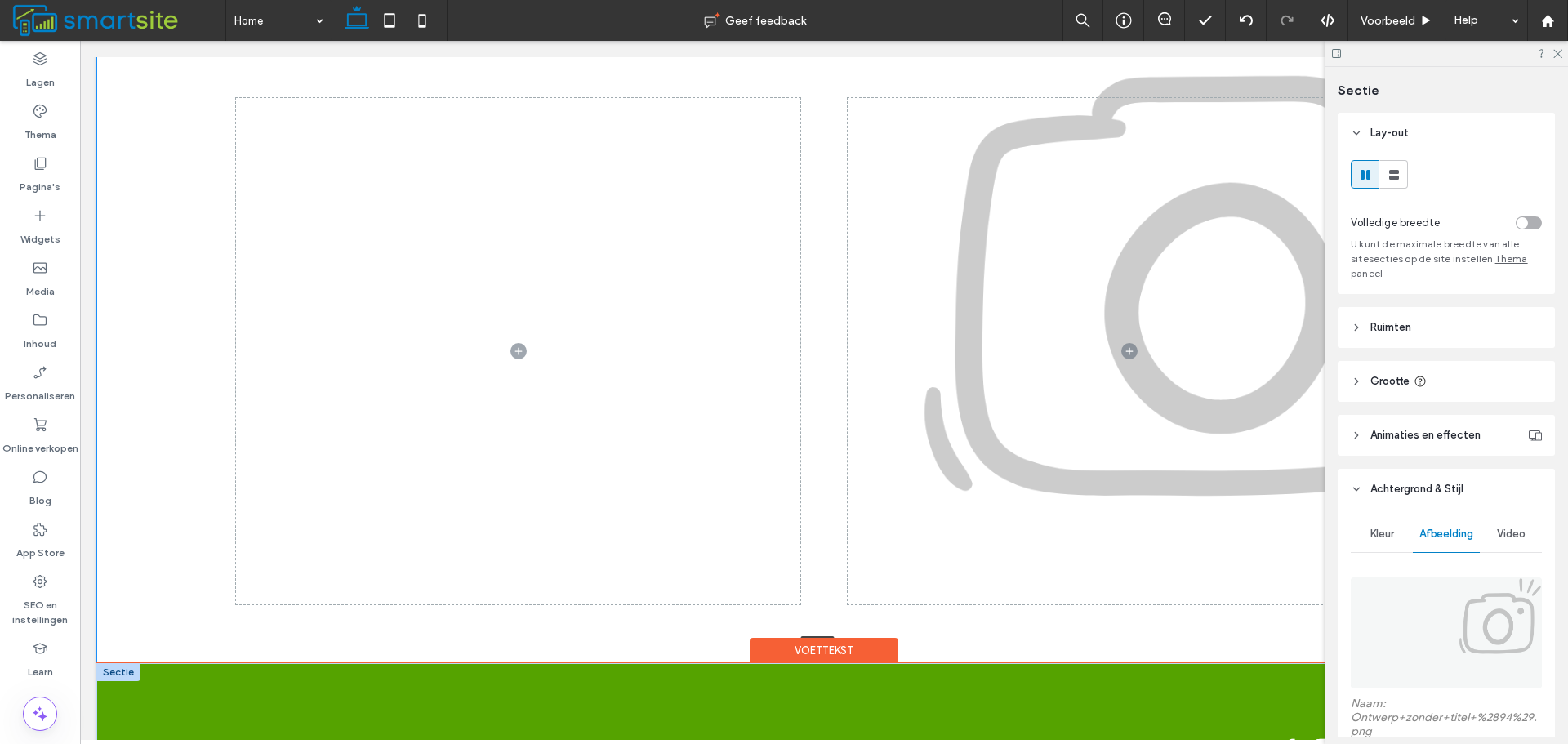
drag, startPoint x: 694, startPoint y: 553, endPoint x: 718, endPoint y: 649, distance: 99.0
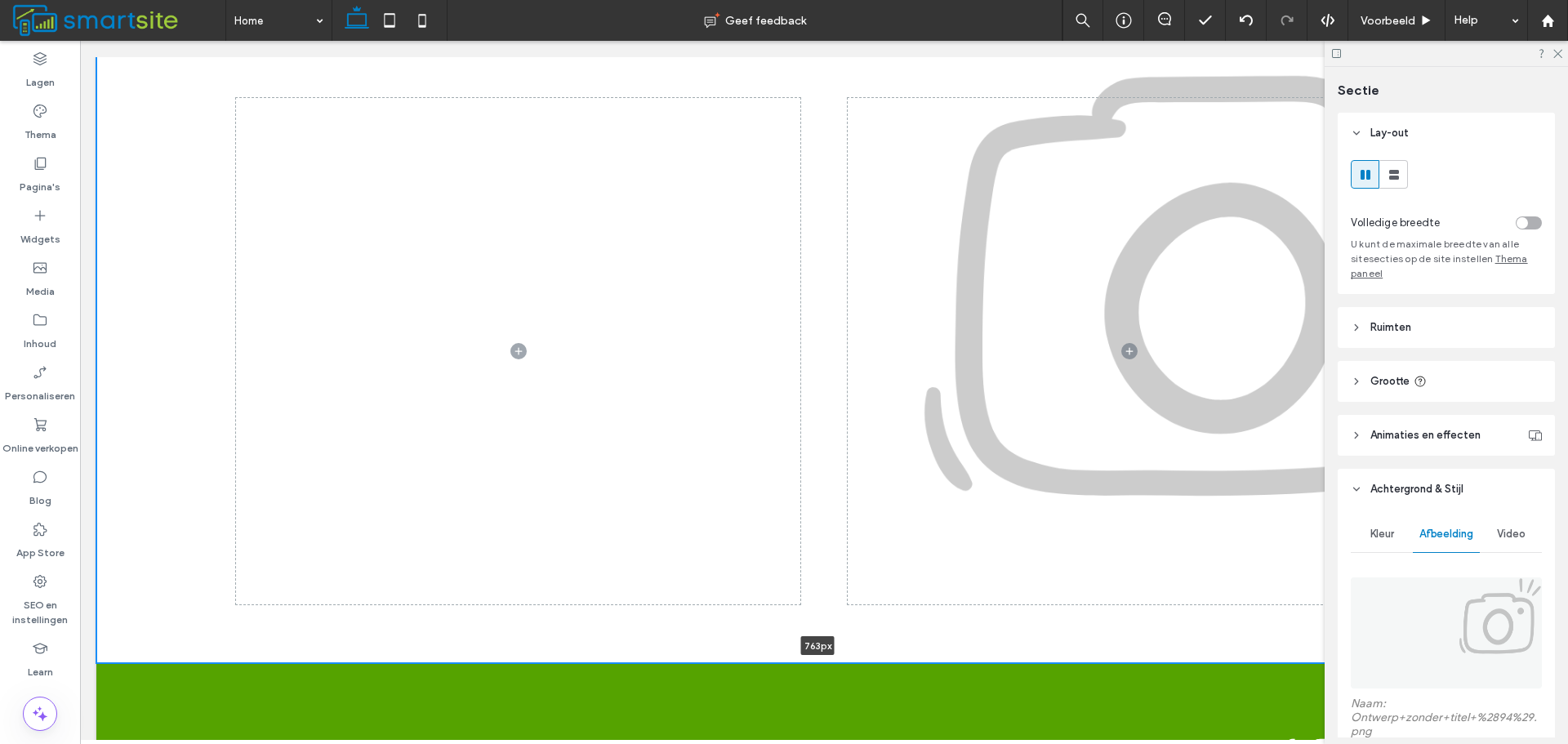
type input "***"
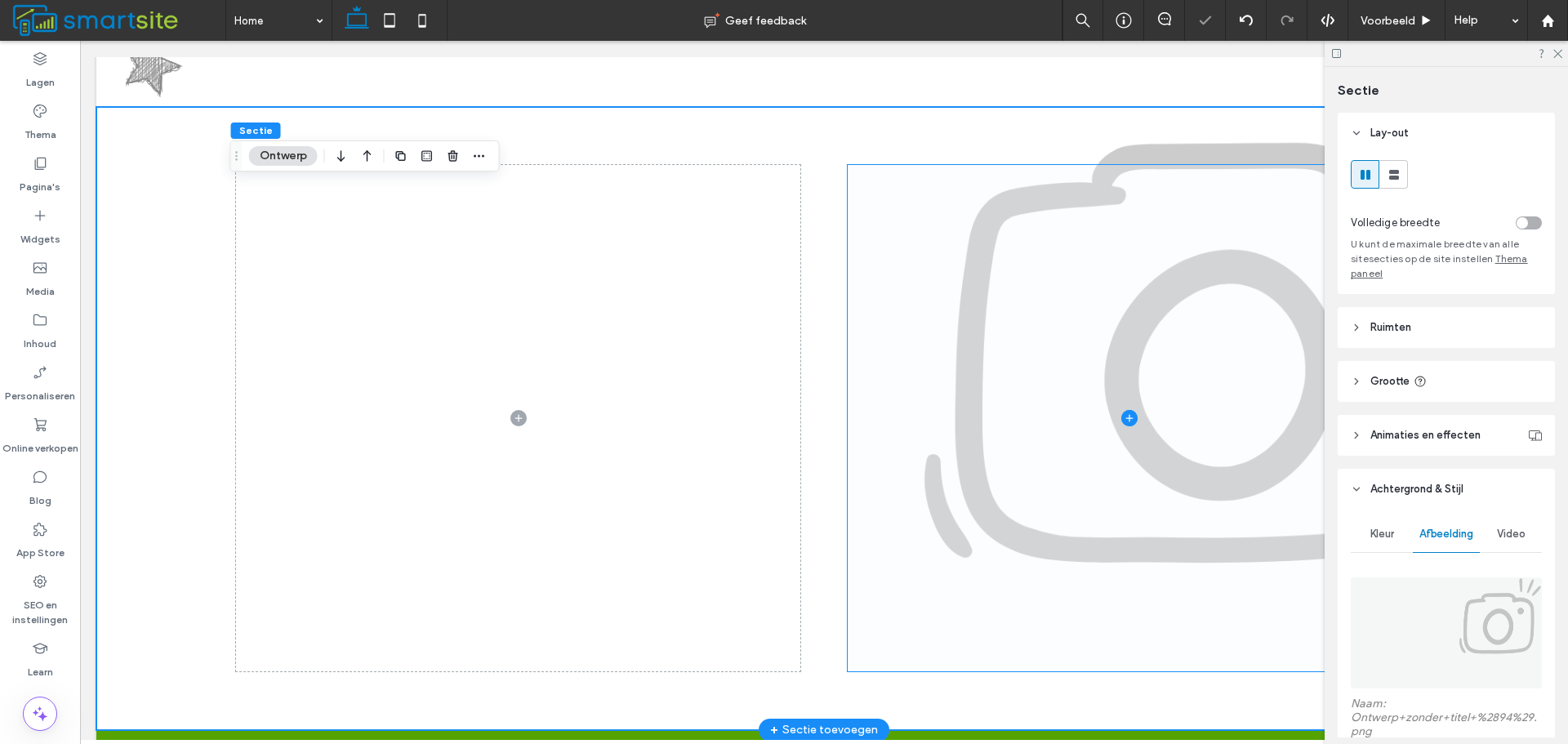
scroll to position [2054, 0]
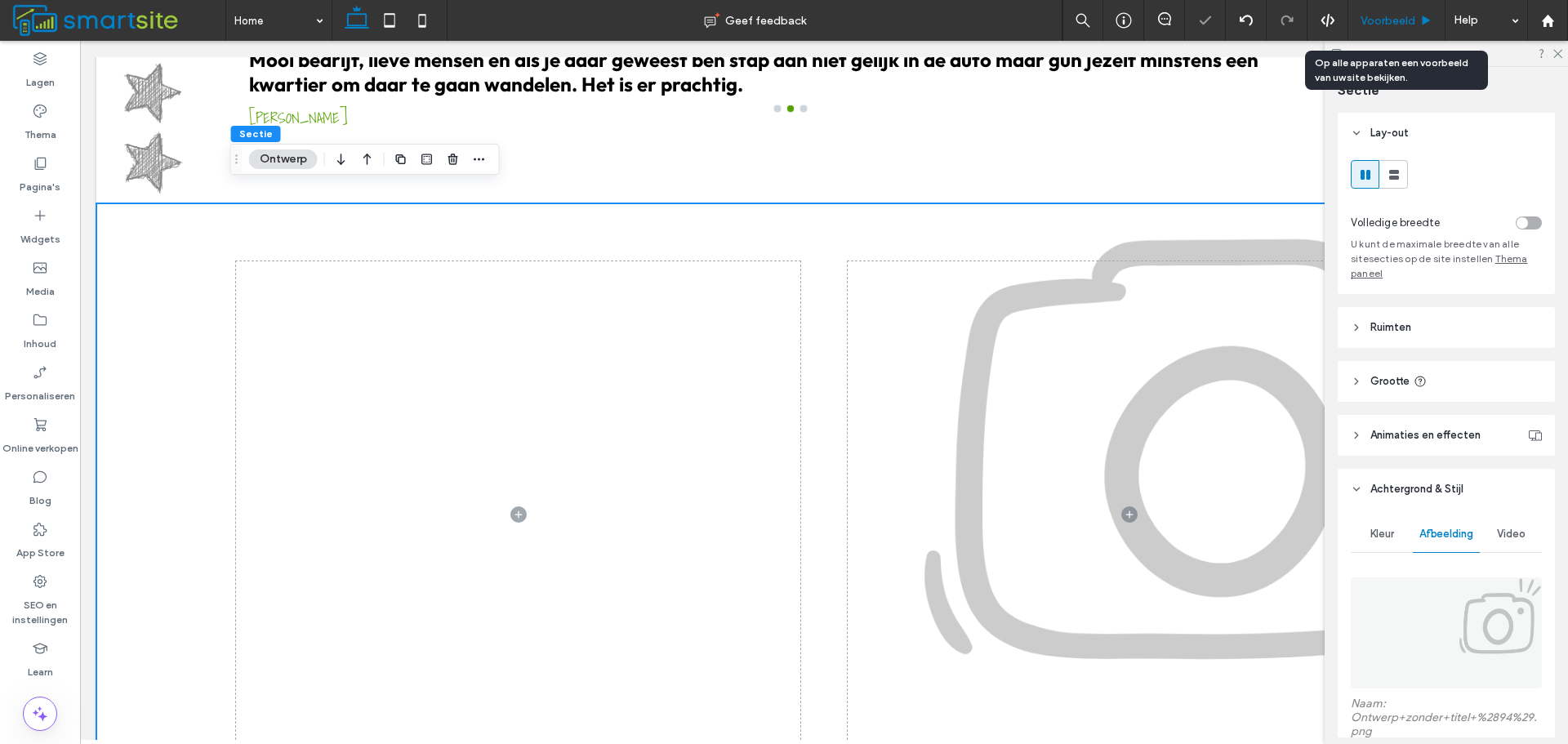
click at [1421, 26] on icon at bounding box center [1427, 21] width 12 height 12
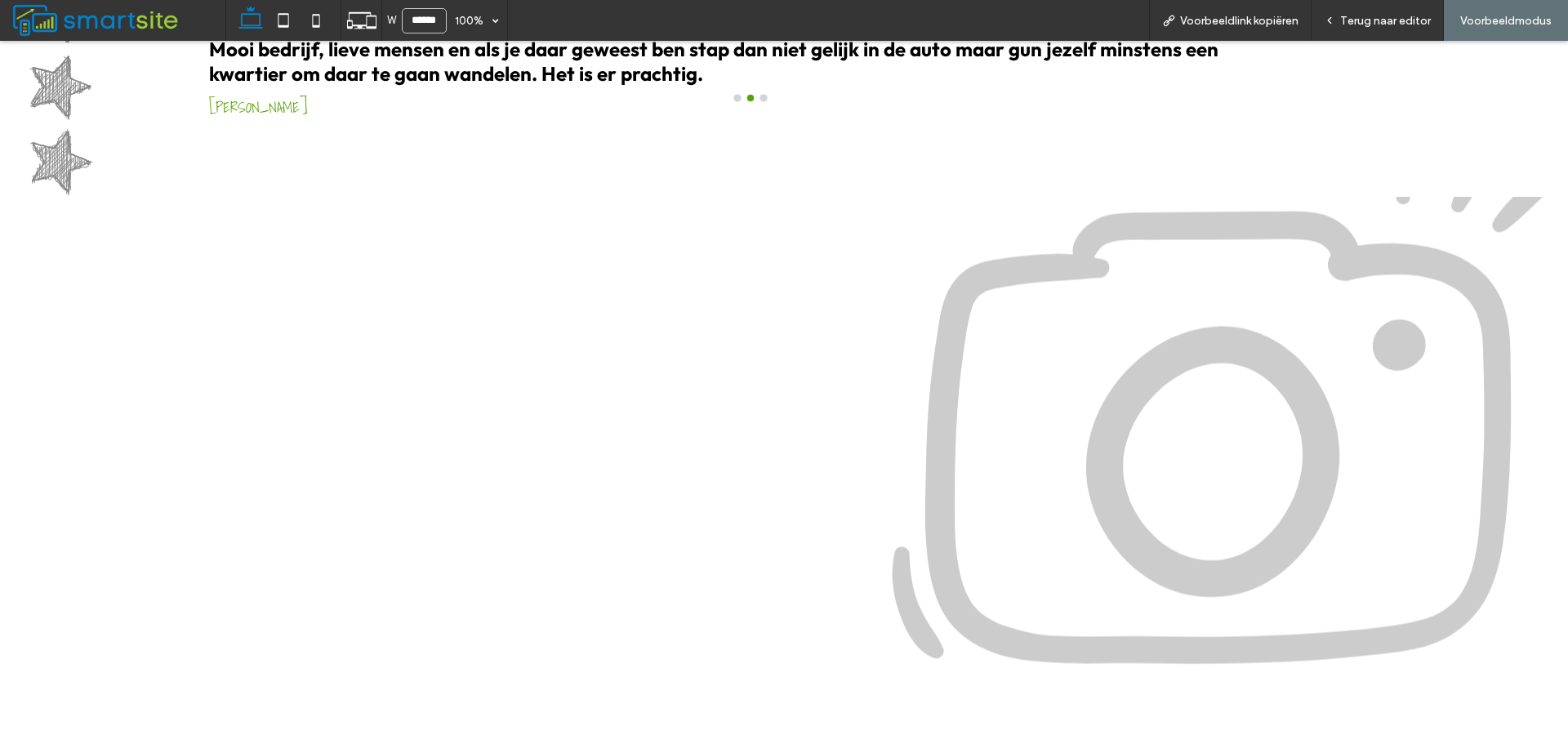
scroll to position [2065, 0]
click at [1347, 16] on span "Terug naar editor" at bounding box center [1385, 21] width 91 height 14
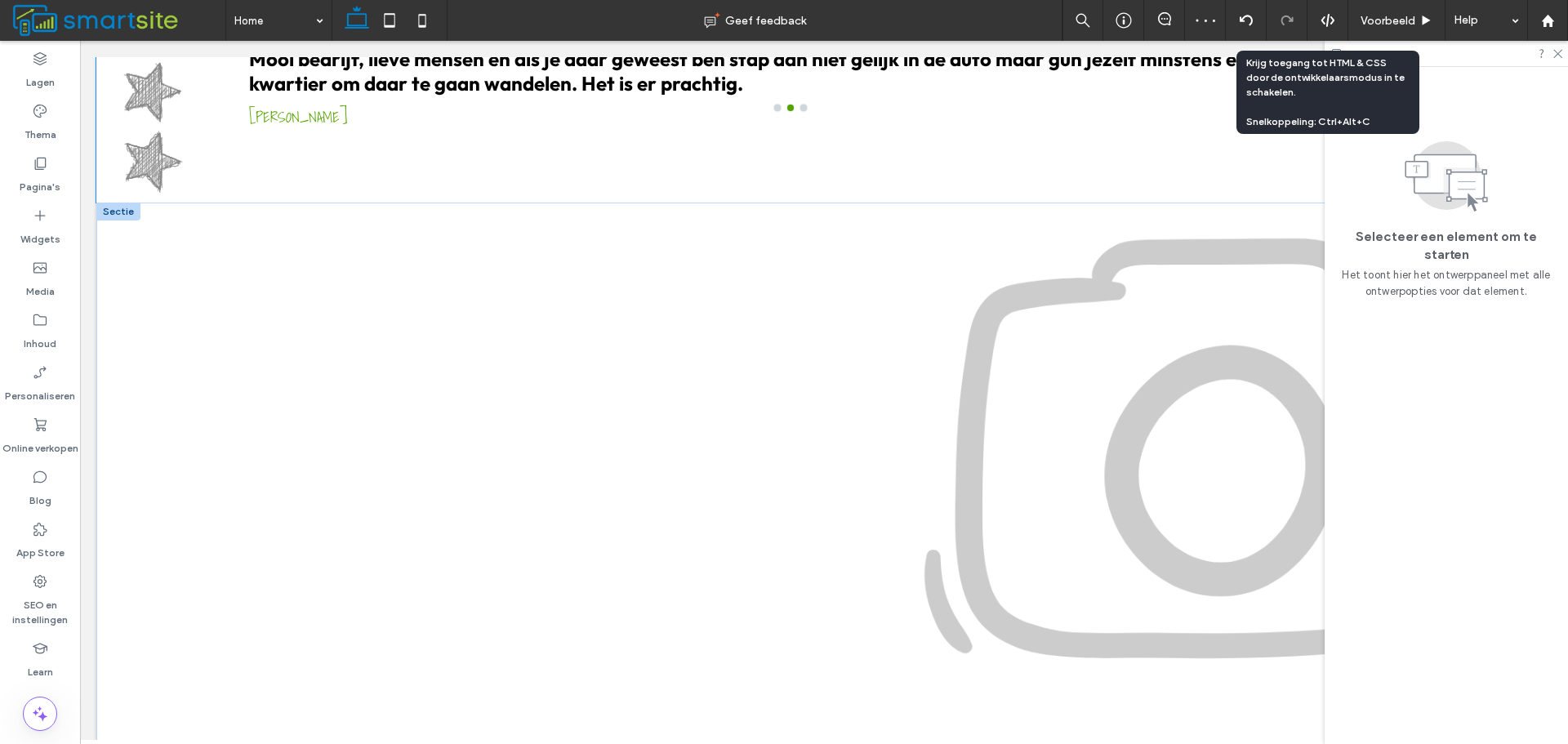
scroll to position [2054, 0]
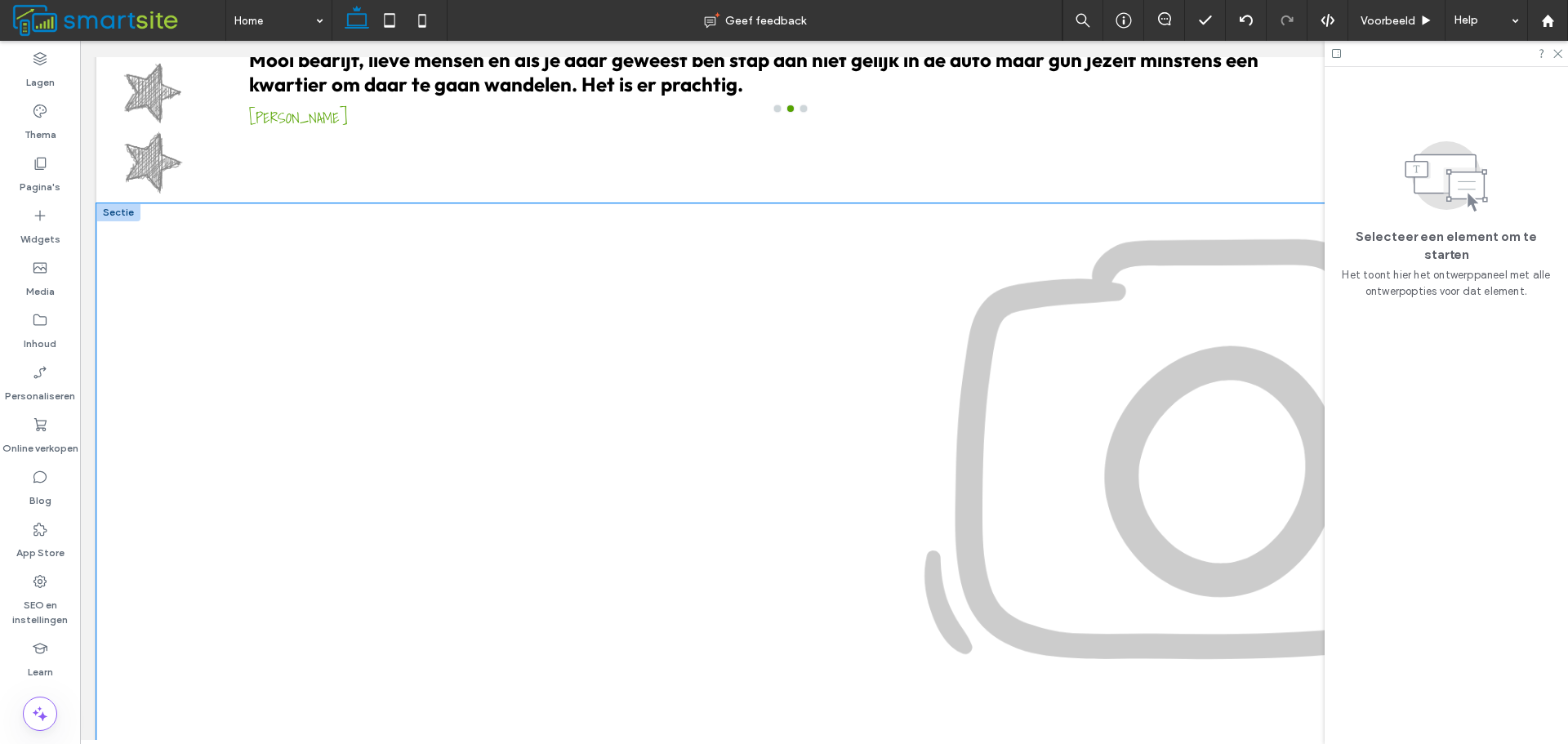
click at [191, 272] on div at bounding box center [825, 515] width 1456 height 623
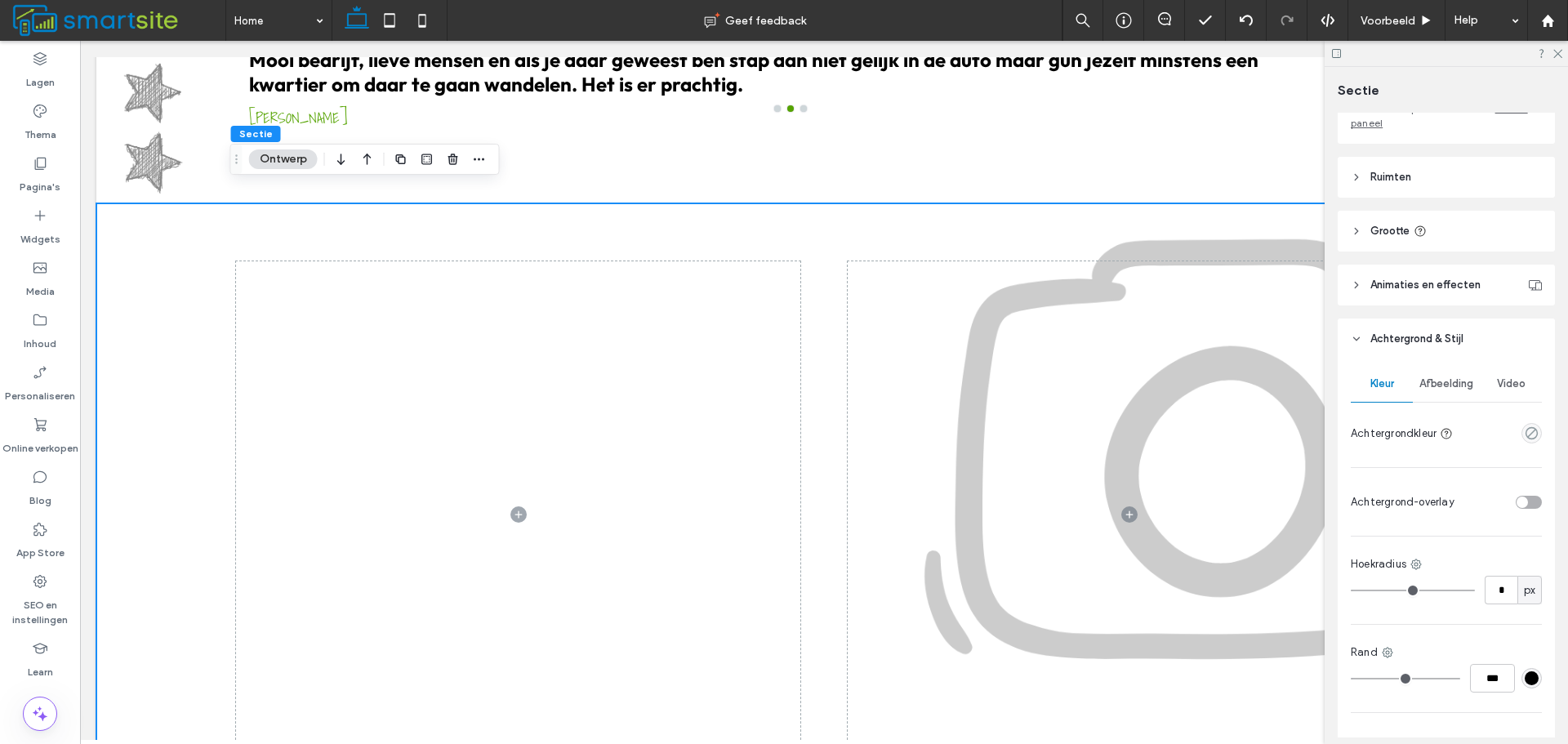
scroll to position [245, 0]
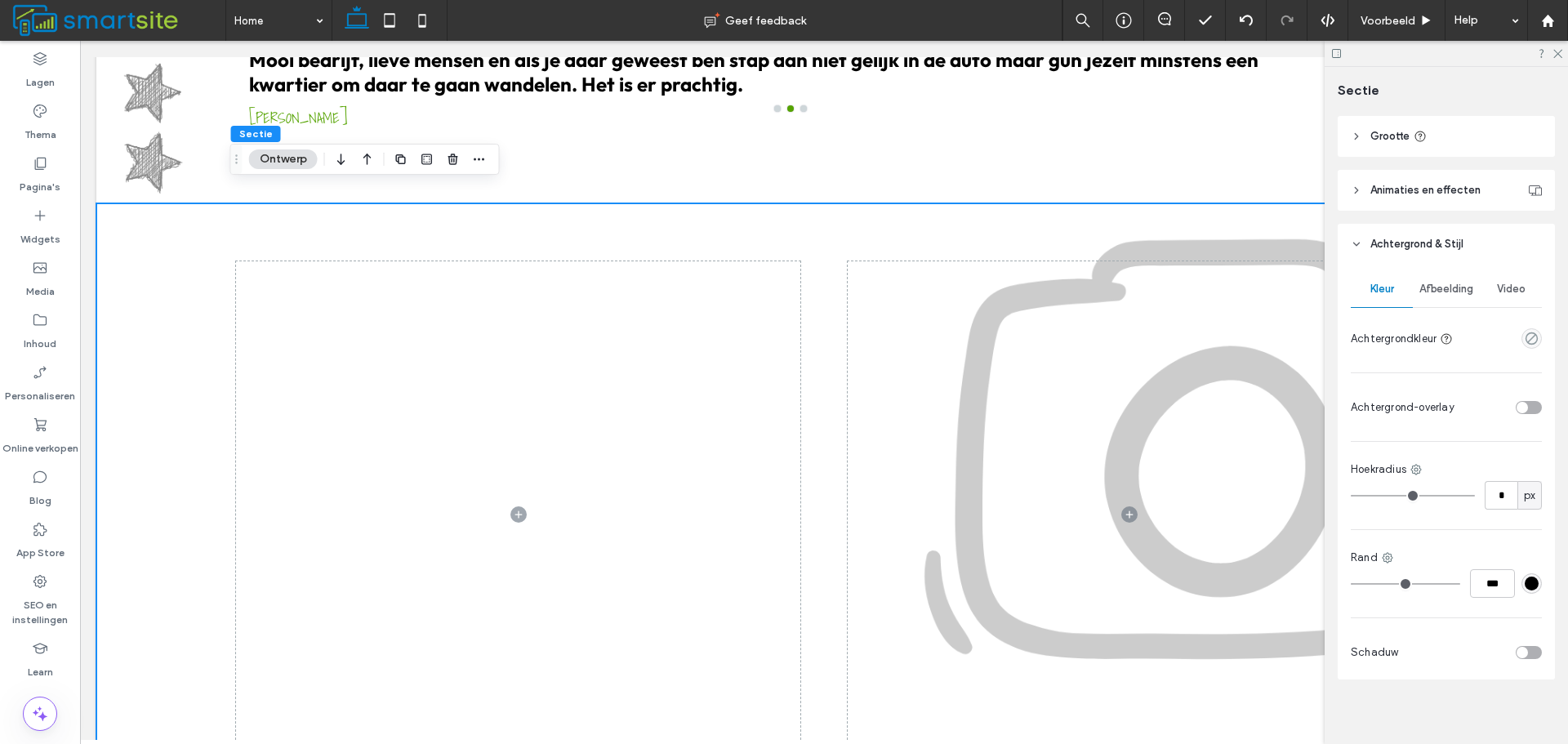
click at [1474, 290] on div "Afbeelding" at bounding box center [1447, 289] width 67 height 36
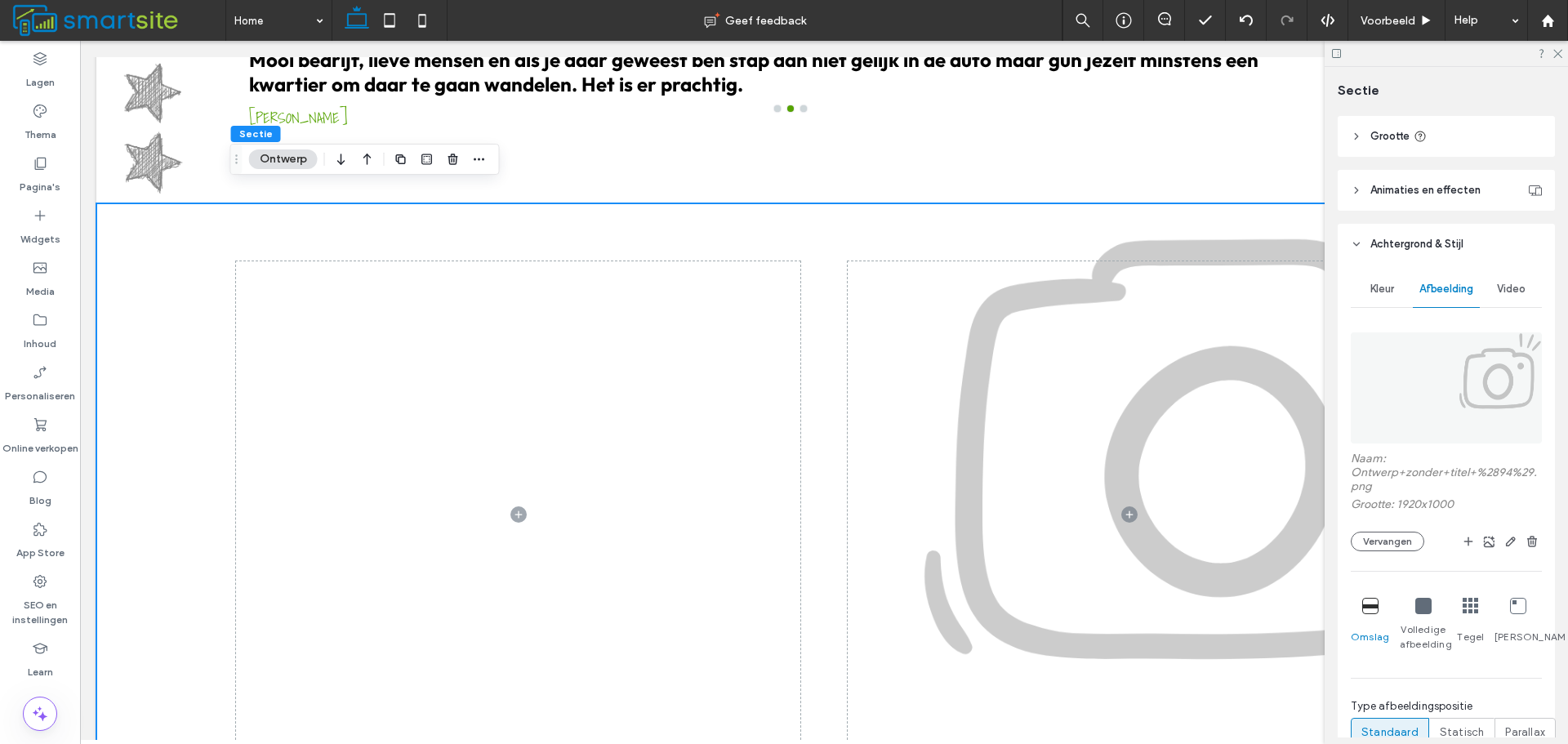
scroll to position [409, 0]
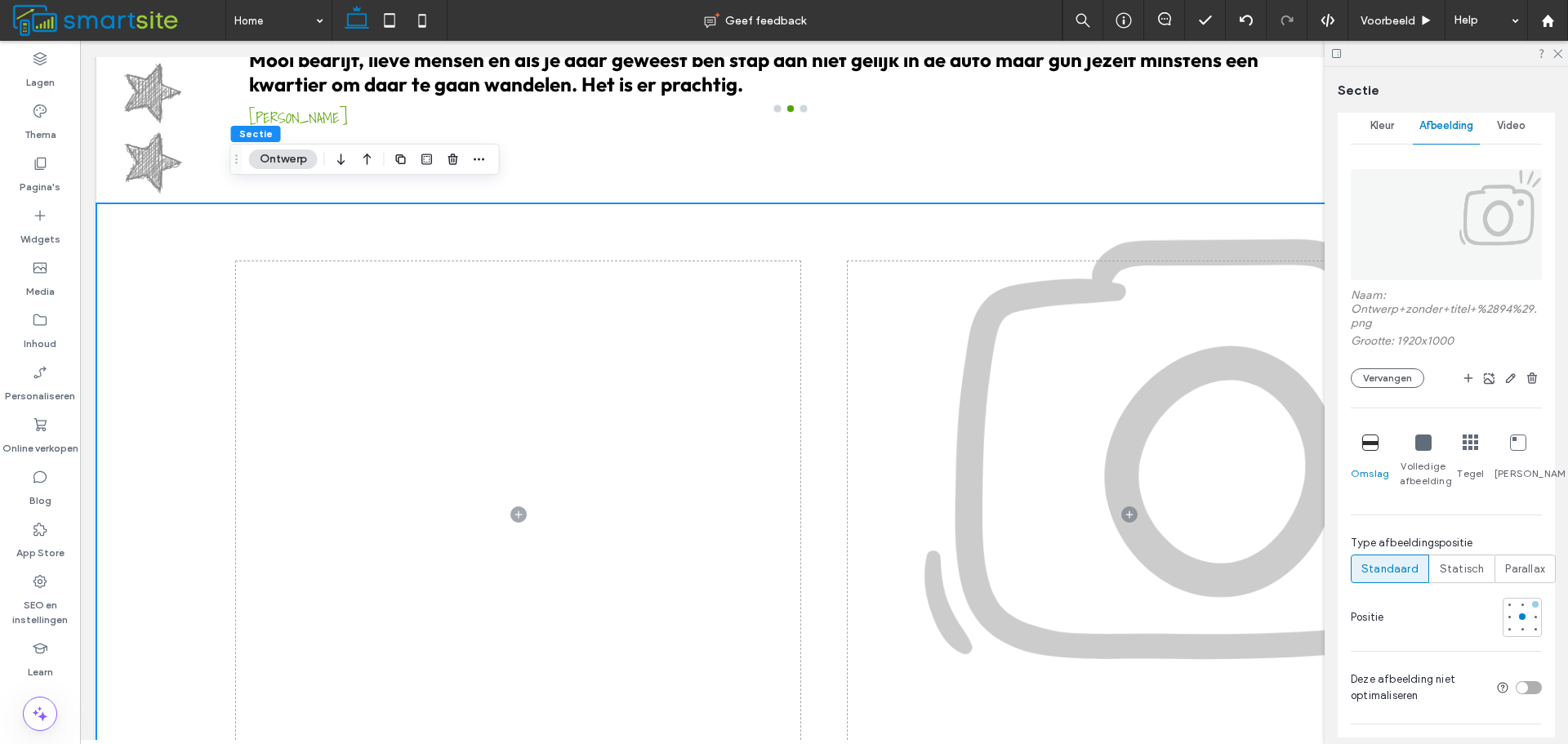
click at [1533, 606] on div at bounding box center [1536, 604] width 7 height 7
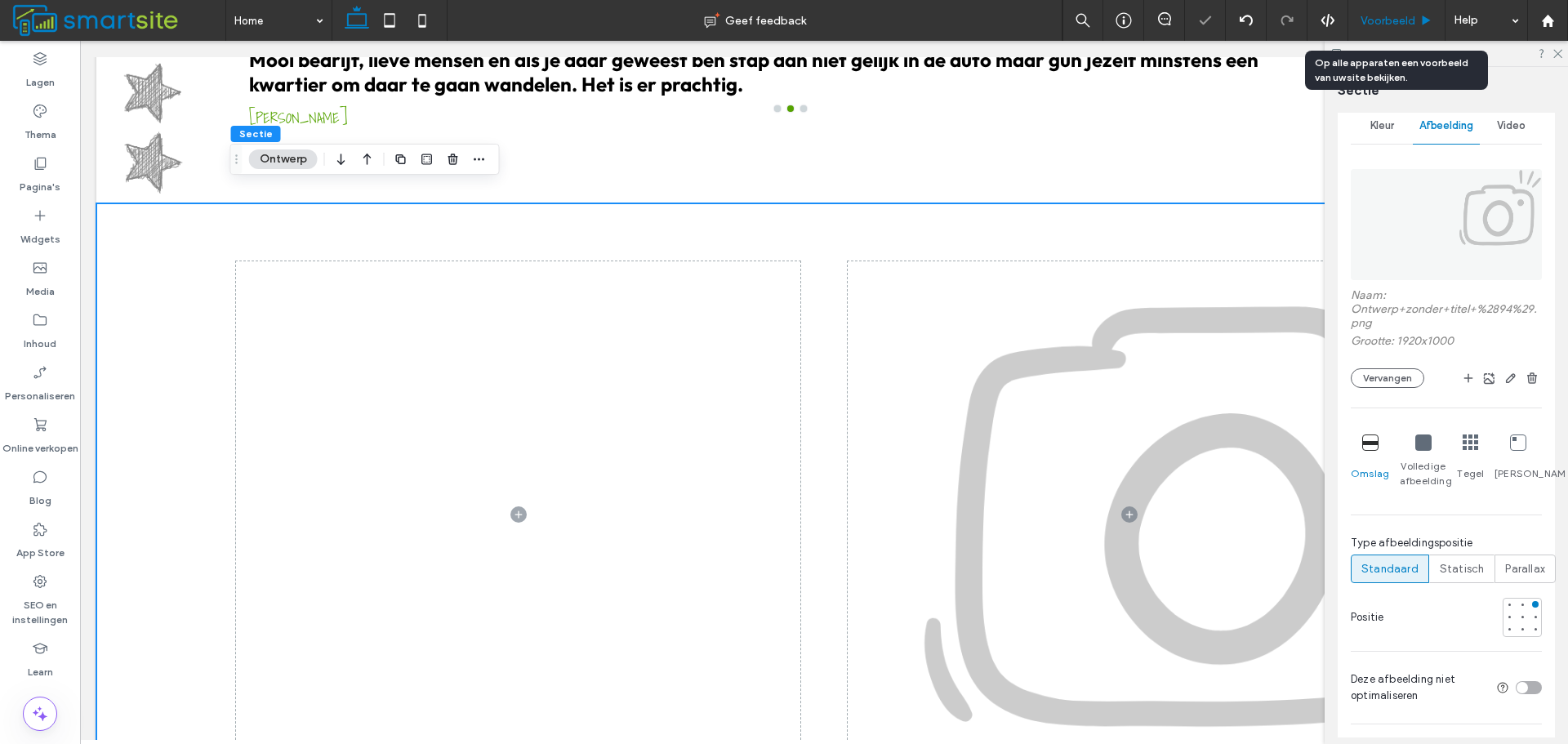
click at [1395, 22] on span "Voorbeeld" at bounding box center [1388, 21] width 54 height 14
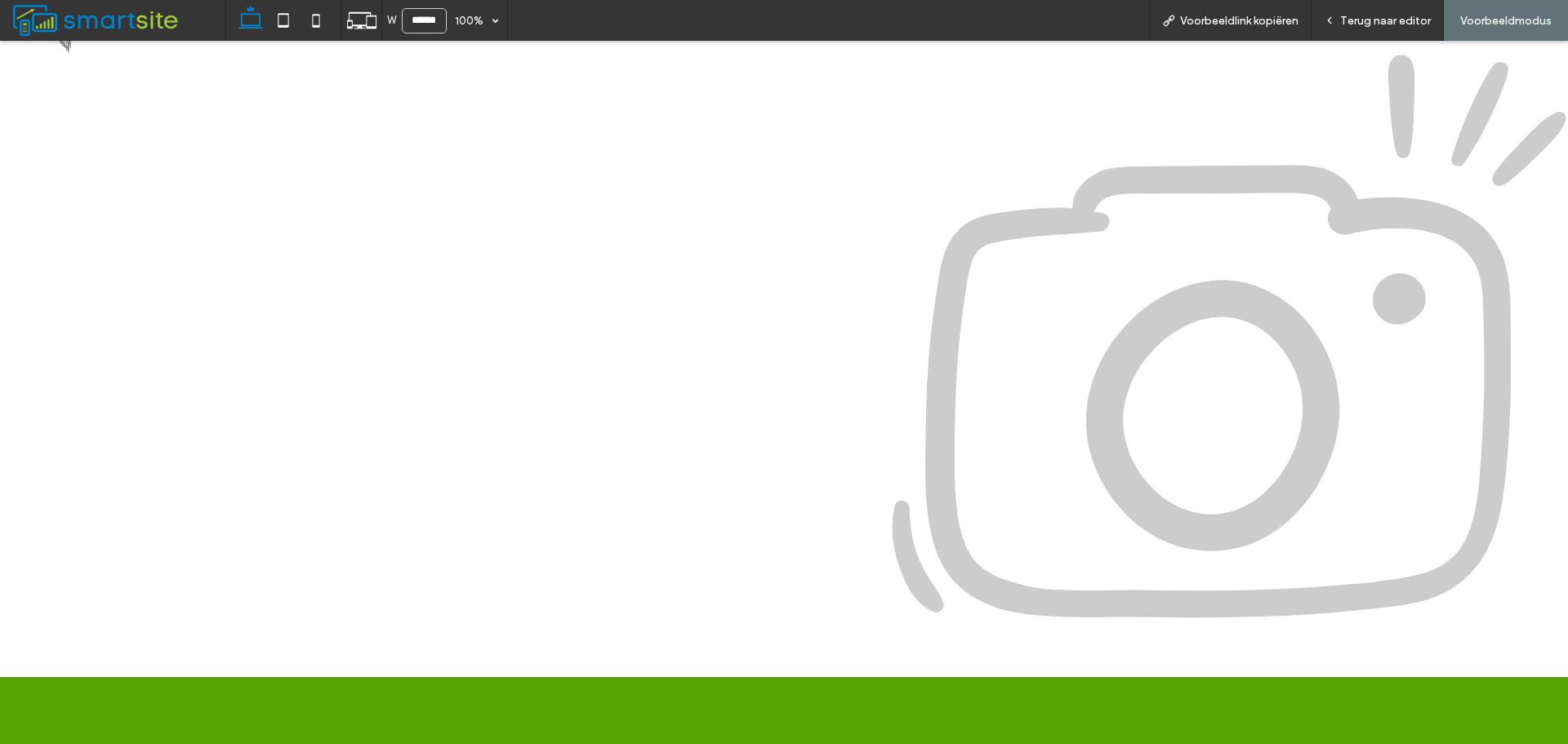
scroll to position [2142, 0]
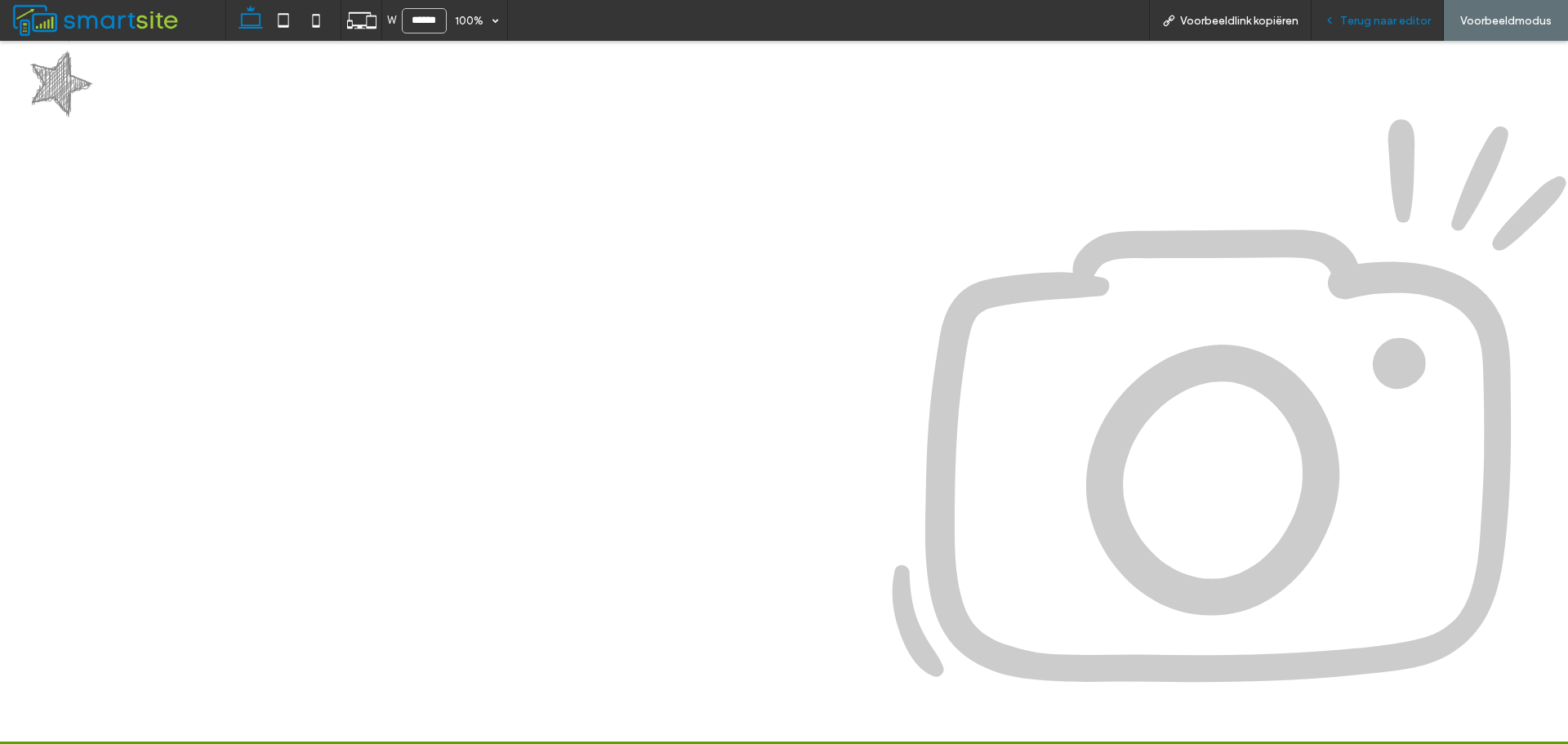
click at [1347, 23] on span "Terug naar editor" at bounding box center [1385, 21] width 91 height 14
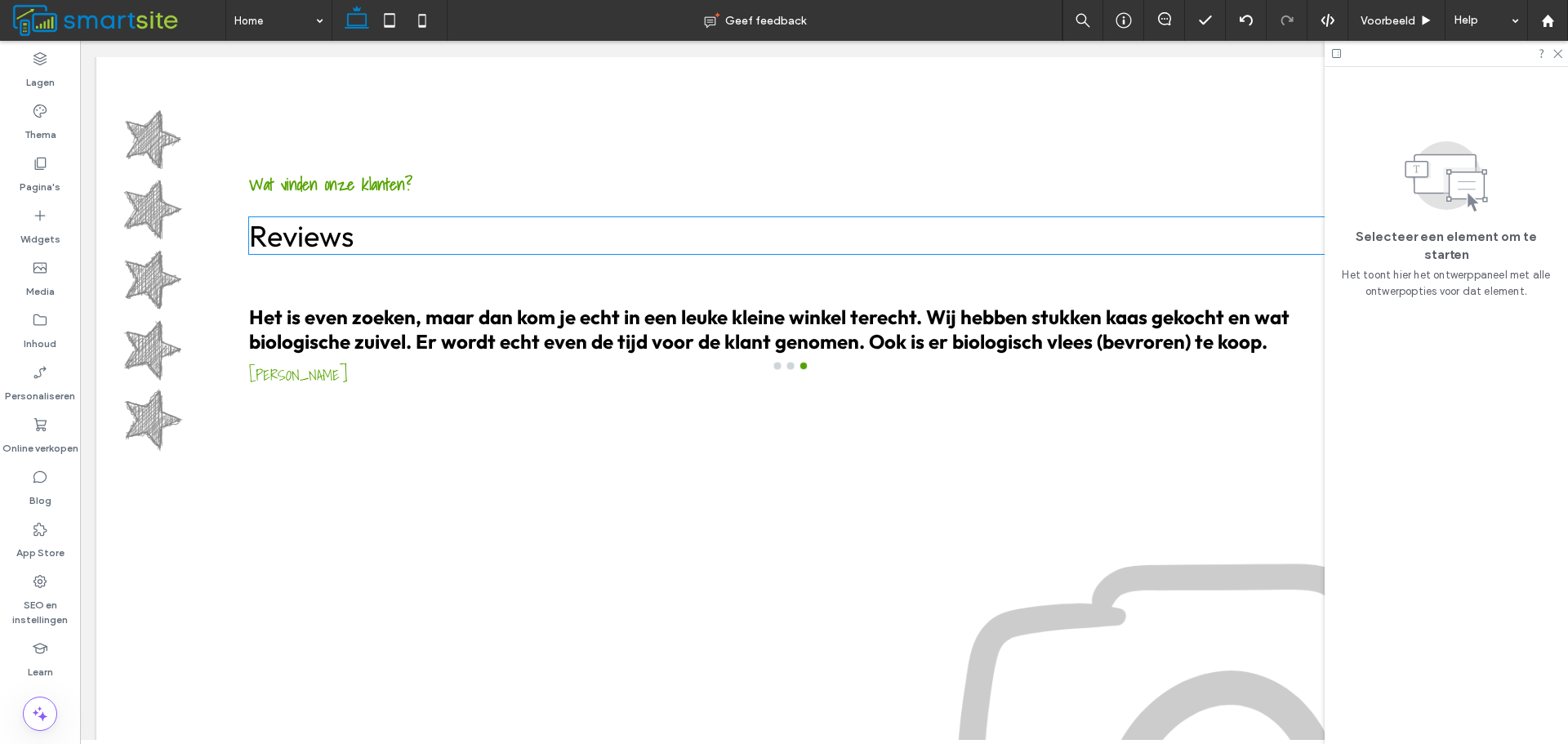
scroll to position [2123, 0]
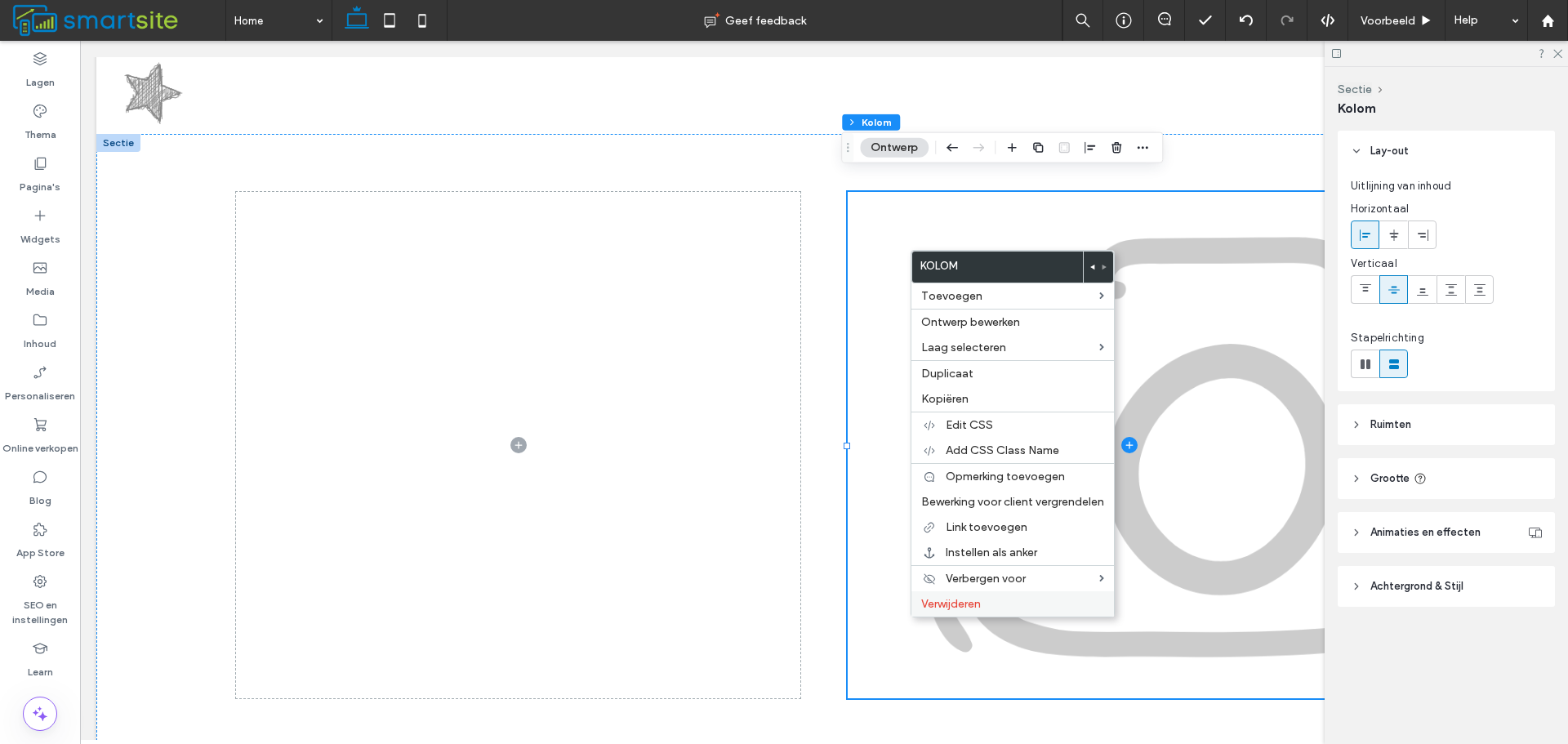
click at [965, 600] on span "Verwijderen" at bounding box center [950, 603] width 60 height 14
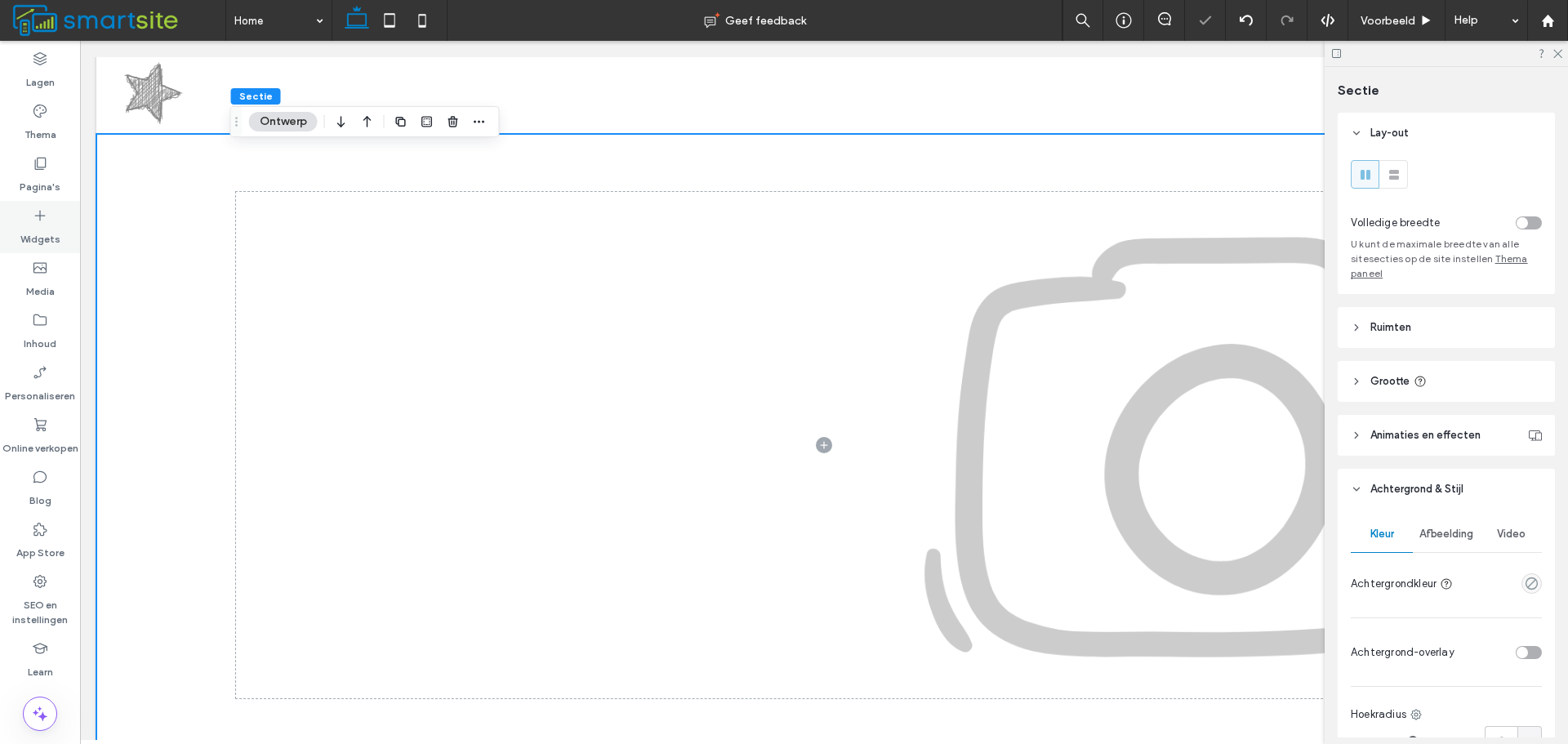
click at [67, 220] on div "Widgets" at bounding box center [40, 227] width 80 height 53
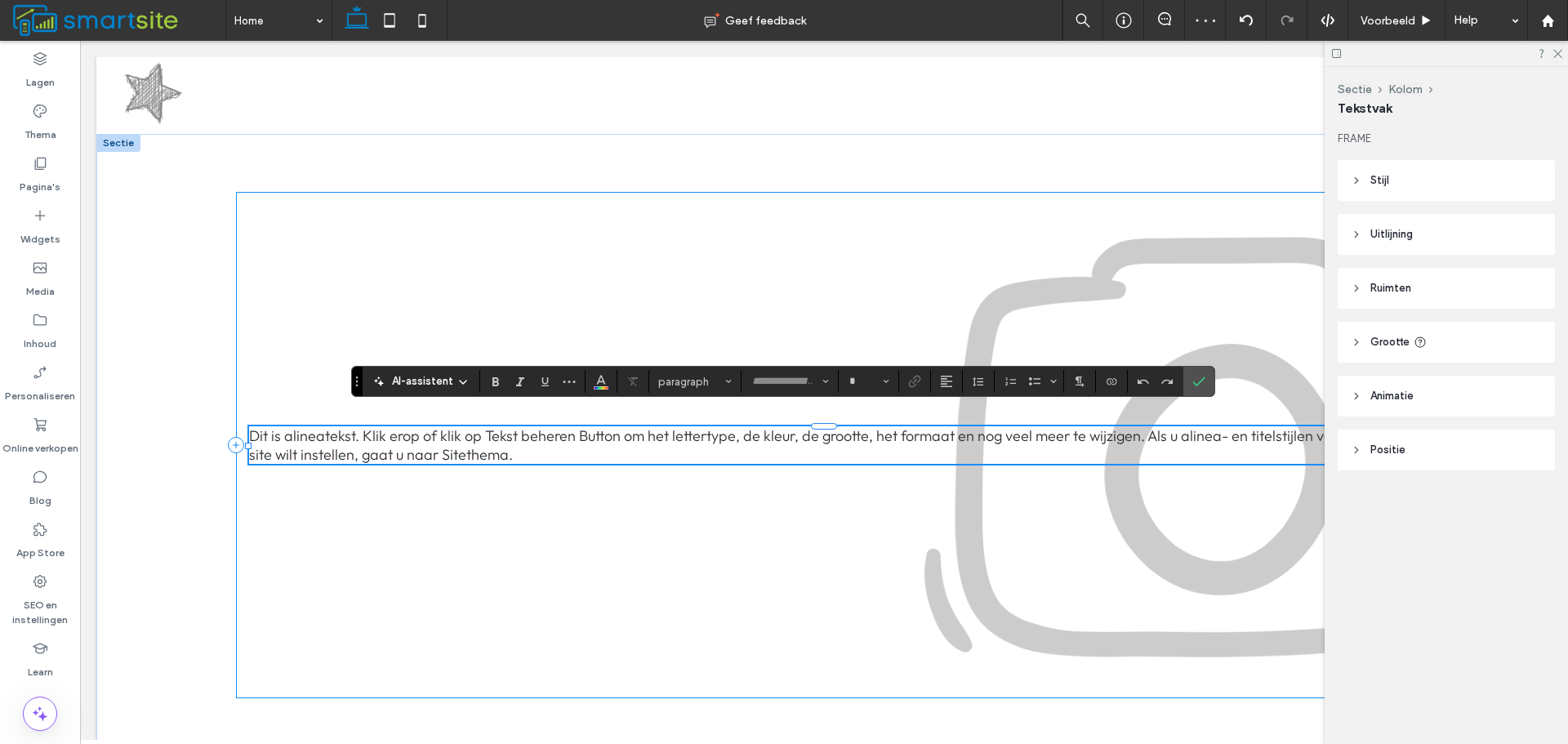
type input "******"
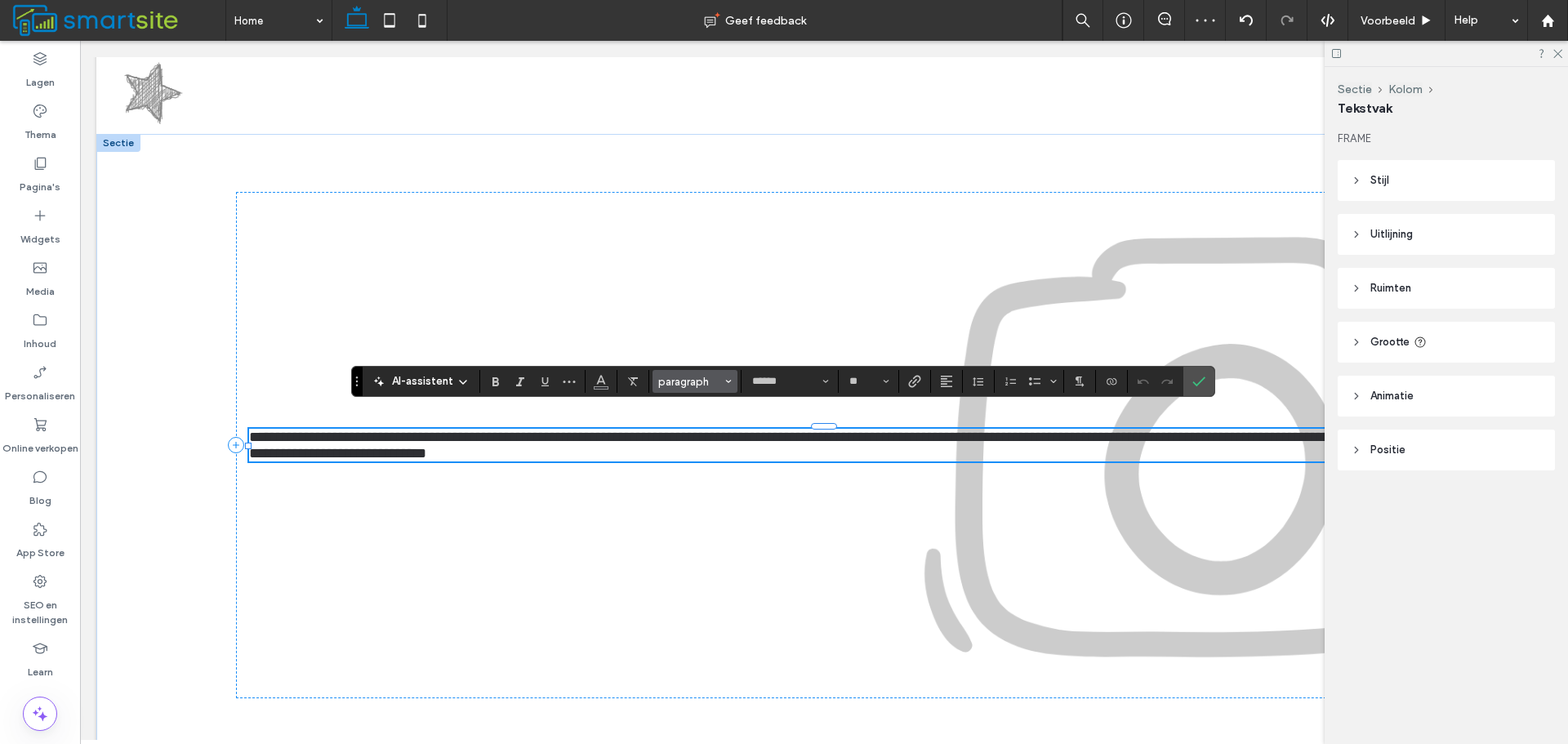
click at [707, 378] on span "paragraph" at bounding box center [690, 382] width 64 height 12
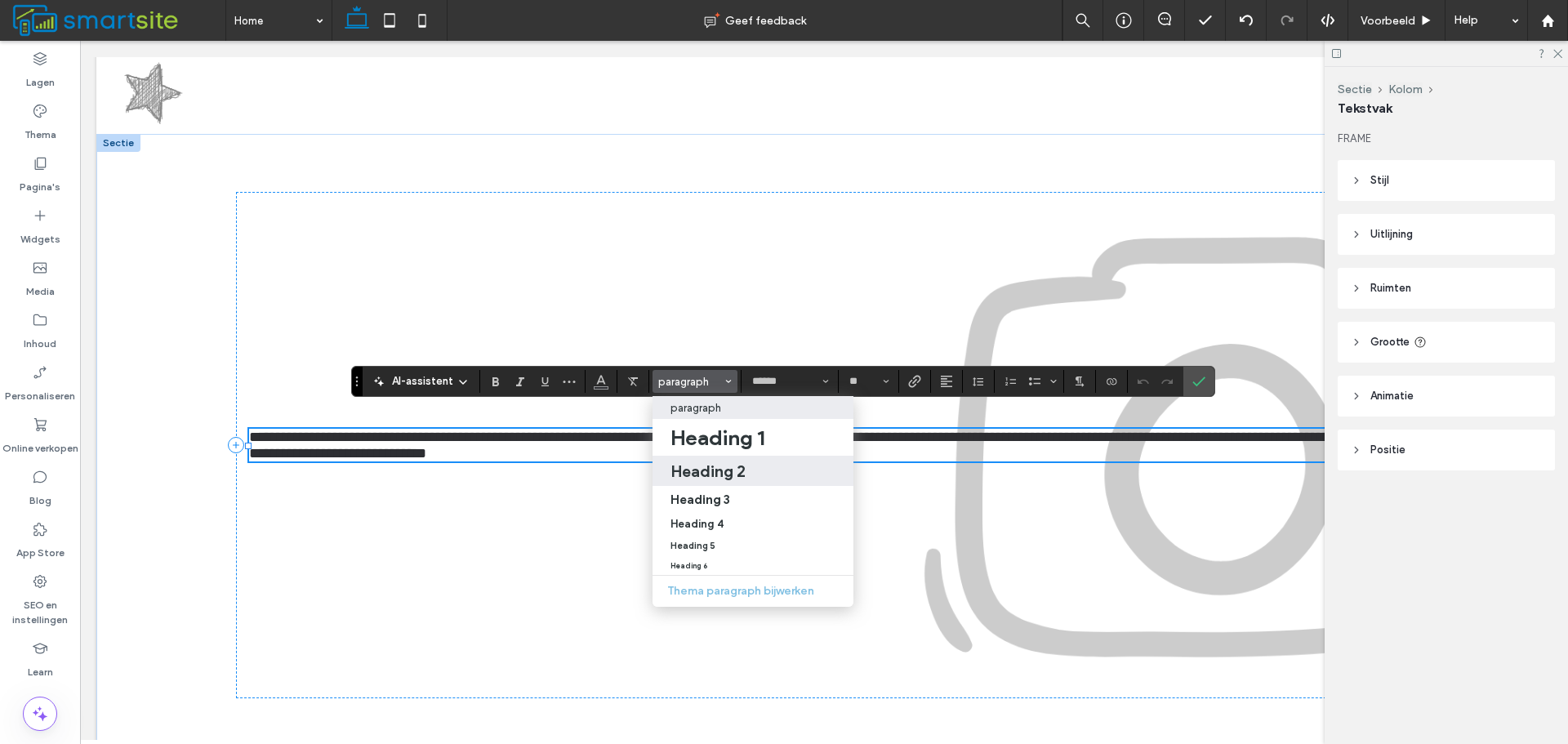
click at [712, 460] on label "Heading 2" at bounding box center [753, 470] width 201 height 30
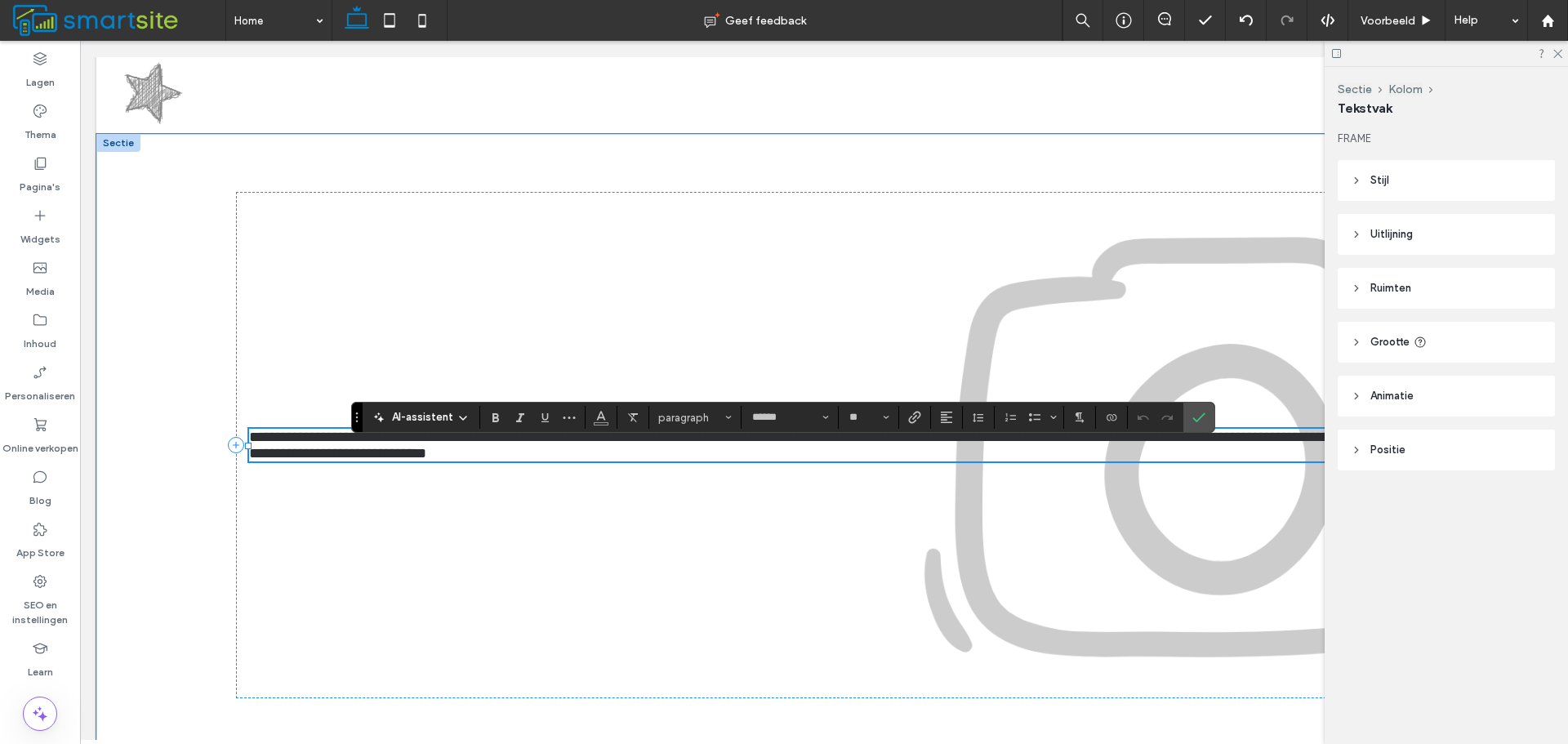
type input "**"
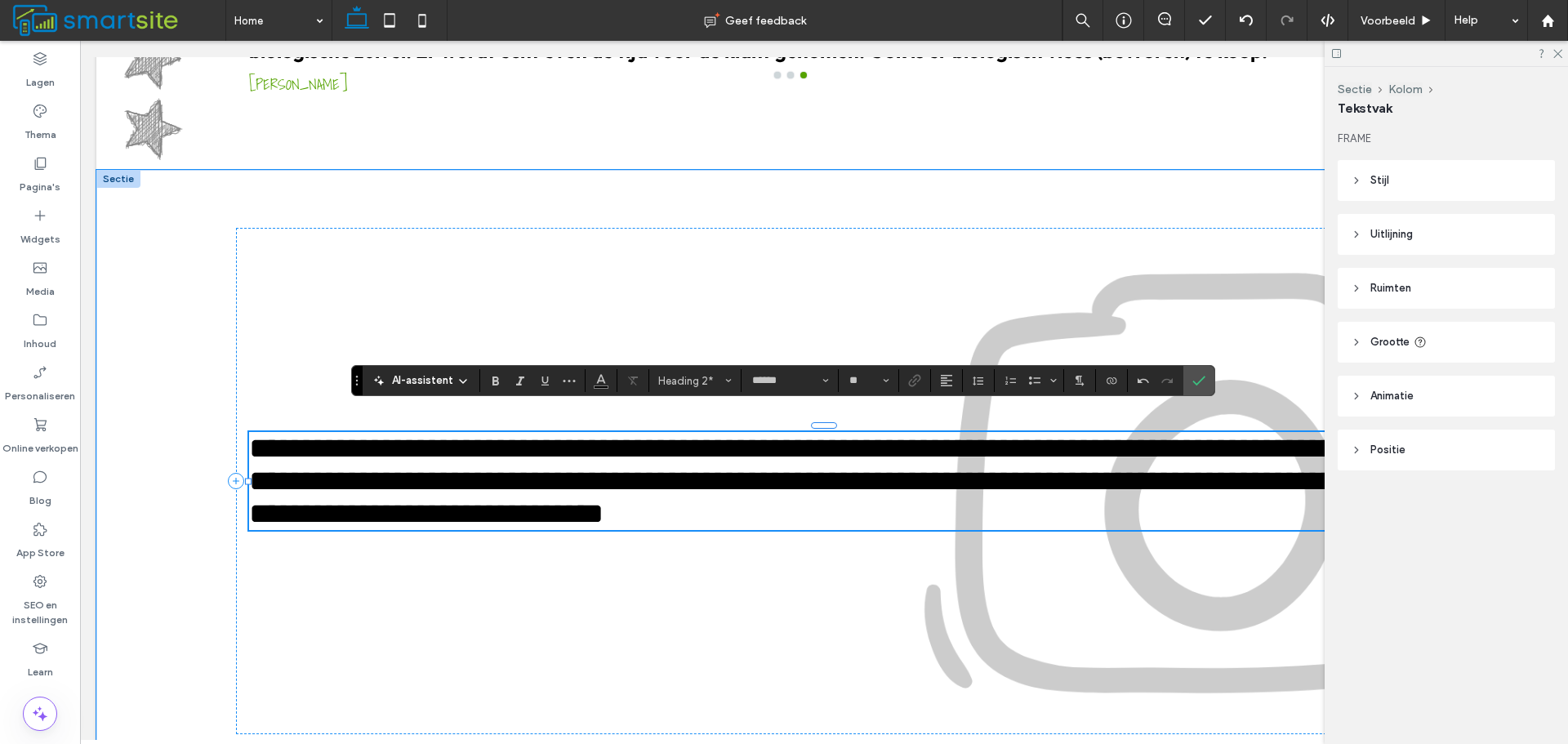
scroll to position [2123, 0]
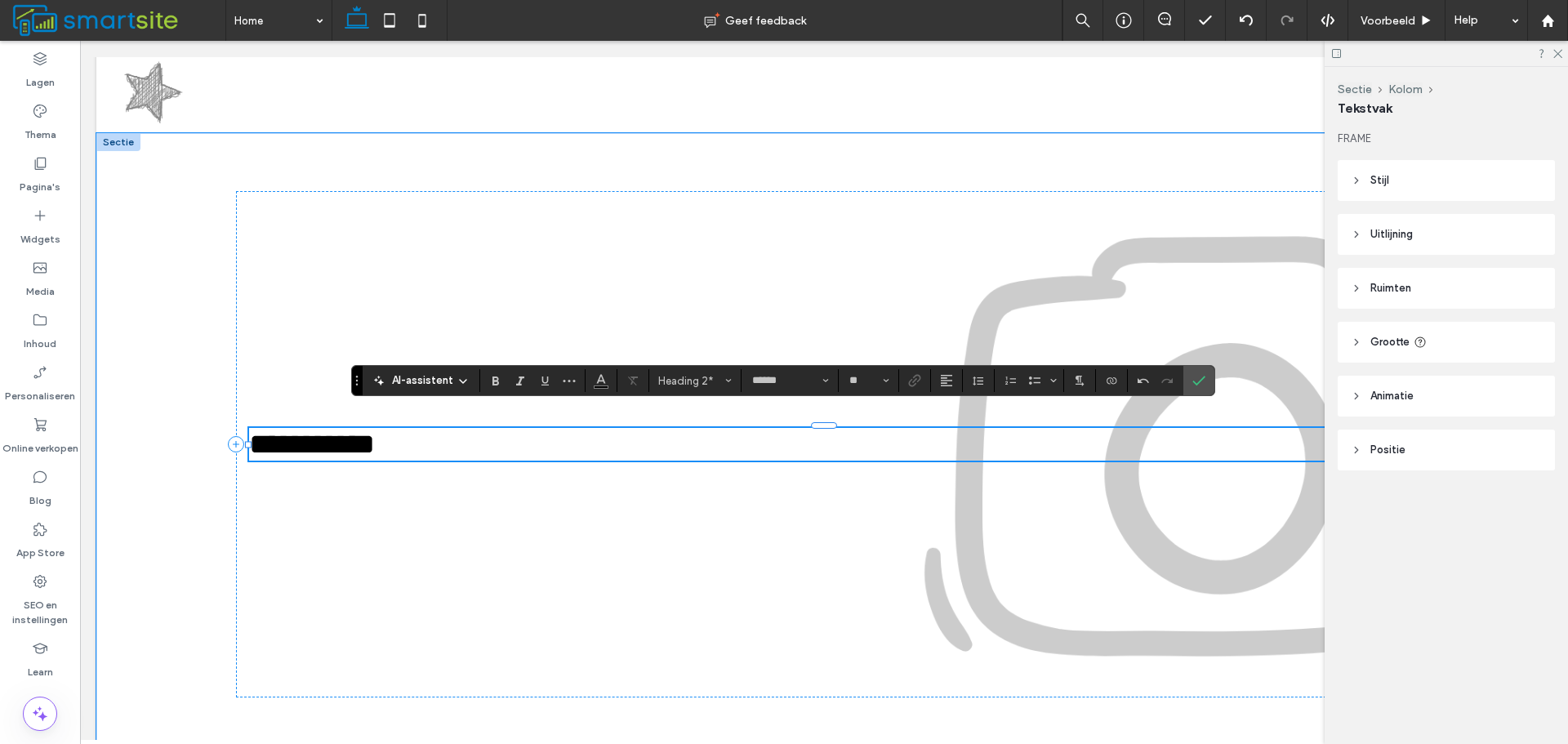
click at [404, 428] on h2 "**********" at bounding box center [825, 444] width 1151 height 33
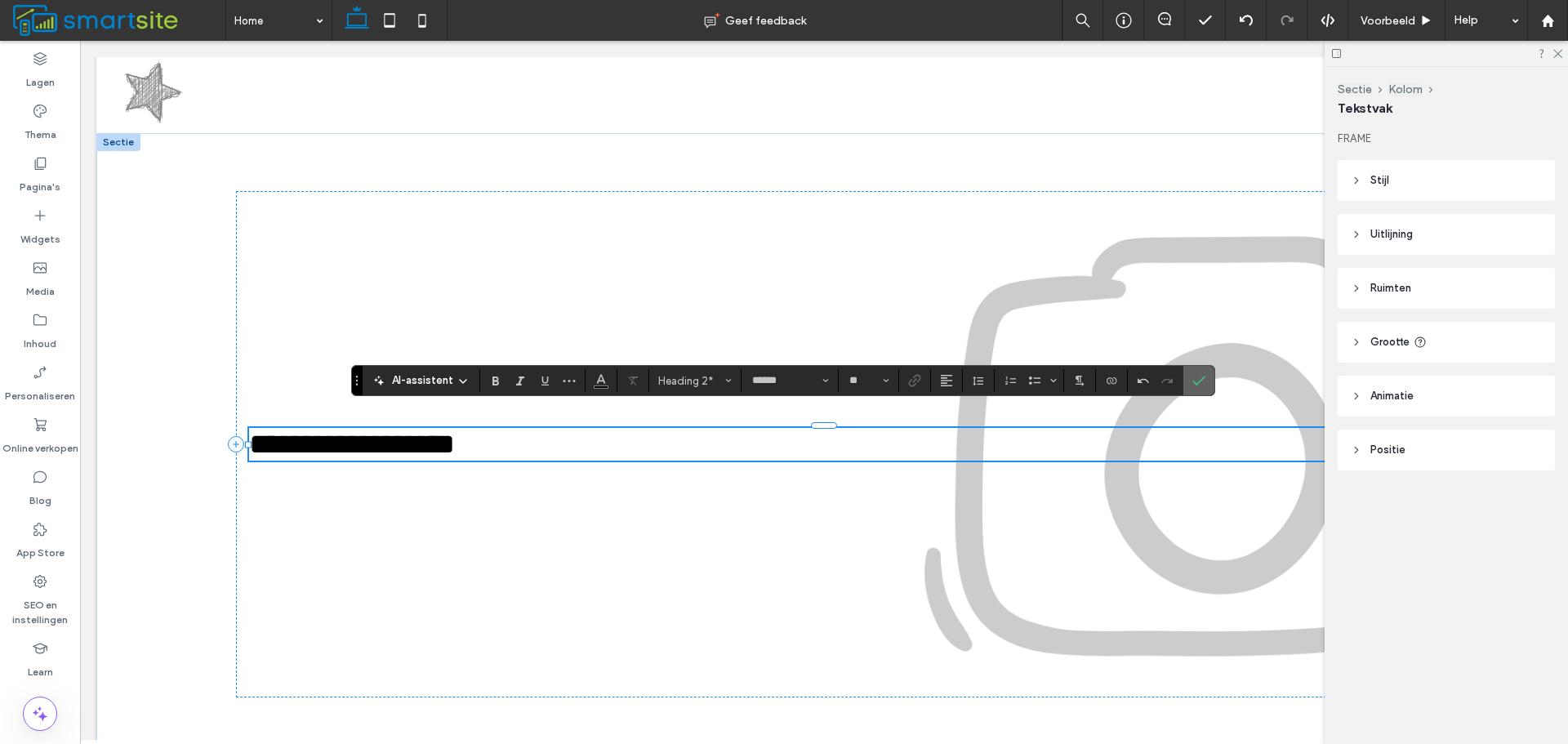
click at [1193, 372] on span "Bevestigen" at bounding box center [1196, 380] width 8 height 29
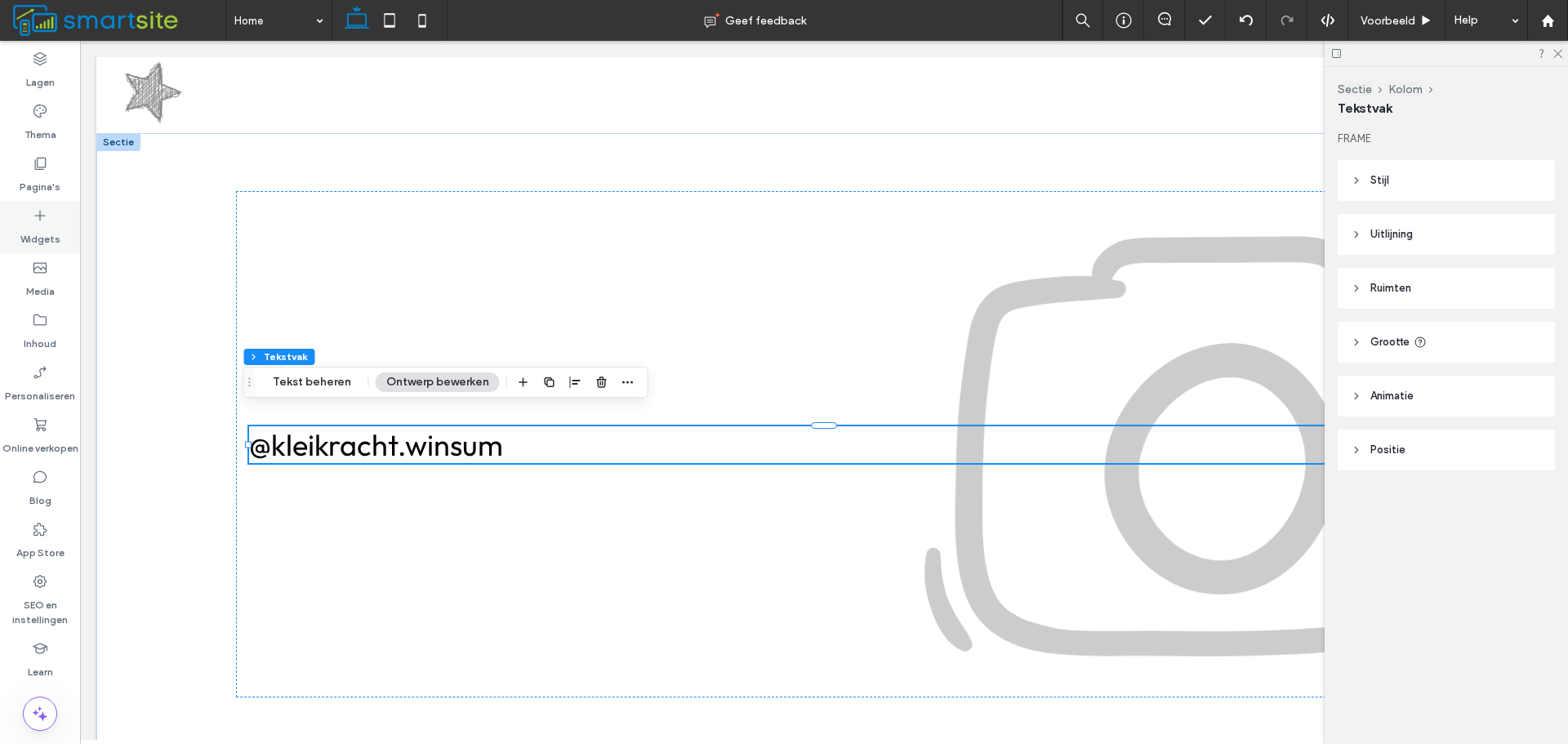
click at [63, 228] on div "Widgets" at bounding box center [40, 227] width 80 height 53
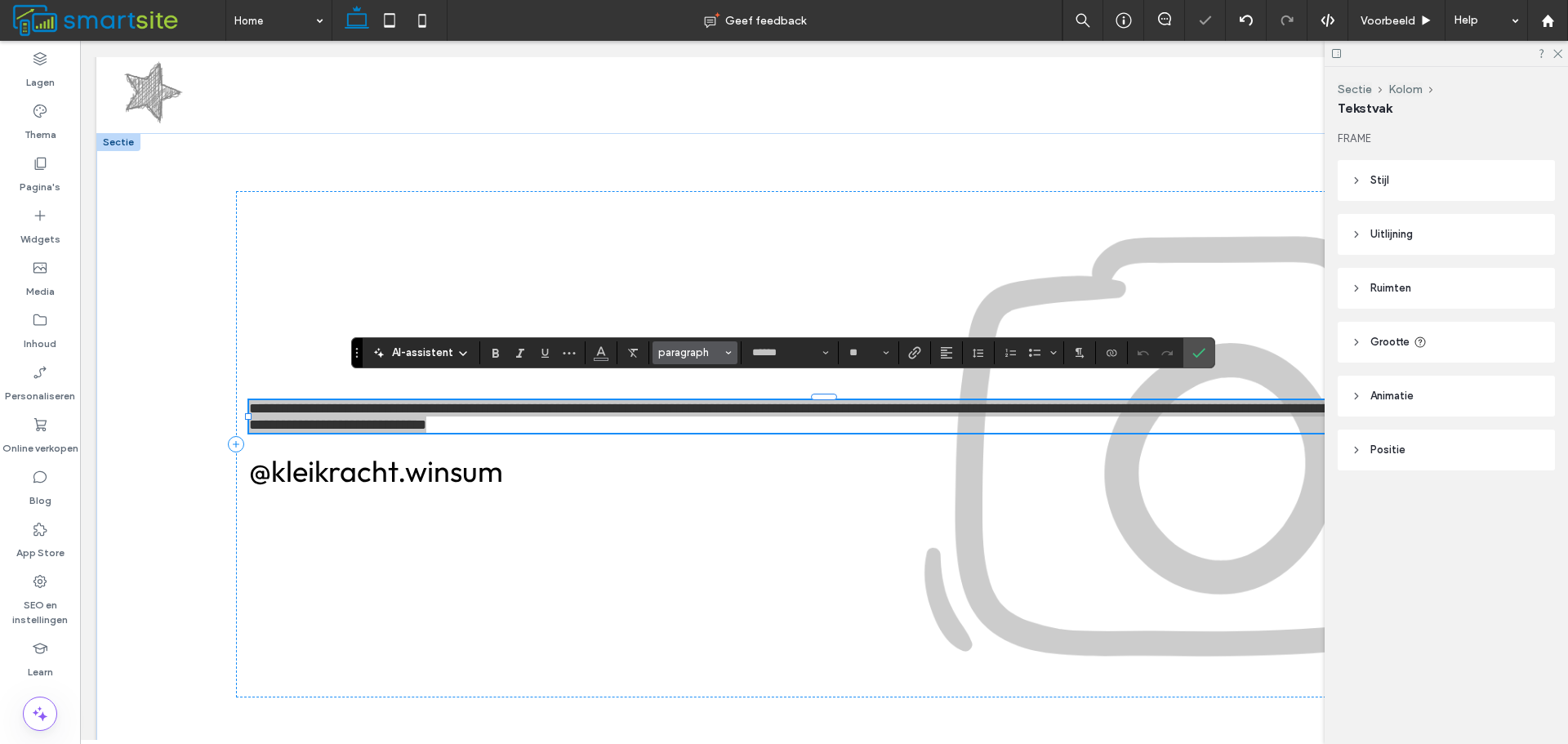
click at [714, 357] on span "paragraph" at bounding box center [690, 353] width 64 height 12
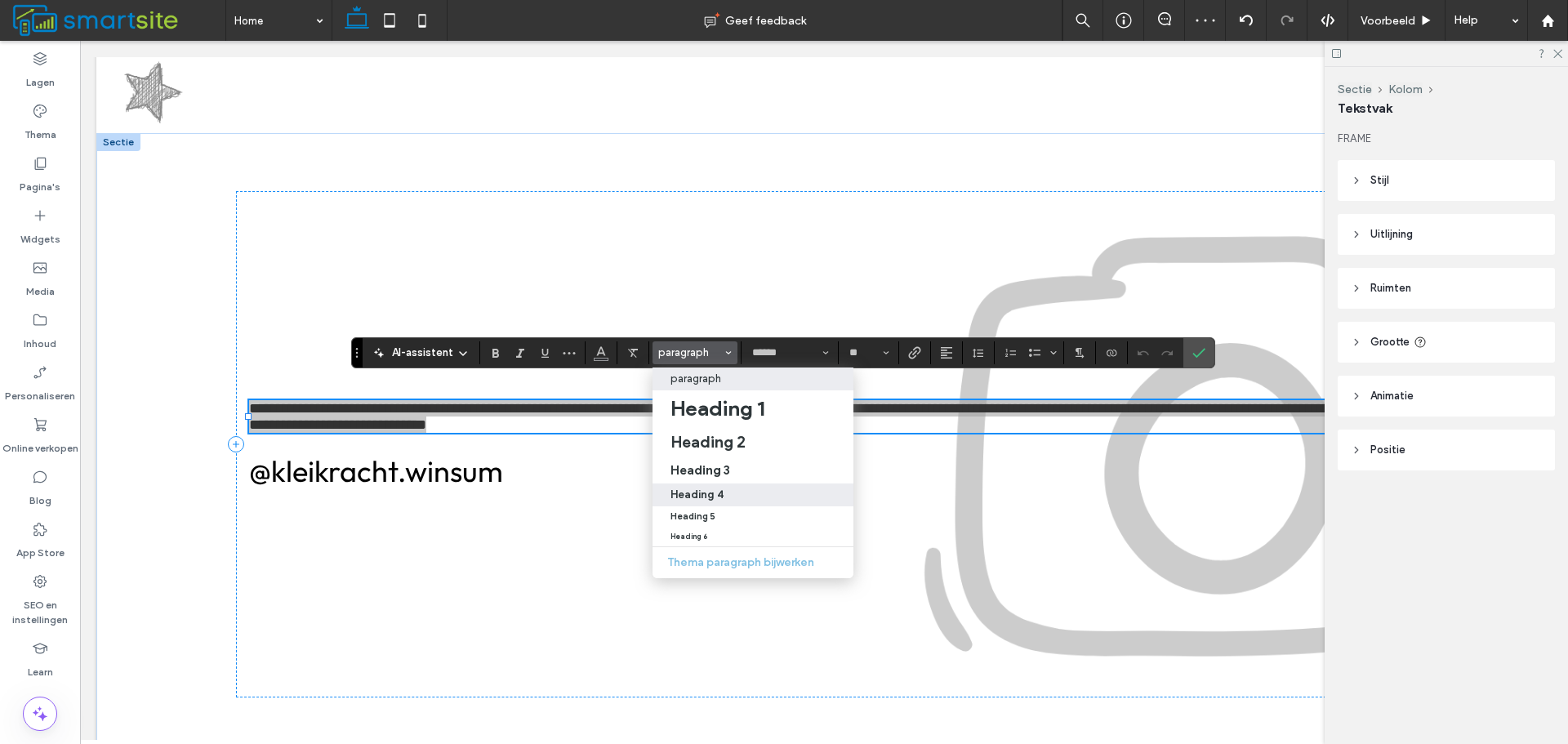
click at [731, 486] on label "Heading 4" at bounding box center [753, 495] width 201 height 23
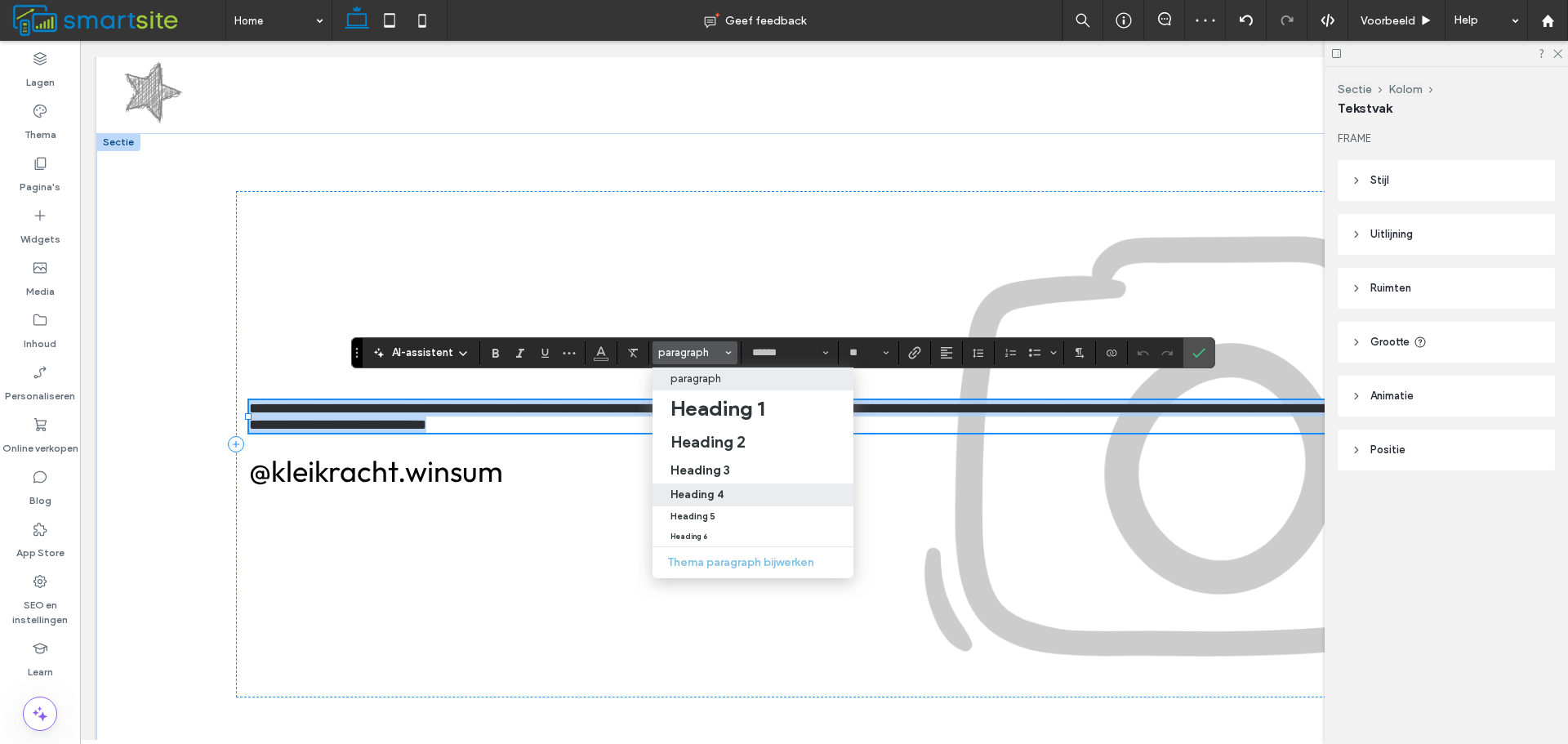
type input "**********"
type input "**"
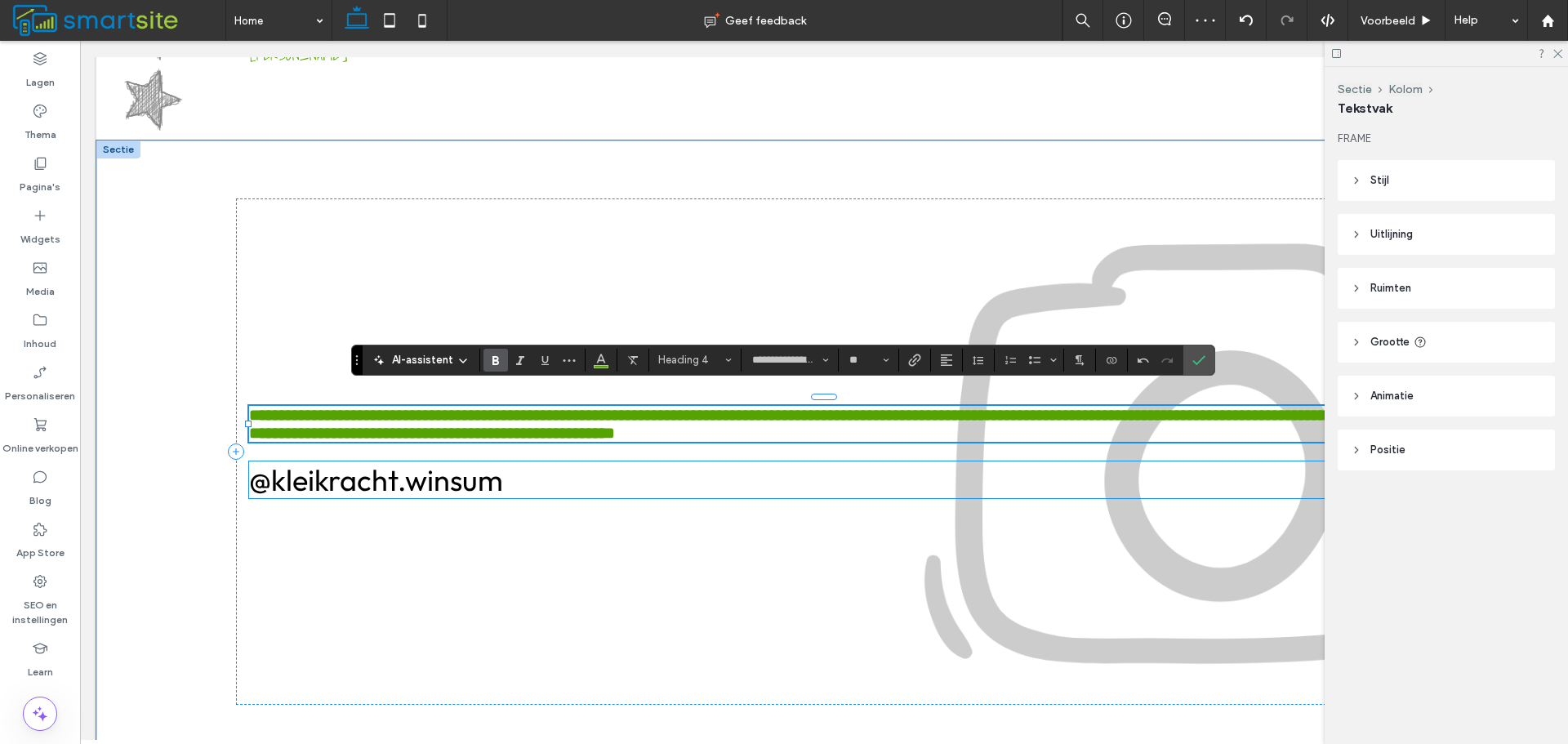
scroll to position [2129, 0]
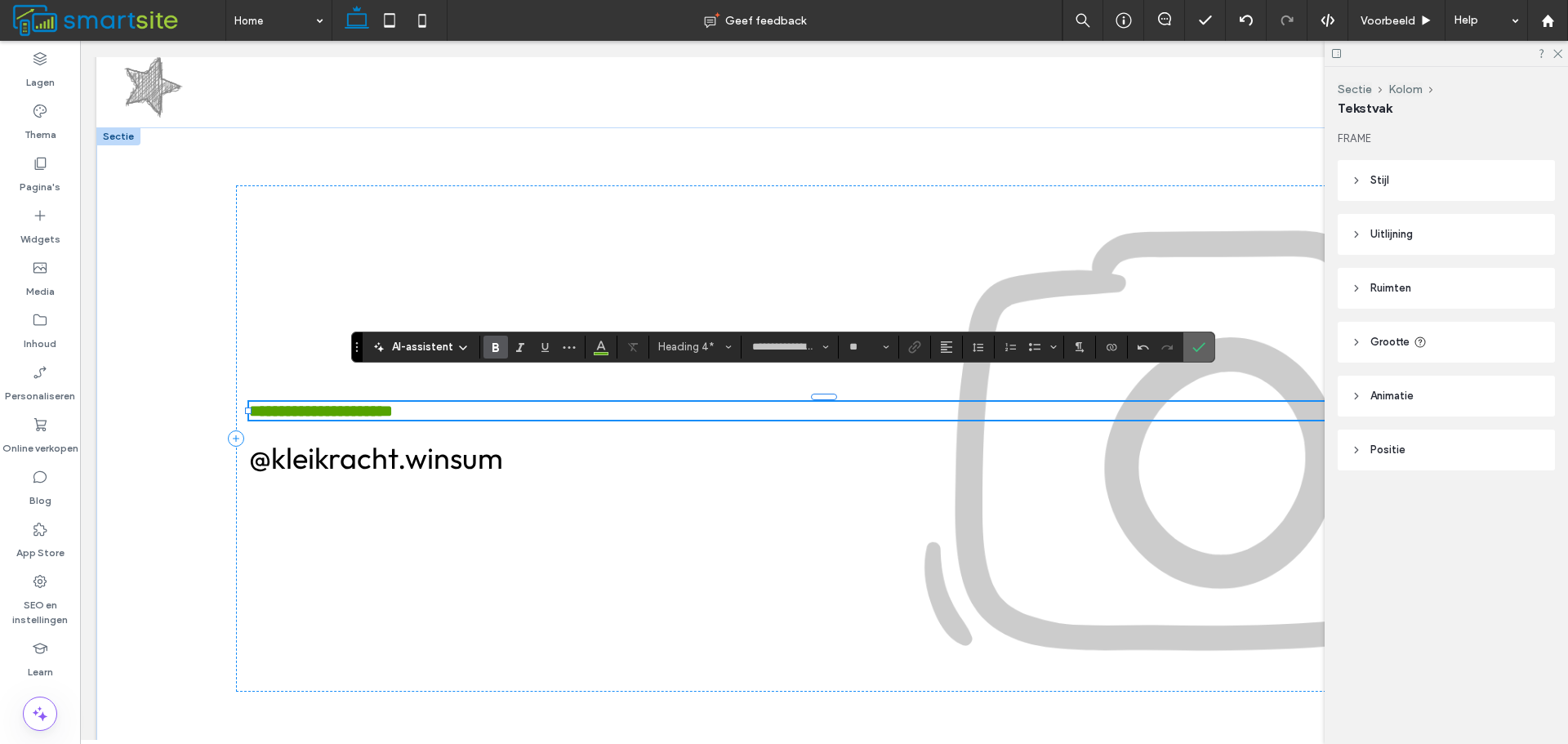
click at [1203, 347] on icon "Bevestigen" at bounding box center [1199, 347] width 13 height 13
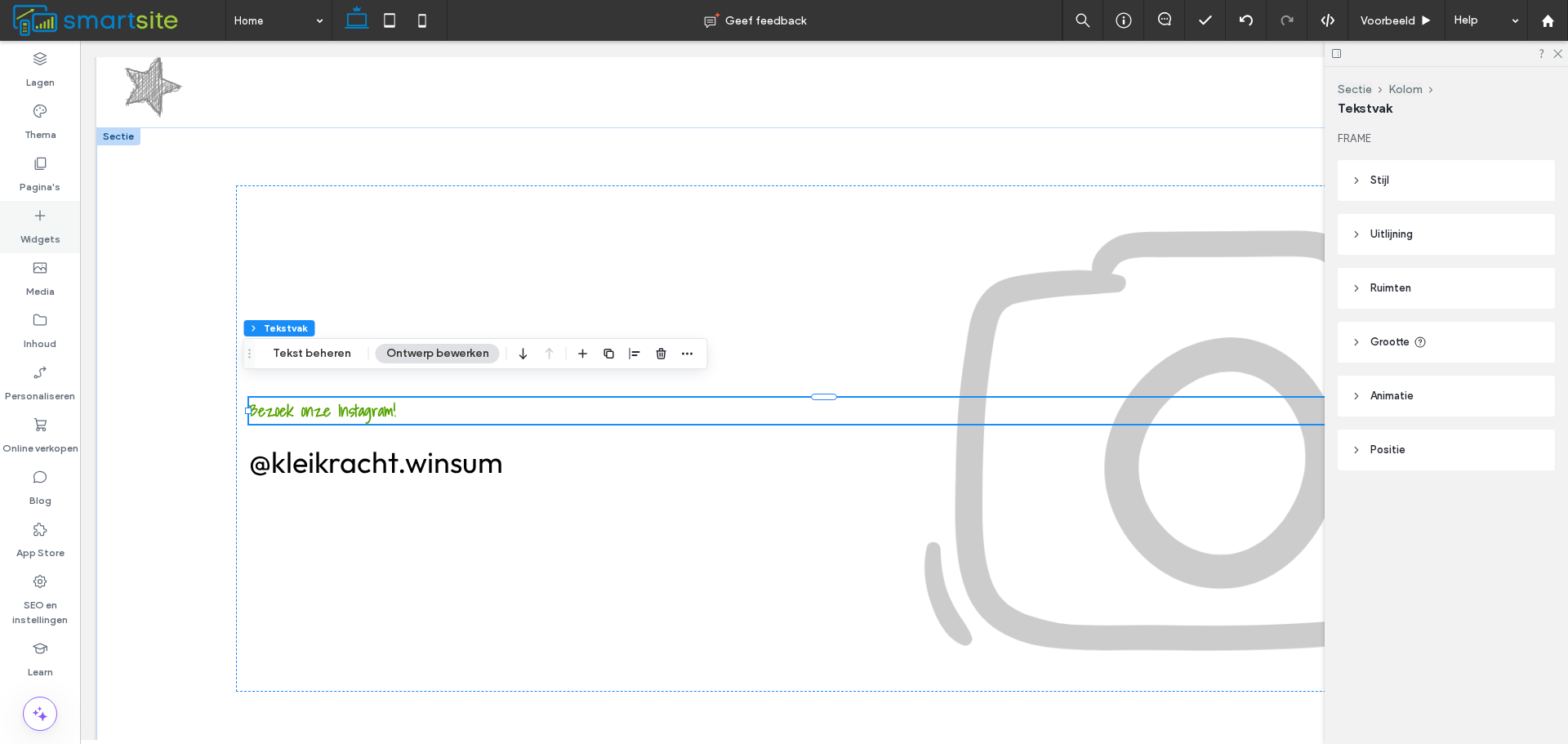
click at [54, 225] on label "Widgets" at bounding box center [41, 235] width 40 height 23
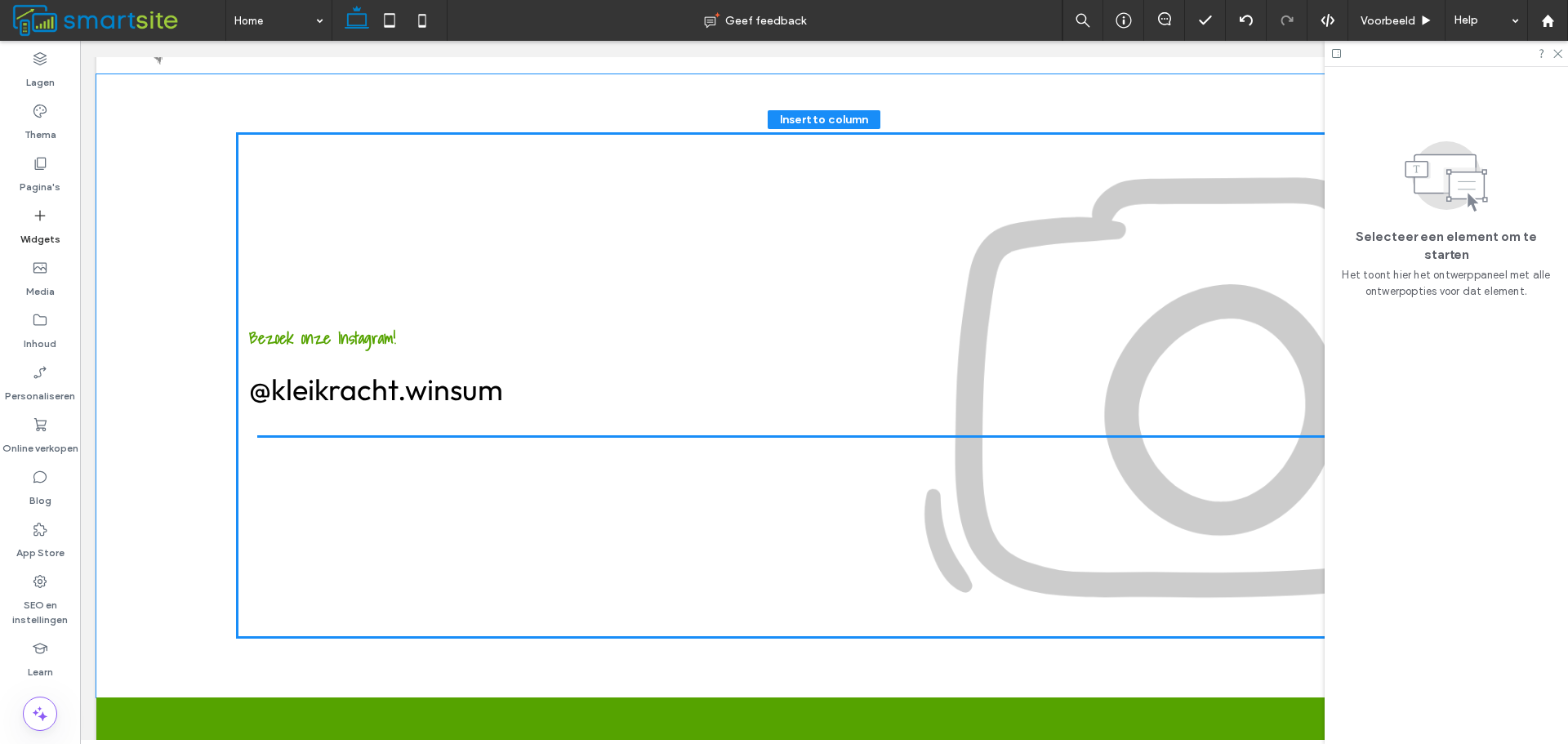
scroll to position [2186, 0]
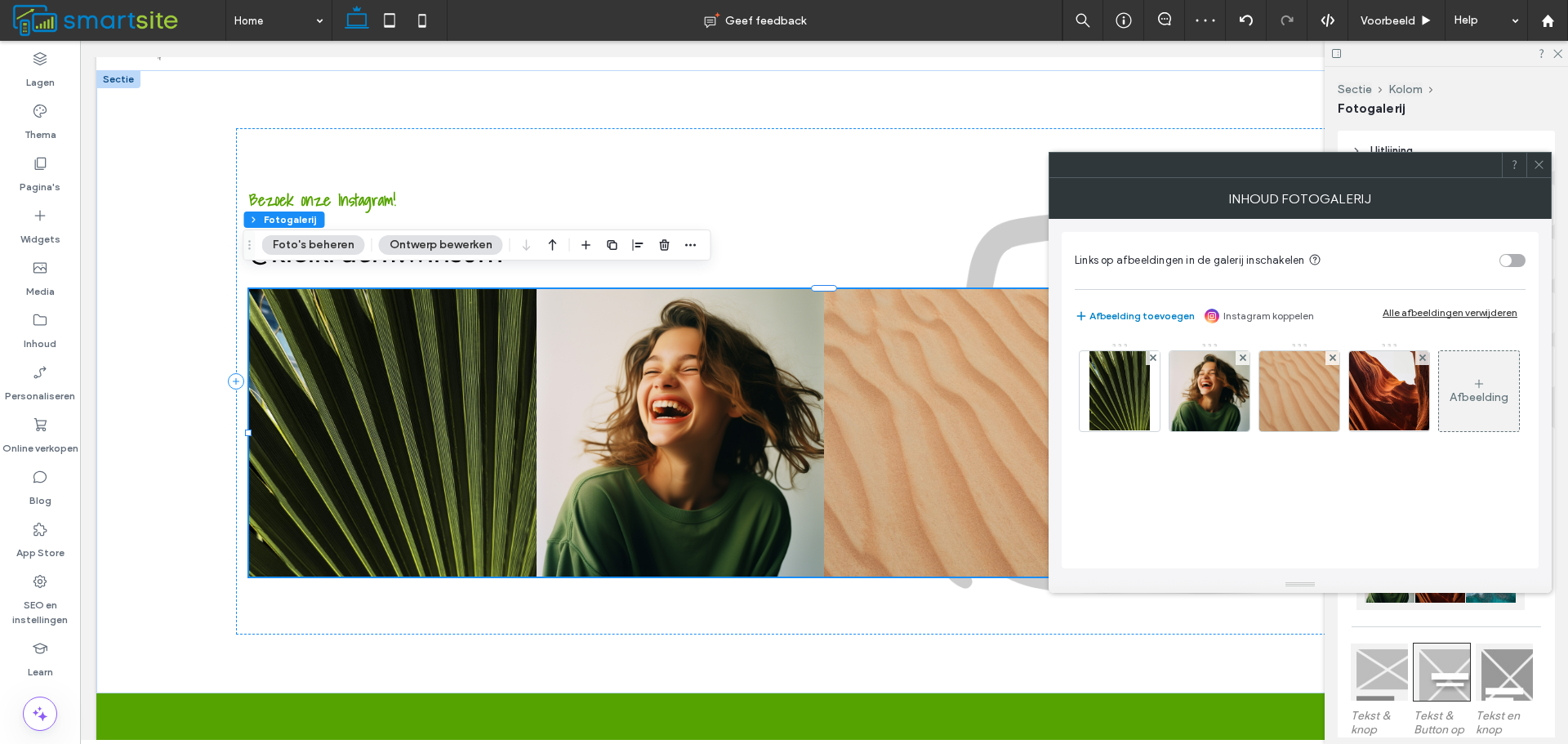
click at [1536, 168] on use at bounding box center [1539, 165] width 8 height 8
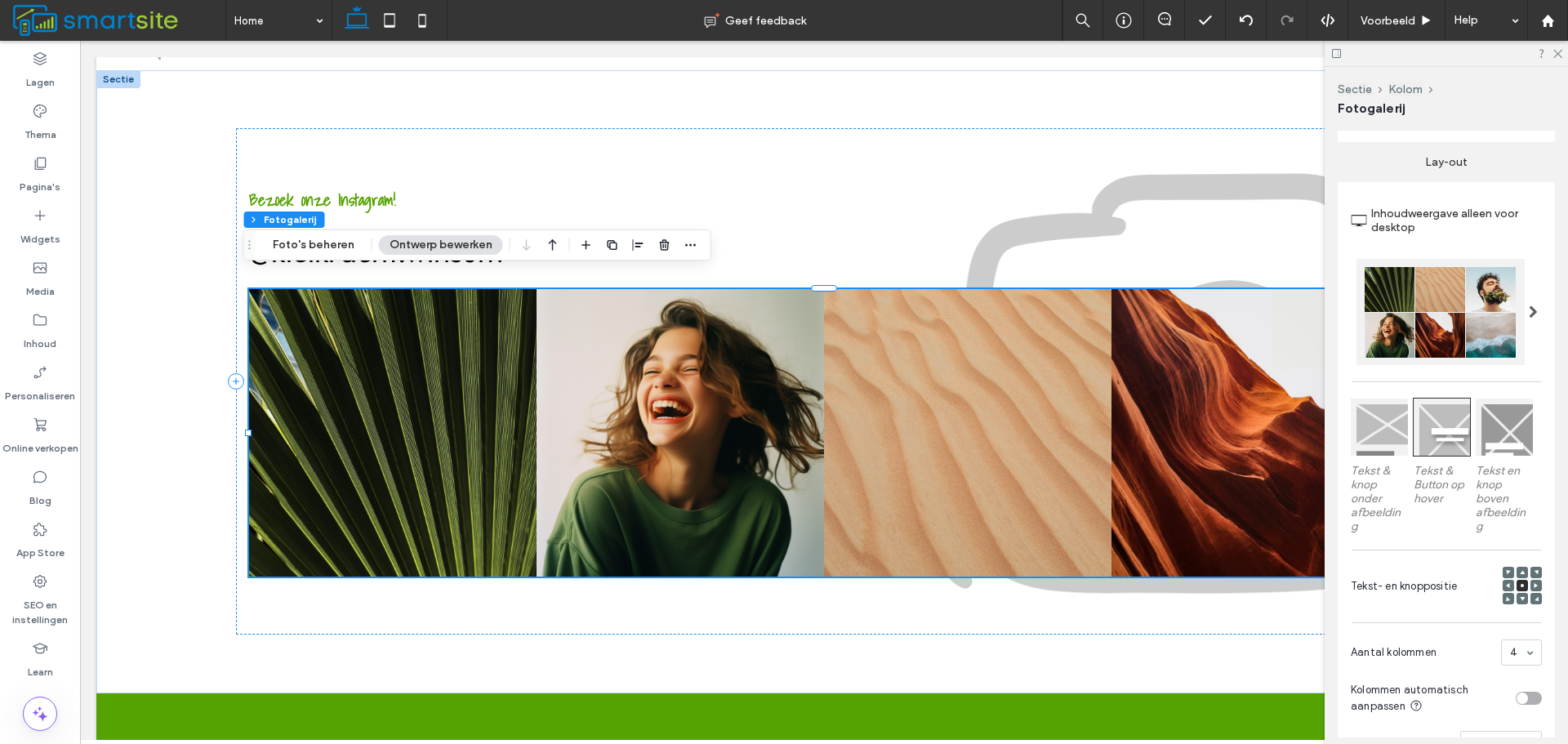
scroll to position [572, 0]
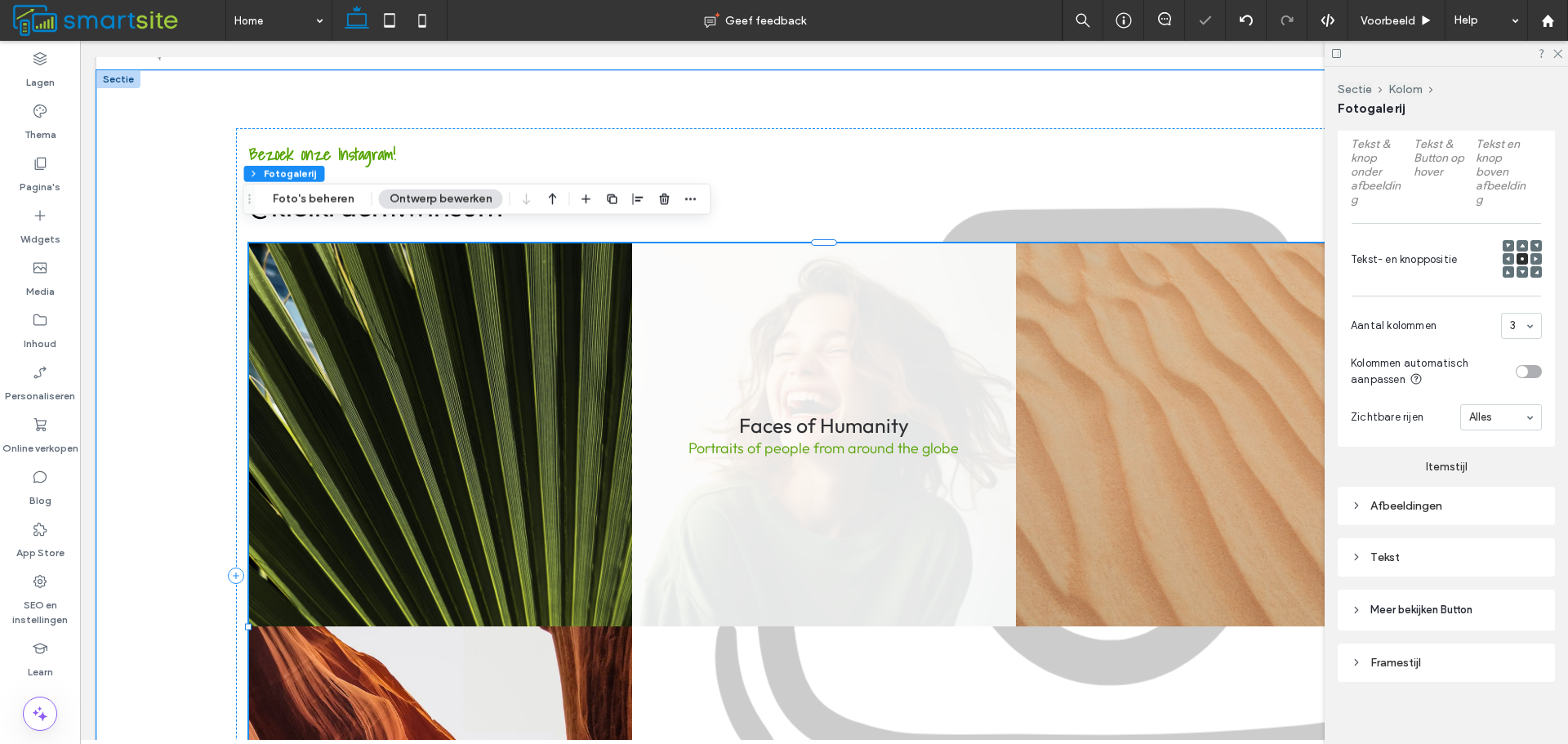
click at [942, 400] on link at bounding box center [824, 435] width 383 height 383
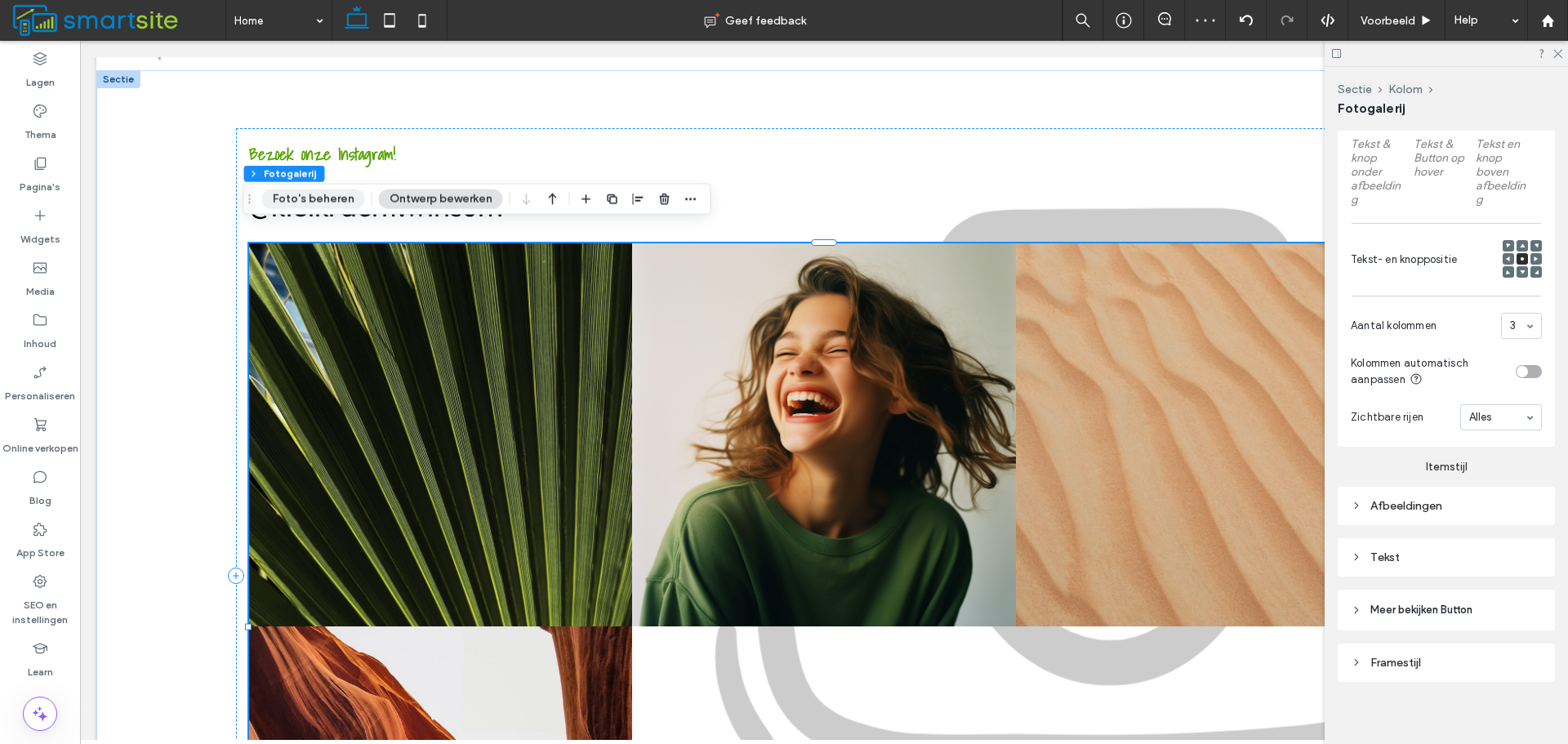
click at [346, 199] on button "Foto's beheren" at bounding box center [313, 199] width 103 height 20
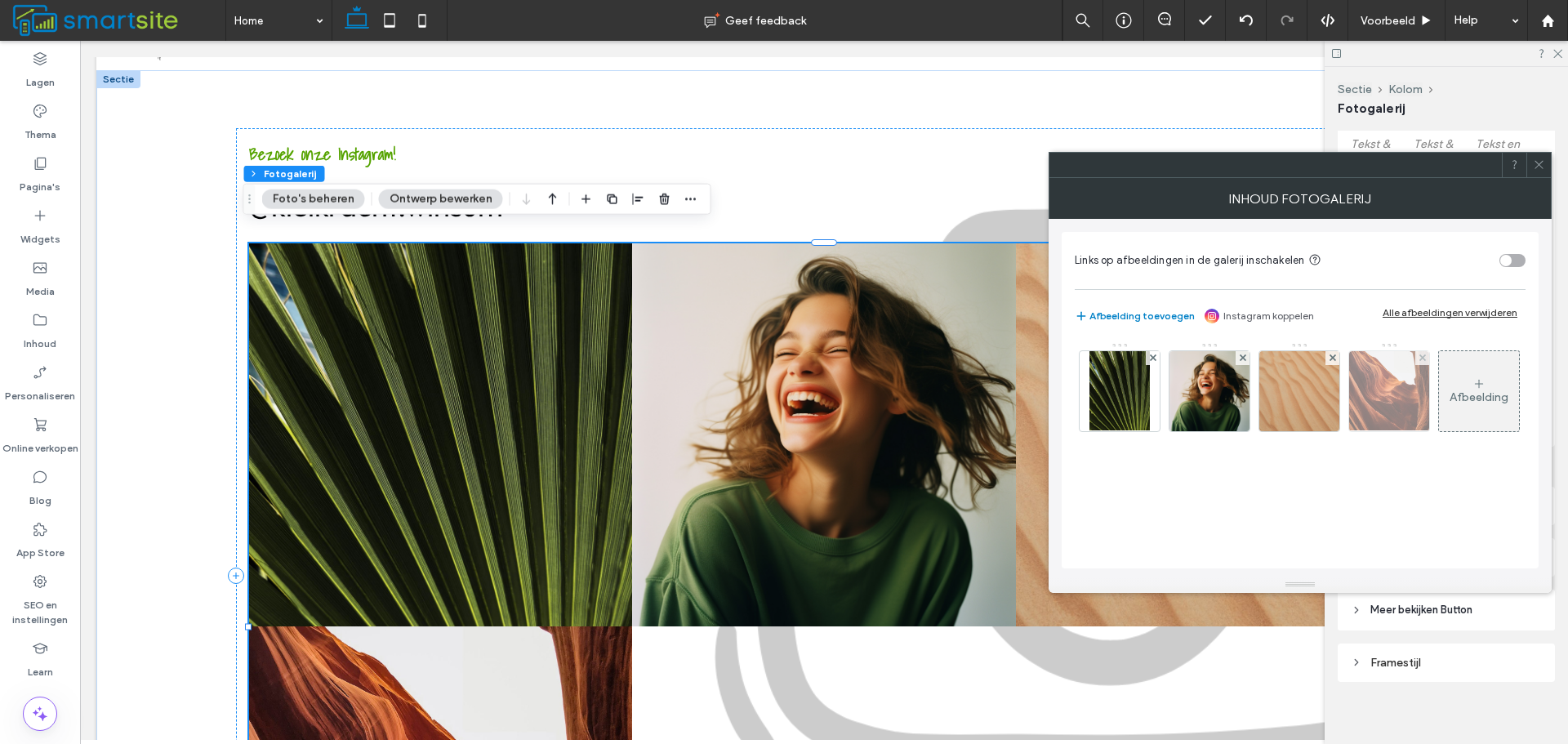
click at [1427, 357] on div at bounding box center [1422, 358] width 14 height 14
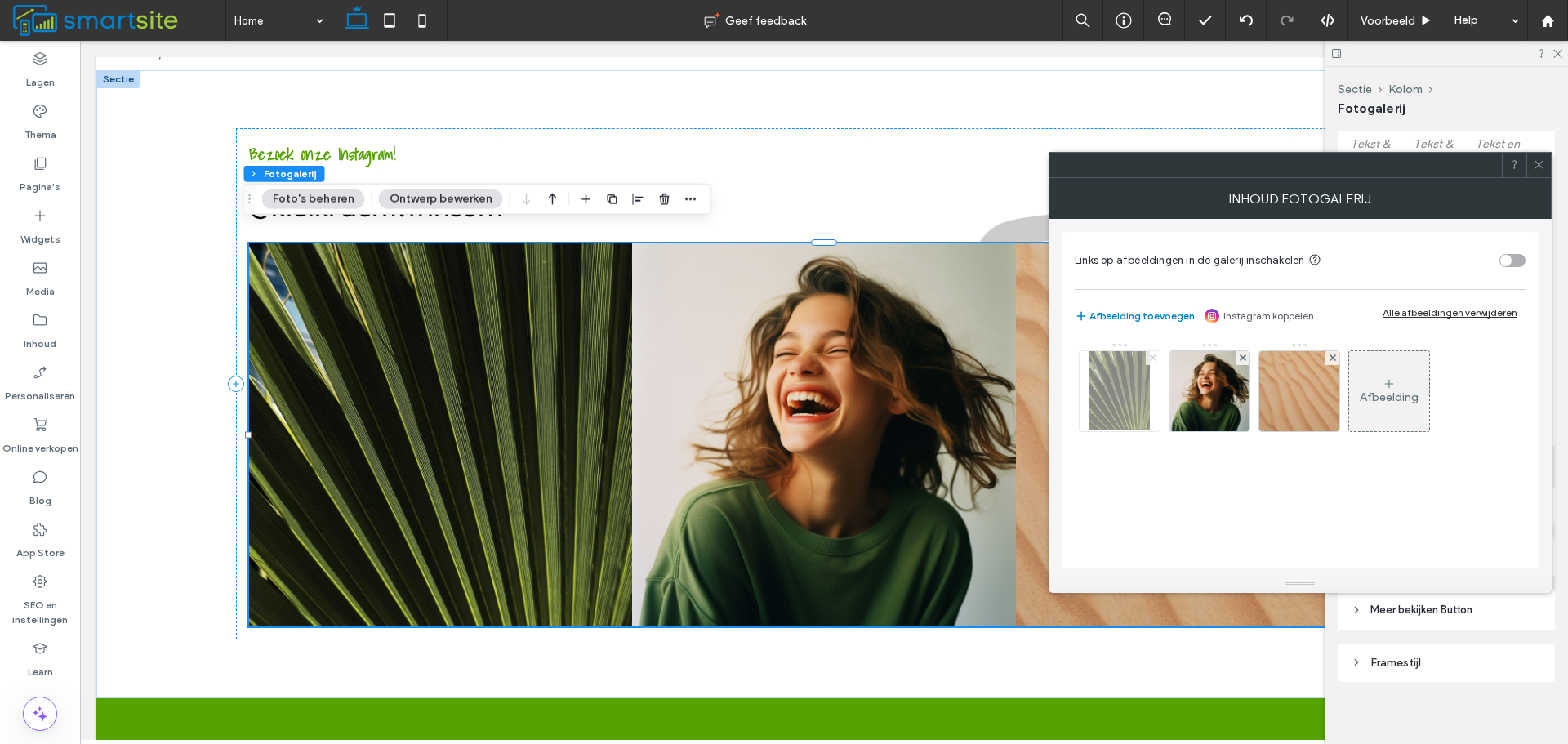
click at [1152, 356] on icon at bounding box center [1154, 358] width 7 height 7
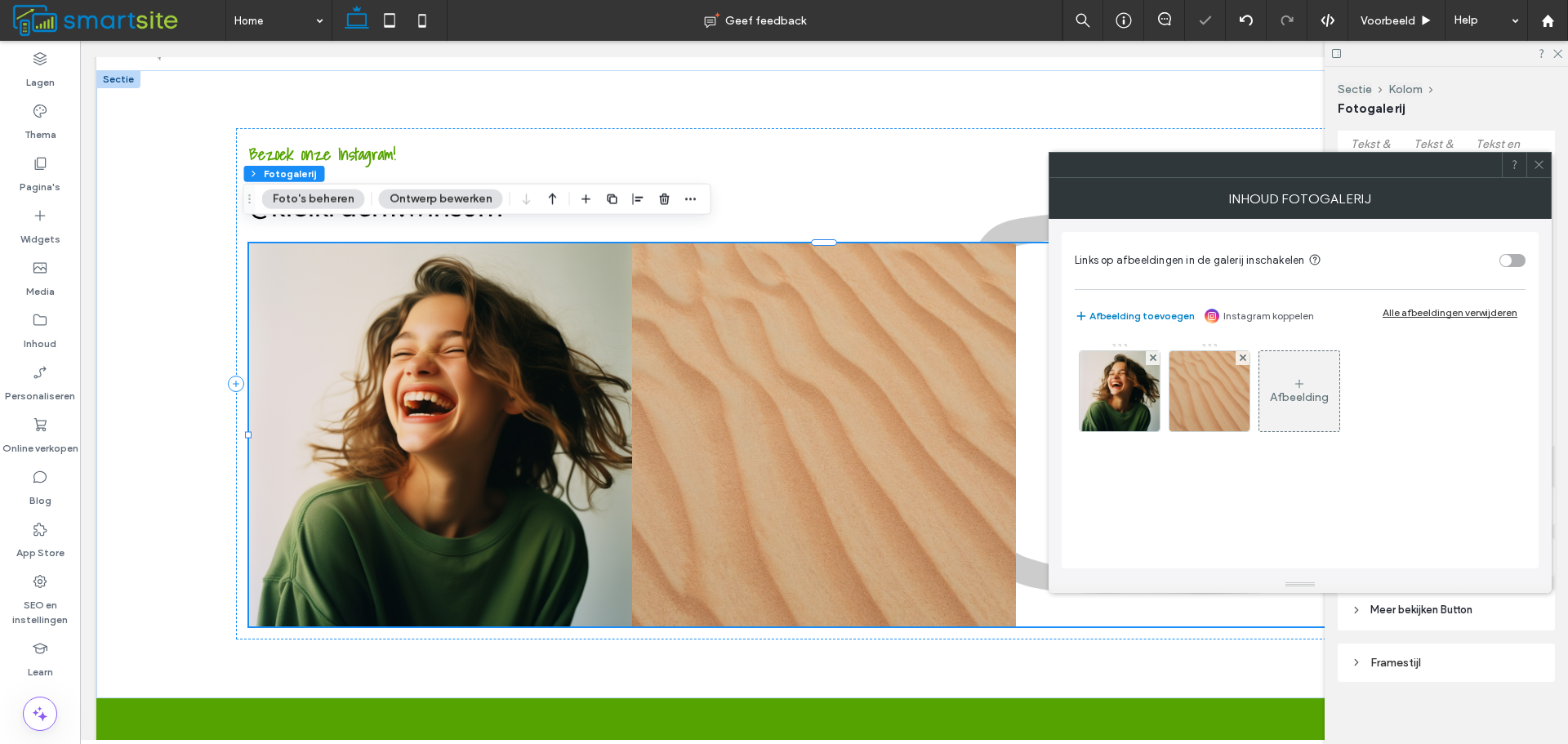
click at [1152, 356] on icon at bounding box center [1154, 358] width 7 height 7
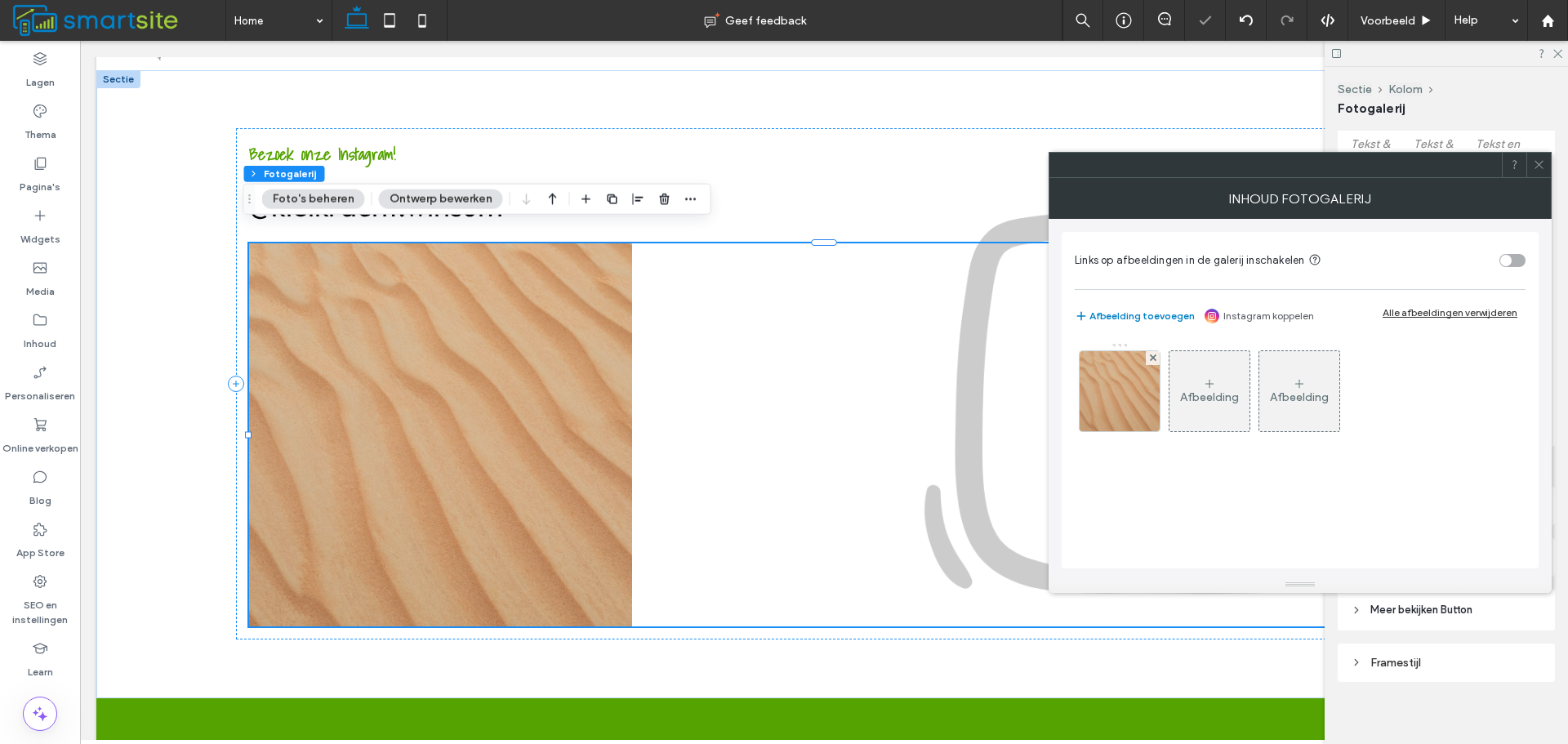
click at [1152, 356] on icon at bounding box center [1154, 358] width 7 height 7
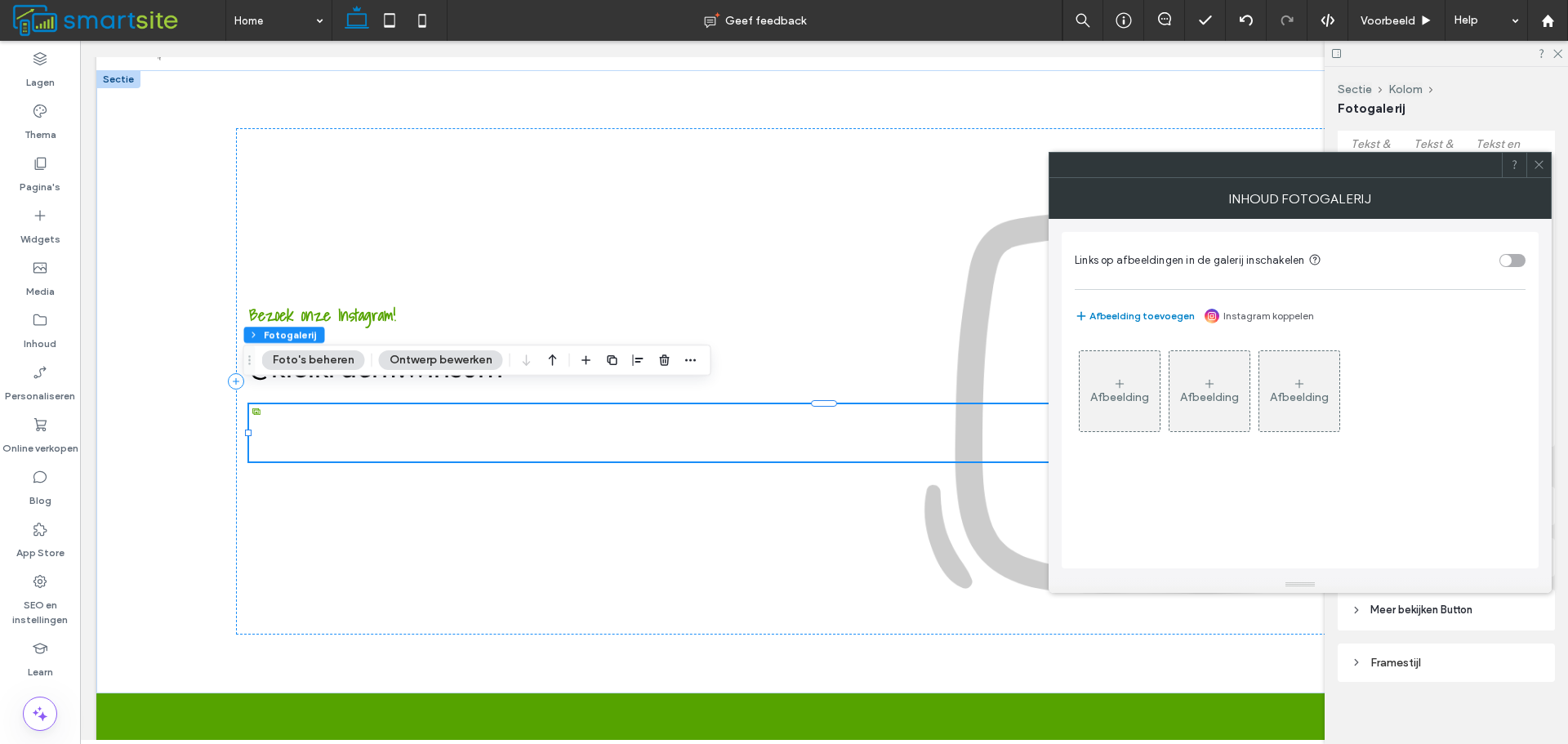
click at [1107, 402] on div "Afbeelding" at bounding box center [1120, 397] width 59 height 14
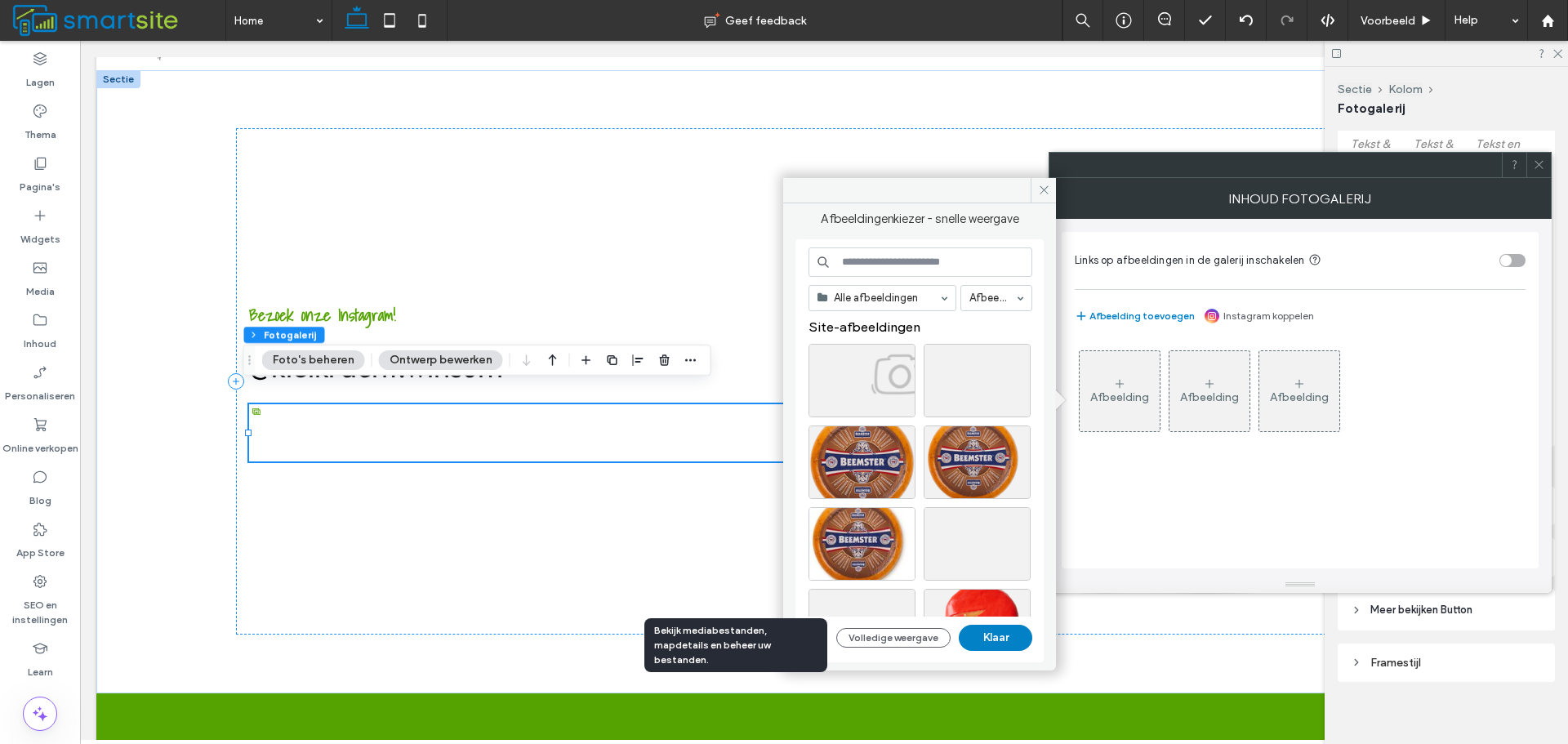
click at [822, 638] on div "Bekijk mediabestanden, mapdetails en beheer uw bestanden." at bounding box center [736, 645] width 183 height 54
click at [816, 641] on icon "button" at bounding box center [818, 637] width 13 height 13
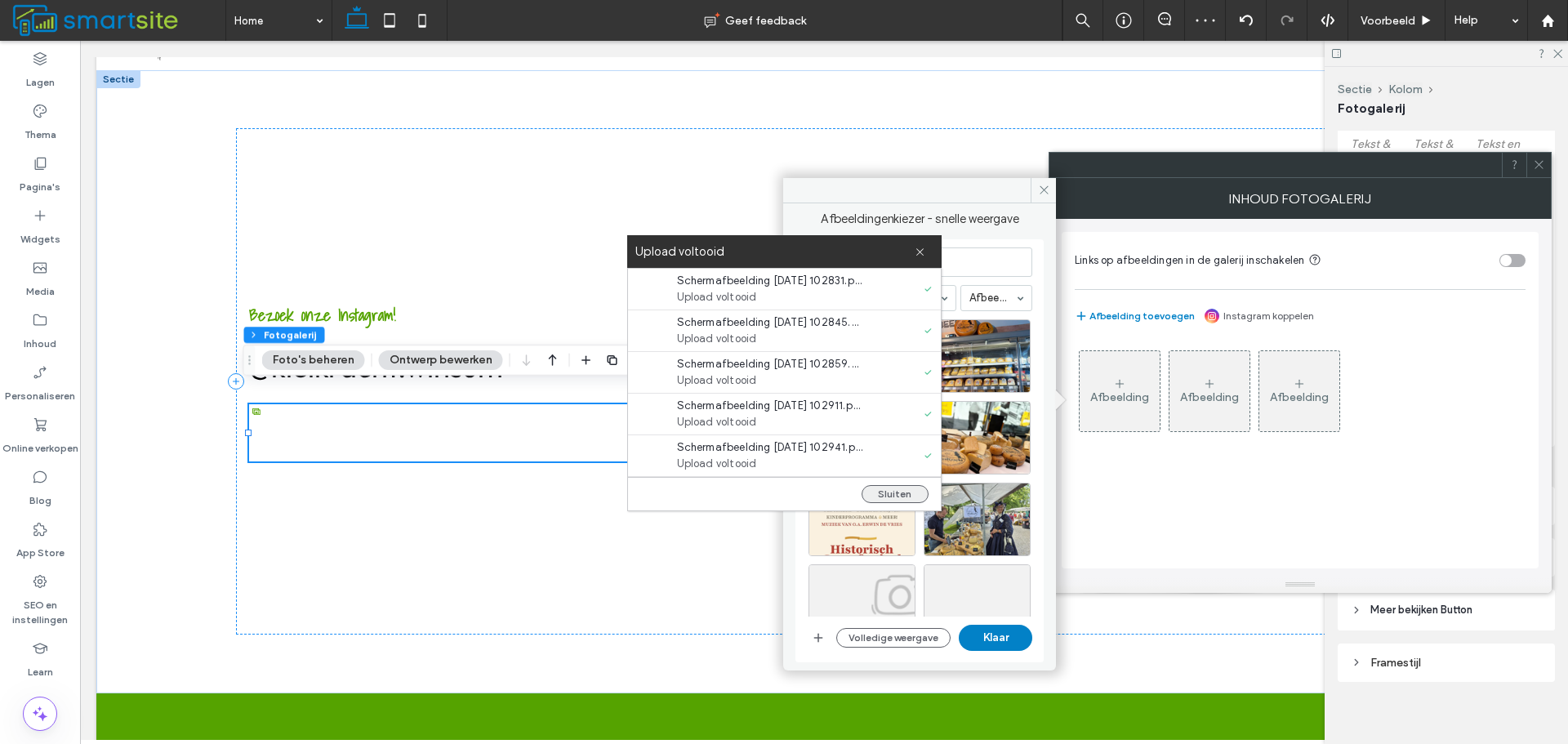
click at [874, 489] on button "Sluiten" at bounding box center [895, 494] width 67 height 18
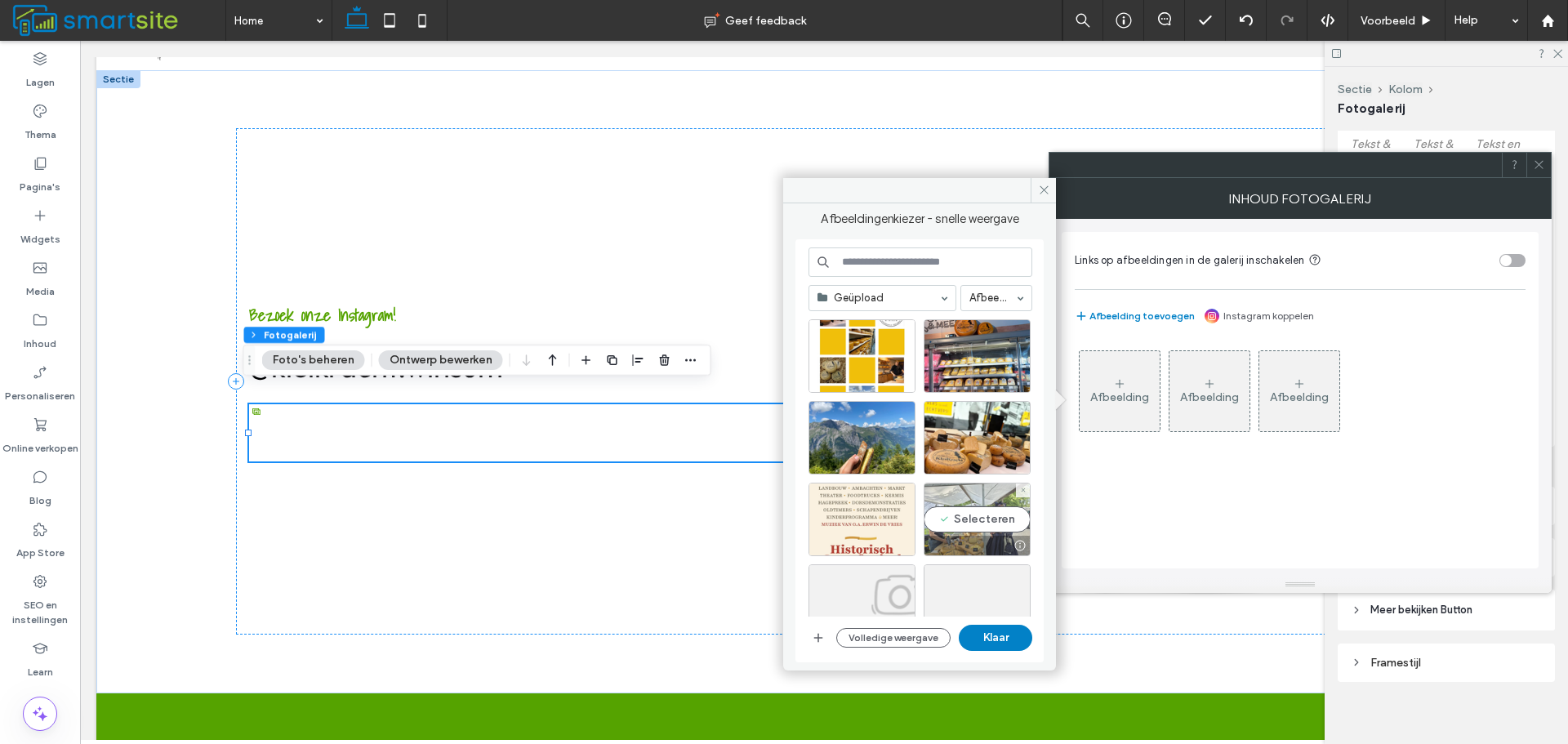
click at [963, 507] on div "Selecteren" at bounding box center [977, 519] width 107 height 73
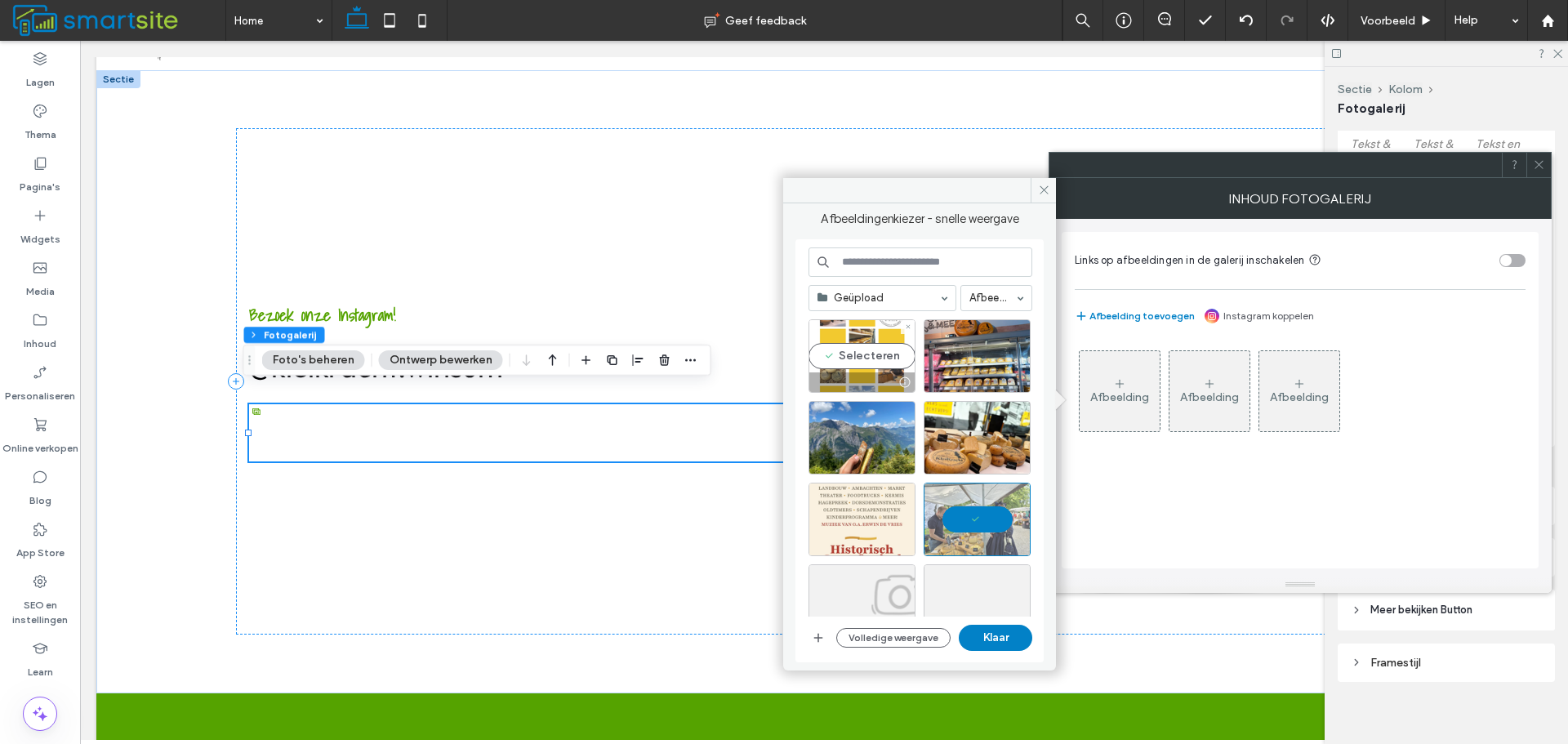
click at [833, 360] on div "Selecteren" at bounding box center [862, 355] width 107 height 73
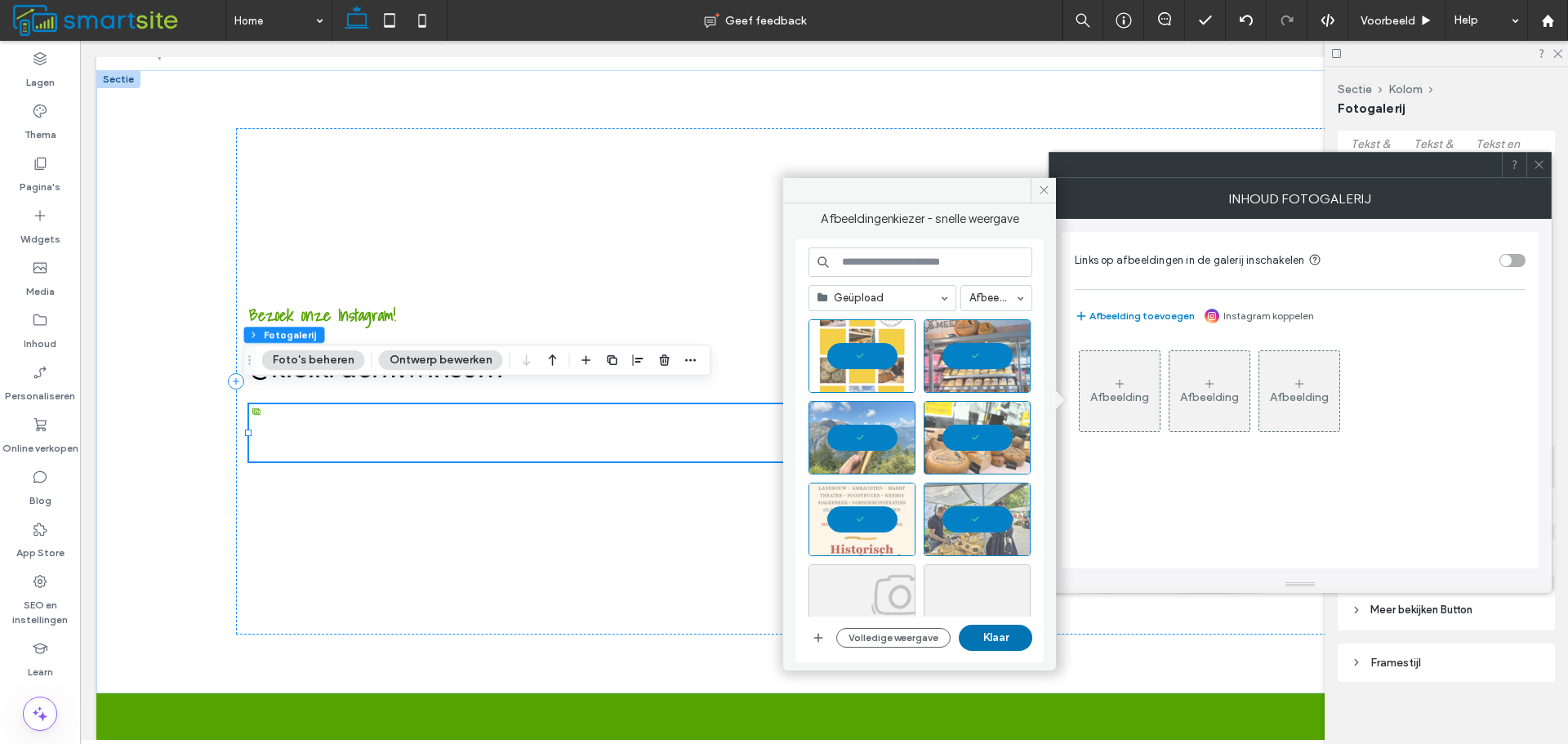
click at [973, 635] on button "Klaar" at bounding box center [995, 638] width 73 height 26
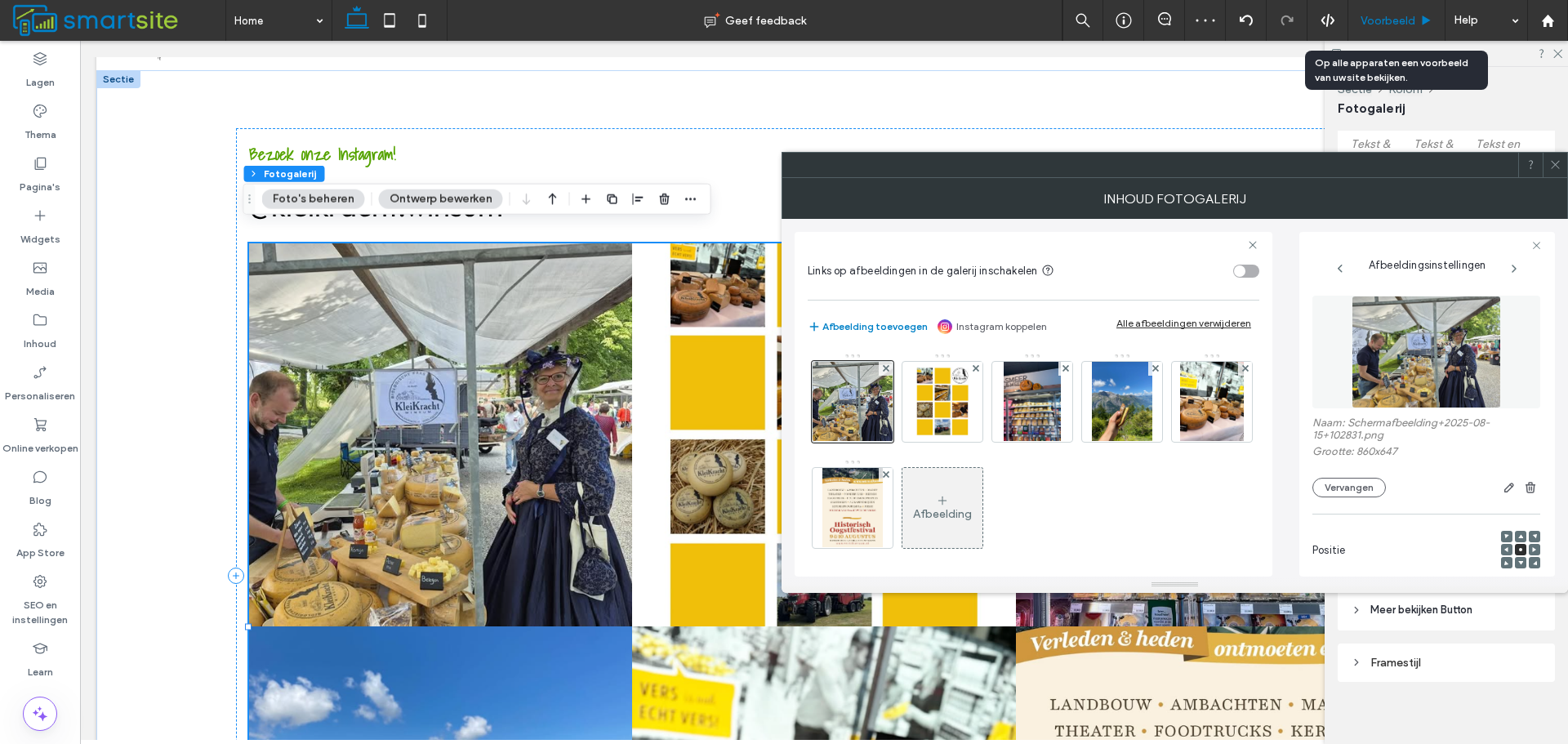
click at [1407, 27] on span "Voorbeeld" at bounding box center [1388, 21] width 54 height 14
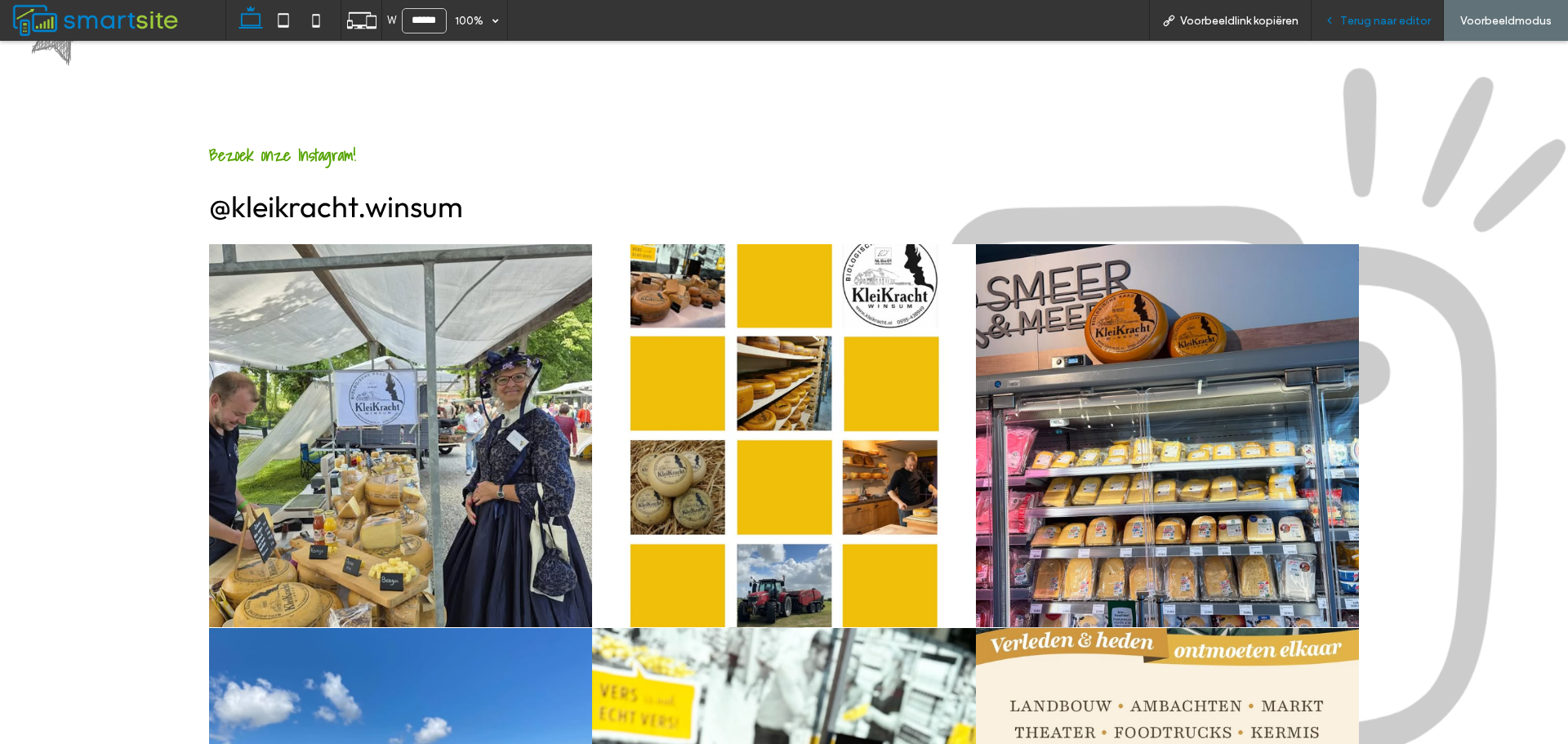
click at [1391, 14] on span "Terug naar editor" at bounding box center [1385, 21] width 91 height 14
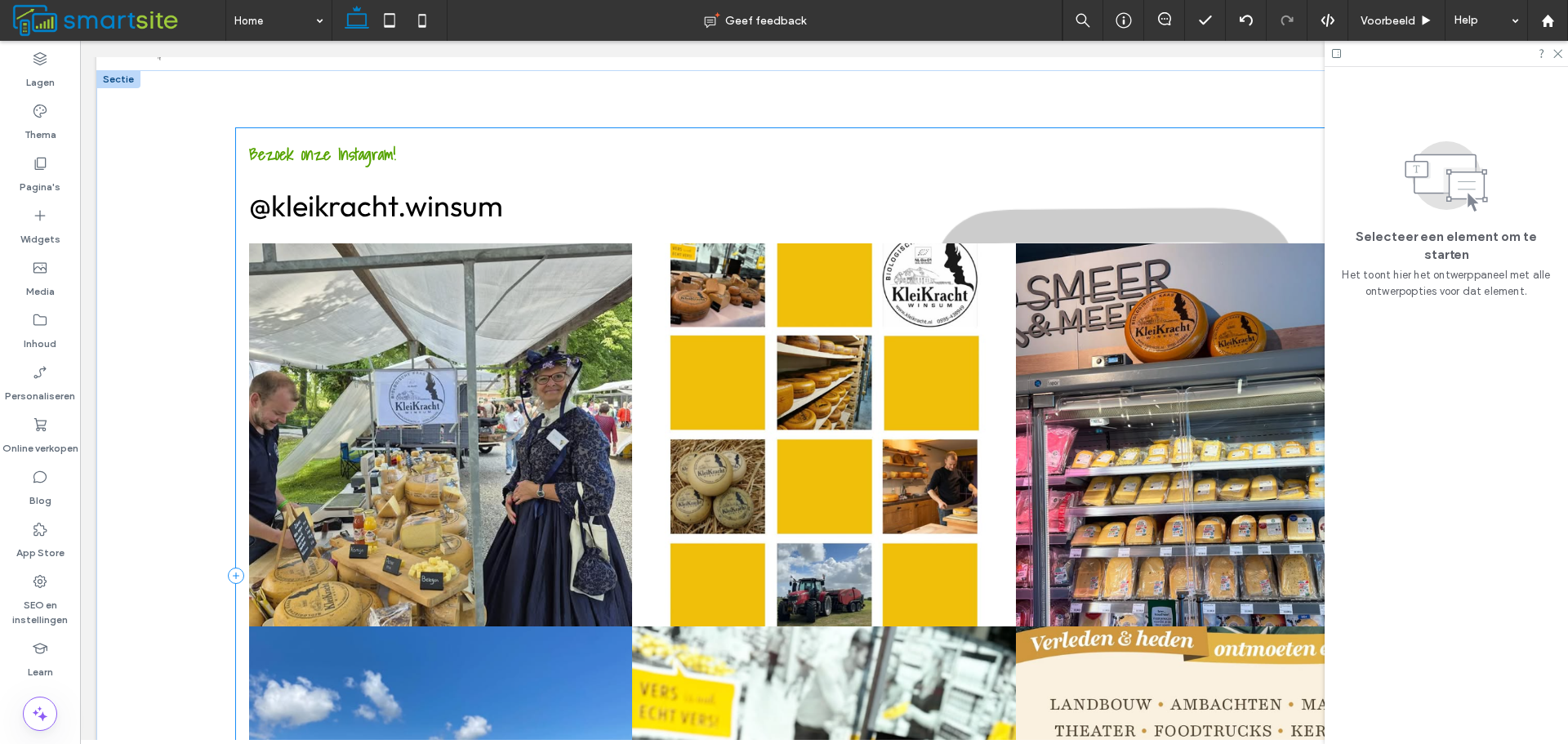
scroll to position [2023, 0]
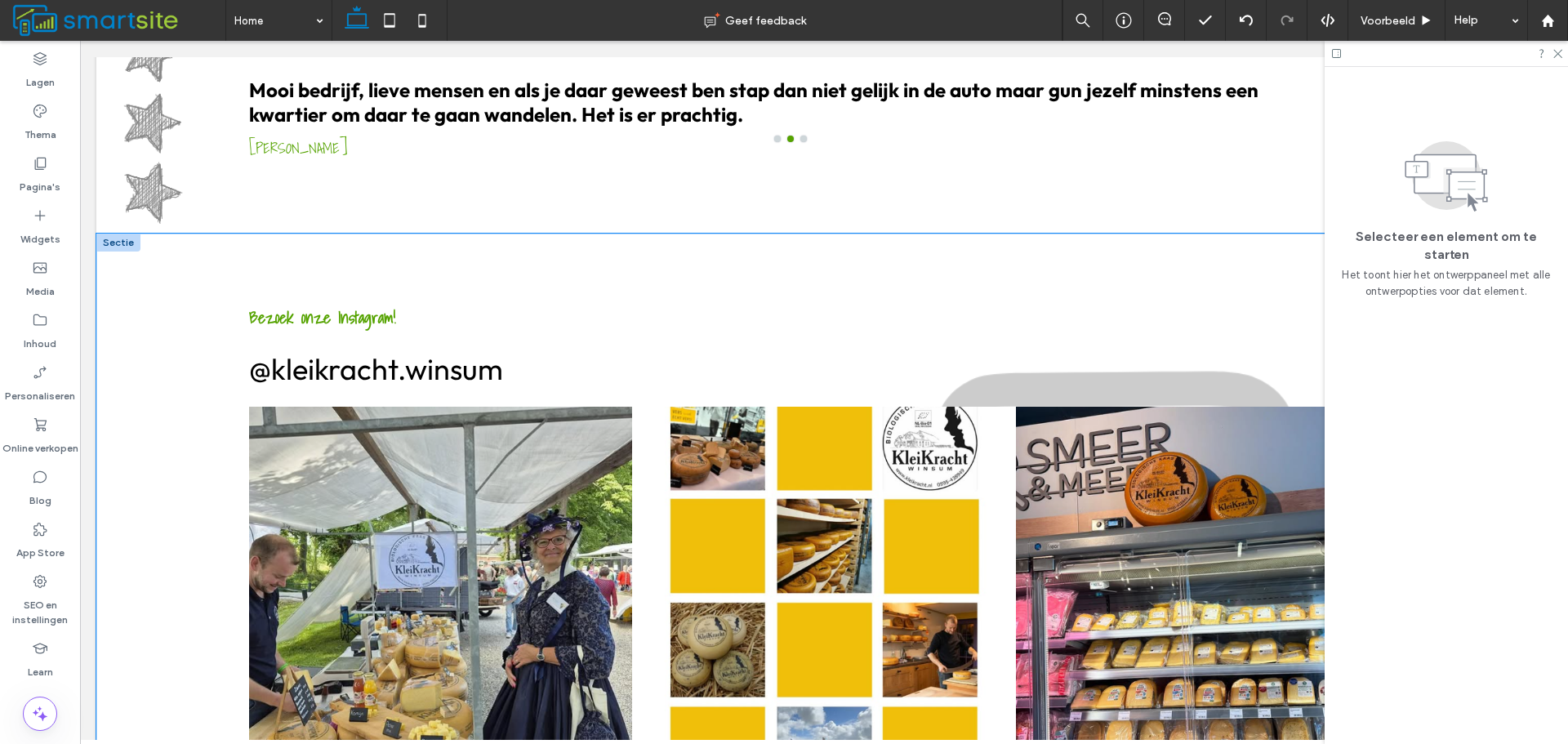
click at [174, 343] on div "Bezoek onze Instagram! @kleikracht.winsum Button Button Button Button Button Bu…" at bounding box center [825, 739] width 1456 height 1011
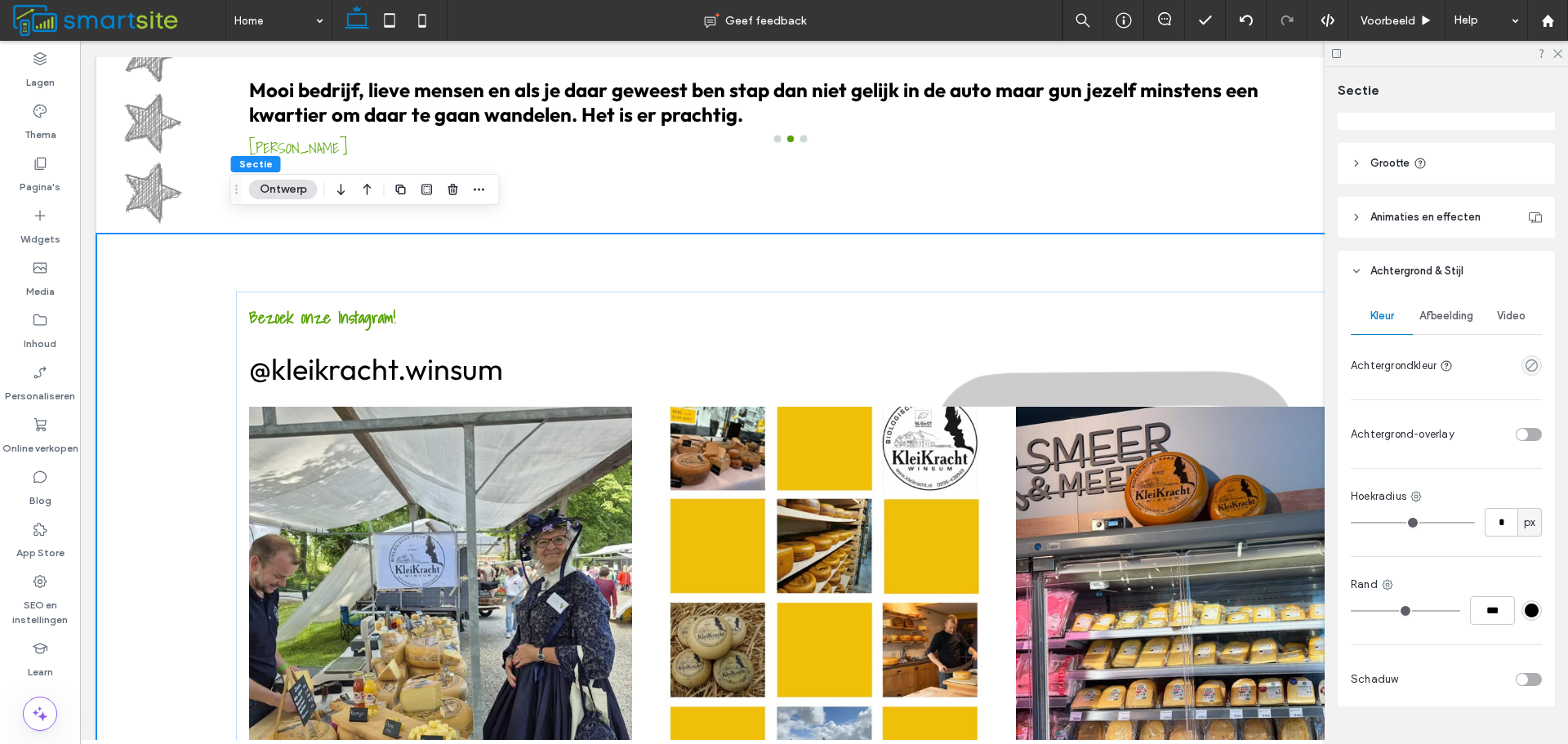
scroll to position [245, 0]
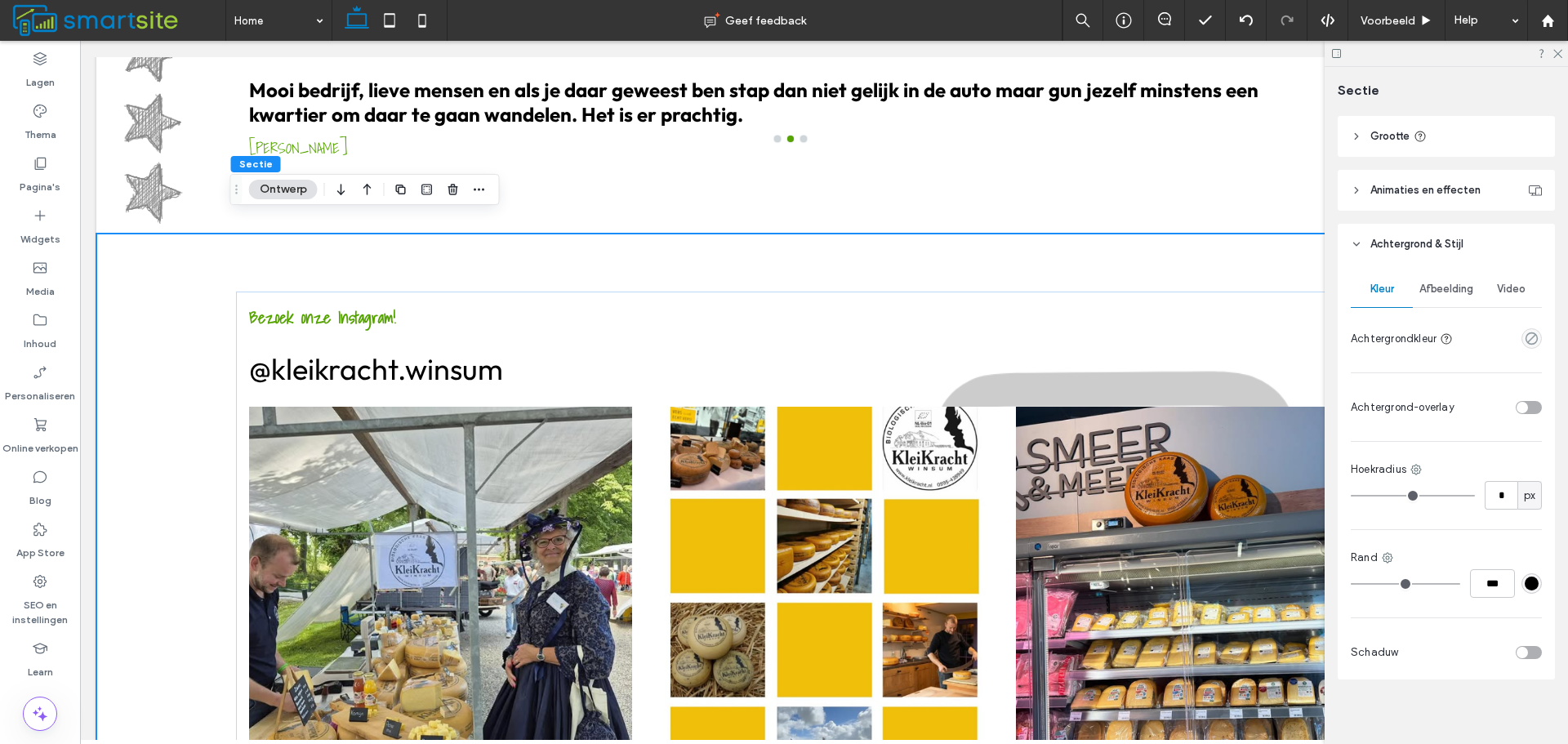
click at [1455, 295] on span "Afbeelding" at bounding box center [1446, 289] width 54 height 13
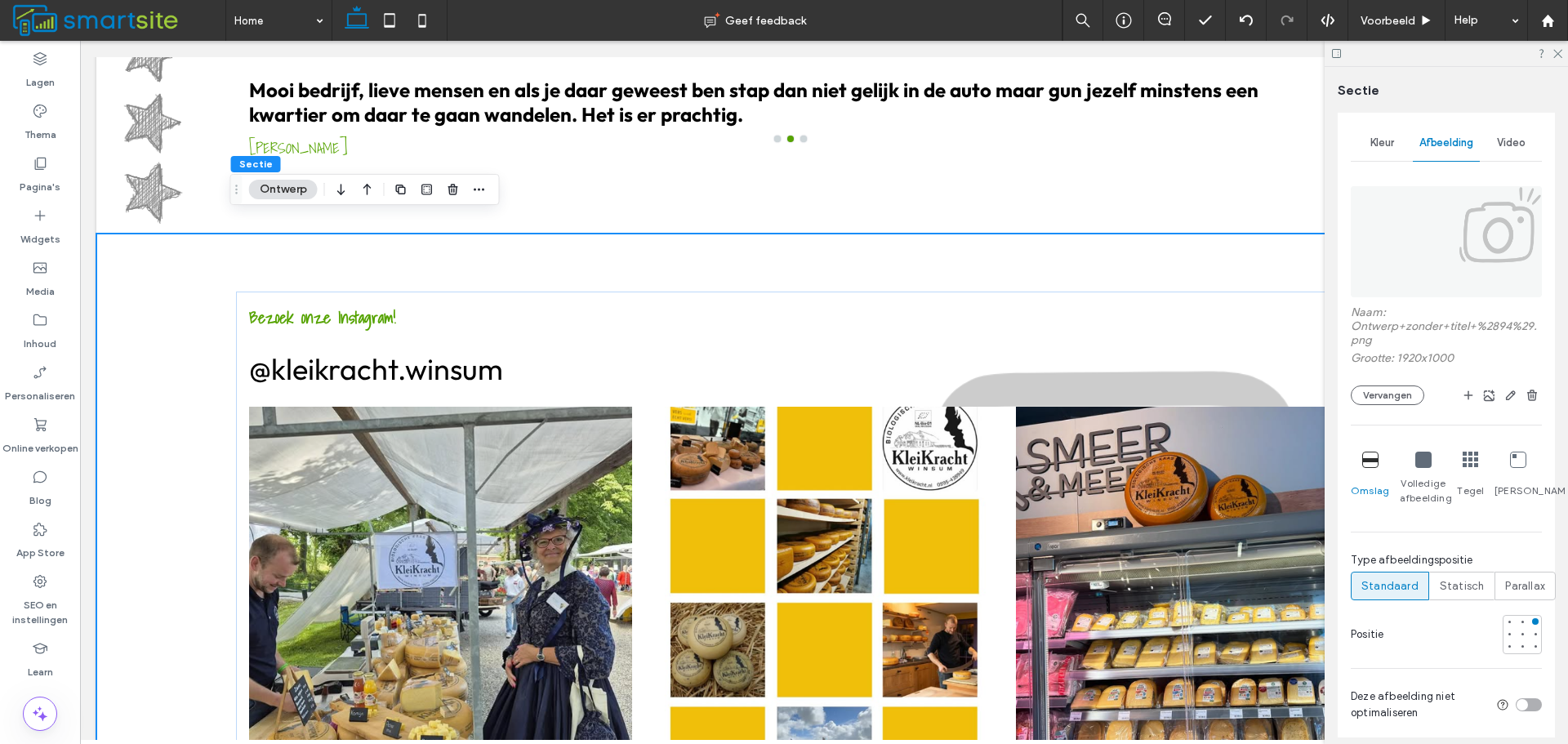
scroll to position [409, 0]
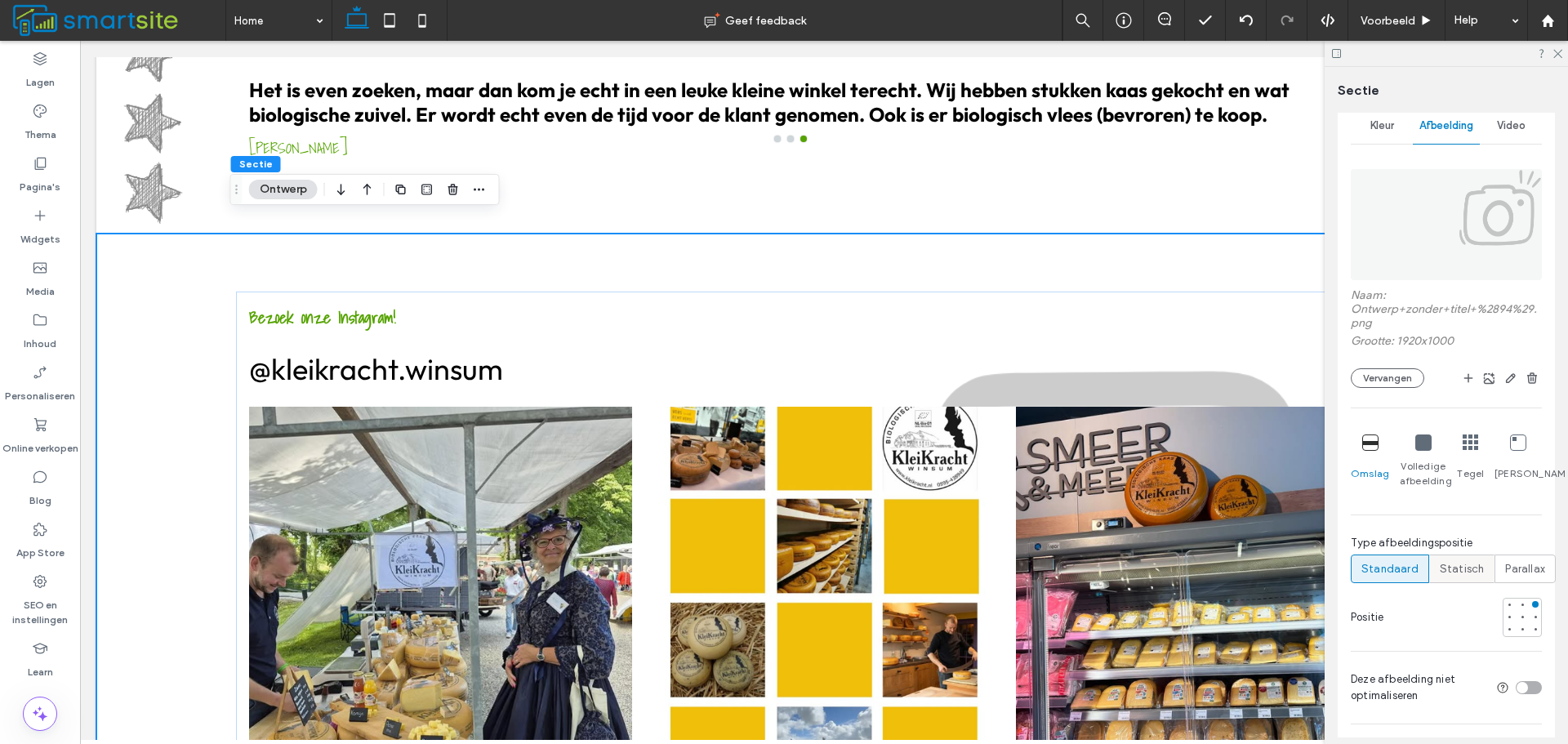
click at [1458, 572] on span "Statisch" at bounding box center [1463, 569] width 45 height 16
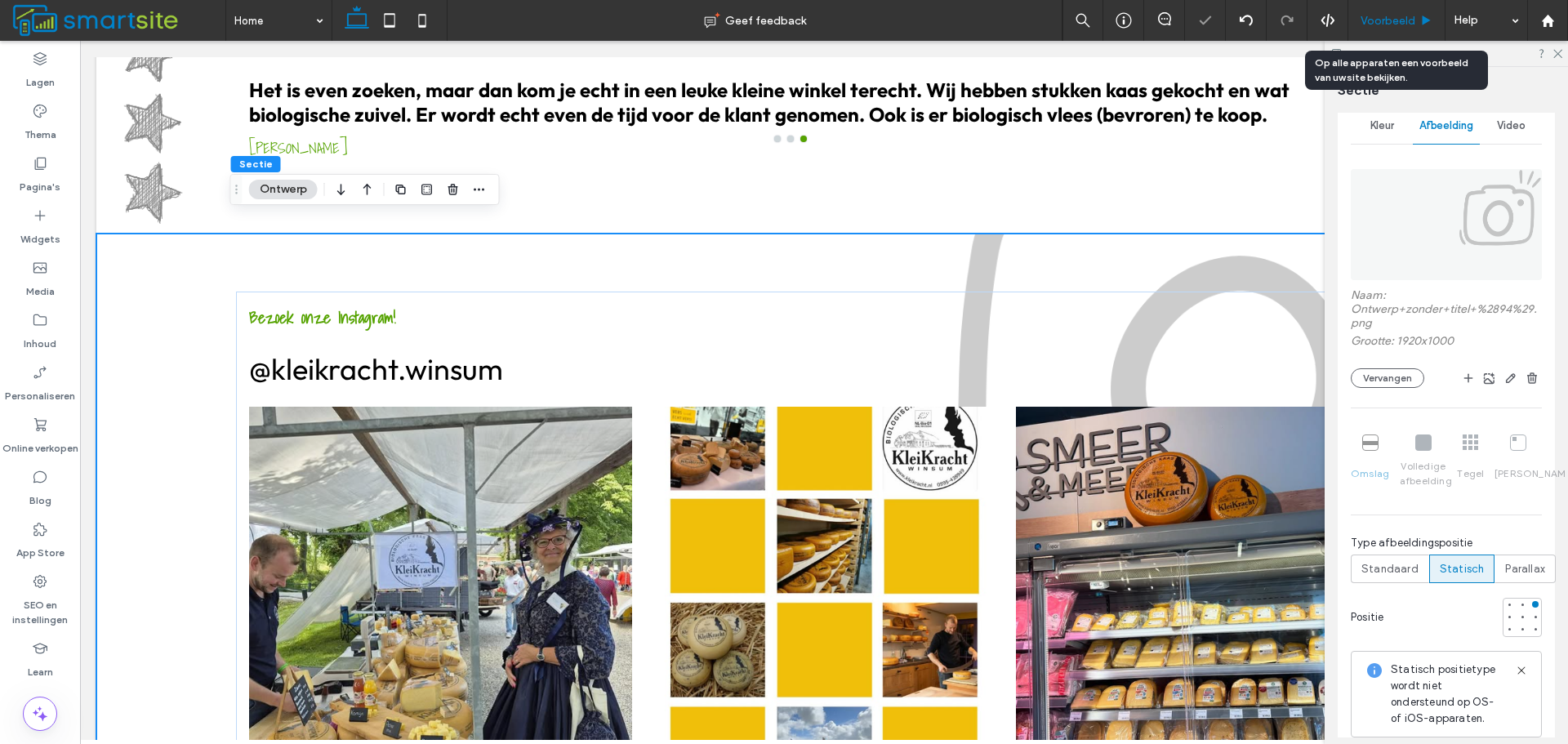
click at [1411, 15] on span "Voorbeeld" at bounding box center [1388, 21] width 54 height 14
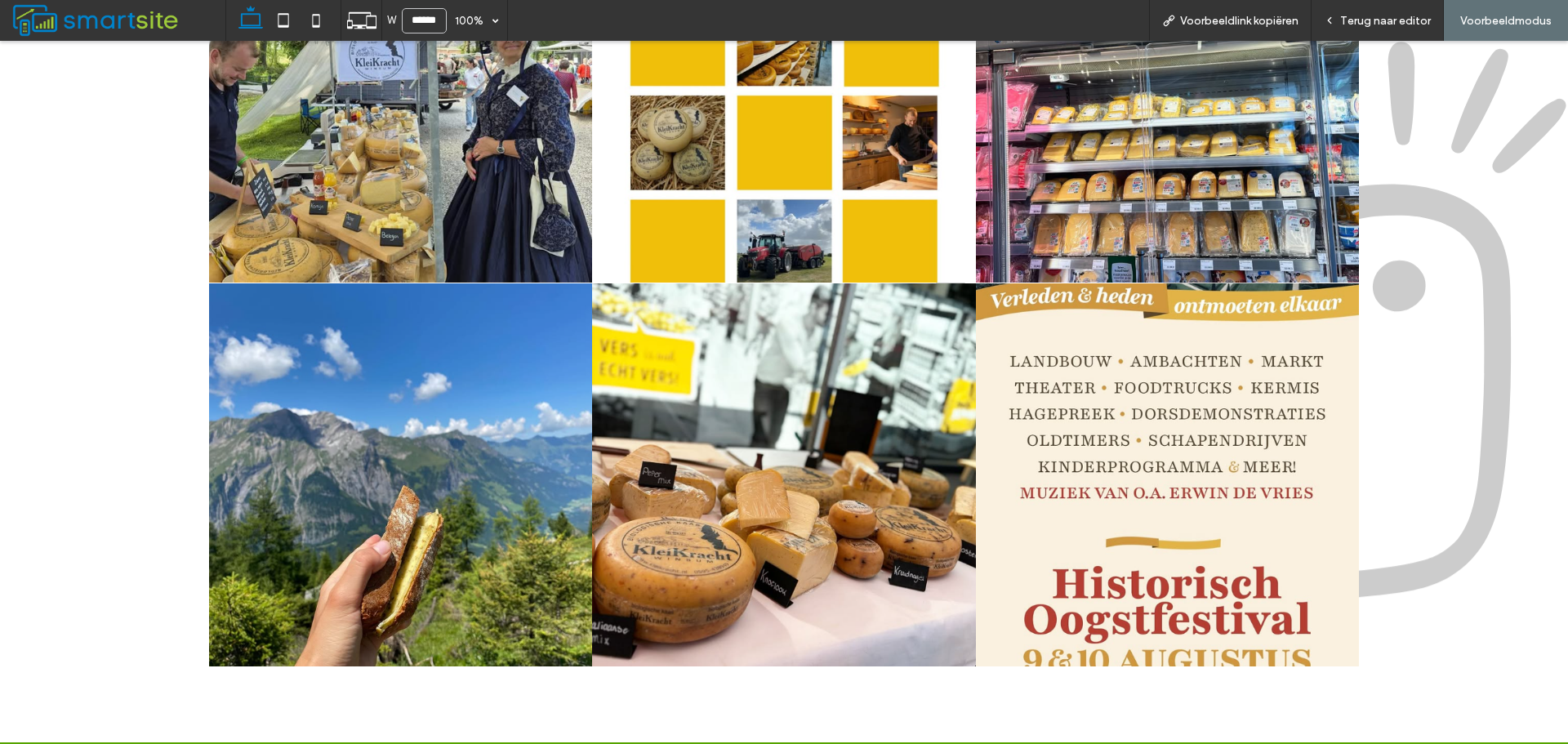
scroll to position [2293, 0]
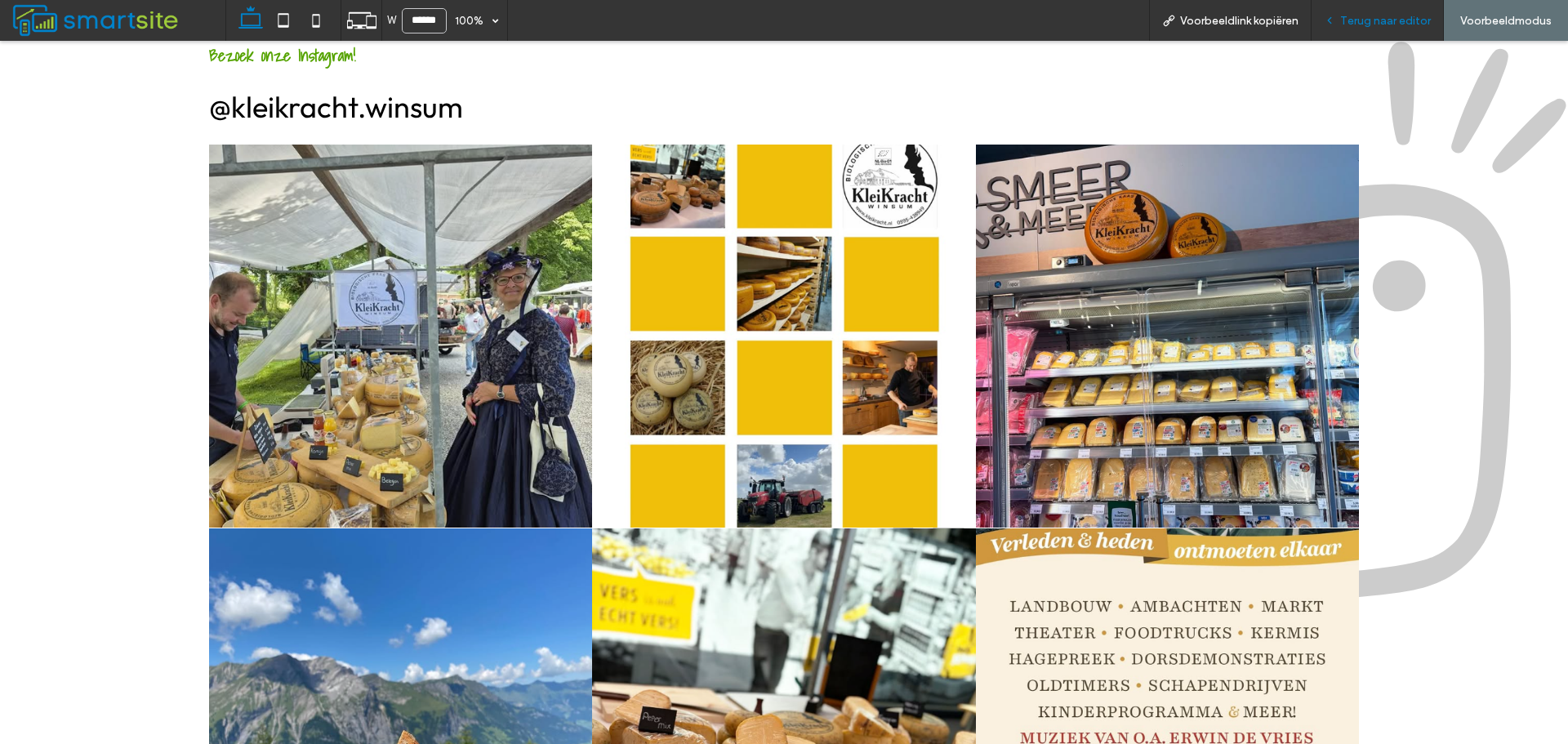
click at [1364, 23] on span "Terug naar editor" at bounding box center [1385, 21] width 91 height 14
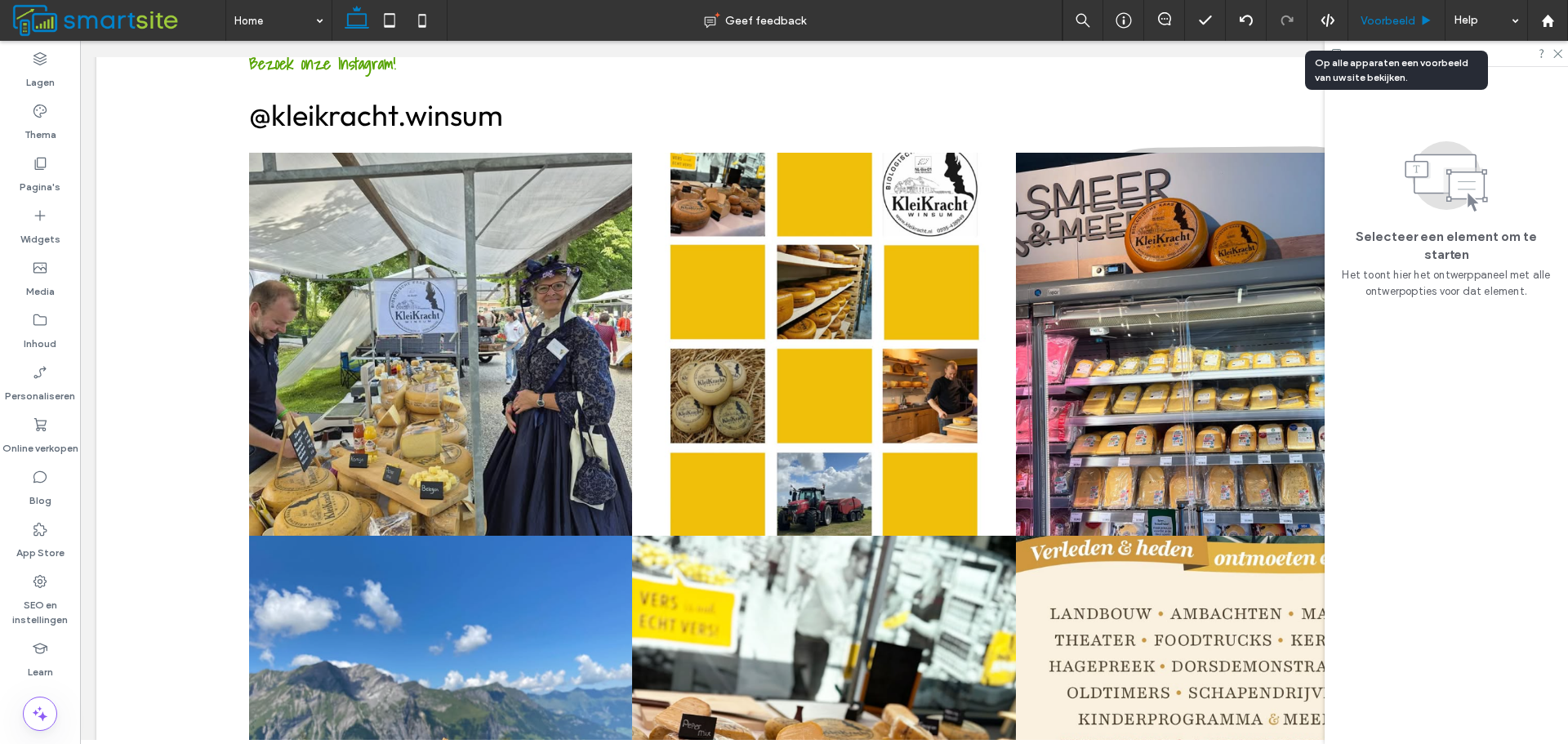
scroll to position [2277, 0]
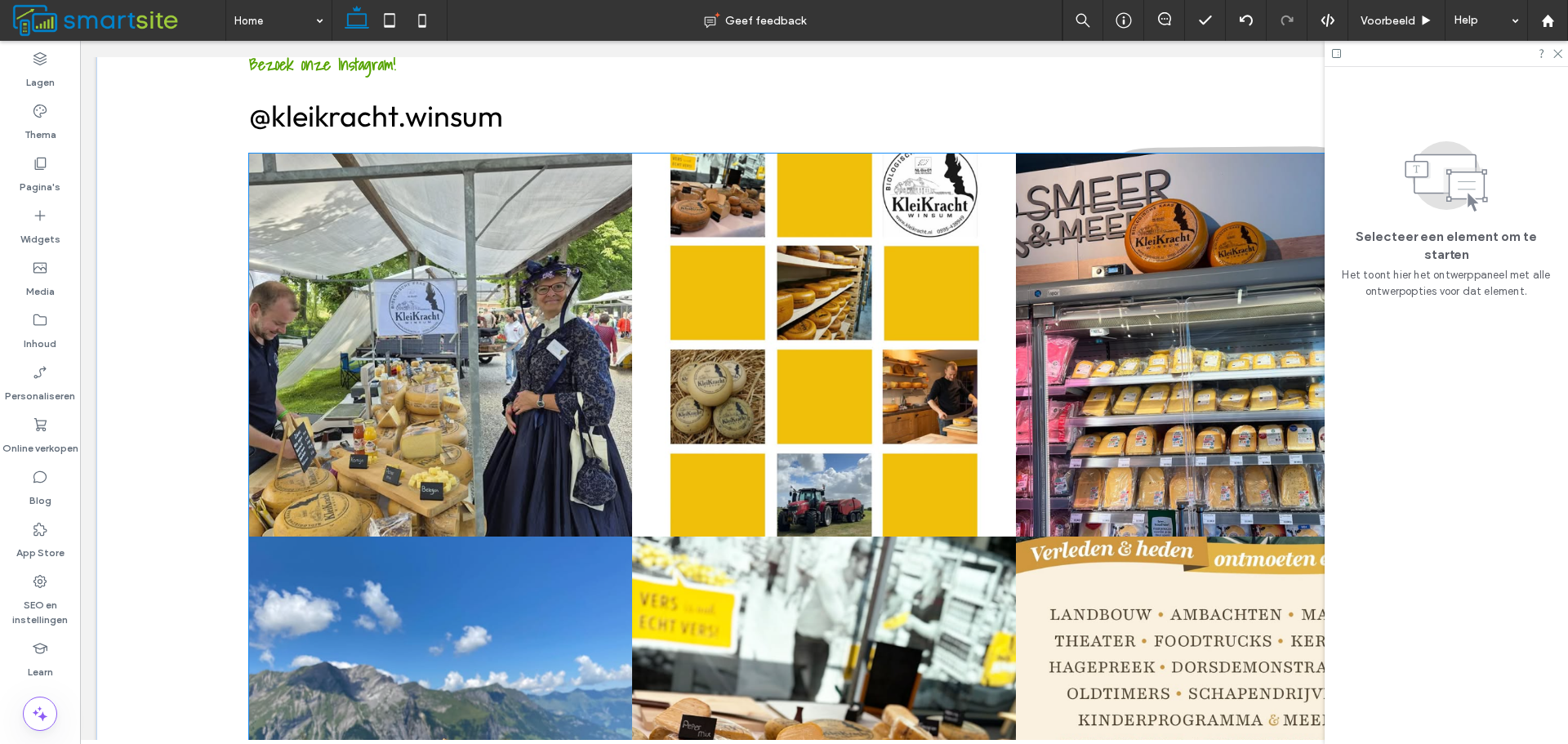
click at [1031, 341] on link at bounding box center [1207, 345] width 383 height 383
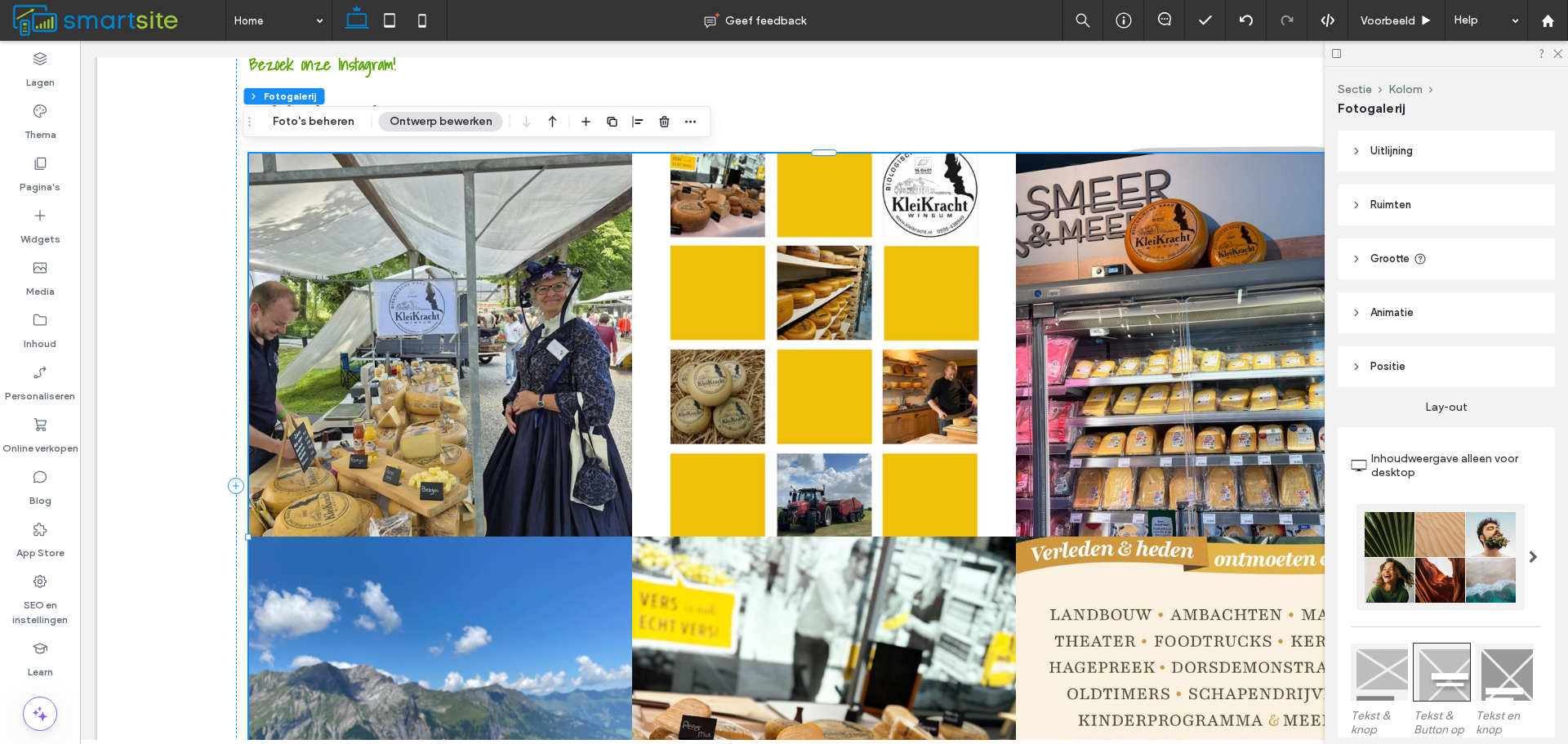
click at [1437, 247] on header "Grootte" at bounding box center [1446, 259] width 217 height 41
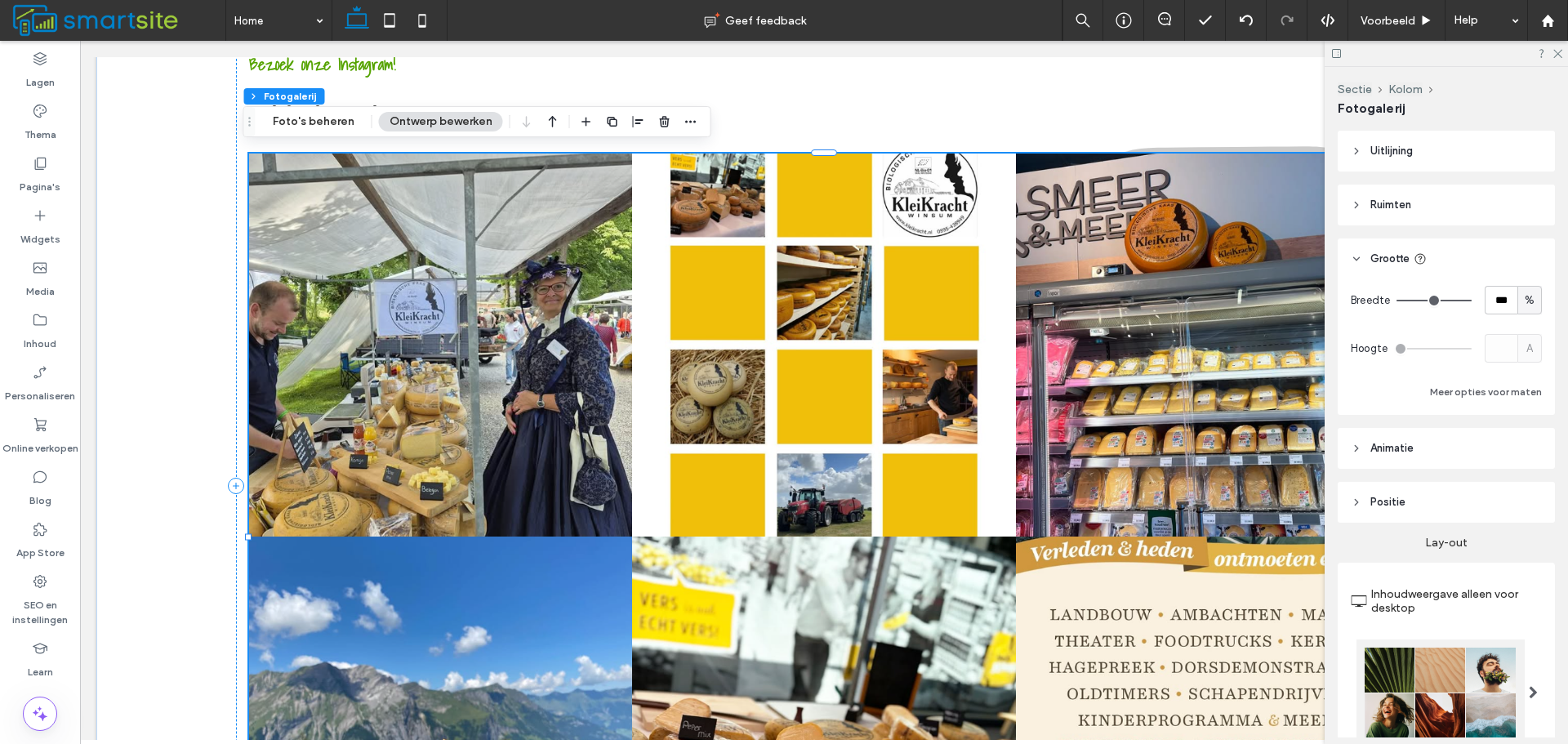
type input "**"
click at [1455, 301] on input "range" at bounding box center [1434, 301] width 75 height 2
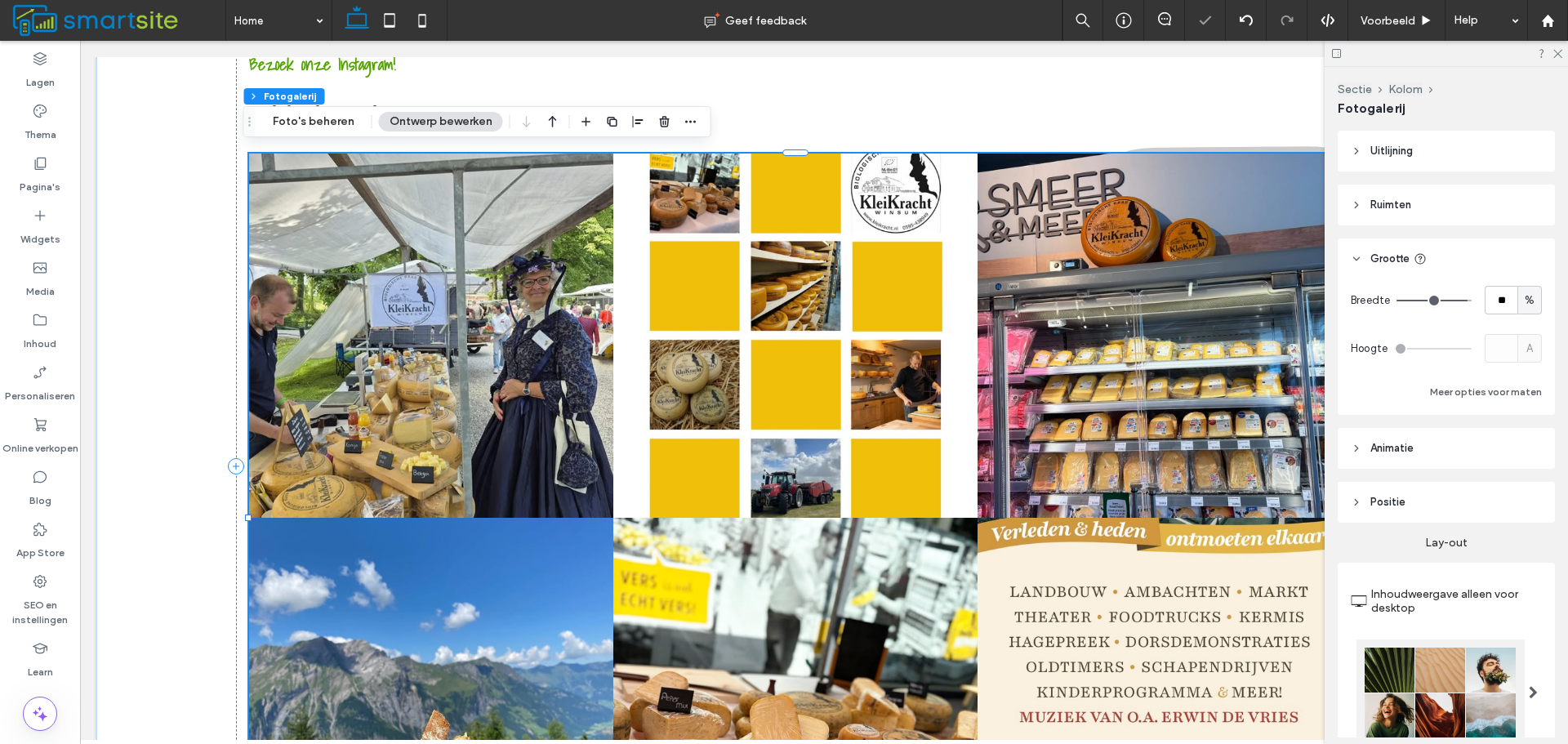
type input "**"
type input "***"
drag, startPoint x: 1455, startPoint y: 301, endPoint x: 1490, endPoint y: 289, distance: 37.0
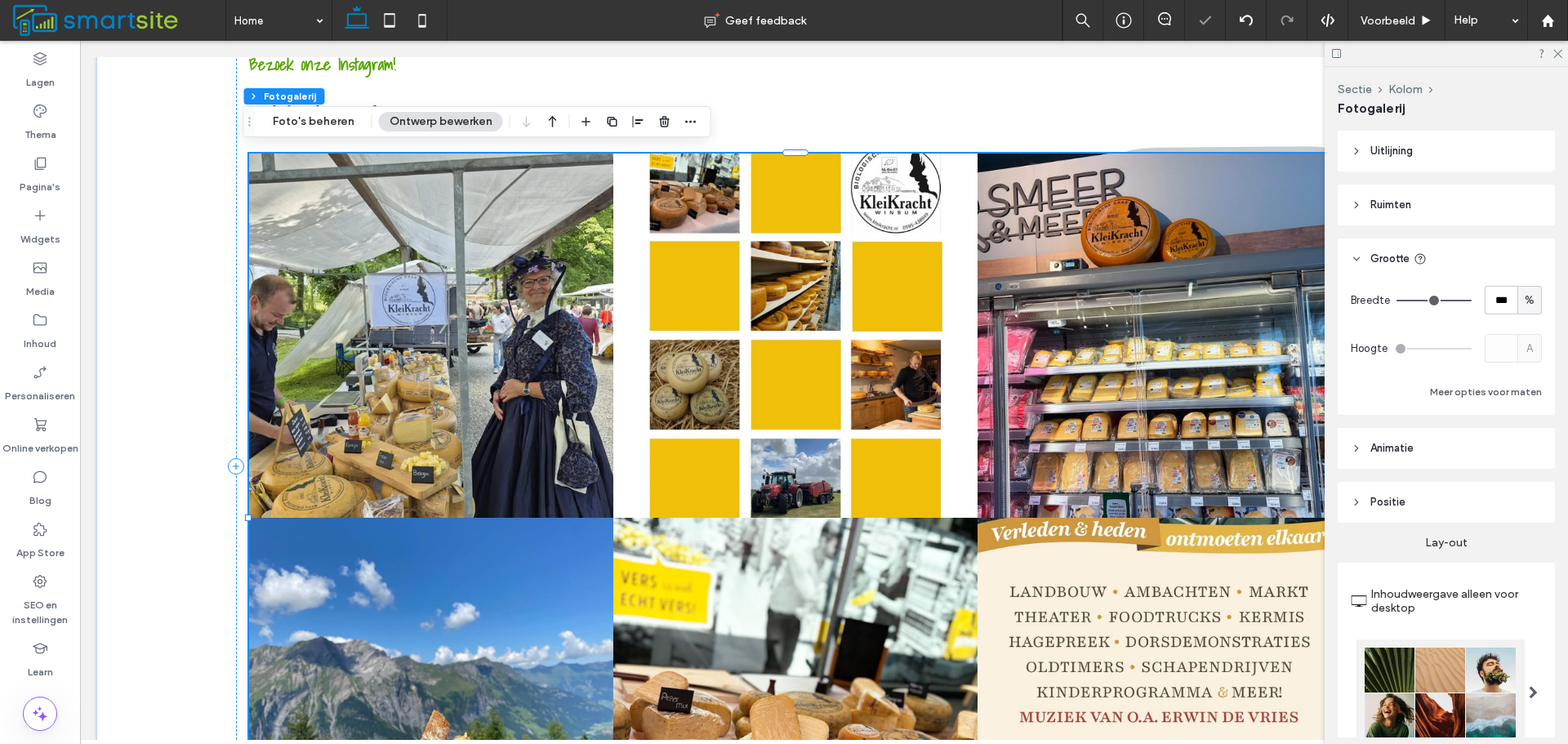
type input "***"
click at [1472, 300] on input "range" at bounding box center [1434, 301] width 75 height 2
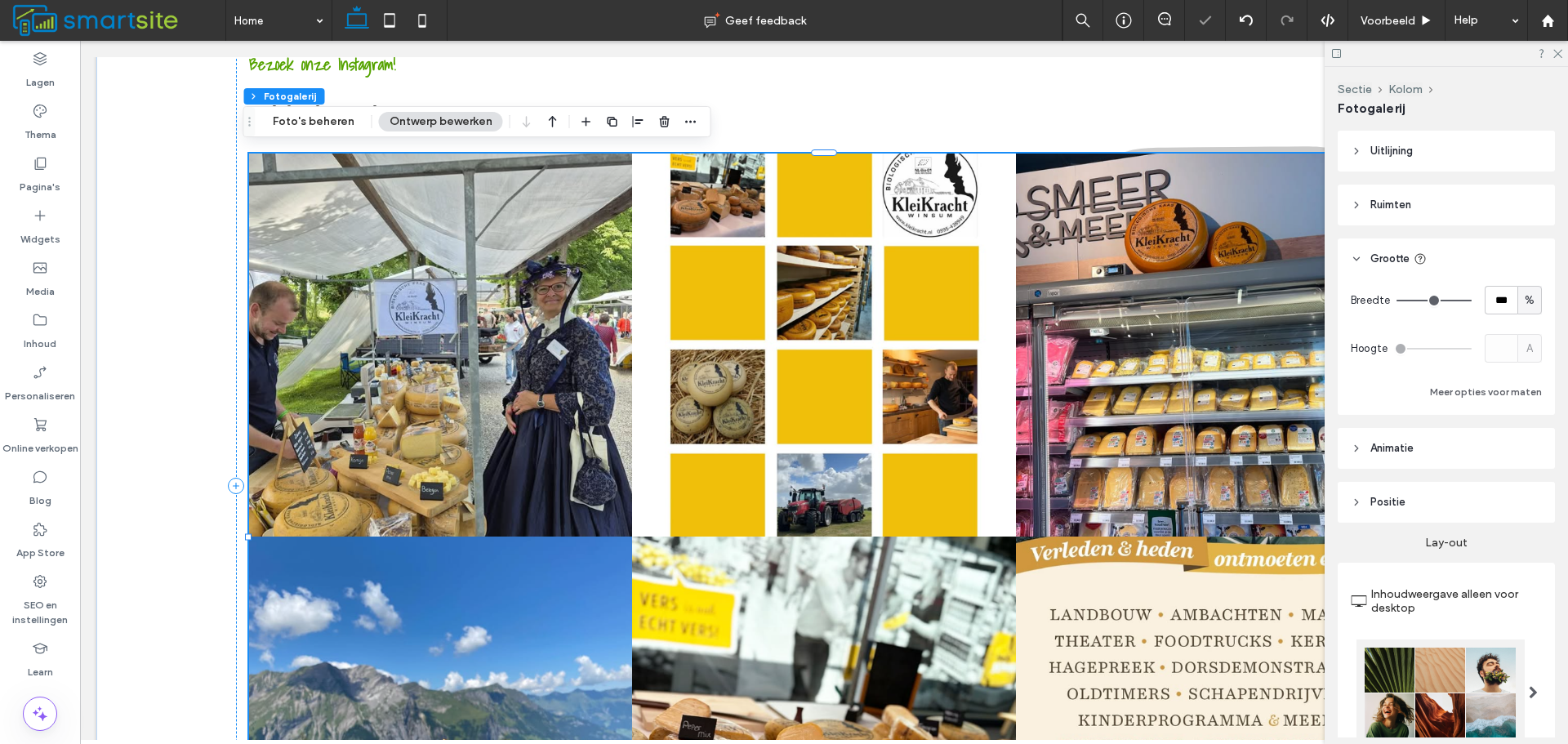
click at [1447, 218] on header "Ruimten" at bounding box center [1446, 204] width 217 height 41
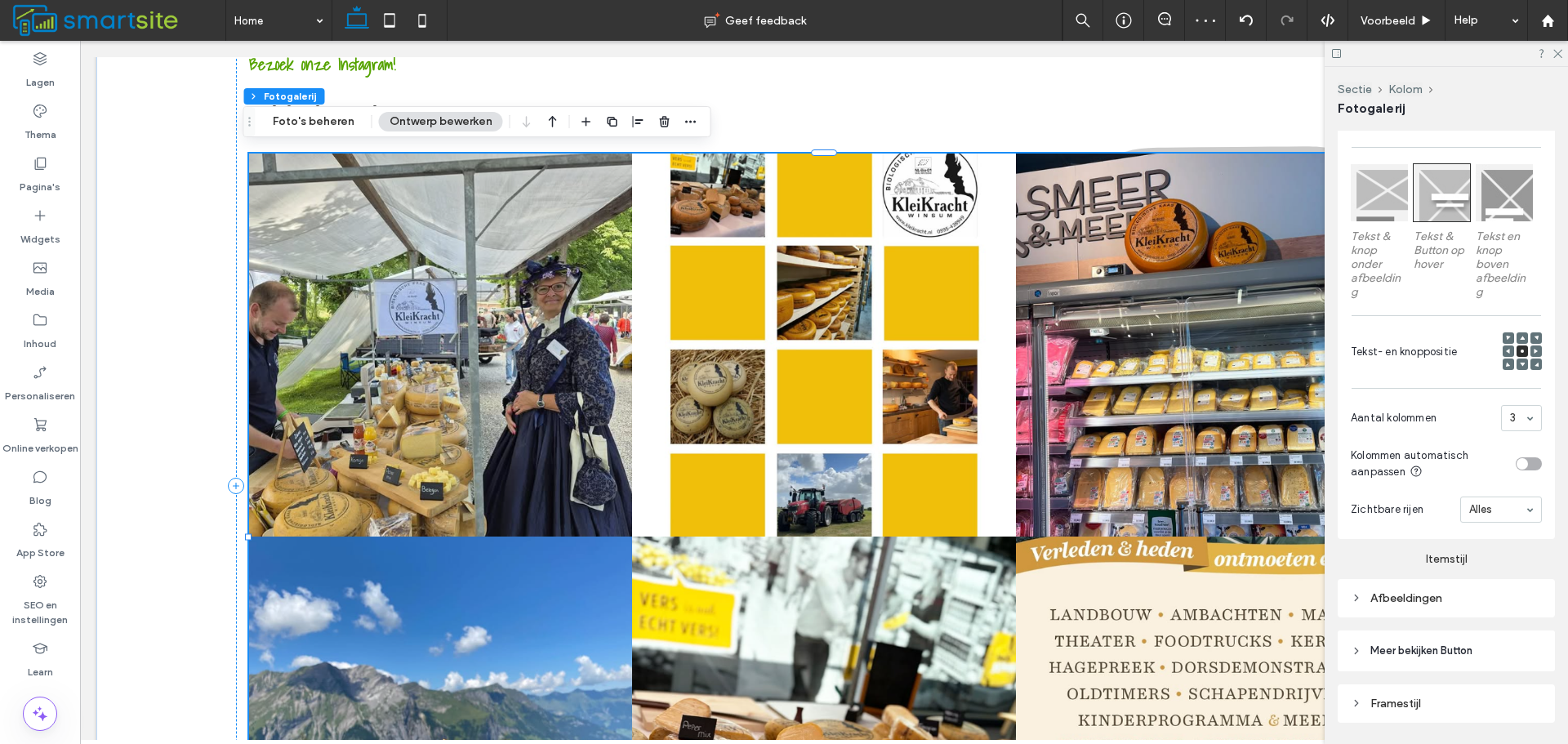
scroll to position [914, 0]
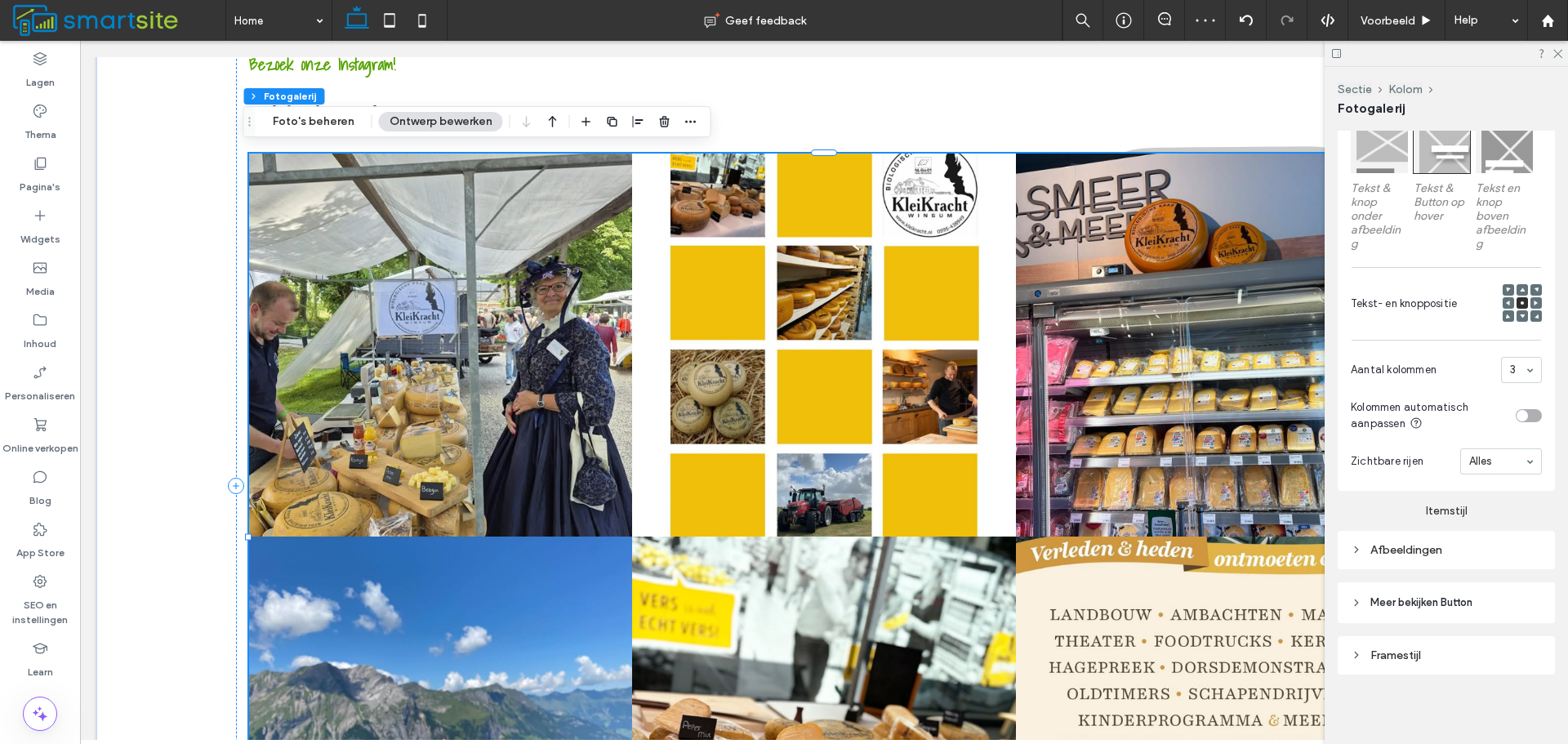
click at [1460, 564] on div "Afbeeldingen" at bounding box center [1446, 550] width 217 height 39
click at [1463, 555] on div "Afbeeldingen" at bounding box center [1447, 550] width 191 height 22
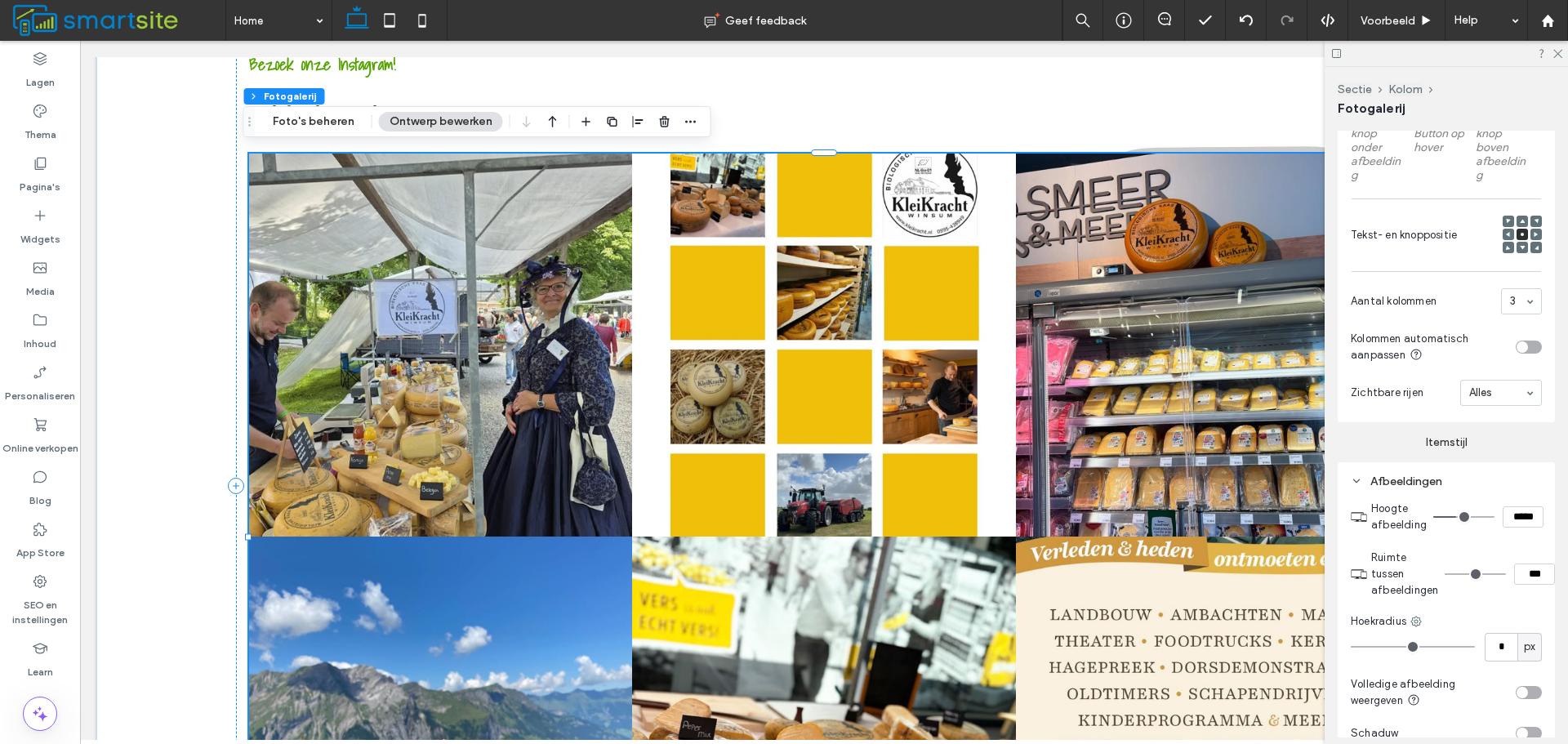
scroll to position [1077, 0]
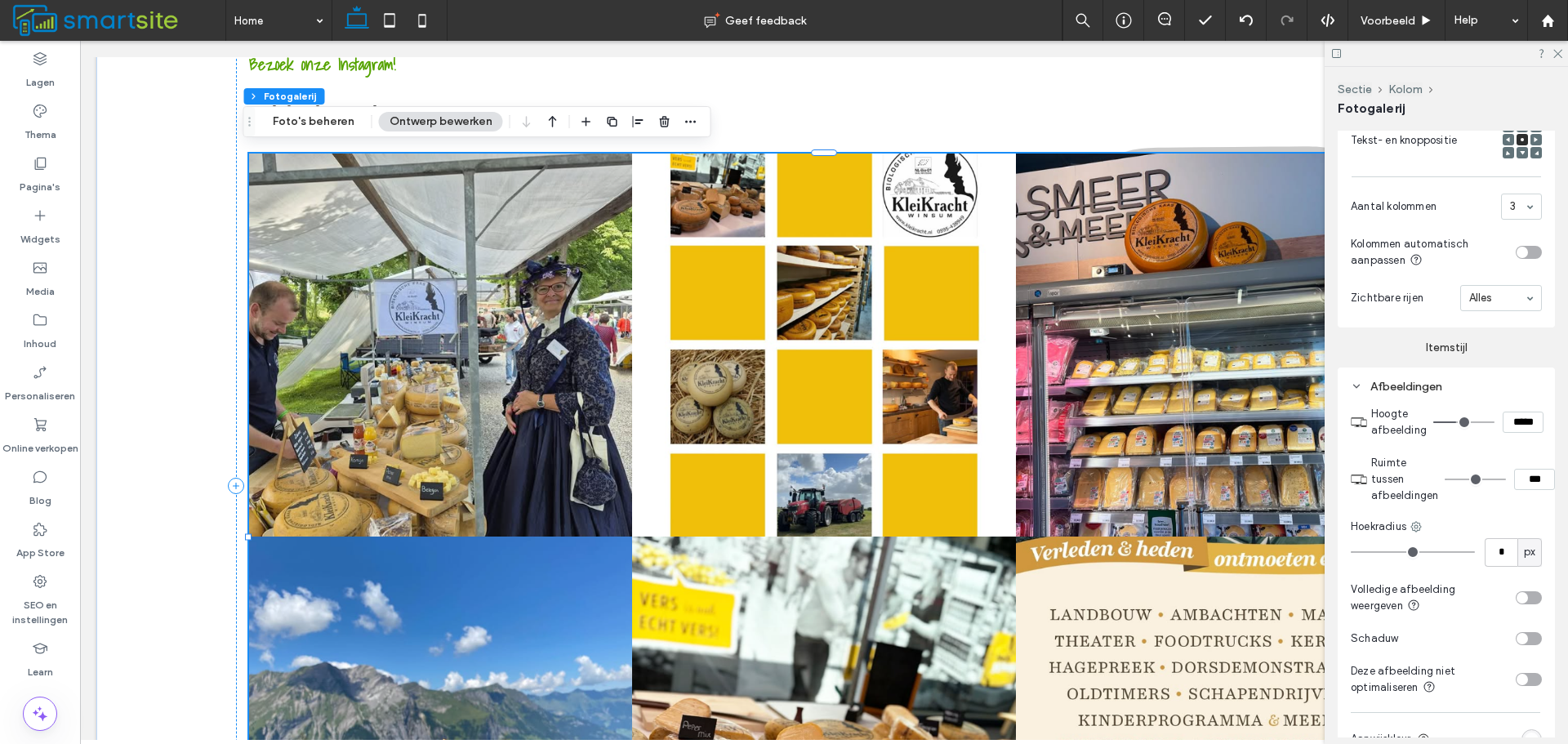
type input "*"
type input "***"
type input "*"
type input "***"
type input "*"
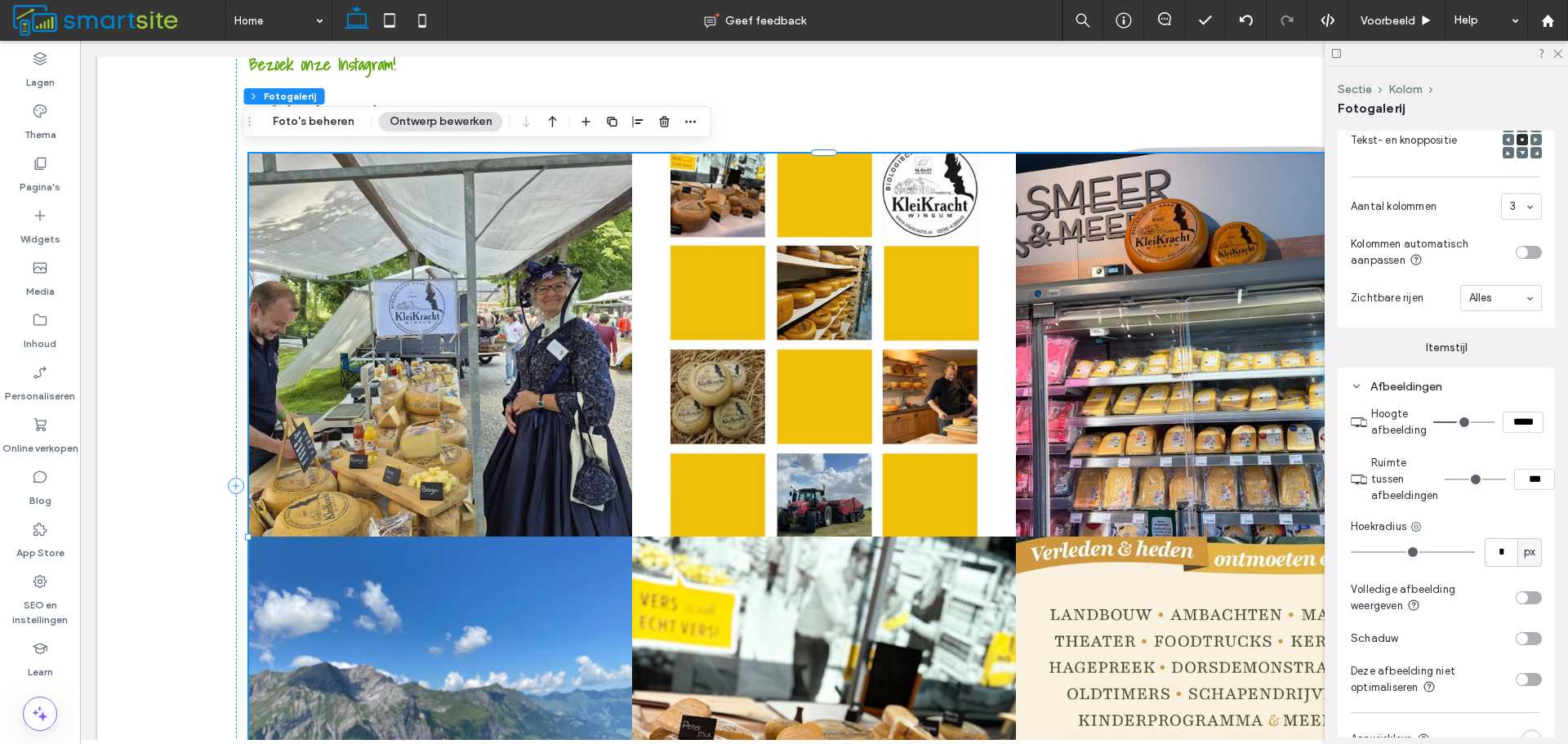
type input "***"
type input "*"
type input "***"
type input "**"
type input "****"
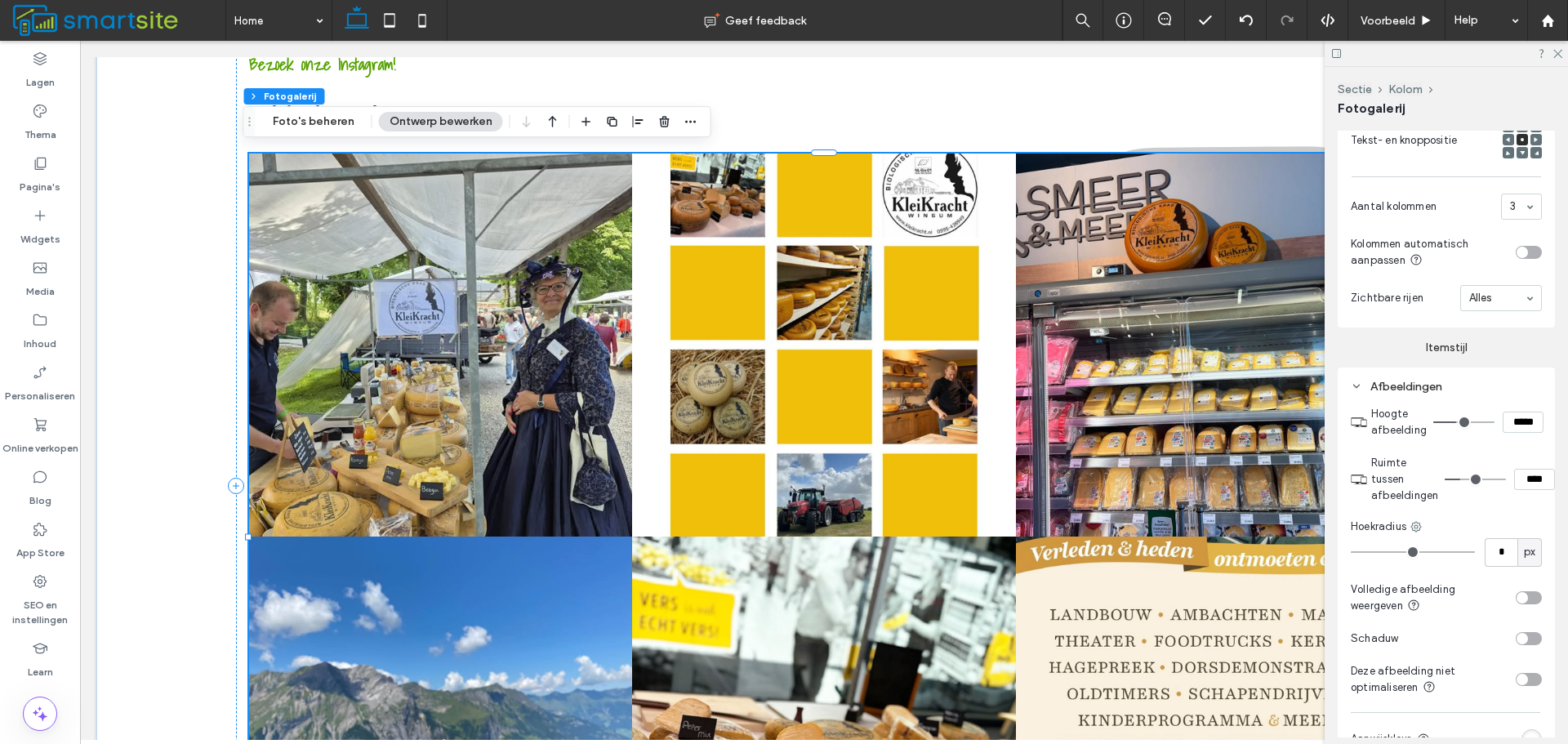
type input "**"
type input "****"
type input "**"
type input "****"
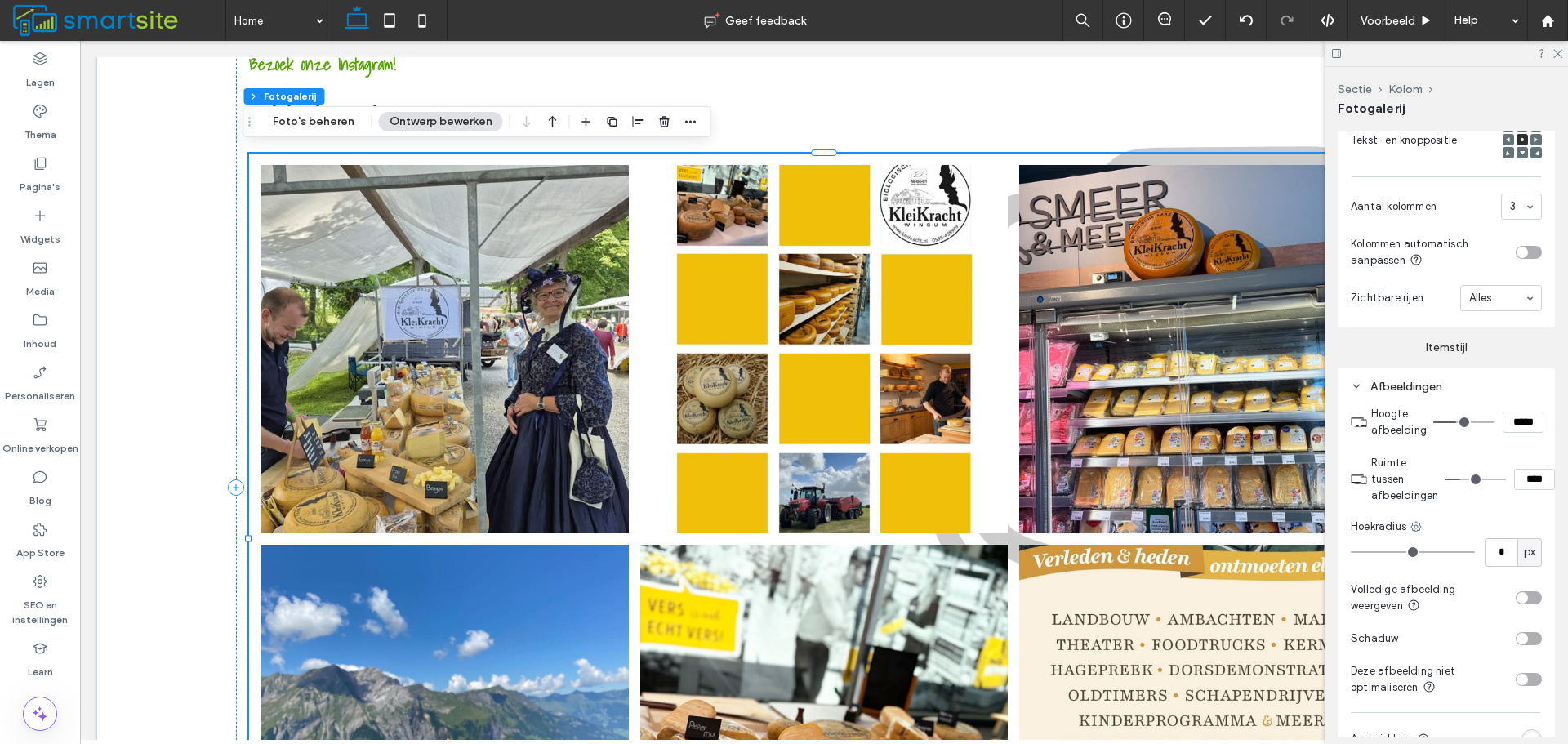
type input "**"
type input "****"
drag, startPoint x: 1454, startPoint y: 480, endPoint x: 1488, endPoint y: 478, distance: 34.1
type input "**"
click at [1488, 478] on input "range" at bounding box center [1475, 479] width 61 height 2
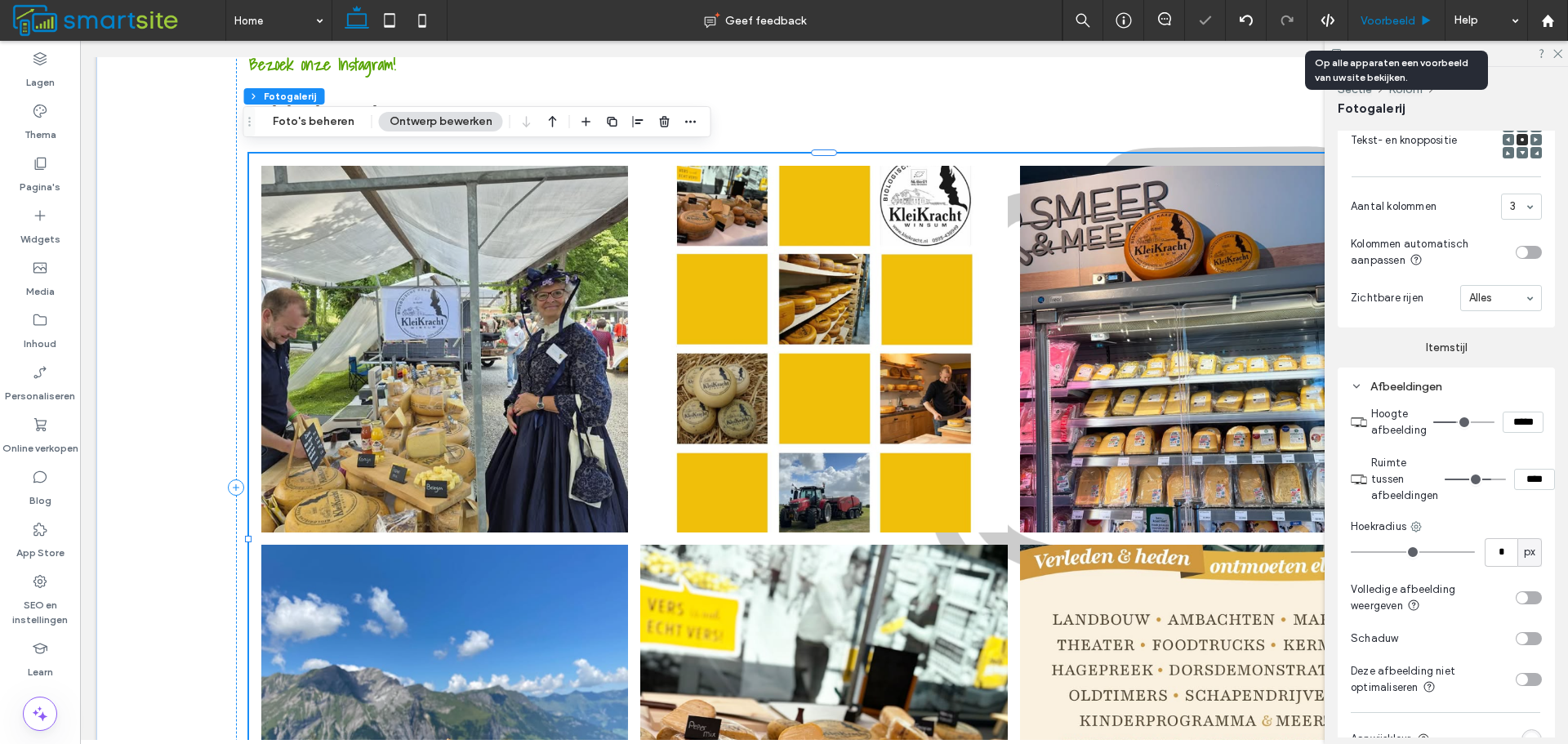
click at [1421, 19] on icon at bounding box center [1427, 21] width 12 height 12
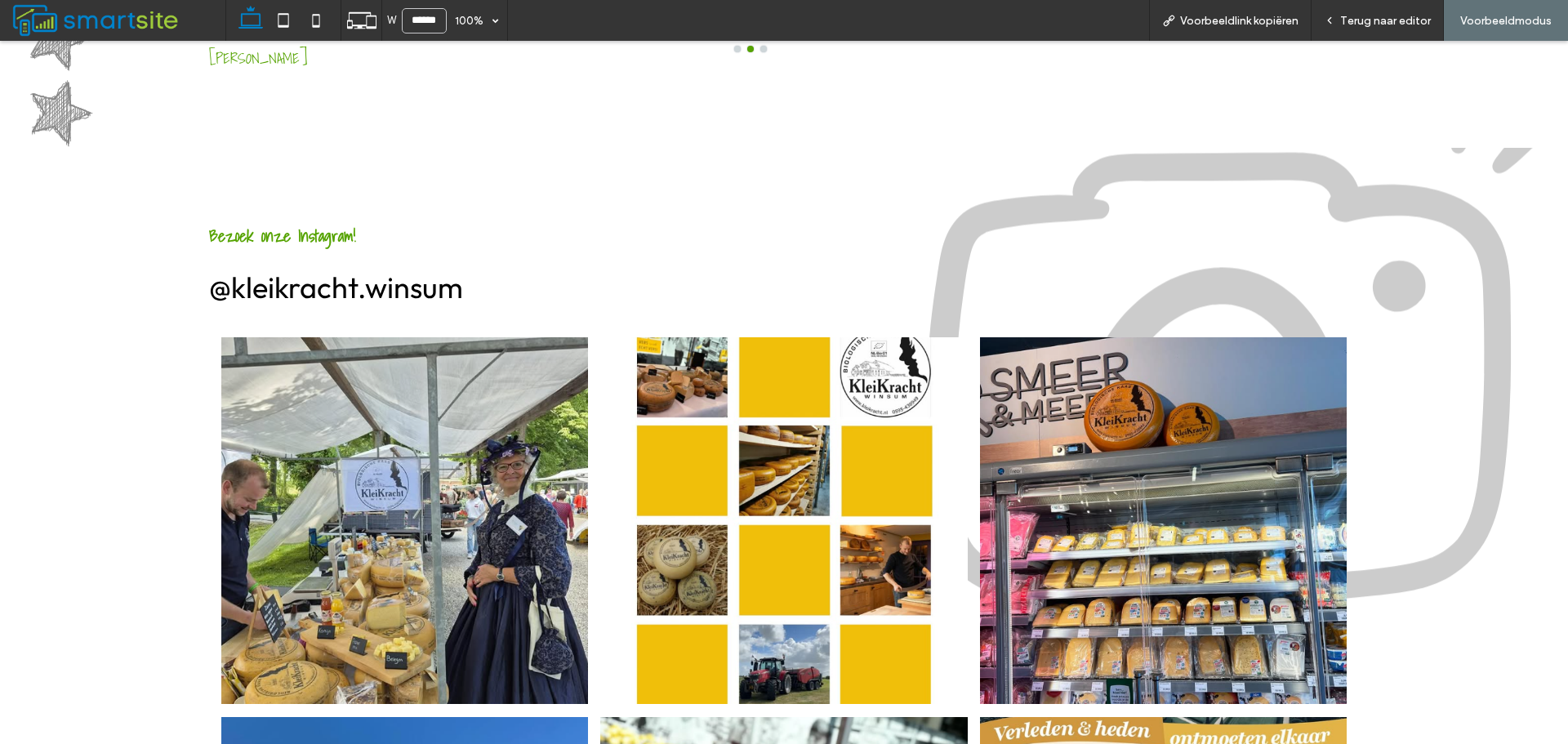
scroll to position [2053, 0]
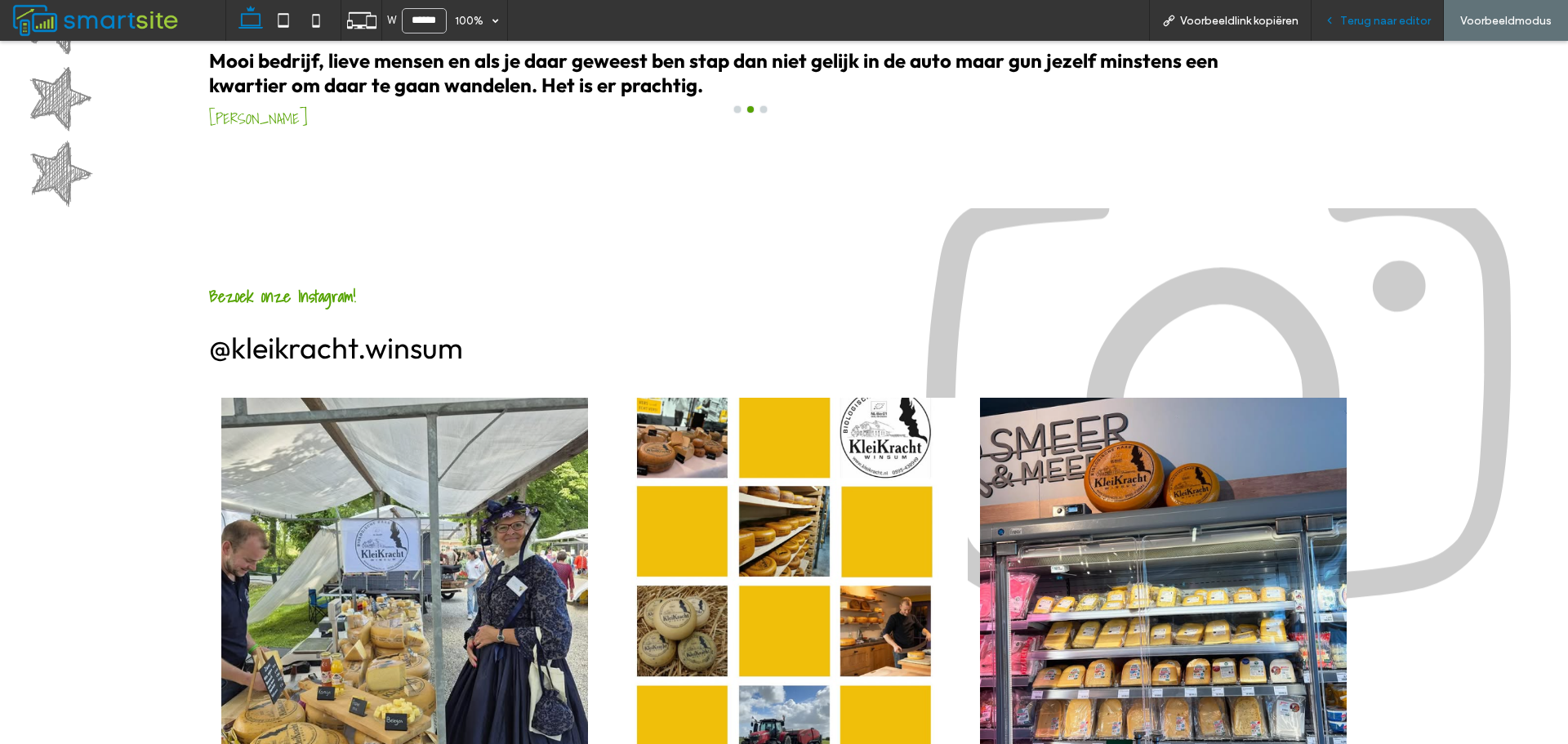
click at [1358, 26] on span "Terug naar editor" at bounding box center [1385, 21] width 91 height 14
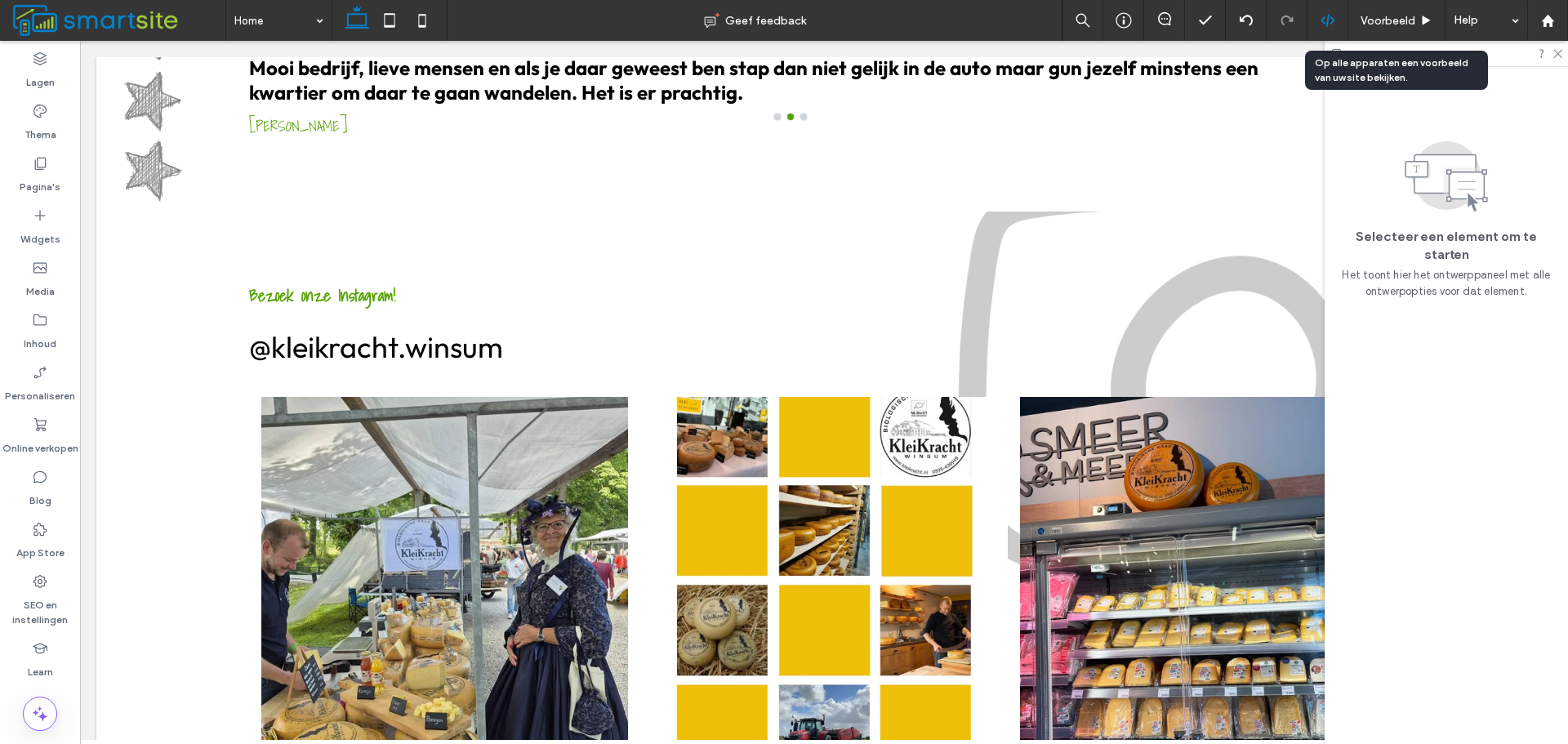
scroll to position [2041, 0]
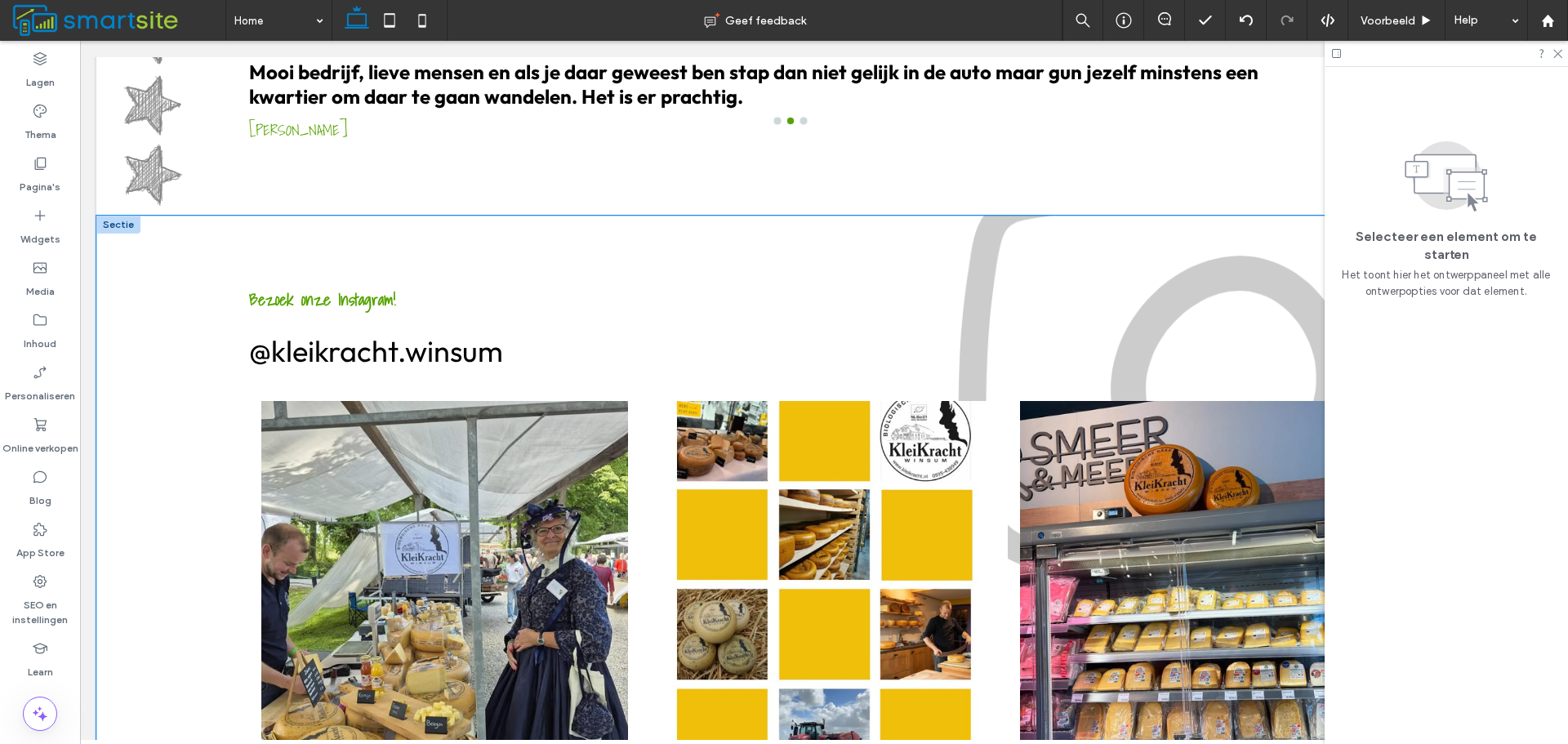
click at [195, 310] on div "Bezoek onze Instagram! @kleikracht.winsum Button Button Button Button Button Bu…" at bounding box center [825, 722] width 1456 height 1015
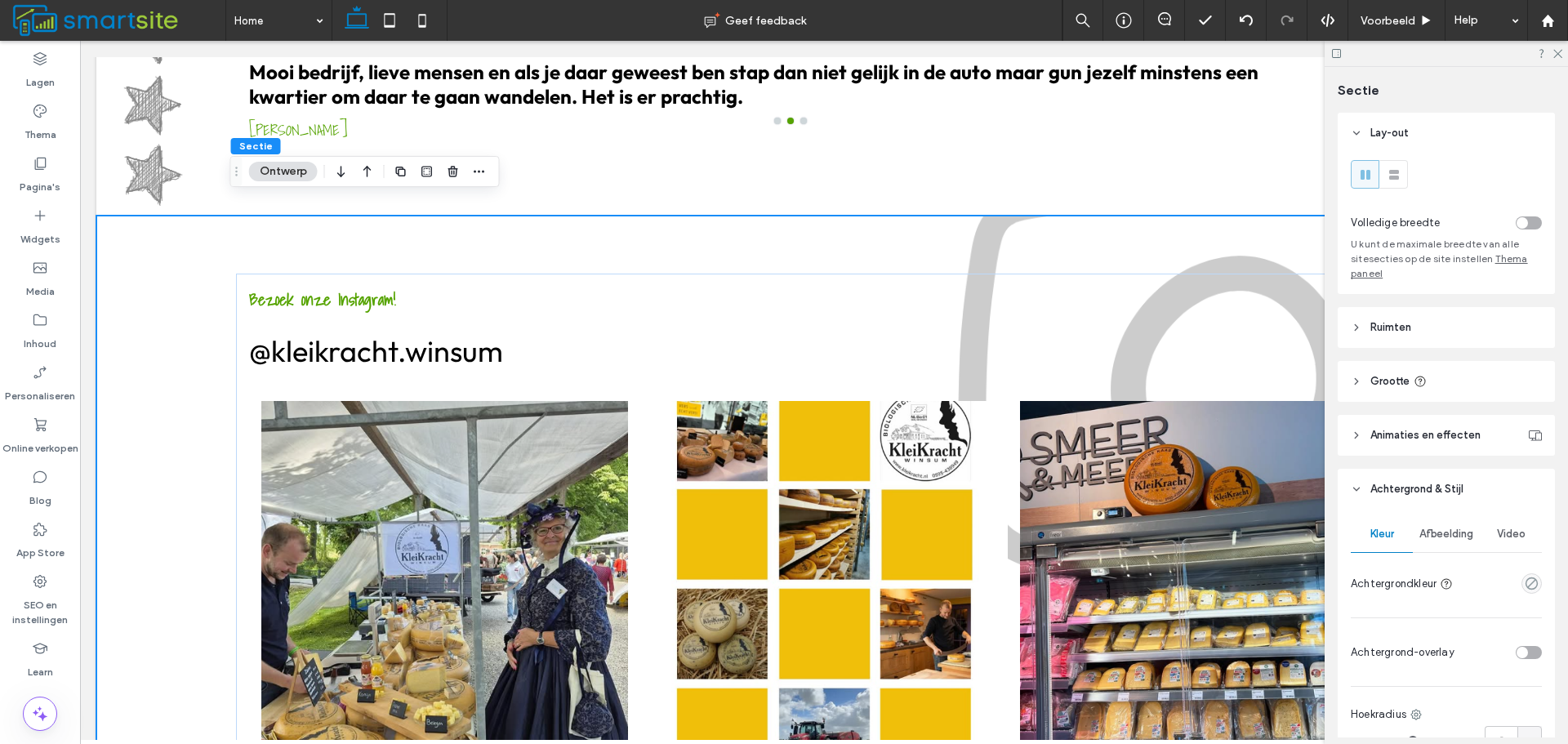
click at [1447, 528] on div "Afbeelding" at bounding box center [1447, 535] width 67 height 36
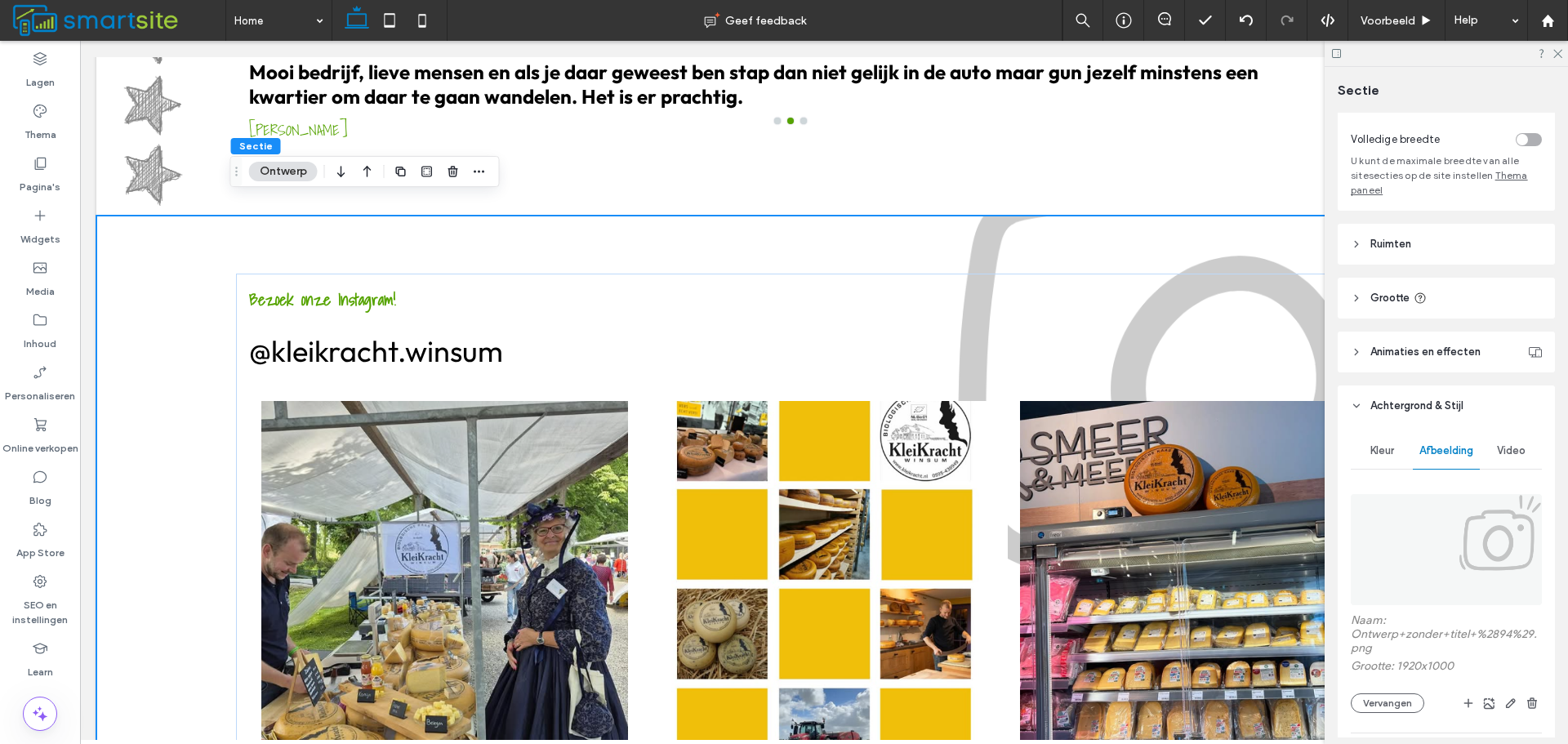
scroll to position [163, 0]
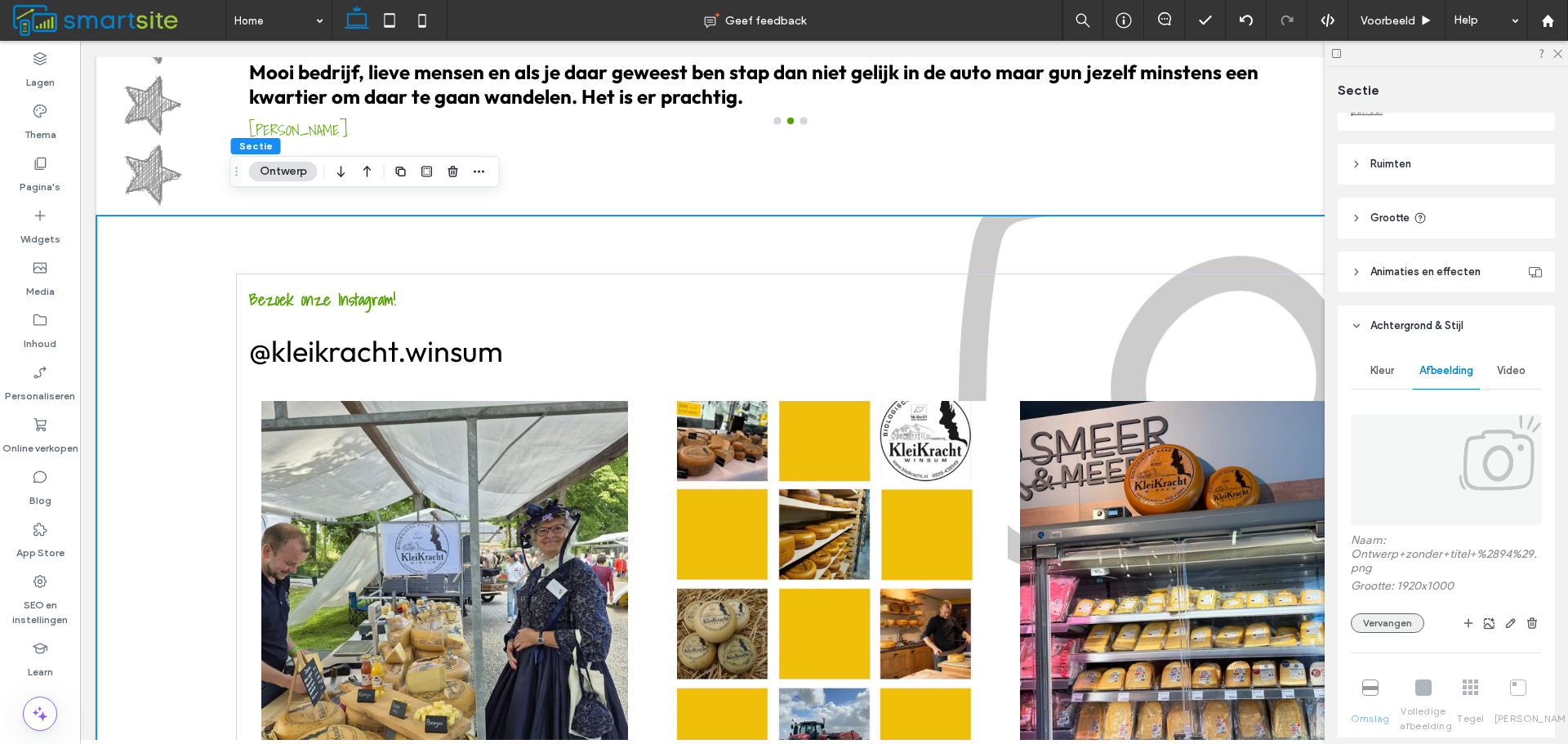
click at [1396, 628] on button "Vervangen" at bounding box center [1388, 622] width 73 height 20
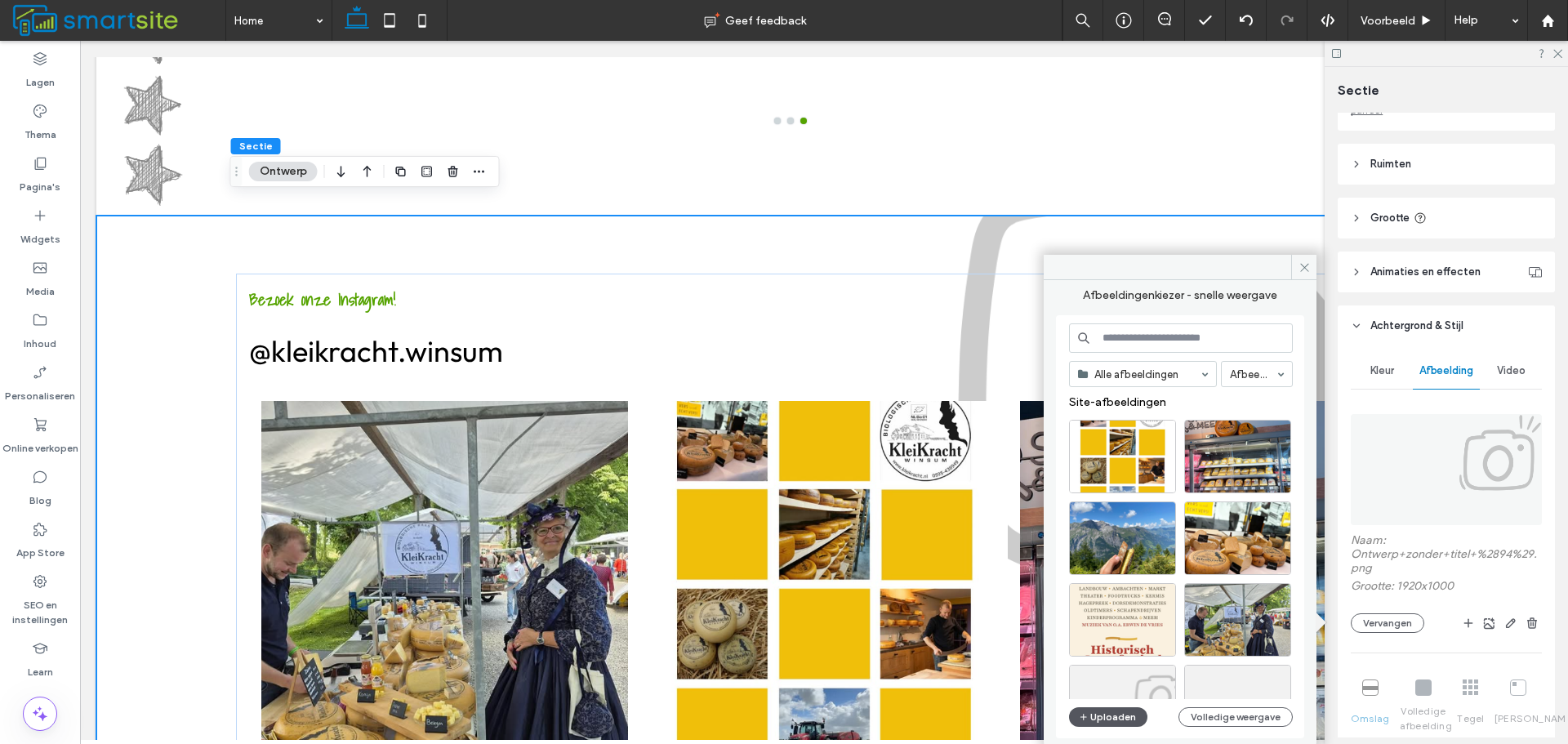
click at [1136, 724] on button "Uploaden" at bounding box center [1108, 716] width 78 height 20
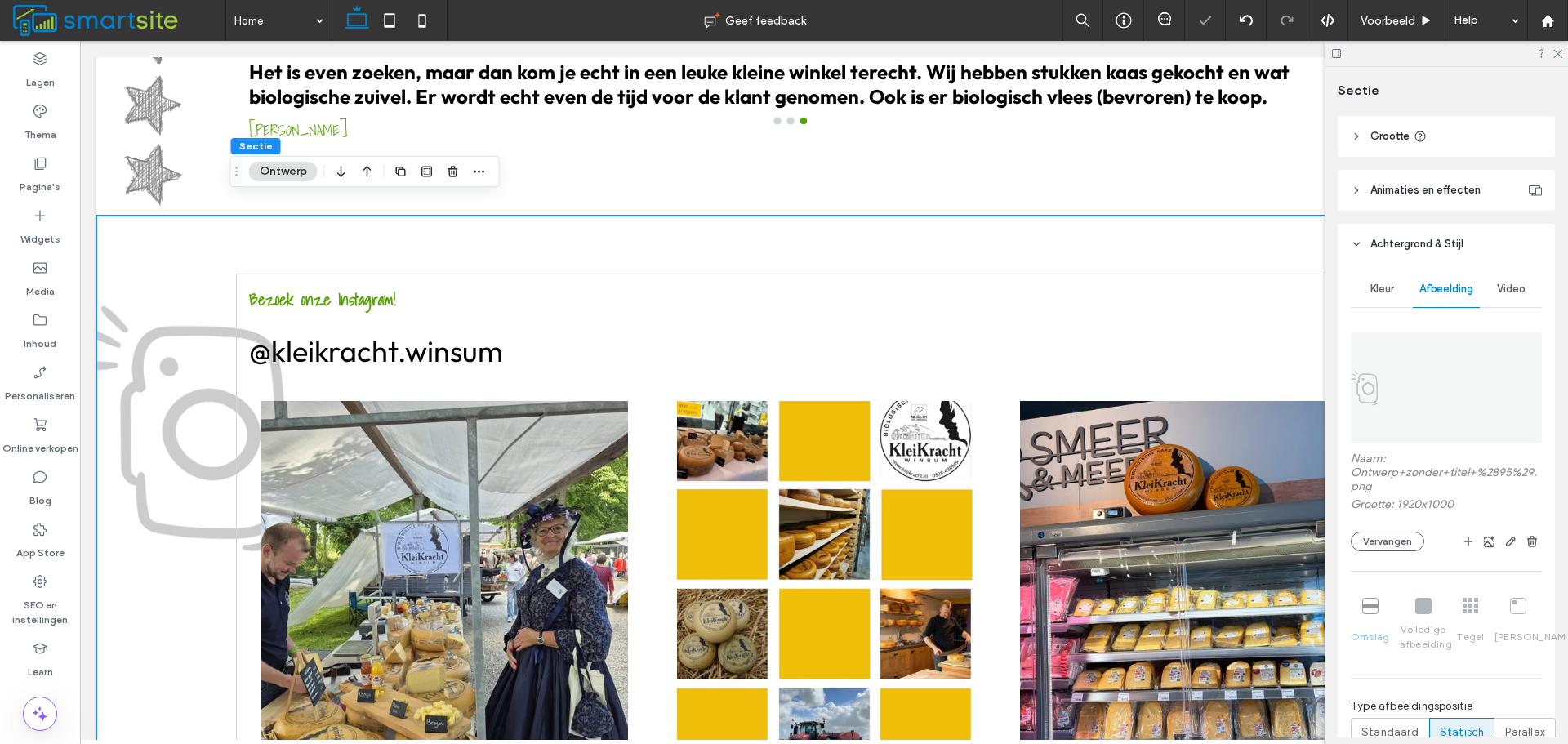
scroll to position [409, 0]
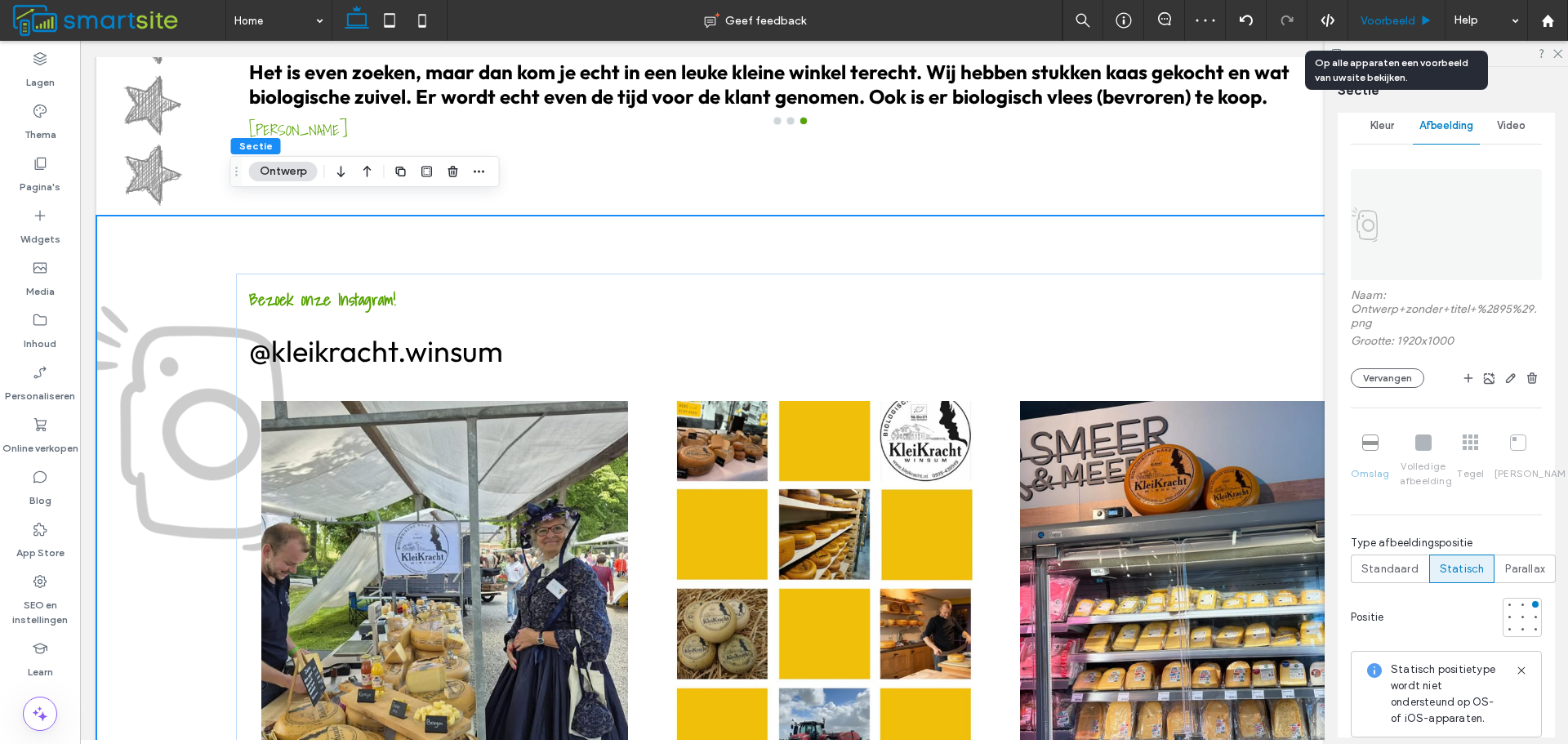
click at [1409, 26] on span "Voorbeeld" at bounding box center [1388, 21] width 54 height 14
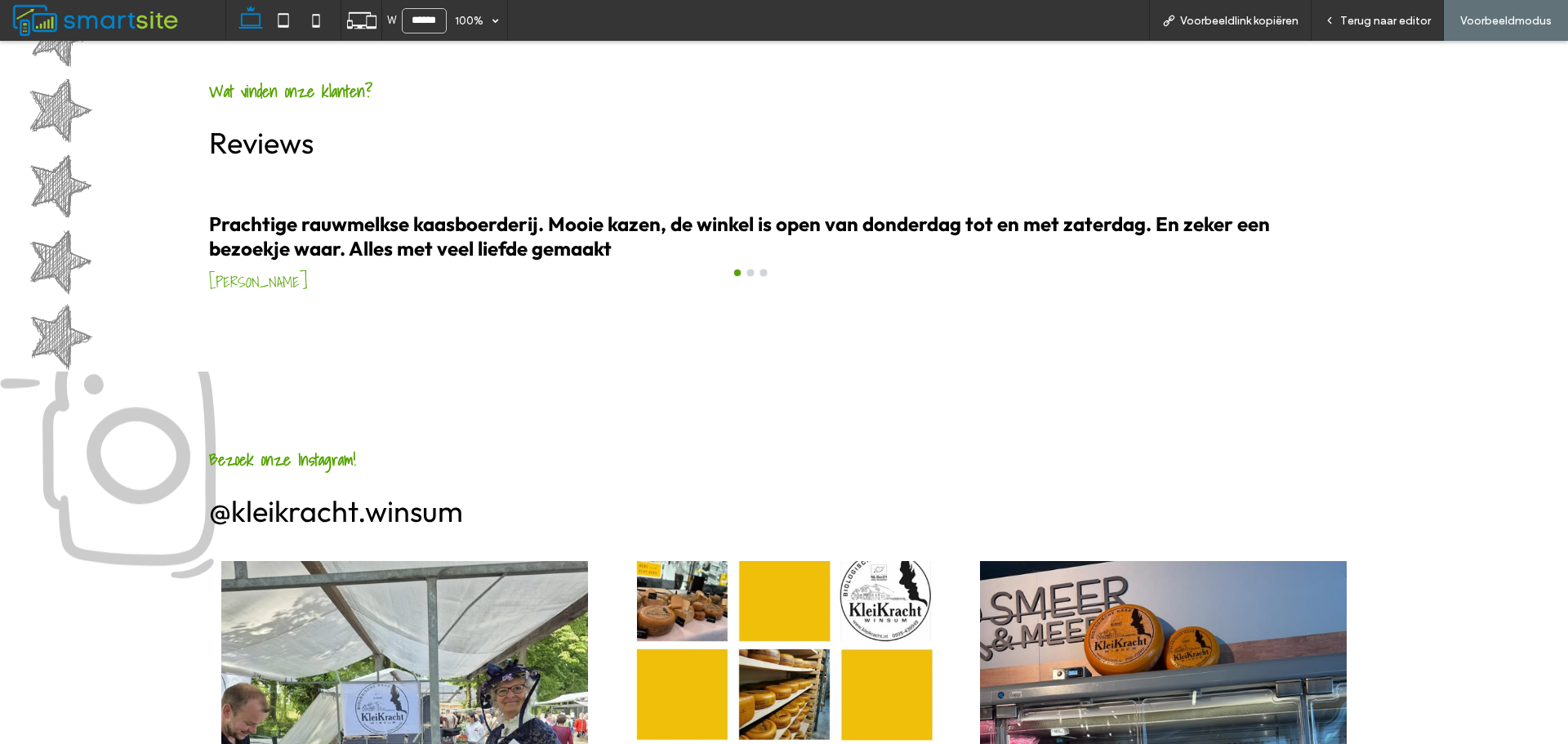
scroll to position [1971, 0]
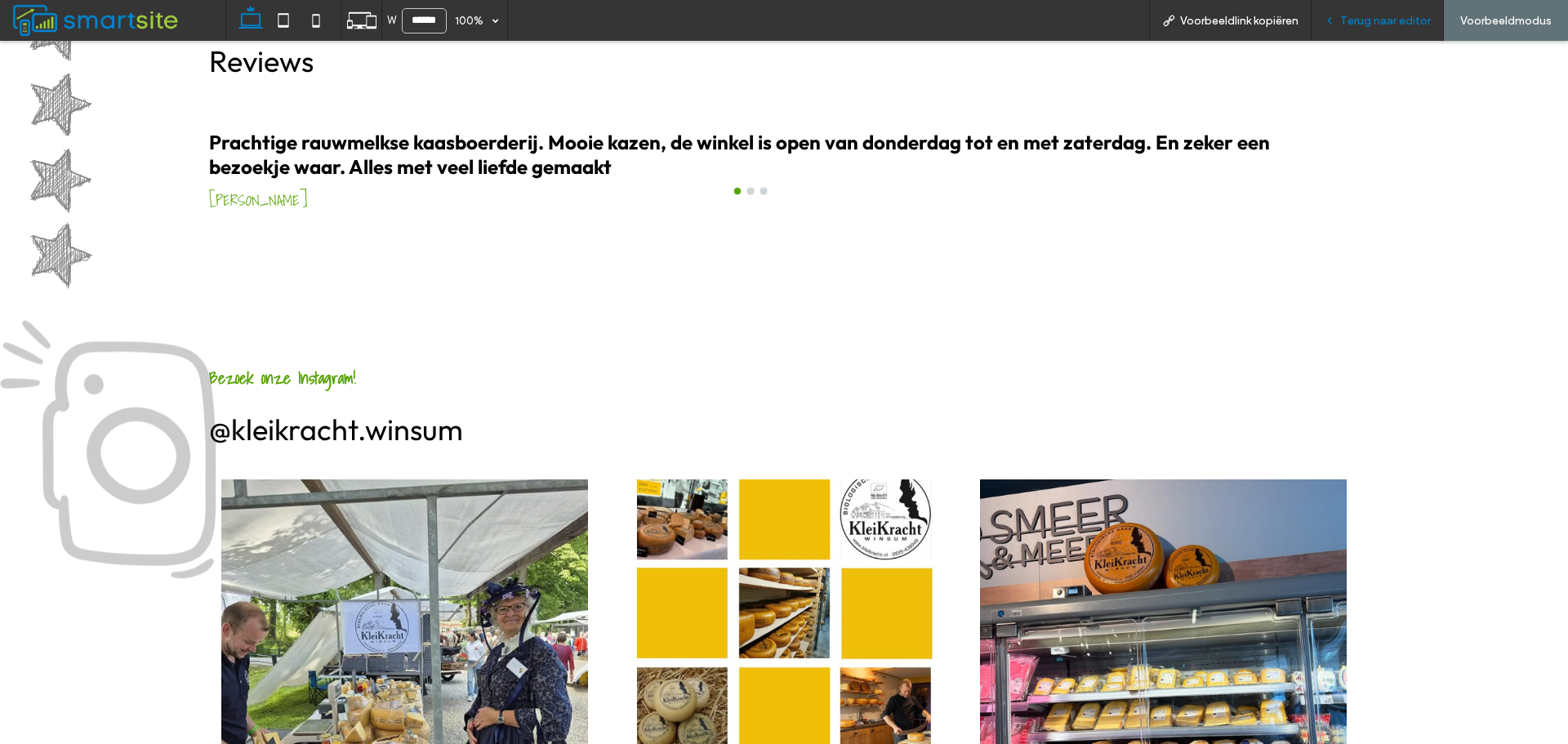
click at [1364, 24] on span "Terug naar editor" at bounding box center [1385, 21] width 91 height 14
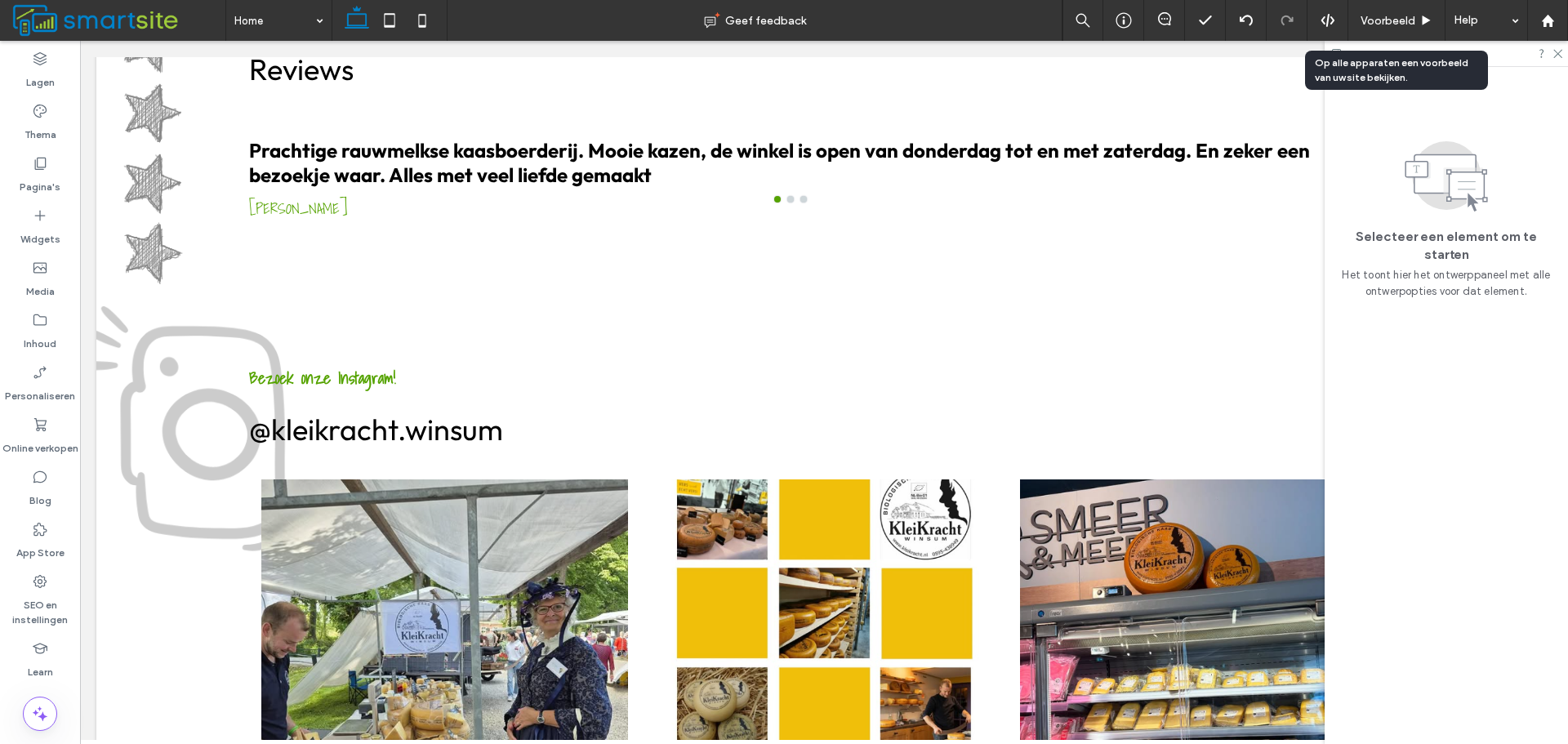
scroll to position [1960, 0]
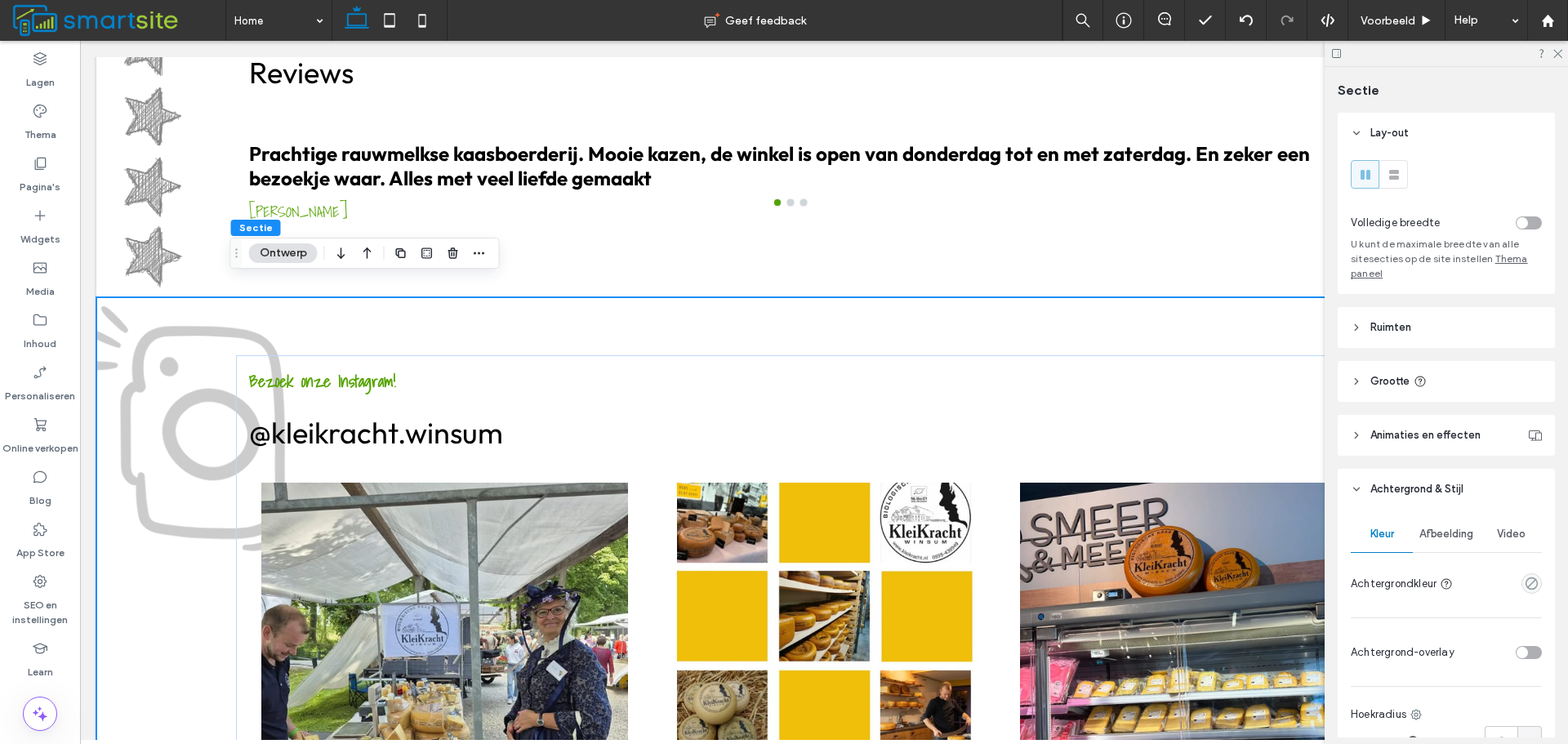
click at [1423, 533] on span "Afbeelding" at bounding box center [1446, 534] width 54 height 13
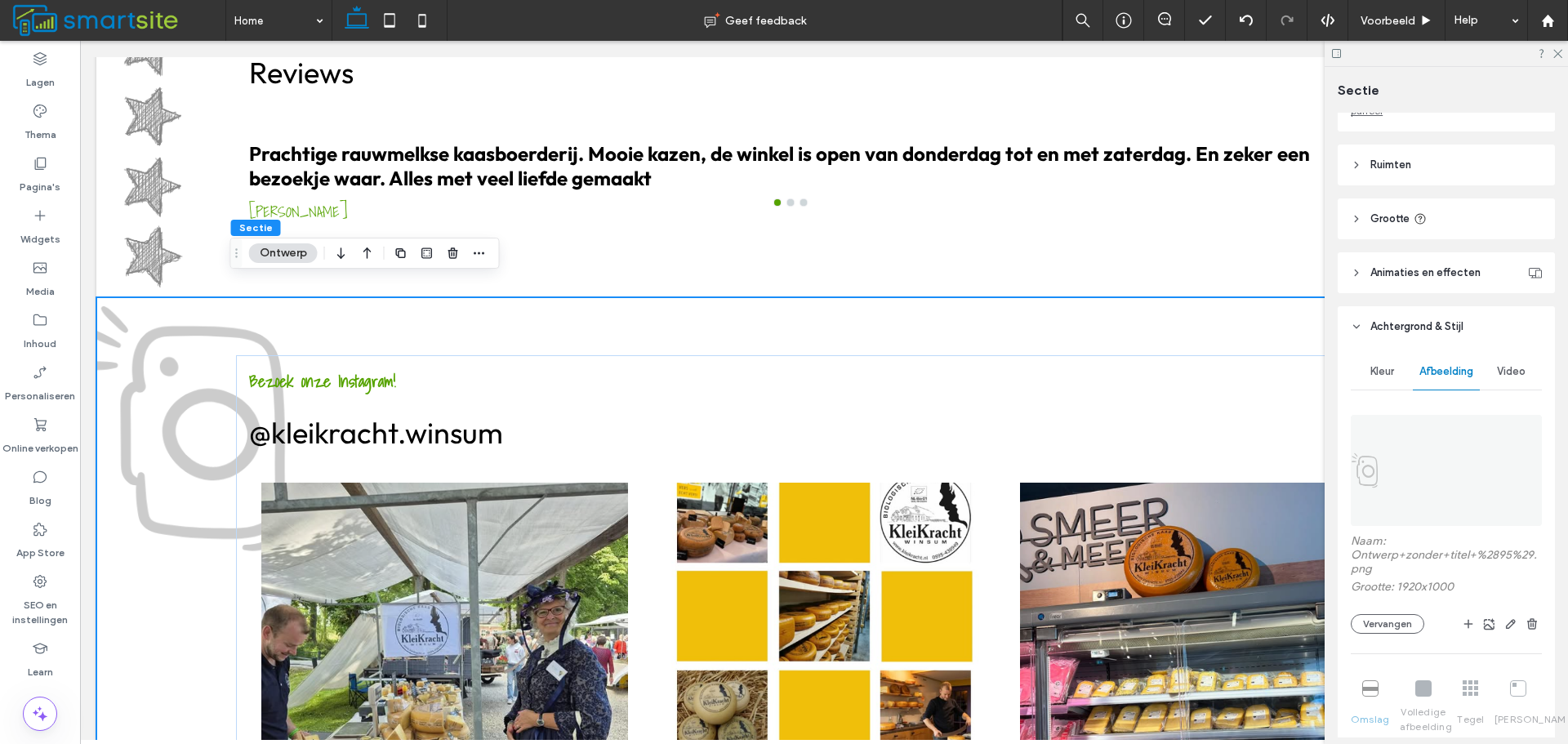
scroll to position [163, 0]
click at [1505, 622] on icon "button" at bounding box center [1511, 622] width 13 height 13
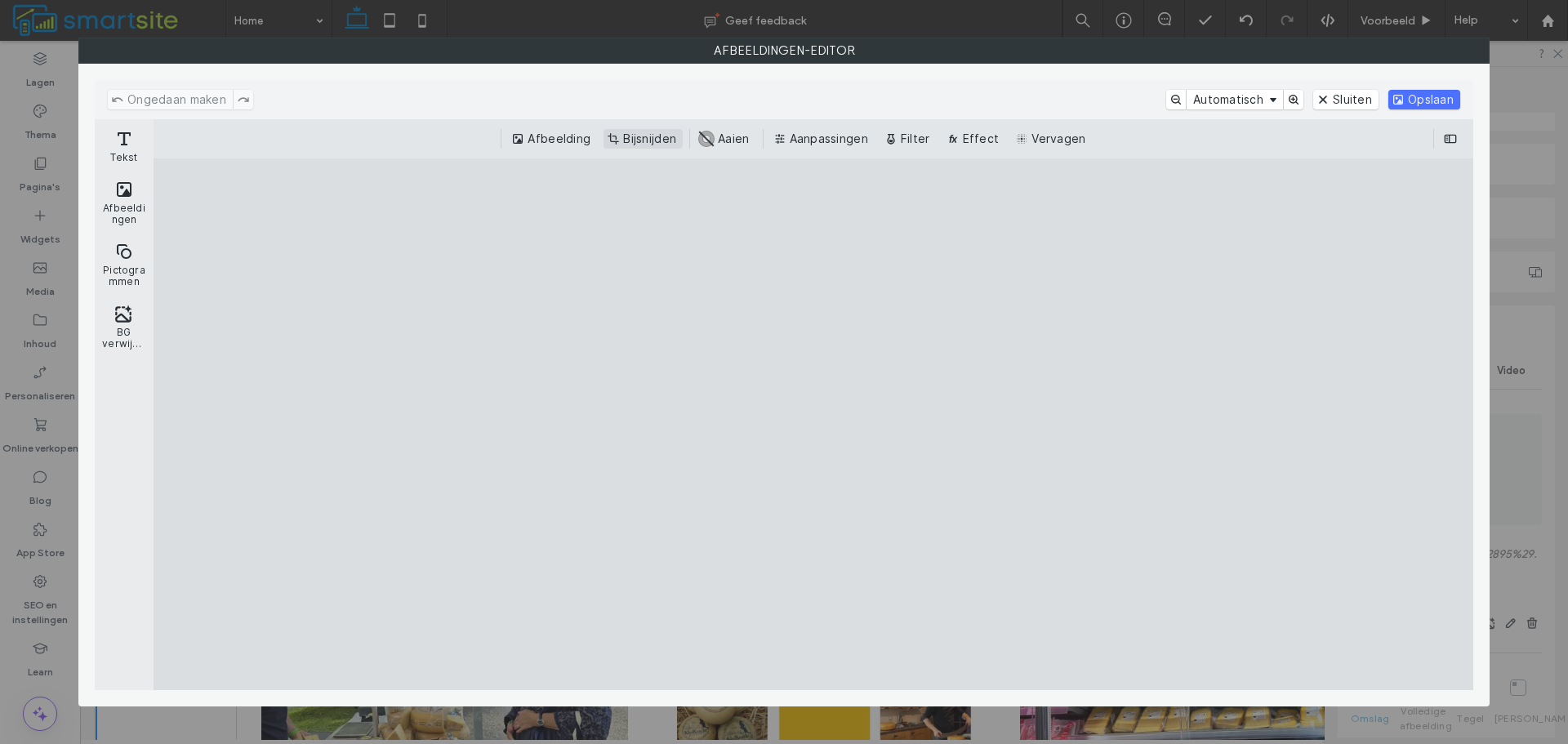
click at [640, 135] on button "Bijsnijden" at bounding box center [643, 139] width 79 height 20
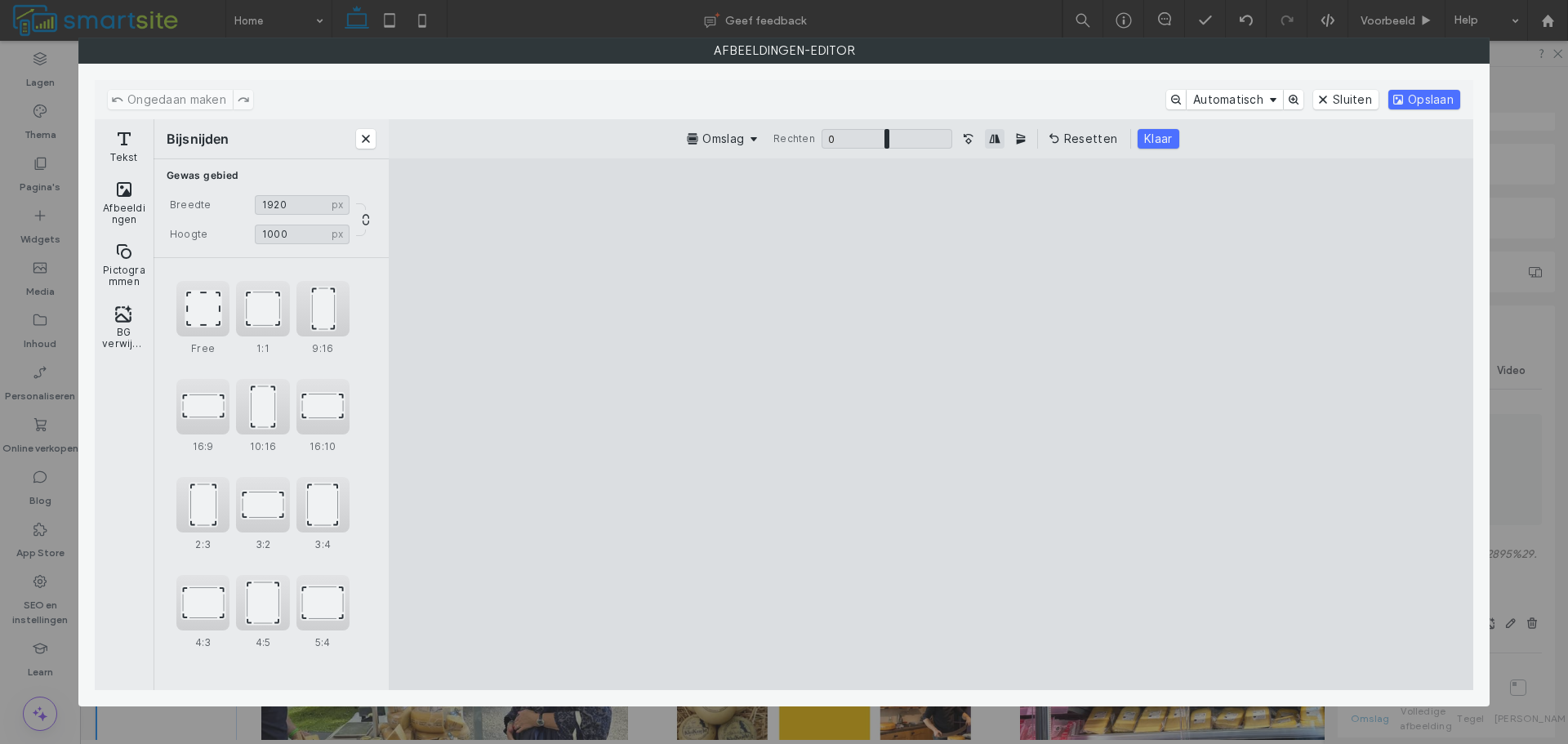
click at [998, 139] on button "Beeld horizontaal spiegelen" at bounding box center [994, 139] width 20 height 20
click at [1167, 135] on button "Klaar" at bounding box center [1157, 139] width 41 height 20
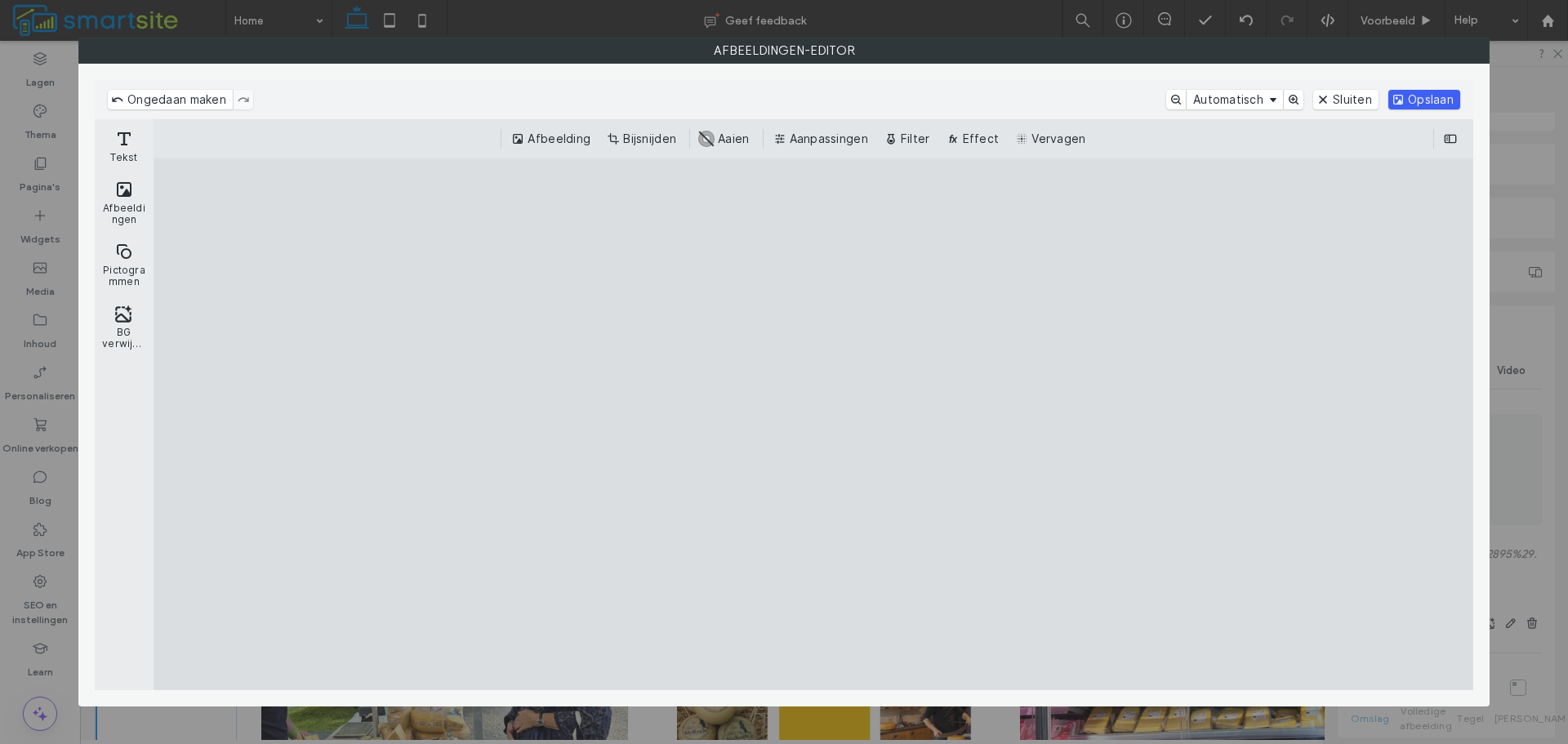
click at [1420, 104] on button "Opslaan" at bounding box center [1424, 99] width 72 height 20
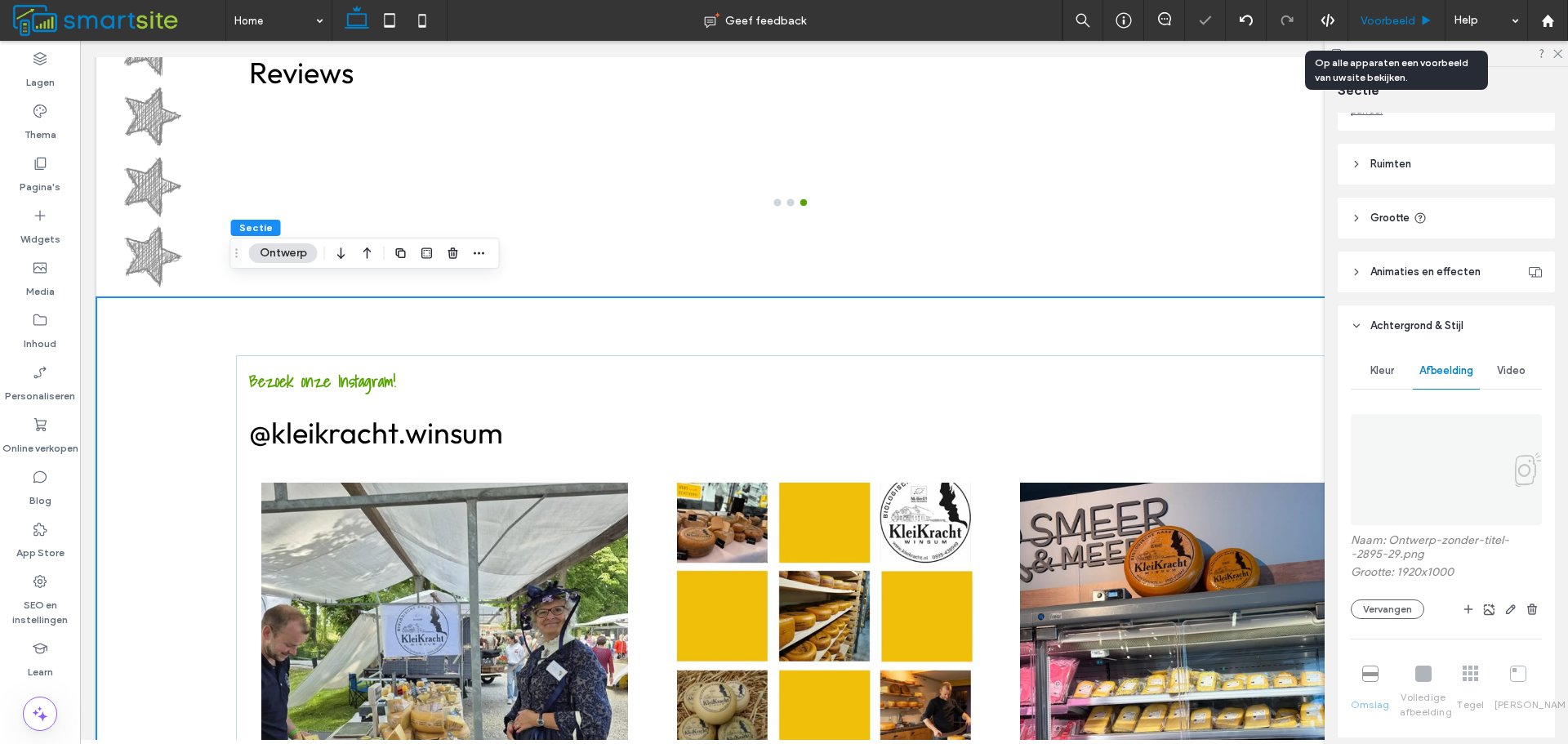
click at [1427, 23] on icon at bounding box center [1427, 21] width 12 height 12
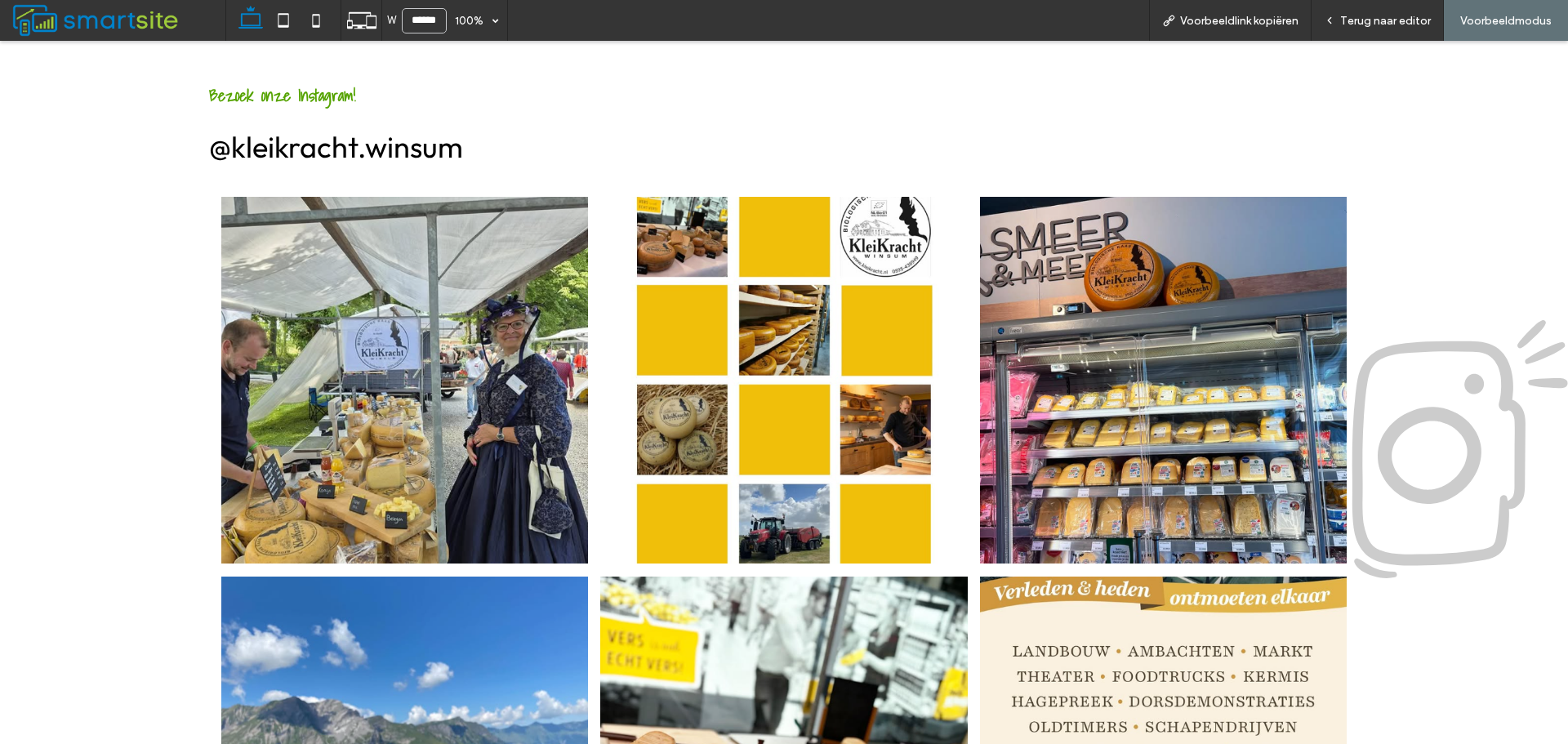
scroll to position [2216, 0]
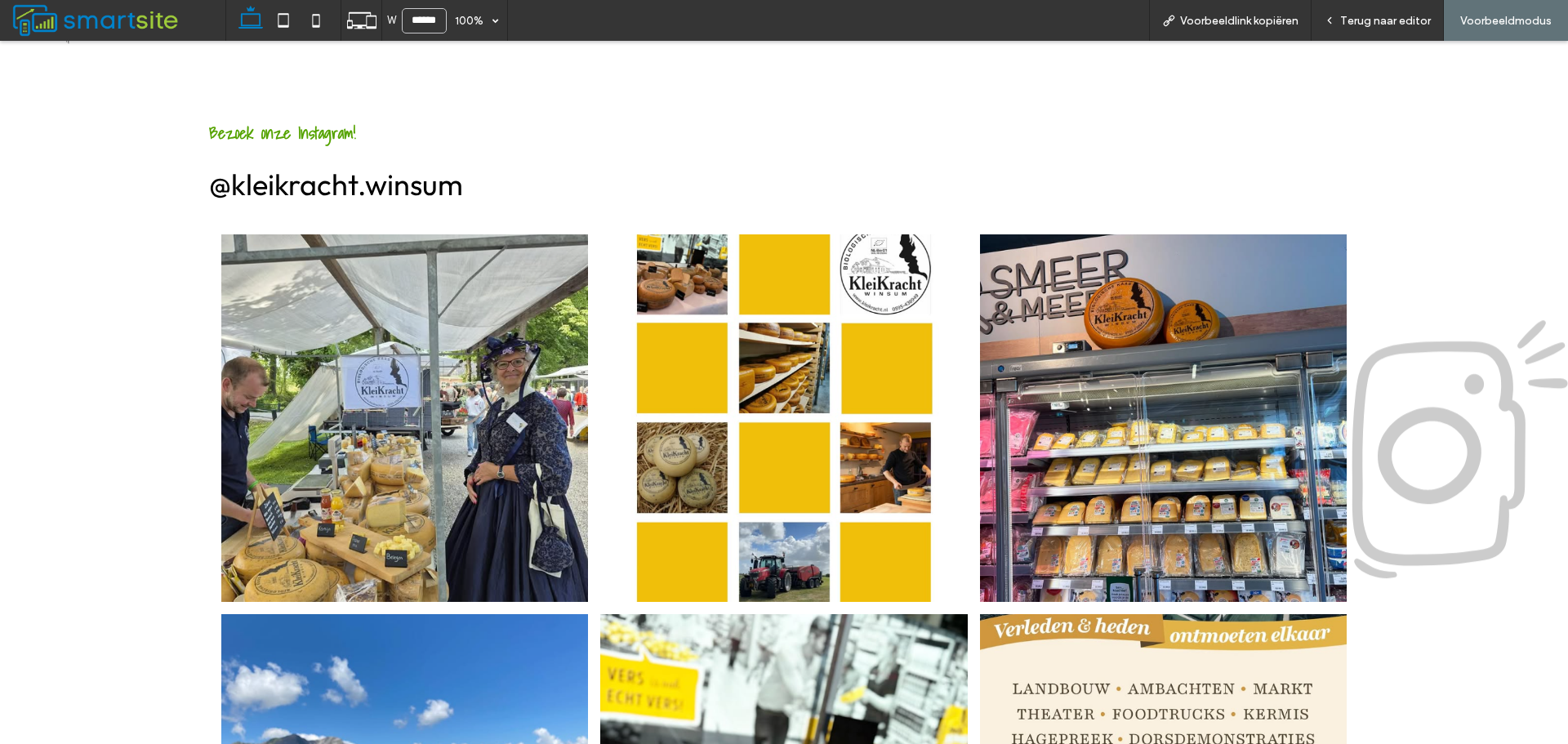
click at [1396, 220] on div "Bezoek onze Instagram! @kleikracht.winsum Button Button Button Button Button Bu…" at bounding box center [784, 557] width 1568 height 1024
click at [1393, 22] on span "Terug naar editor" at bounding box center [1385, 21] width 91 height 14
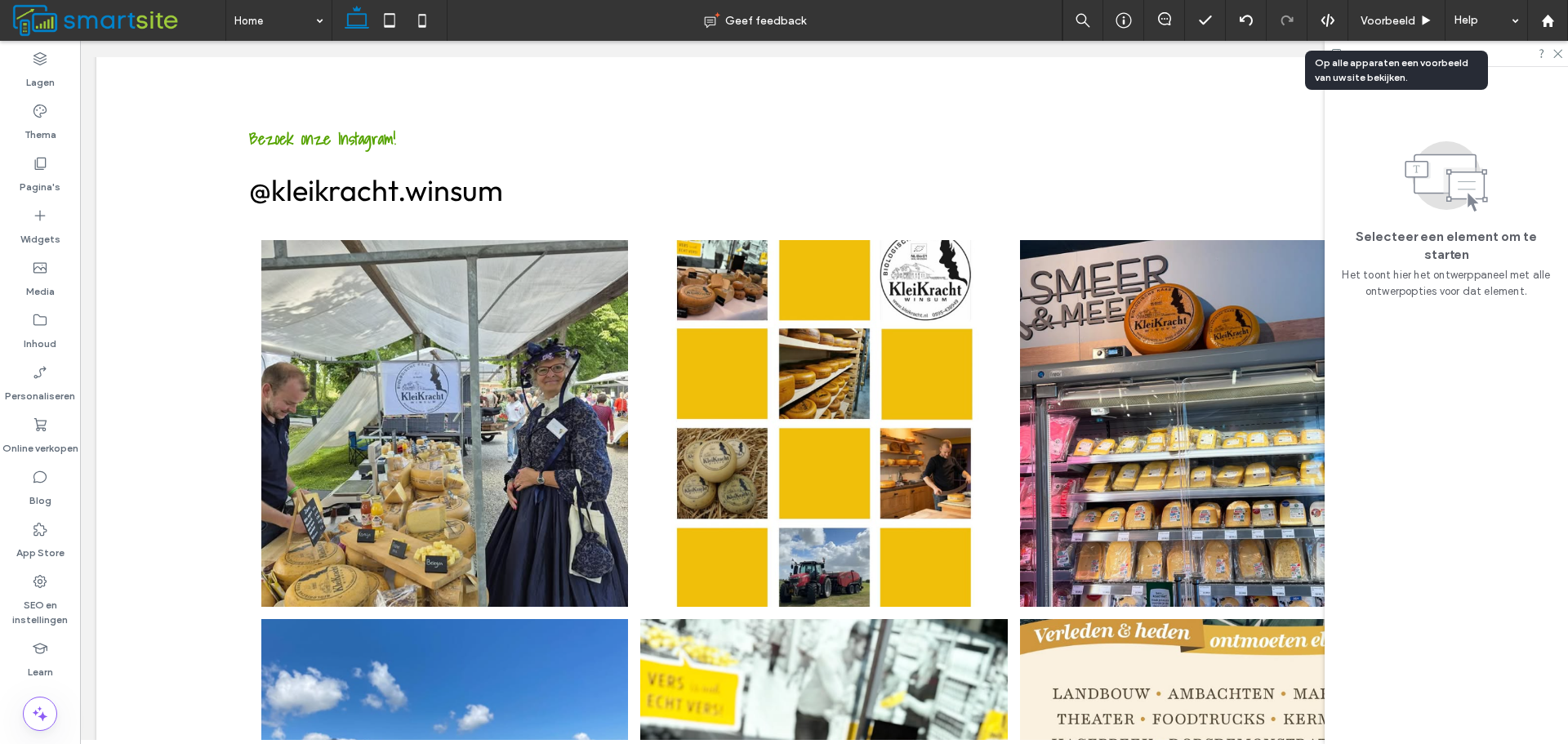
scroll to position [2201, 0]
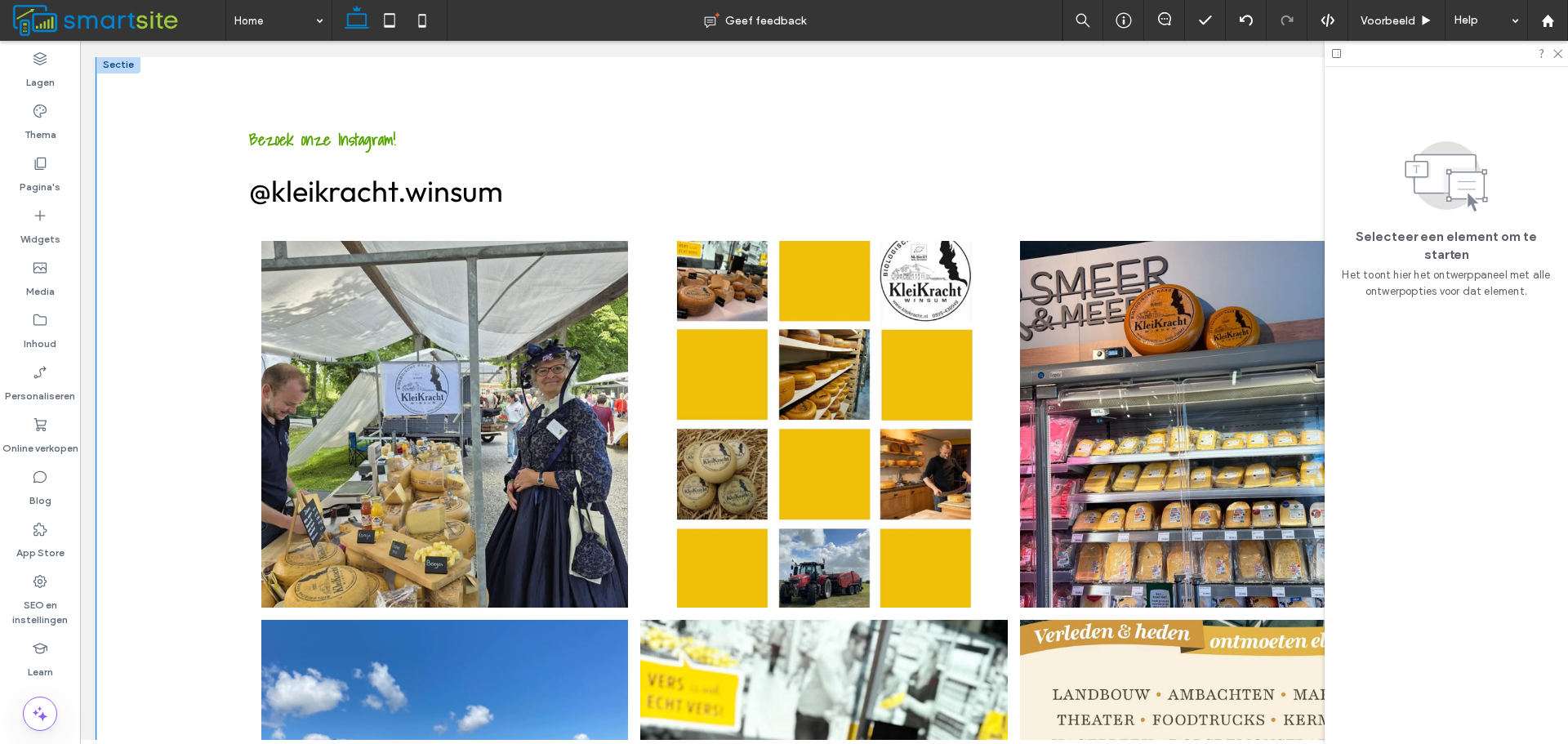
click at [166, 235] on div "Bezoek onze Instagram! @kleikracht.winsum Button Button Button Button Button Bu…" at bounding box center [825, 562] width 1456 height 1015
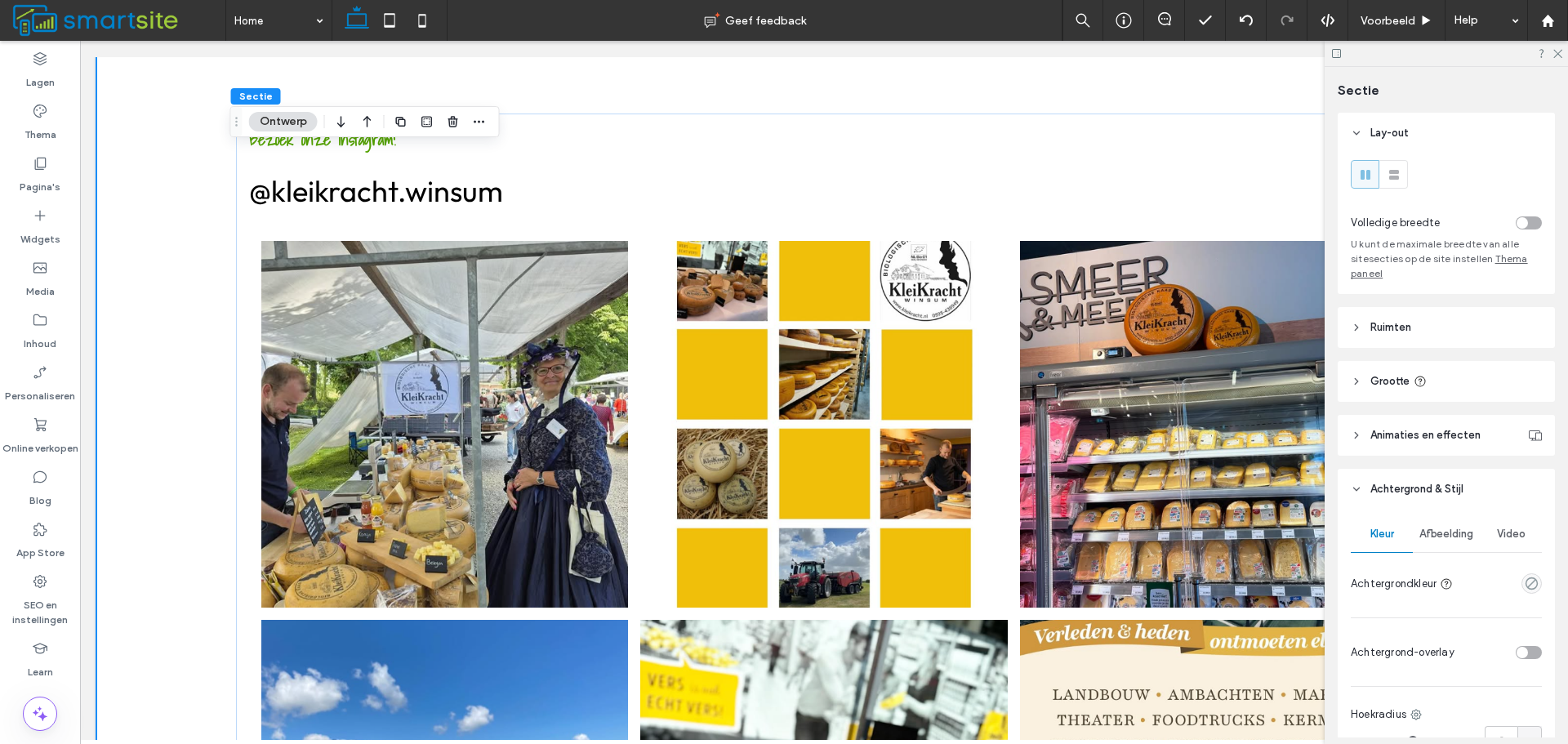
click at [1457, 526] on div "Afbeelding" at bounding box center [1447, 535] width 67 height 36
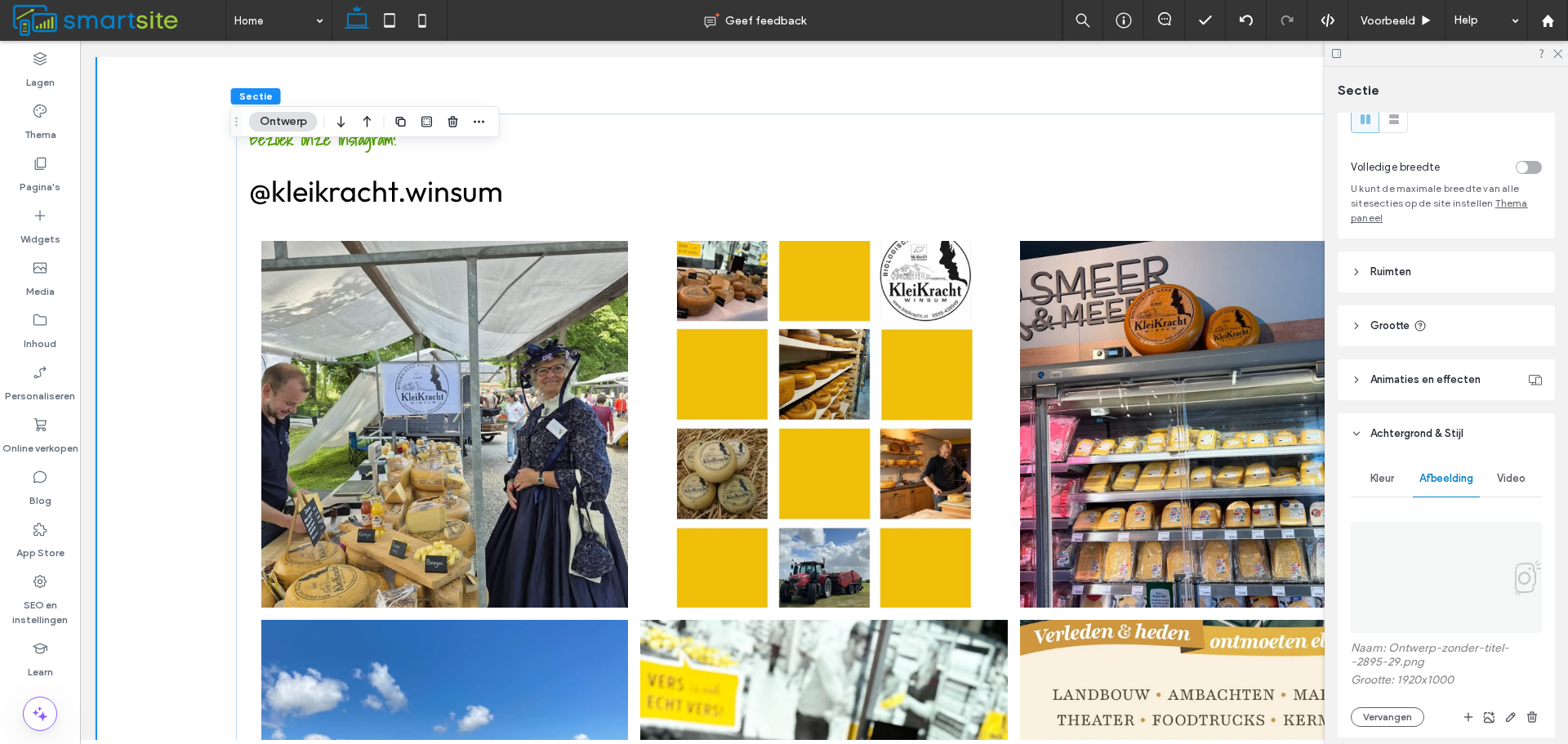
scroll to position [82, 0]
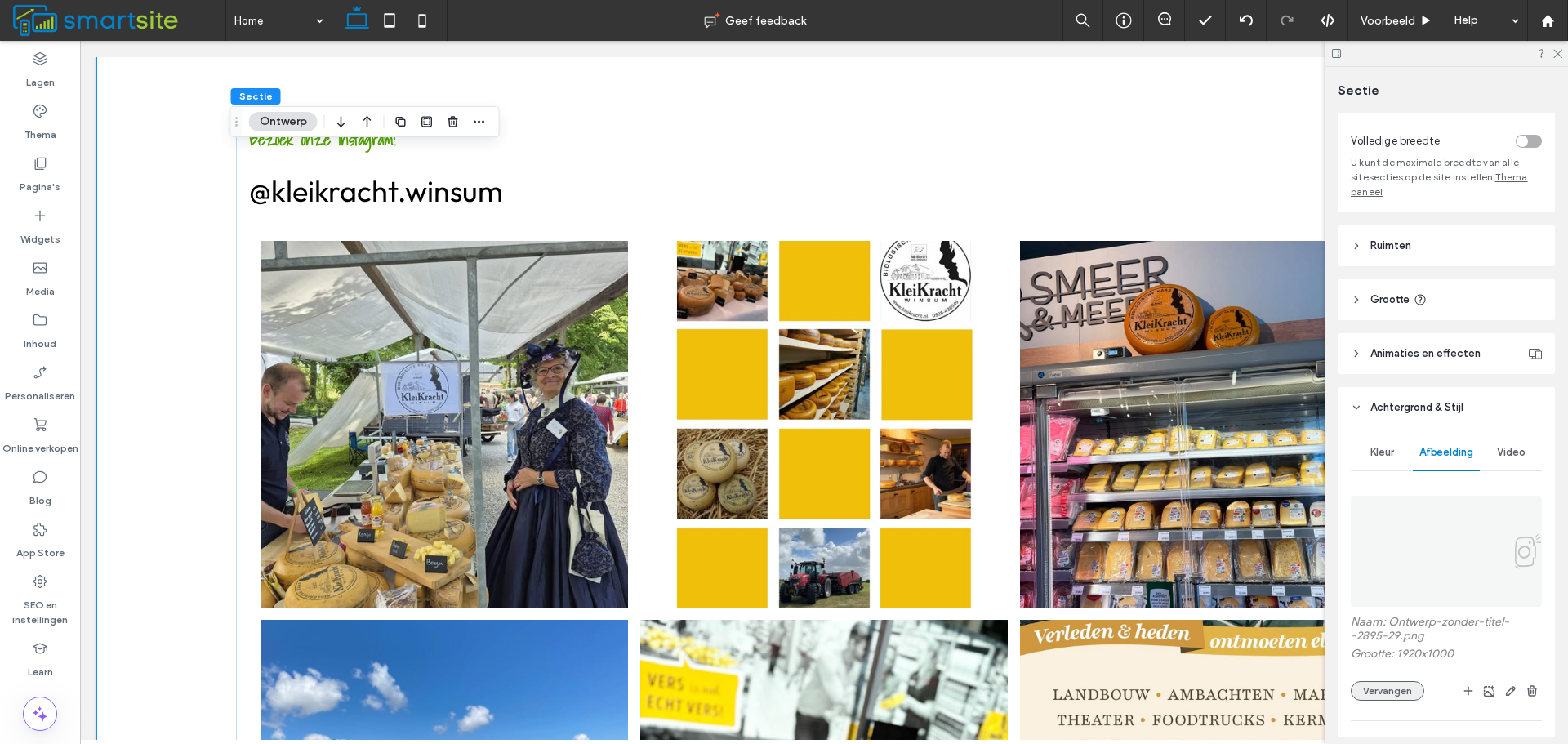
click at [1395, 688] on button "Vervangen" at bounding box center [1388, 691] width 73 height 20
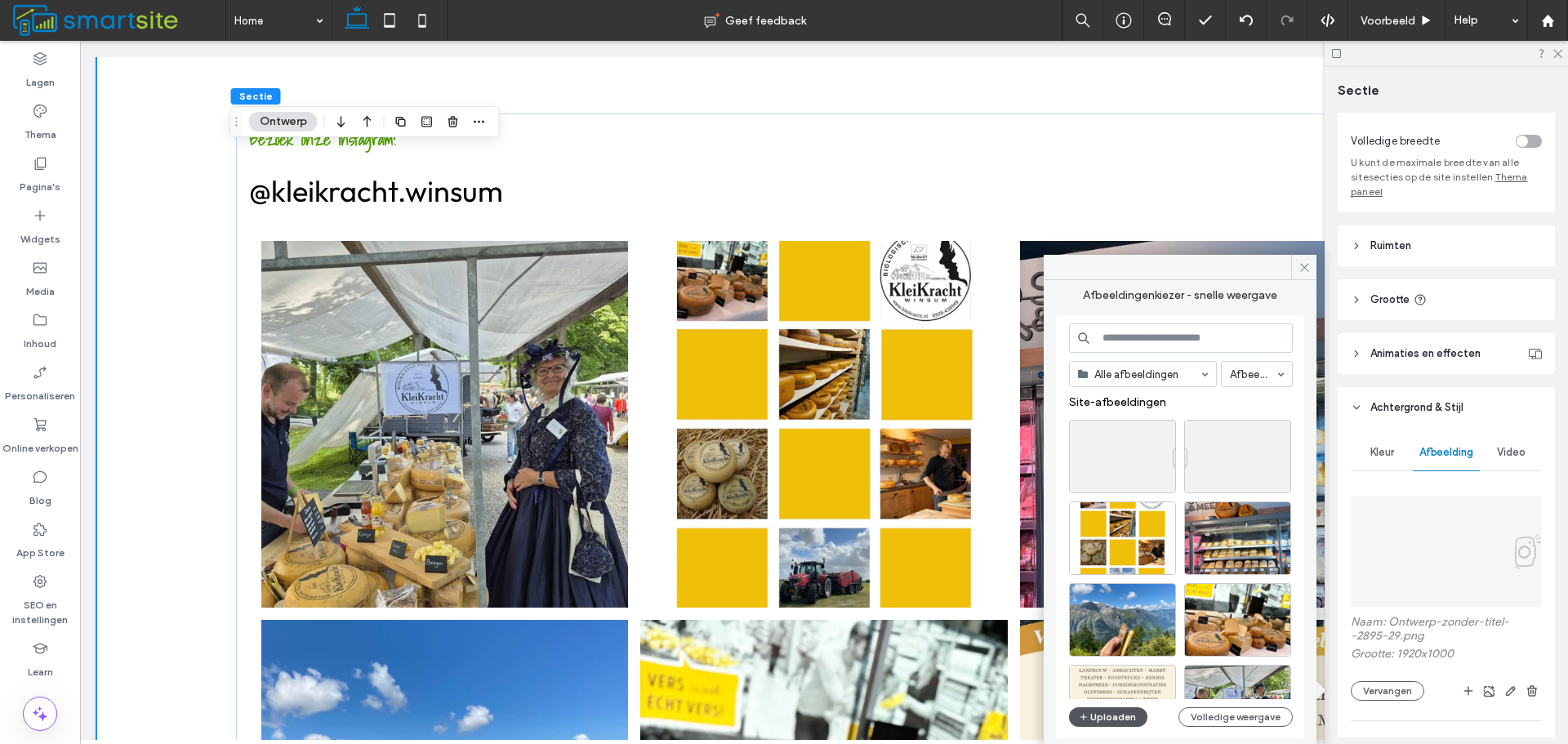
click at [1127, 716] on button "Uploaden" at bounding box center [1108, 716] width 78 height 20
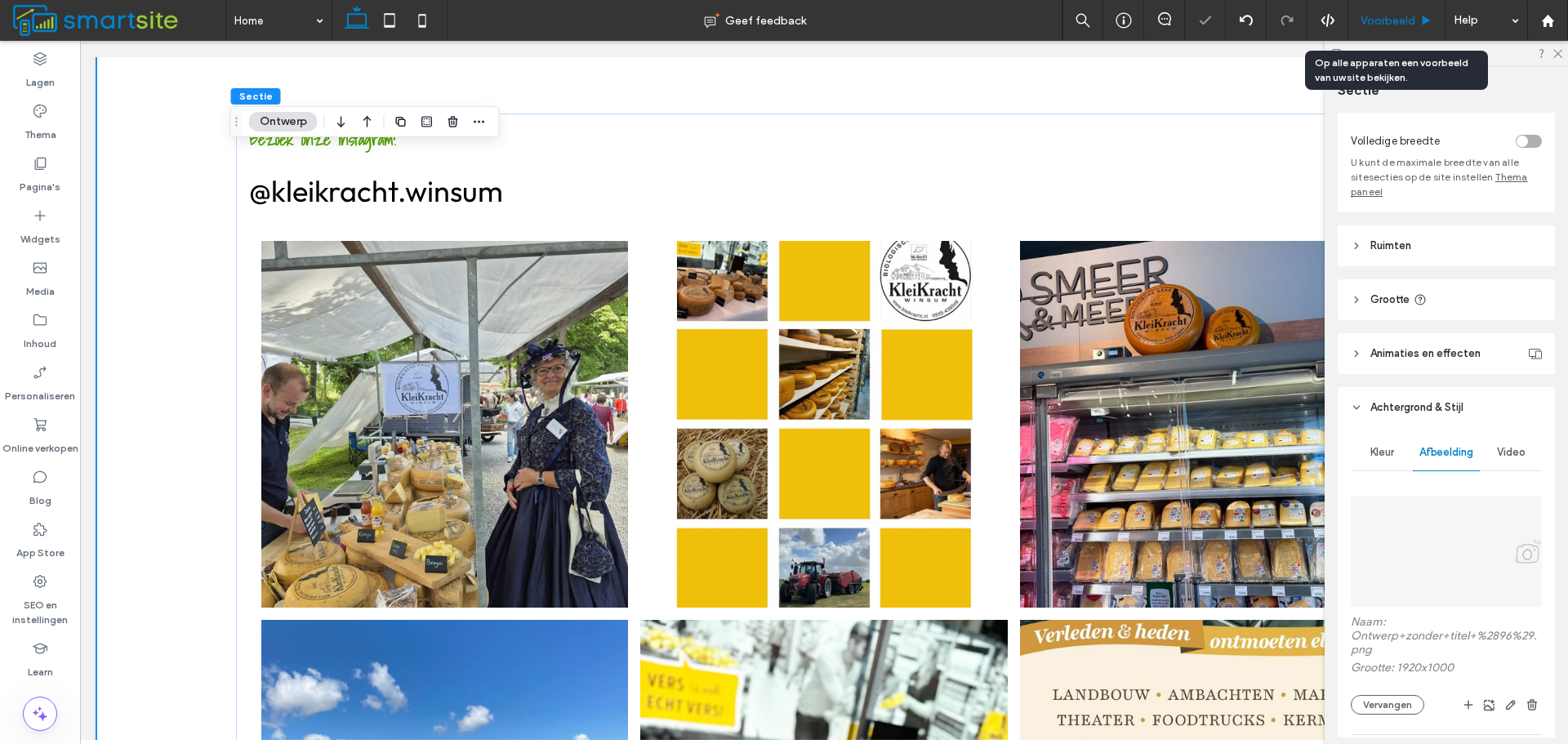
click at [1396, 17] on span "Voorbeeld" at bounding box center [1388, 21] width 54 height 14
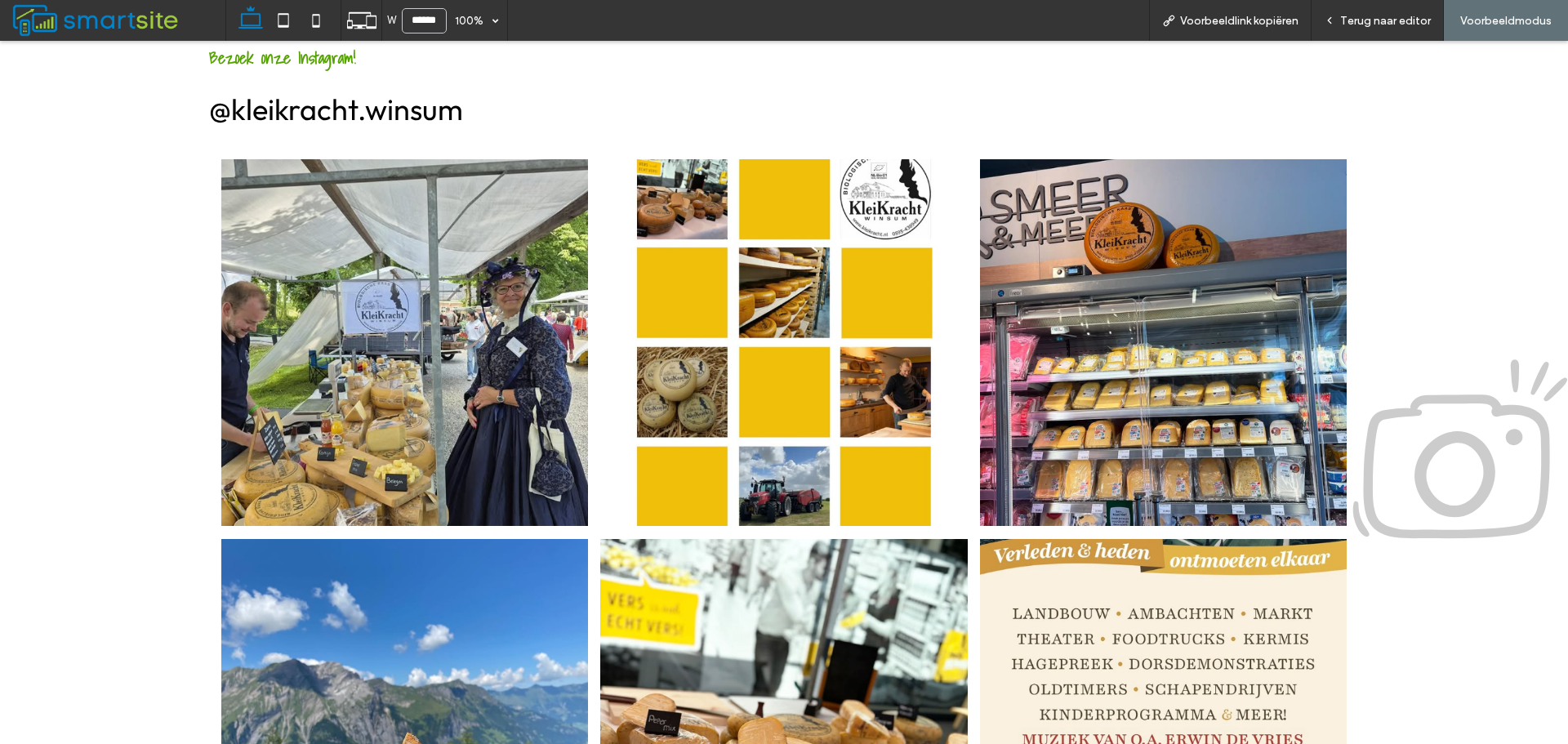
scroll to position [2298, 0]
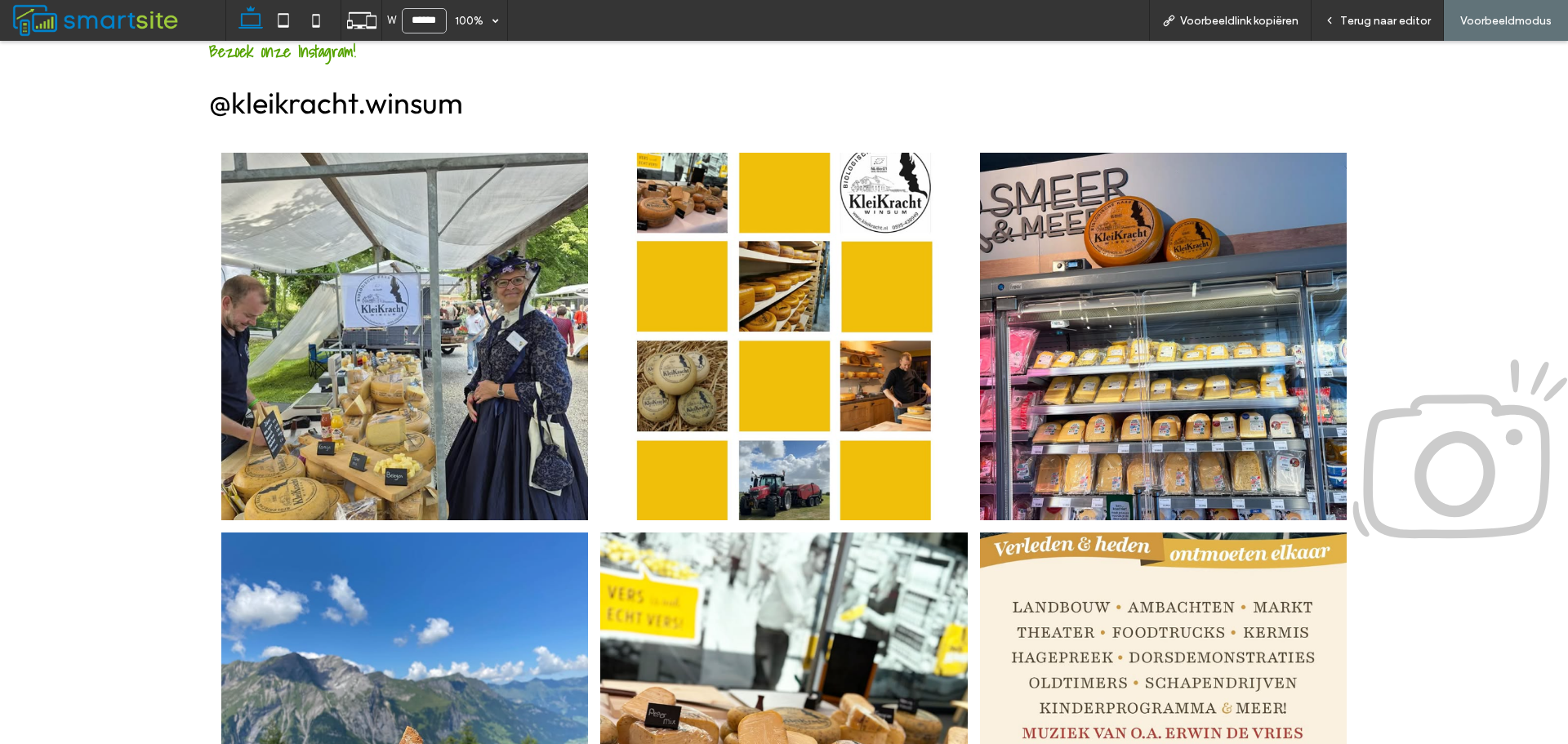
click at [132, 103] on div "Bezoek onze Instagram! @kleikracht.winsum Button Button Button Button Button Bu…" at bounding box center [784, 475] width 1568 height 1024
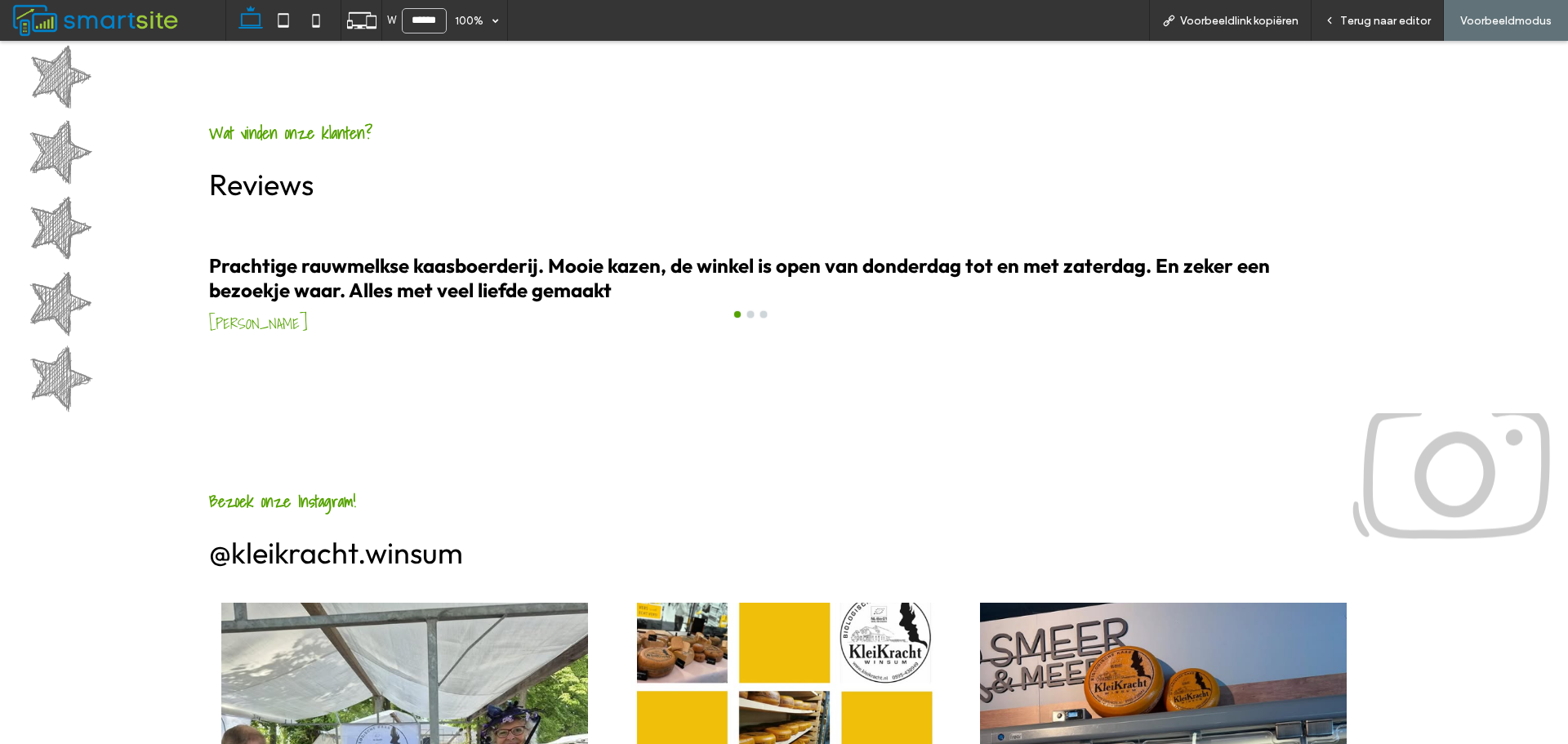
scroll to position [1808, 0]
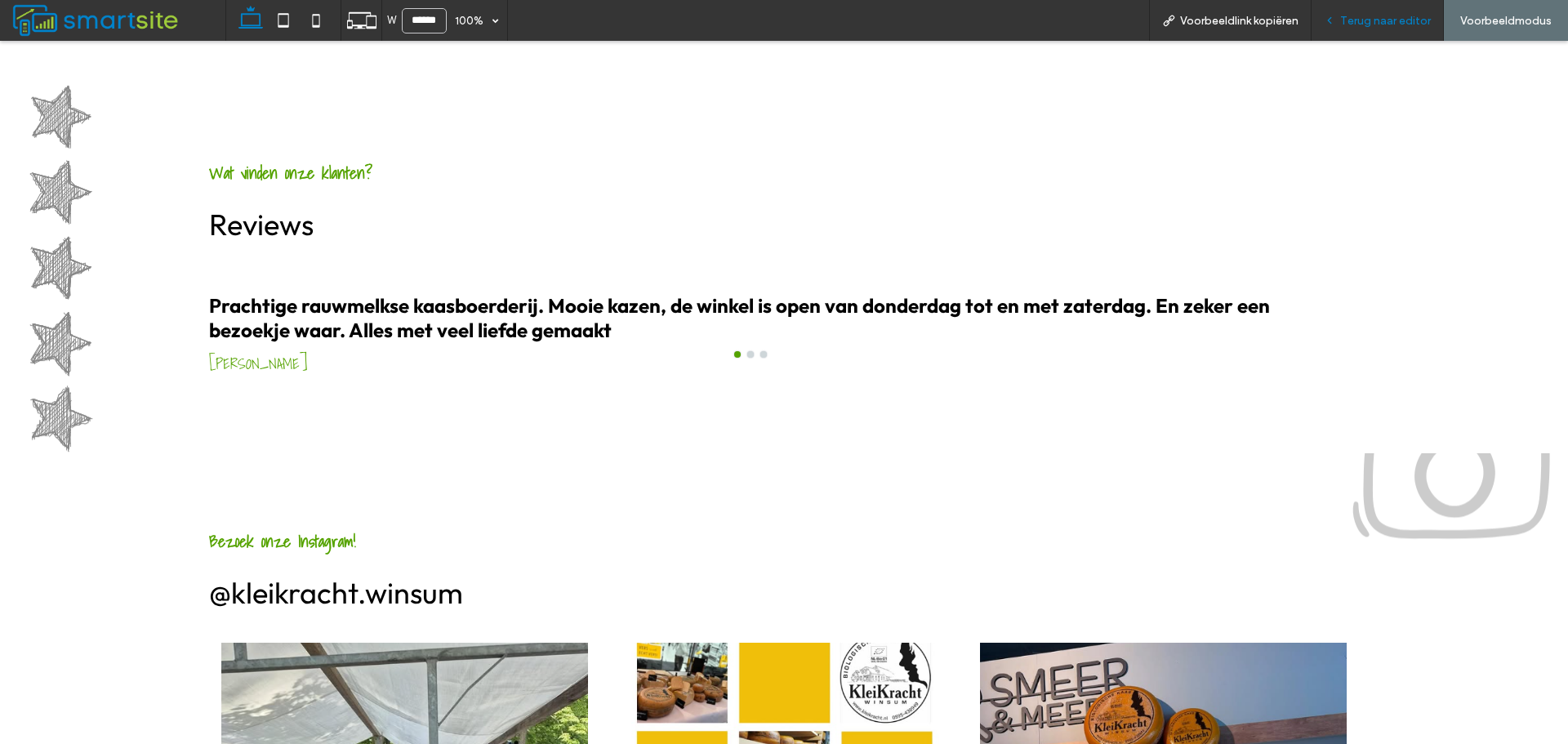
click at [1408, 9] on div "Terug naar editor" at bounding box center [1377, 20] width 132 height 41
click at [1400, 18] on span "Terug naar editor" at bounding box center [1385, 21] width 91 height 14
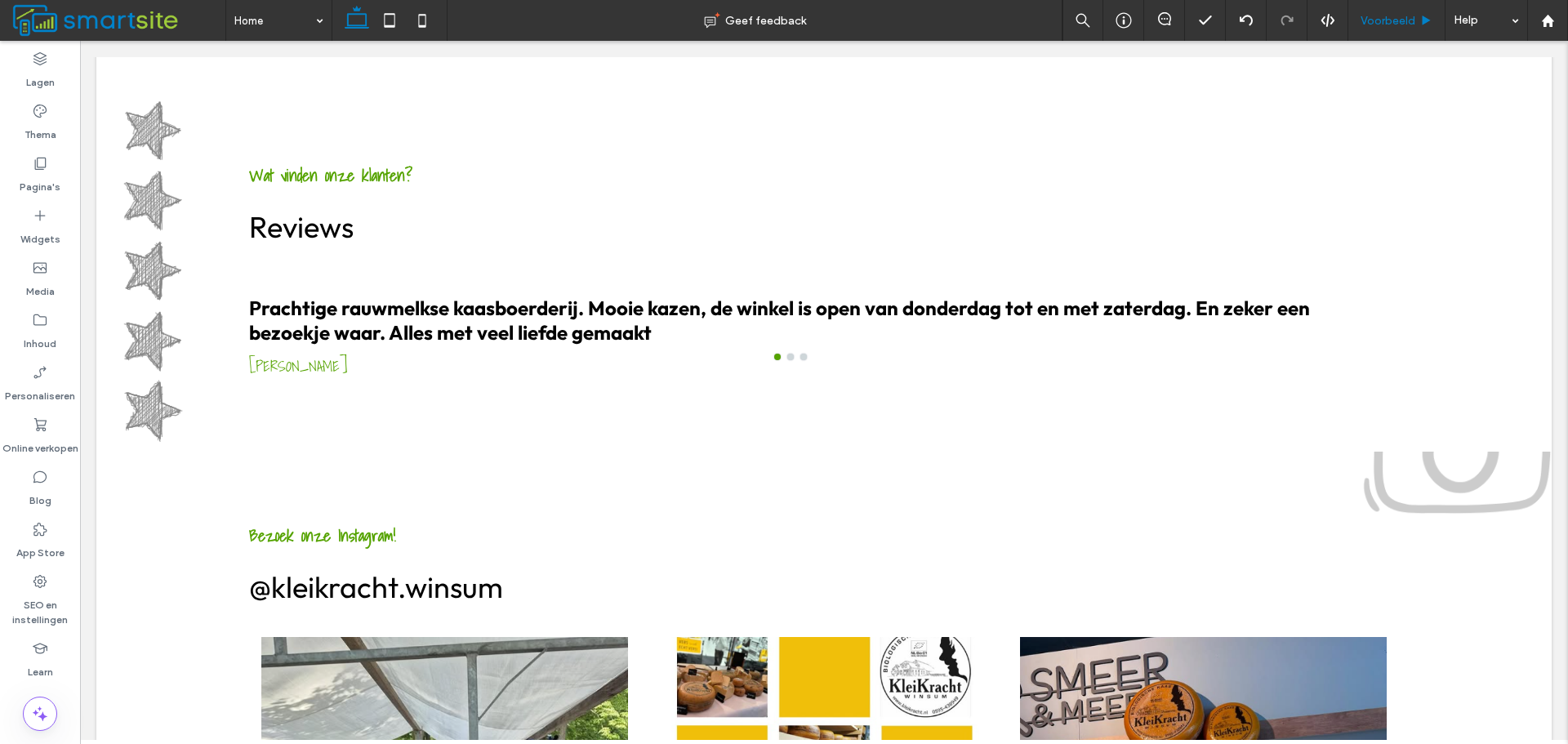
scroll to position [1800, 0]
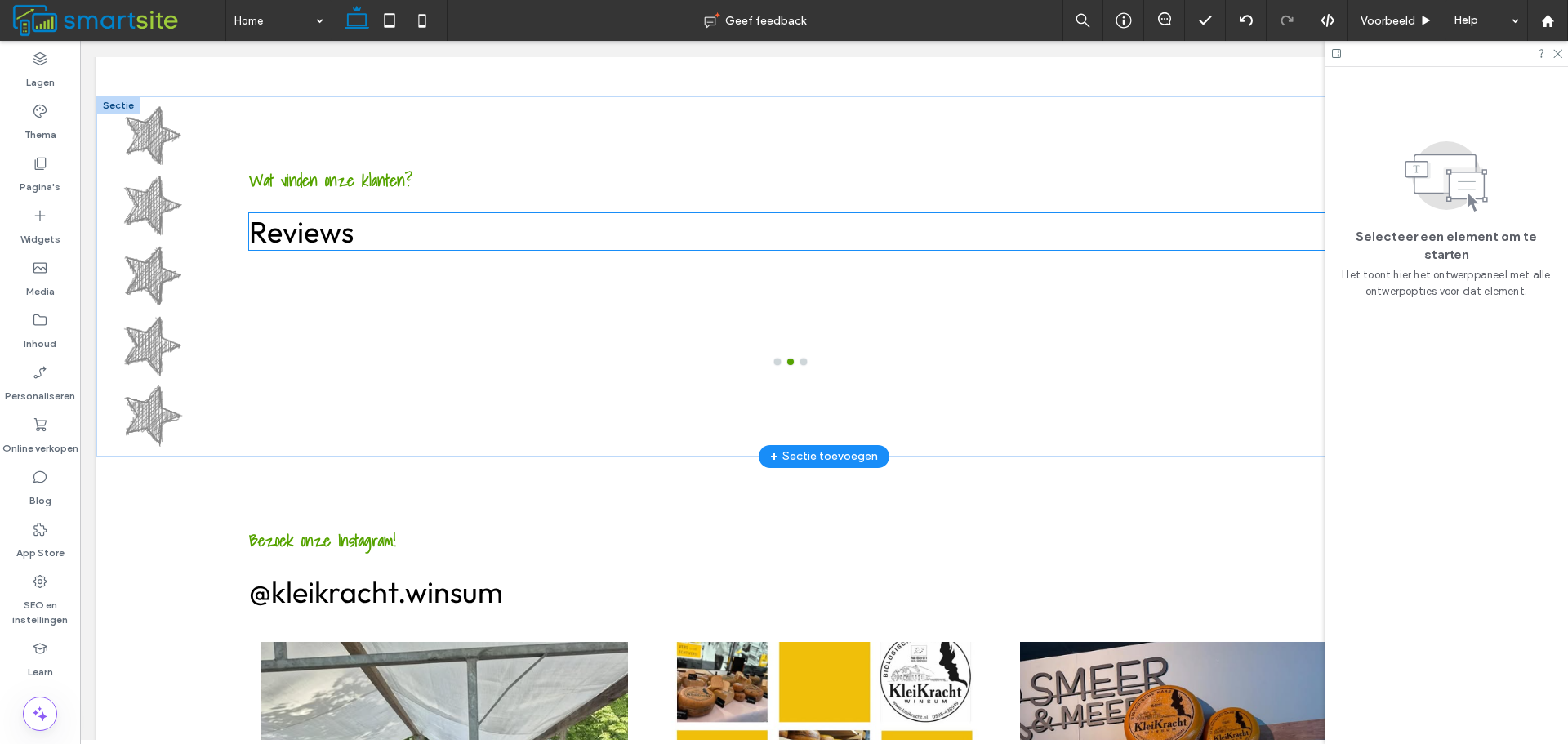
click at [750, 231] on h2 "Reviews" at bounding box center [825, 231] width 1151 height 37
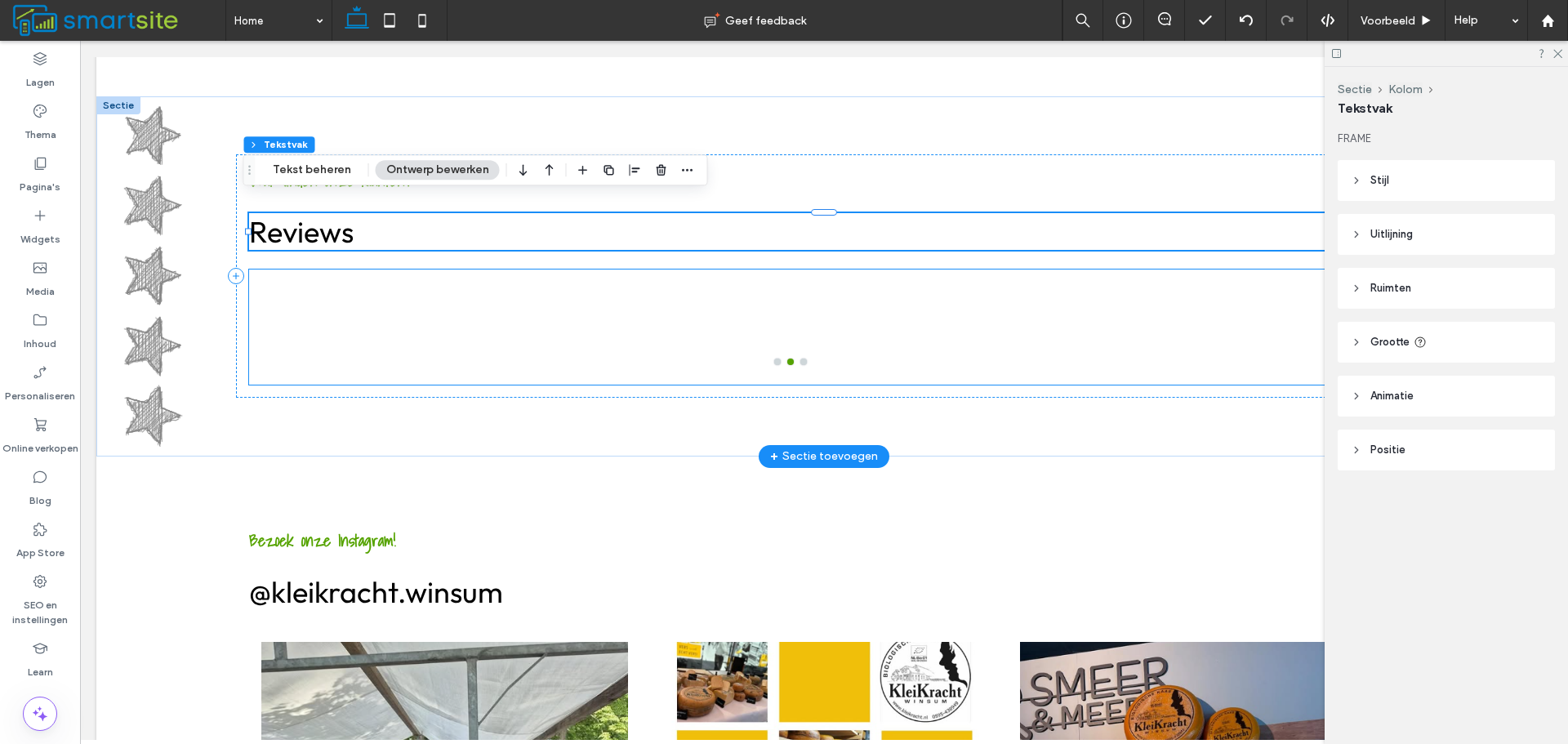
click at [744, 270] on div at bounding box center [790, 328] width 1082 height 116
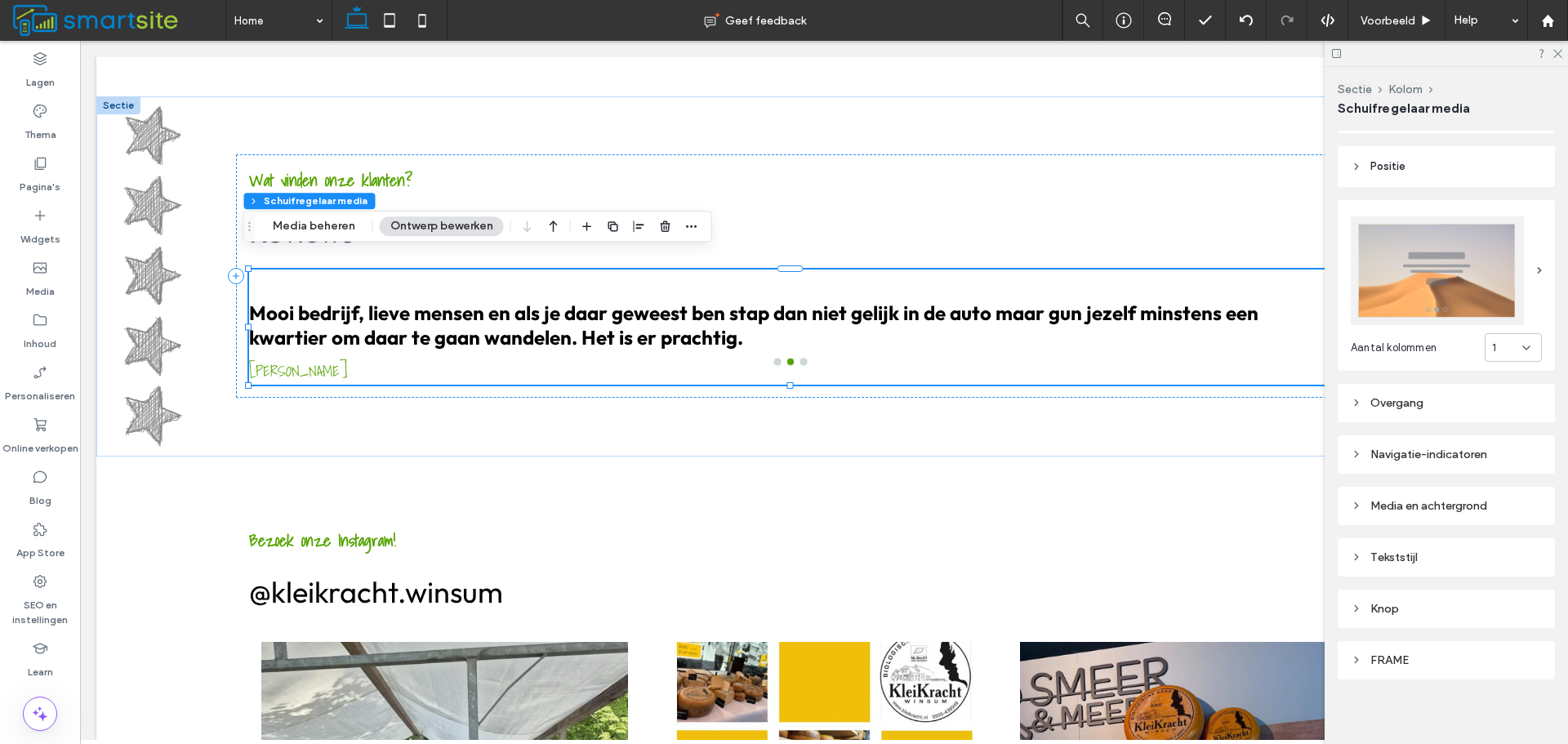
scroll to position [202, 0]
click at [1458, 401] on div "Overgang" at bounding box center [1447, 401] width 191 height 14
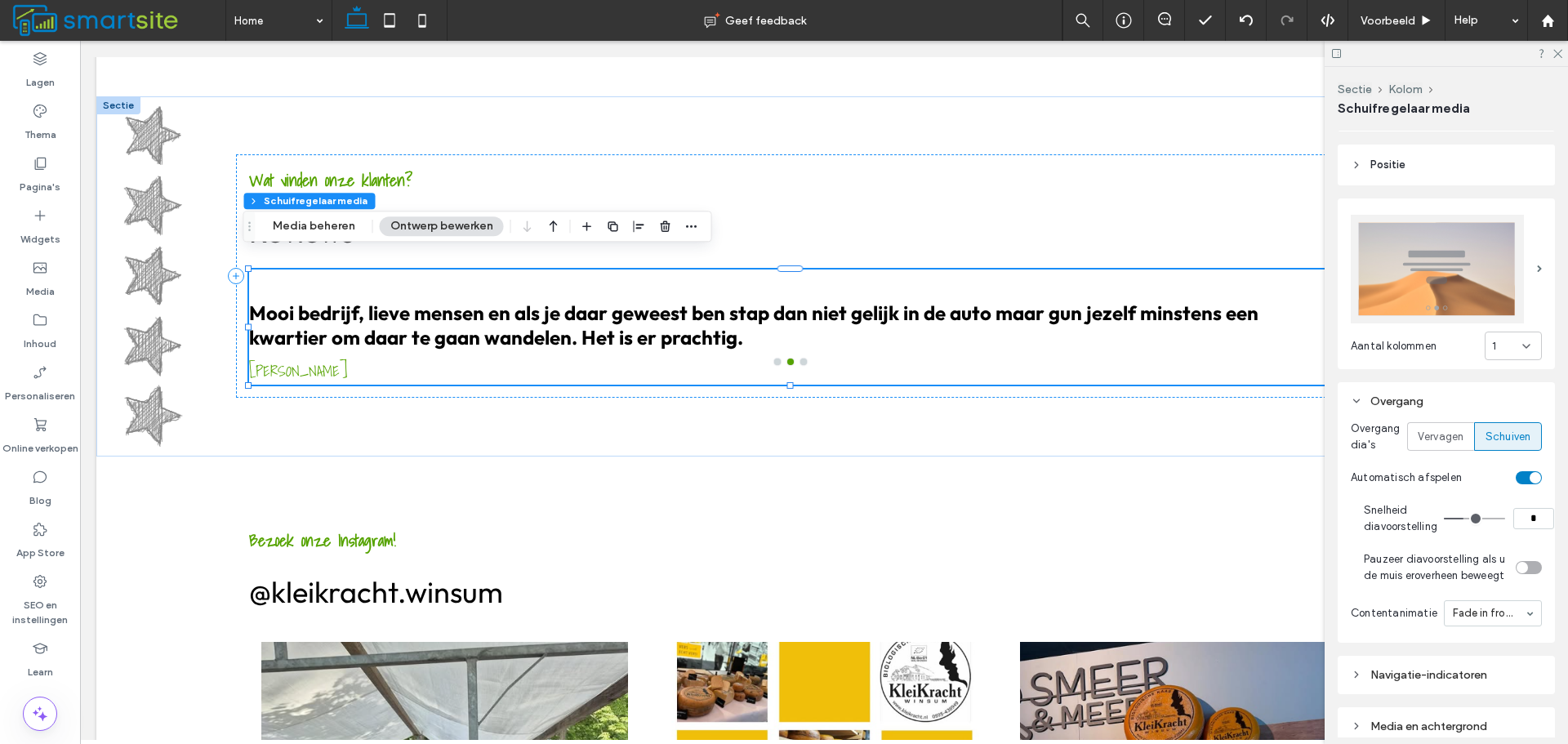
click at [1501, 610] on div "Fade in from Bottom" at bounding box center [1494, 613] width 98 height 26
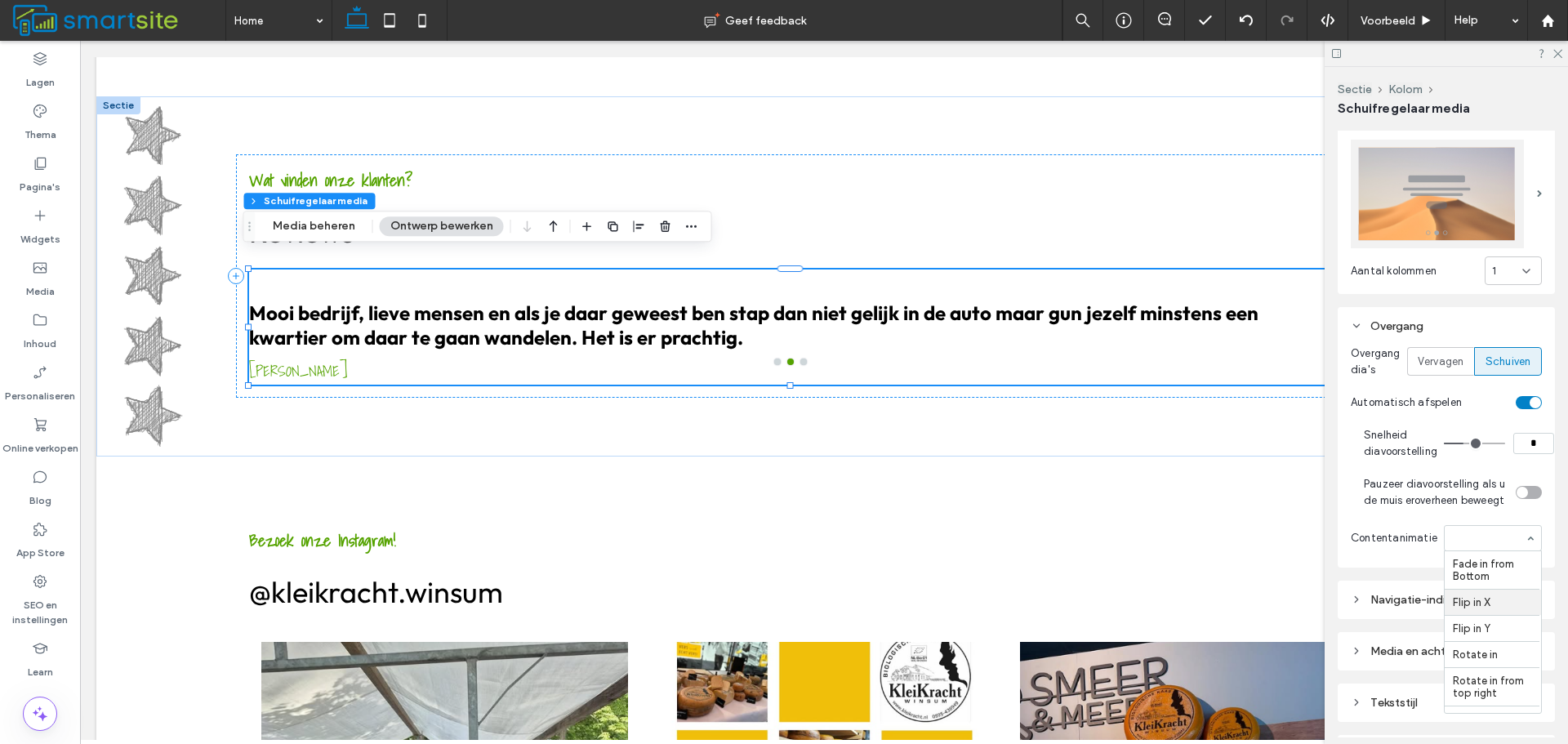
scroll to position [365, 0]
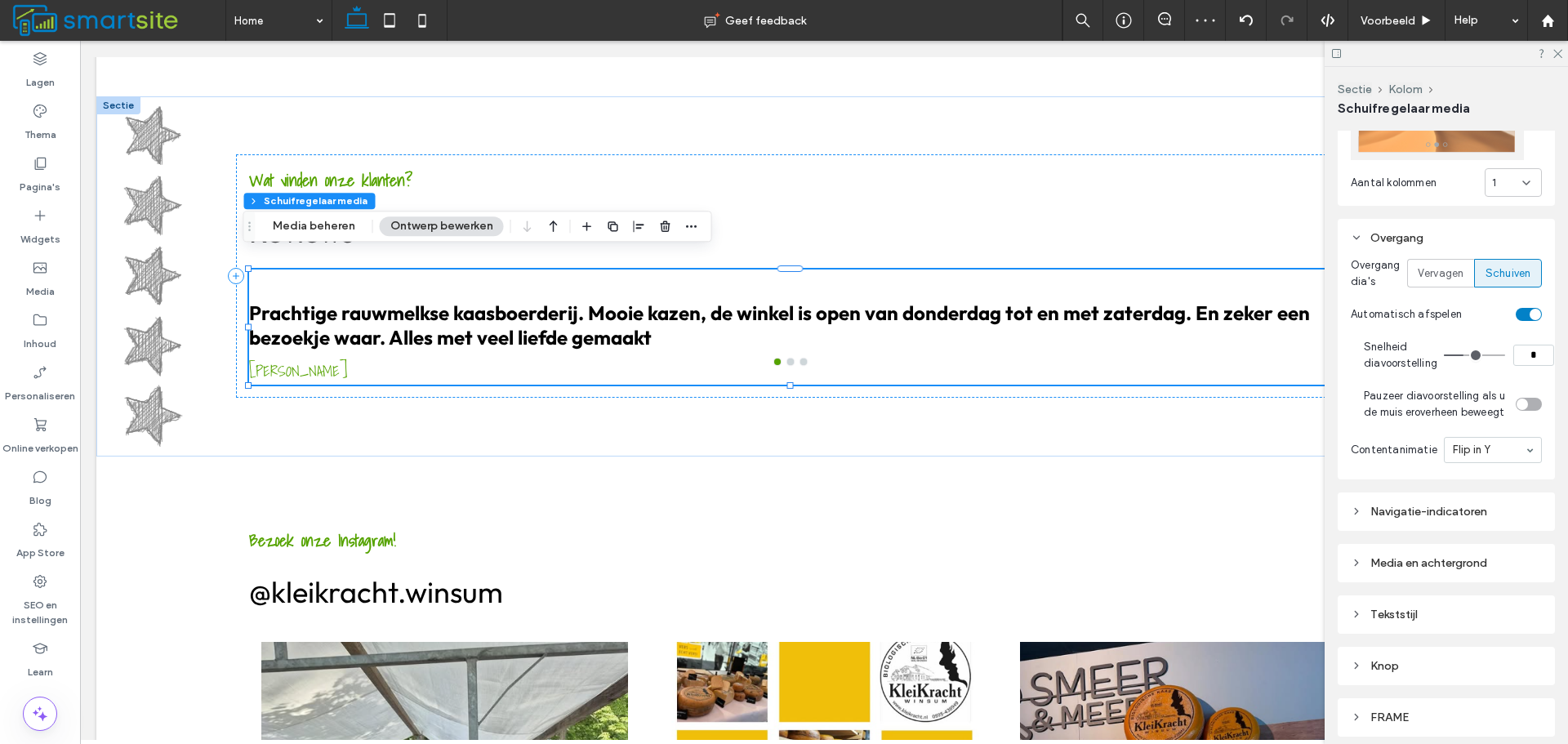
click at [1482, 455] on input at bounding box center [1489, 449] width 72 height 11
click at [1485, 455] on input at bounding box center [1489, 449] width 72 height 11
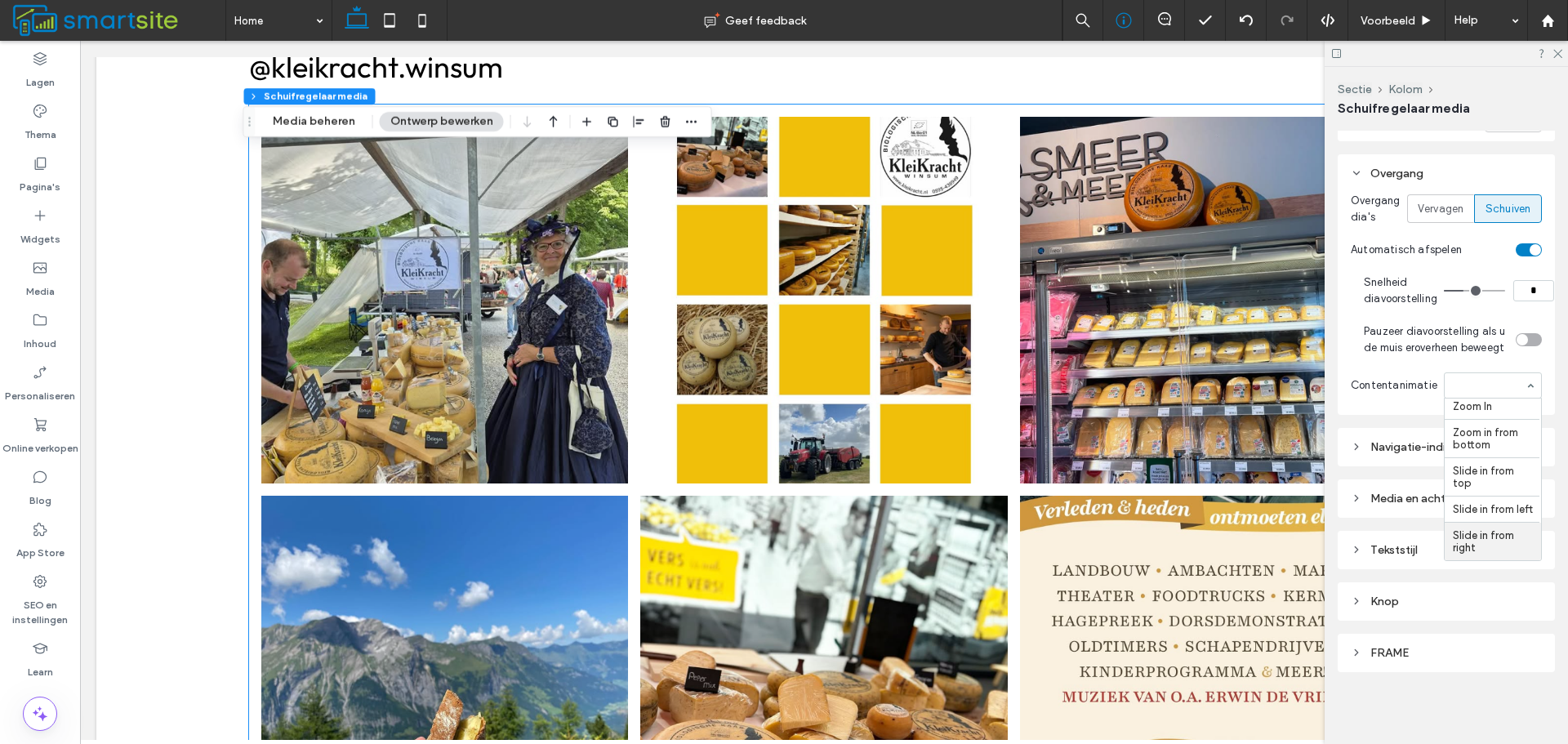
scroll to position [2209, 0]
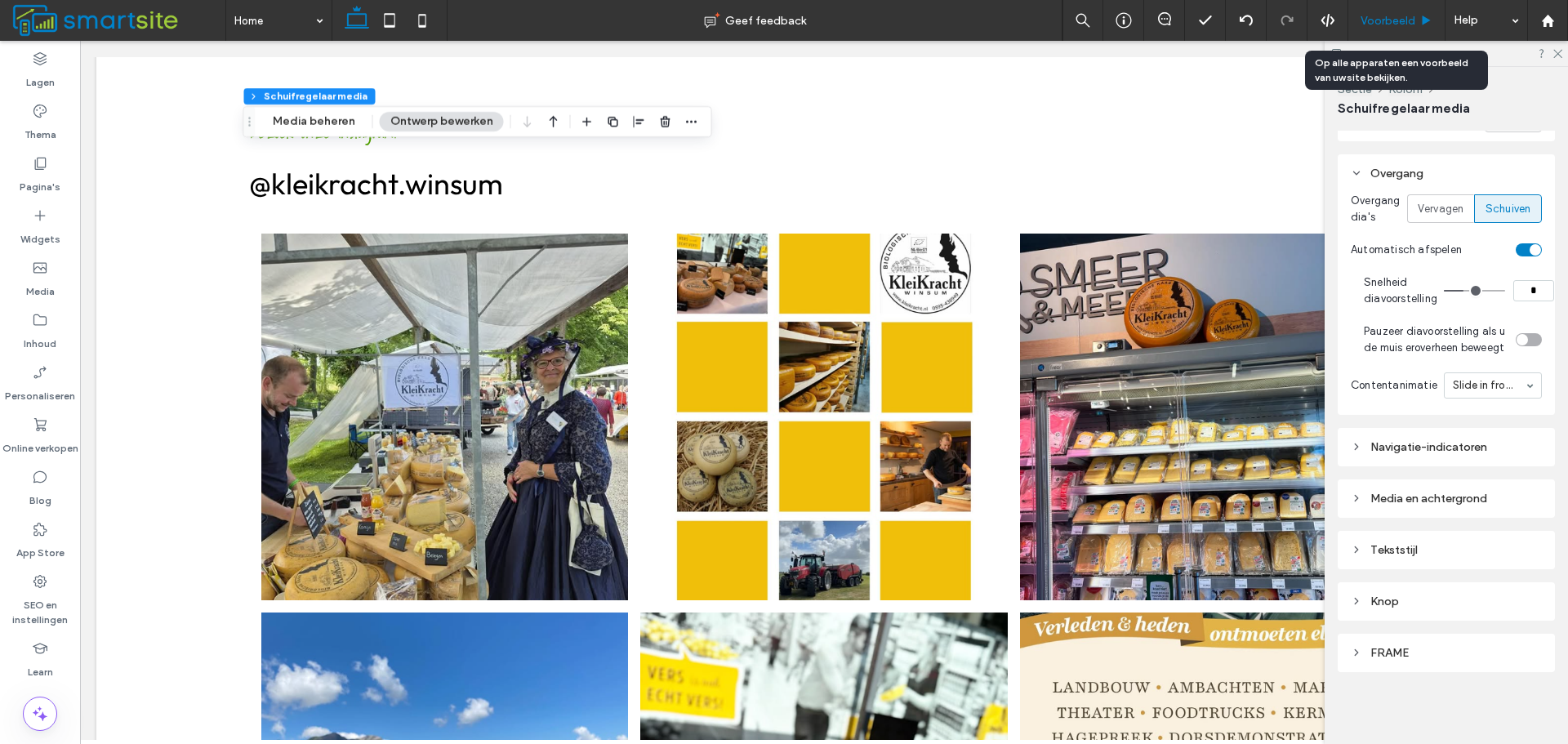
click at [1428, 20] on use at bounding box center [1427, 20] width 8 height 9
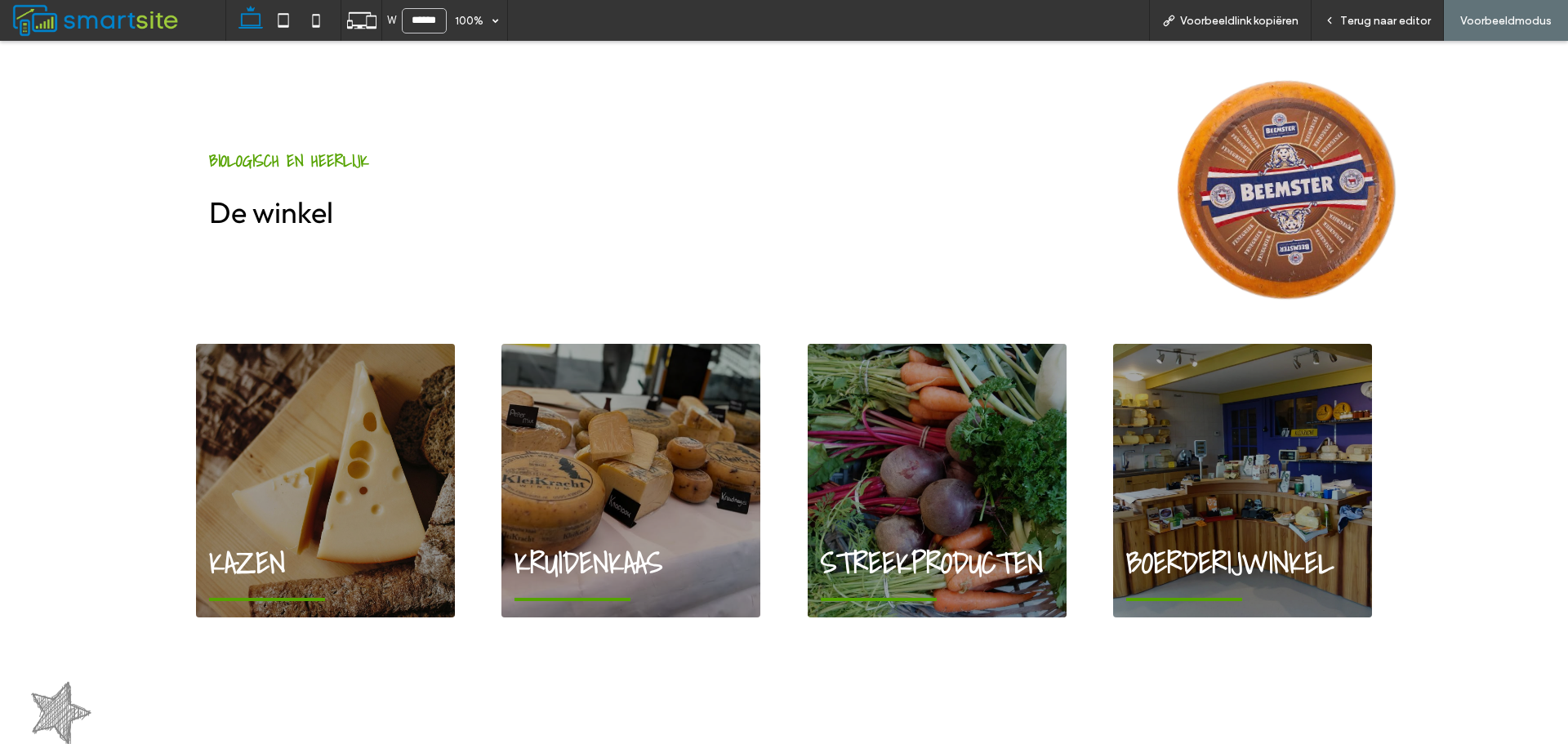
scroll to position [1236, 0]
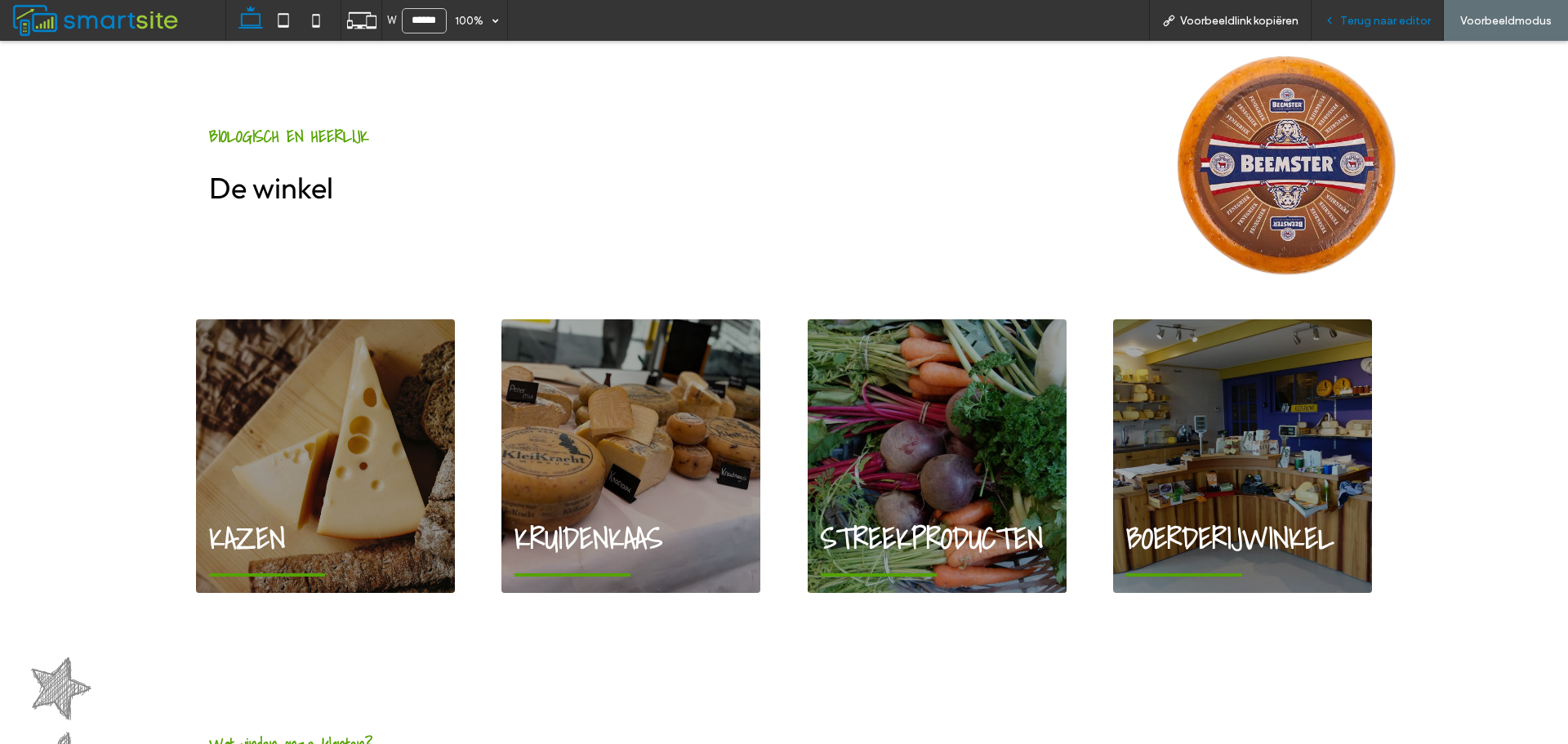
click at [1339, 21] on div "Terug naar editor" at bounding box center [1377, 21] width 131 height 14
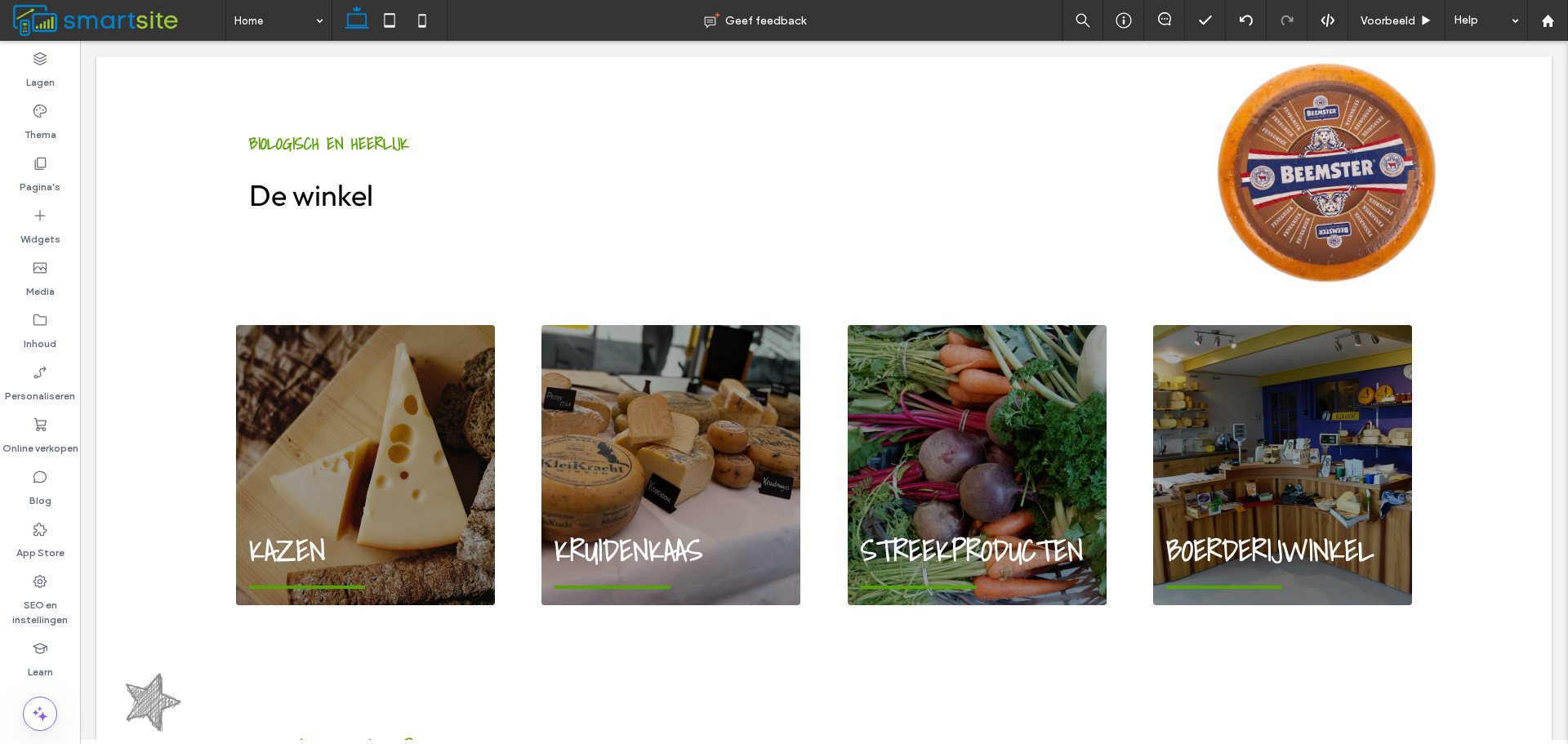
scroll to position [1229, 0]
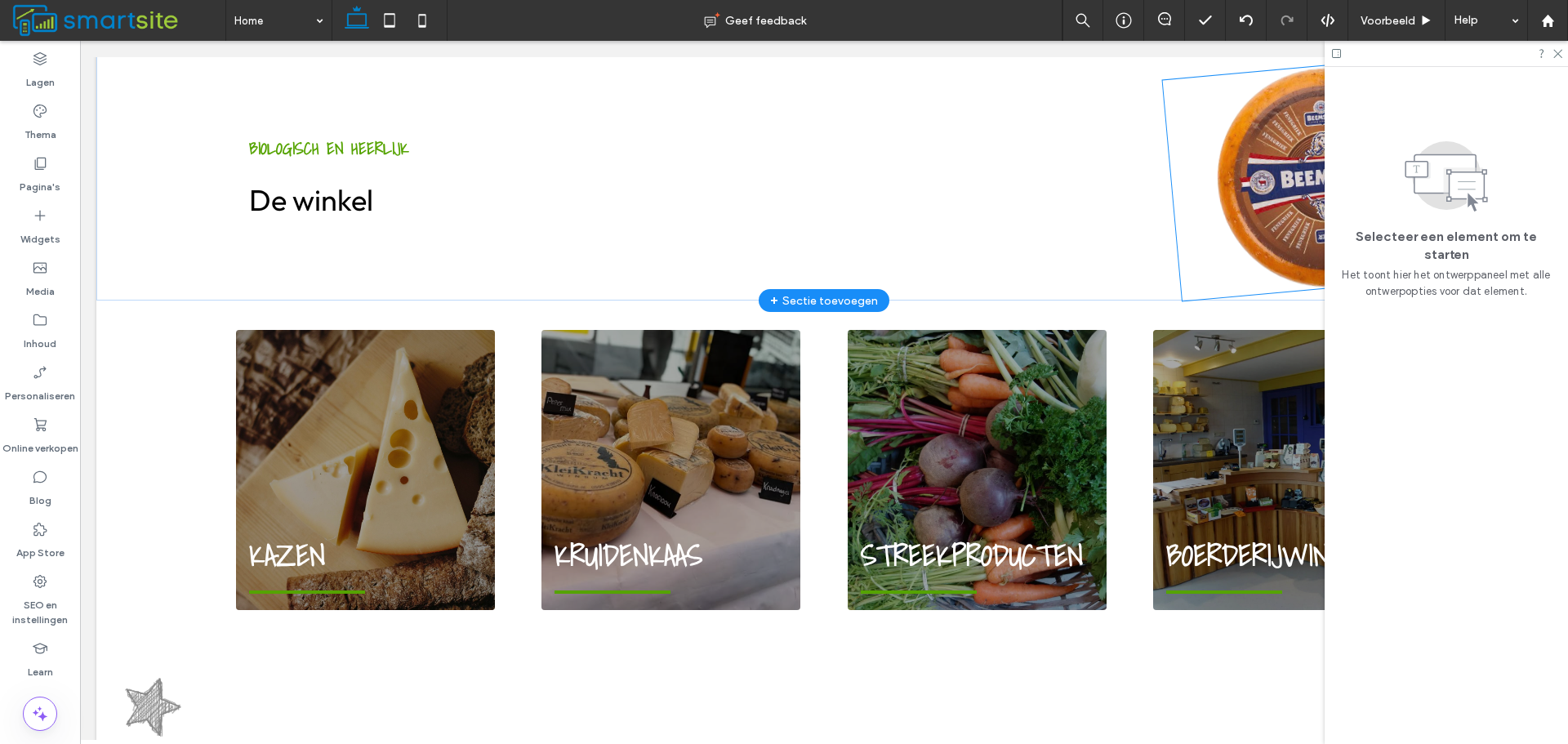
click at [1254, 140] on img at bounding box center [1327, 178] width 328 height 248
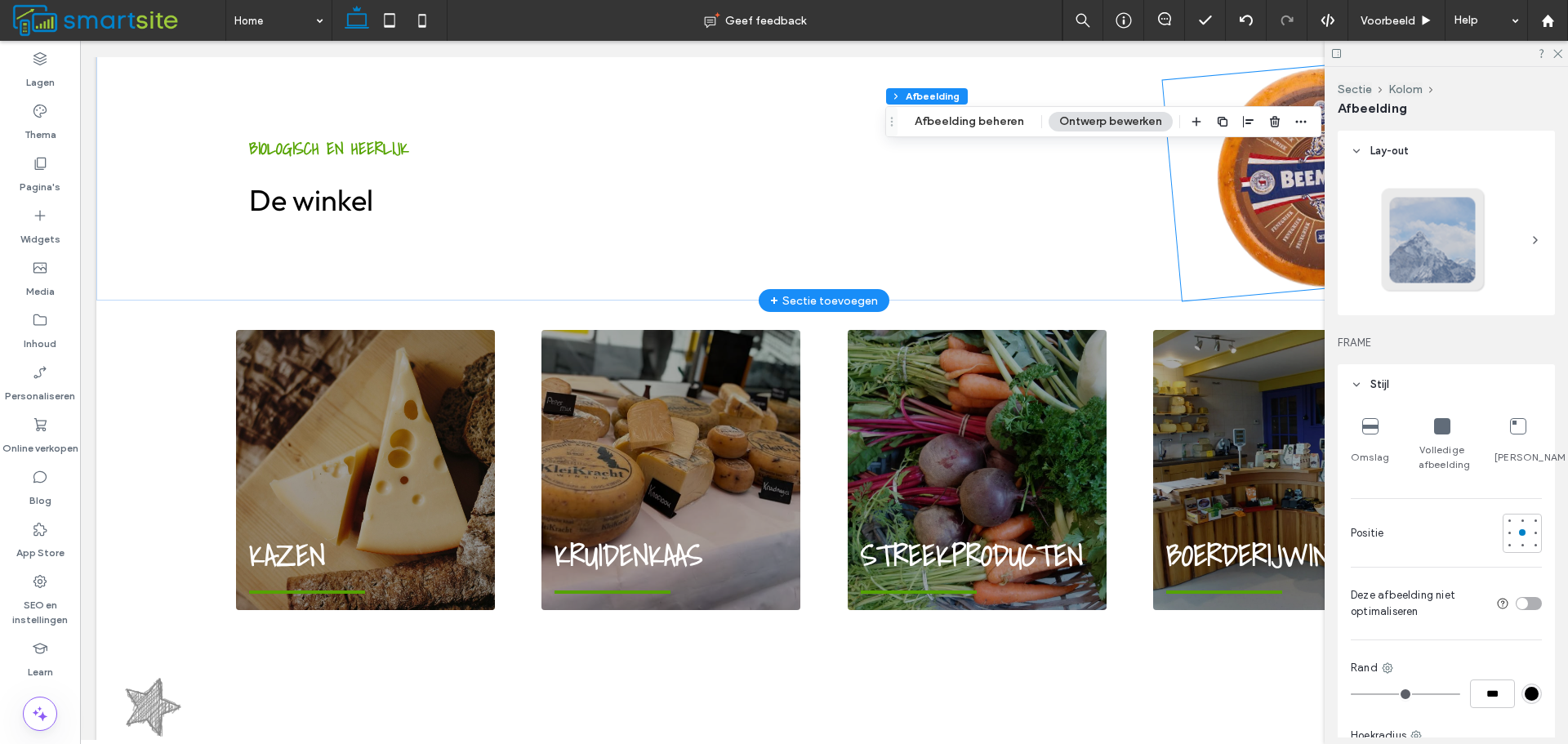
type input "*"
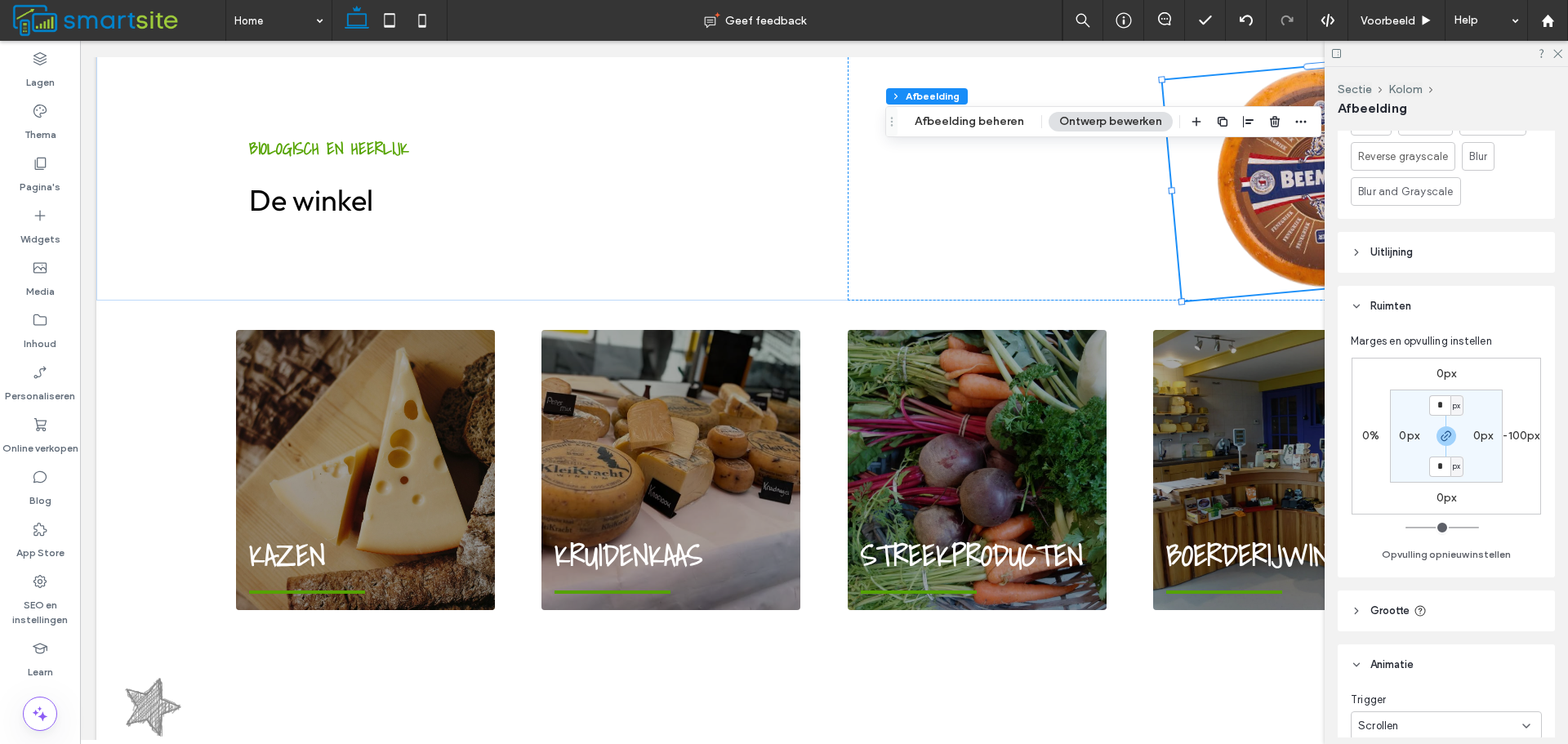
scroll to position [980, 0]
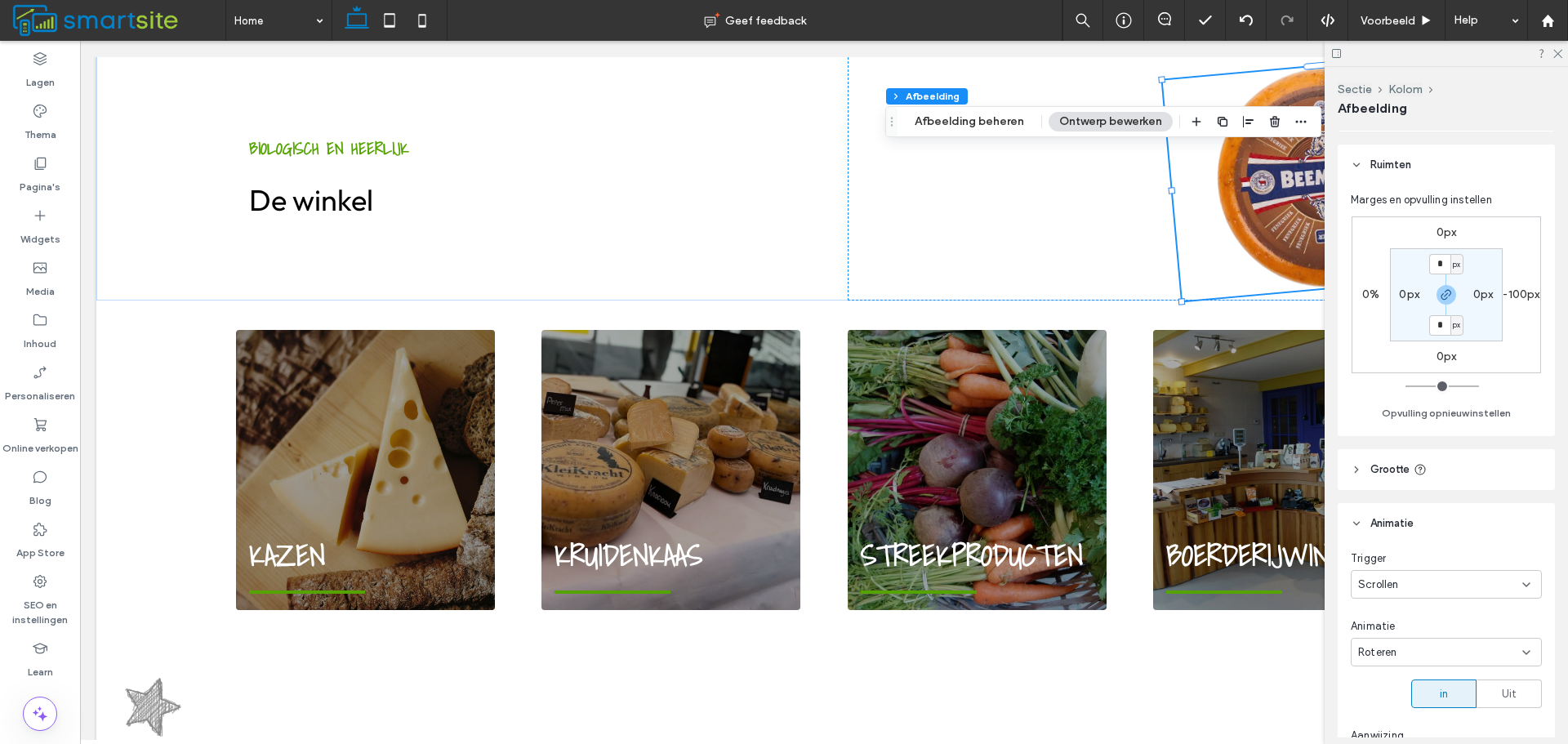
click at [1521, 292] on label "-100px" at bounding box center [1521, 294] width 37 height 14
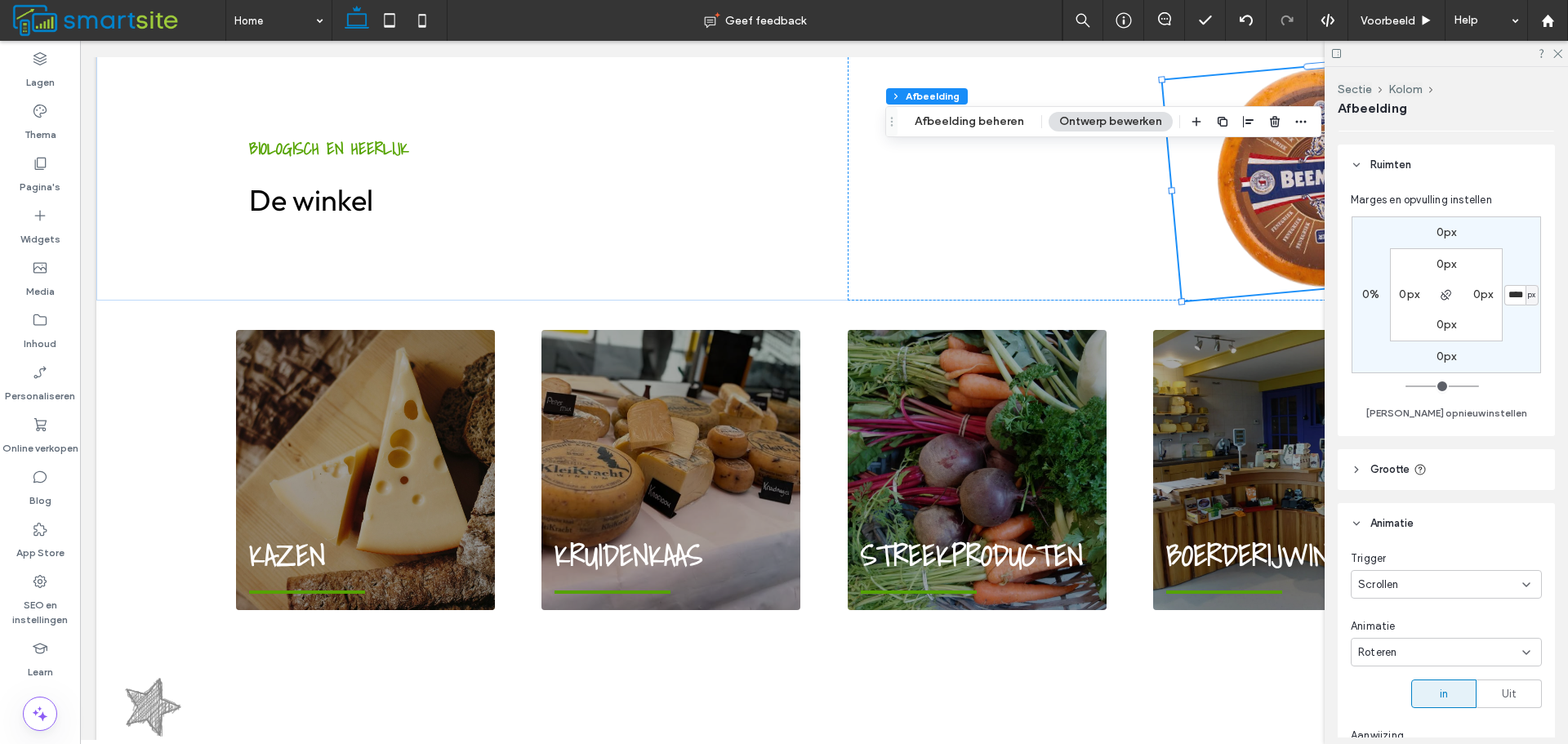
type input "*"
type input "****"
type input "*"
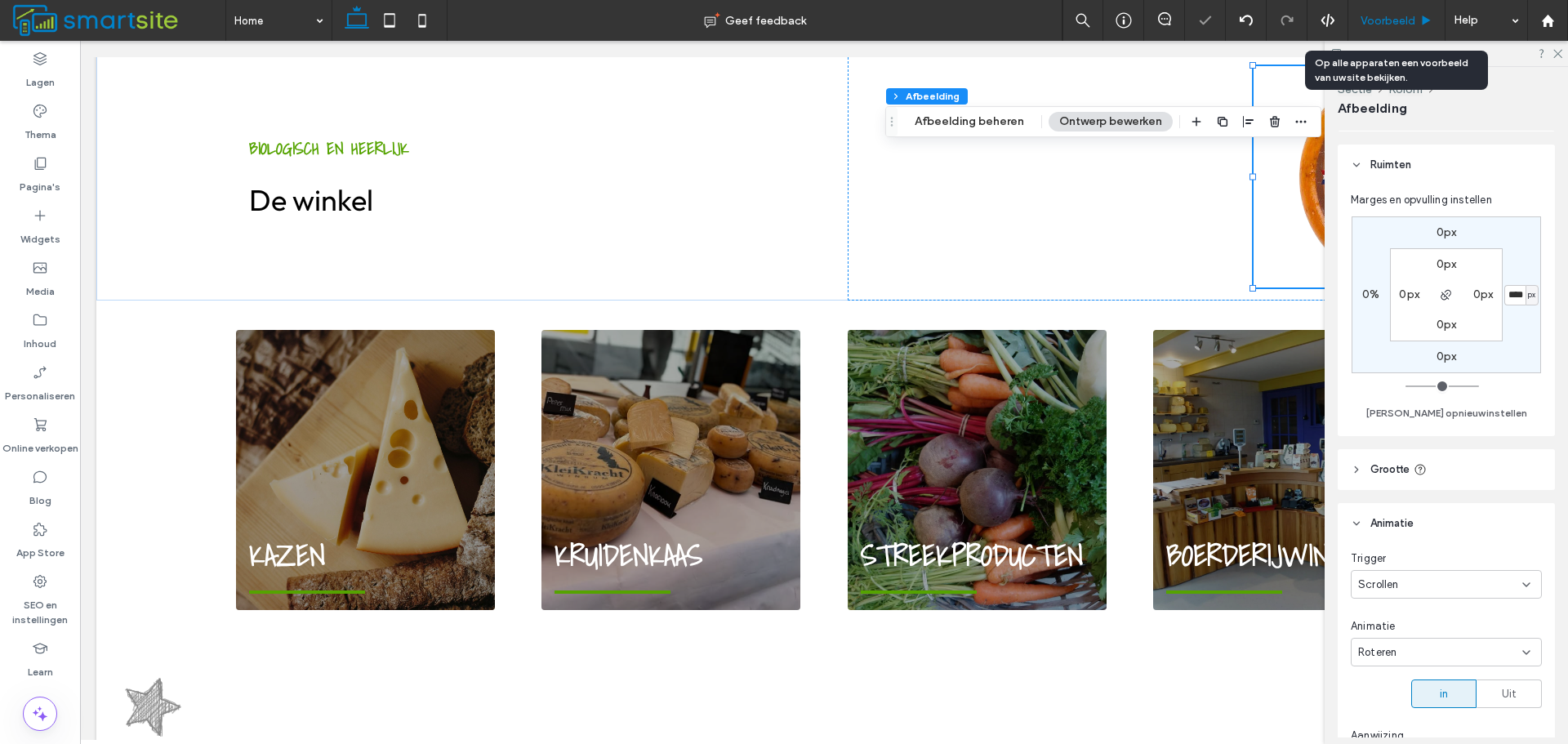
click at [1391, 12] on div "Voorbeeld" at bounding box center [1397, 20] width 97 height 41
click at [1393, 16] on span "Voorbeeld" at bounding box center [1388, 21] width 54 height 14
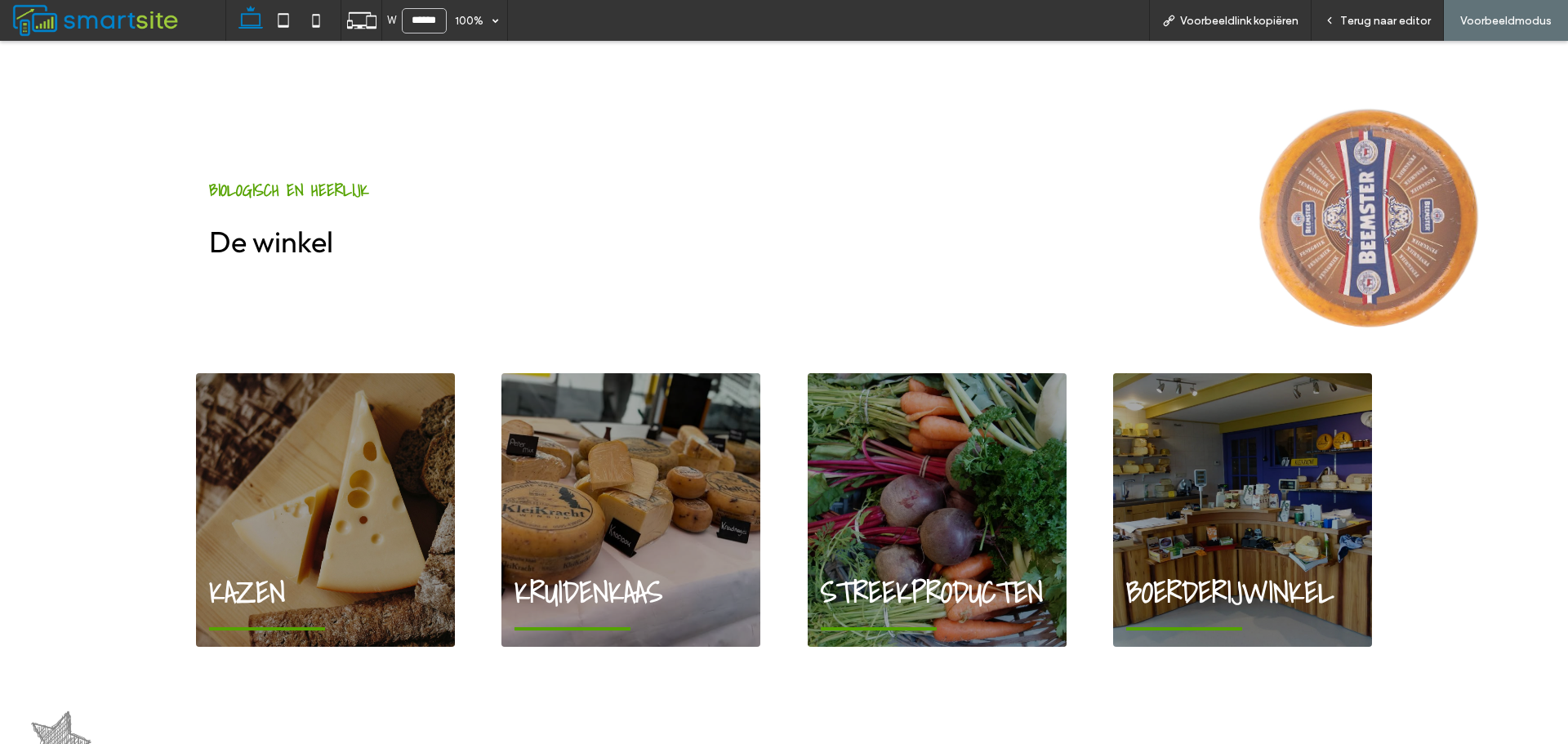
scroll to position [1318, 0]
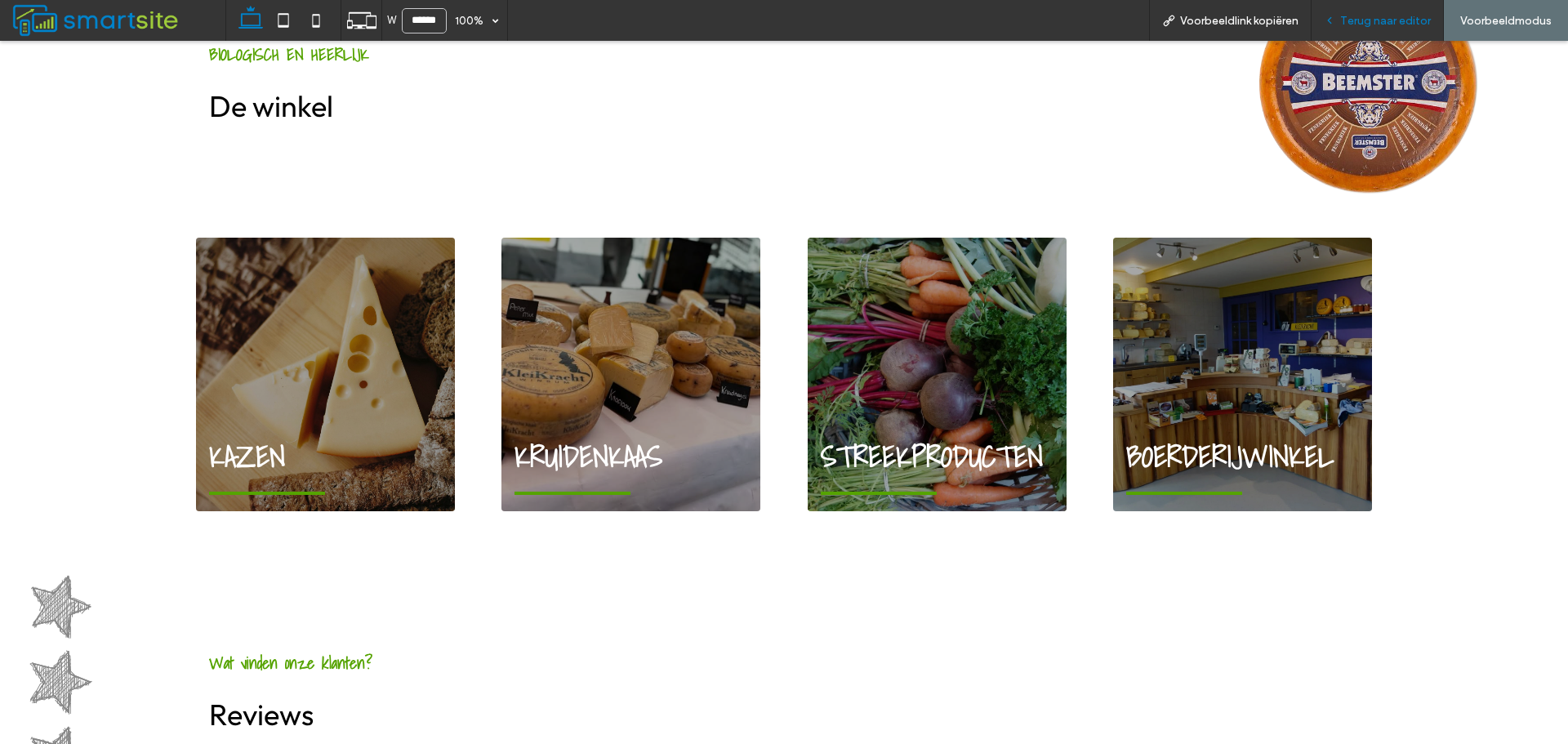
click at [1400, 17] on span "Terug naar editor" at bounding box center [1385, 21] width 91 height 14
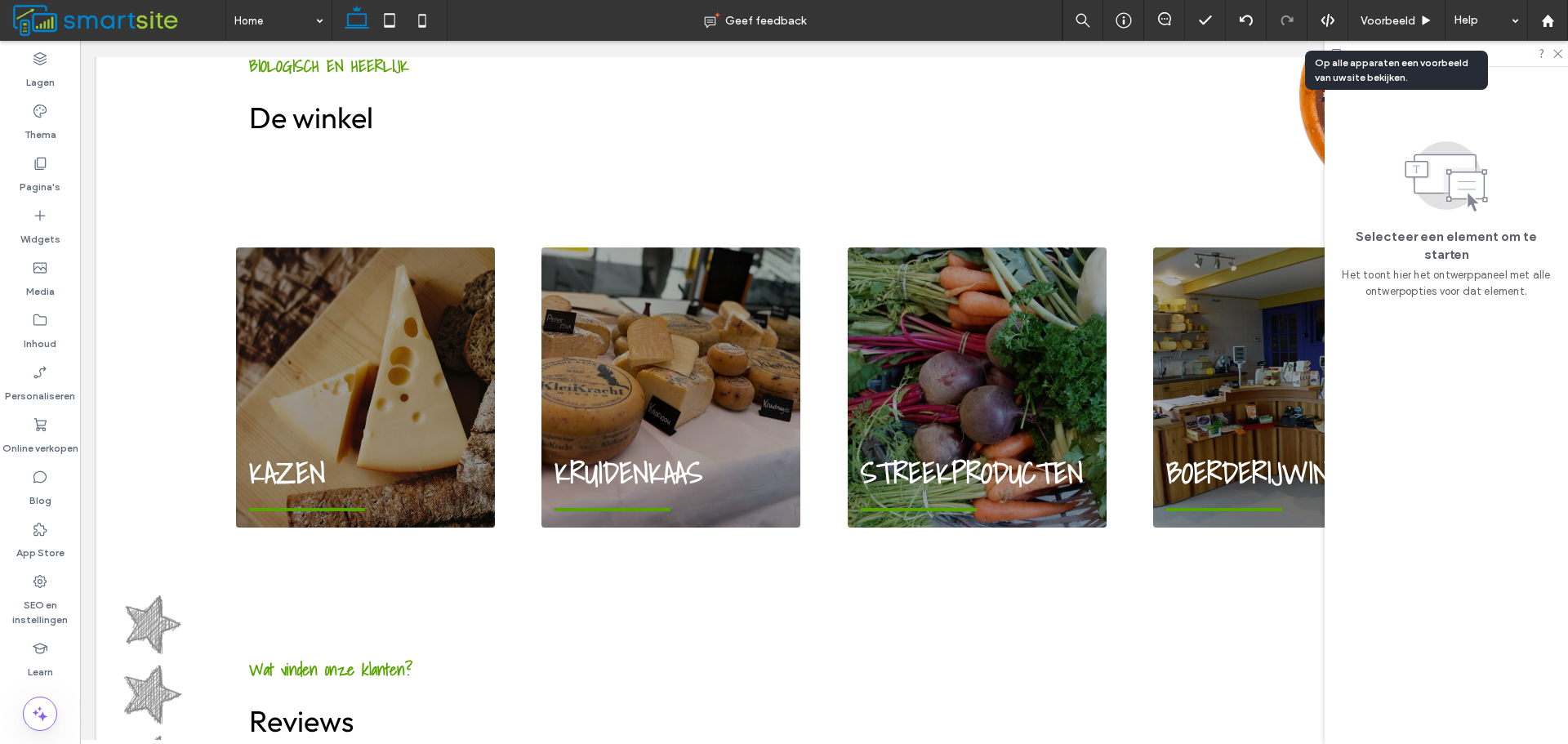
scroll to position [1310, 0]
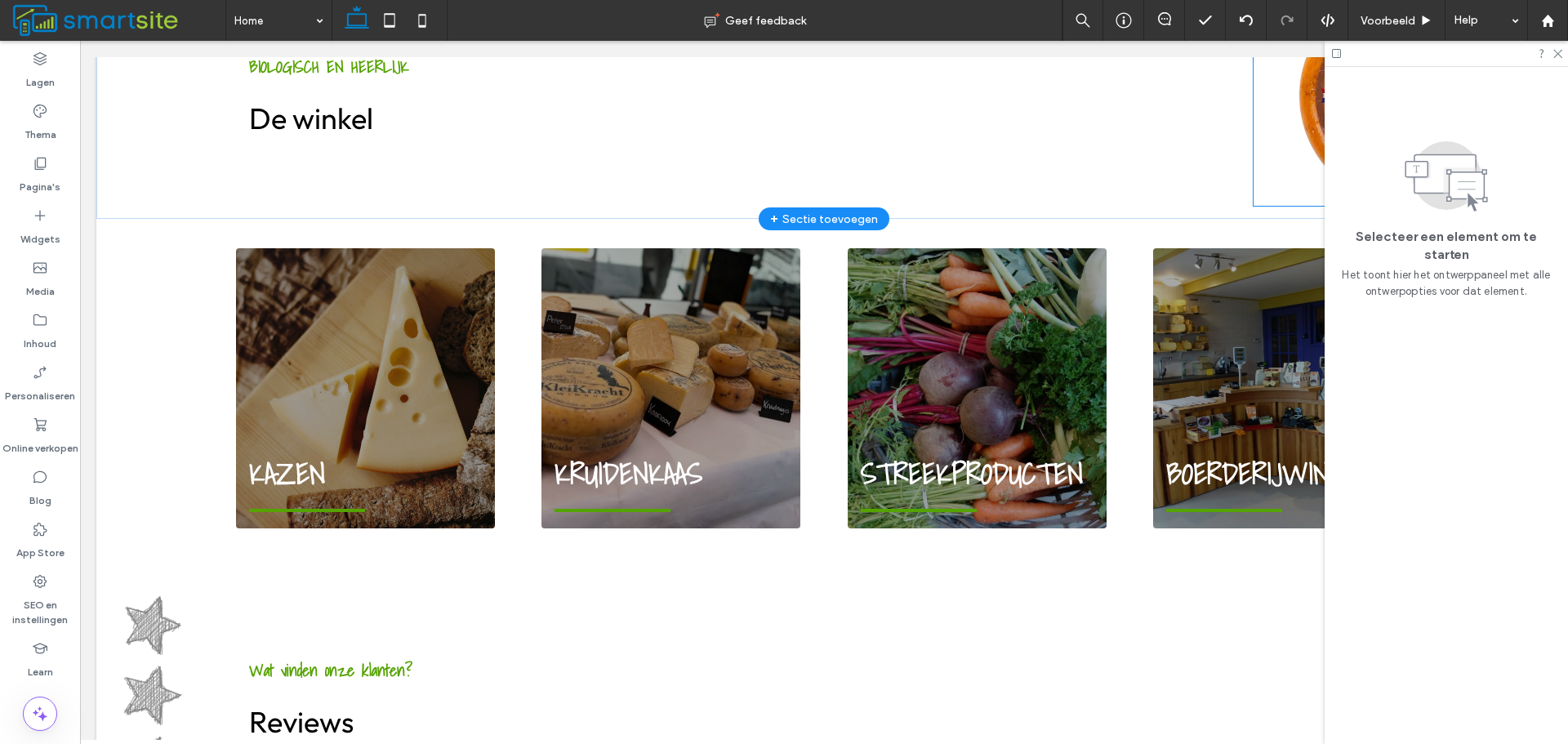
click at [1265, 100] on img at bounding box center [1408, 95] width 309 height 222
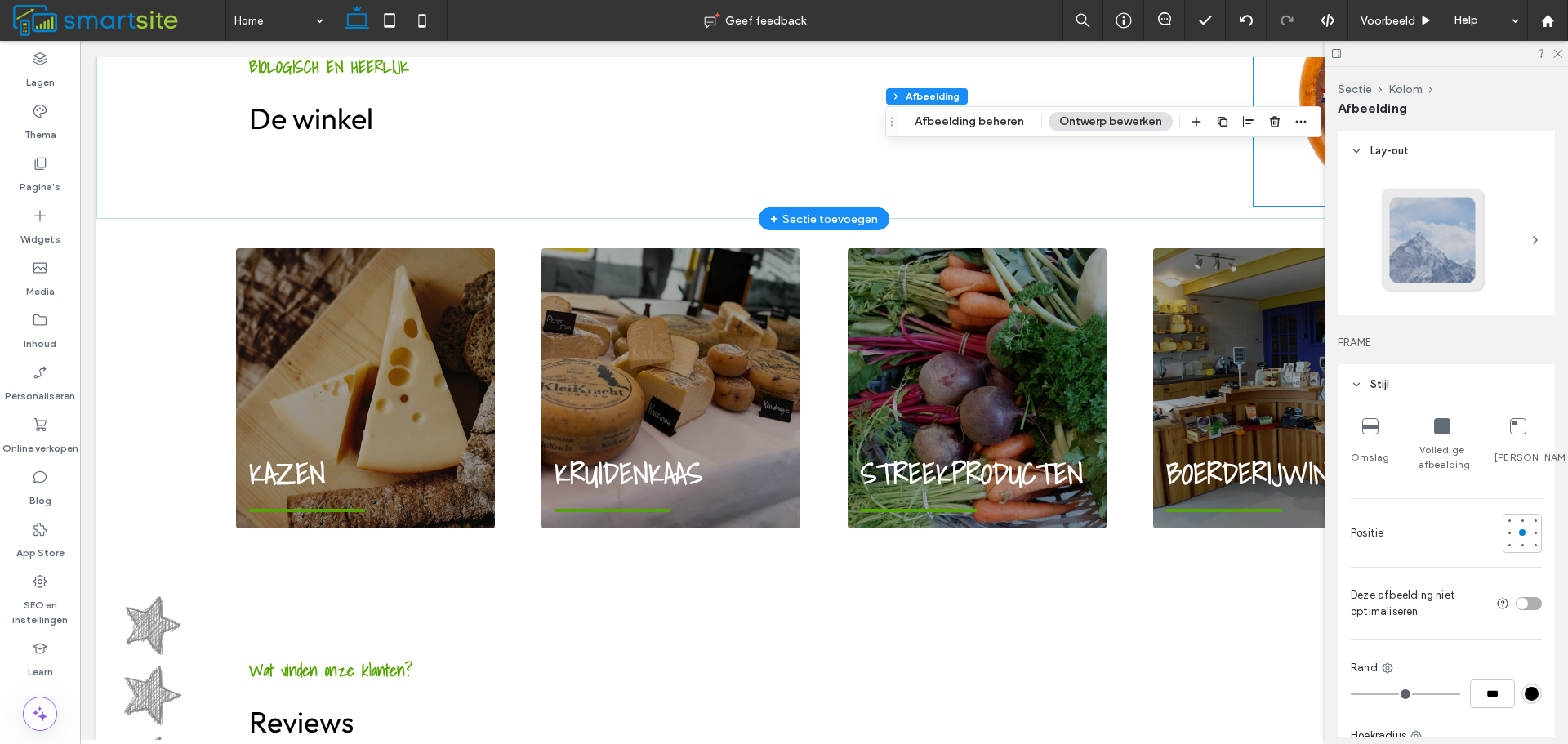
type input "*"
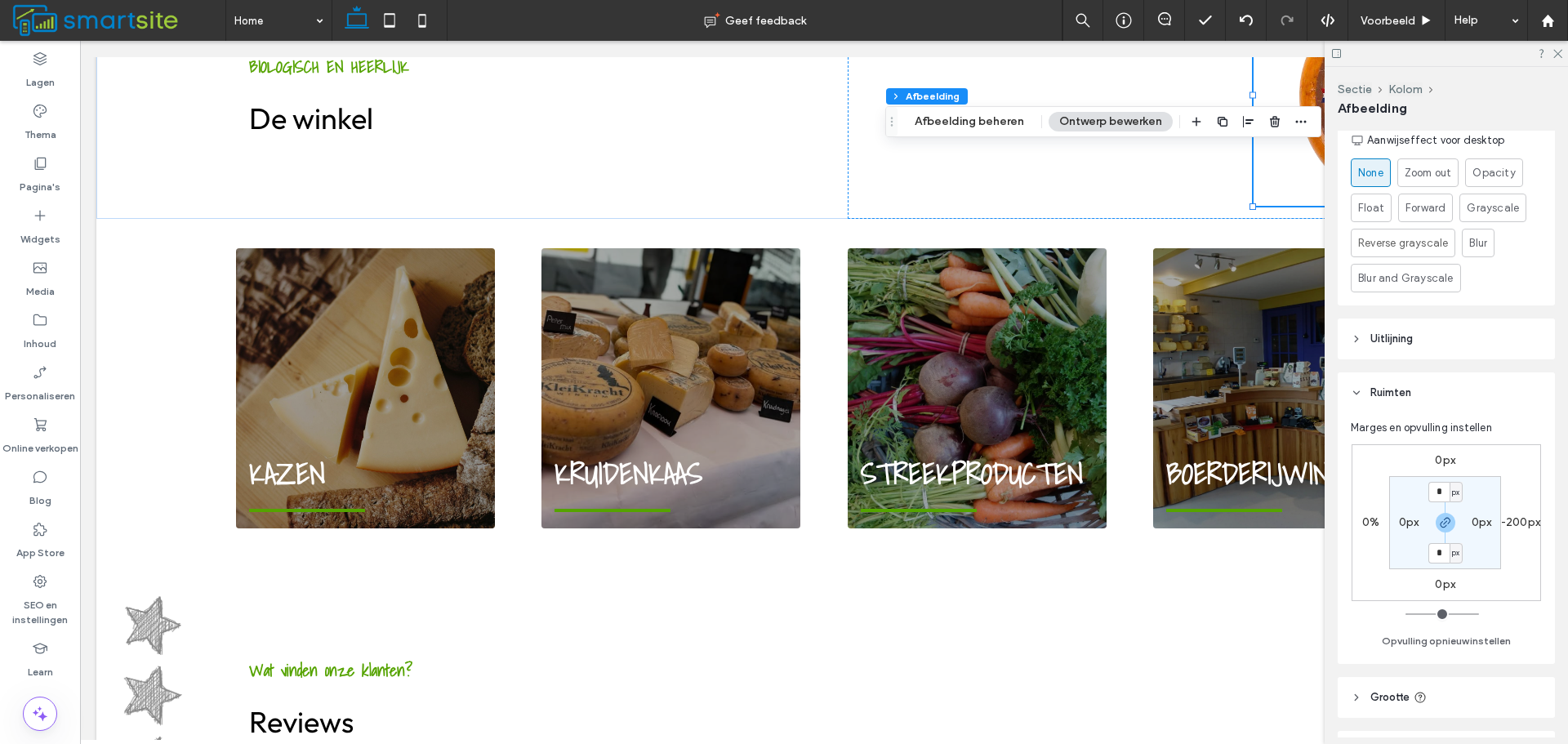
scroll to position [898, 0]
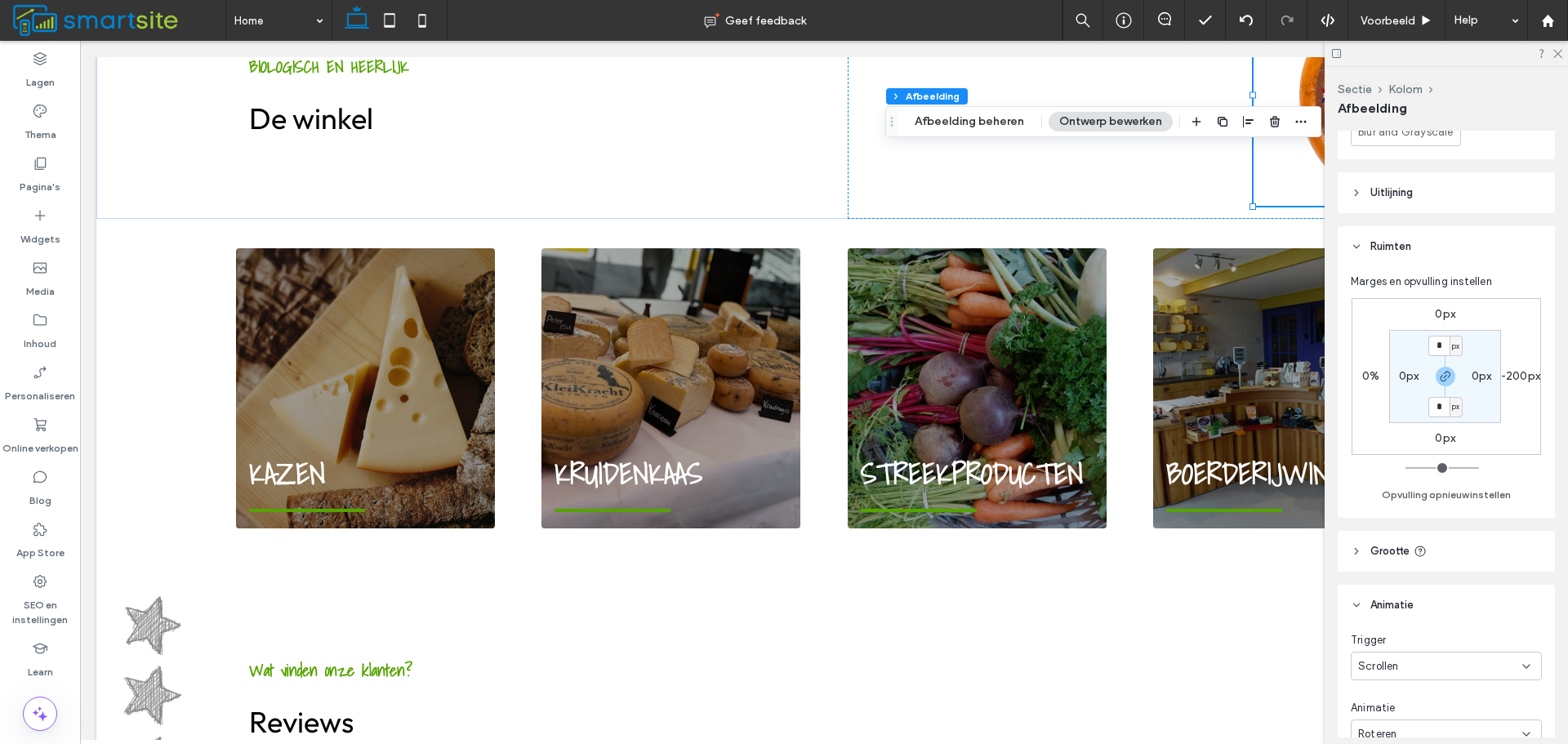
click at [1527, 381] on label "-200px" at bounding box center [1521, 376] width 39 height 14
type input "*"
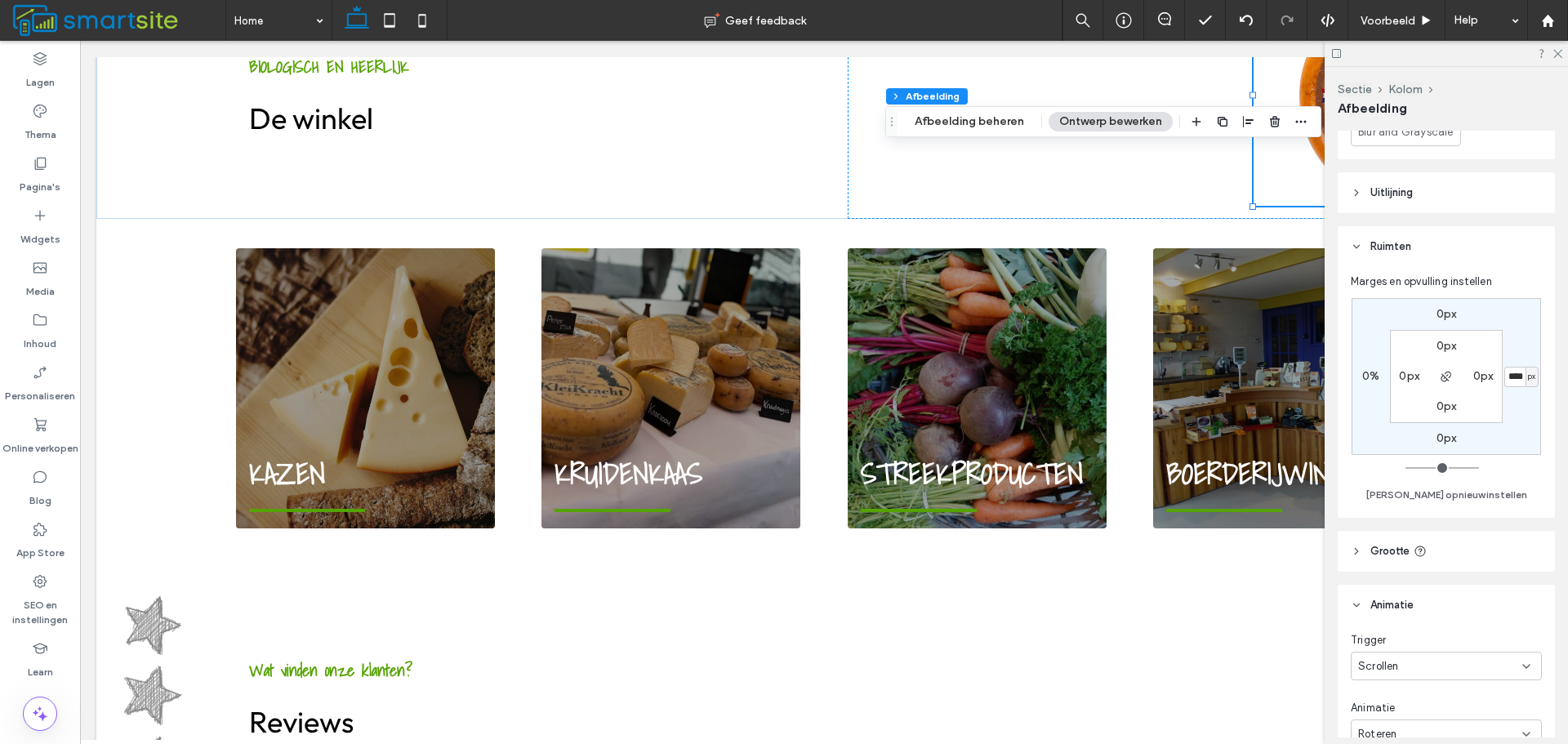
scroll to position [0, 3]
type input "****"
type input "*"
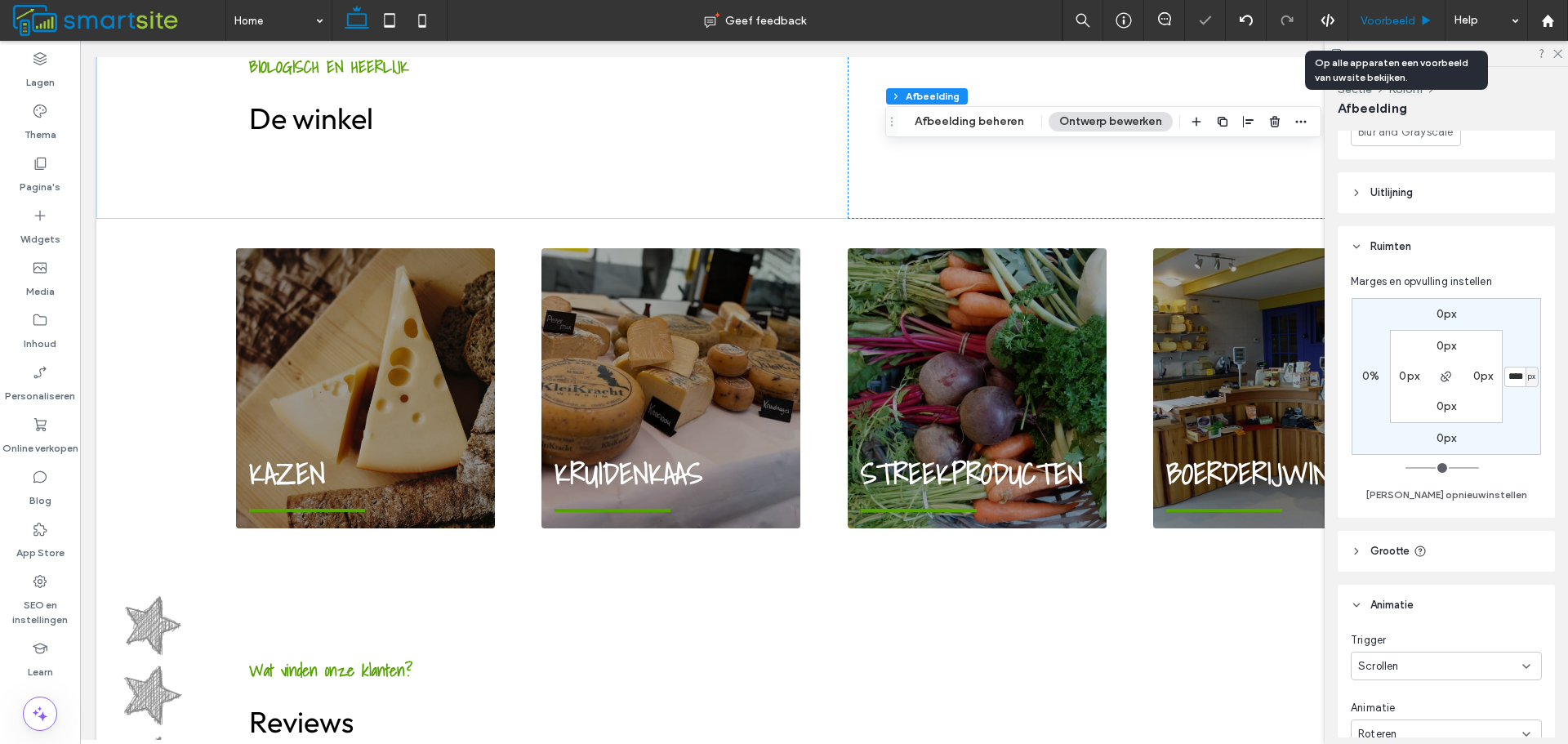
click at [1401, 14] on span "Voorbeeld" at bounding box center [1388, 21] width 54 height 14
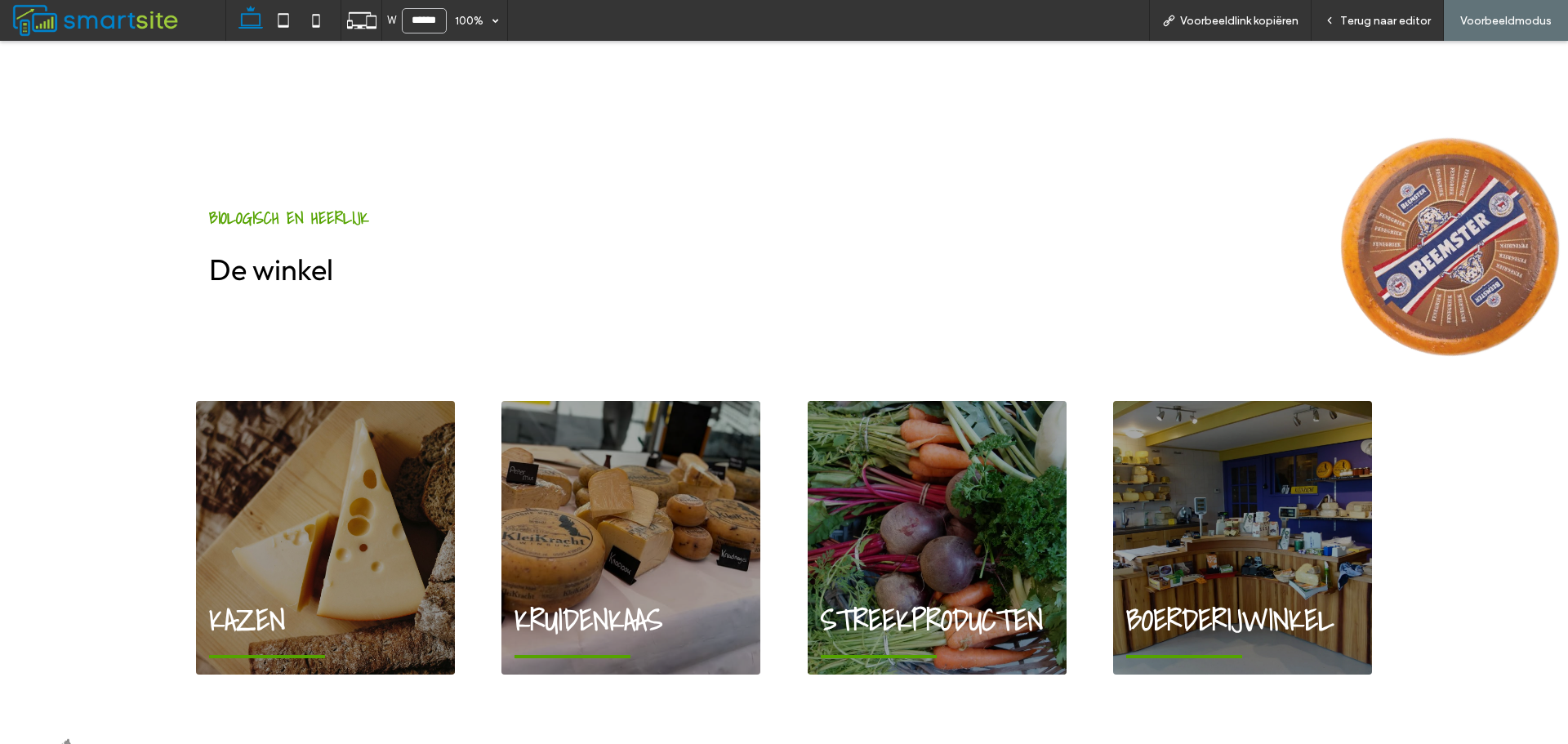
scroll to position [1236, 0]
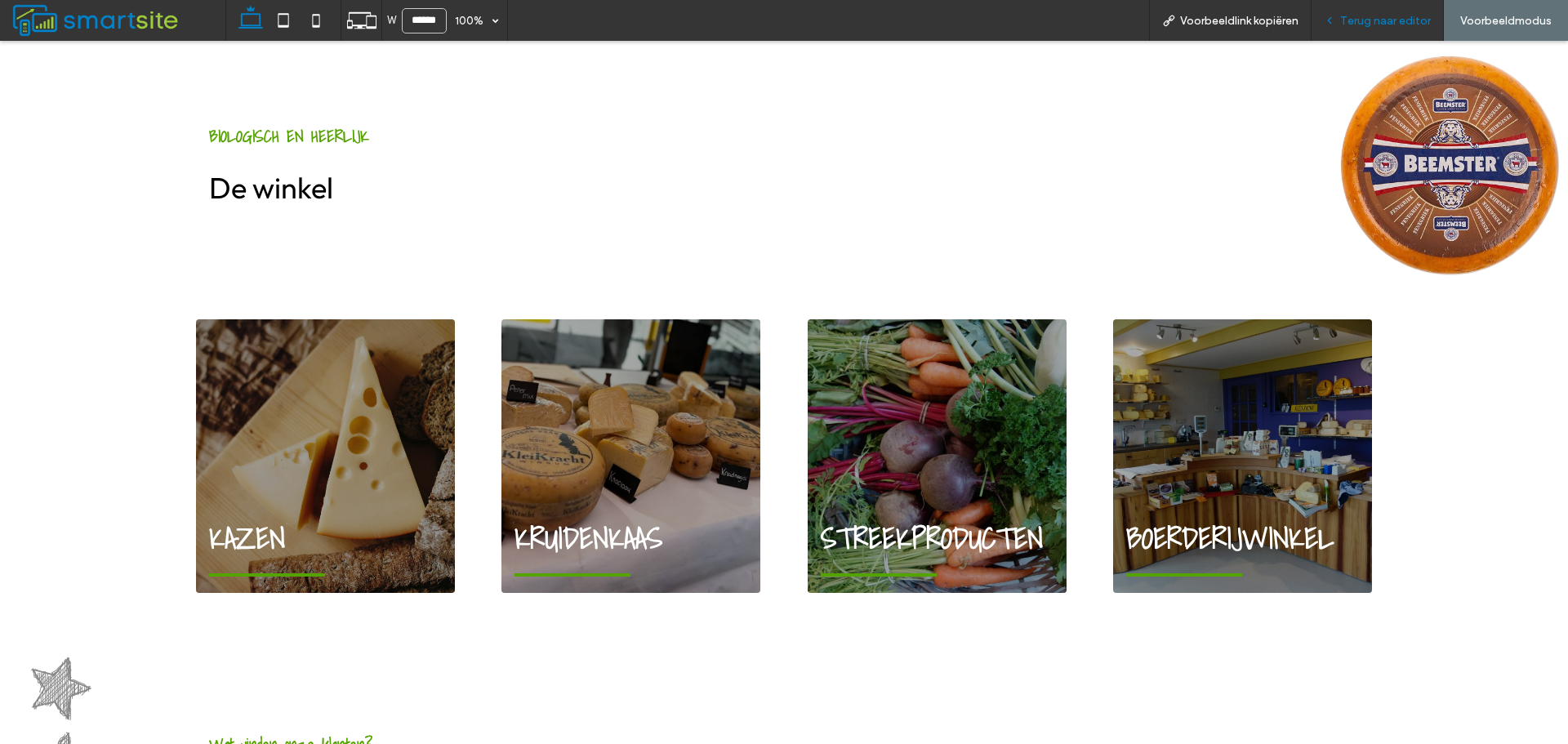
click at [1402, 22] on span "Terug naar editor" at bounding box center [1385, 21] width 91 height 14
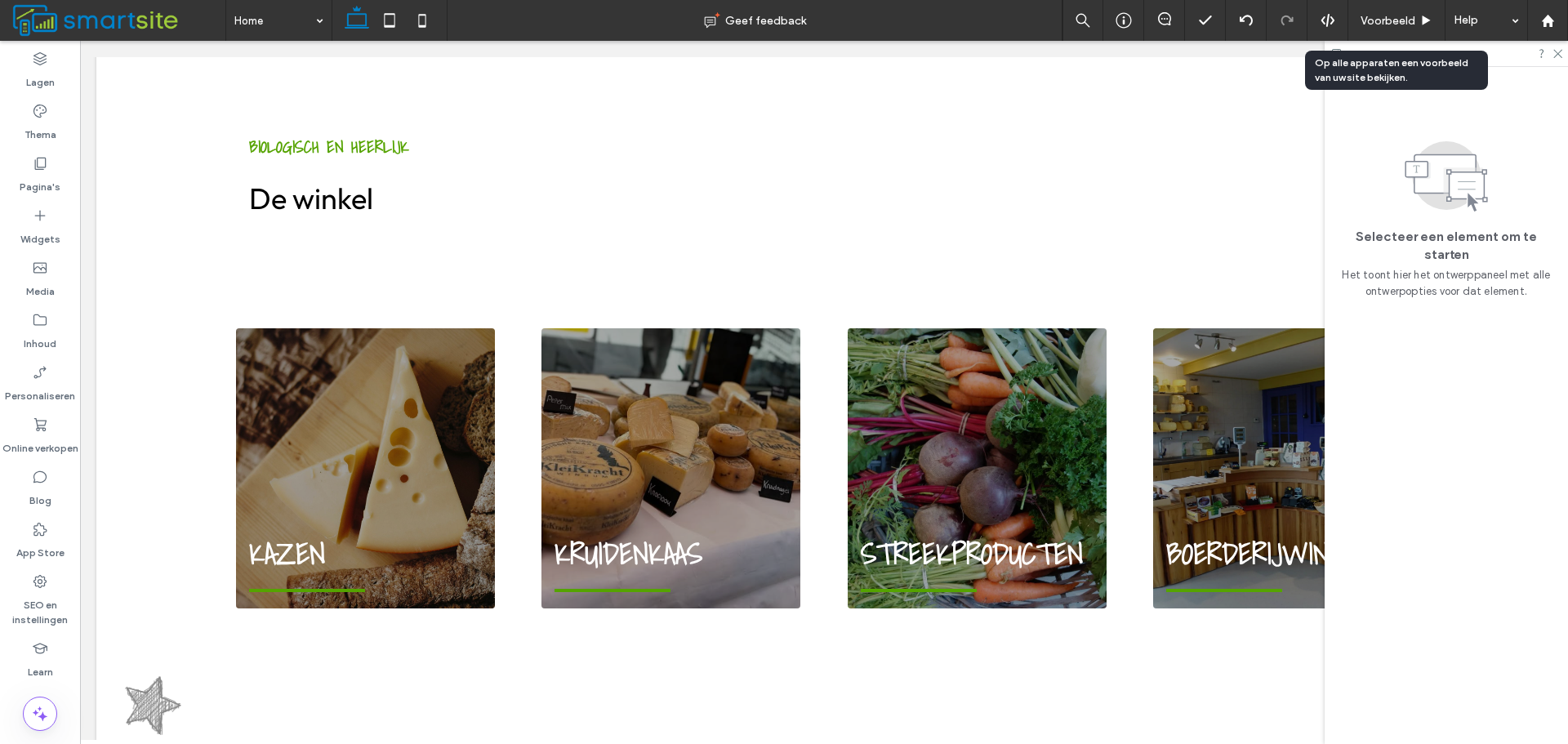
scroll to position [1229, 0]
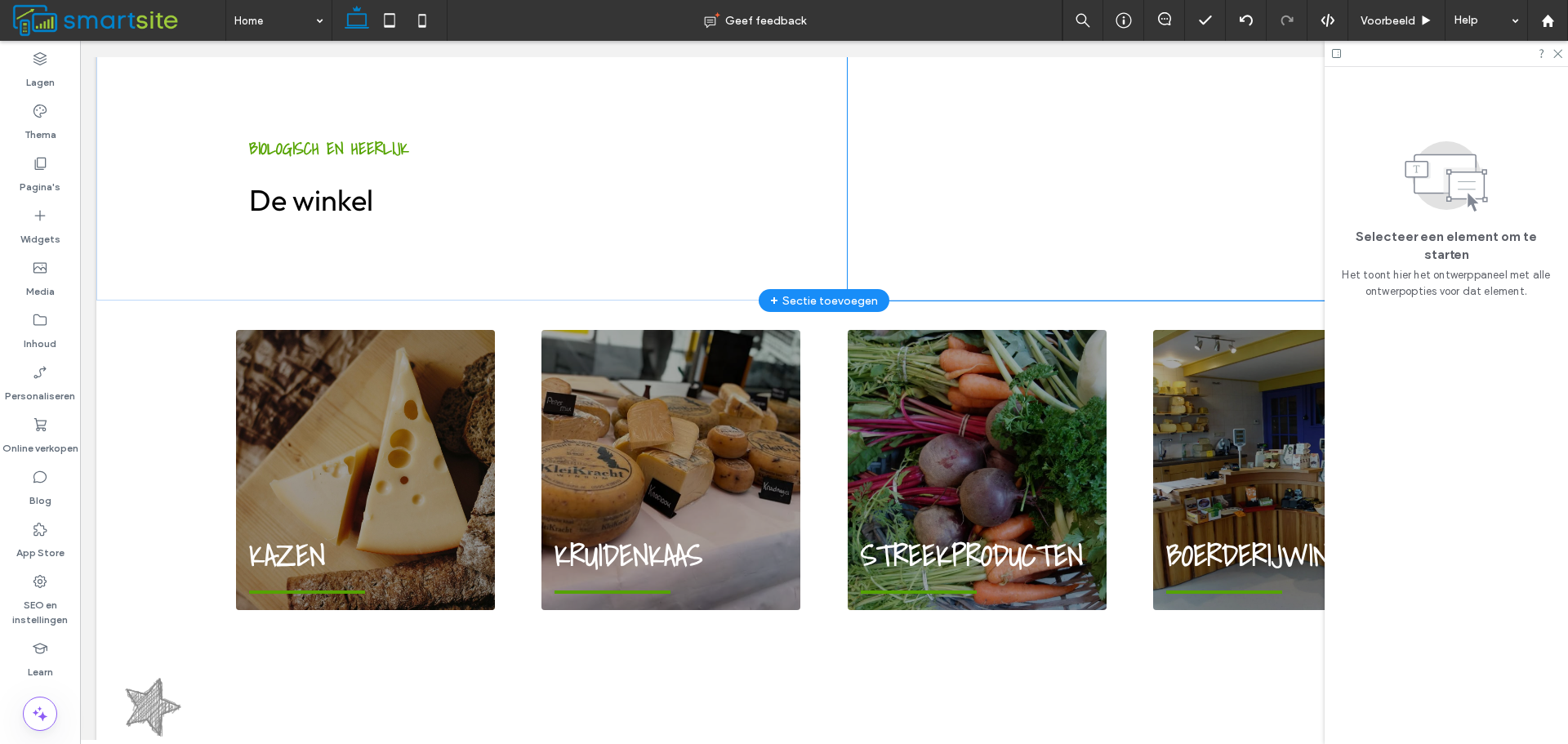
click at [1279, 158] on div at bounding box center [1130, 177] width 564 height 247
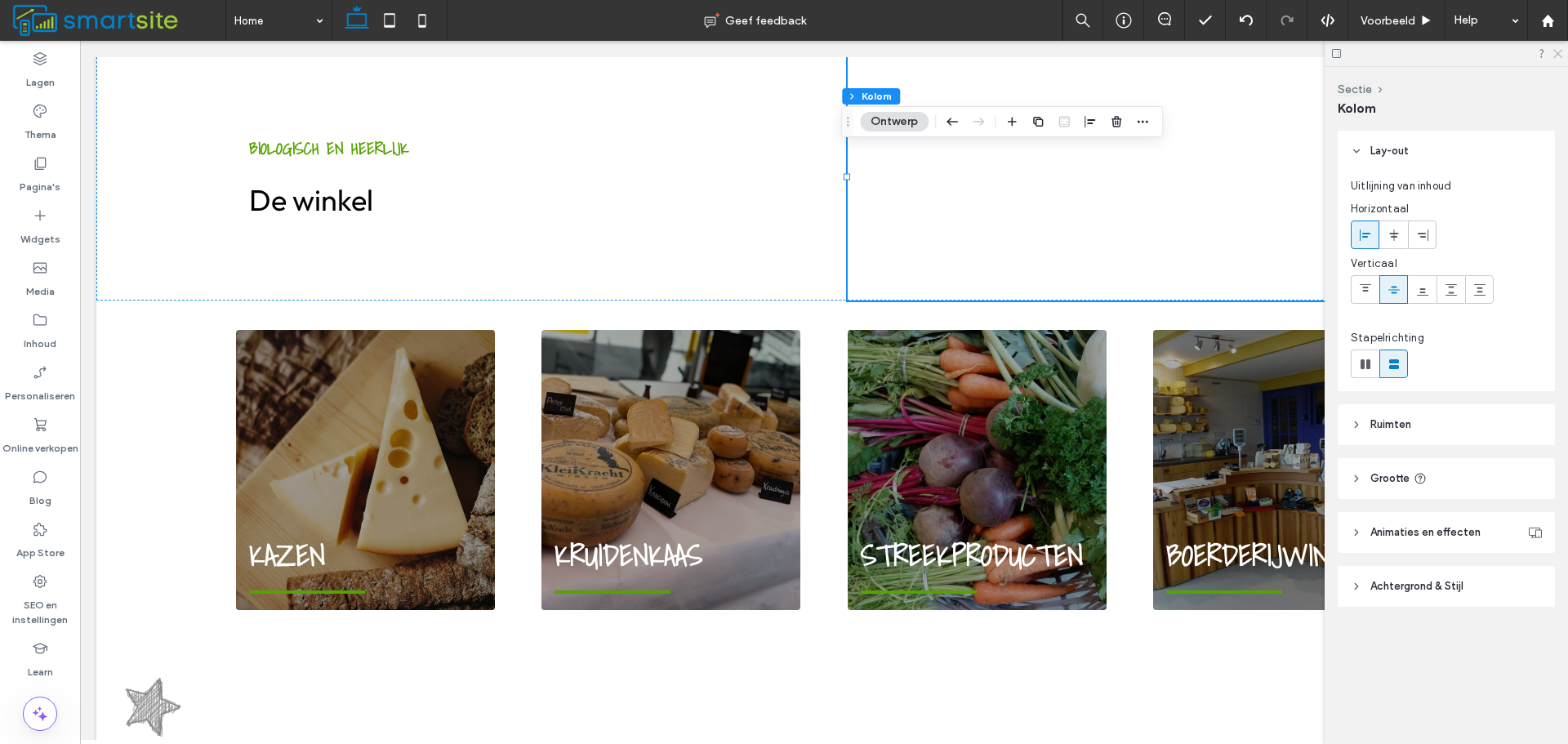
click at [1557, 53] on use at bounding box center [1558, 54] width 9 height 9
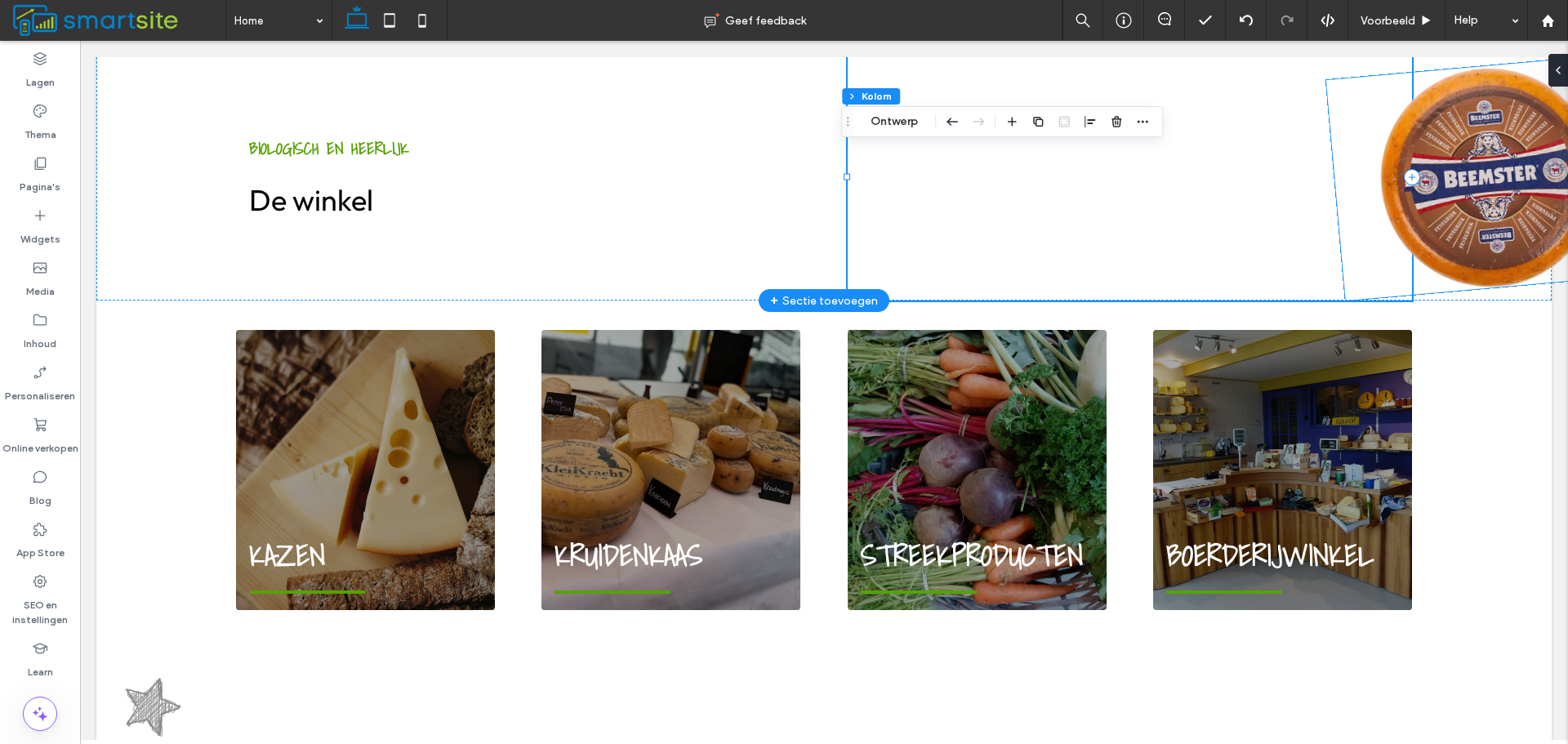
click at [1524, 142] on img at bounding box center [1490, 177] width 327 height 247
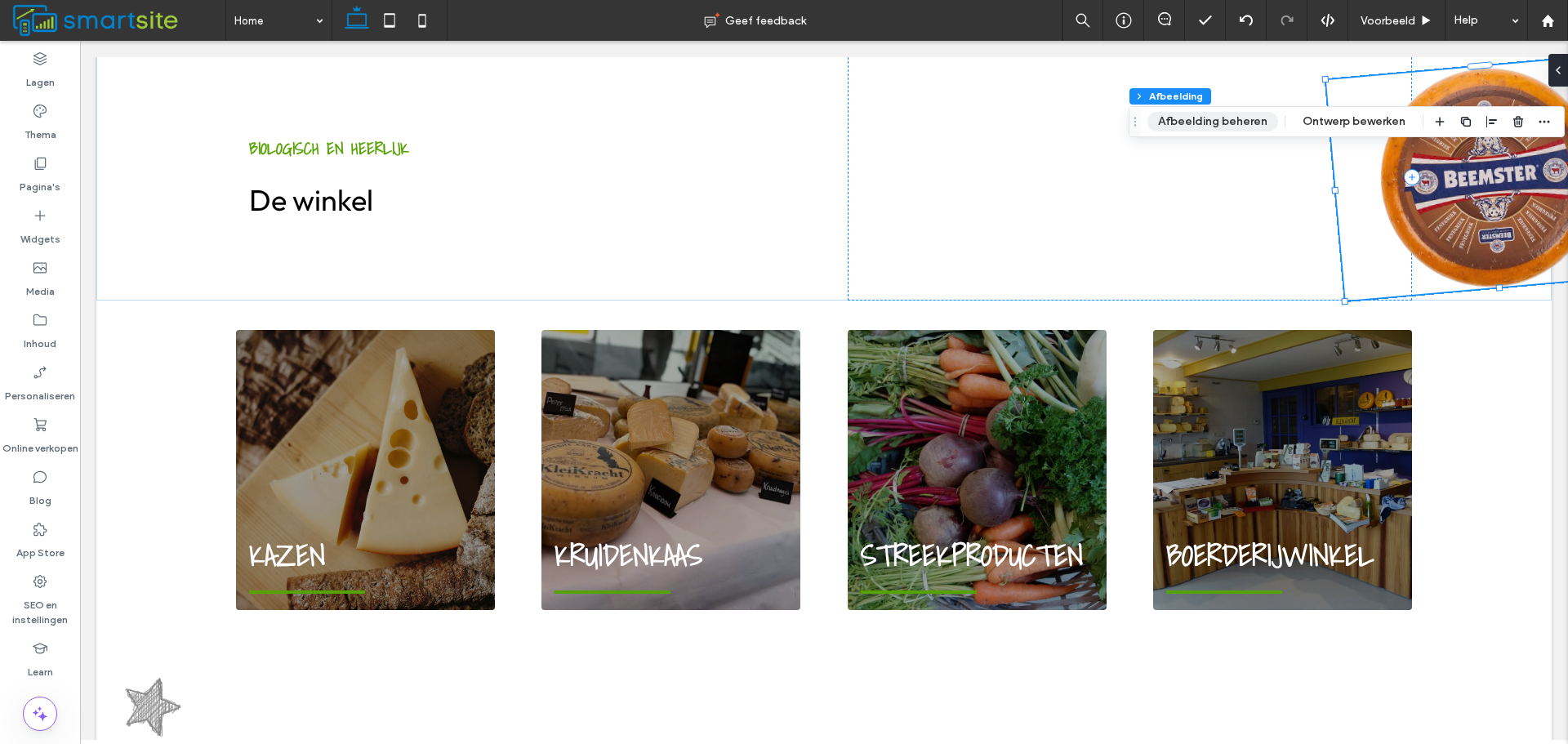
click at [1193, 119] on button "Afbeelding beheren" at bounding box center [1214, 122] width 131 height 20
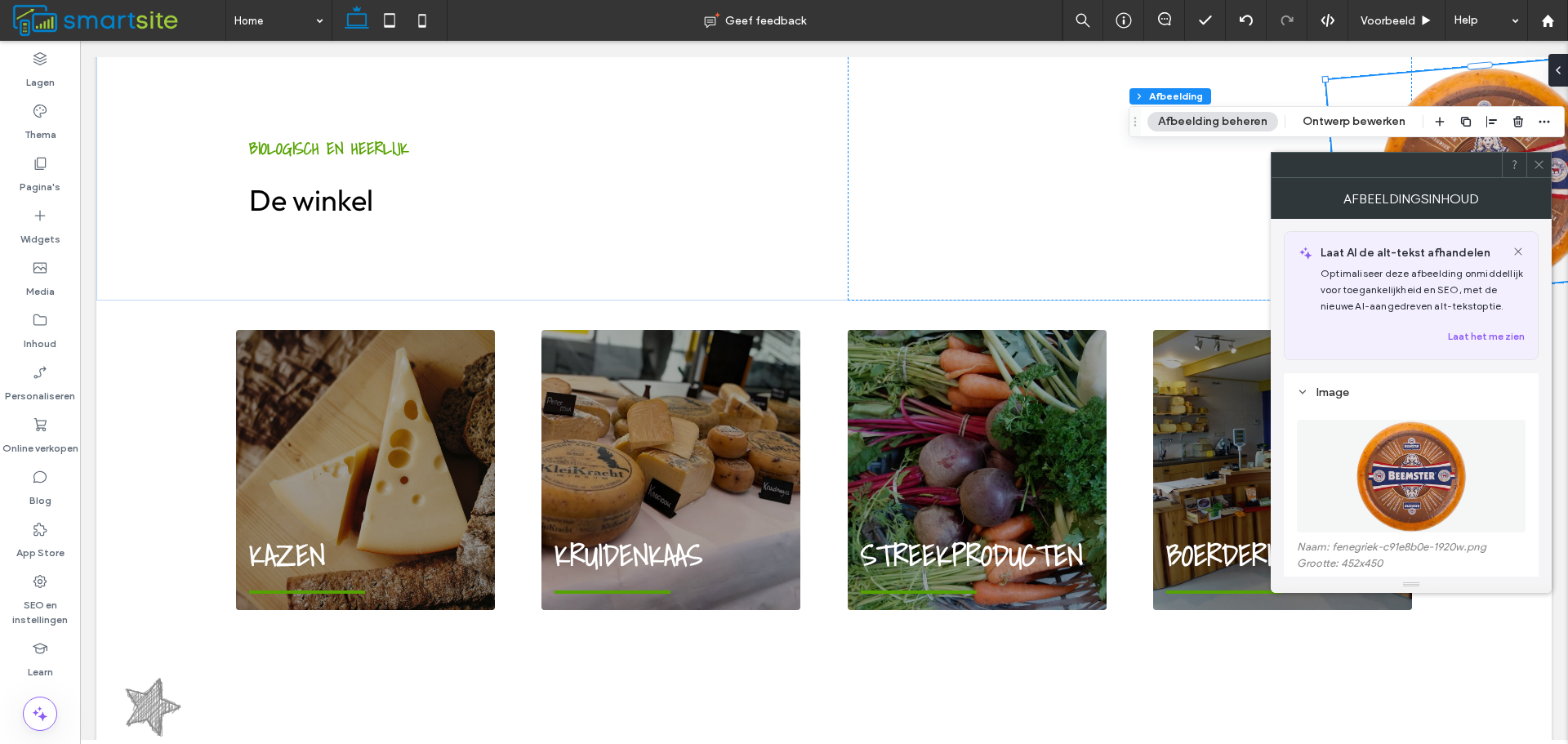
scroll to position [0, 0]
click at [1391, 123] on button "Ontwerp bewerken" at bounding box center [1354, 122] width 124 height 20
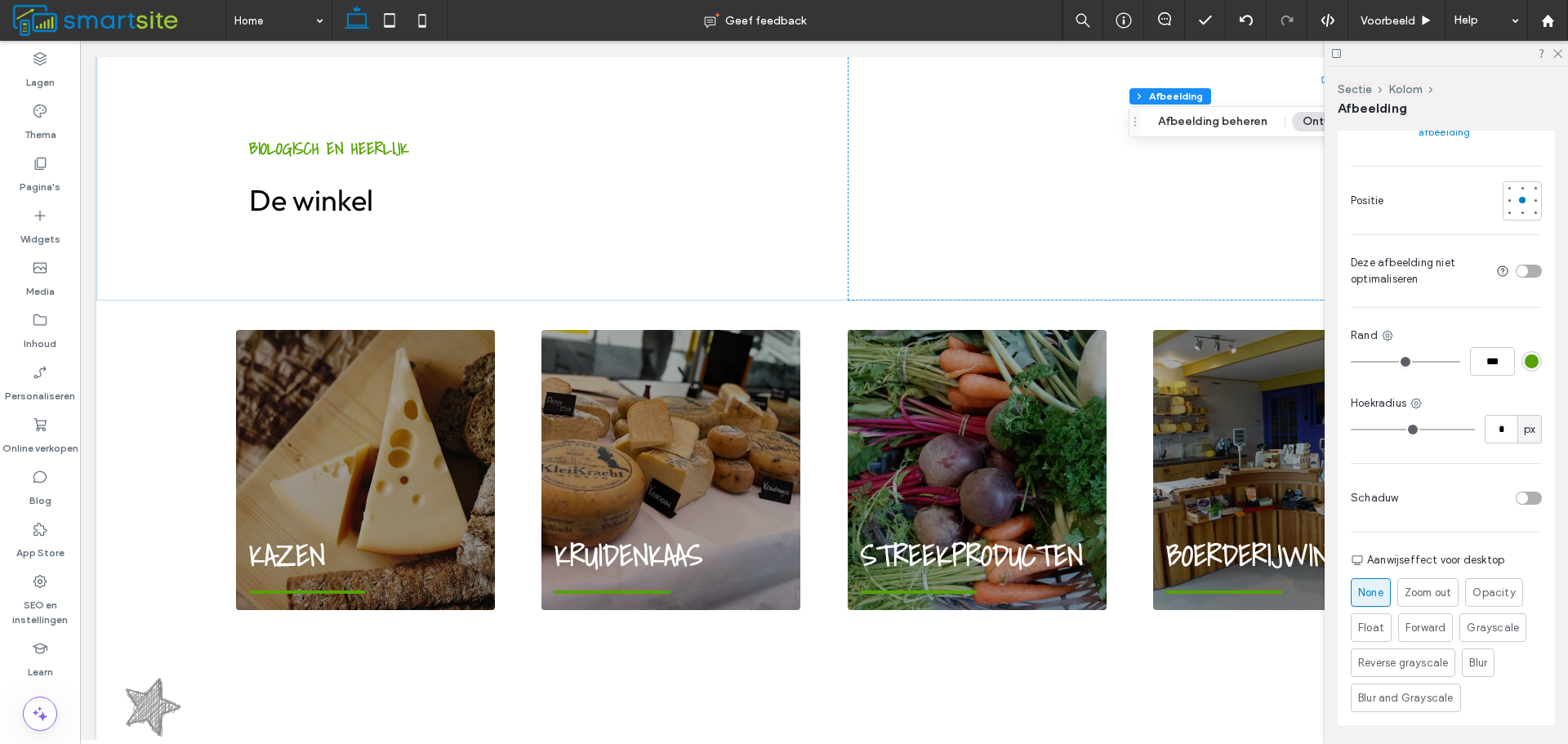
scroll to position [816, 0]
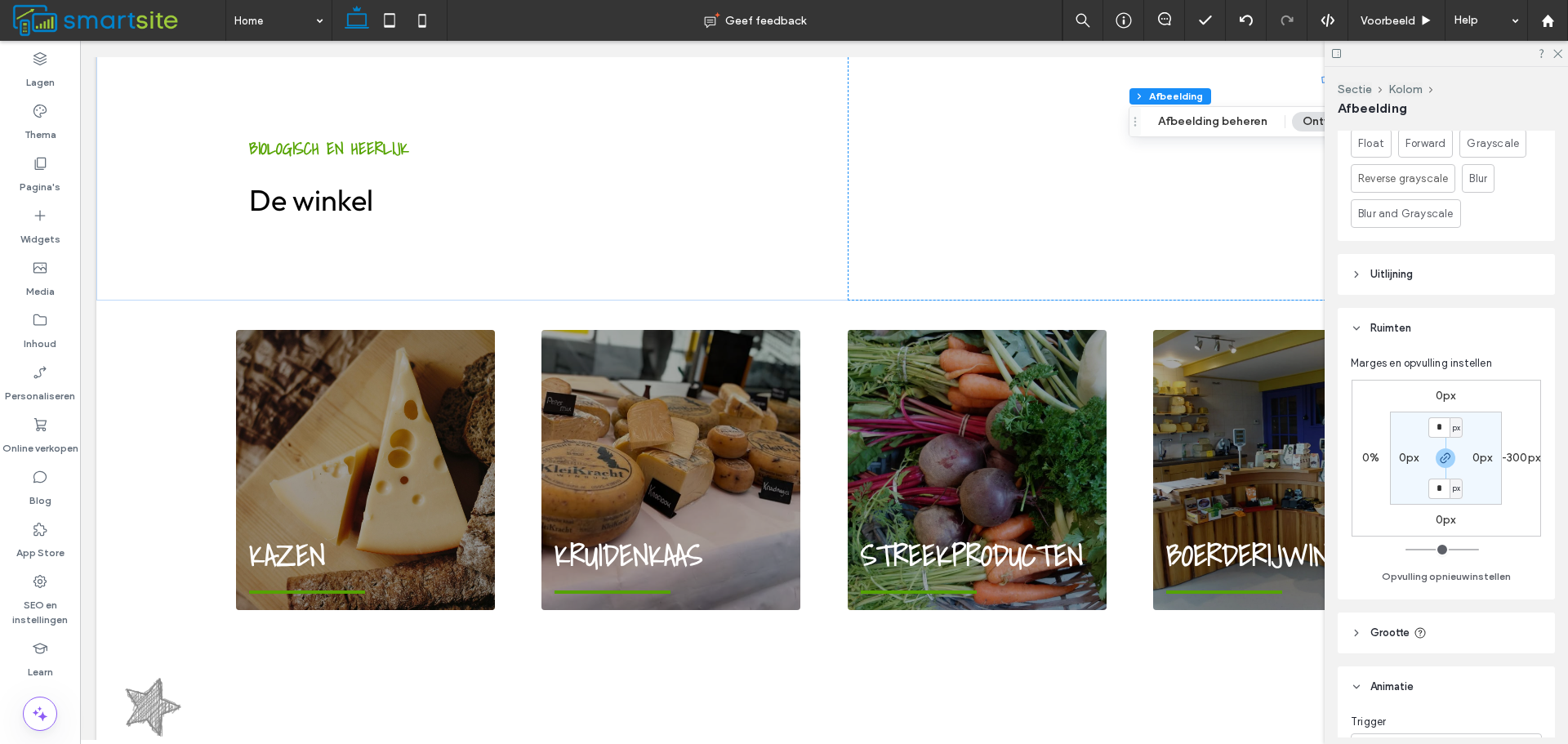
click at [1446, 515] on label "0px" at bounding box center [1446, 520] width 21 height 14
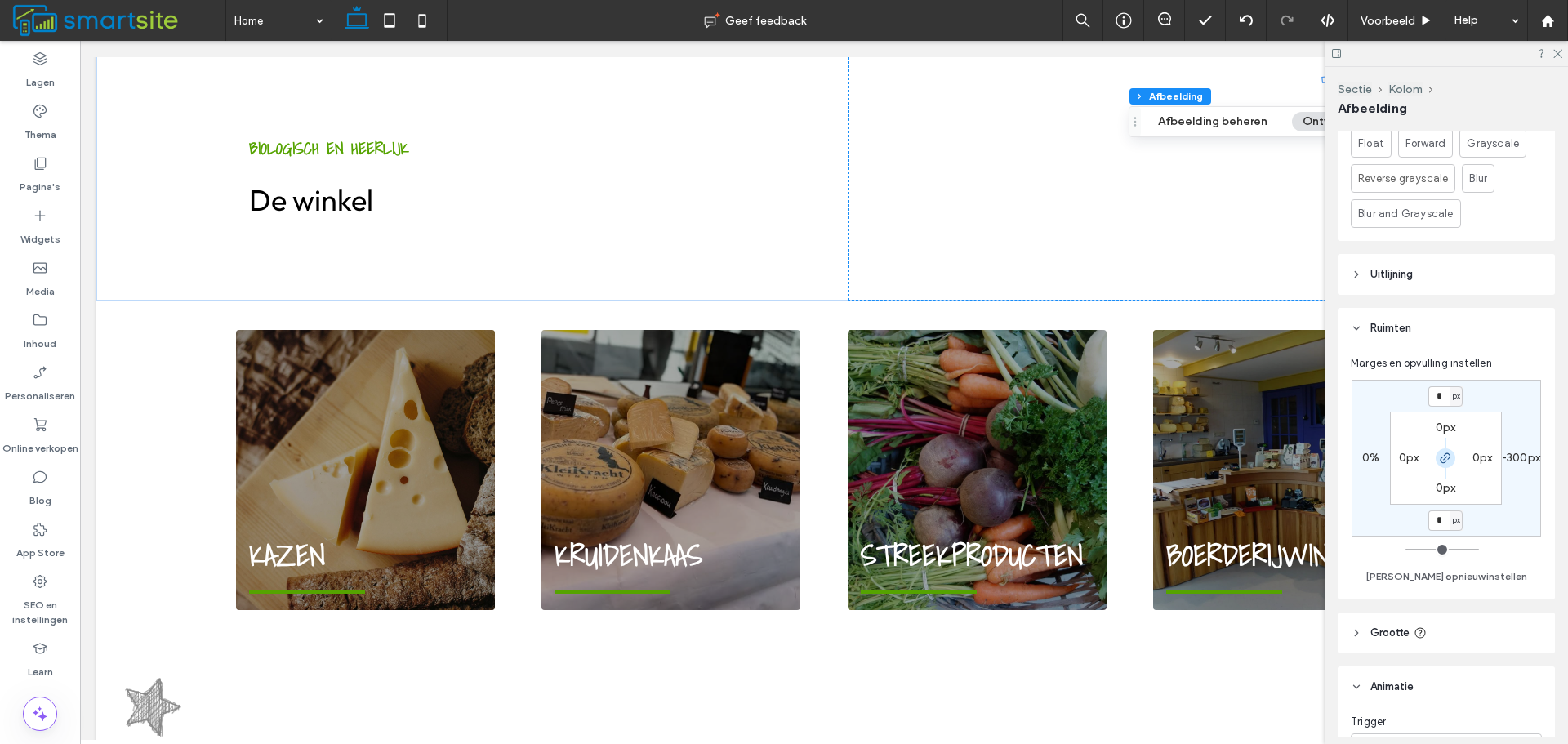
click at [1447, 464] on icon "button" at bounding box center [1446, 458] width 13 height 13
click at [1444, 523] on input "*" at bounding box center [1439, 521] width 22 height 21
type input "****"
type input "*"
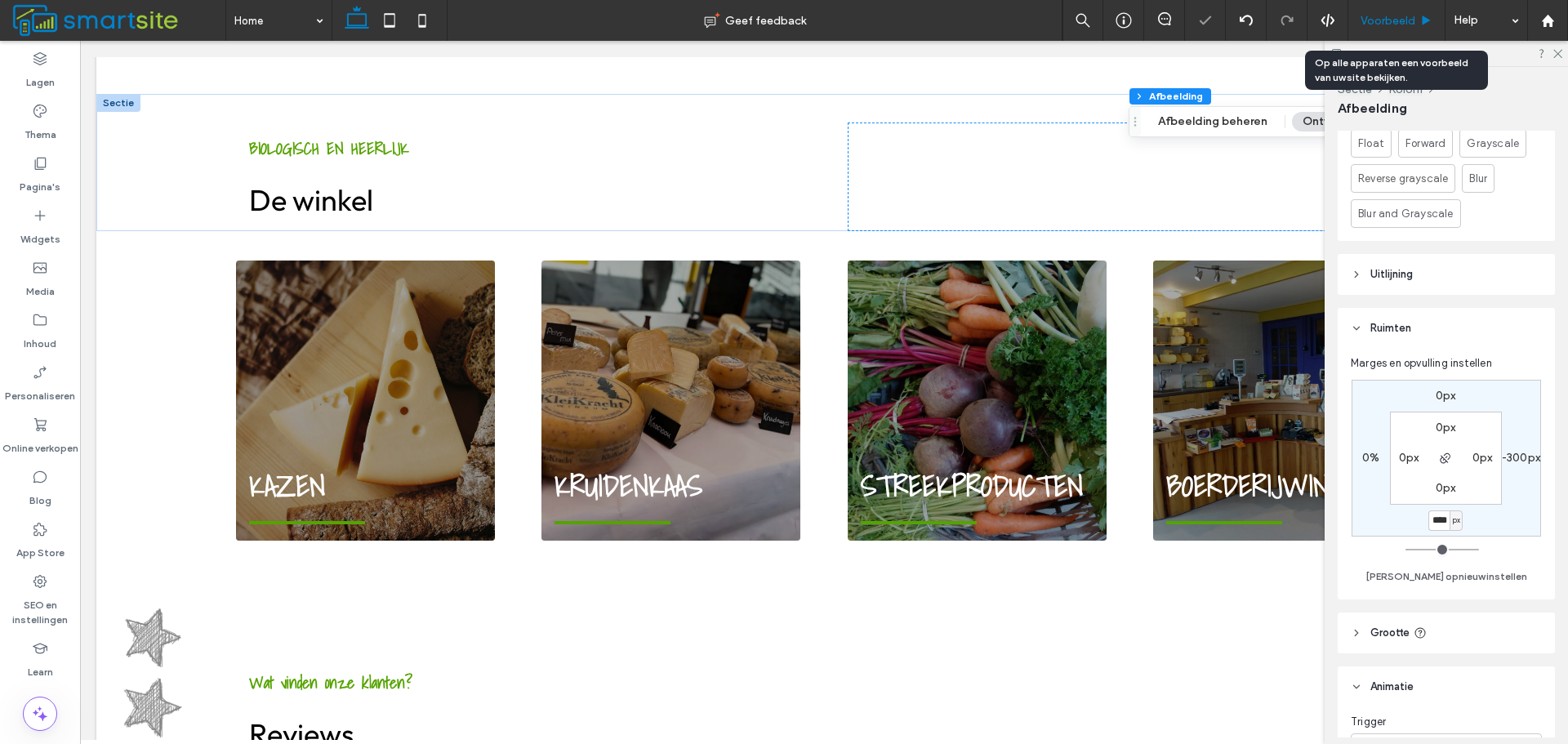
scroll to position [0, 0]
click at [1424, 18] on use at bounding box center [1427, 20] width 8 height 9
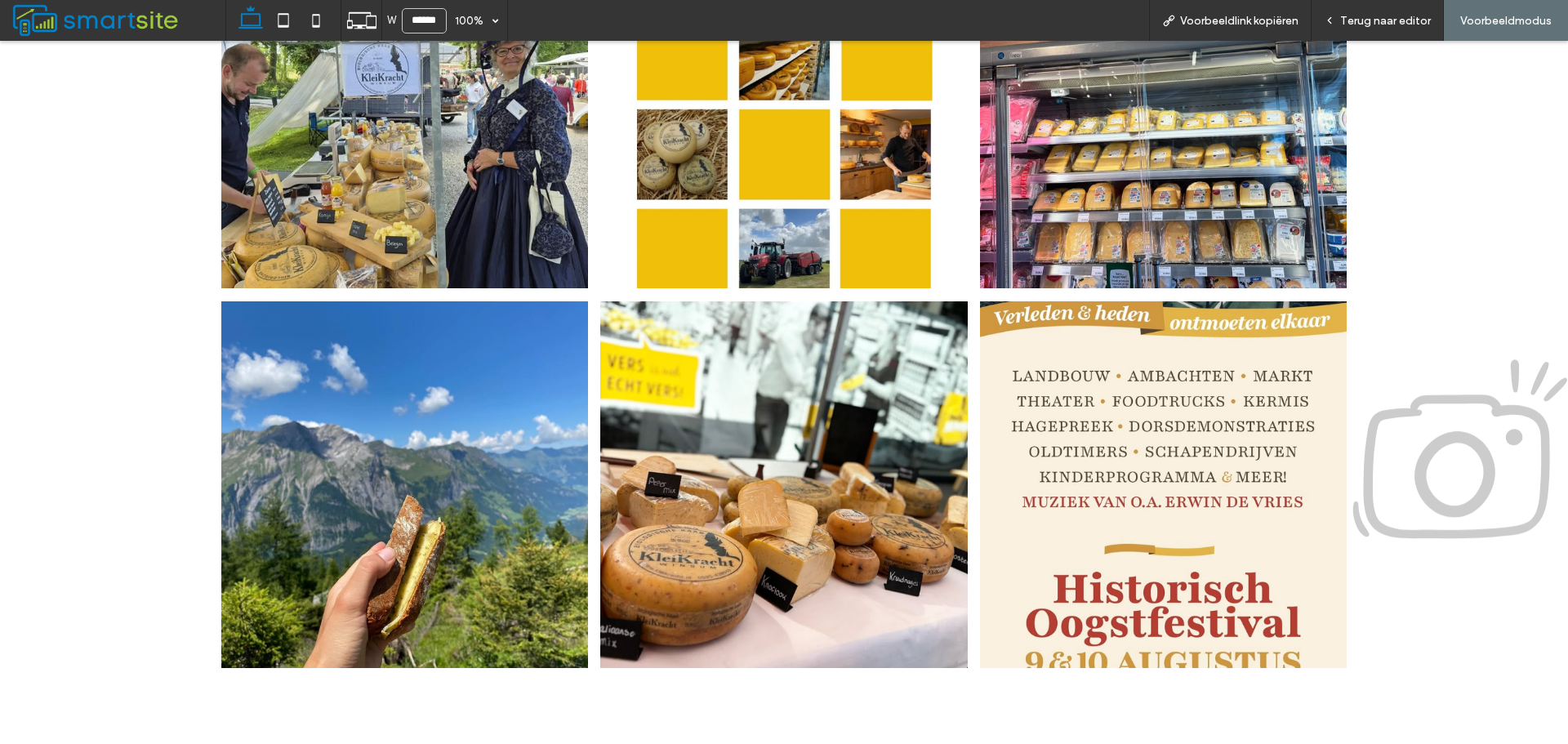
scroll to position [2466, 0]
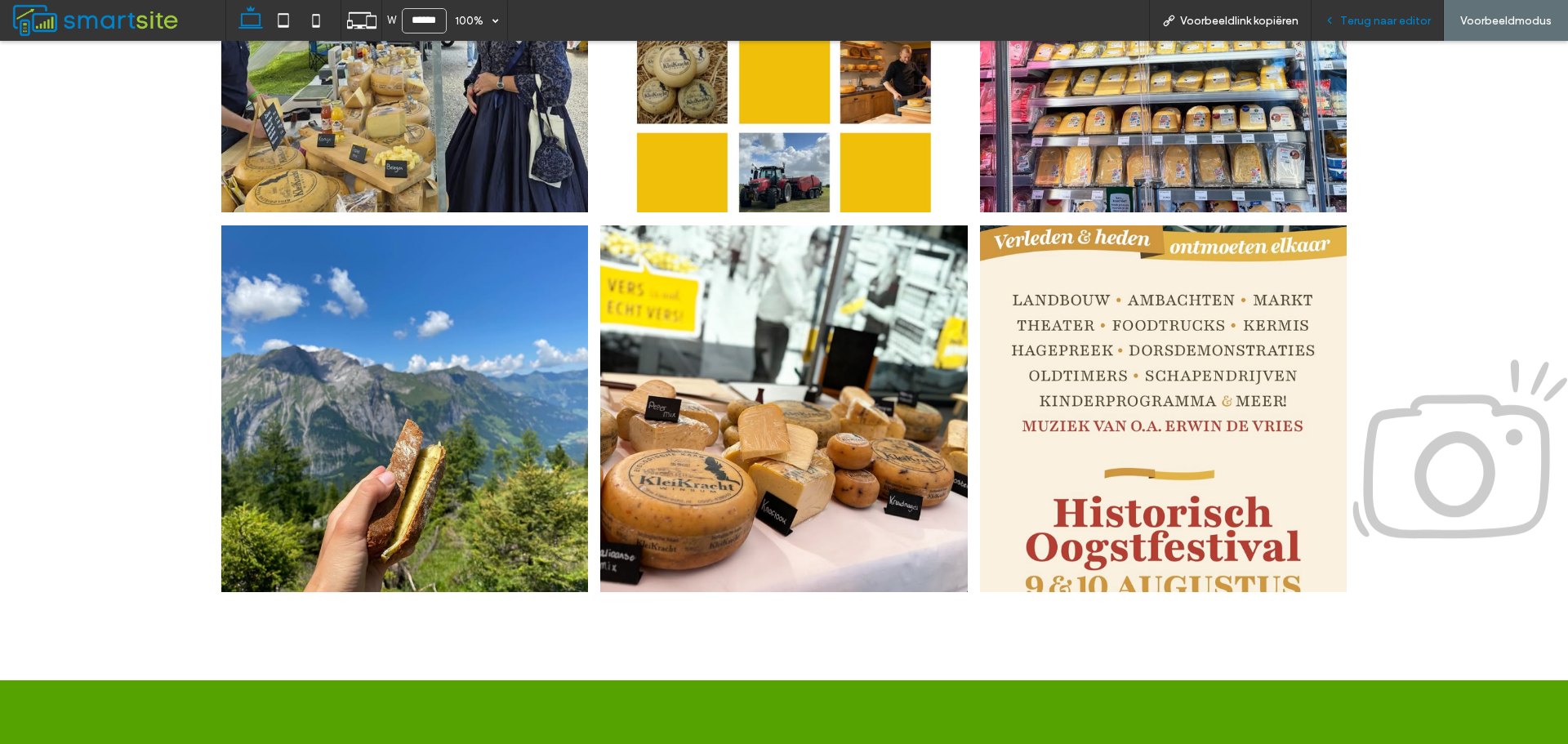
click at [1348, 11] on div "Terug naar editor" at bounding box center [1377, 20] width 132 height 41
click at [1334, 16] on icon at bounding box center [1329, 20] width 11 height 11
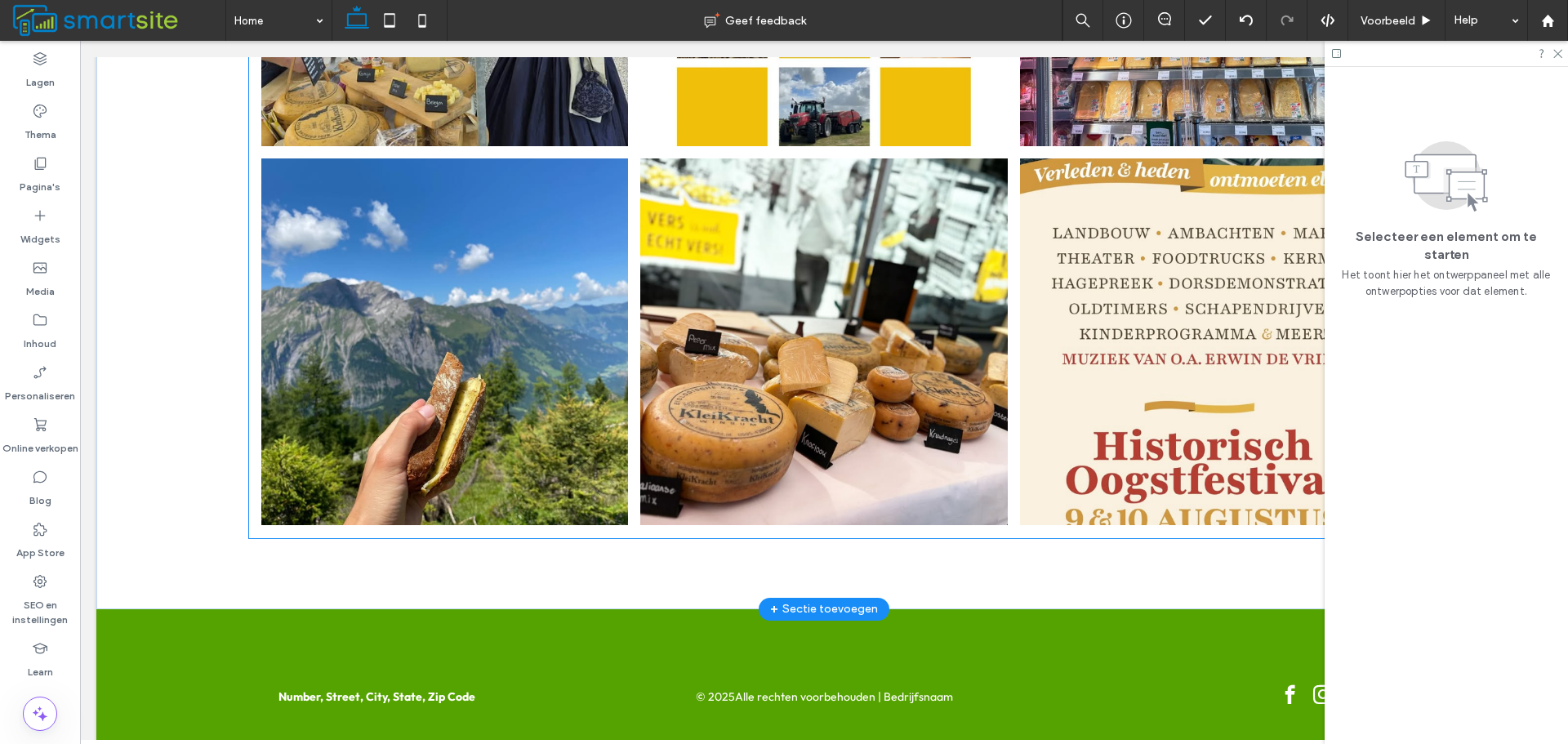
scroll to position [2578, 0]
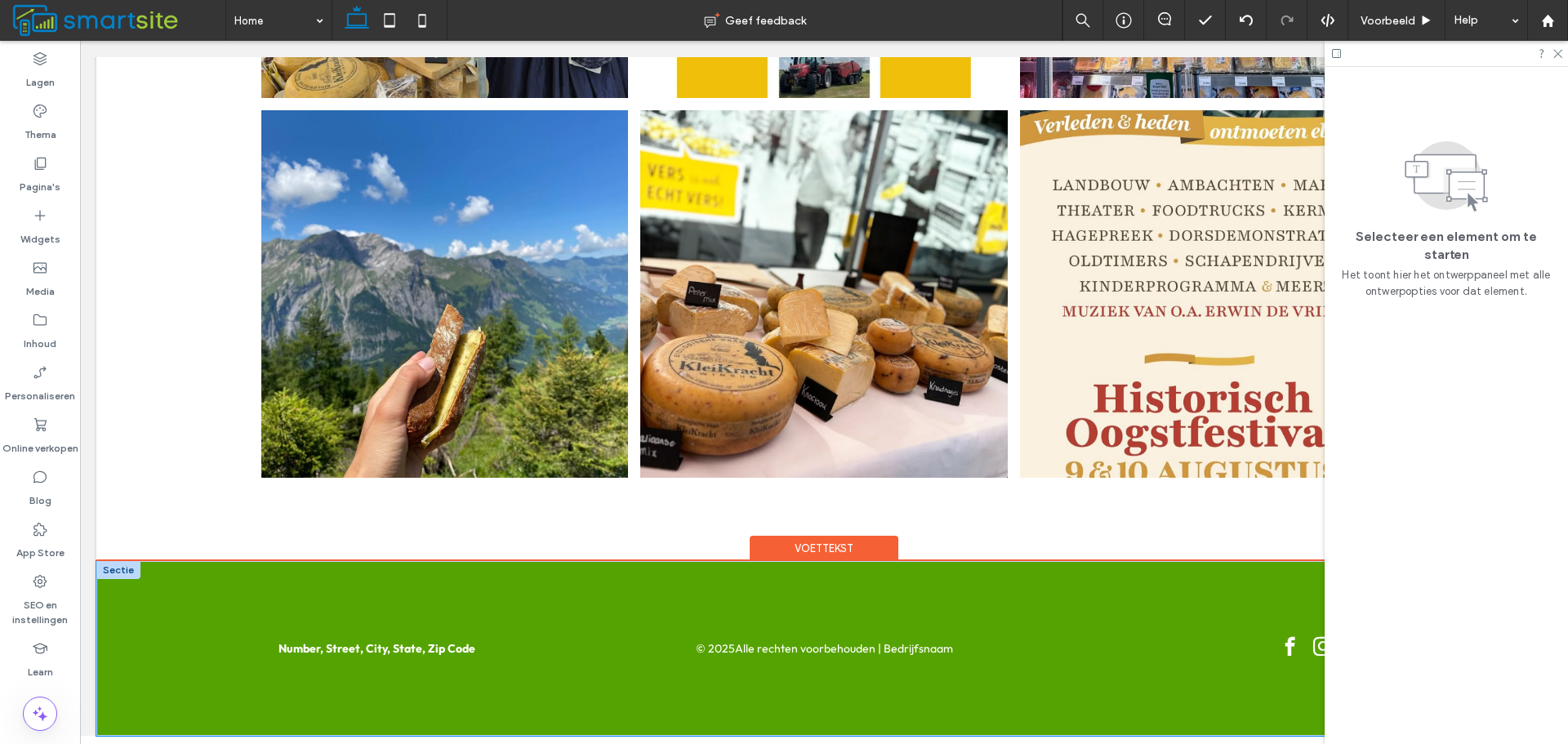
click at [236, 579] on div "Number, Street, City, State, Zip Code © 2025 Alle rechten voorbehouden | Bedrij…" at bounding box center [825, 649] width 1176 height 176
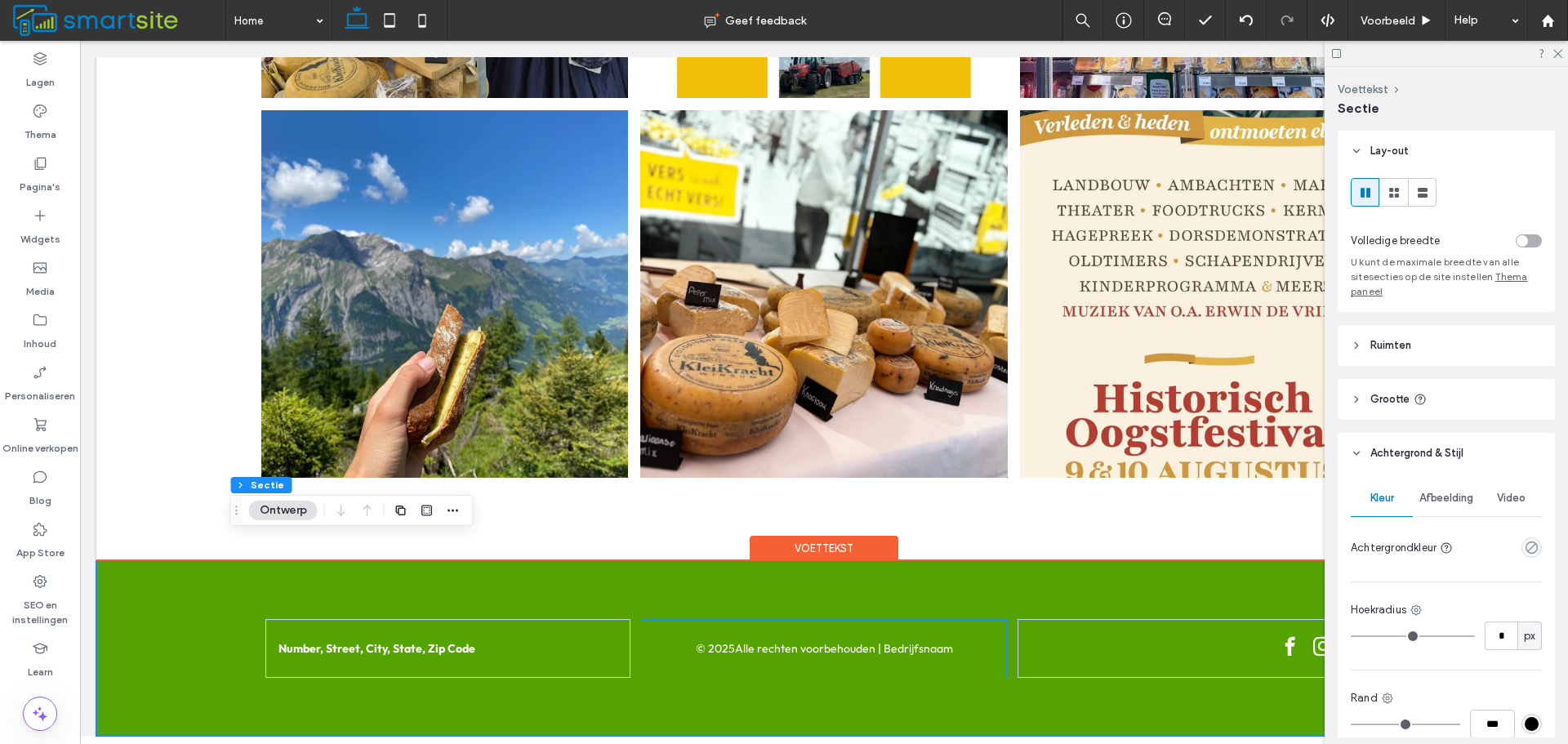
click at [965, 619] on div "© 2025 Alle rechten voorbehouden | Bedrijfsnaam" at bounding box center [823, 648] width 365 height 59
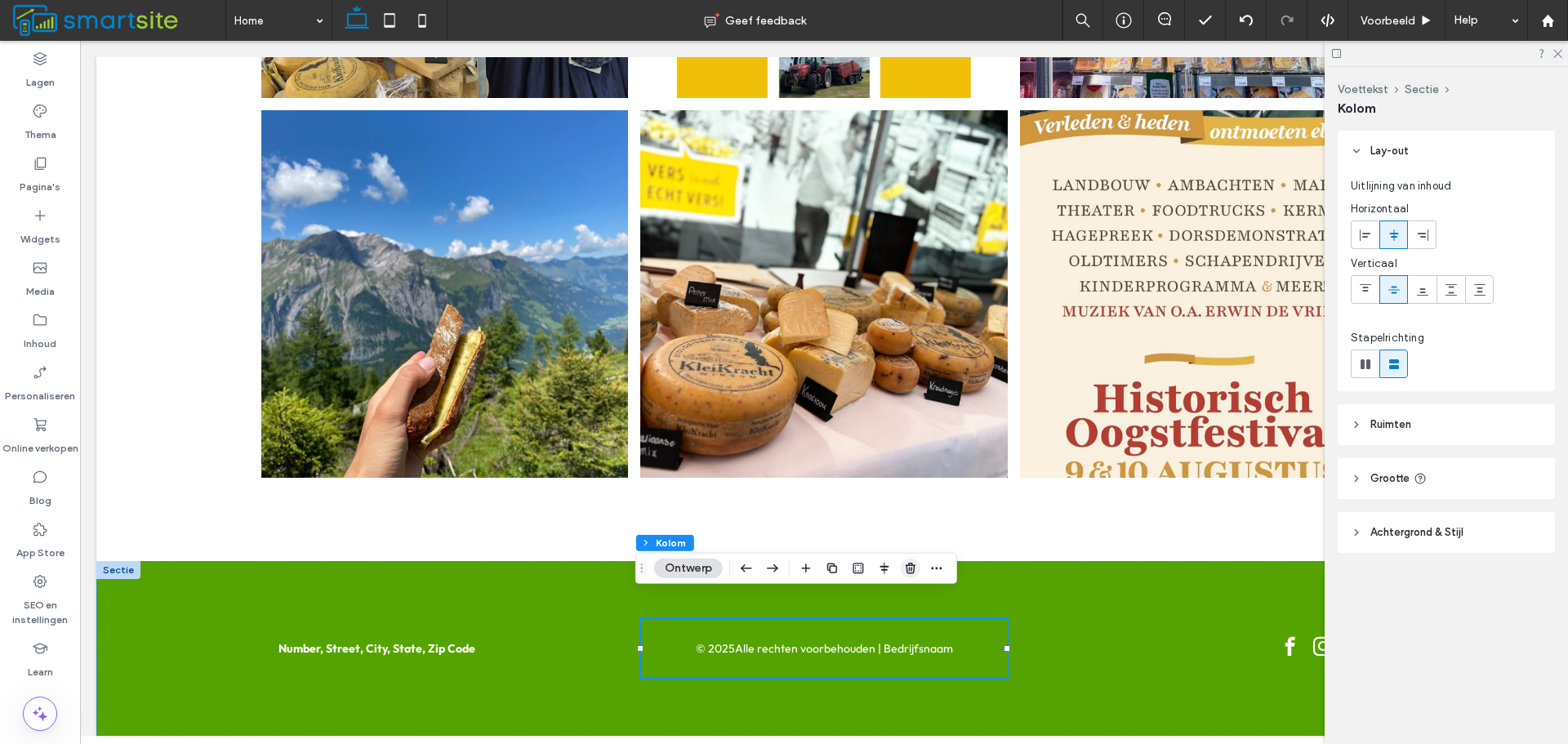
click at [915, 572] on icon "button" at bounding box center [910, 568] width 13 height 13
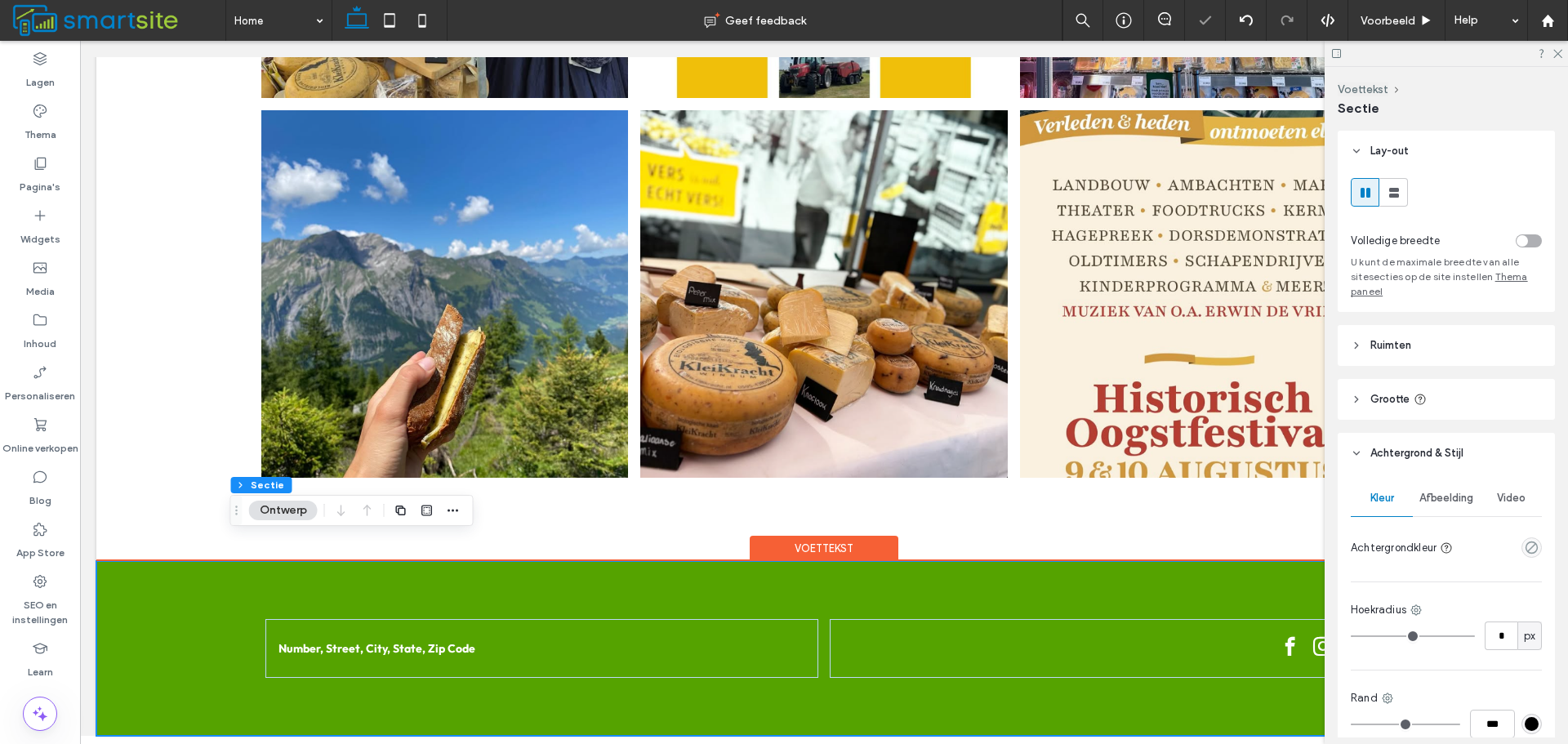
click at [659, 561] on div "Number, Street, City, State, Zip Code" at bounding box center [825, 649] width 1176 height 176
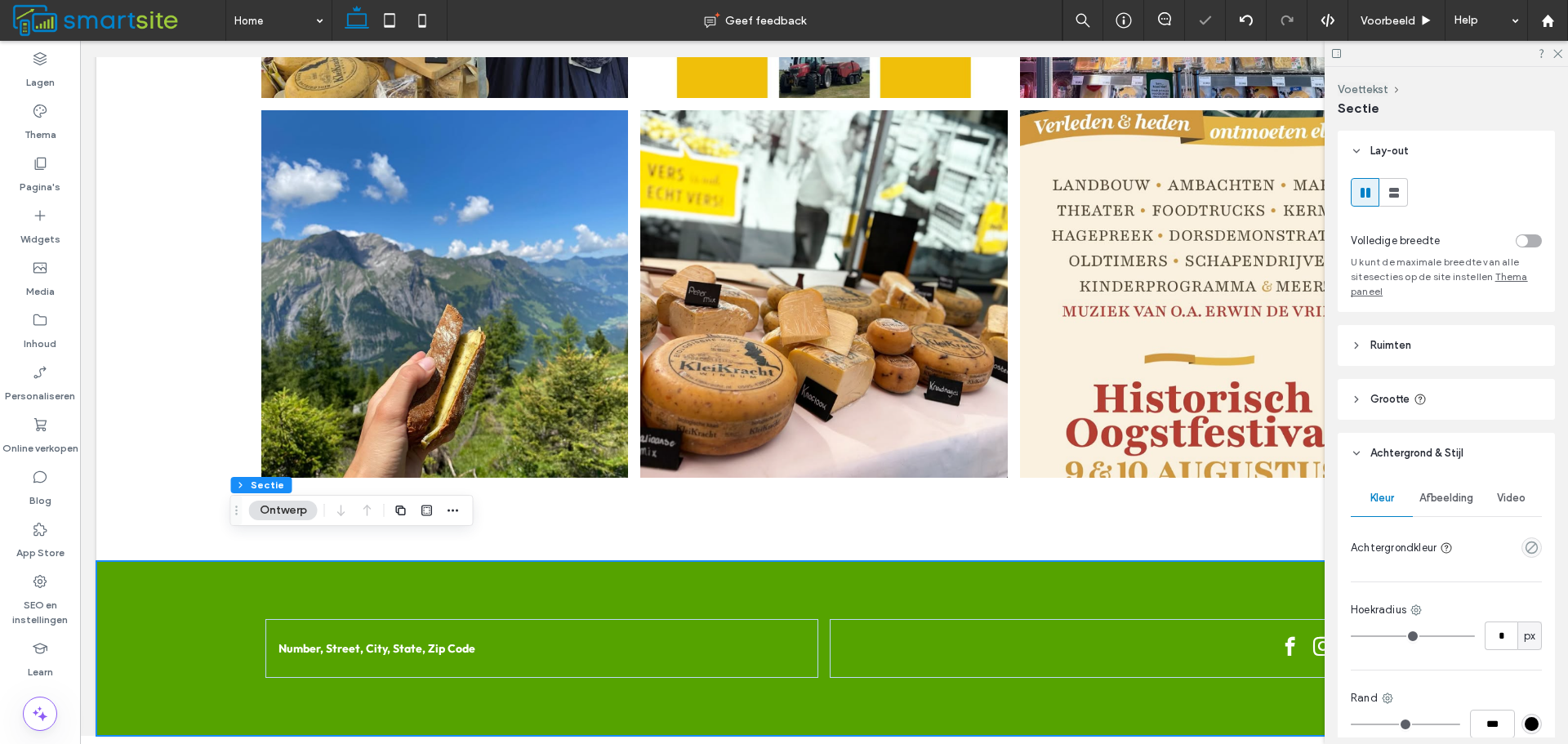
scroll to position [147, 0]
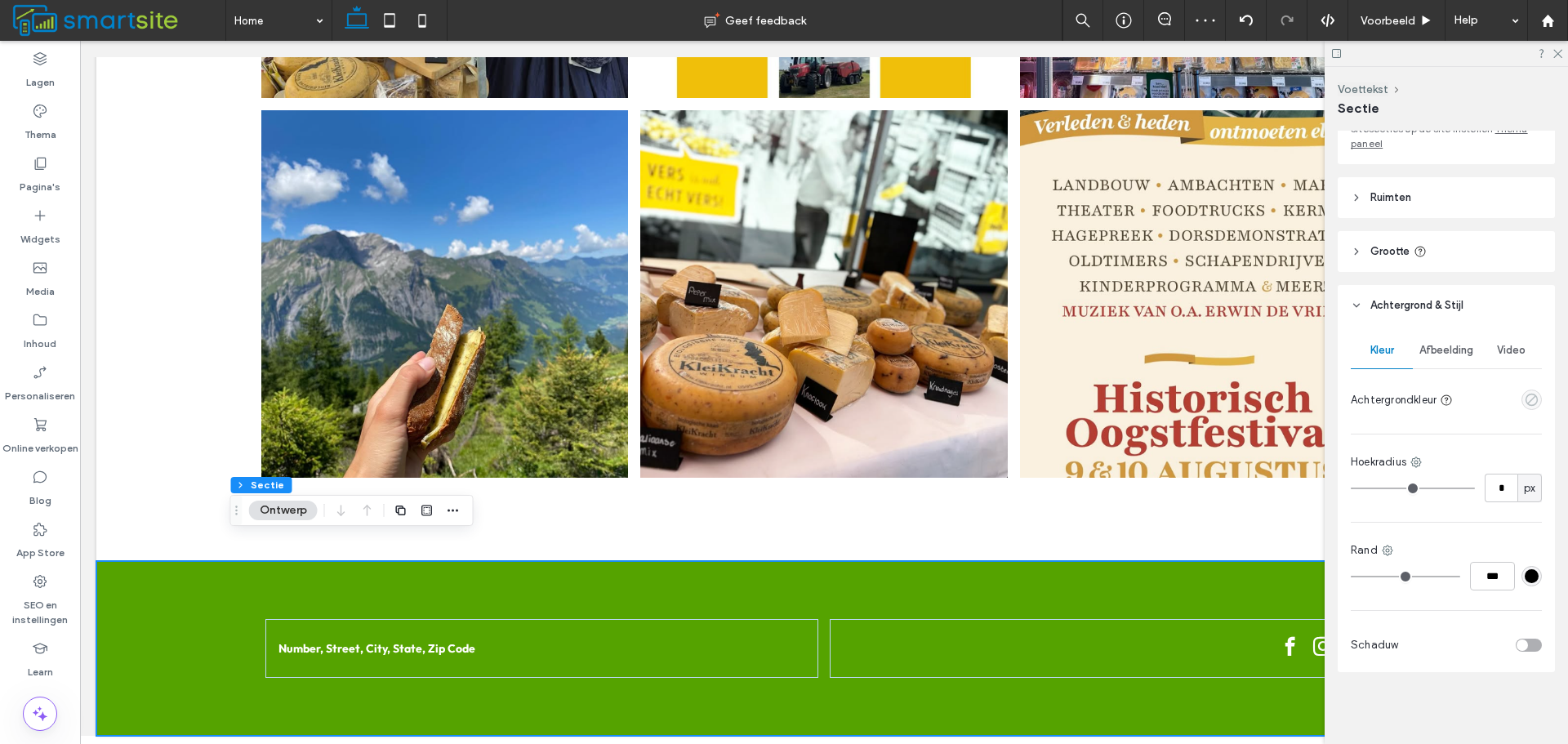
click at [1525, 401] on icon "empty color" at bounding box center [1532, 400] width 14 height 14
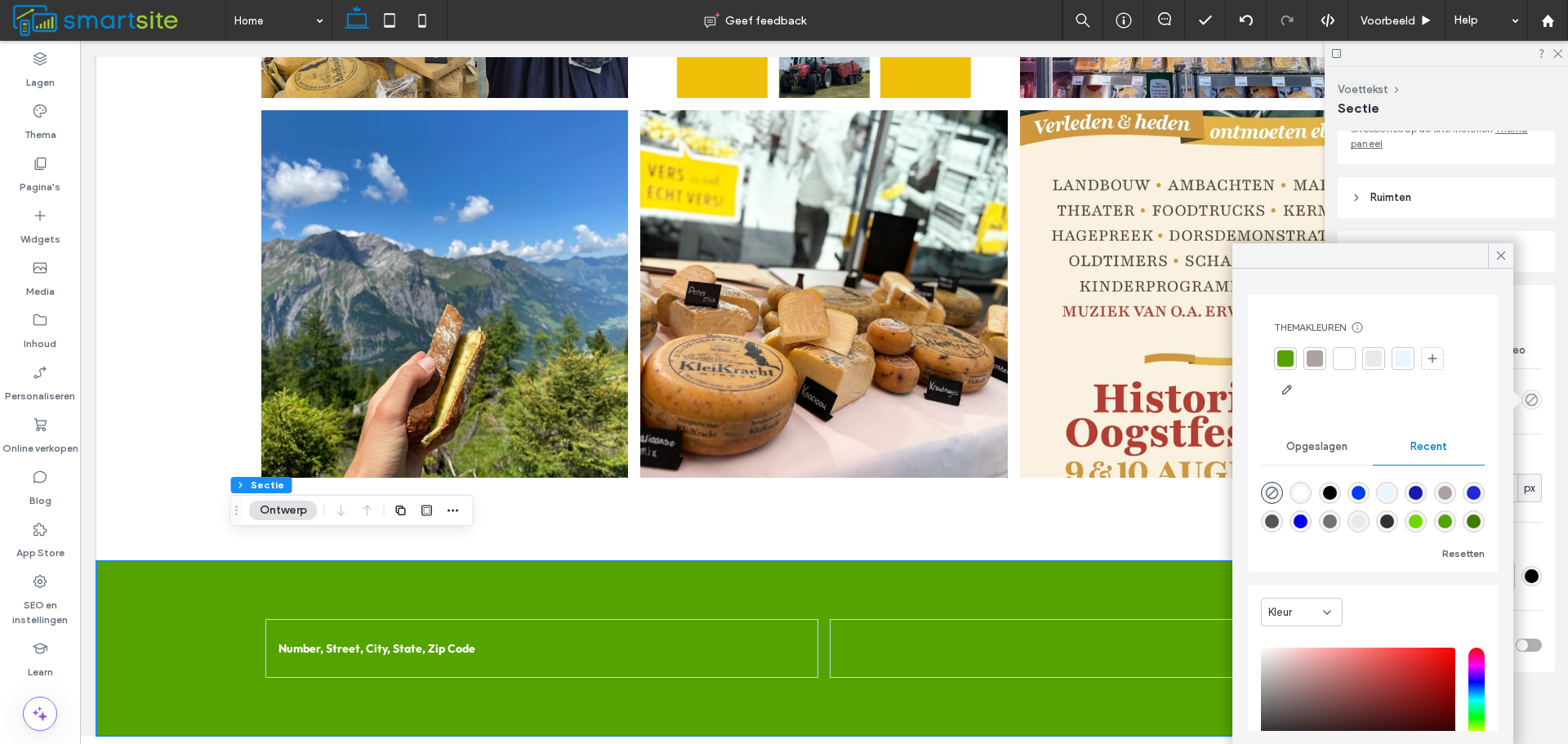
click at [1341, 489] on div "rgba(0, 0, 0, 1)" at bounding box center [1331, 493] width 22 height 22
type input "***"
type input "****"
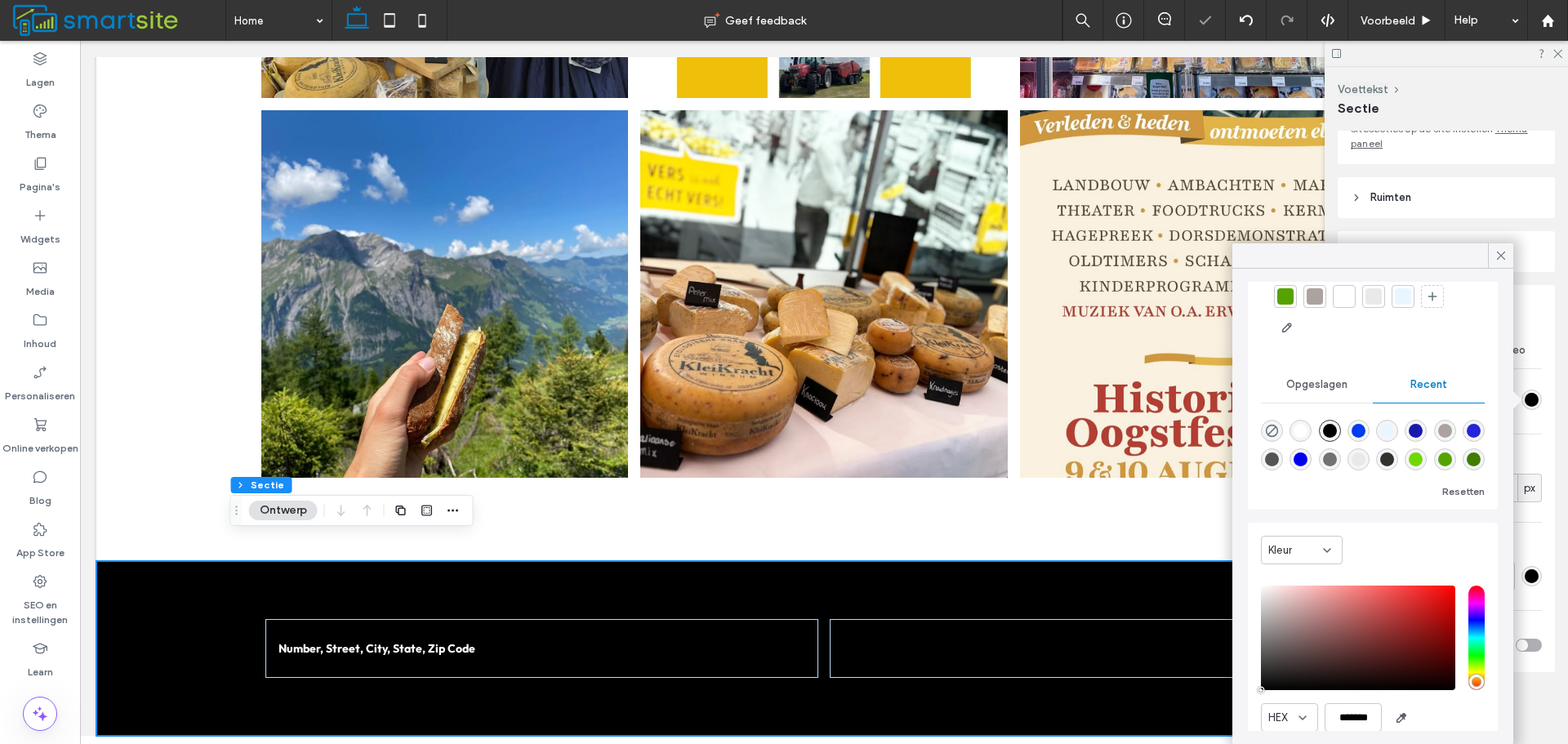
scroll to position [125, 0]
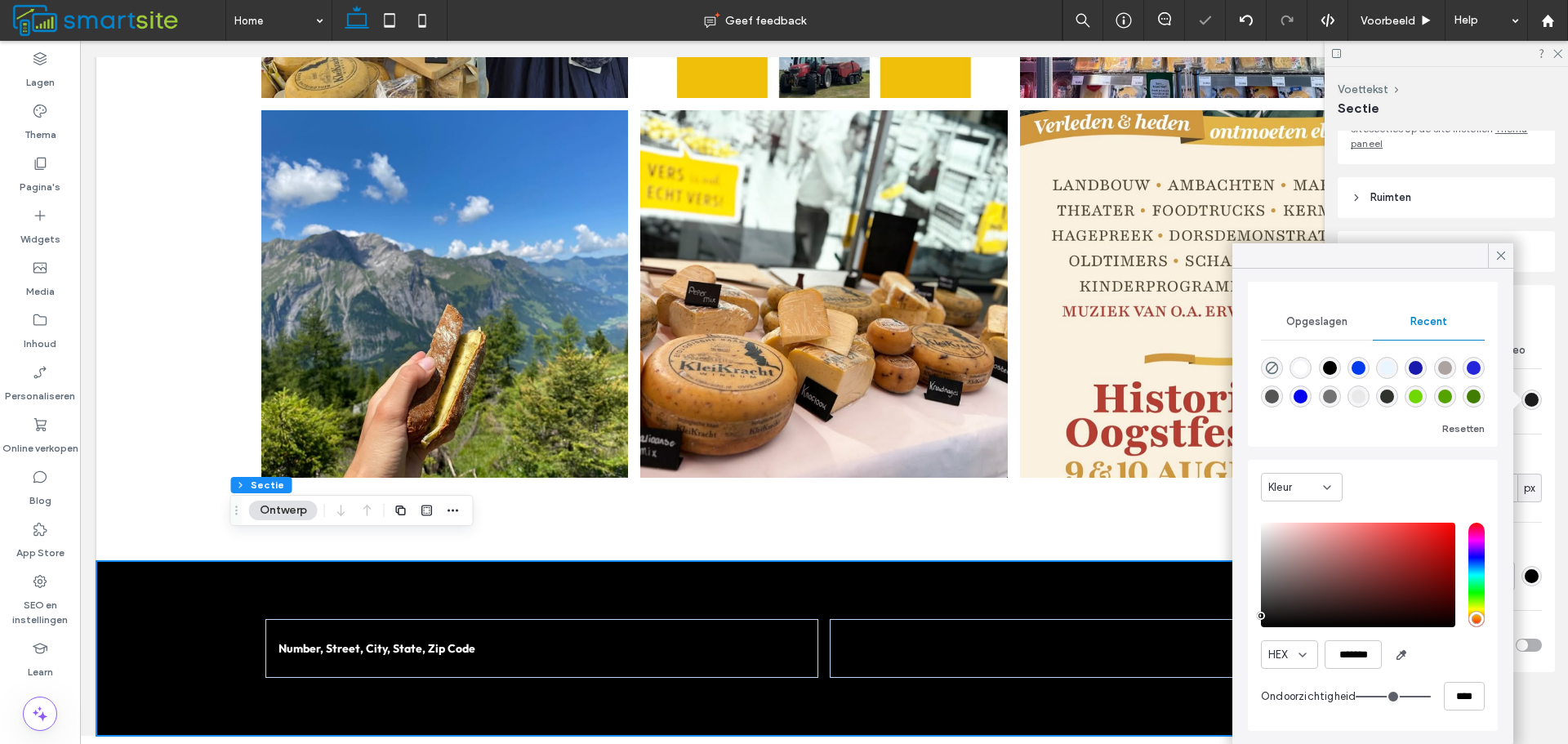
type input "*******"
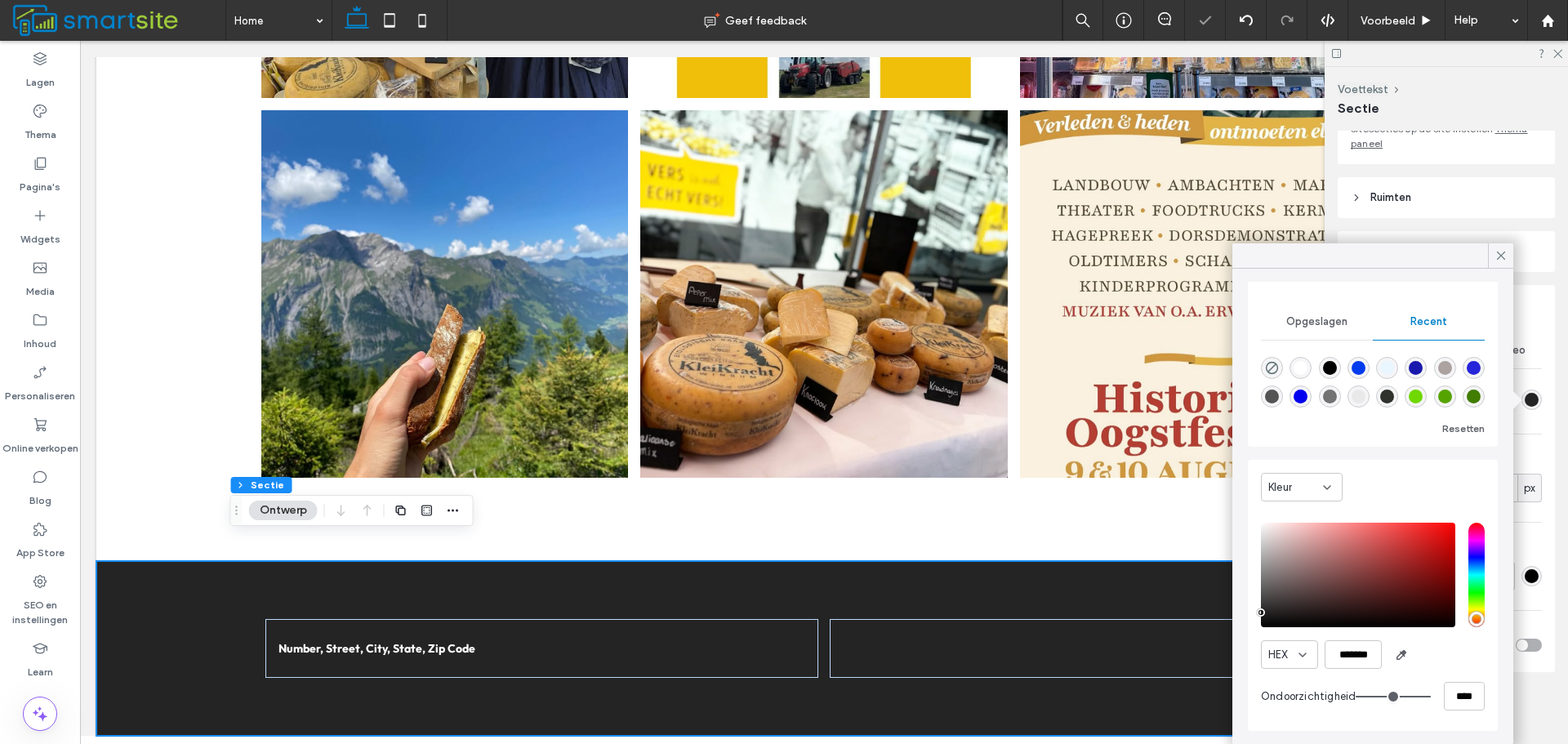
drag, startPoint x: 1262, startPoint y: 626, endPoint x: 1257, endPoint y: 612, distance: 14.9
click at [1257, 612] on div "Kleur HEX ******* Ondoorzichtigheid ****" at bounding box center [1373, 595] width 250 height 271
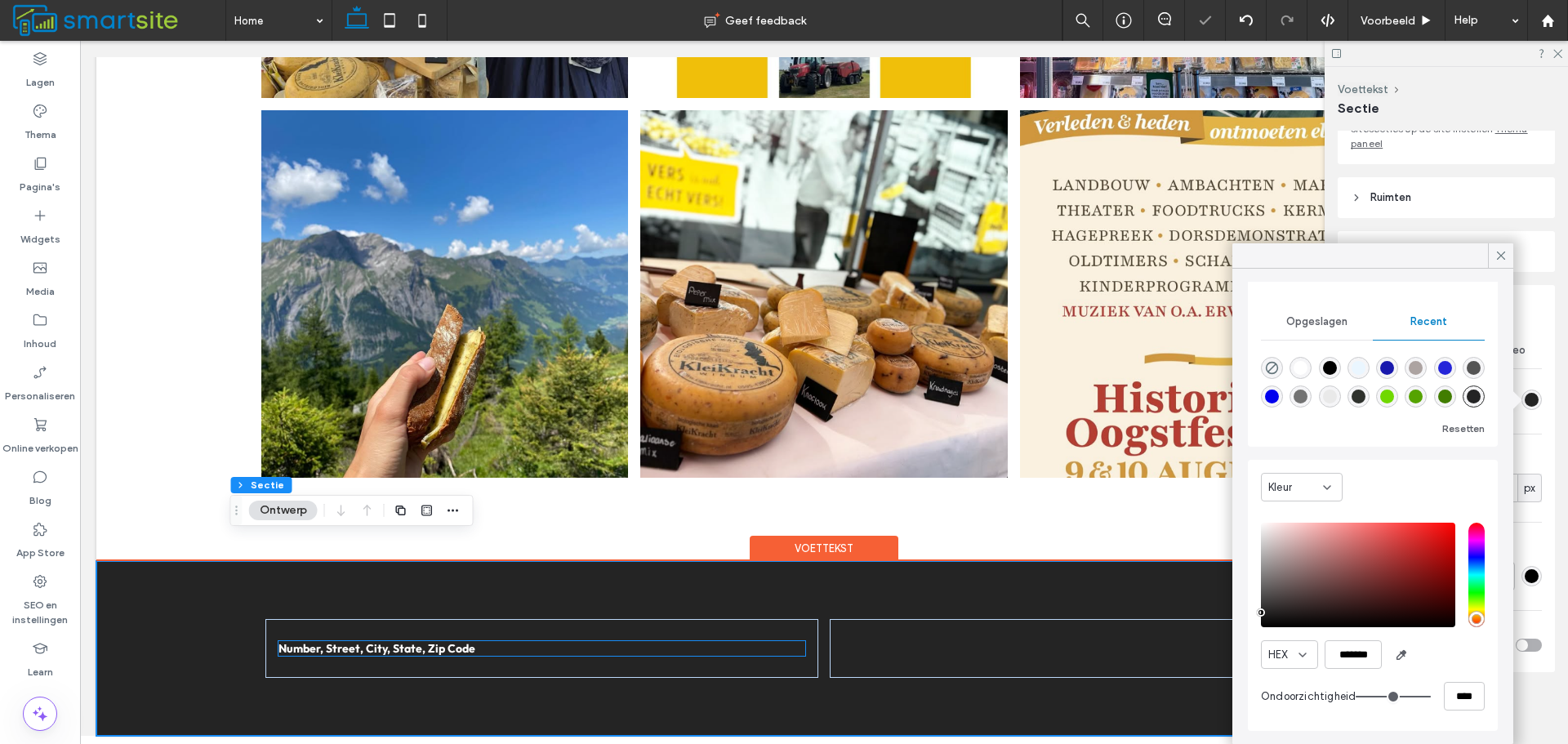
click at [610, 641] on h6 "Number, Street, City, State, Zip Code" at bounding box center [543, 647] width 528 height 15
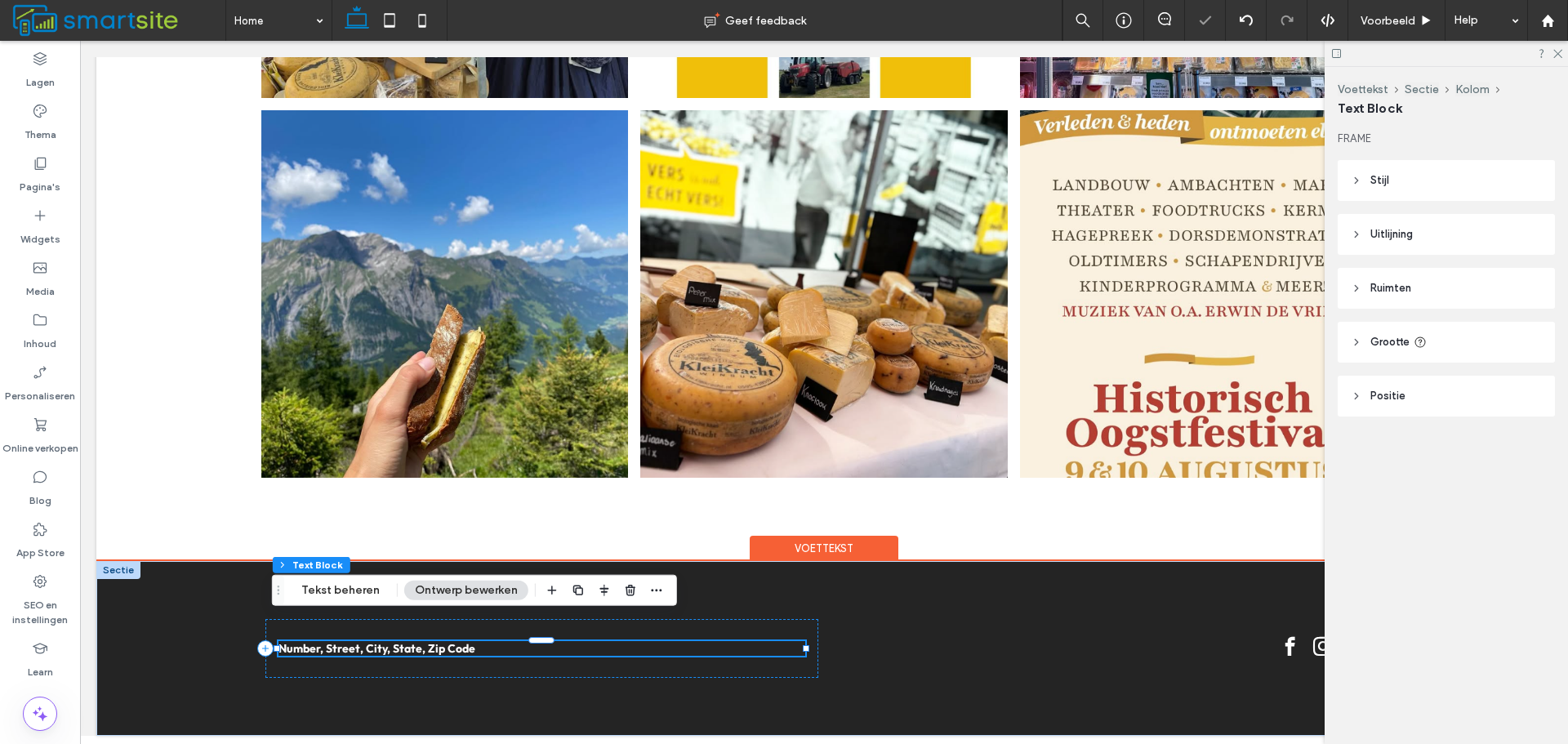
click at [610, 641] on h6 "Number, Street, City, State, Zip Code" at bounding box center [543, 647] width 528 height 15
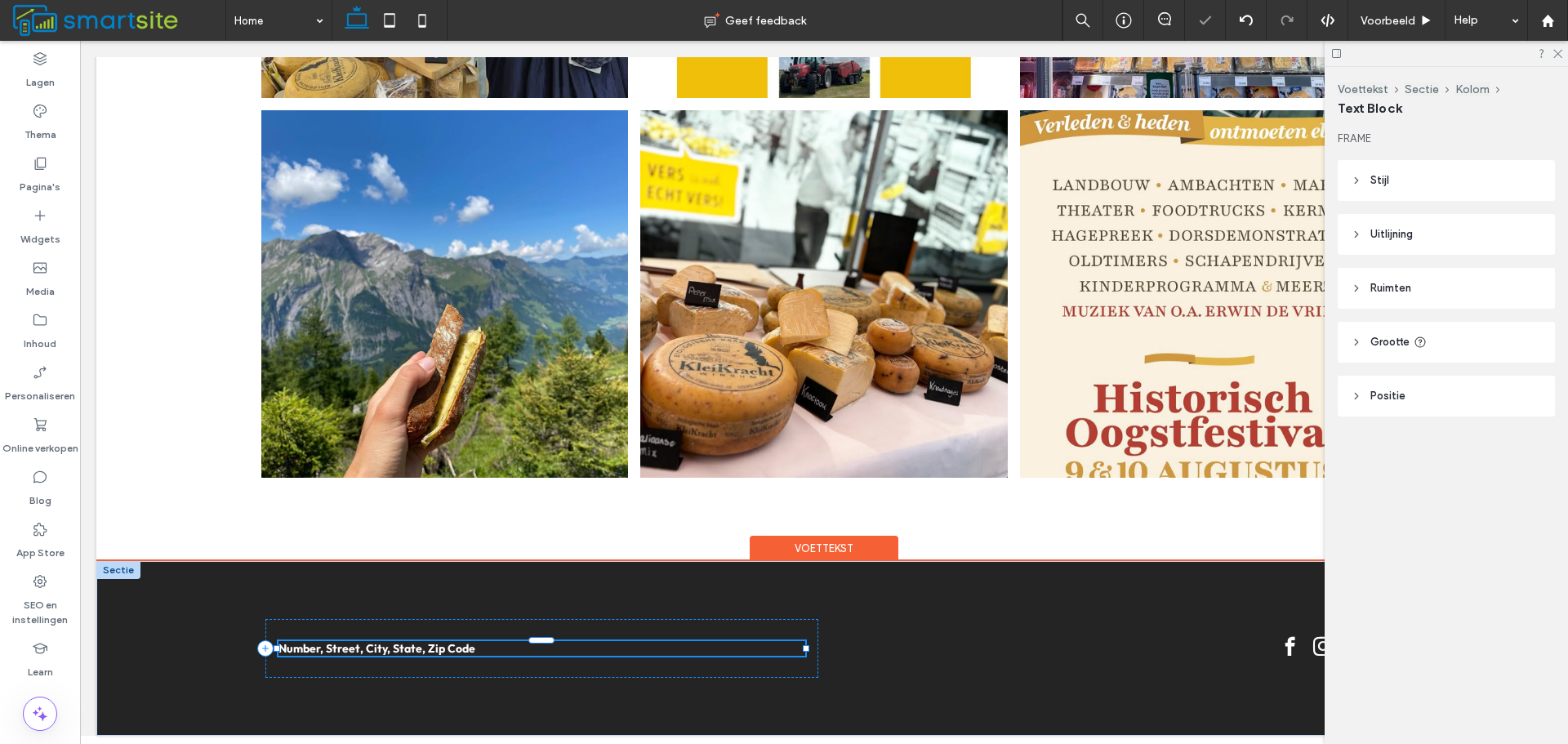
type input "******"
type input "**"
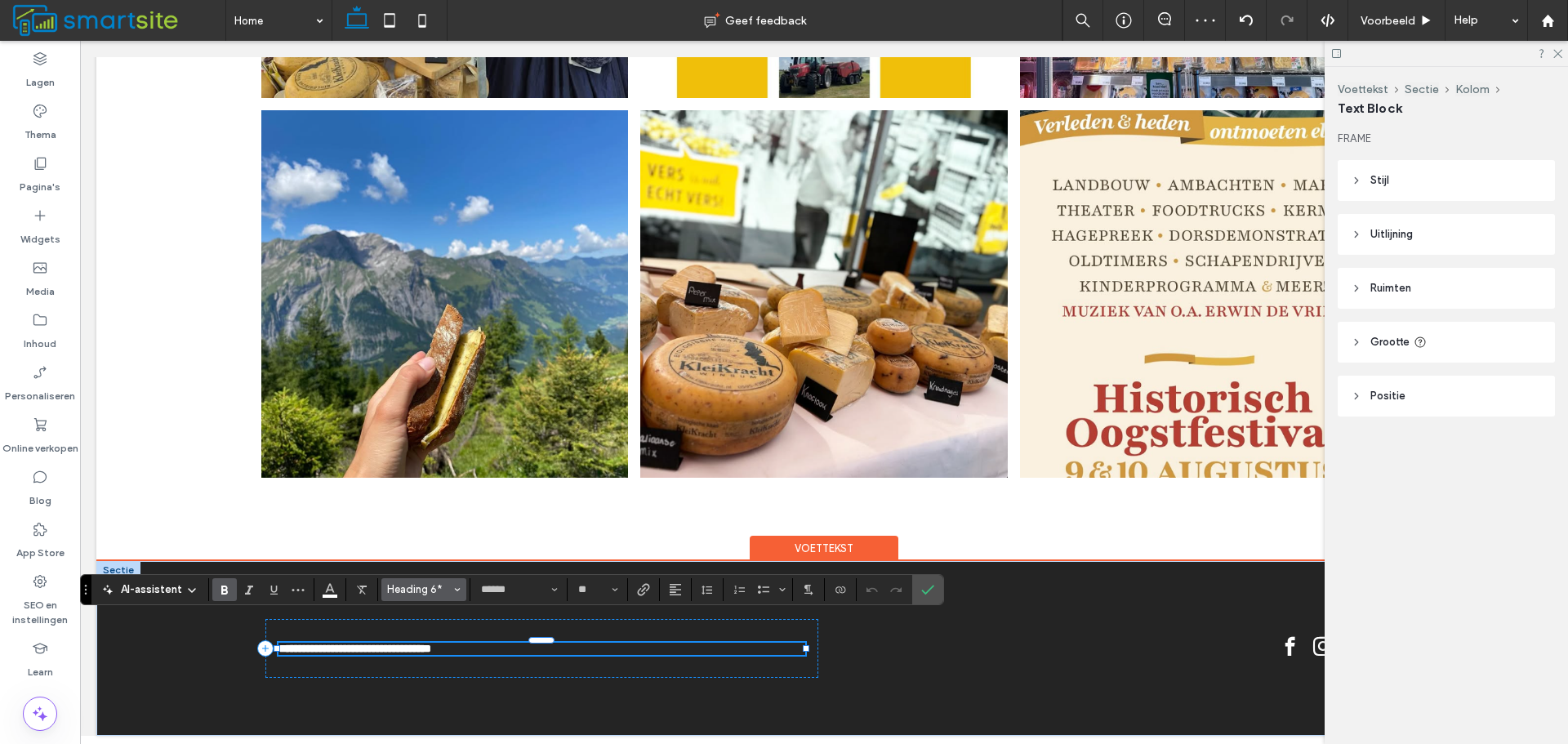
click at [403, 592] on span "Heading 6*" at bounding box center [419, 589] width 64 height 12
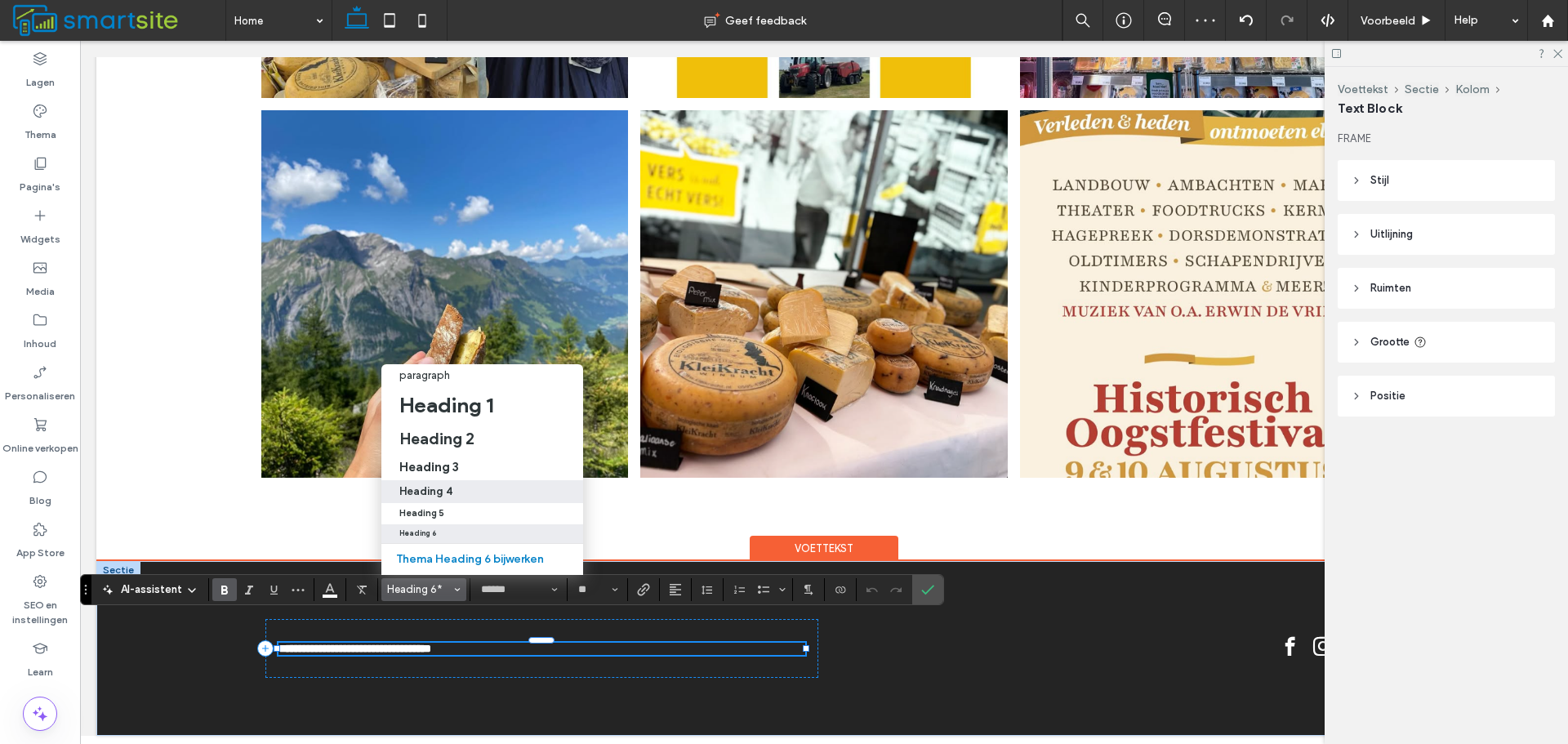
click at [509, 487] on label "Heading 4" at bounding box center [482, 491] width 202 height 23
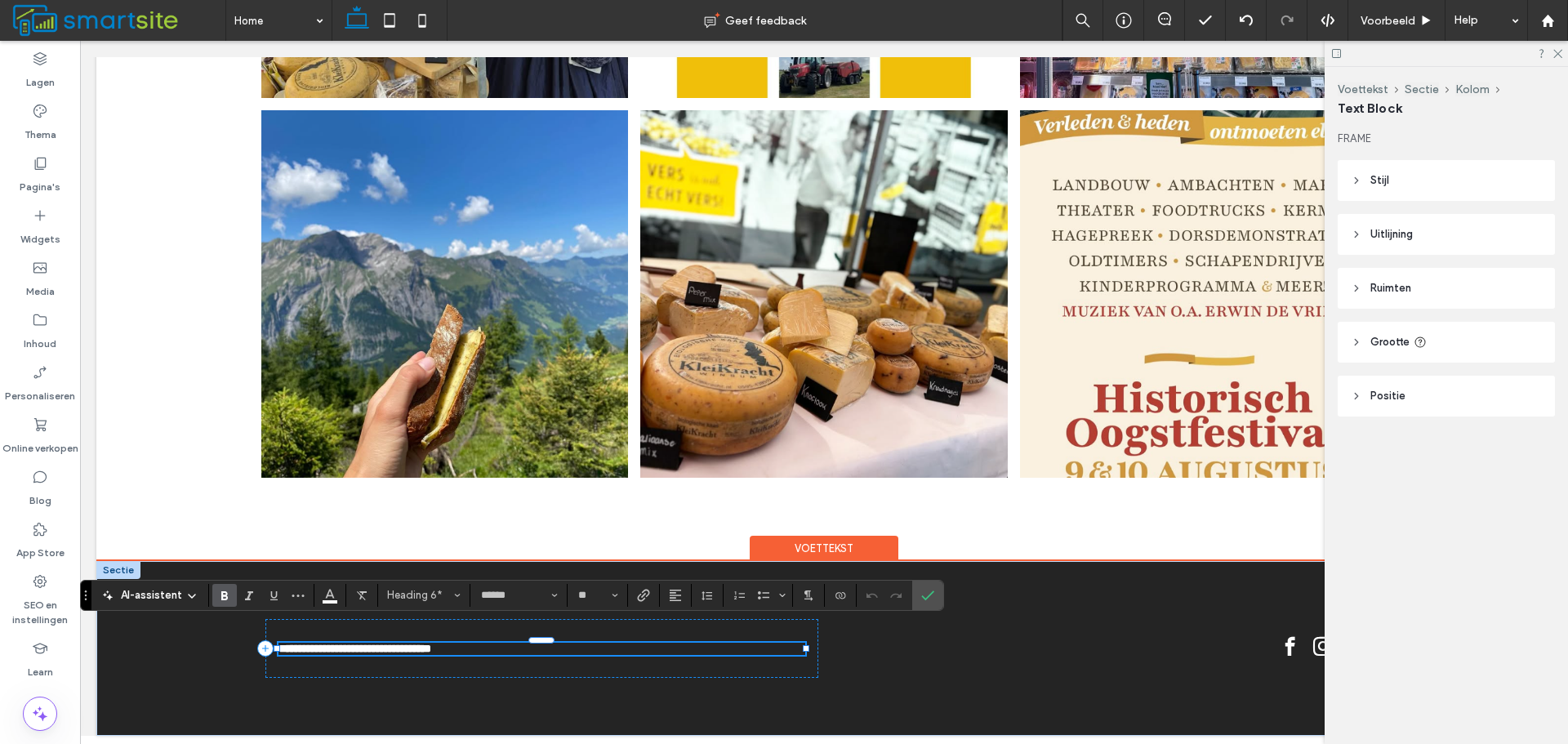
type input "**********"
type input "**"
click at [932, 592] on use "Bevestigen" at bounding box center [928, 595] width 13 height 9
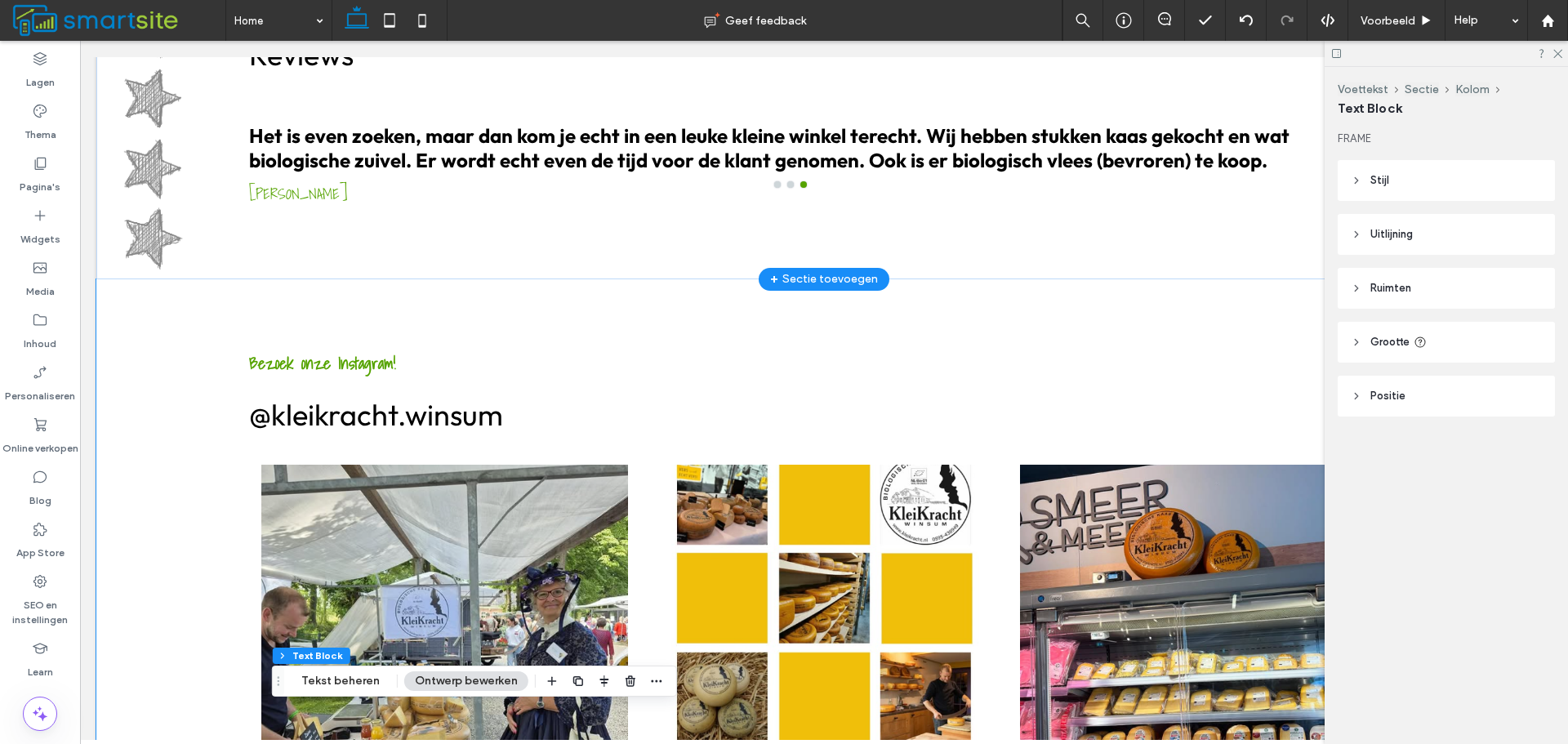
scroll to position [1919, 0]
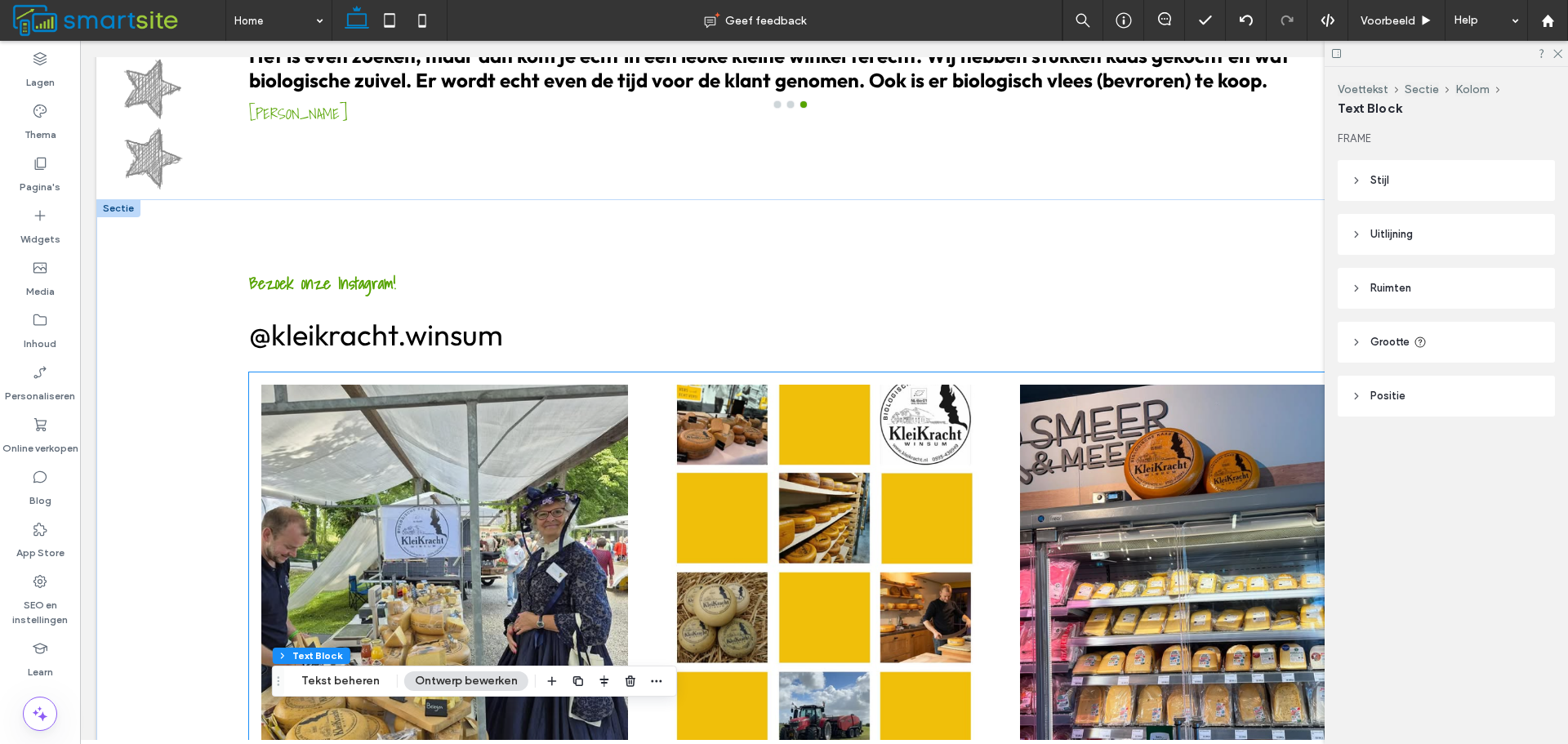
click at [539, 407] on link at bounding box center [444, 567] width 367 height 366
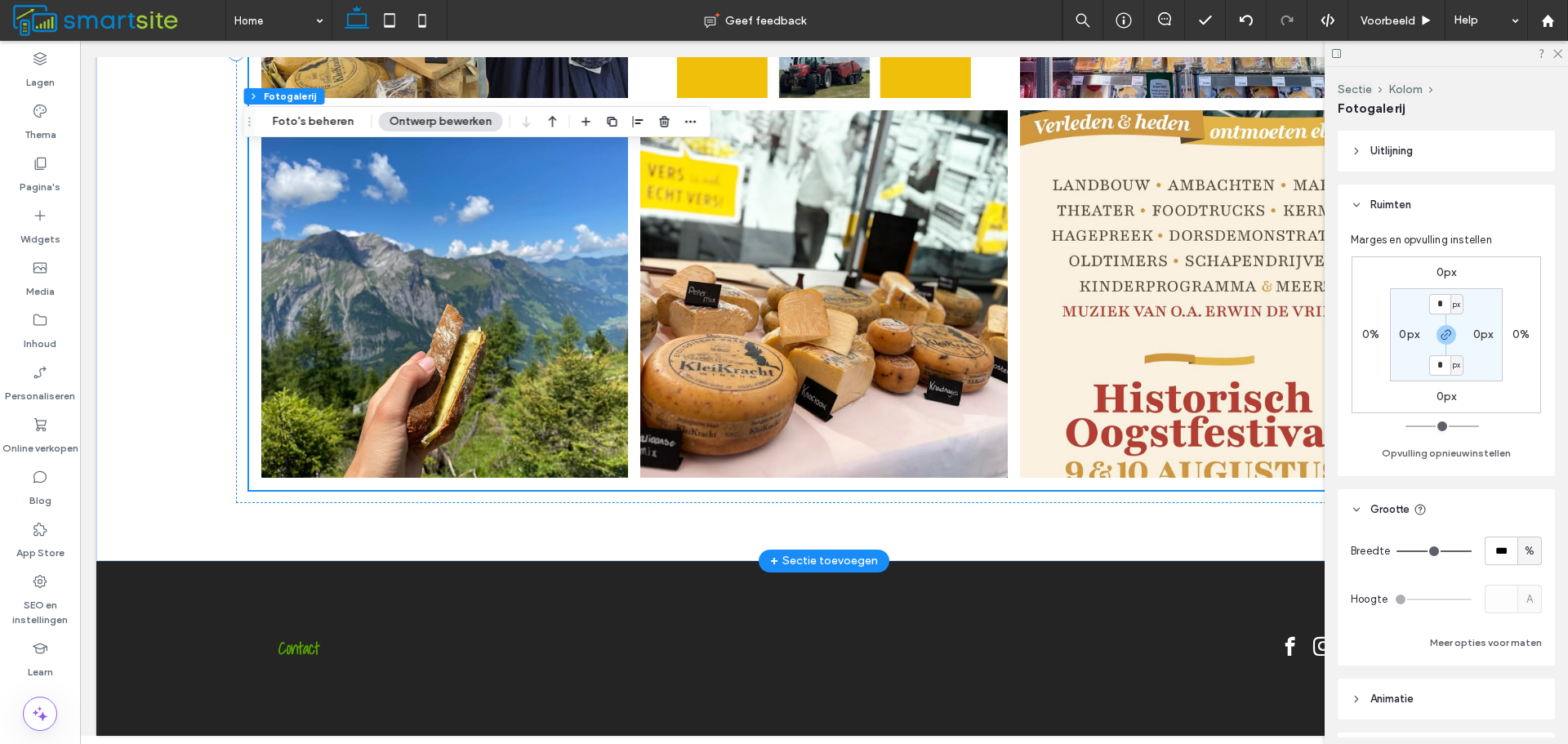
scroll to position [2578, 0]
